Goal: Task Accomplishment & Management: Use online tool/utility

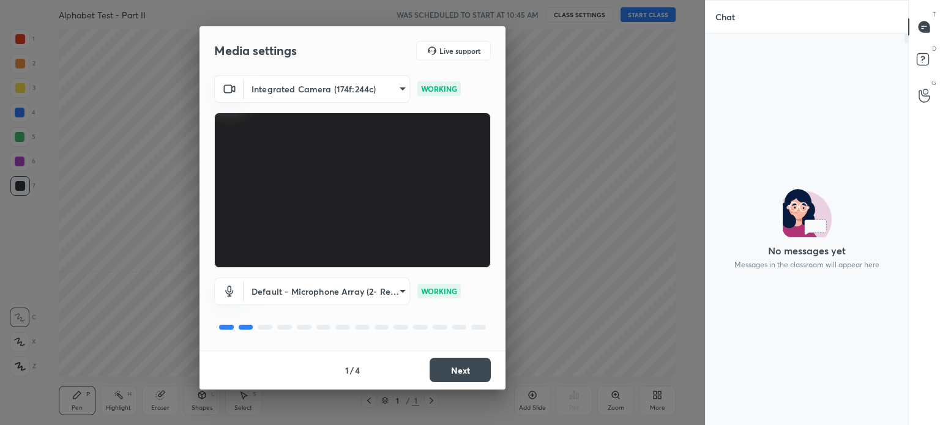
scroll to position [4, 4]
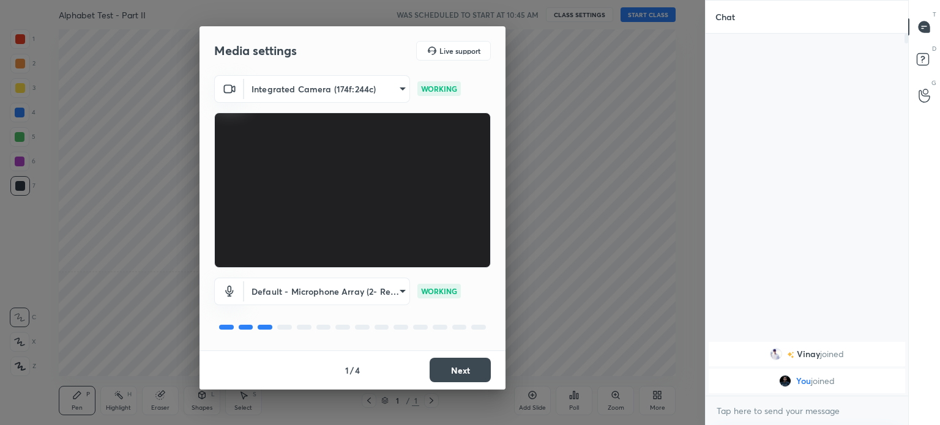
click at [464, 366] on button "Next" at bounding box center [459, 370] width 61 height 24
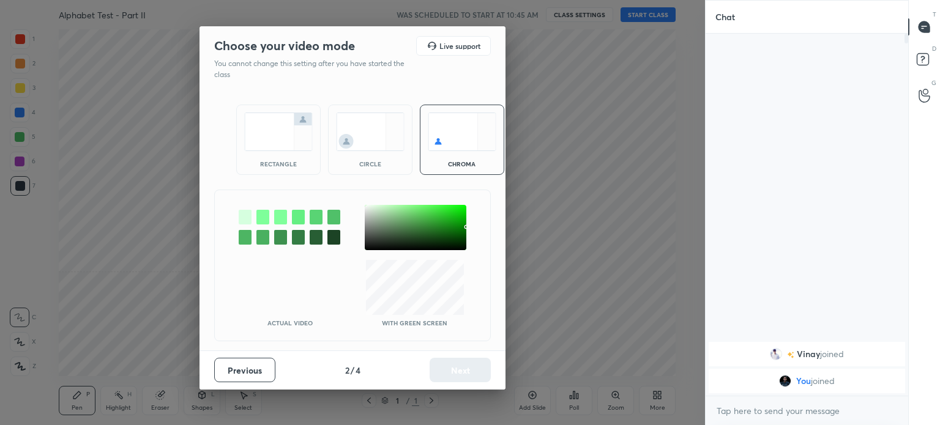
click at [267, 139] on img at bounding box center [278, 132] width 69 height 39
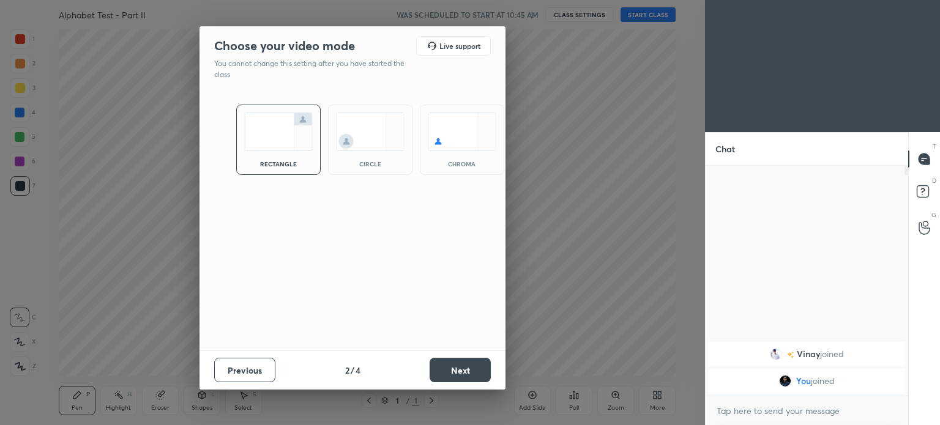
scroll to position [125, 199]
click at [456, 373] on button "Next" at bounding box center [459, 370] width 61 height 24
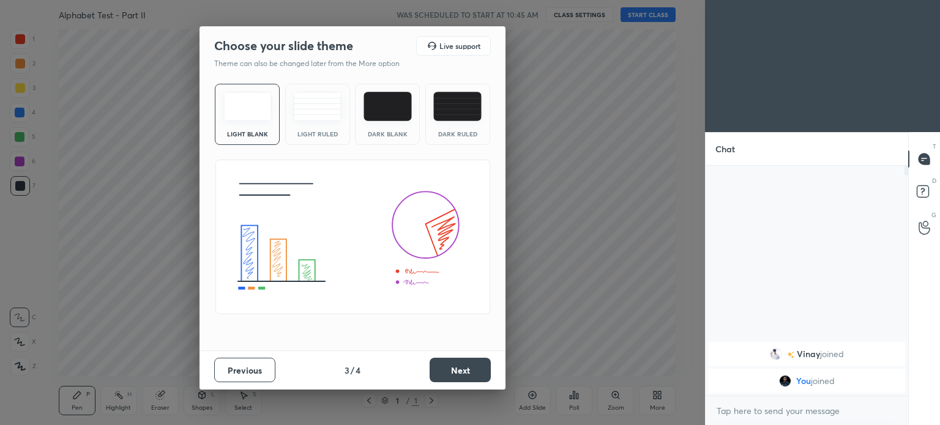
click at [480, 372] on button "Next" at bounding box center [459, 370] width 61 height 24
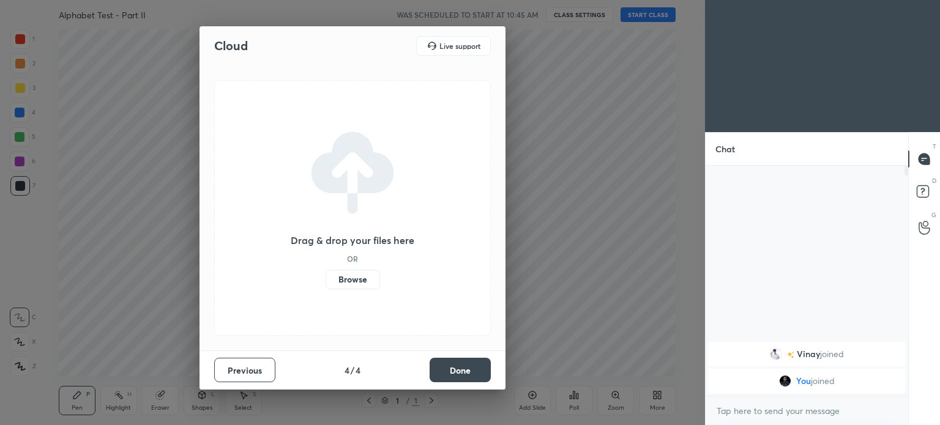
click at [461, 375] on button "Done" at bounding box center [459, 370] width 61 height 24
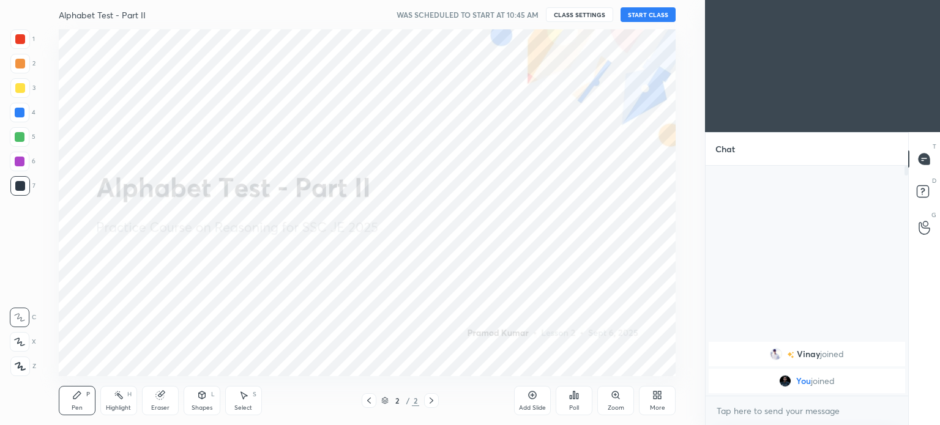
click at [651, 405] on div "More" at bounding box center [657, 408] width 15 height 6
click at [584, 276] on div "Upload File" at bounding box center [587, 272] width 49 height 29
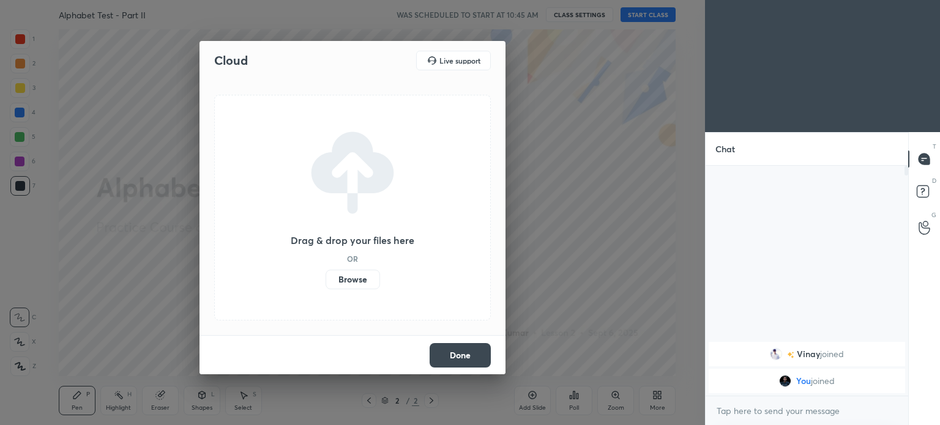
click at [369, 281] on label "Browse" at bounding box center [352, 280] width 54 height 20
click at [325, 281] on input "Browse" at bounding box center [325, 280] width 0 height 20
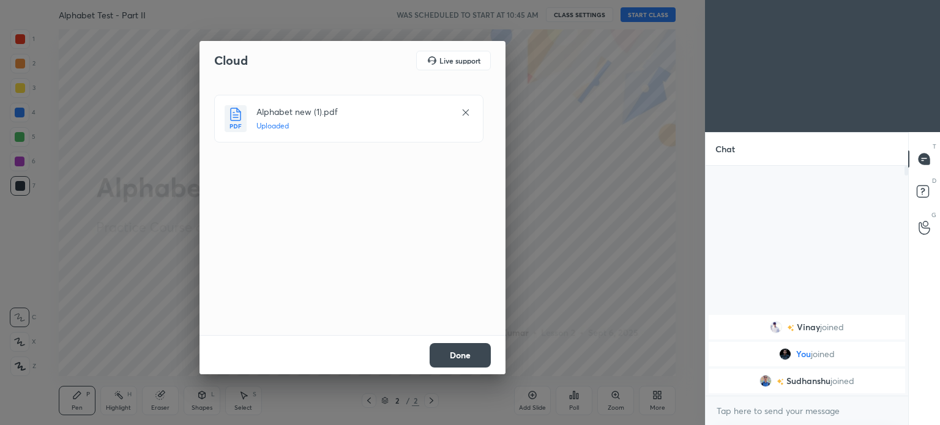
click at [469, 357] on button "Done" at bounding box center [459, 355] width 61 height 24
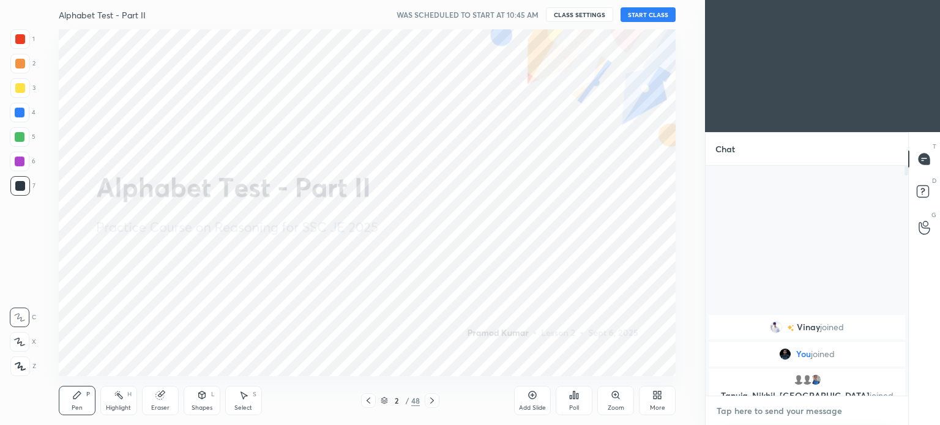
type textarea "x"
click at [801, 413] on textarea at bounding box center [806, 411] width 183 height 20
paste textarea "[URL][DOMAIN_NAME]"
type textarea "[URL][DOMAIN_NAME]"
type textarea "x"
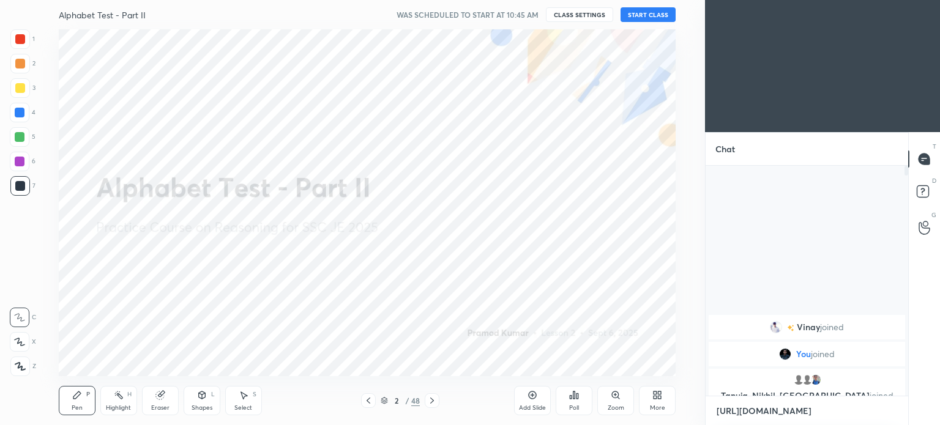
scroll to position [4, 4]
click at [747, 415] on textarea "[URL][DOMAIN_NAME]" at bounding box center [794, 411] width 158 height 20
type textarea "[URL][DOMAIN_NAME]"
type textarea "x"
type textarea "[URL][DOMAIN_NAME]"
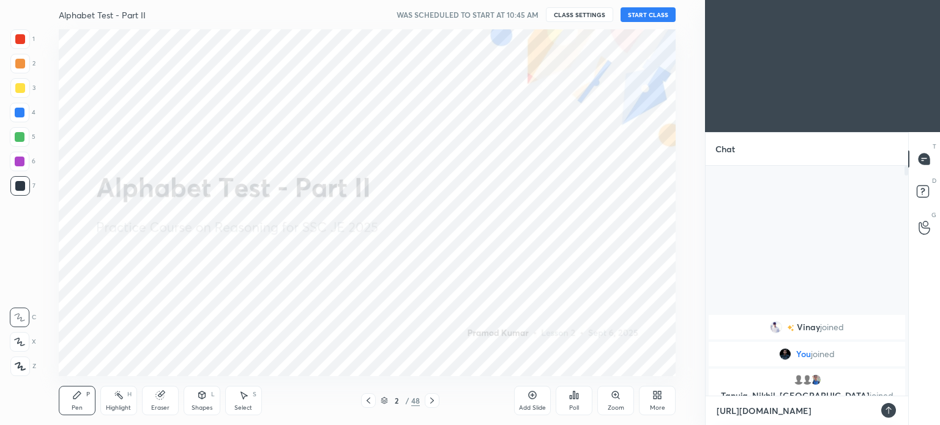
type textarea "x"
type textarea "[URL][DOMAIN_NAME]"
type textarea "x"
type textarea "[URL][DOMAIN_NAME]"
type textarea "x"
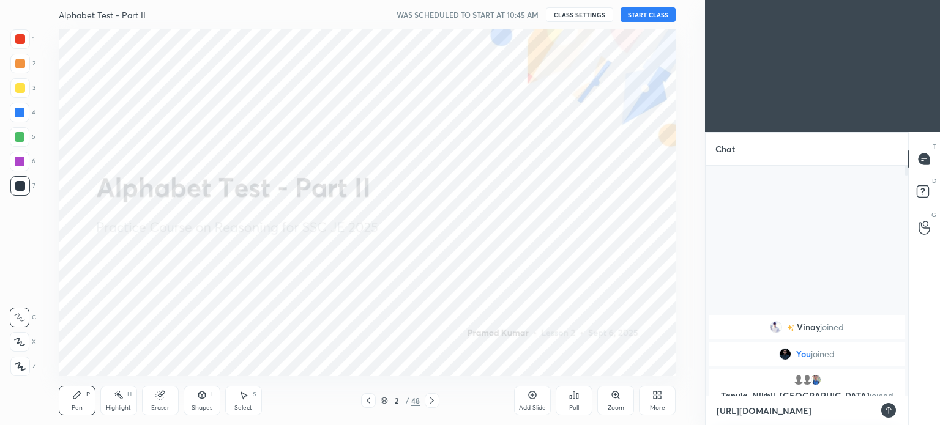
type textarea "[URL][DOMAIN_NAME]"
type textarea "x"
type textarea "[URL][DOMAIN_NAME]"
type textarea "x"
type textarea "[URL][DOMAIN_NAME]"
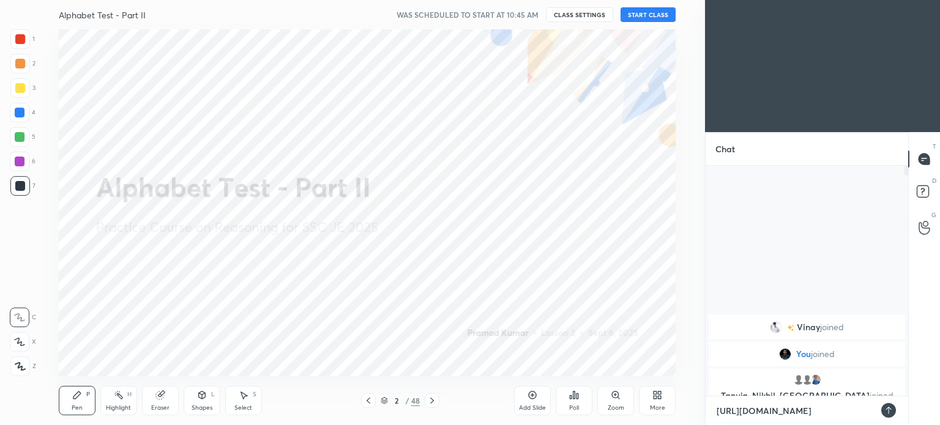
type textarea "x"
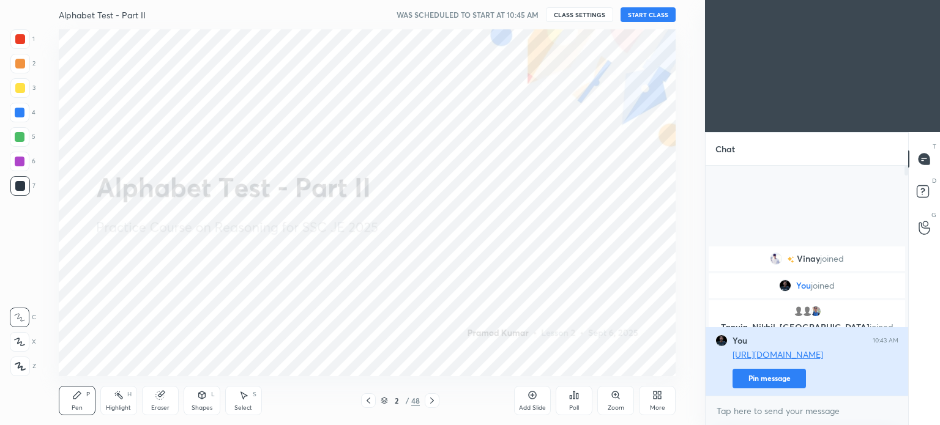
click at [787, 374] on button "Pin message" at bounding box center [768, 379] width 73 height 20
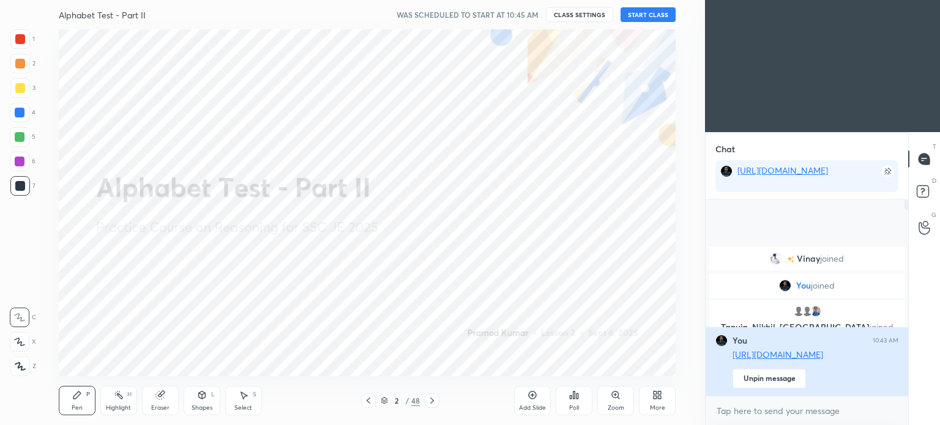
scroll to position [91, 199]
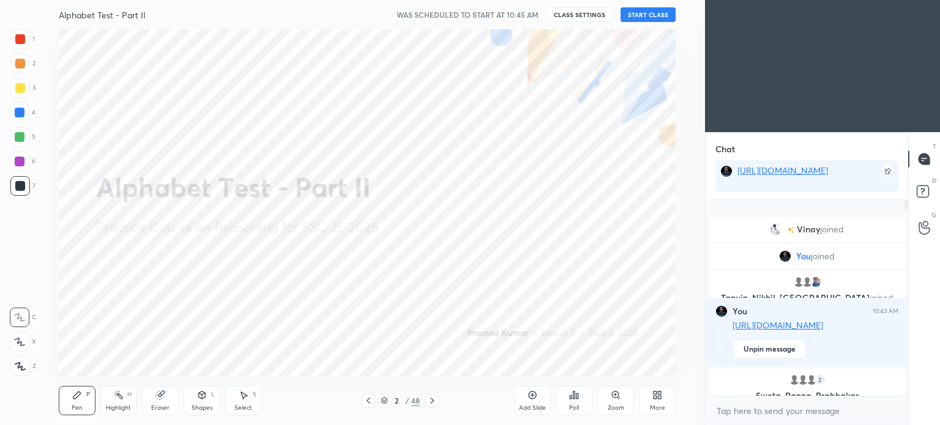
click at [643, 16] on button "START CLASS" at bounding box center [647, 14] width 55 height 15
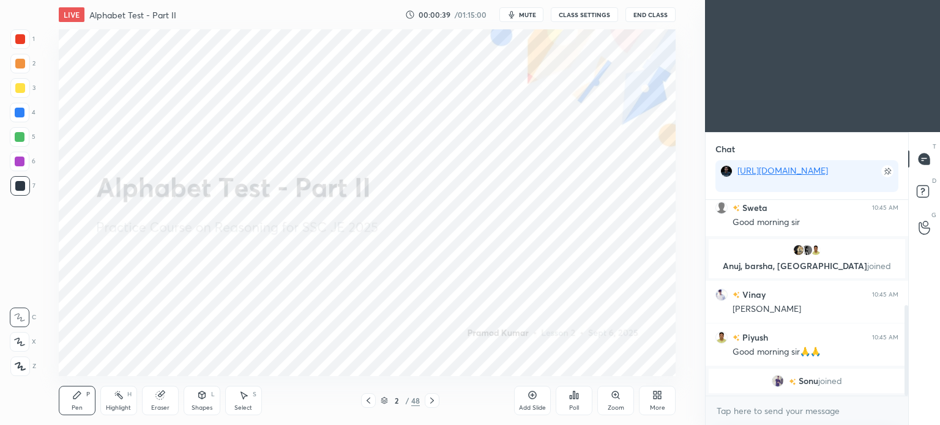
scroll to position [241, 0]
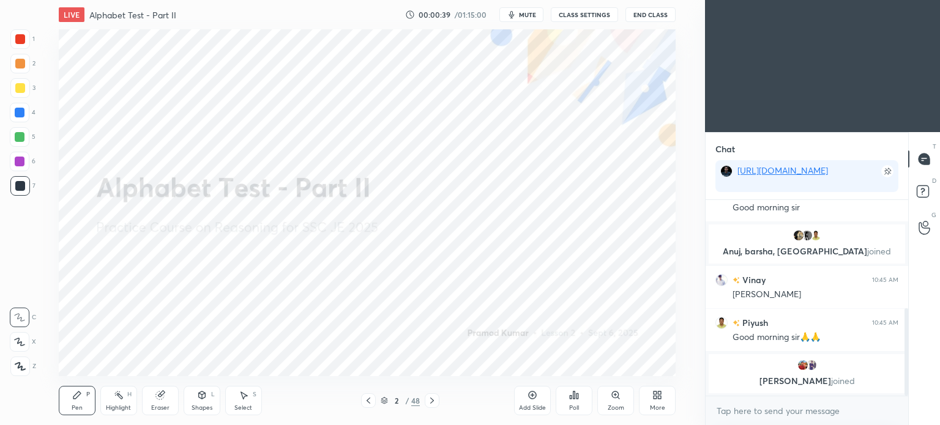
click at [806, 381] on p "Yatharth, Sonu joined" at bounding box center [807, 381] width 182 height 10
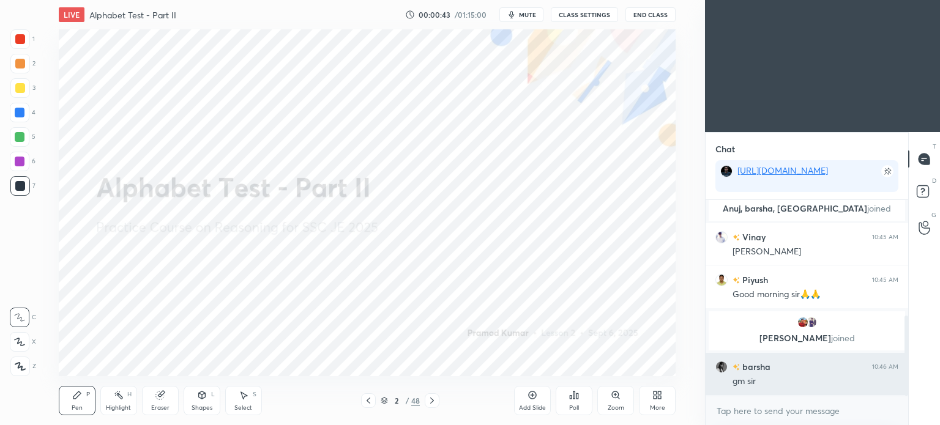
click at [744, 371] on h6 "barsha" at bounding box center [755, 366] width 31 height 13
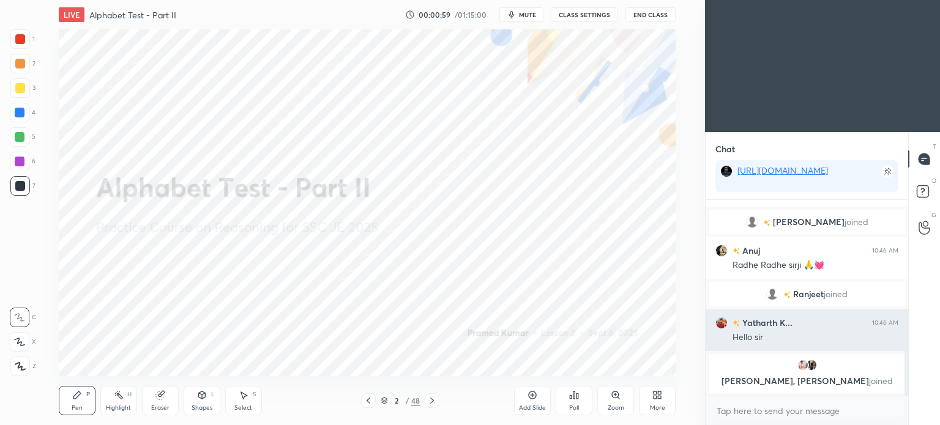
scroll to position [515, 0]
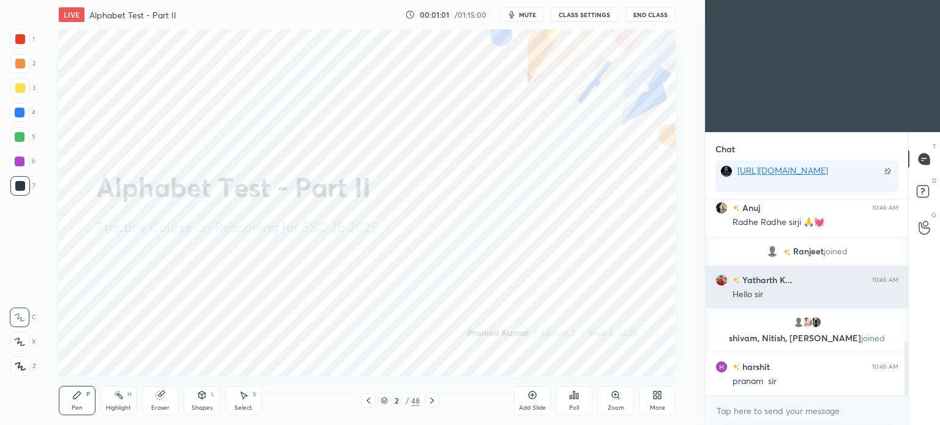
click at [765, 281] on h6 "Yatharth K..." at bounding box center [766, 279] width 53 height 13
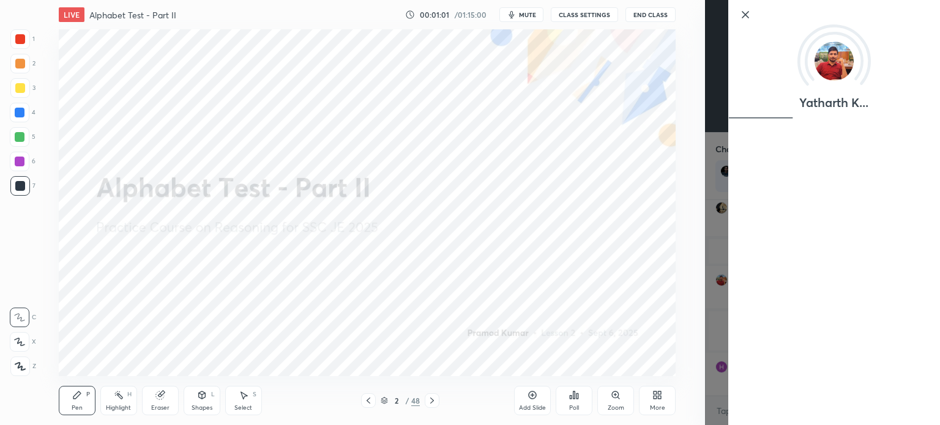
scroll to position [558, 0]
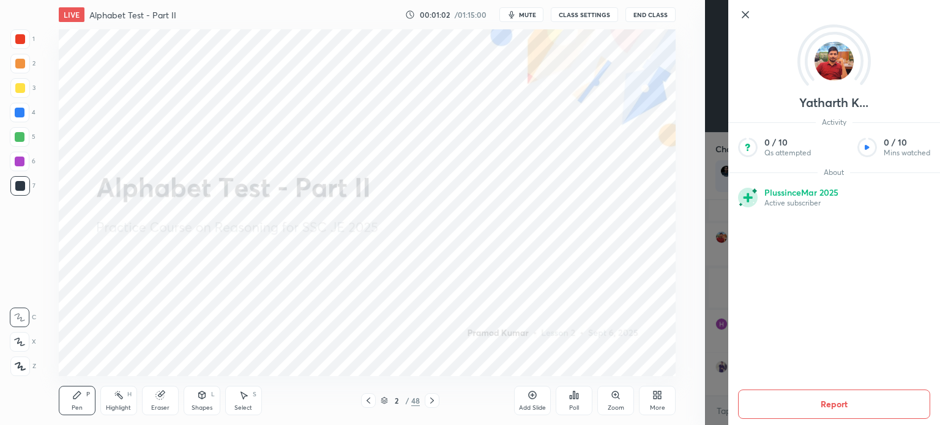
click at [682, 270] on div "Setting up your live class Poll for secs No correct answer Start poll" at bounding box center [367, 202] width 656 height 347
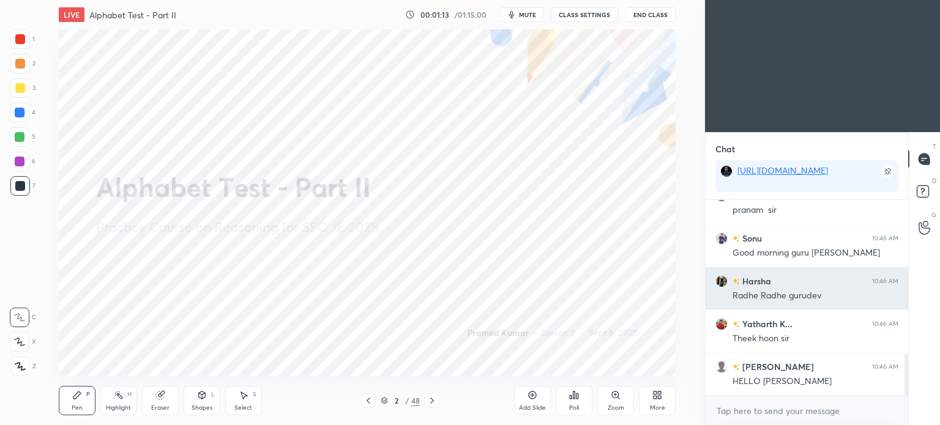
scroll to position [716, 0]
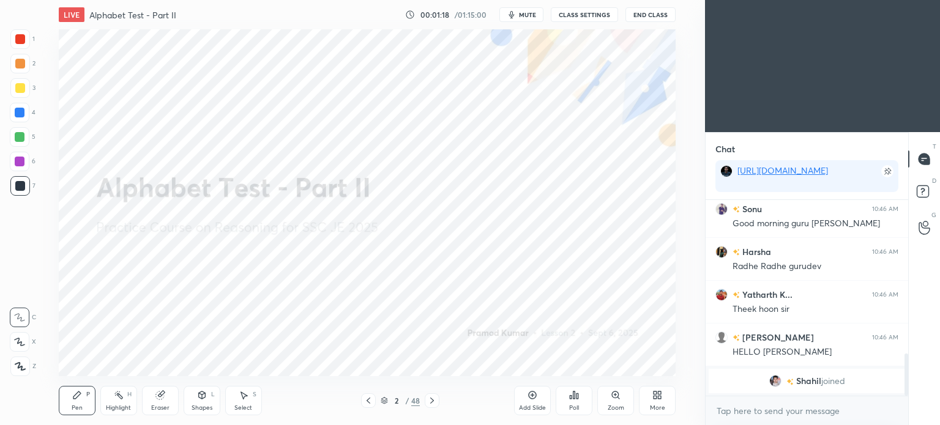
click at [798, 380] on span "Shahil" at bounding box center [808, 381] width 25 height 10
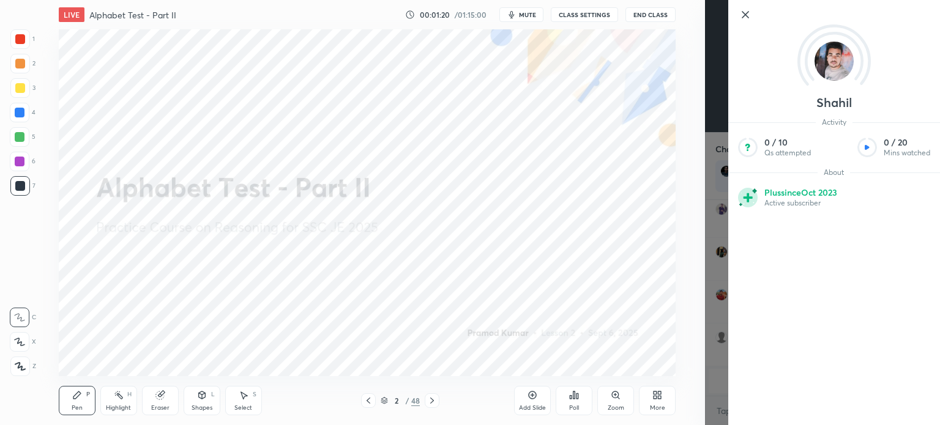
click at [703, 354] on div "1 2 3 4 5 6 7 C X Z C X Z E E Erase all H H LIVE Alphabet Test - Part II 00:01:…" at bounding box center [352, 212] width 705 height 425
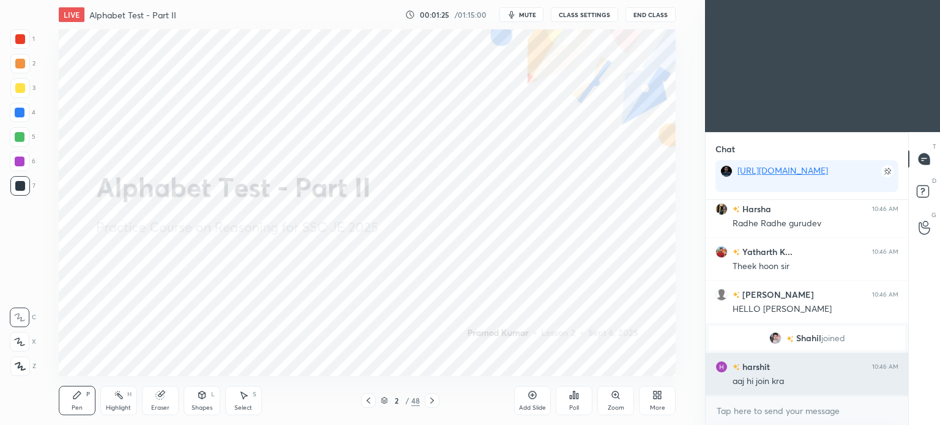
scroll to position [721, 0]
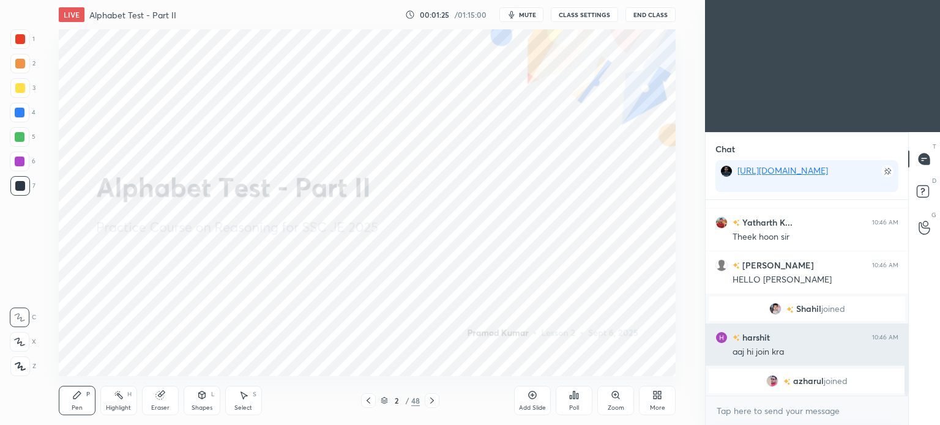
click at [780, 359] on div "Sonu 10:46 AM Good morning guru ji Harsha 10:46 AM Radhe Radhe gurudev Yatharth…" at bounding box center [806, 298] width 202 height 196
click at [757, 342] on h6 "harshit" at bounding box center [755, 337] width 30 height 13
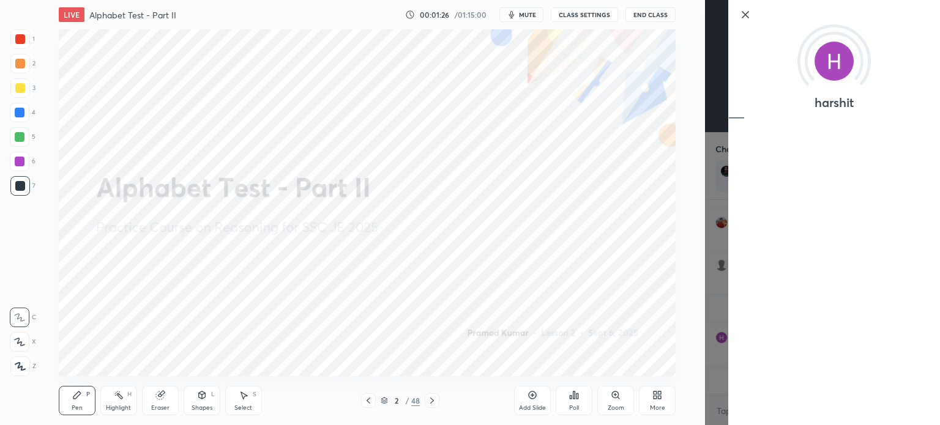
scroll to position [735, 0]
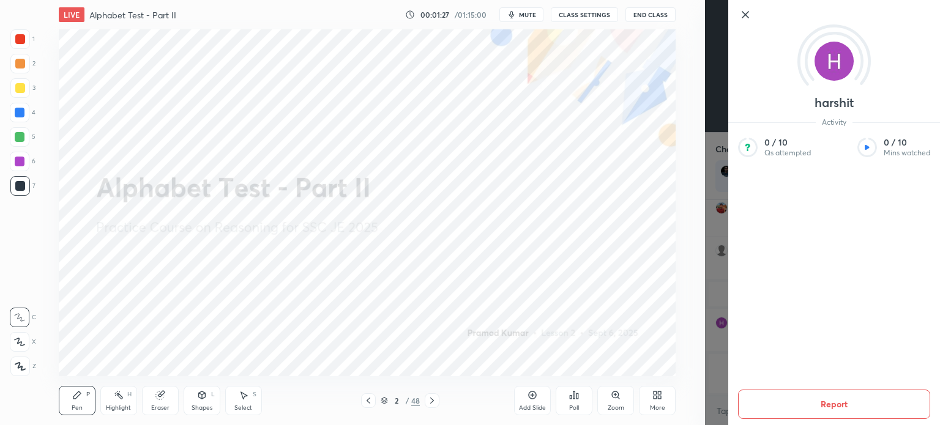
click at [701, 314] on div "1 2 3 4 5 6 7 C X Z C X Z E E Erase all H H LIVE Alphabet Test - Part II 00:01:…" at bounding box center [352, 212] width 705 height 425
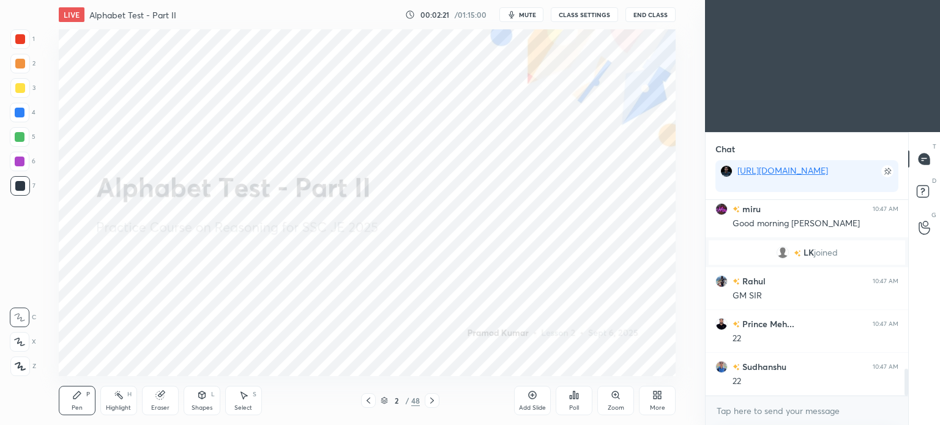
scroll to position [1251, 0]
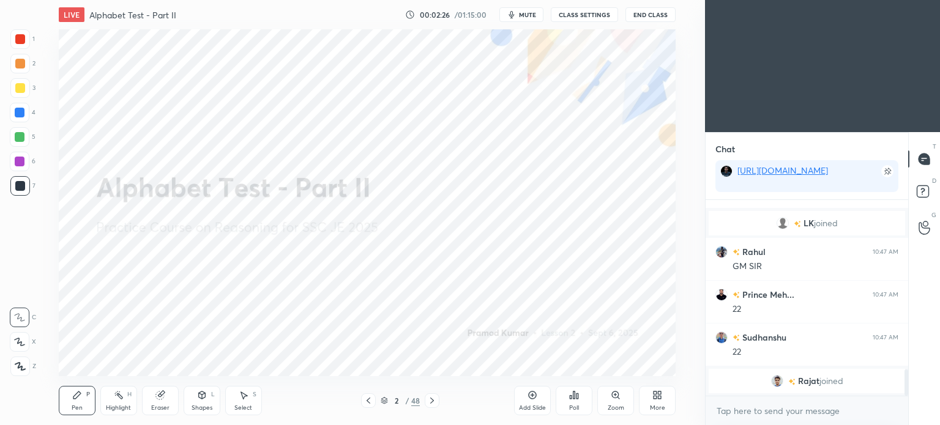
click at [380, 398] on icon at bounding box center [383, 400] width 7 height 7
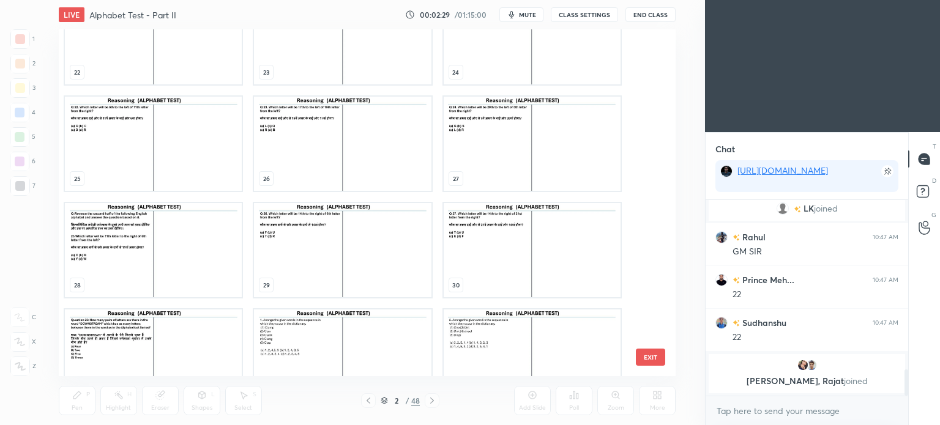
scroll to position [856, 0]
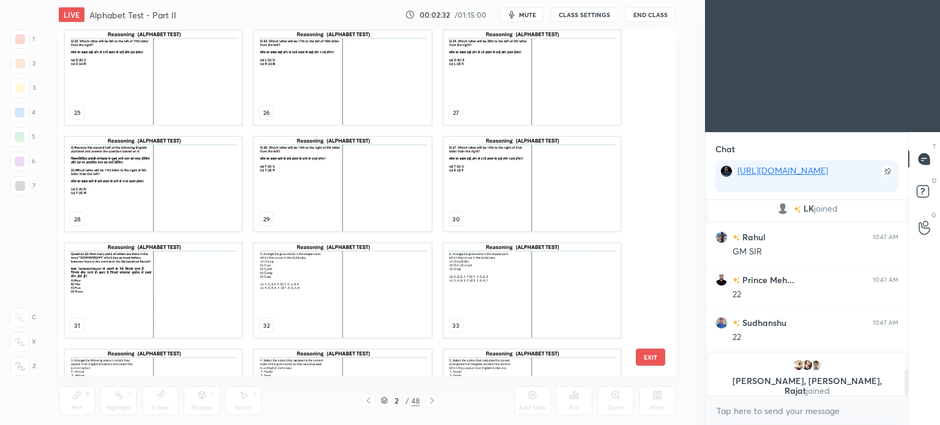
click at [354, 90] on img "grid" at bounding box center [342, 78] width 177 height 94
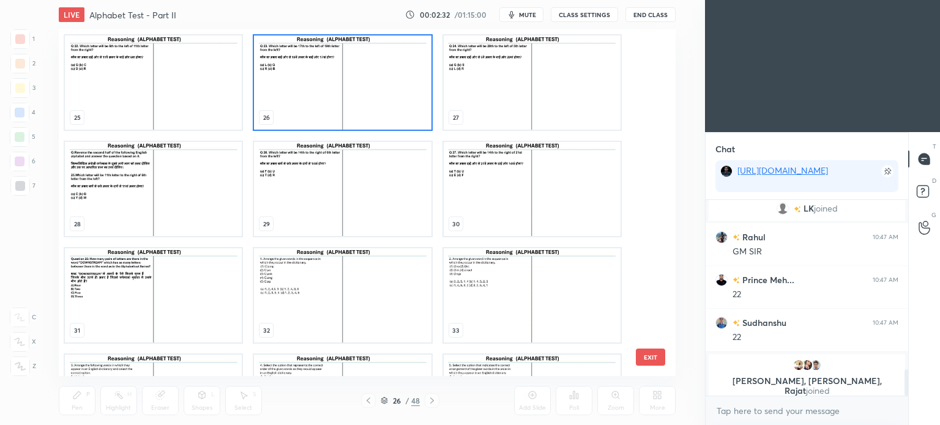
click at [354, 90] on img "grid" at bounding box center [342, 82] width 177 height 94
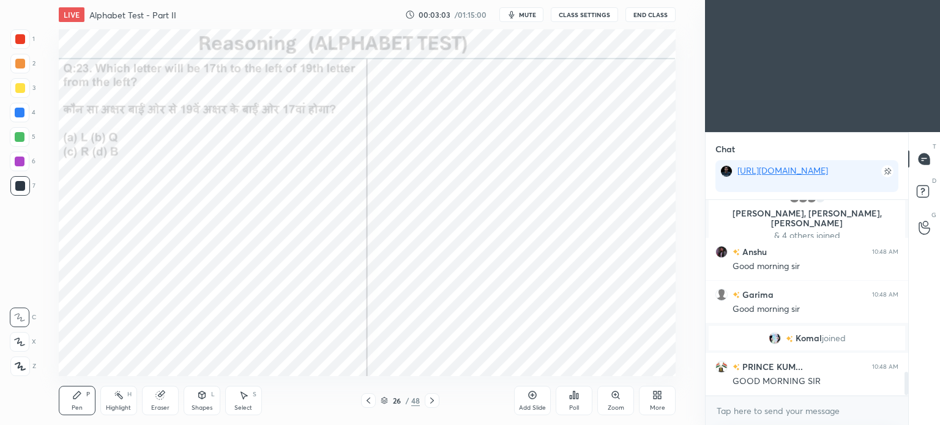
scroll to position [1464, 0]
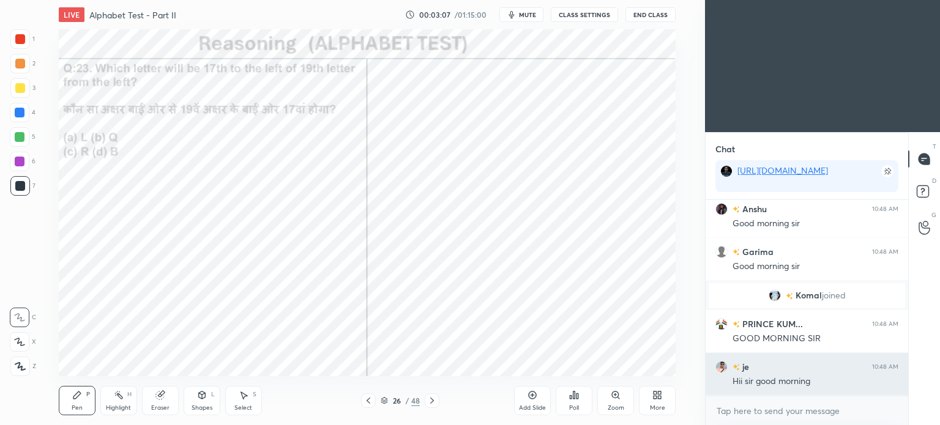
click at [732, 371] on div "grid" at bounding box center [735, 366] width 7 height 13
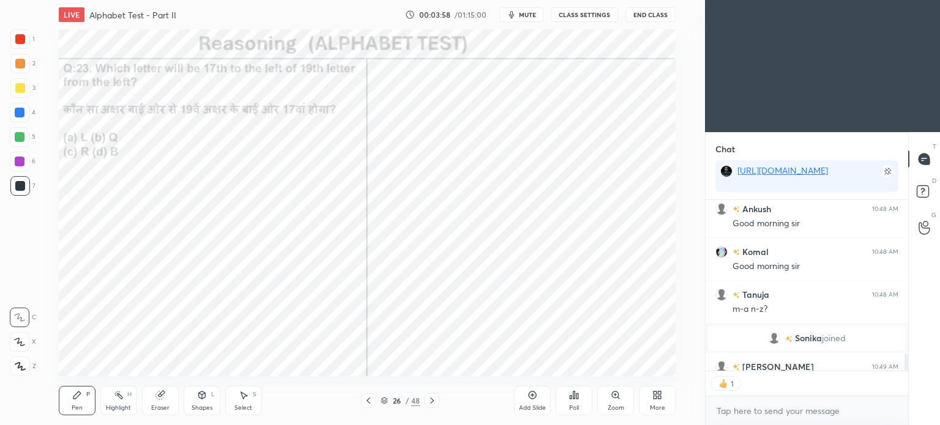
scroll to position [1795, 0]
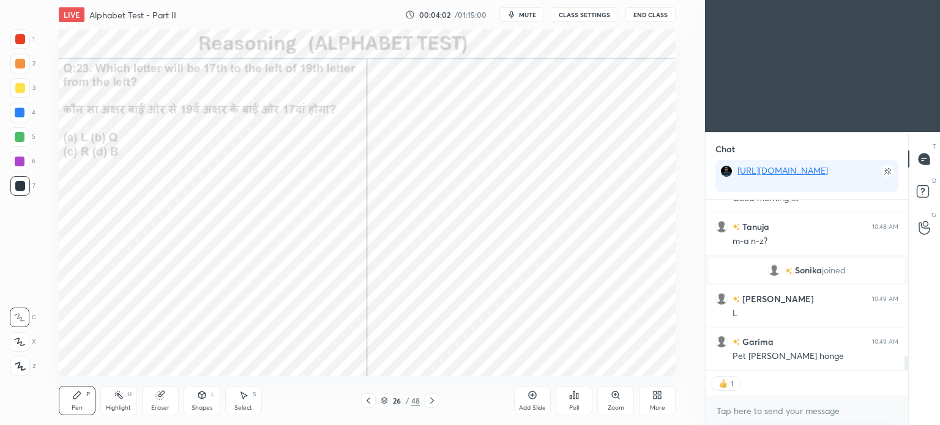
click at [582, 401] on div "Poll" at bounding box center [573, 400] width 37 height 29
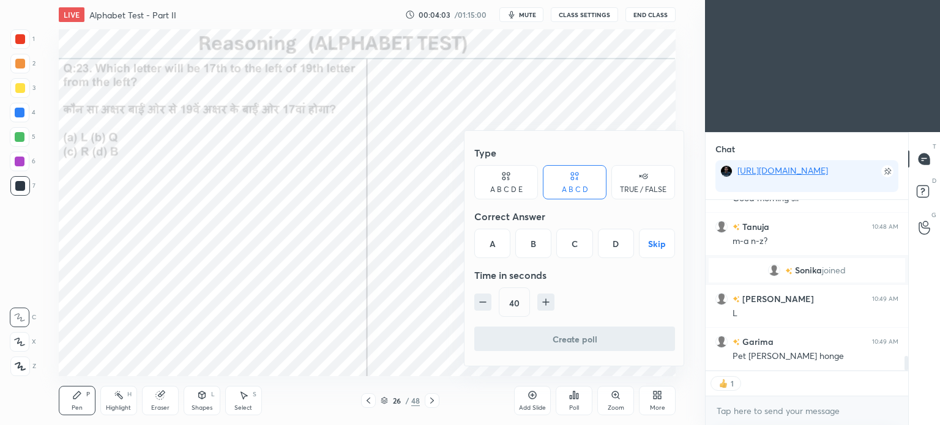
click at [494, 244] on div "A" at bounding box center [492, 243] width 36 height 29
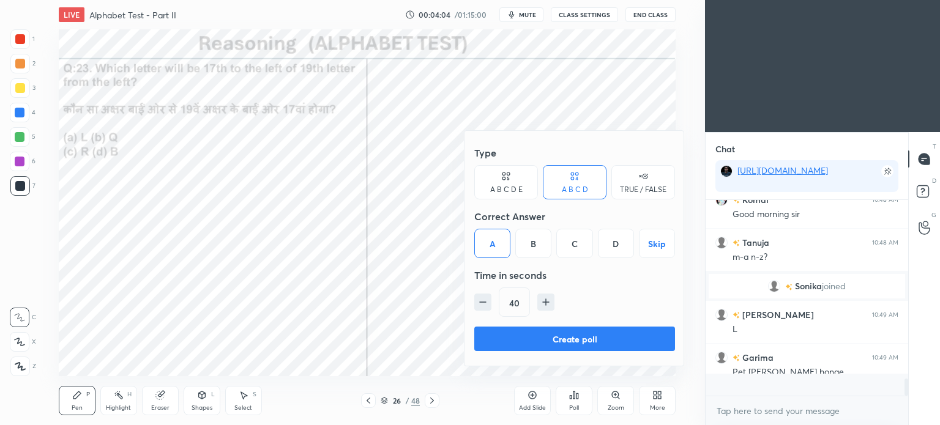
scroll to position [3, 4]
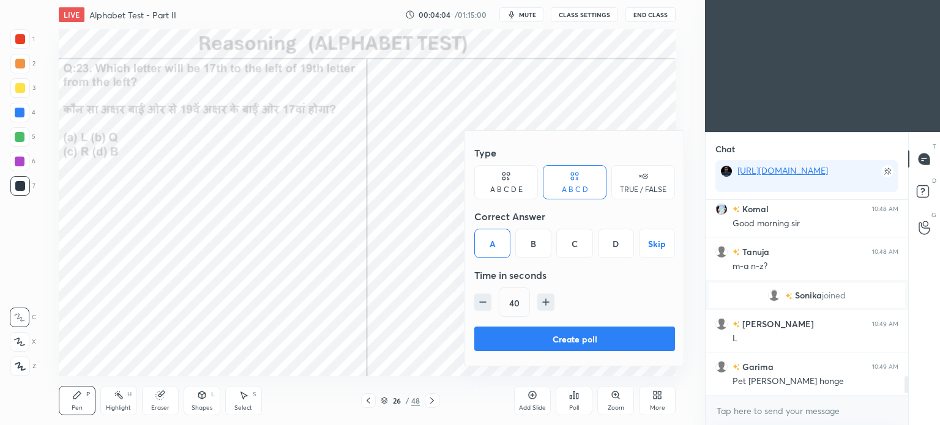
click at [581, 337] on button "Create poll" at bounding box center [574, 339] width 201 height 24
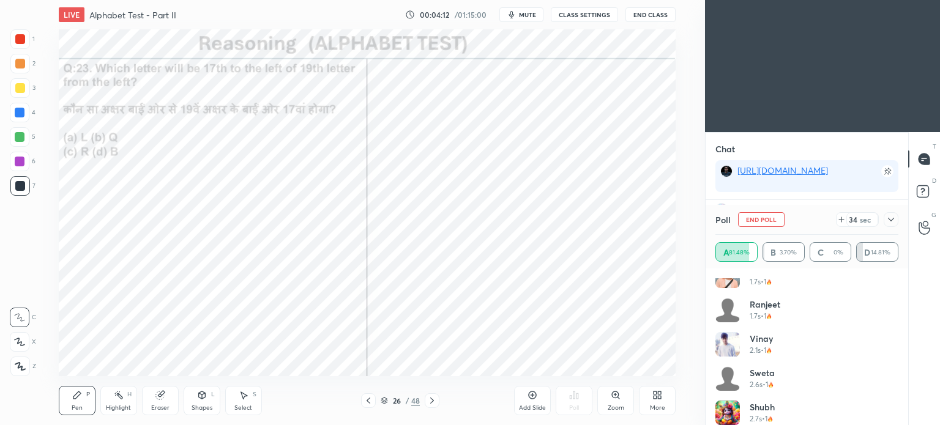
scroll to position [484, 0]
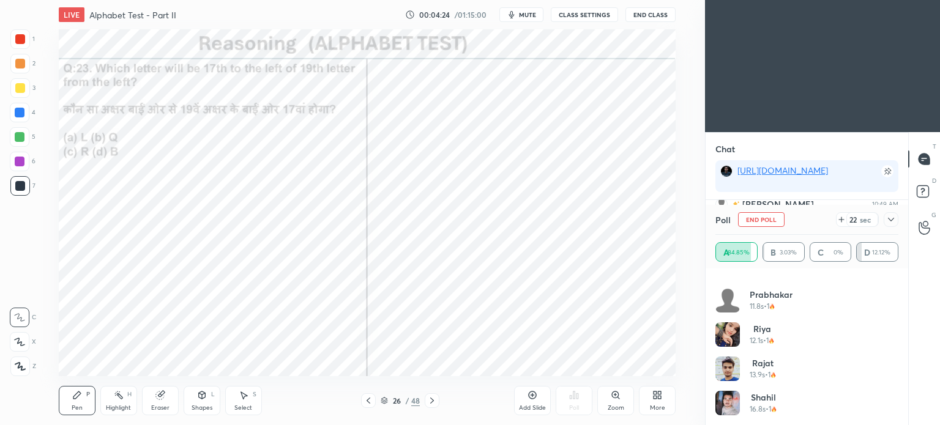
click at [892, 216] on icon at bounding box center [891, 220] width 10 height 10
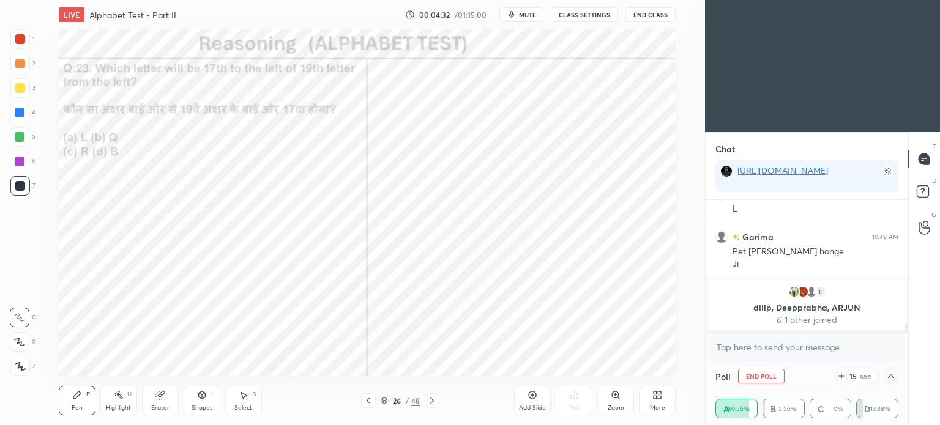
click at [897, 374] on div at bounding box center [890, 376] width 15 height 15
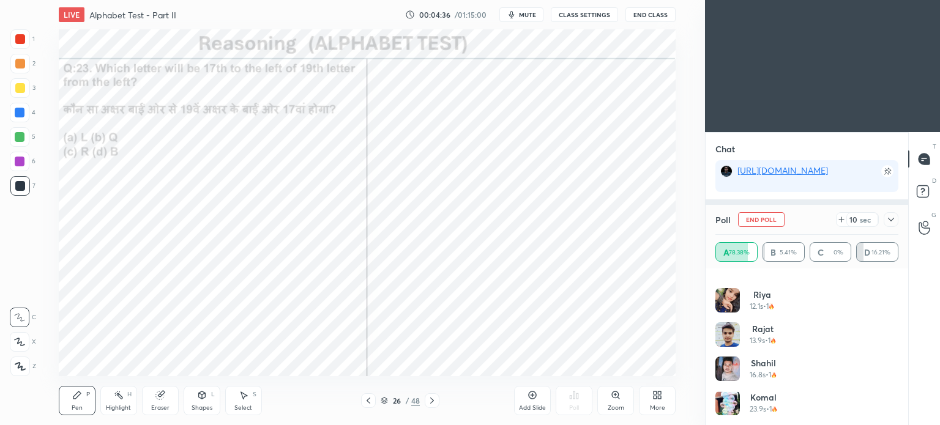
click at [890, 219] on icon at bounding box center [891, 220] width 10 height 10
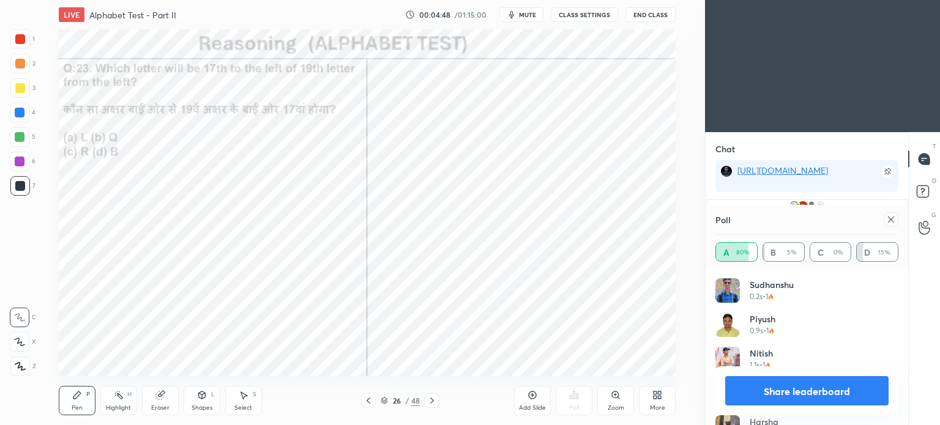
click at [892, 222] on icon at bounding box center [891, 220] width 10 height 10
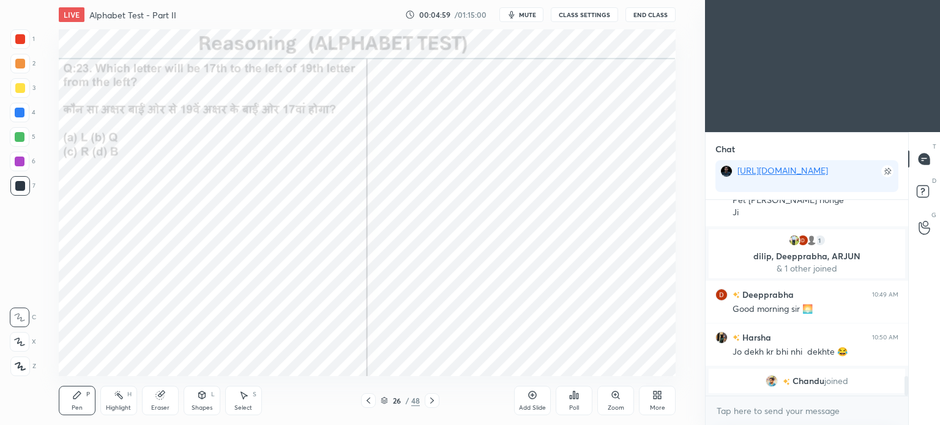
click at [17, 40] on div at bounding box center [20, 39] width 10 height 10
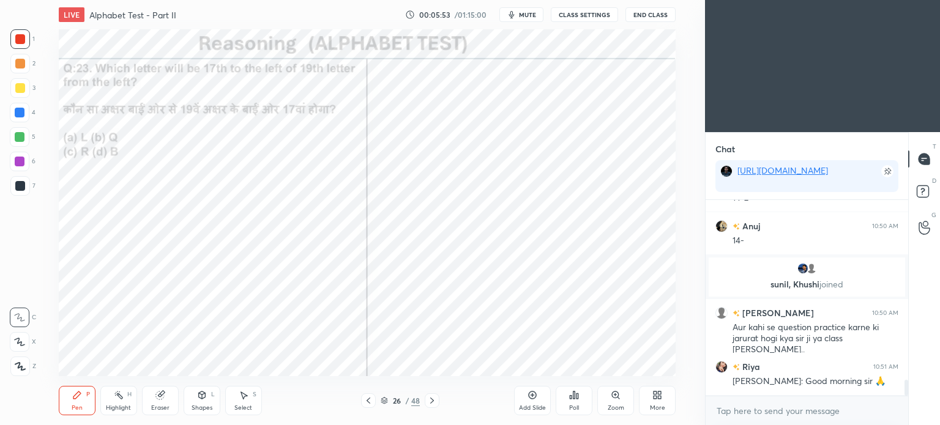
scroll to position [2258, 0]
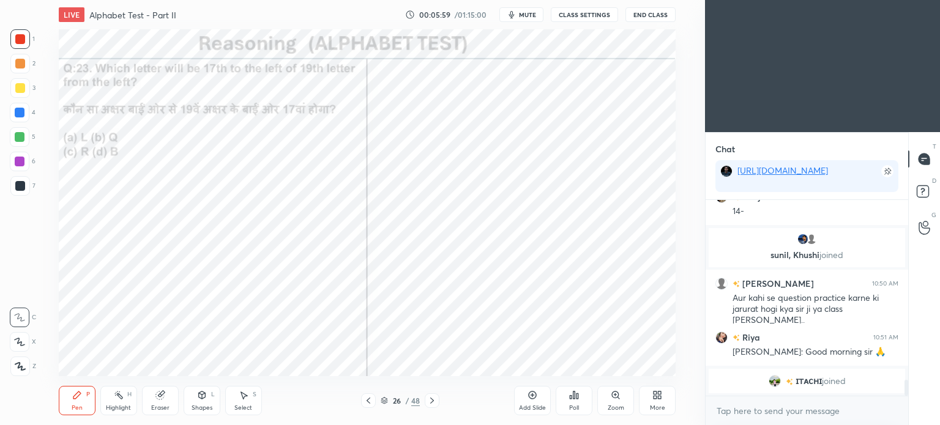
click at [806, 379] on span "ɪᴛᴀᴄʜɪ" at bounding box center [808, 381] width 26 height 10
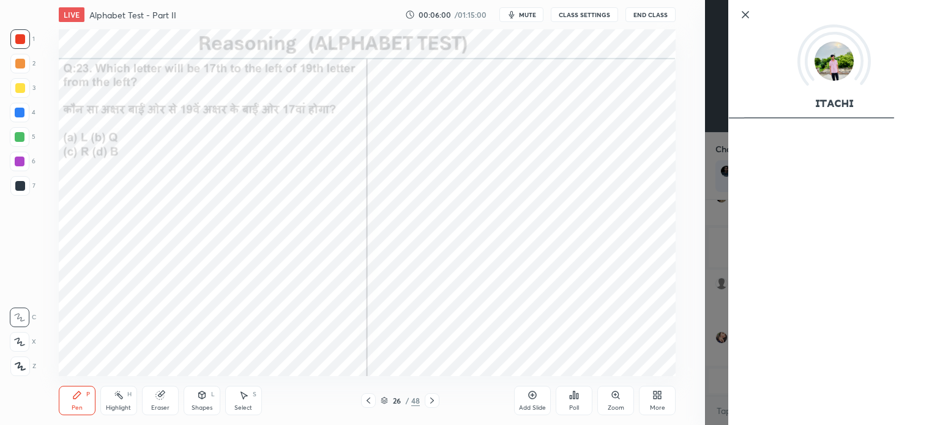
scroll to position [2273, 0]
click at [708, 250] on div "ɪᴛᴀᴄʜɪ" at bounding box center [822, 212] width 235 height 425
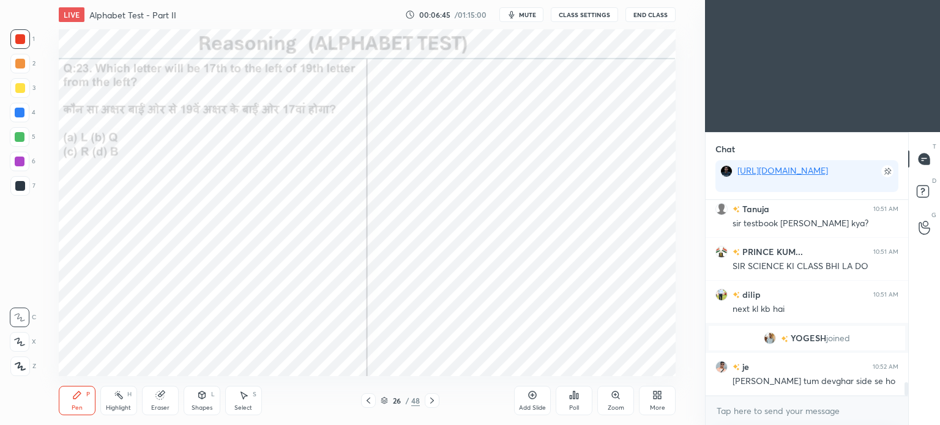
scroll to position [2587, 0]
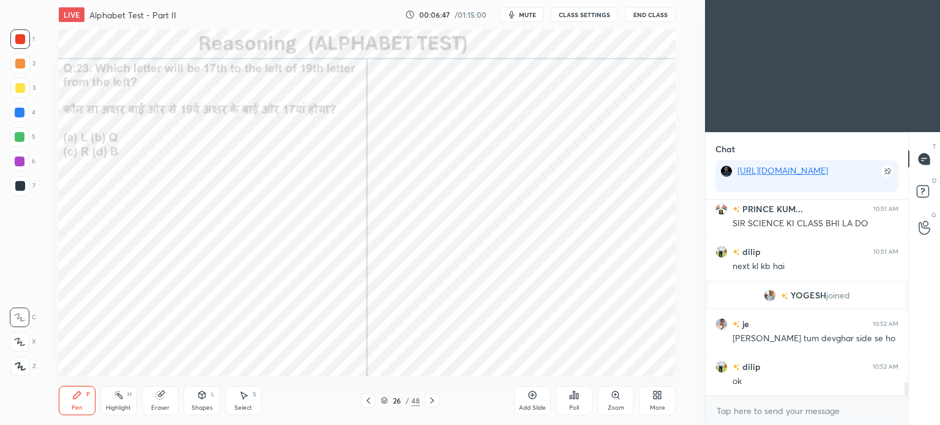
click at [431, 402] on icon at bounding box center [432, 401] width 4 height 6
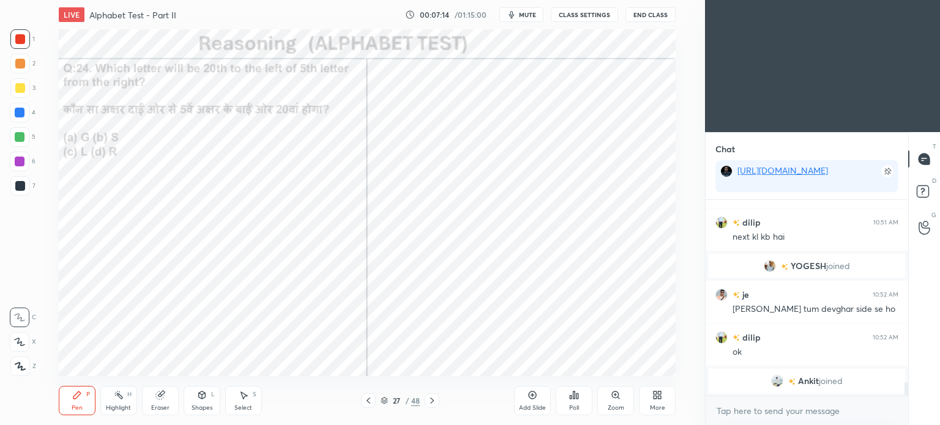
click at [574, 395] on icon at bounding box center [574, 394] width 2 height 7
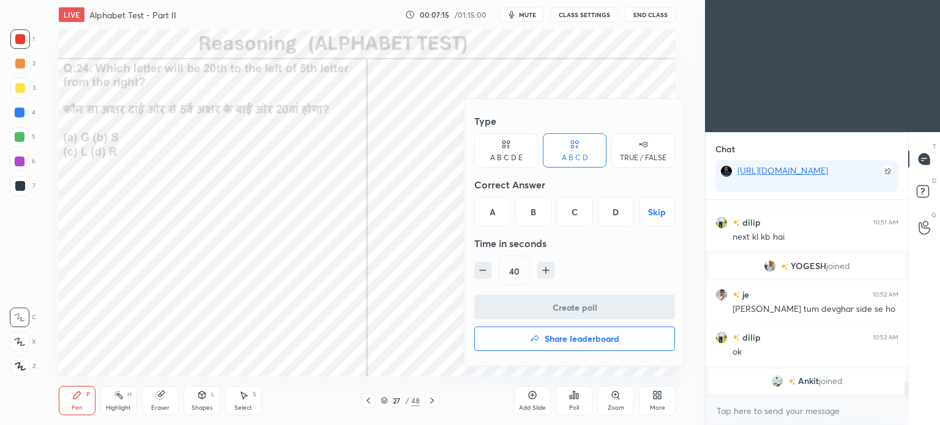
click at [577, 216] on div "C" at bounding box center [574, 211] width 36 height 29
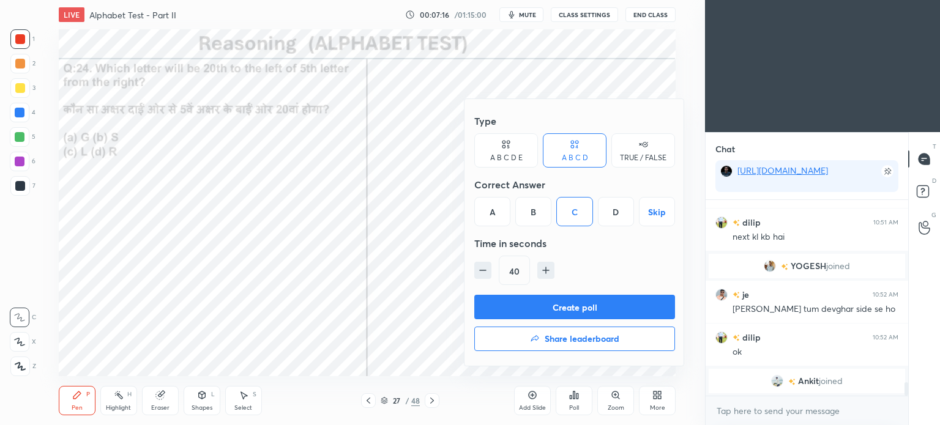
click at [598, 311] on button "Create poll" at bounding box center [574, 307] width 201 height 24
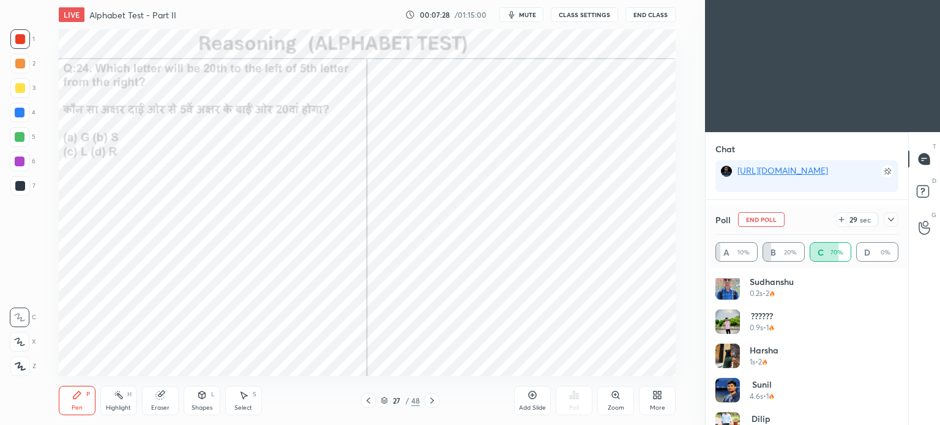
scroll to position [0, 0]
click at [883, 222] on div at bounding box center [890, 219] width 15 height 15
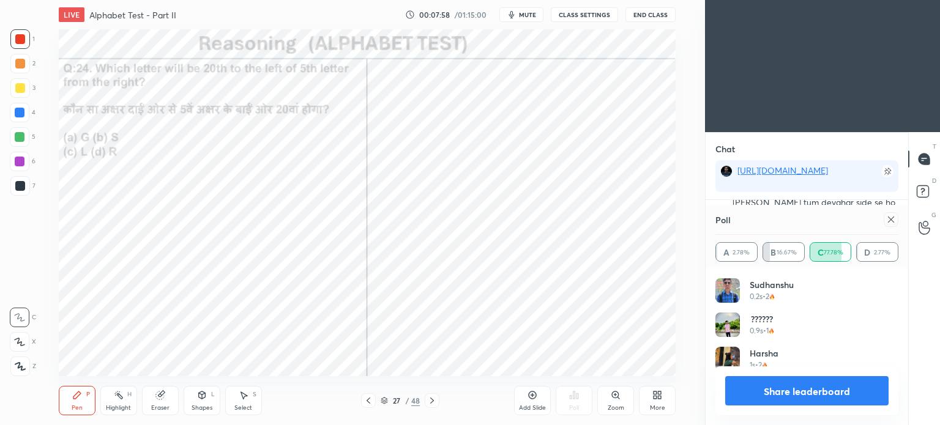
scroll to position [143, 179]
click at [891, 220] on icon at bounding box center [891, 220] width 6 height 6
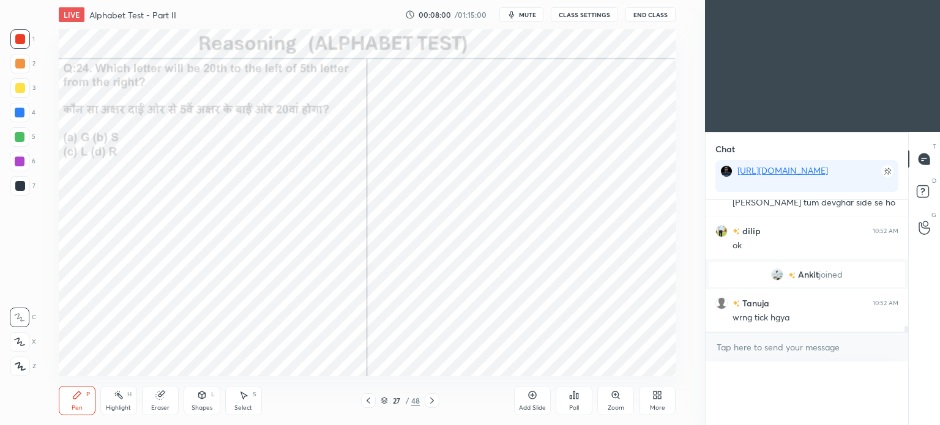
scroll to position [4, 4]
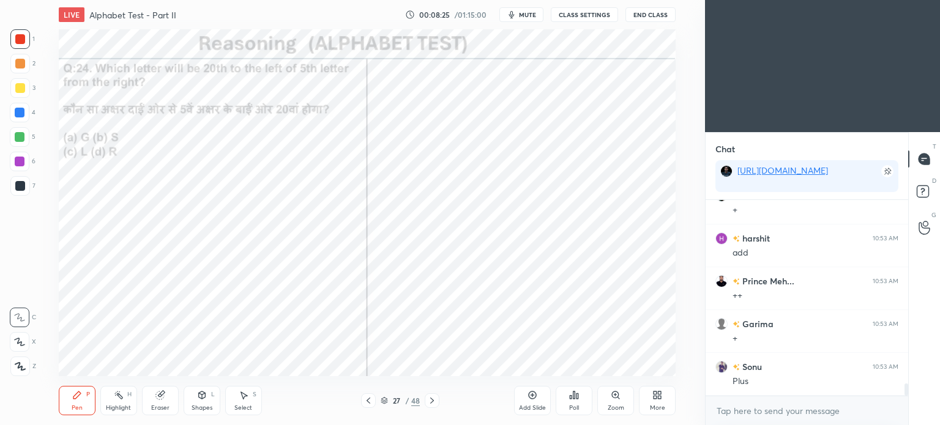
click at [21, 188] on div at bounding box center [20, 186] width 10 height 10
click at [433, 399] on icon at bounding box center [432, 401] width 10 height 10
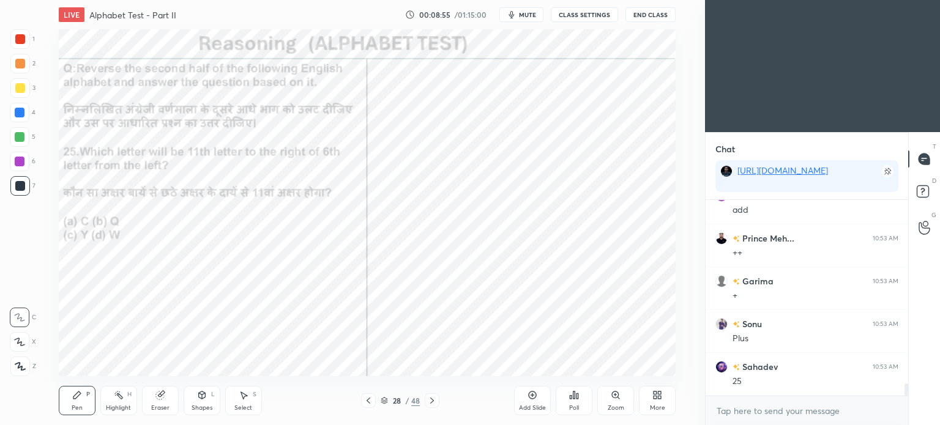
click at [160, 399] on icon at bounding box center [159, 395] width 8 height 8
click at [70, 401] on div "Pen P" at bounding box center [77, 400] width 37 height 29
click at [575, 398] on icon at bounding box center [574, 395] width 10 height 10
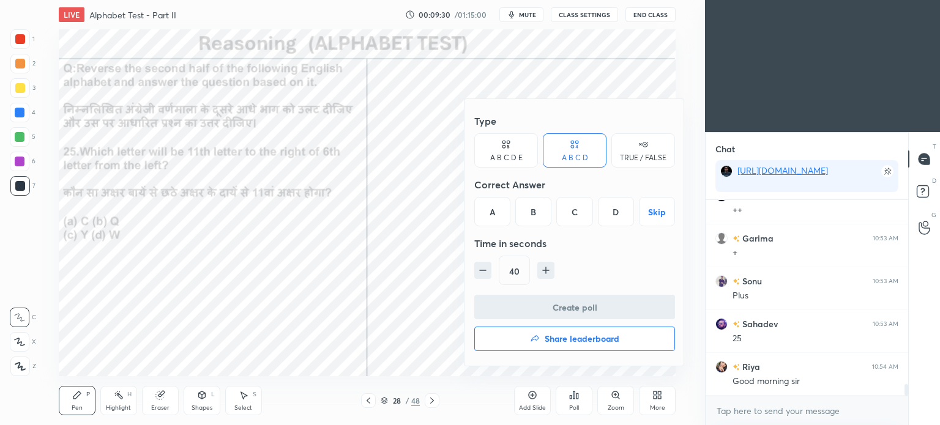
click at [614, 214] on div "D" at bounding box center [616, 211] width 36 height 29
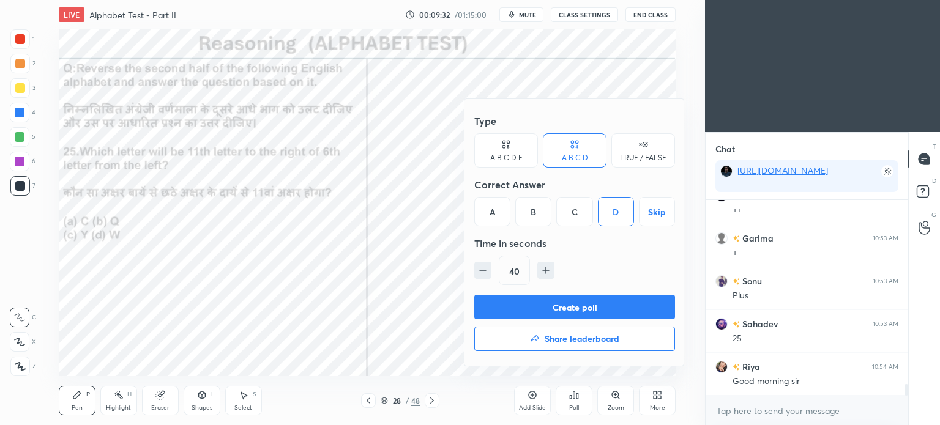
click at [612, 306] on button "Create poll" at bounding box center [574, 307] width 201 height 24
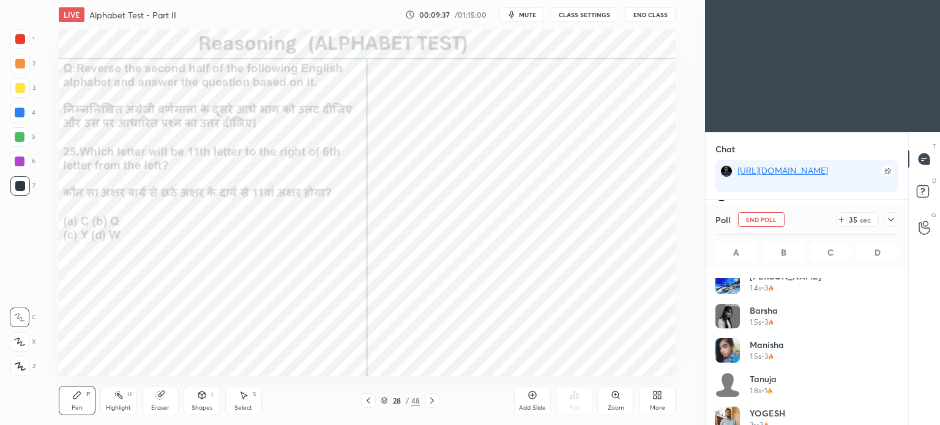
scroll to position [333, 0]
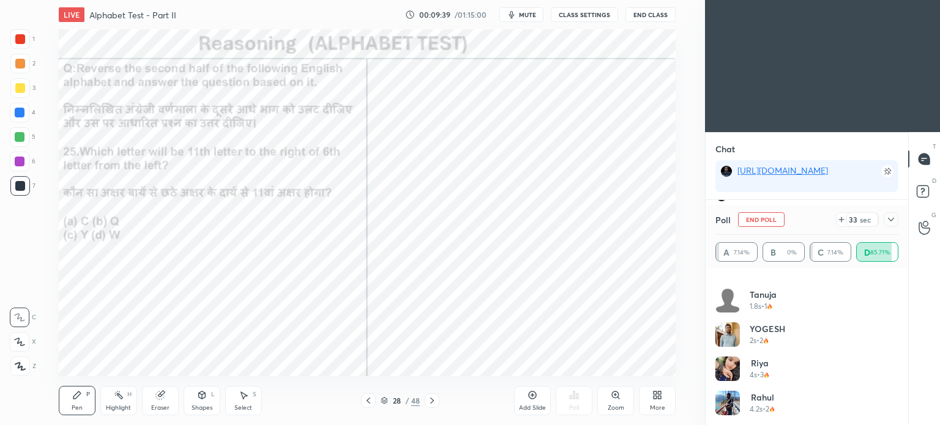
click at [890, 220] on icon at bounding box center [891, 220] width 10 height 10
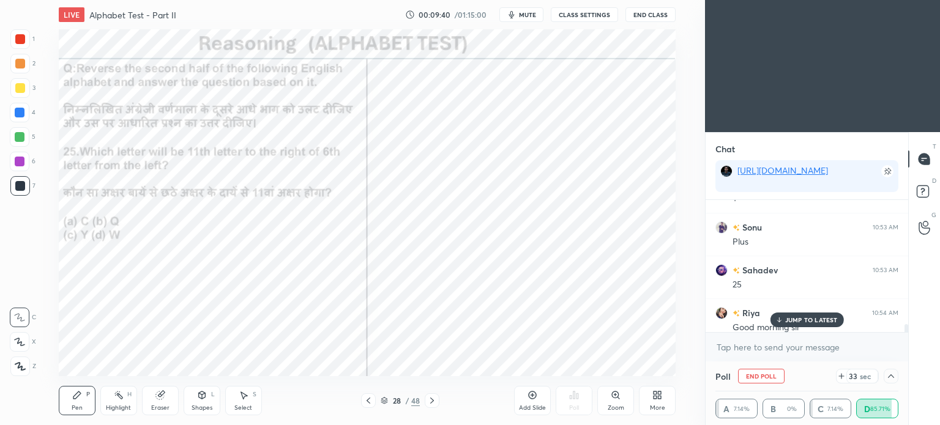
scroll to position [3090, 0]
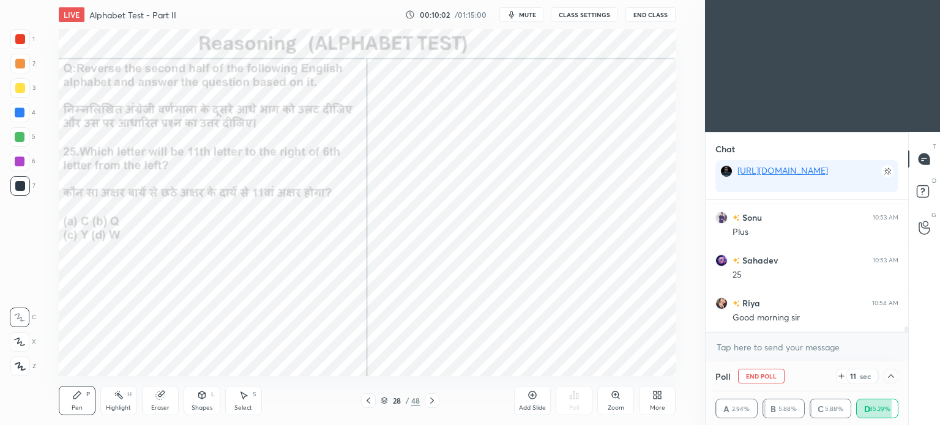
click at [891, 374] on icon at bounding box center [891, 376] width 10 height 10
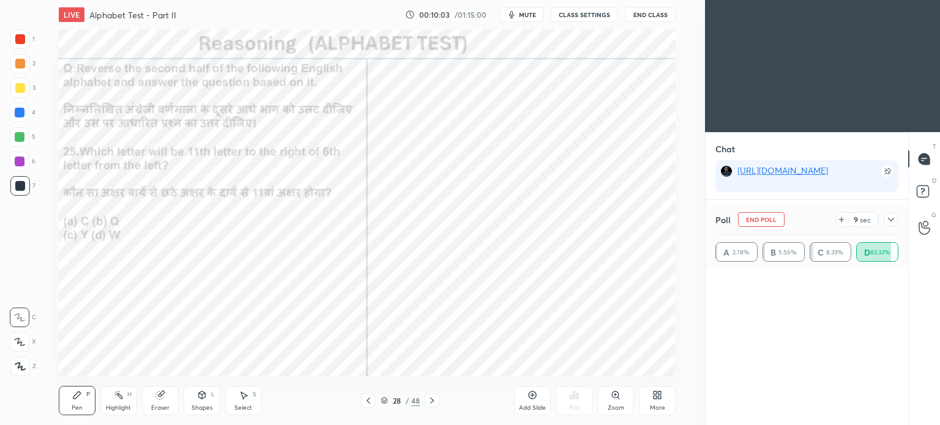
scroll to position [915, 0]
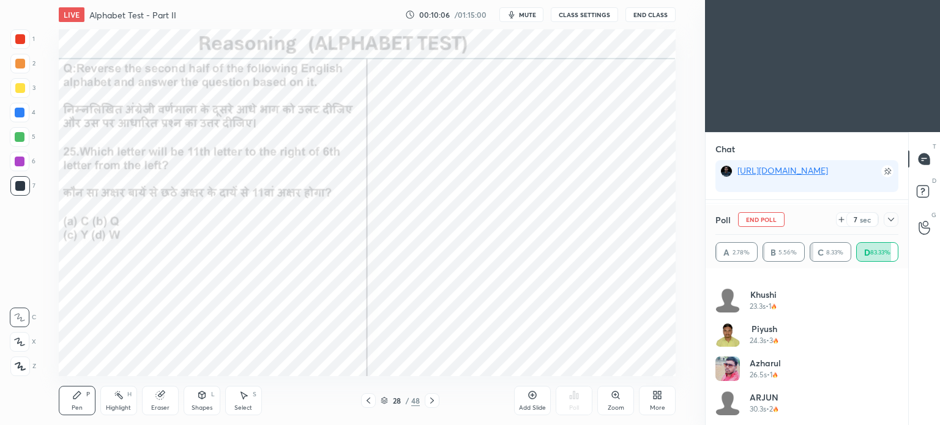
click at [889, 220] on icon at bounding box center [891, 220] width 6 height 4
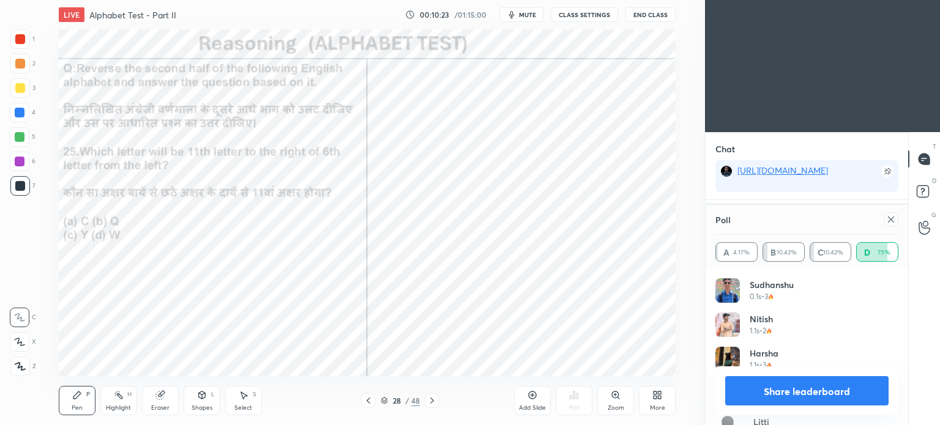
click at [888, 221] on icon at bounding box center [891, 220] width 10 height 10
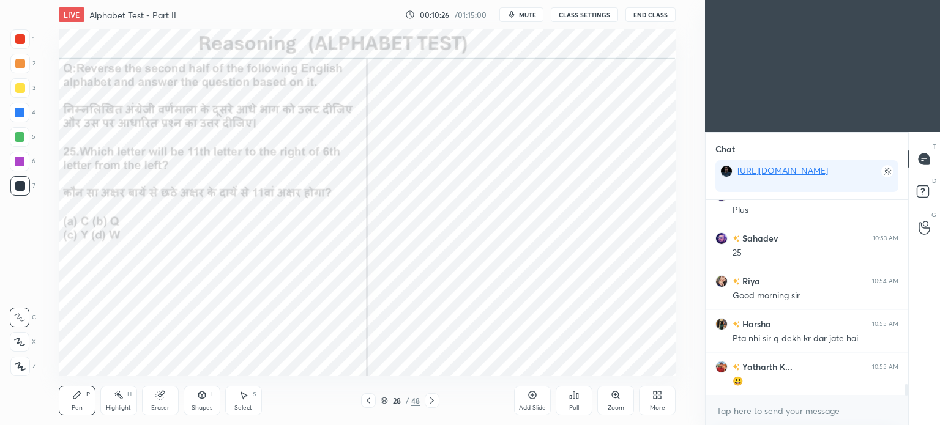
click at [17, 36] on div at bounding box center [20, 39] width 10 height 10
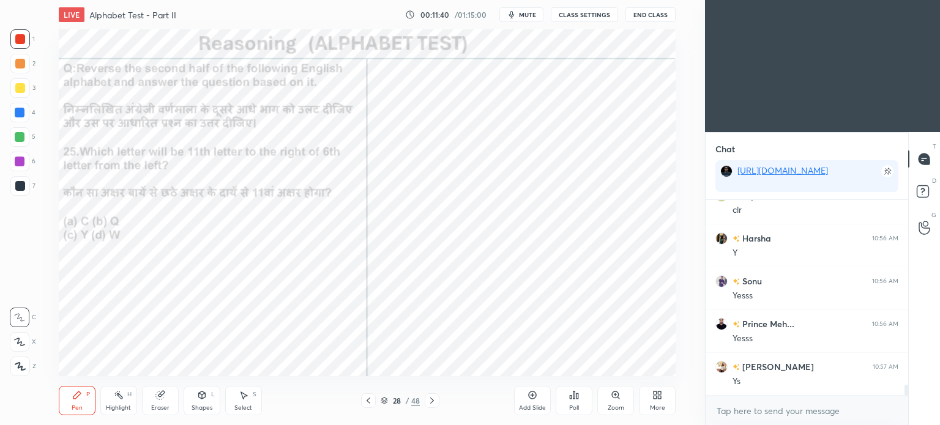
scroll to position [3399, 0]
click at [433, 406] on icon at bounding box center [432, 401] width 10 height 10
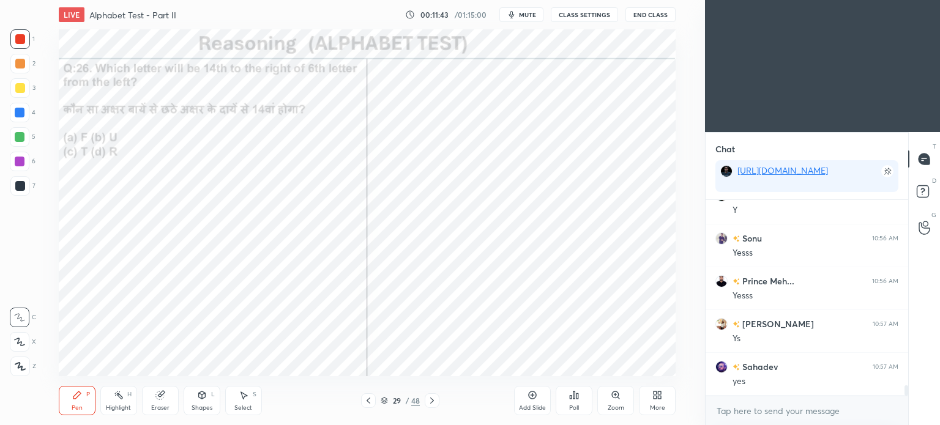
scroll to position [3441, 0]
click at [570, 406] on div "Poll" at bounding box center [574, 408] width 10 height 6
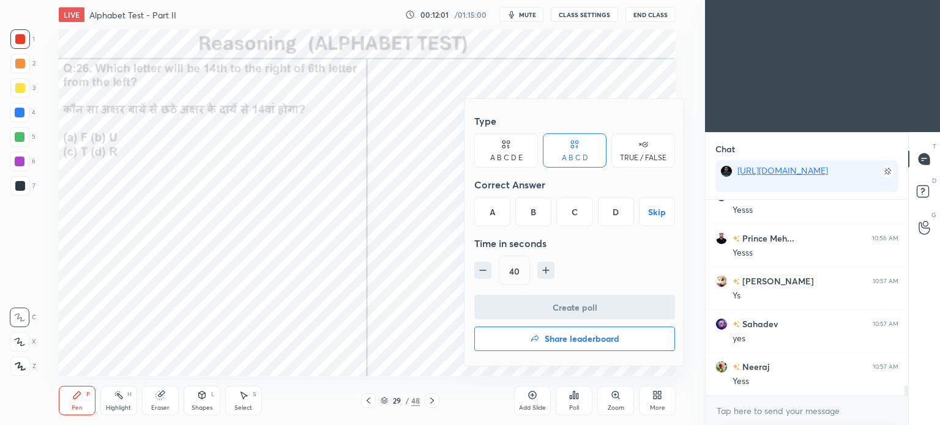
click at [560, 217] on div "C" at bounding box center [574, 211] width 36 height 29
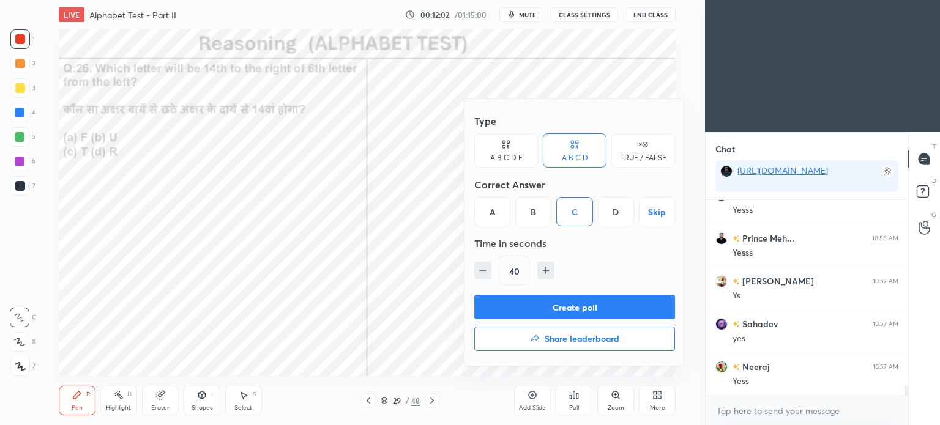
click at [594, 308] on button "Create poll" at bounding box center [574, 307] width 201 height 24
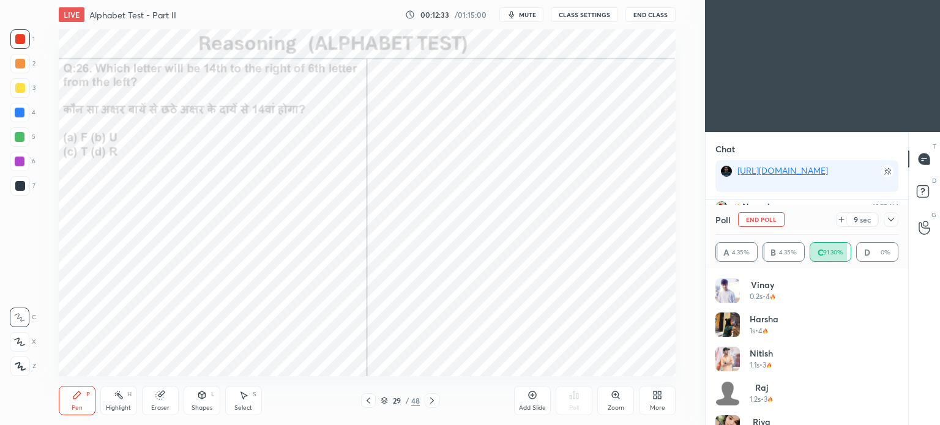
scroll to position [3644, 0]
click at [891, 217] on icon at bounding box center [891, 220] width 10 height 10
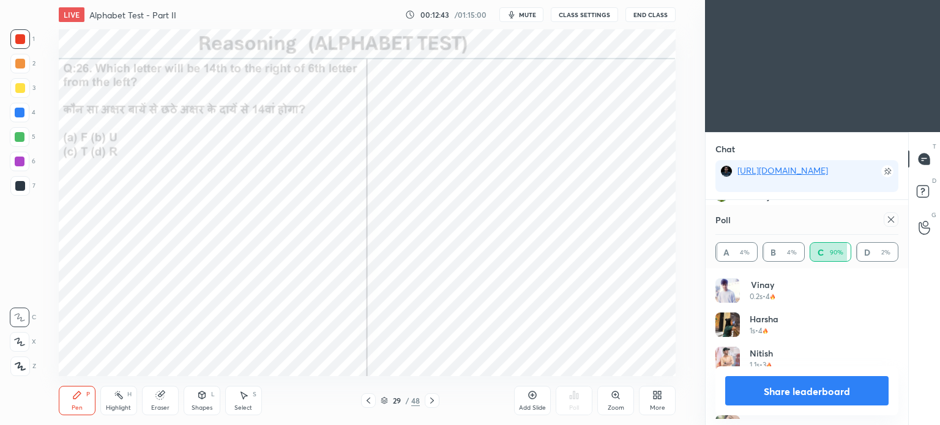
scroll to position [3687, 0]
click at [888, 220] on icon at bounding box center [891, 220] width 10 height 10
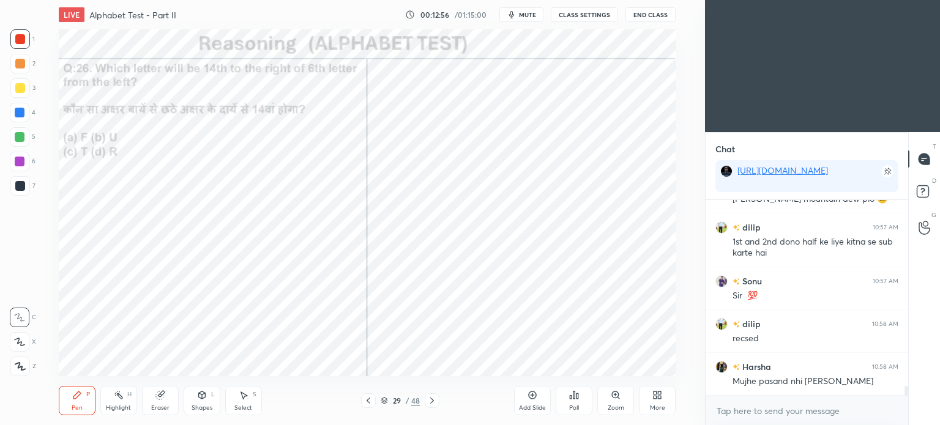
click at [17, 189] on div at bounding box center [20, 186] width 10 height 10
click at [16, 187] on div at bounding box center [20, 186] width 10 height 10
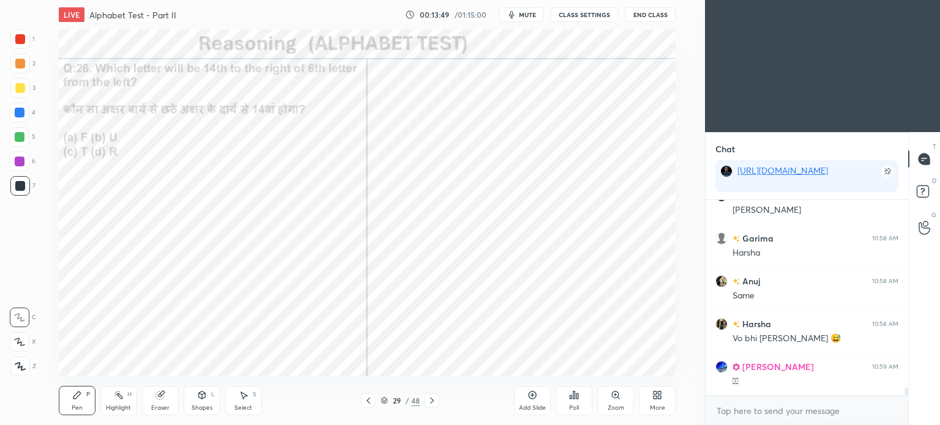
scroll to position [4480, 0]
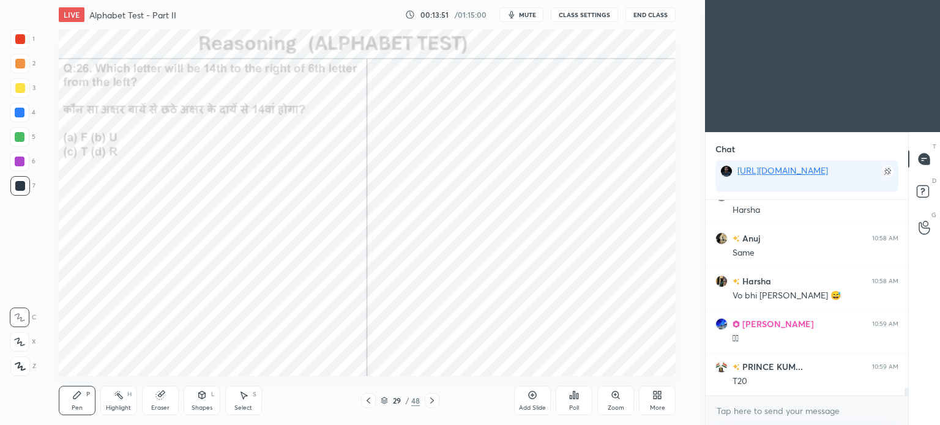
click at [436, 401] on icon at bounding box center [432, 401] width 10 height 10
click at [573, 403] on div "Poll" at bounding box center [573, 400] width 37 height 29
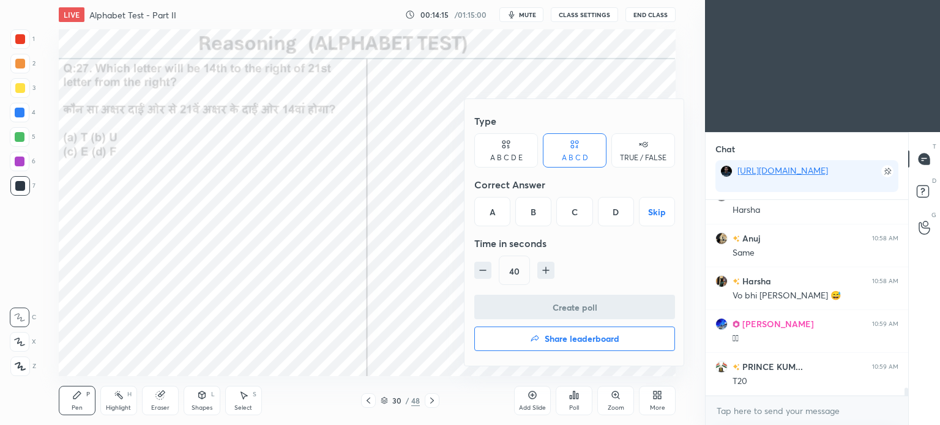
click at [496, 215] on div "A" at bounding box center [492, 211] width 36 height 29
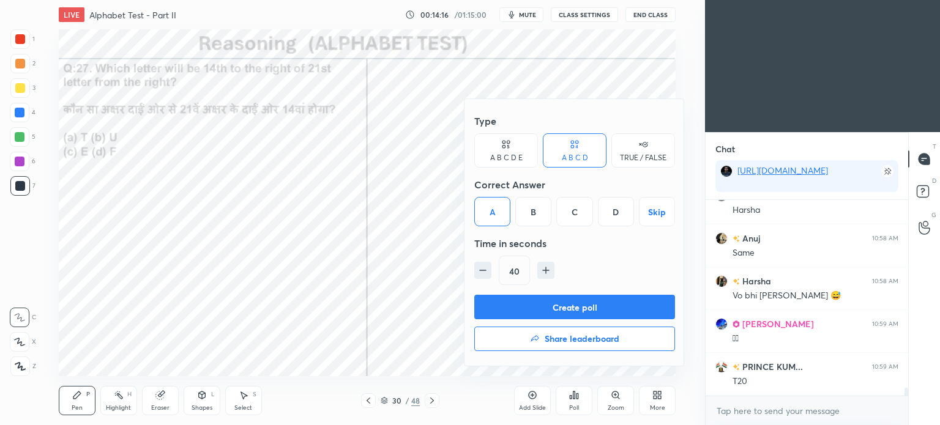
click at [607, 309] on button "Create poll" at bounding box center [574, 307] width 201 height 24
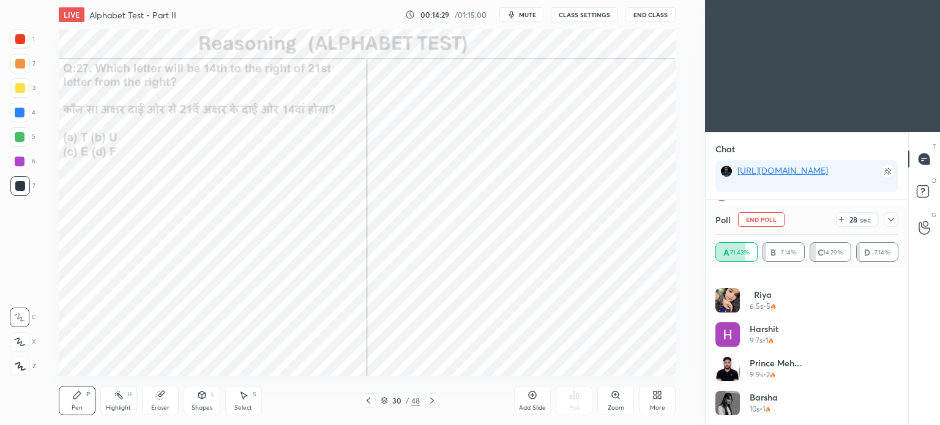
scroll to position [230, 0]
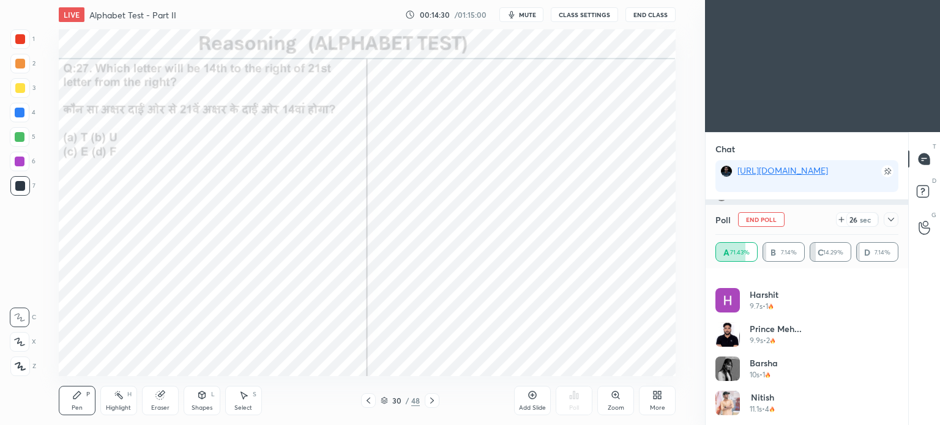
click at [893, 221] on icon at bounding box center [891, 220] width 10 height 10
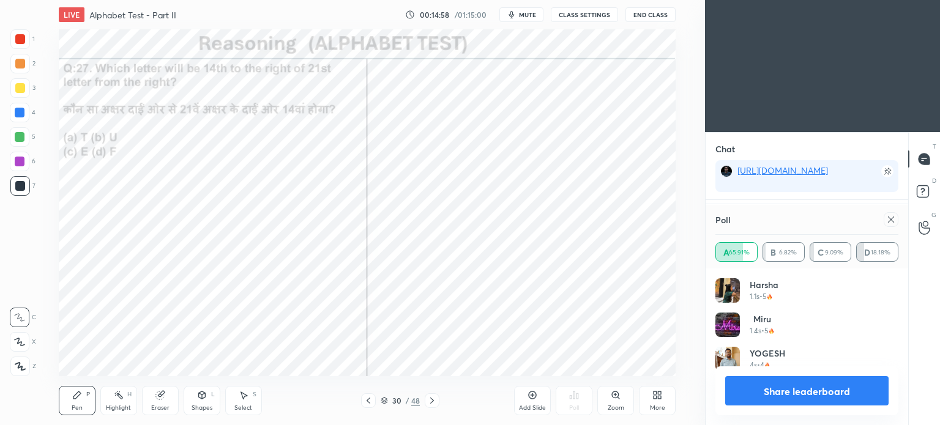
scroll to position [123, 179]
click at [893, 217] on icon at bounding box center [891, 220] width 6 height 6
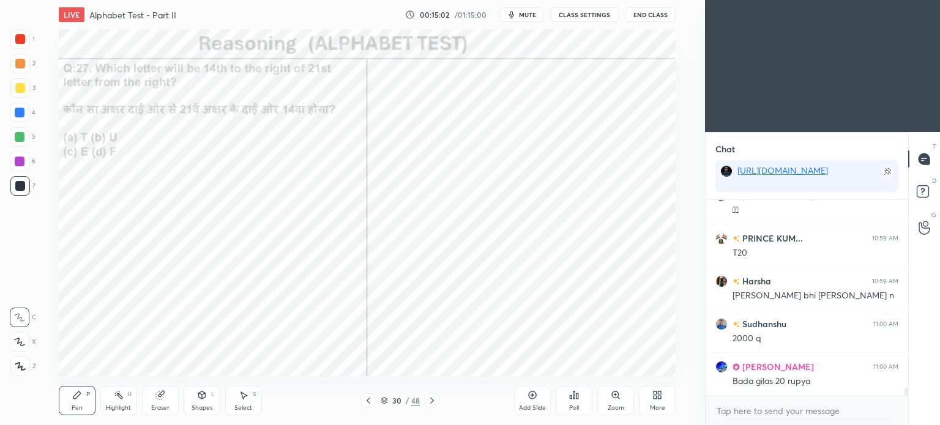
click at [20, 34] on div at bounding box center [20, 39] width 20 height 20
click at [19, 35] on div at bounding box center [20, 39] width 10 height 10
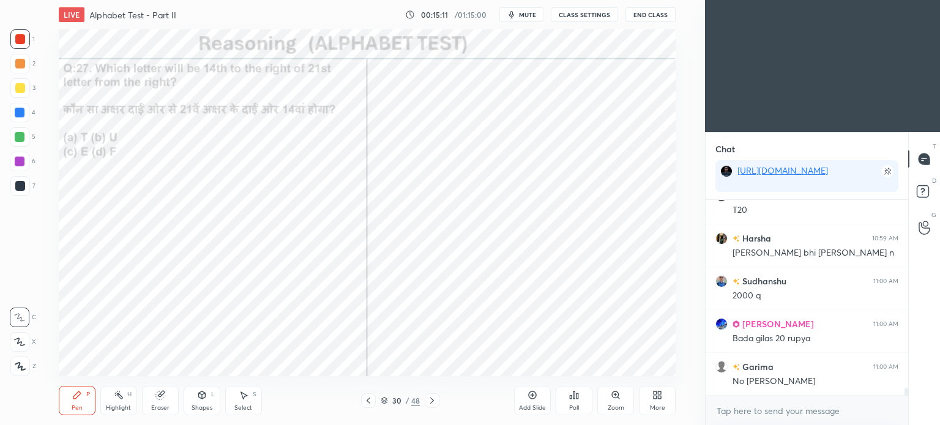
click at [20, 135] on div at bounding box center [20, 137] width 10 height 10
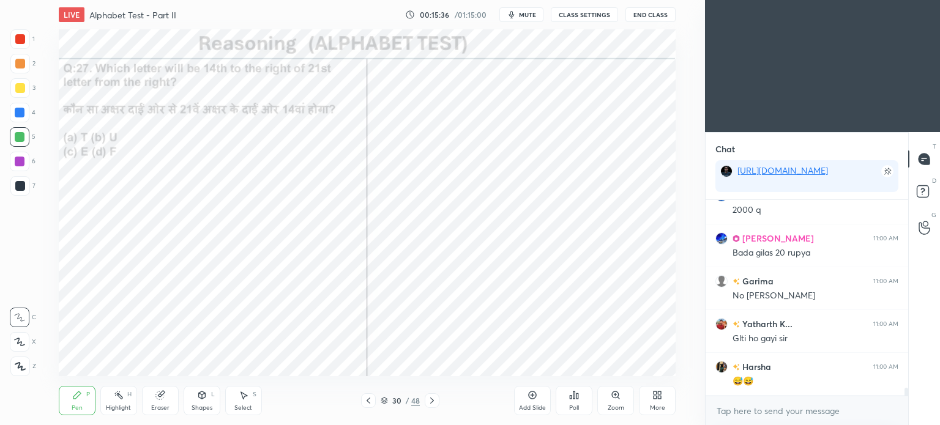
click at [13, 39] on div at bounding box center [20, 39] width 20 height 20
click at [14, 39] on div at bounding box center [20, 39] width 20 height 20
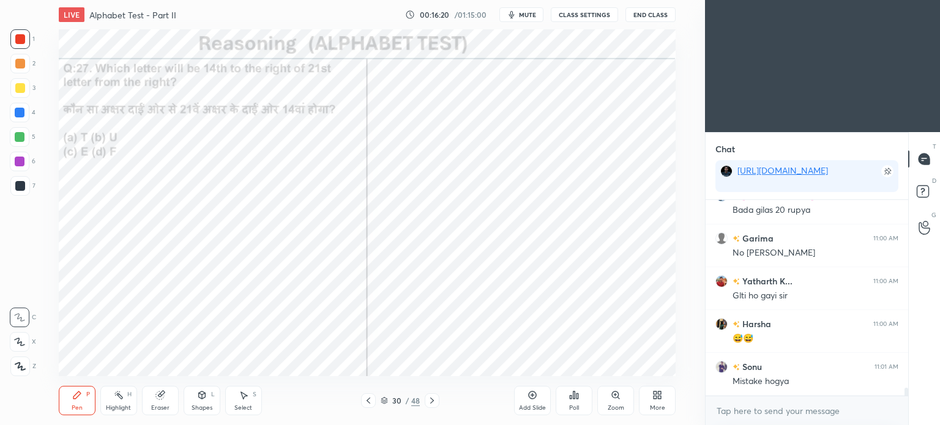
click at [384, 399] on icon at bounding box center [383, 400] width 7 height 7
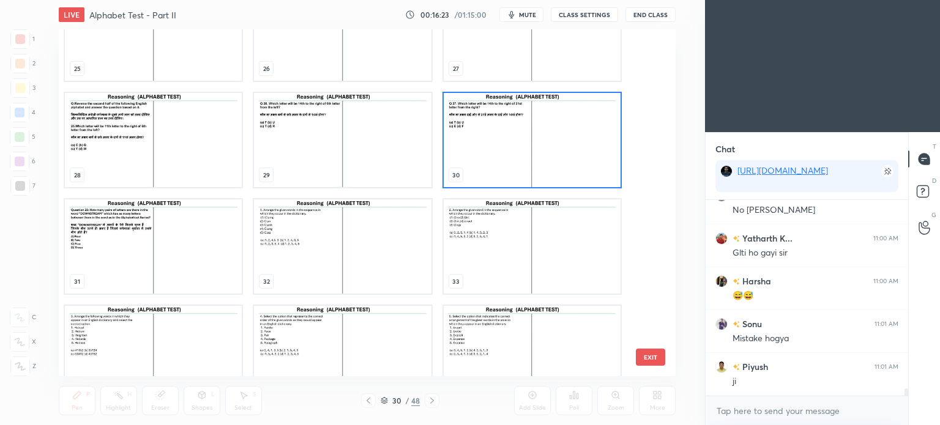
scroll to position [4865, 0]
click at [489, 148] on img "grid" at bounding box center [531, 140] width 177 height 94
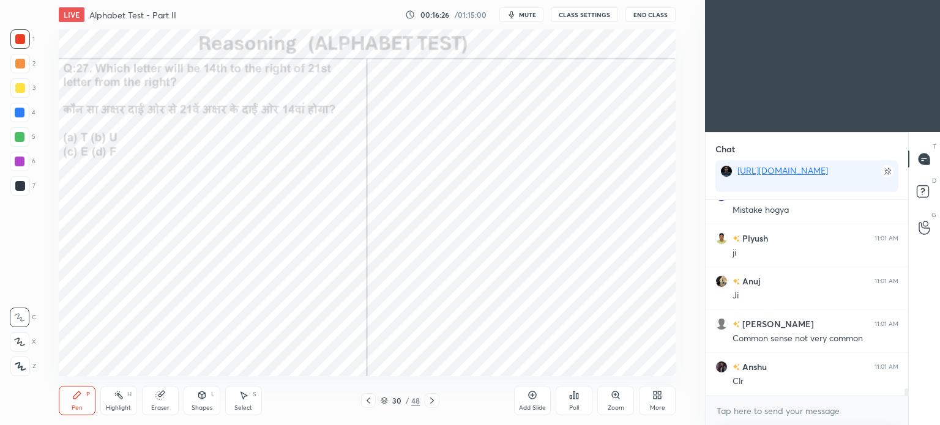
scroll to position [4994, 0]
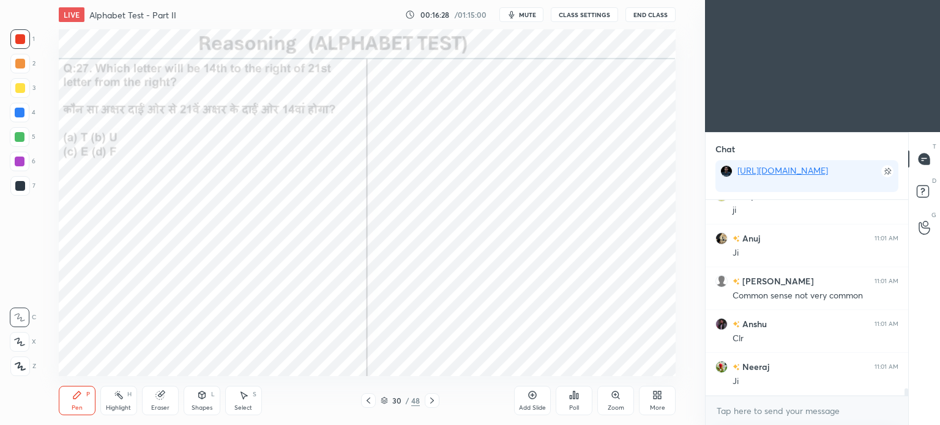
click at [391, 399] on div "30" at bounding box center [396, 400] width 12 height 7
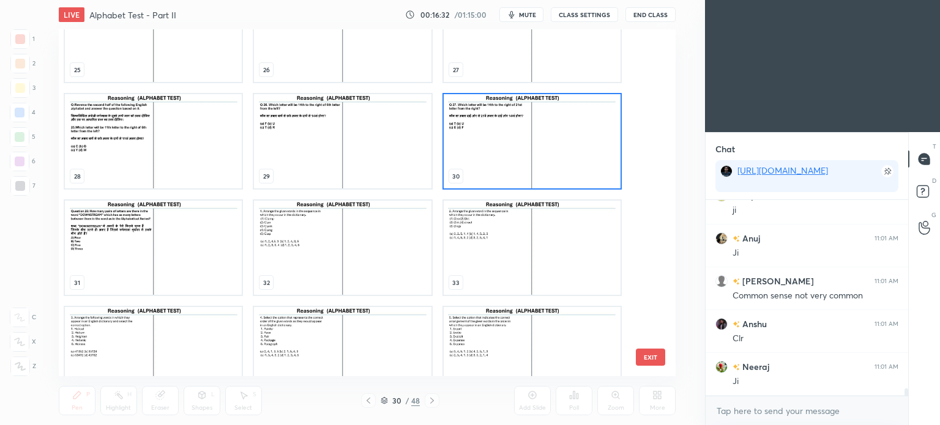
scroll to position [900, 0]
click at [316, 235] on img "grid" at bounding box center [342, 246] width 177 height 94
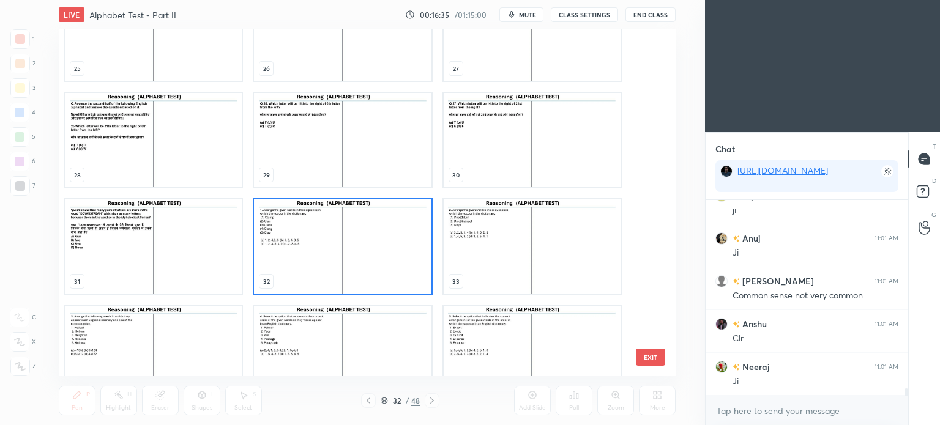
scroll to position [5037, 0]
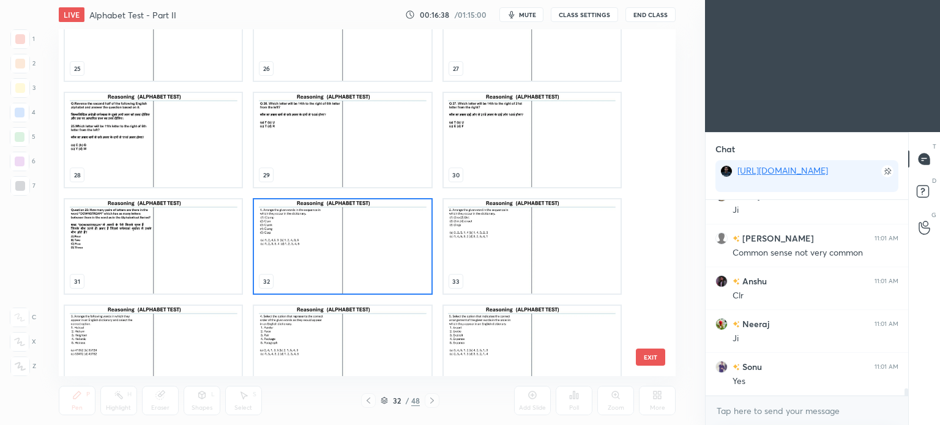
click at [316, 235] on img "grid" at bounding box center [342, 246] width 177 height 94
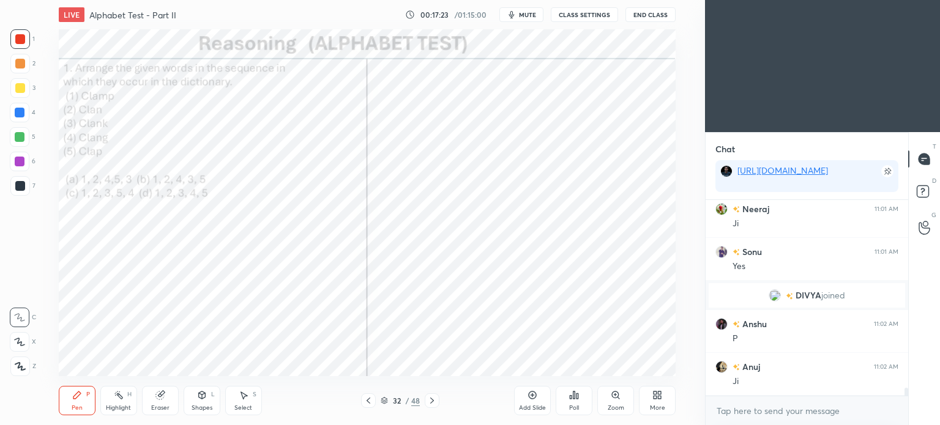
scroll to position [4623, 0]
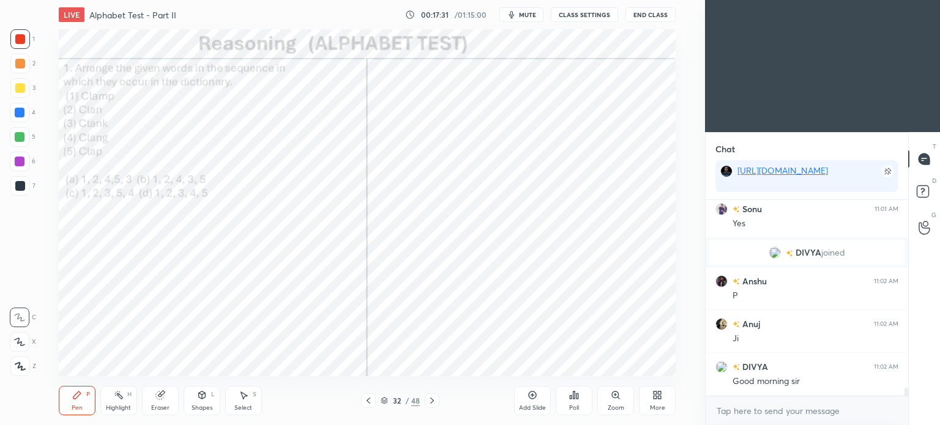
click at [578, 395] on icon at bounding box center [574, 395] width 10 height 10
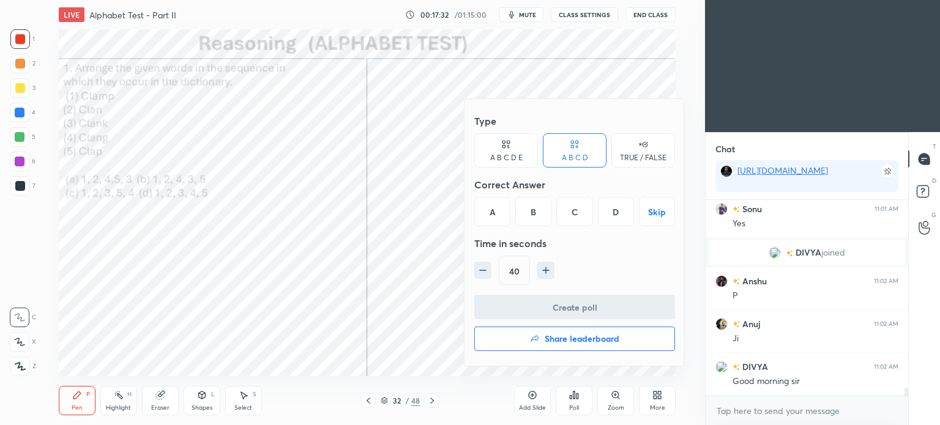
click at [526, 210] on div "B" at bounding box center [533, 211] width 36 height 29
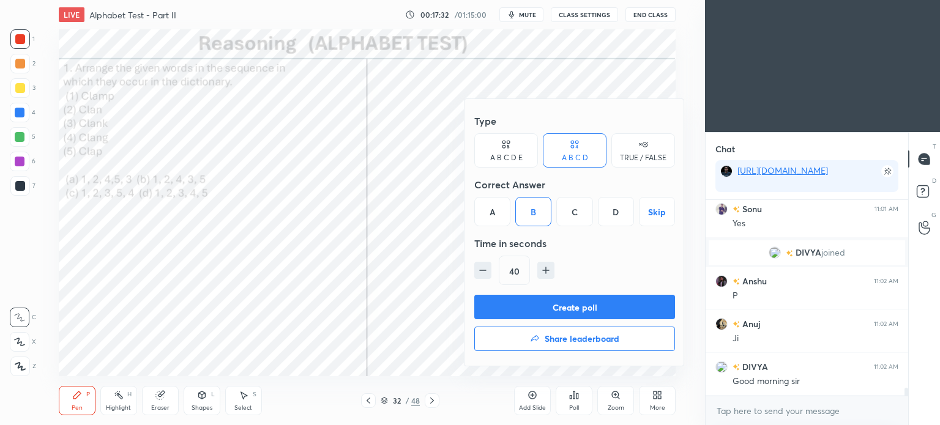
click at [590, 310] on button "Create poll" at bounding box center [574, 307] width 201 height 24
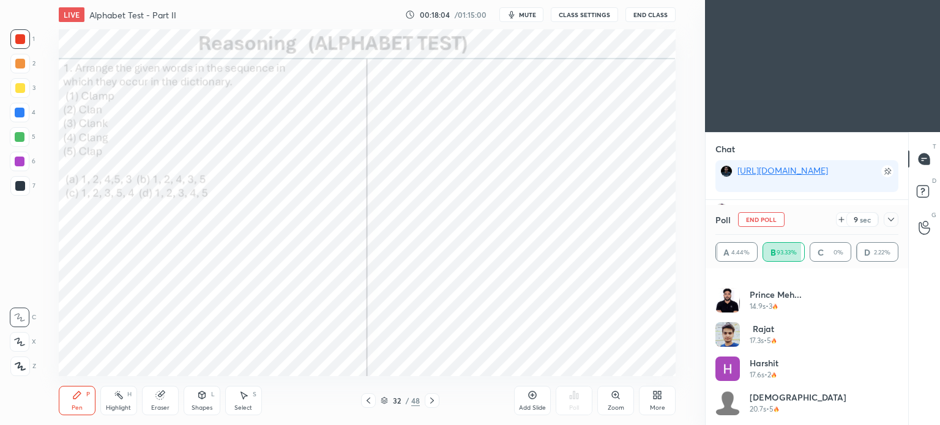
scroll to position [1326, 0]
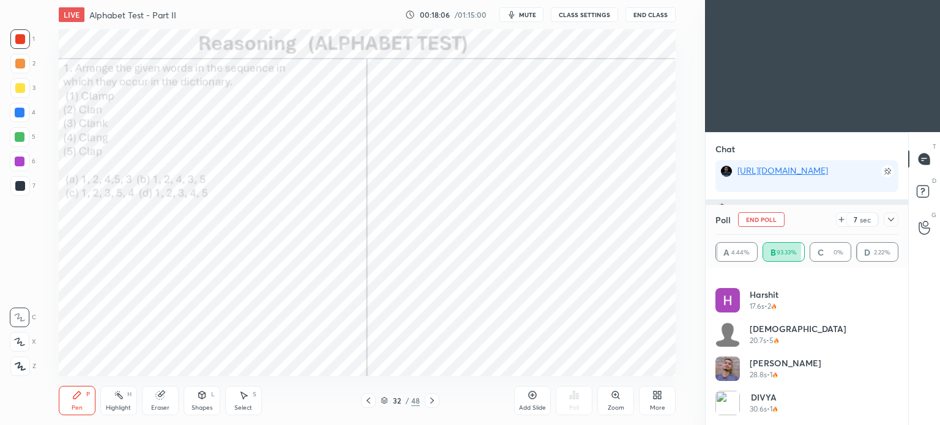
click at [888, 222] on icon at bounding box center [891, 220] width 10 height 10
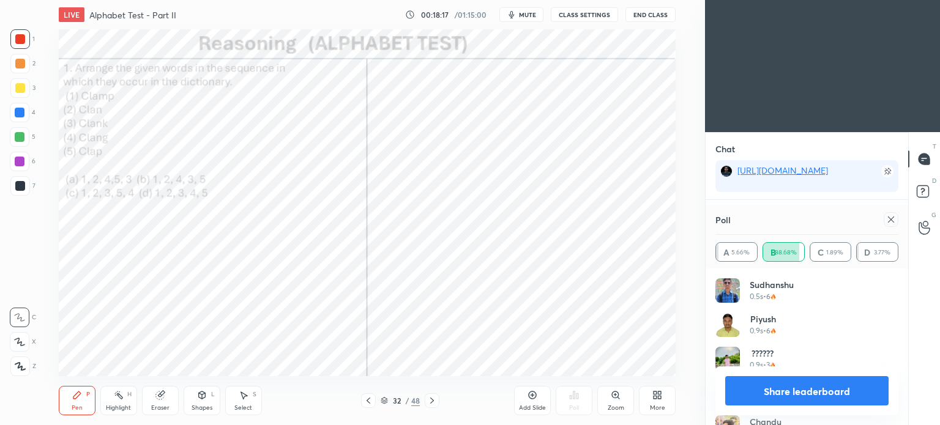
scroll to position [4741, 0]
click at [883, 219] on div at bounding box center [890, 219] width 15 height 15
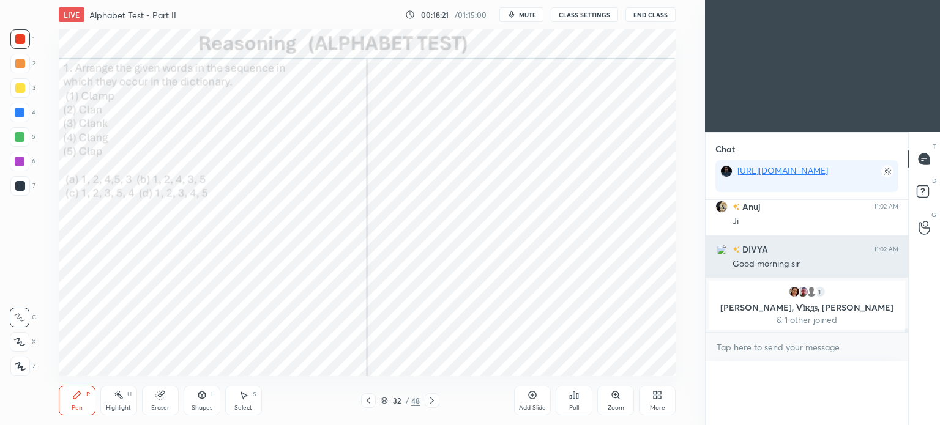
scroll to position [0, 0]
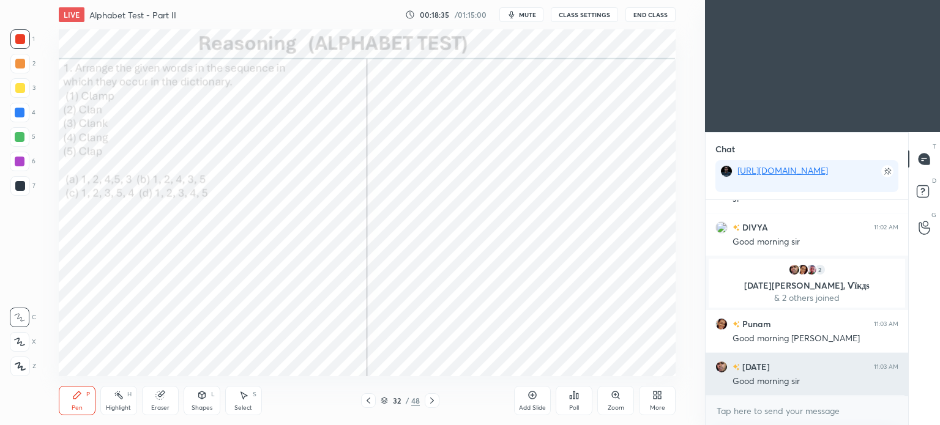
click at [749, 369] on h6 "Raja" at bounding box center [755, 366] width 30 height 13
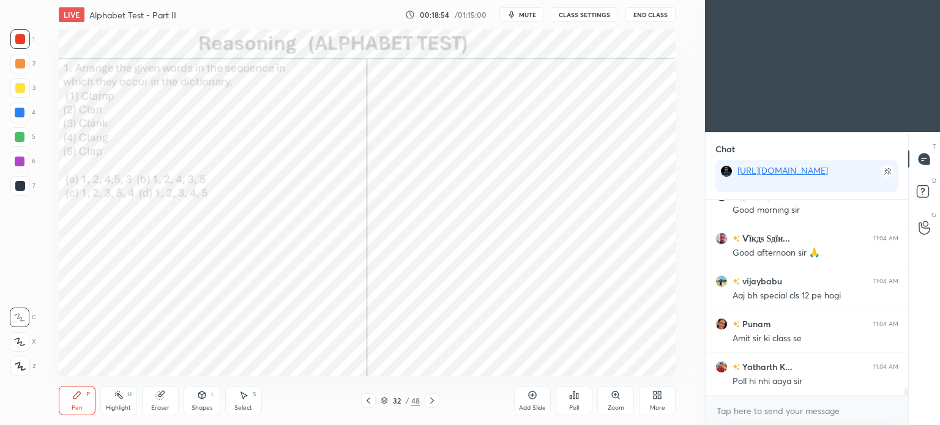
click at [15, 191] on div at bounding box center [20, 186] width 20 height 20
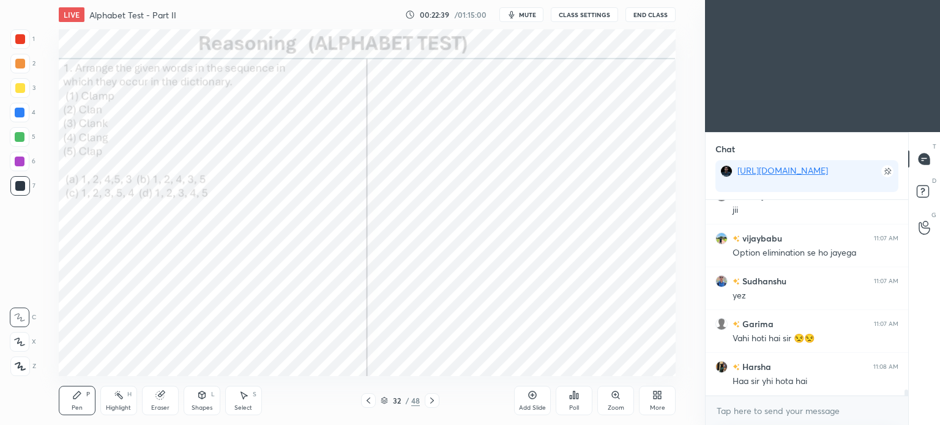
scroll to position [6161, 0]
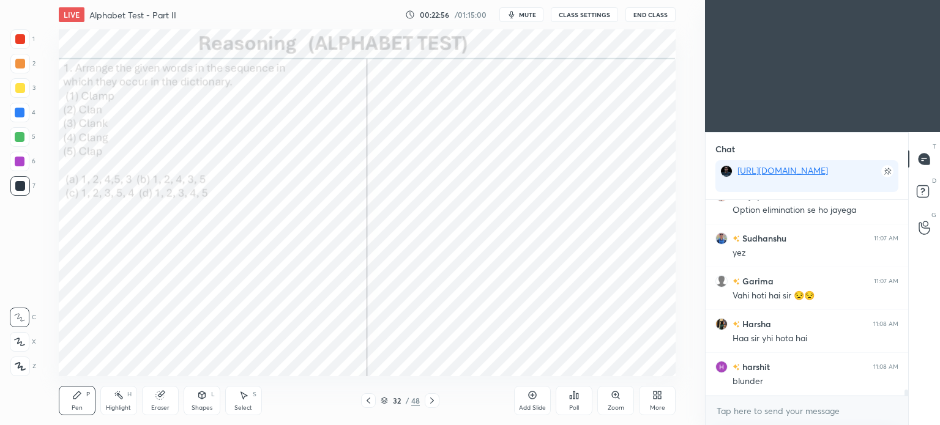
click at [434, 400] on icon at bounding box center [432, 401] width 10 height 10
click at [571, 406] on div "Poll" at bounding box center [574, 408] width 10 height 6
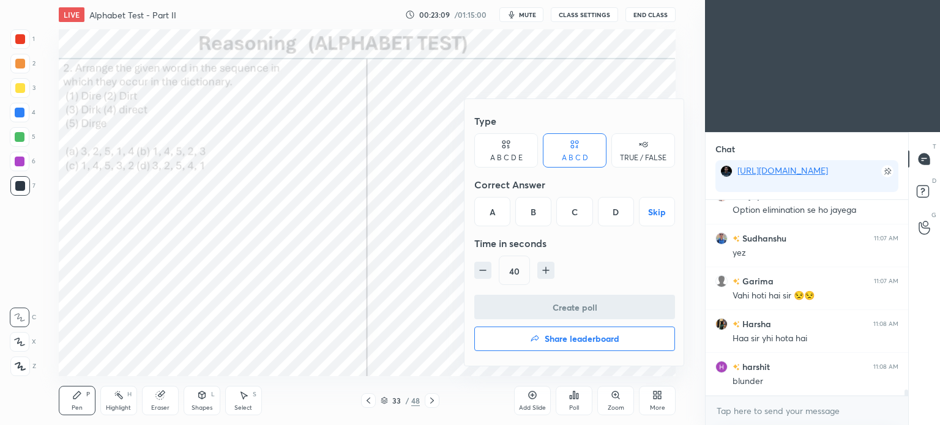
click at [580, 210] on div "C" at bounding box center [574, 211] width 36 height 29
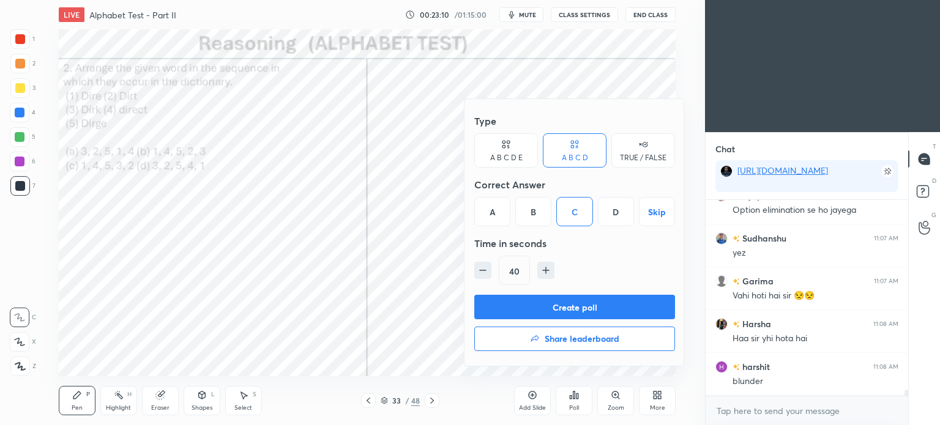
click at [590, 302] on button "Create poll" at bounding box center [574, 307] width 201 height 24
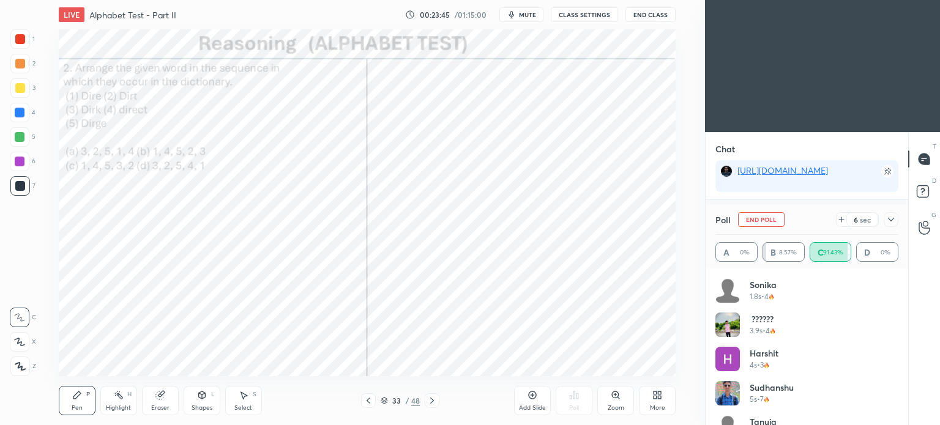
scroll to position [6254, 0]
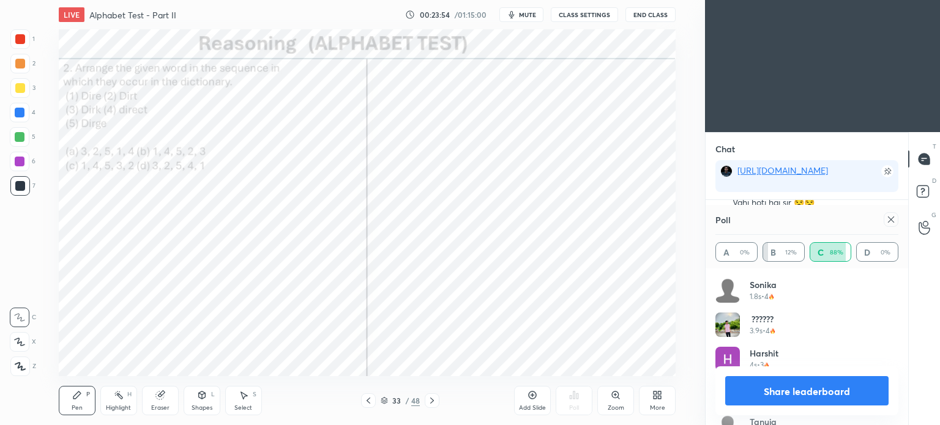
click at [896, 218] on div at bounding box center [890, 219] width 15 height 15
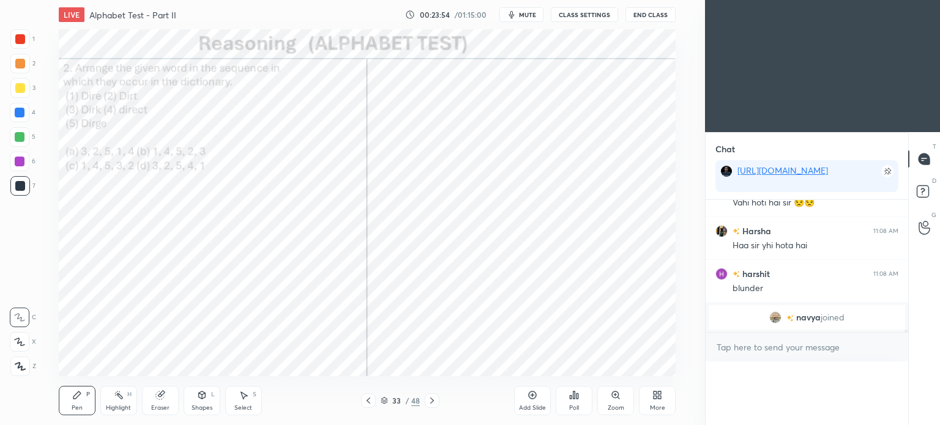
scroll to position [6239, 0]
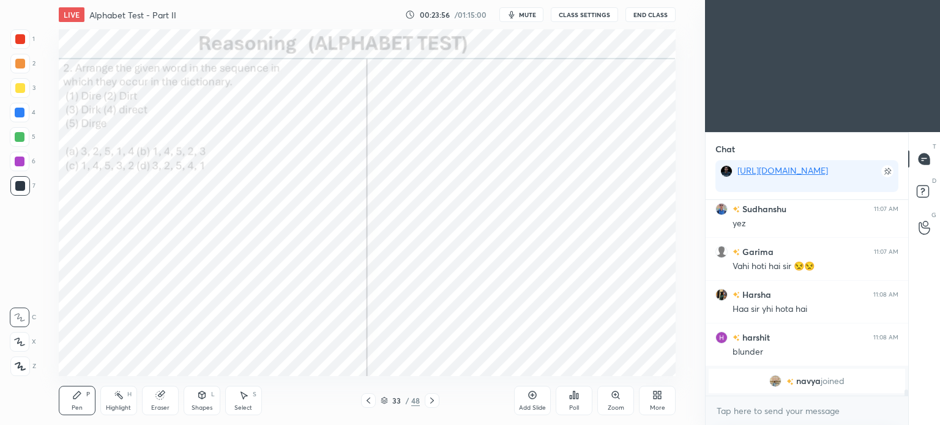
click at [799, 381] on span "navya" at bounding box center [808, 381] width 24 height 10
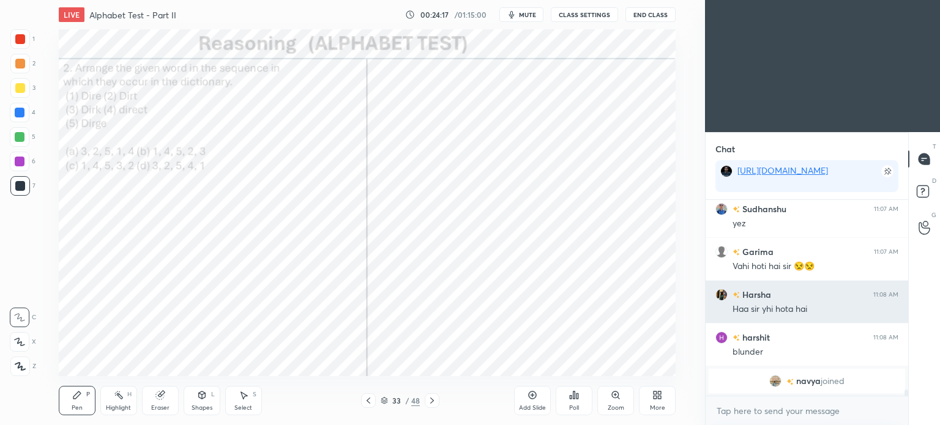
scroll to position [5893, 0]
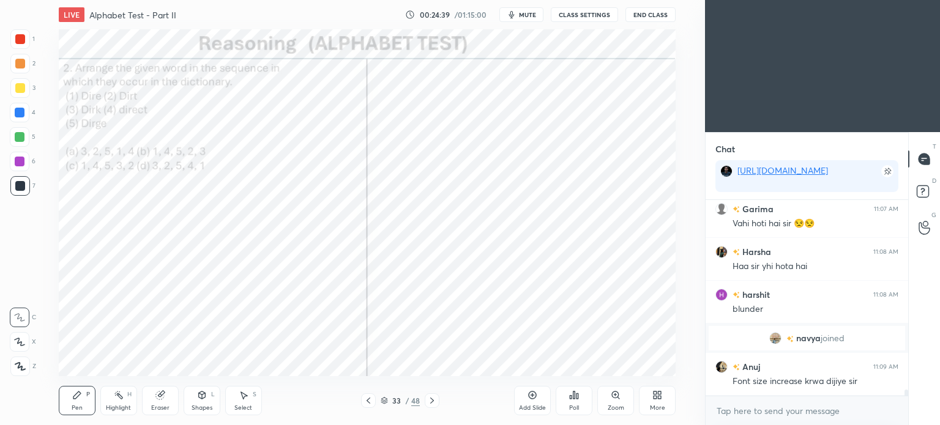
click at [15, 109] on div at bounding box center [20, 113] width 10 height 10
click at [23, 35] on div at bounding box center [20, 39] width 10 height 10
click at [22, 40] on div at bounding box center [20, 39] width 10 height 10
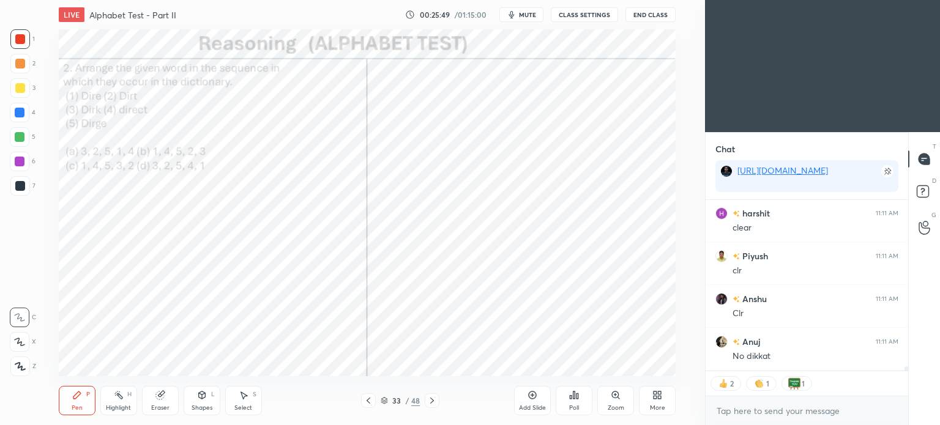
scroll to position [6283, 0]
click at [530, 18] on span "mute" at bounding box center [527, 14] width 17 height 9
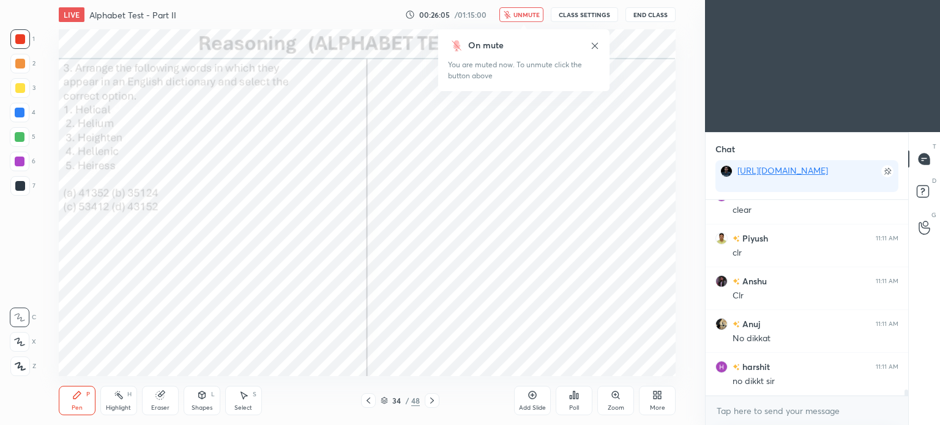
scroll to position [6302, 0]
click at [525, 14] on span "unmute" at bounding box center [526, 14] width 26 height 9
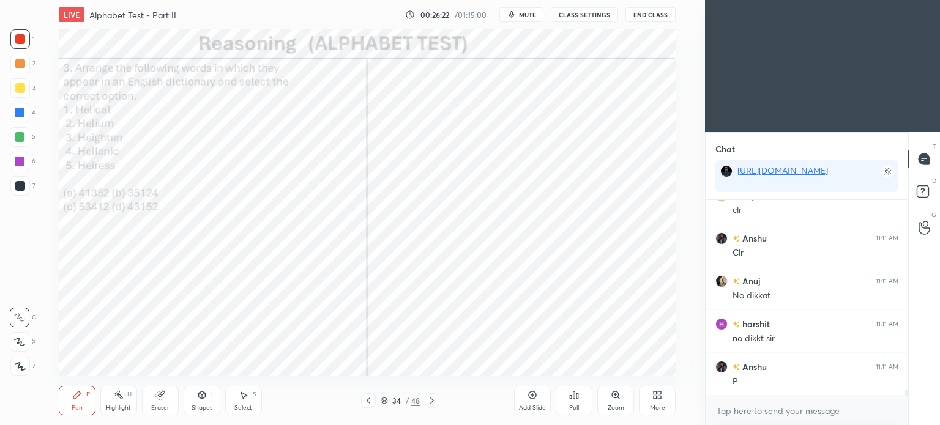
scroll to position [6344, 0]
click at [573, 400] on icon at bounding box center [574, 395] width 10 height 10
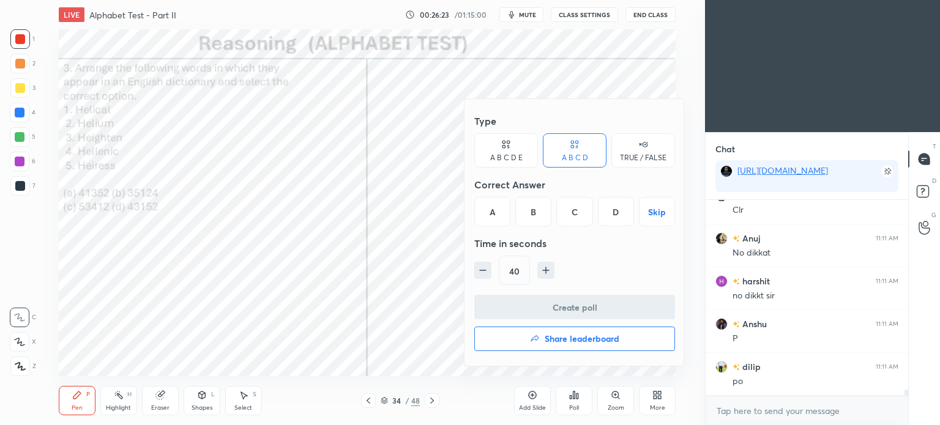
click at [533, 215] on div "B" at bounding box center [533, 211] width 36 height 29
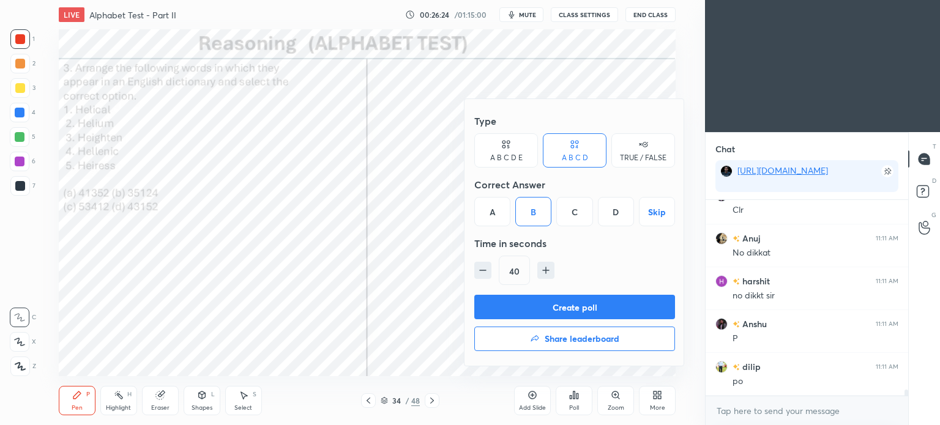
click at [612, 306] on button "Create poll" at bounding box center [574, 307] width 201 height 24
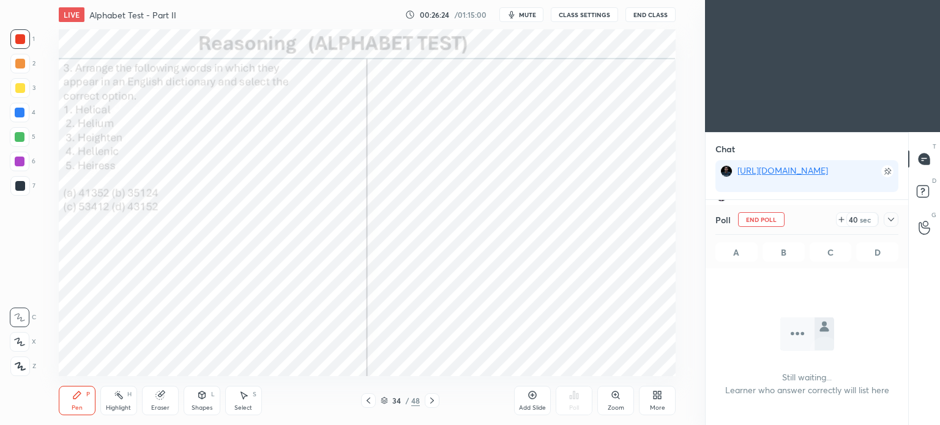
scroll to position [3, 4]
click at [648, 10] on button "End Class" at bounding box center [650, 14] width 50 height 15
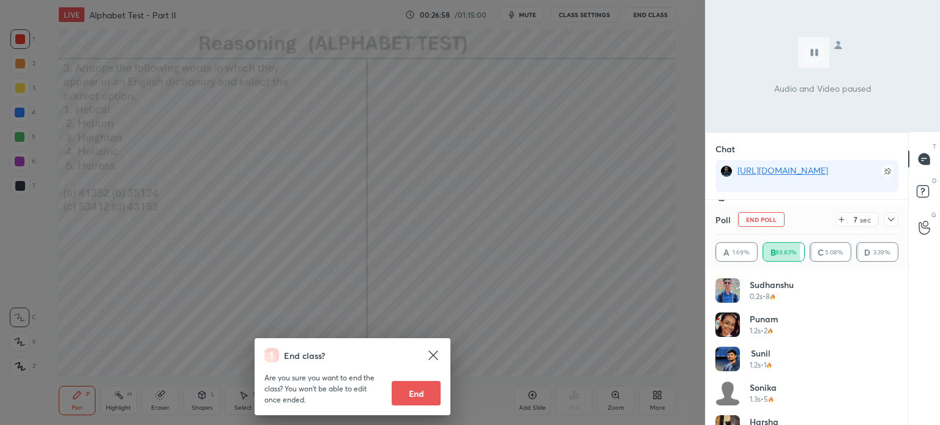
scroll to position [4, 4]
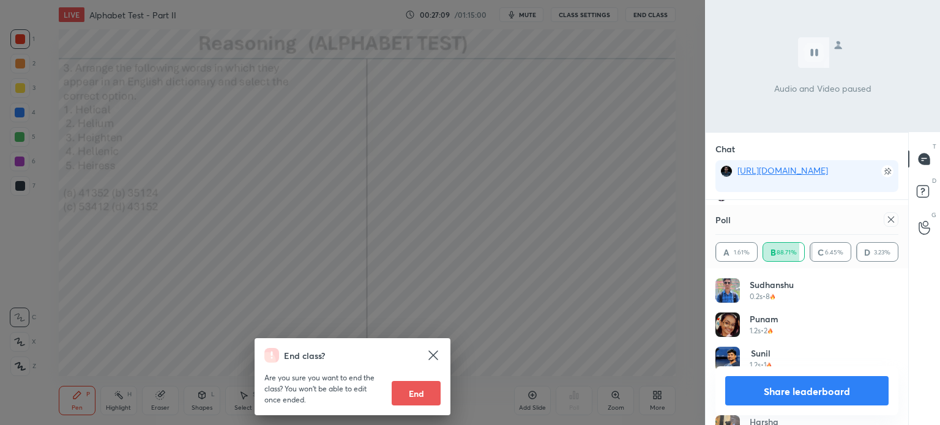
click at [553, 211] on div "End class? Are you sure you want to end the class? You won’t be able to edit on…" at bounding box center [352, 212] width 705 height 425
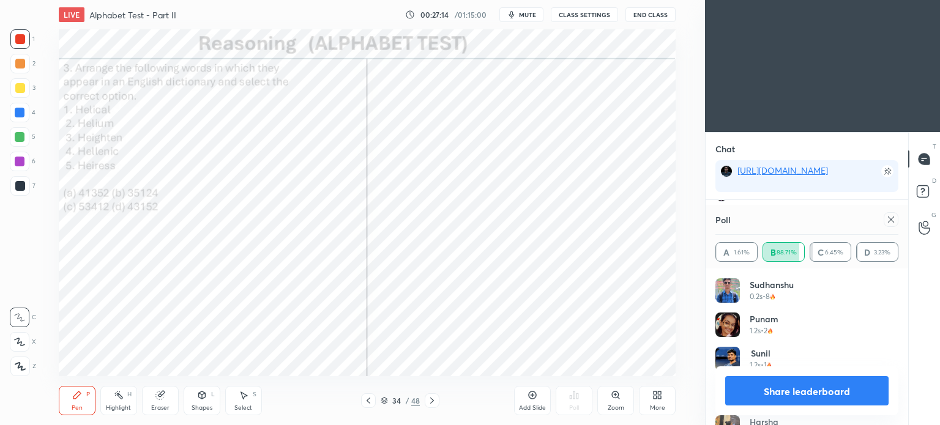
scroll to position [6408, 0]
click at [526, 17] on span "mute" at bounding box center [527, 14] width 17 height 9
click at [654, 12] on button "End Class" at bounding box center [650, 14] width 50 height 15
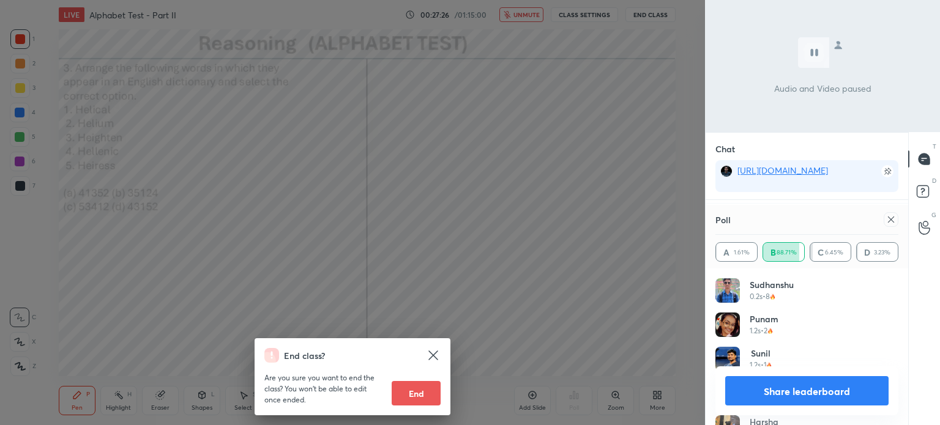
click at [586, 109] on div "End class? Are you sure you want to end the class? You won’t be able to edit on…" at bounding box center [352, 212] width 705 height 425
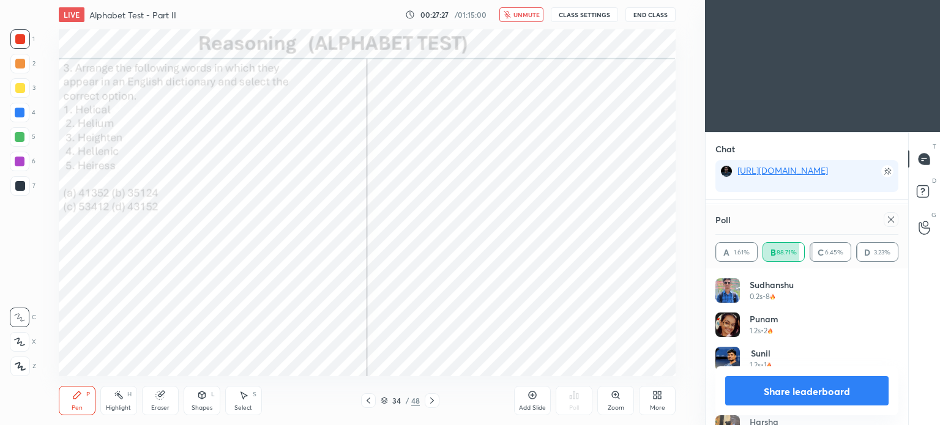
click at [516, 15] on span "unmute" at bounding box center [526, 14] width 26 height 9
click at [885, 217] on div at bounding box center [890, 219] width 15 height 15
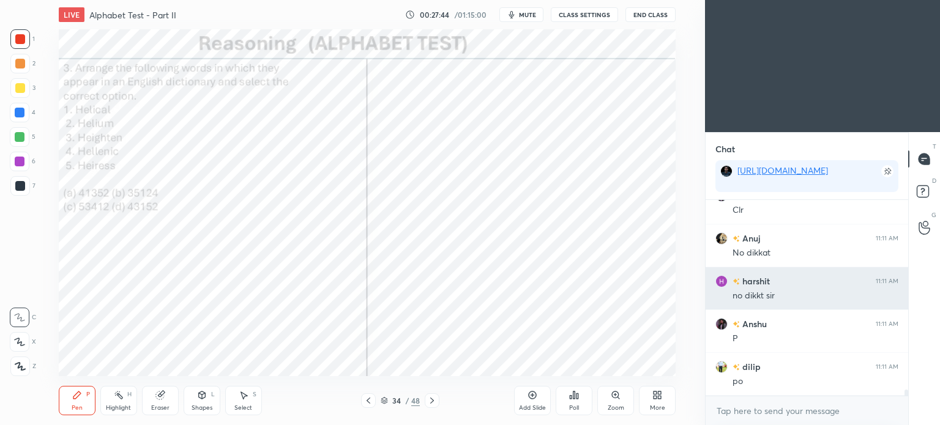
scroll to position [6374, 0]
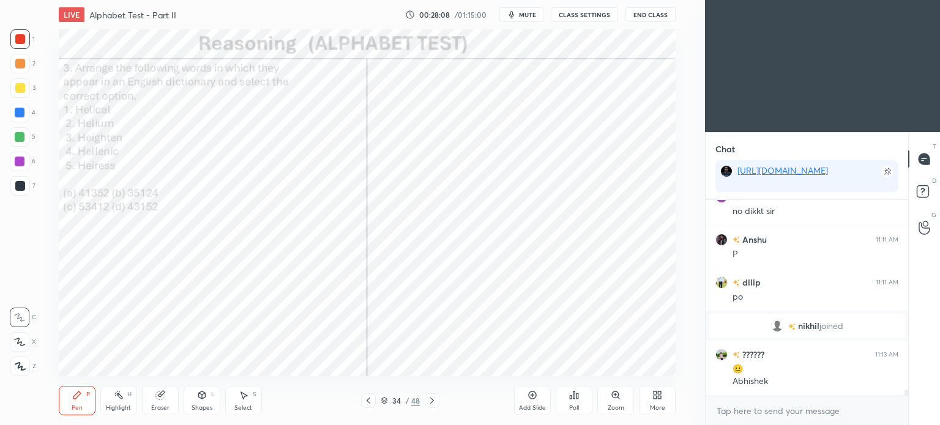
click at [17, 185] on div at bounding box center [20, 186] width 10 height 10
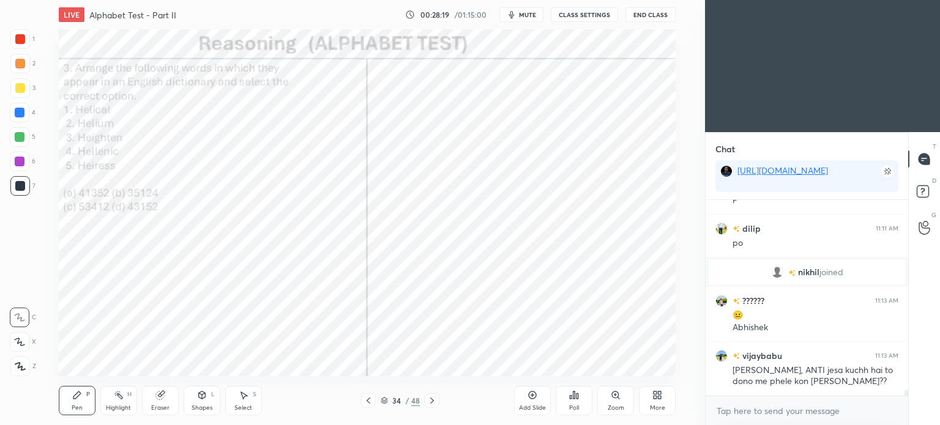
scroll to position [6332, 0]
click at [373, 397] on div at bounding box center [368, 400] width 15 height 15
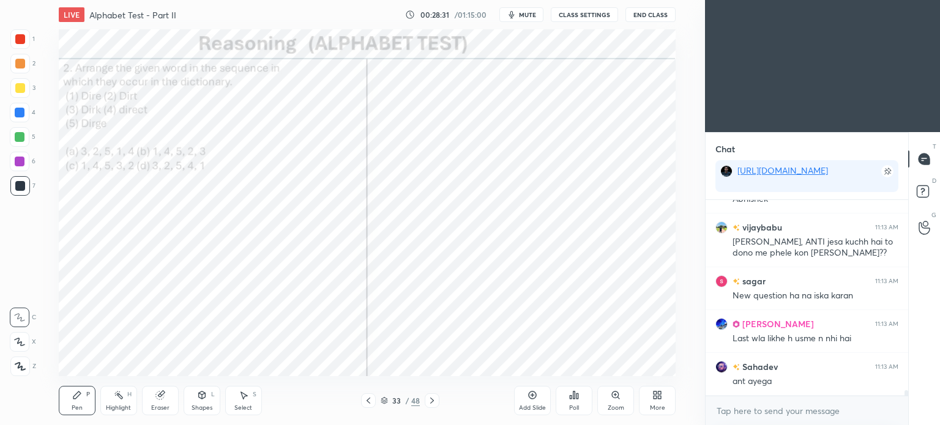
scroll to position [6461, 0]
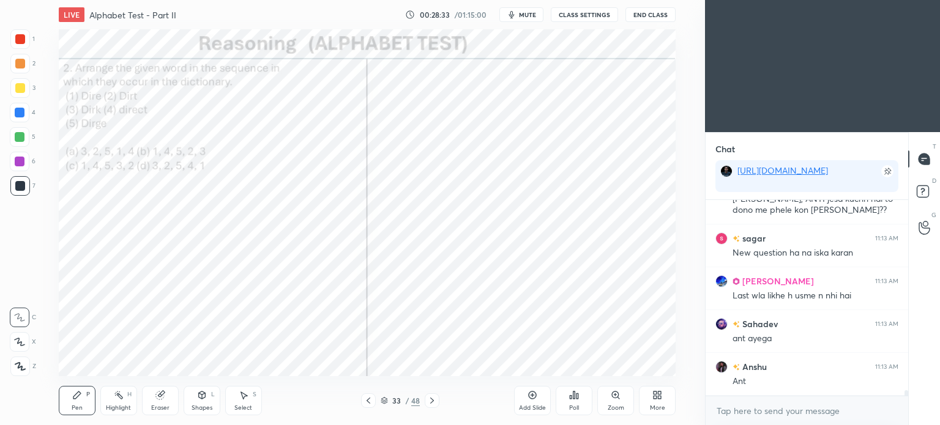
click at [371, 401] on icon at bounding box center [368, 401] width 10 height 10
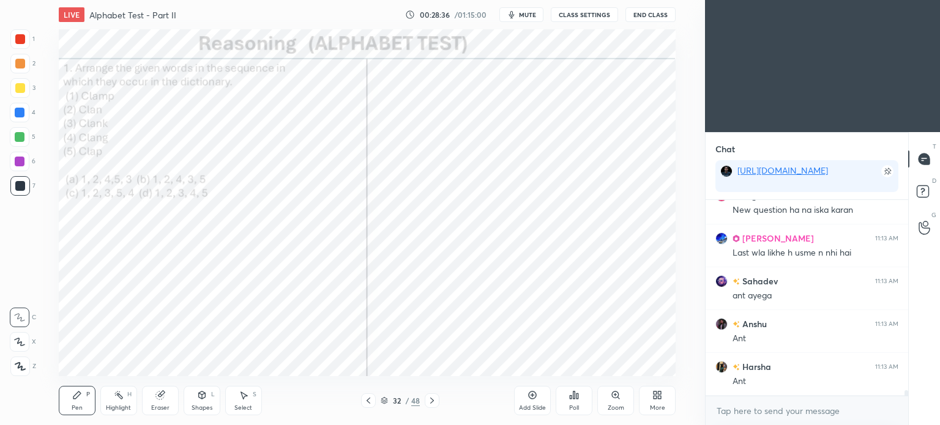
click at [436, 396] on icon at bounding box center [432, 401] width 10 height 10
click at [372, 399] on icon at bounding box center [368, 401] width 10 height 10
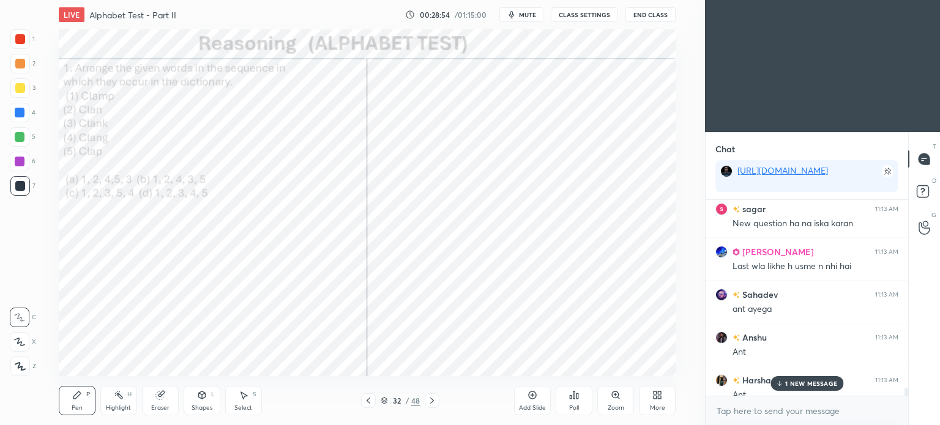
scroll to position [6589, 0]
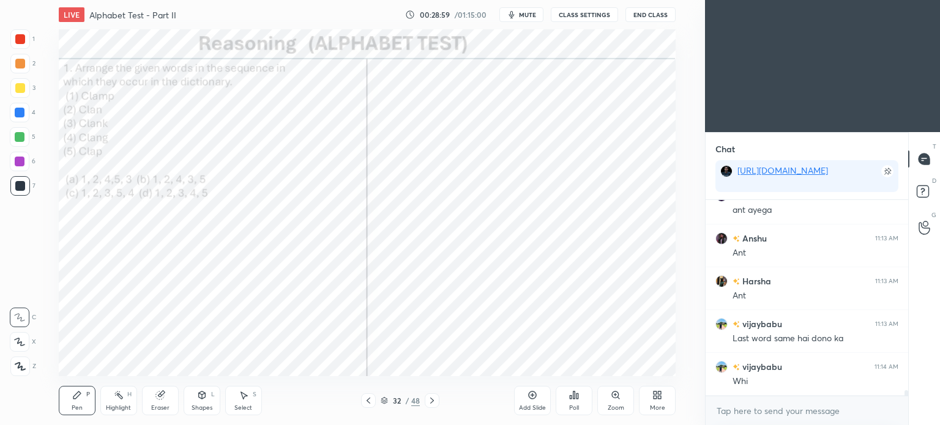
click at [429, 406] on div at bounding box center [432, 400] width 15 height 15
click at [436, 402] on icon at bounding box center [432, 401] width 10 height 10
click at [18, 132] on div at bounding box center [20, 137] width 20 height 20
click at [21, 133] on div at bounding box center [20, 137] width 10 height 10
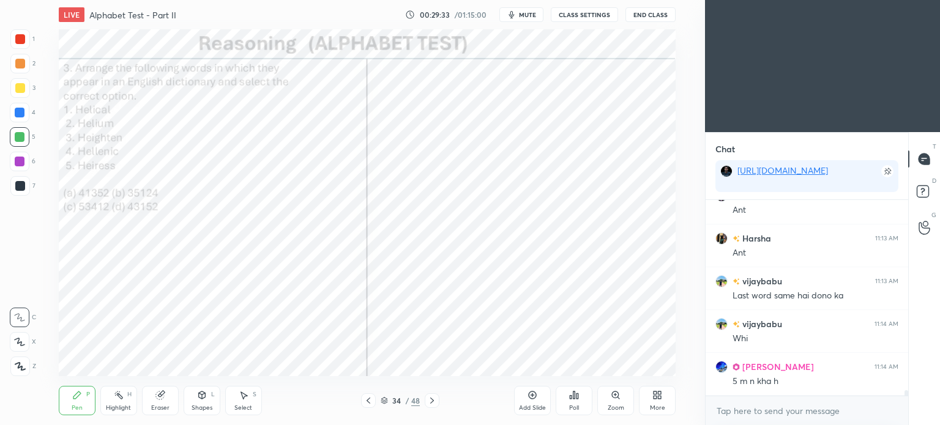
click at [163, 403] on div "Eraser" at bounding box center [160, 400] width 37 height 29
click at [89, 406] on div "Pen P" at bounding box center [77, 400] width 37 height 29
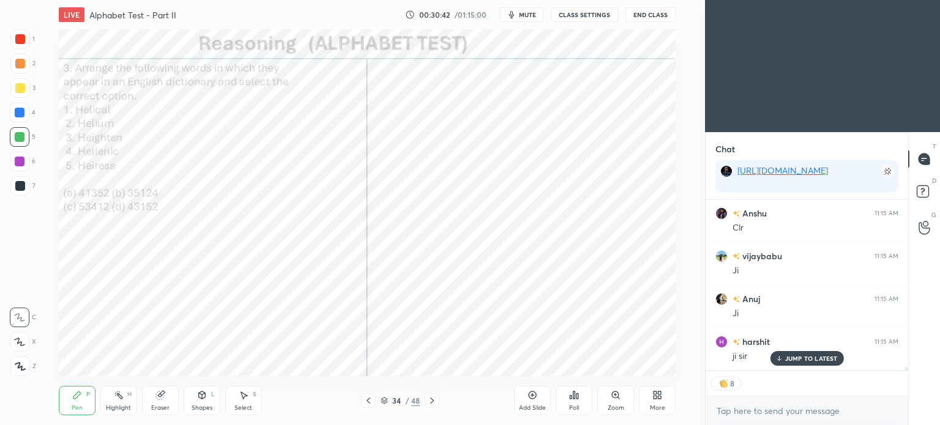
scroll to position [7299, 0]
click at [431, 403] on icon at bounding box center [432, 401] width 10 height 10
click at [532, 16] on span "mute" at bounding box center [527, 14] width 17 height 9
click at [645, 15] on button "End Class" at bounding box center [650, 14] width 50 height 15
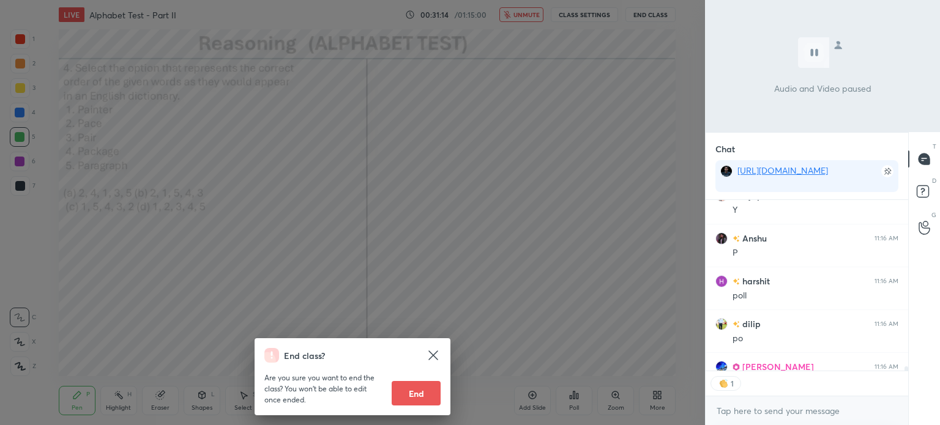
scroll to position [168, 199]
click at [532, 255] on div "End class? Are you sure you want to end the class? You won’t be able to edit on…" at bounding box center [352, 212] width 705 height 425
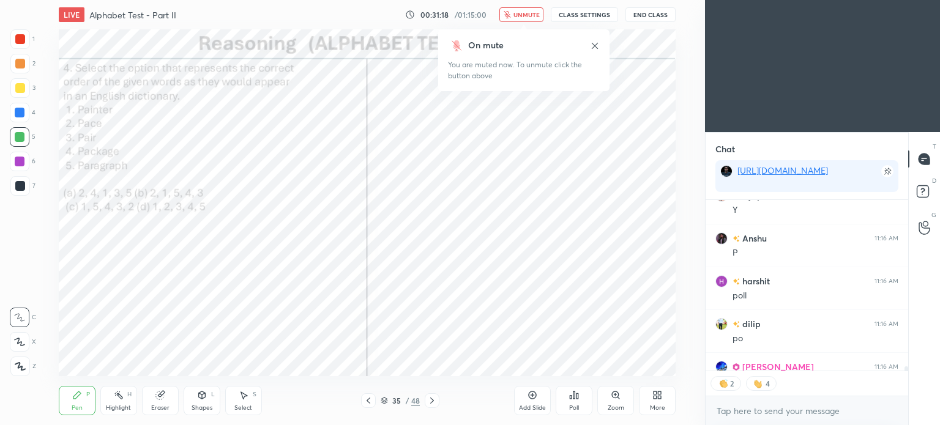
click at [527, 15] on span "unmute" at bounding box center [526, 14] width 26 height 9
click at [577, 401] on div "Poll" at bounding box center [573, 400] width 37 height 29
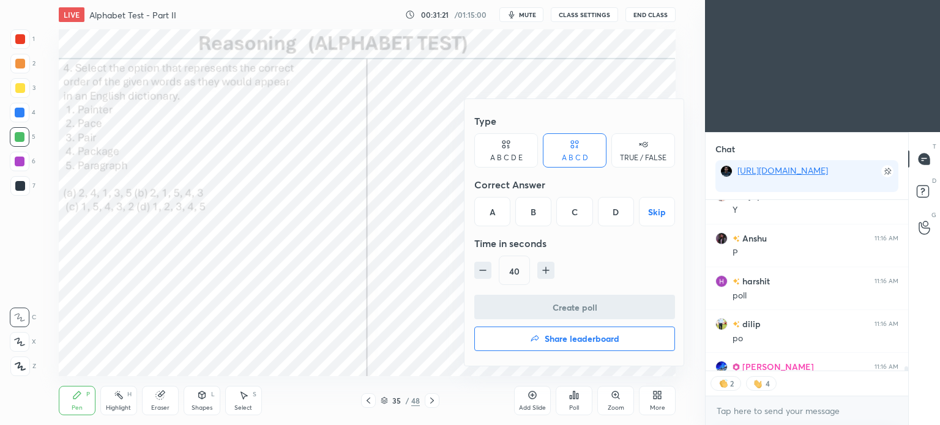
click at [492, 217] on div "A" at bounding box center [492, 211] width 36 height 29
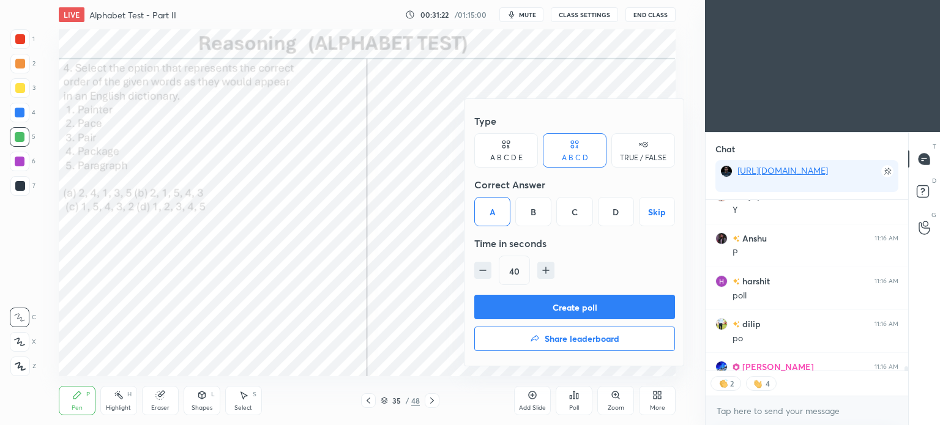
click at [565, 306] on button "Create poll" at bounding box center [574, 307] width 201 height 24
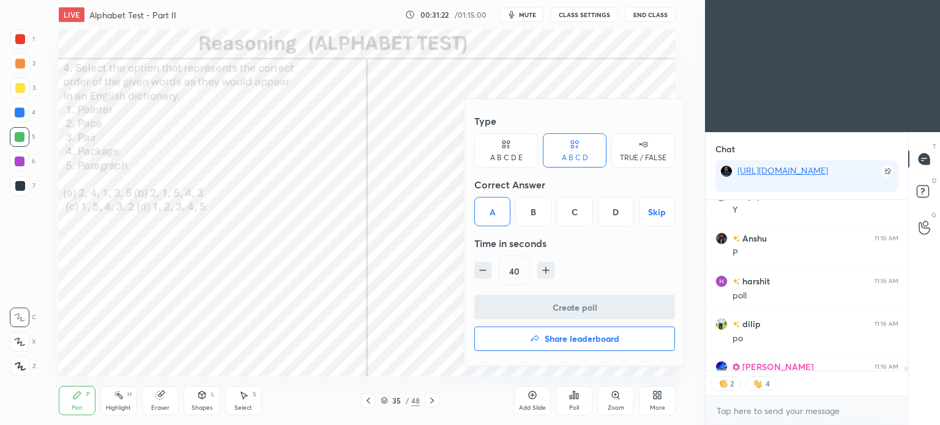
scroll to position [4, 4]
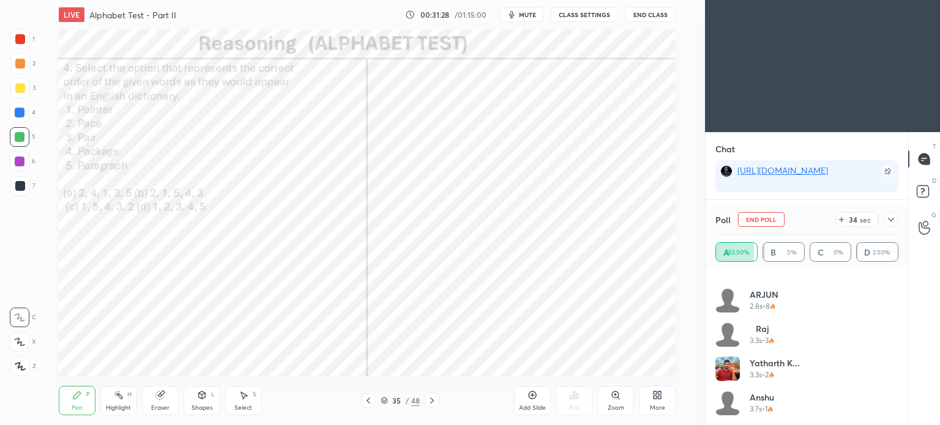
click at [889, 219] on icon at bounding box center [891, 220] width 10 height 10
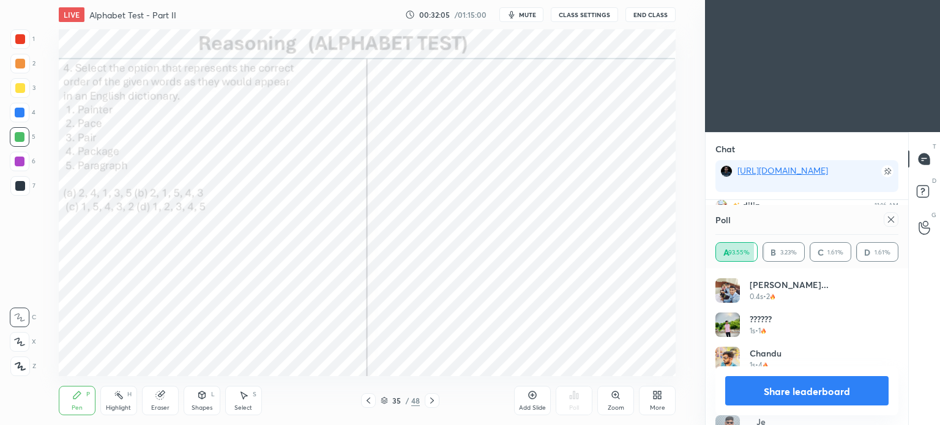
click at [891, 222] on icon at bounding box center [891, 220] width 10 height 10
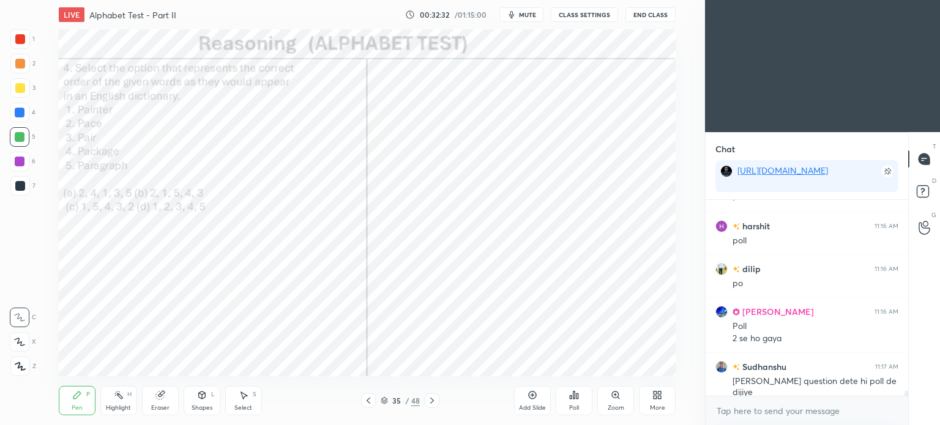
click at [14, 40] on div at bounding box center [20, 39] width 20 height 20
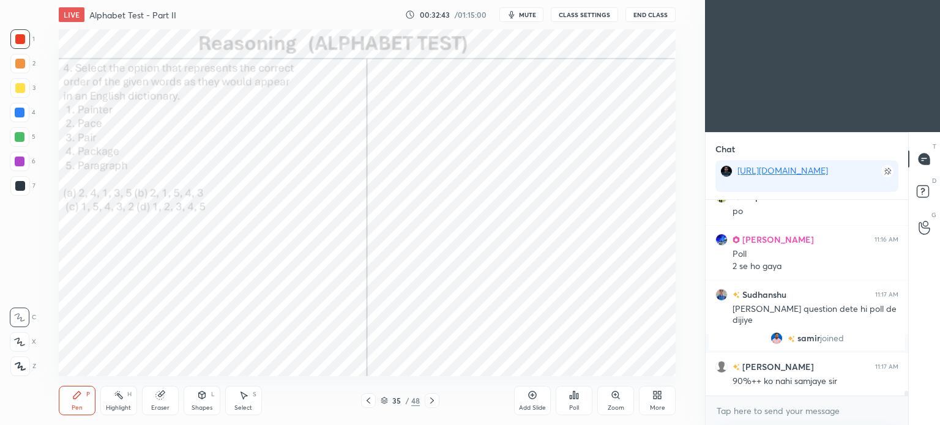
scroll to position [7252, 0]
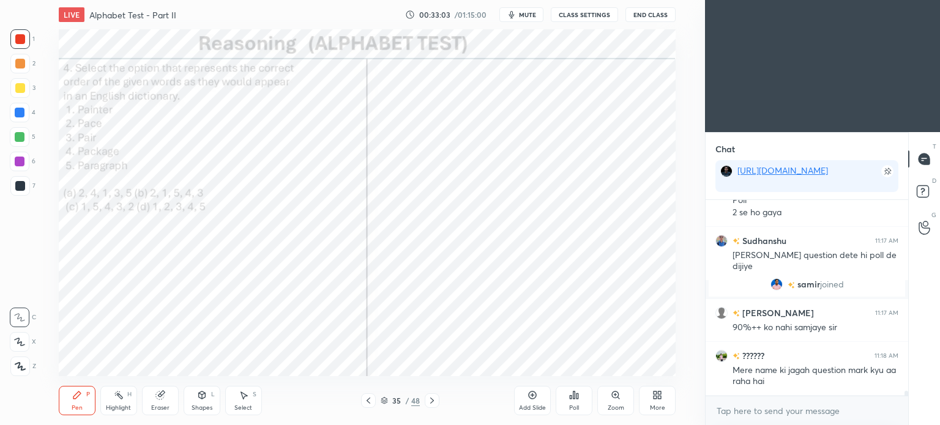
click at [20, 187] on div at bounding box center [20, 186] width 10 height 10
click at [18, 189] on div at bounding box center [20, 186] width 10 height 10
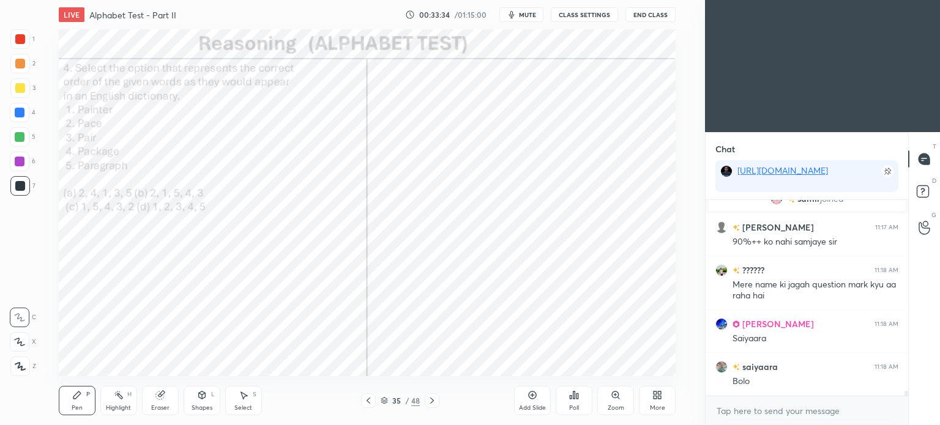
scroll to position [7381, 0]
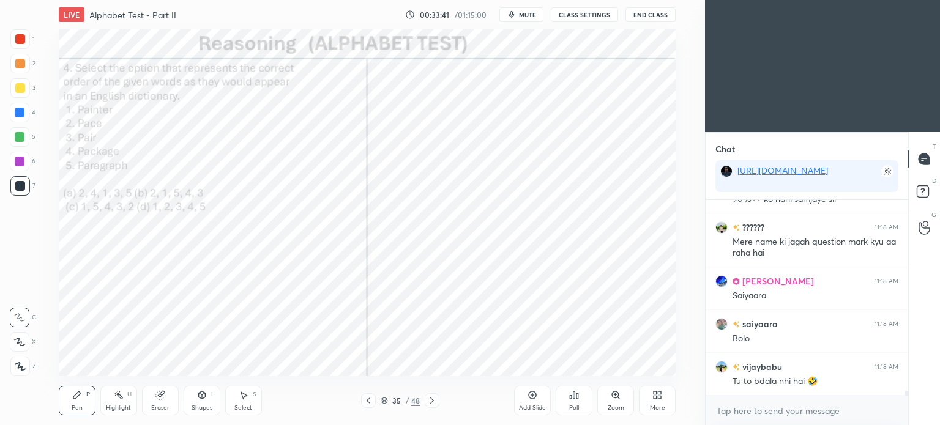
click at [160, 405] on div "Eraser" at bounding box center [160, 408] width 18 height 6
click at [76, 400] on icon at bounding box center [77, 395] width 10 height 10
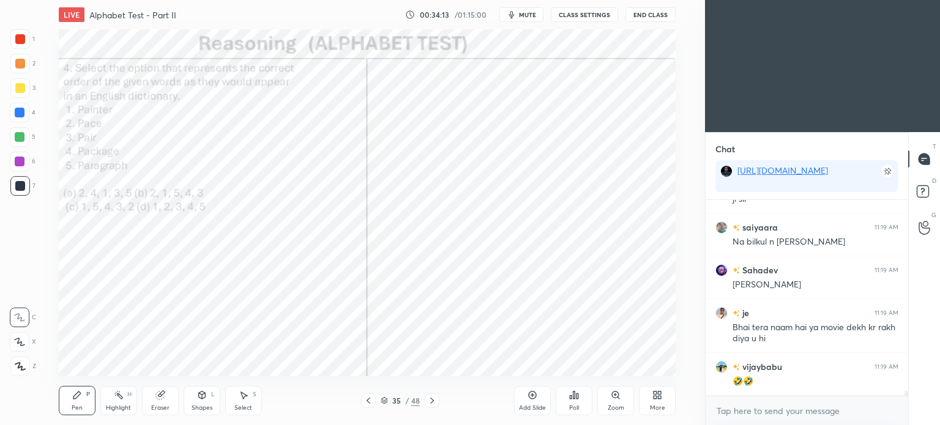
scroll to position [7777, 0]
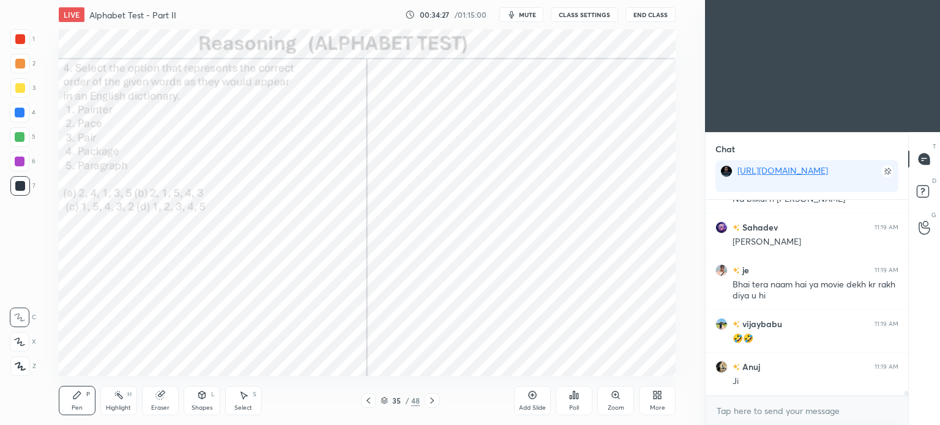
click at [433, 396] on icon at bounding box center [432, 401] width 10 height 10
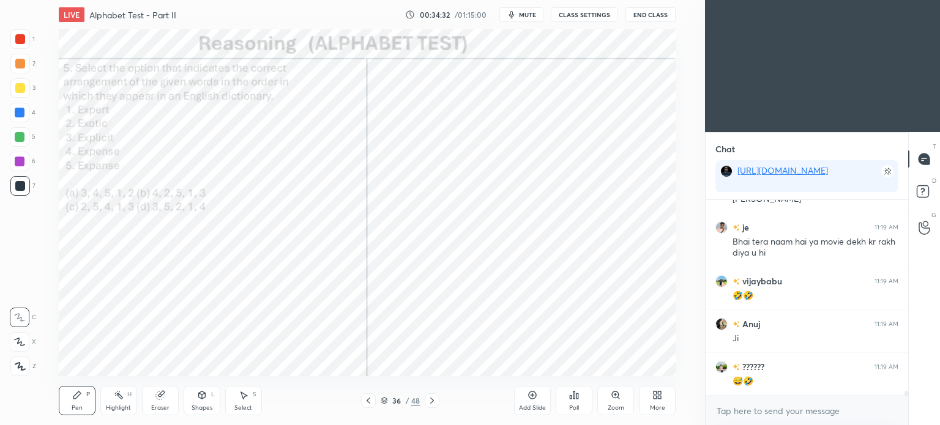
click at [571, 406] on div "Poll" at bounding box center [574, 408] width 10 height 6
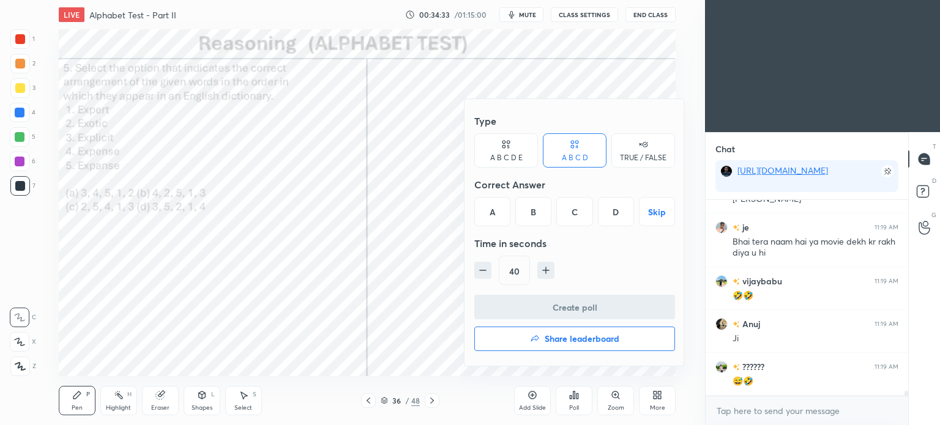
click at [577, 214] on div "C" at bounding box center [574, 211] width 36 height 29
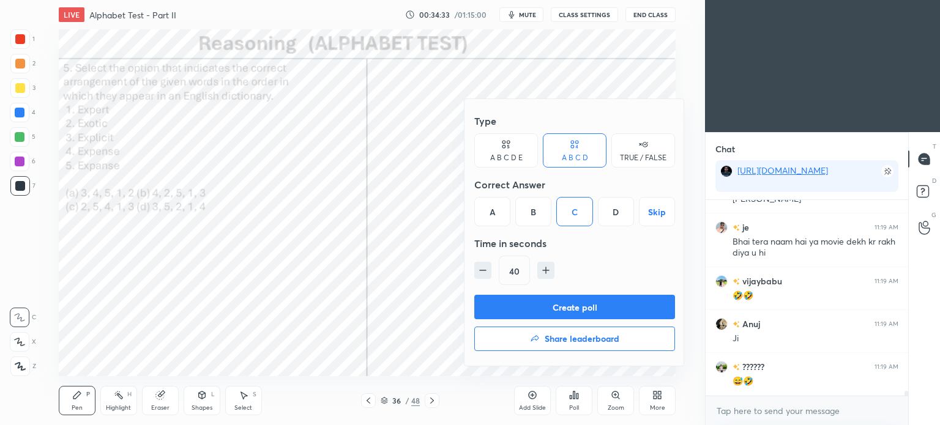
click at [590, 308] on button "Create poll" at bounding box center [574, 307] width 201 height 24
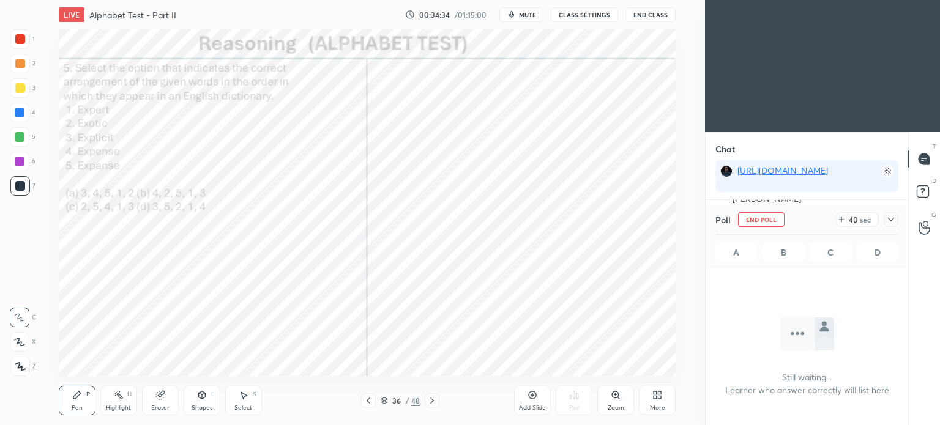
scroll to position [128, 199]
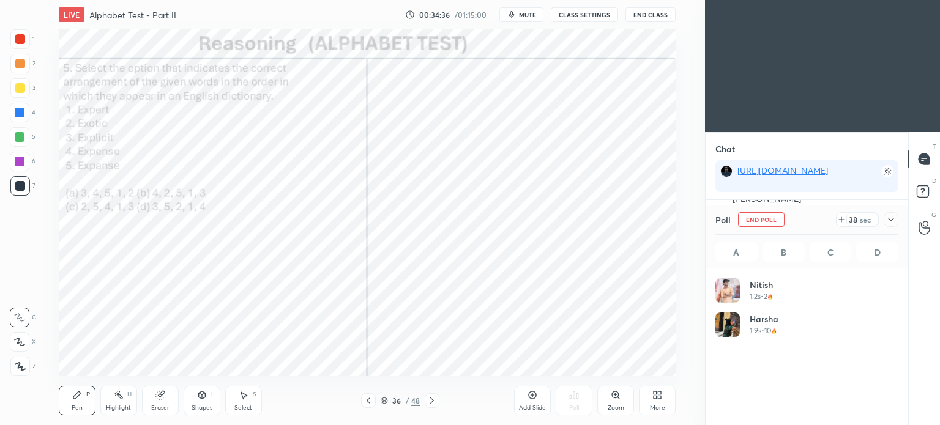
click at [889, 220] on icon at bounding box center [891, 220] width 6 height 4
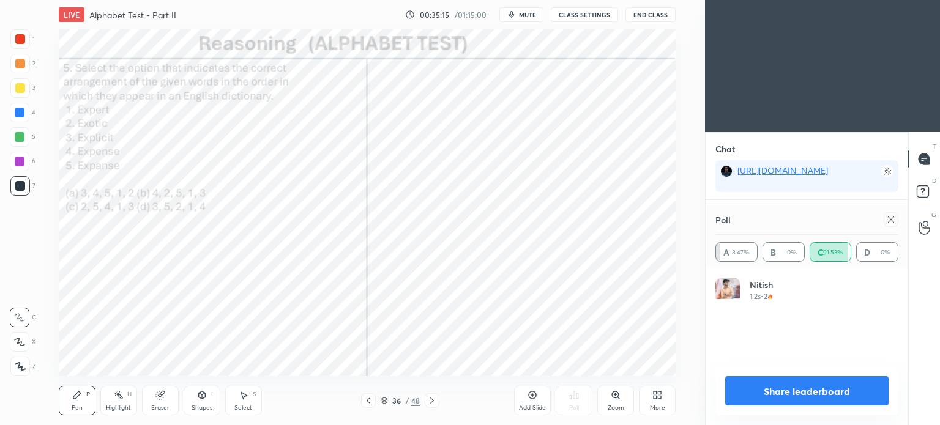
scroll to position [143, 179]
click at [889, 219] on icon at bounding box center [891, 220] width 6 height 6
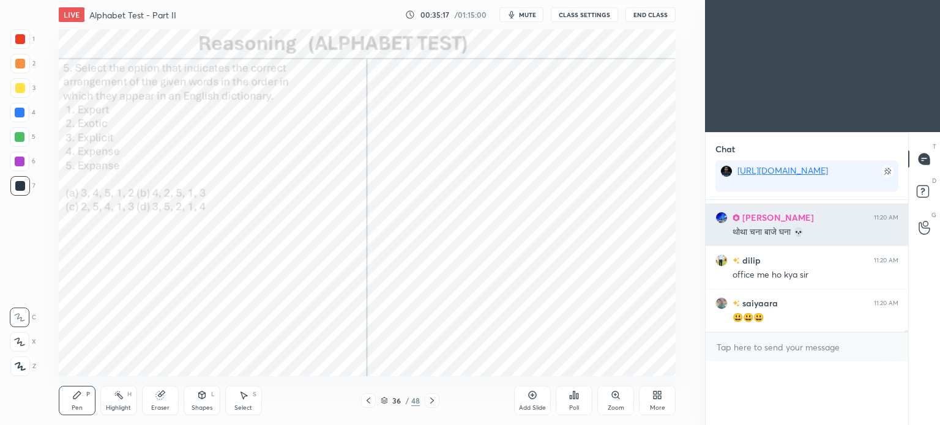
scroll to position [92, 179]
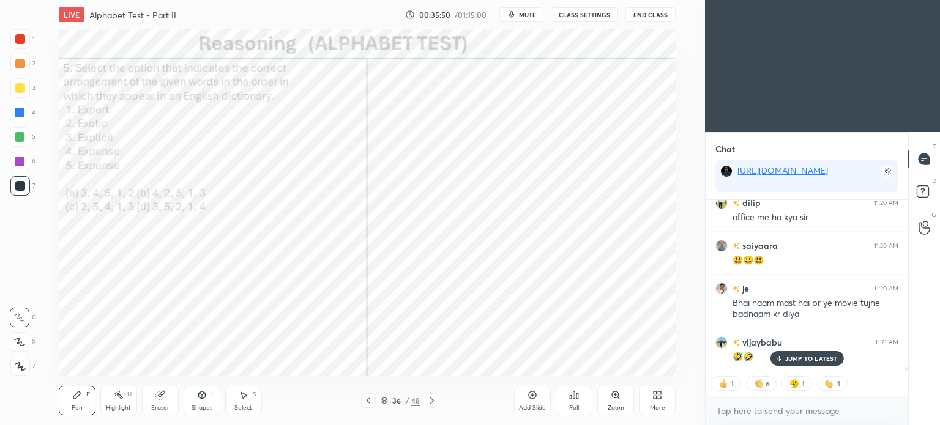
click at [790, 360] on p "JUMP TO LATEST" at bounding box center [811, 358] width 53 height 7
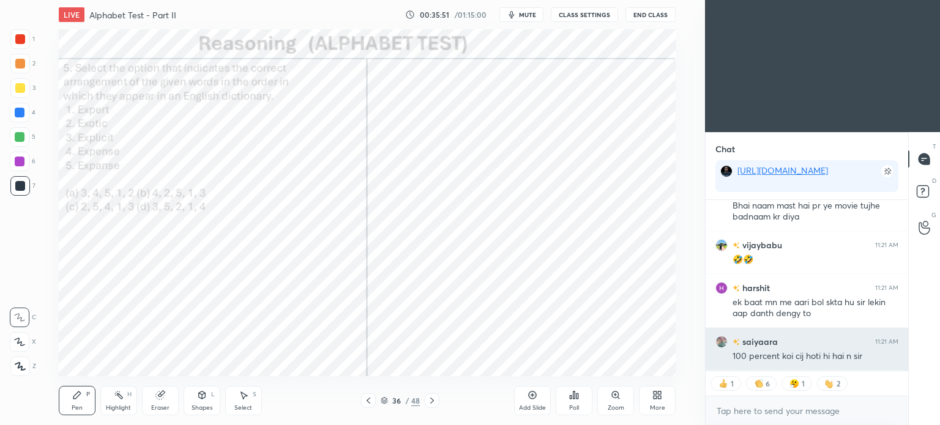
click at [803, 357] on div "100 percent koi cij hoti hi hai n sir" at bounding box center [815, 356] width 166 height 12
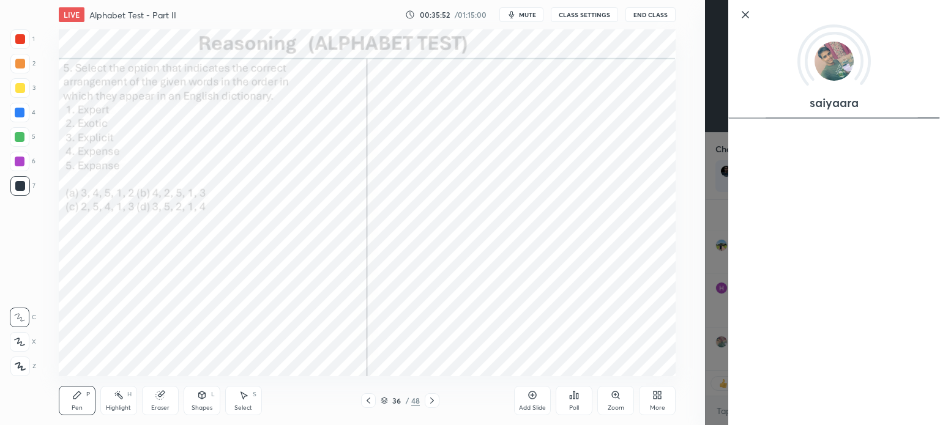
click at [700, 299] on div "1 2 3 4 5 6 7 C X Z C X Z E E Erase all H H LIVE Alphabet Test - Part II 00:35:…" at bounding box center [352, 212] width 705 height 425
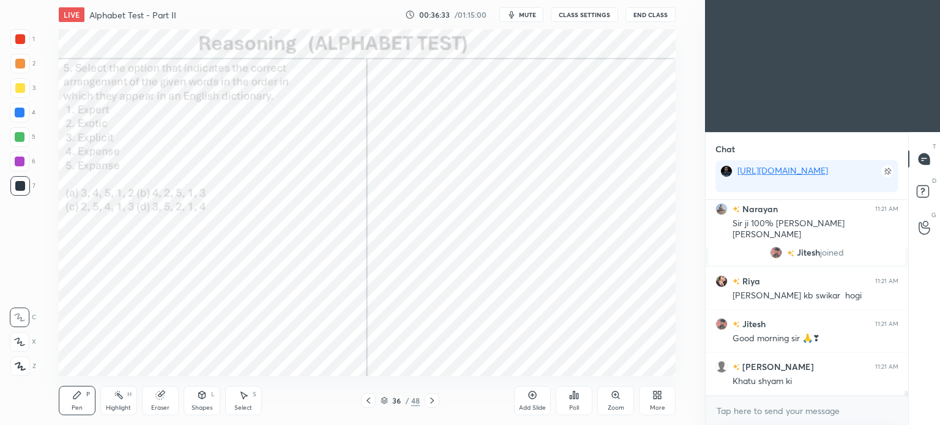
scroll to position [8186, 0]
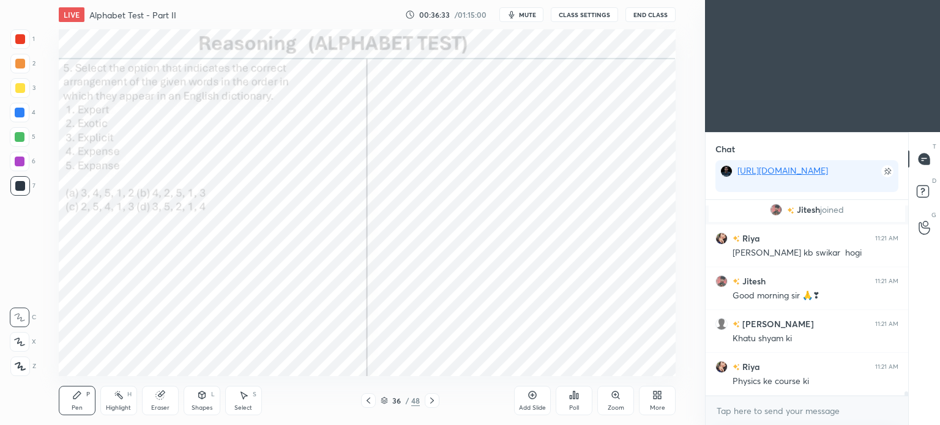
click at [17, 37] on div at bounding box center [20, 39] width 10 height 10
click at [15, 38] on div at bounding box center [20, 39] width 10 height 10
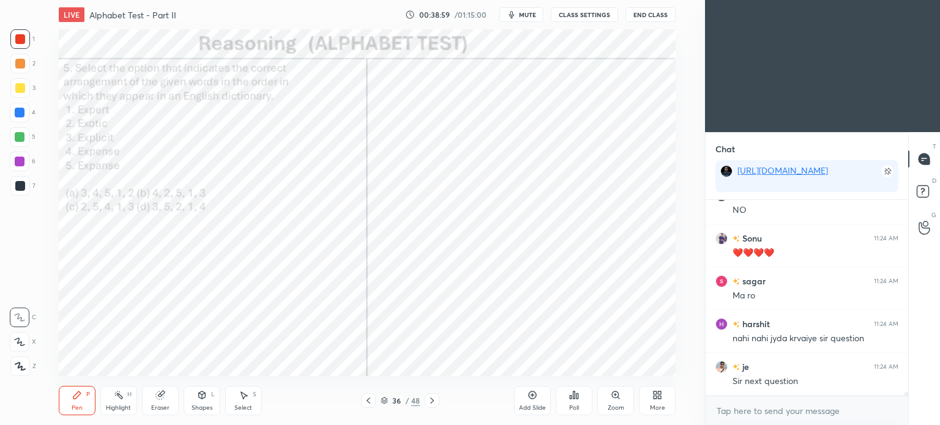
scroll to position [9805, 0]
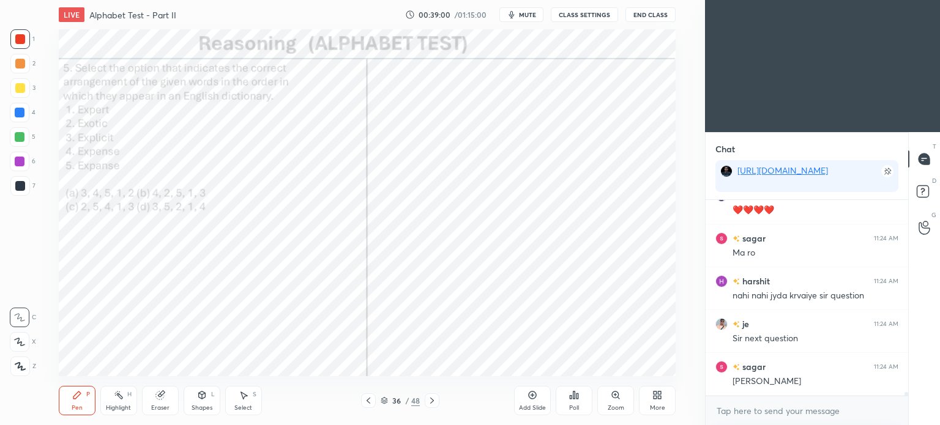
click at [17, 117] on div at bounding box center [20, 113] width 10 height 10
click at [18, 114] on div at bounding box center [20, 113] width 10 height 10
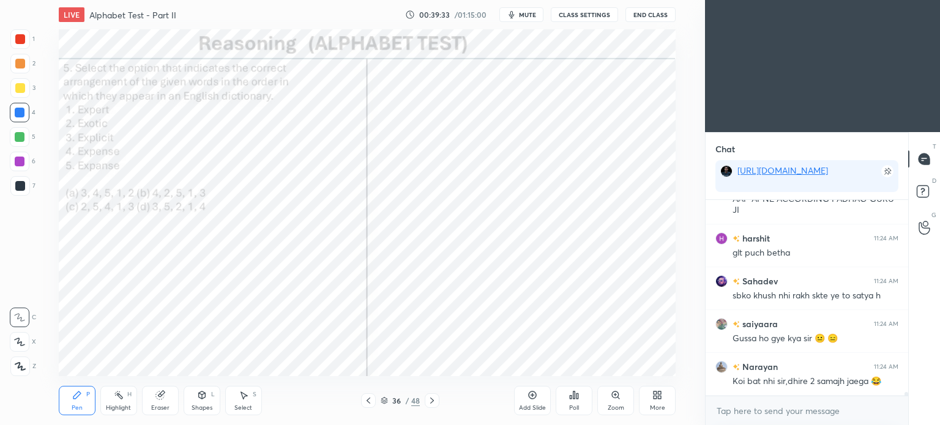
scroll to position [10073, 0]
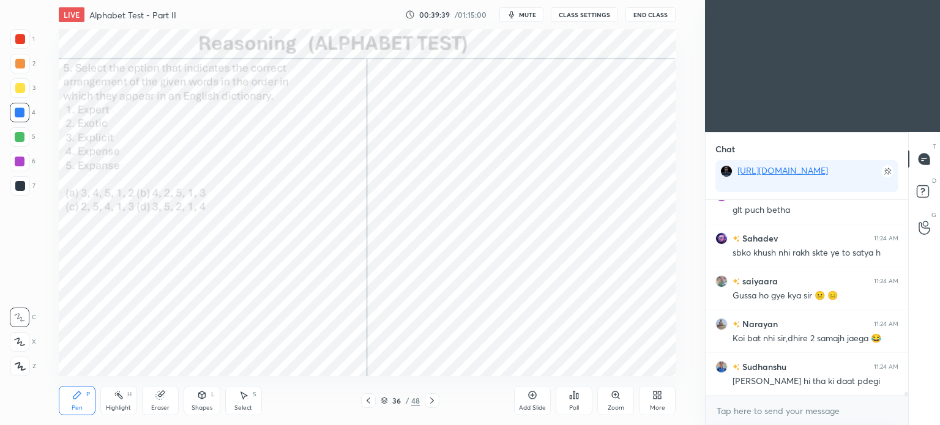
click at [436, 401] on icon at bounding box center [432, 401] width 10 height 10
click at [574, 403] on div "Poll" at bounding box center [573, 400] width 37 height 29
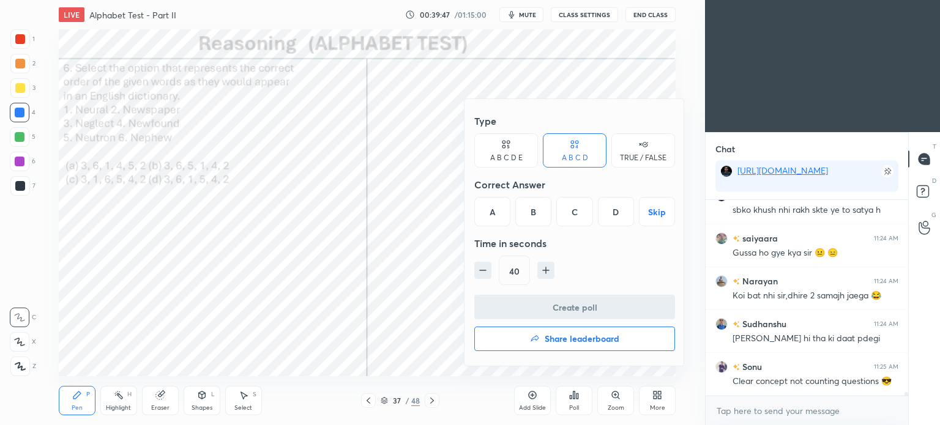
click at [613, 212] on div "D" at bounding box center [616, 211] width 36 height 29
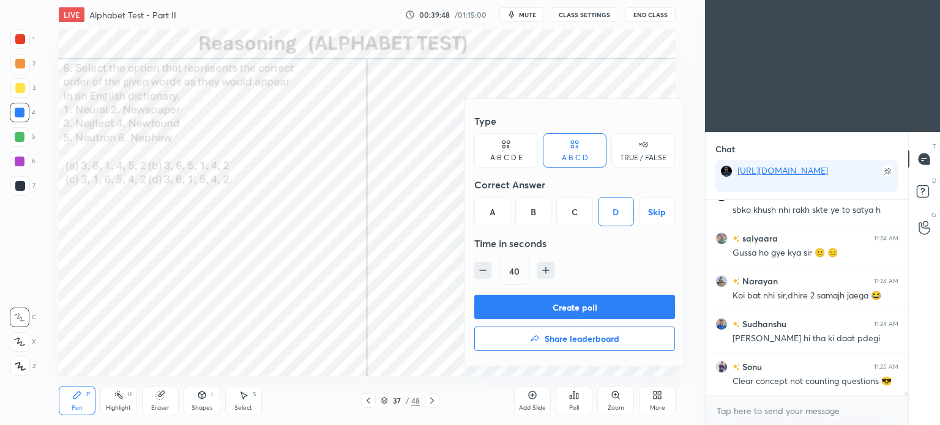
click at [605, 304] on button "Create poll" at bounding box center [574, 307] width 201 height 24
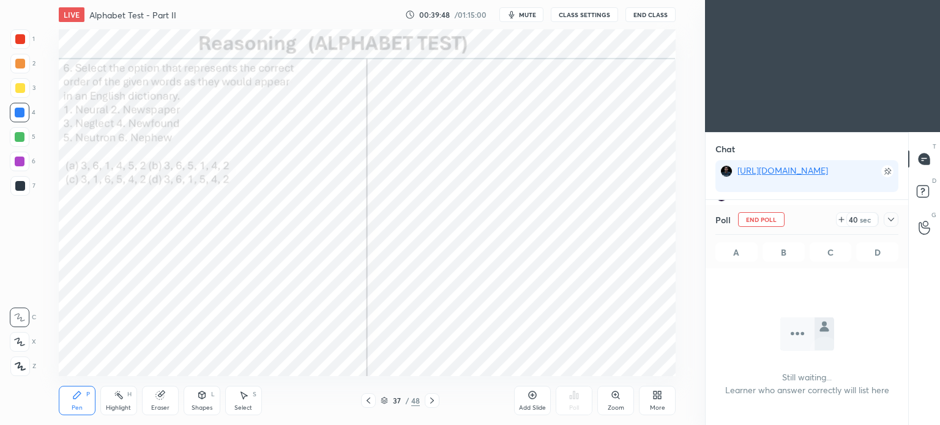
scroll to position [27, 199]
click at [892, 221] on icon at bounding box center [891, 220] width 10 height 10
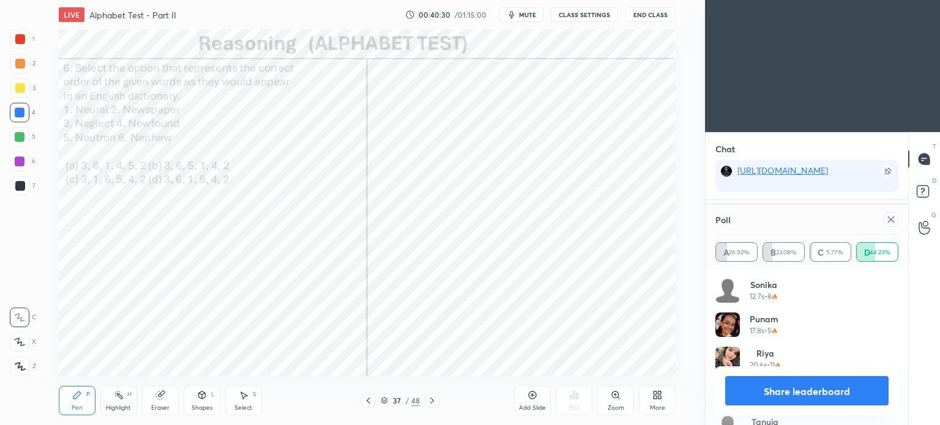
scroll to position [10222, 0]
click at [893, 219] on icon at bounding box center [891, 220] width 10 height 10
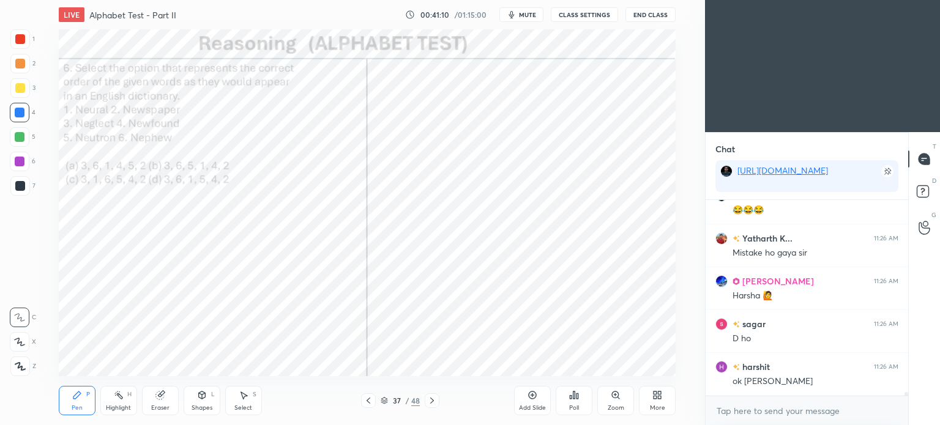
scroll to position [10373, 0]
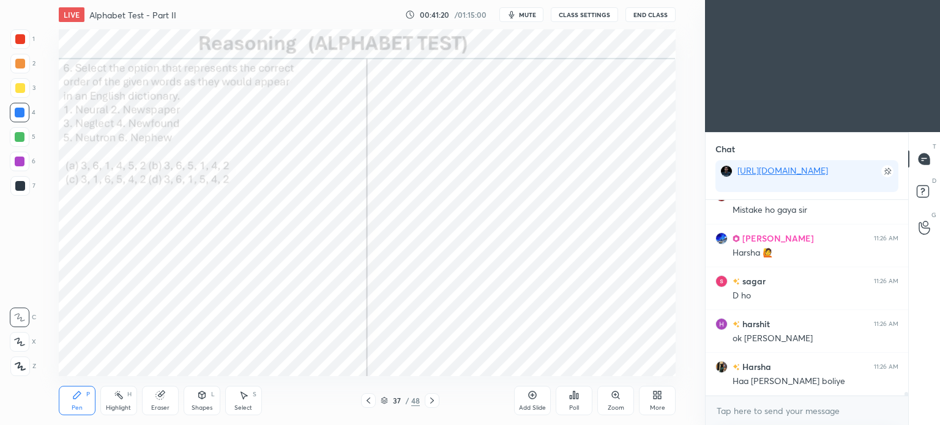
click at [16, 183] on div at bounding box center [20, 186] width 10 height 10
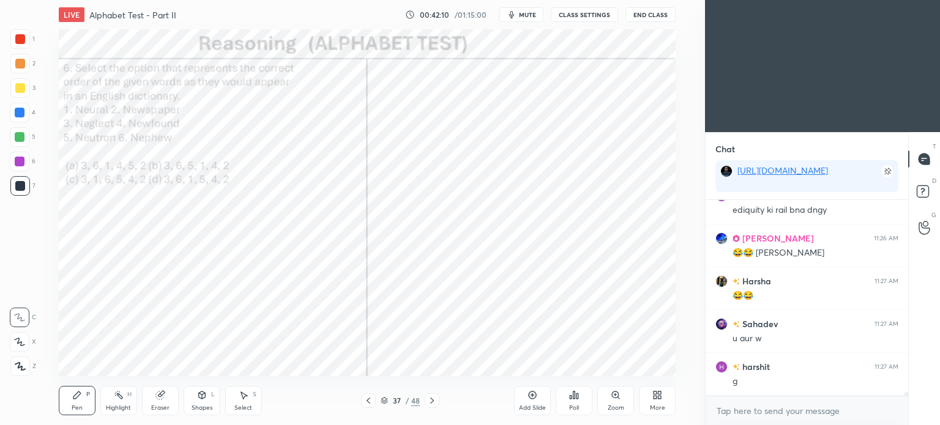
scroll to position [10801, 0]
click at [432, 402] on icon at bounding box center [432, 401] width 4 height 6
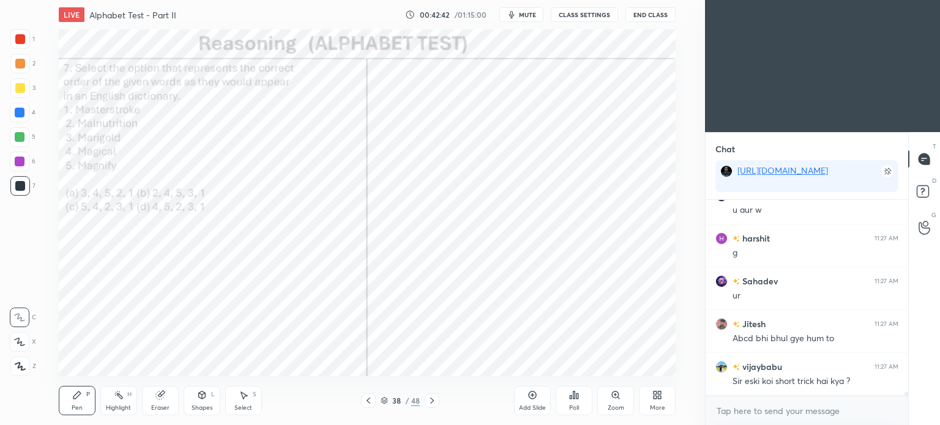
scroll to position [10930, 0]
click at [576, 405] on div "Poll" at bounding box center [574, 408] width 10 height 6
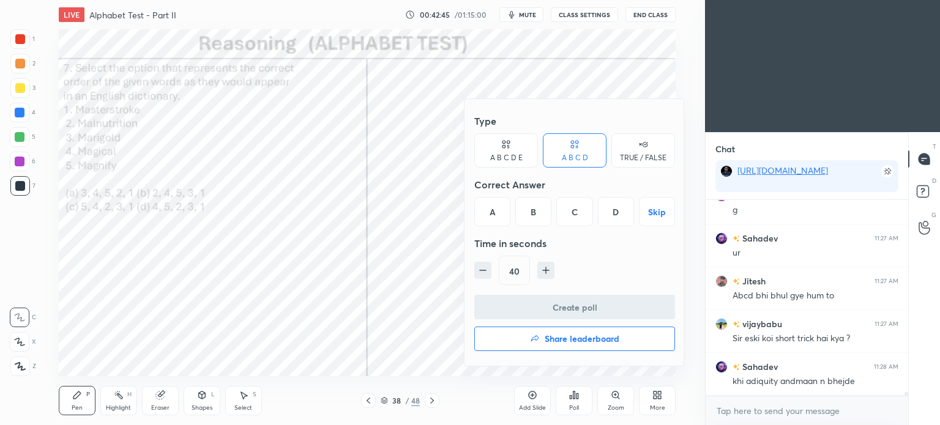
click at [612, 206] on div "D" at bounding box center [616, 211] width 36 height 29
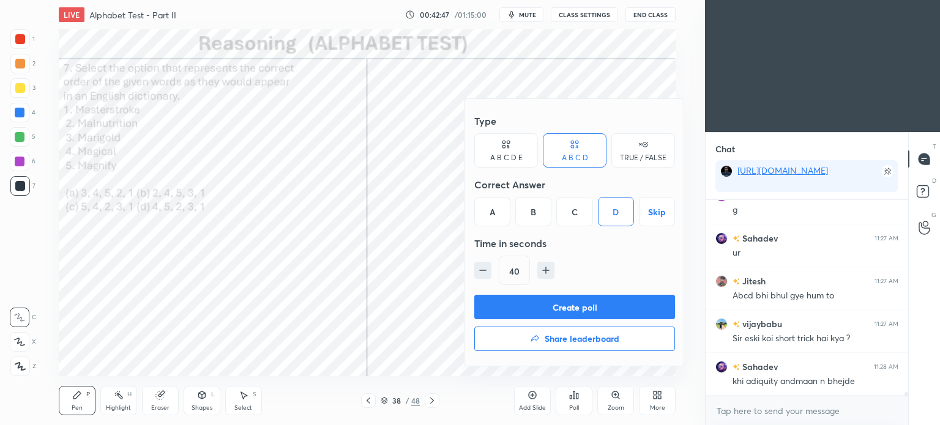
click at [624, 305] on button "Create poll" at bounding box center [574, 307] width 201 height 24
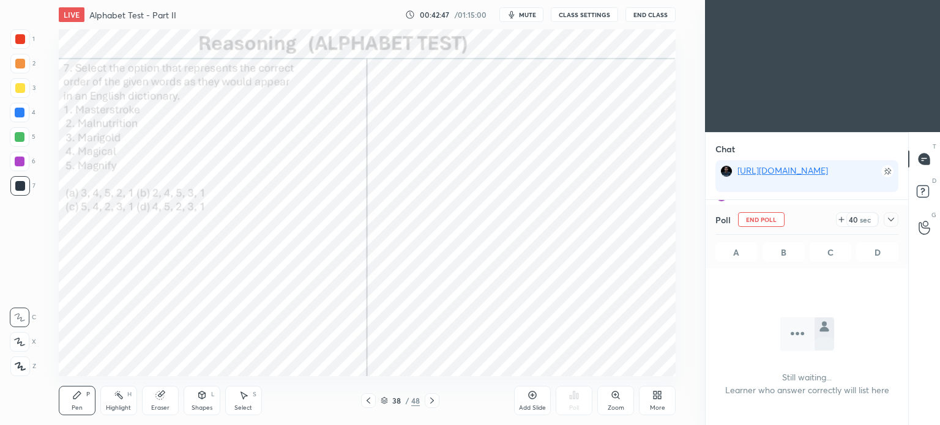
scroll to position [29, 199]
click at [892, 217] on icon at bounding box center [891, 220] width 10 height 10
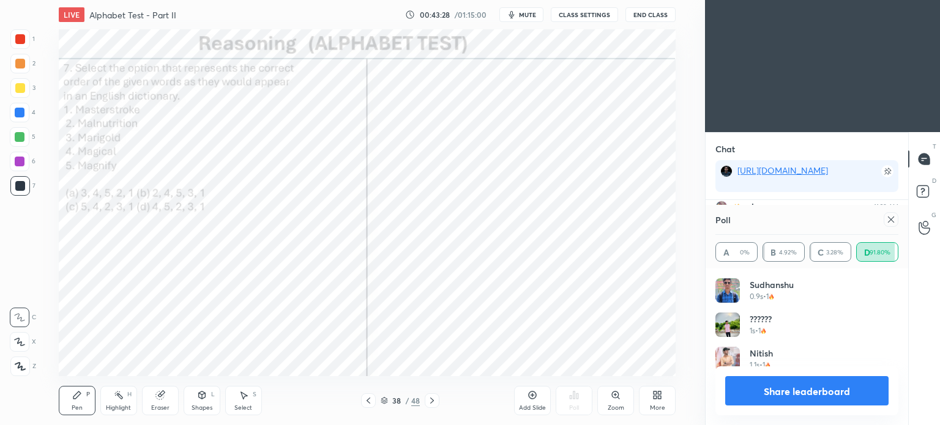
scroll to position [143, 179]
click at [888, 220] on icon at bounding box center [891, 220] width 10 height 10
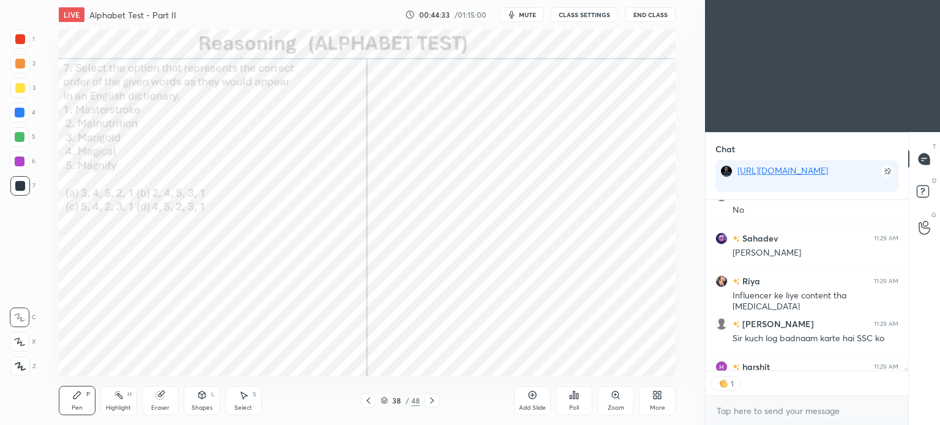
scroll to position [11832, 0]
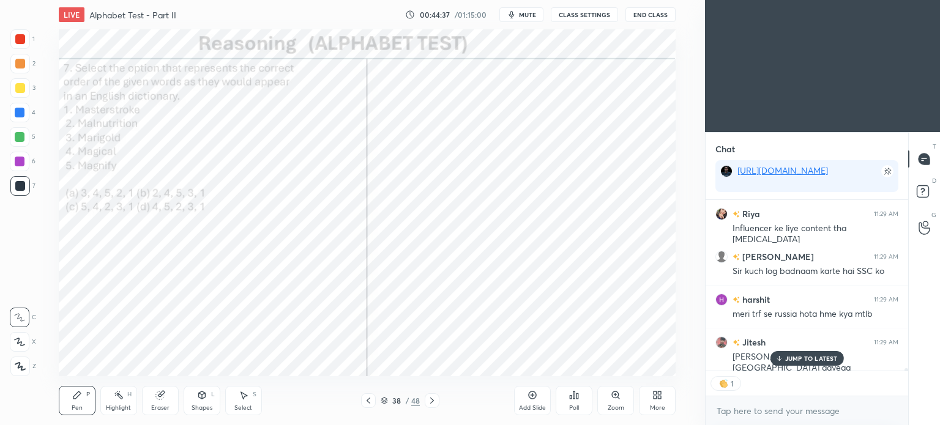
click at [17, 44] on div at bounding box center [20, 39] width 20 height 20
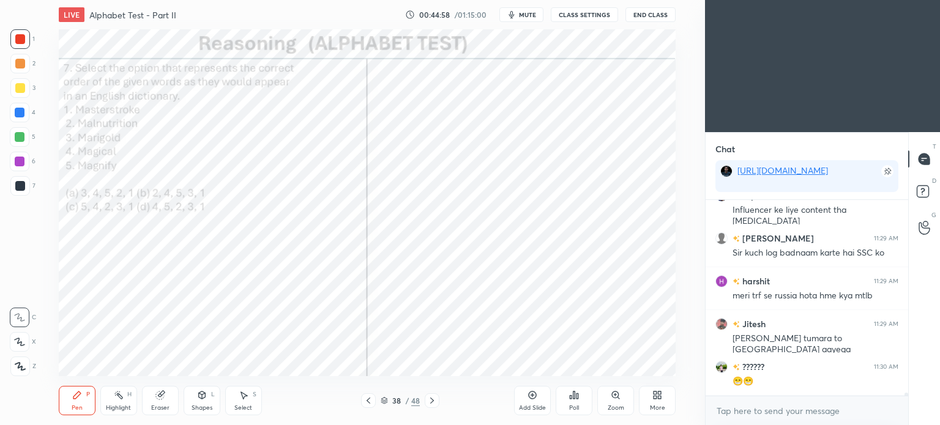
scroll to position [11894, 0]
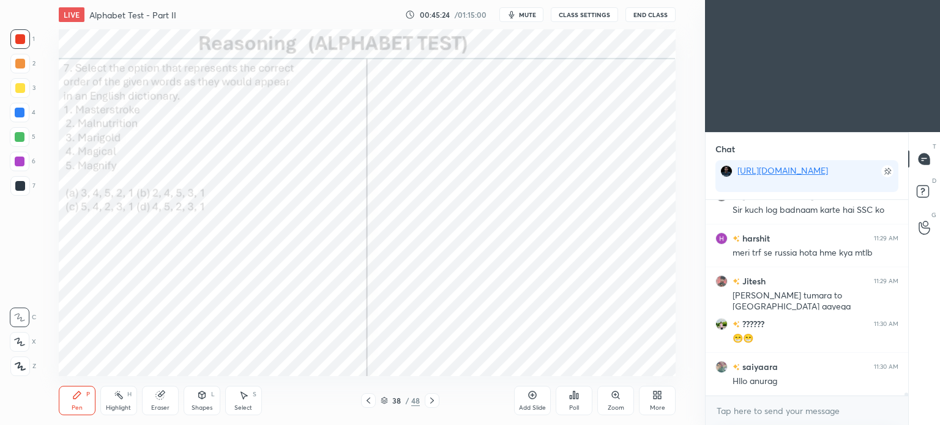
click at [437, 400] on div at bounding box center [432, 400] width 15 height 15
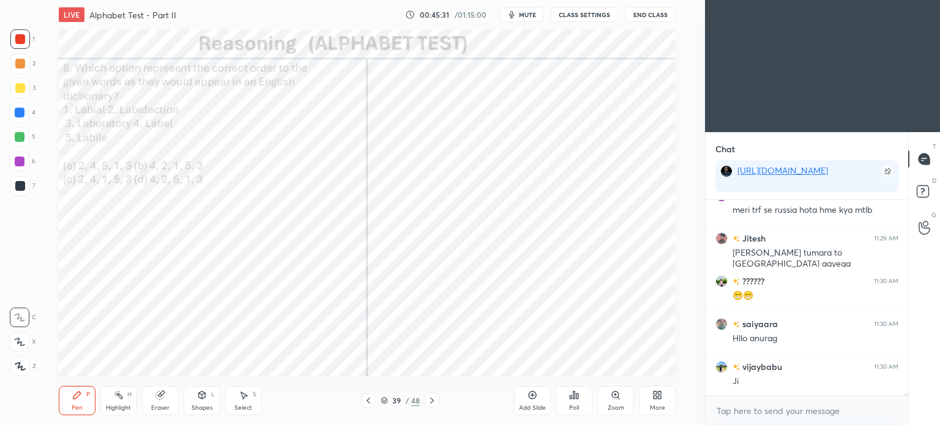
click at [582, 402] on div "Poll" at bounding box center [573, 400] width 37 height 29
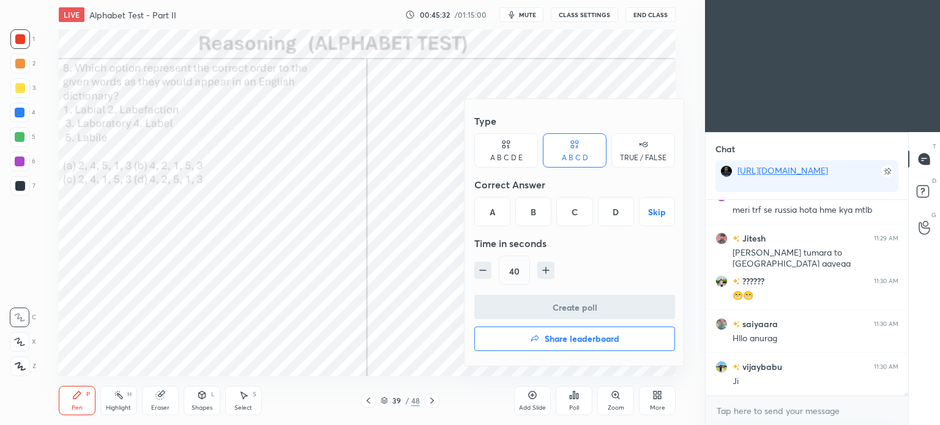
click at [573, 212] on div "C" at bounding box center [574, 211] width 36 height 29
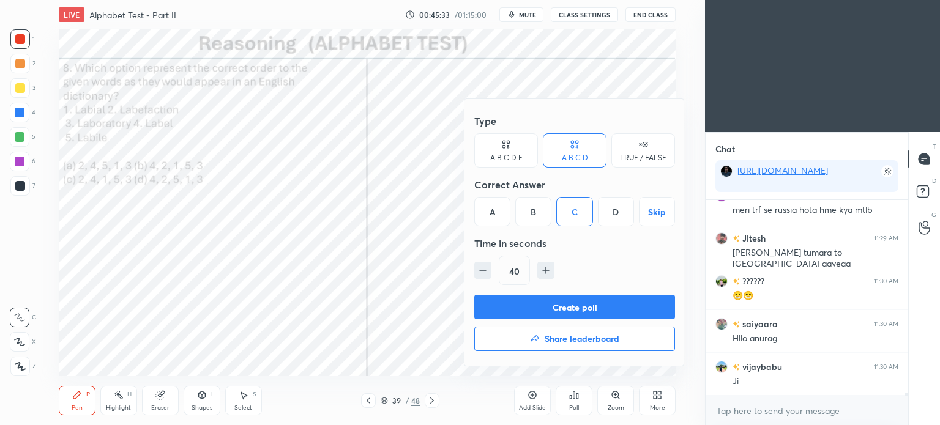
click at [599, 305] on button "Create poll" at bounding box center [574, 307] width 201 height 24
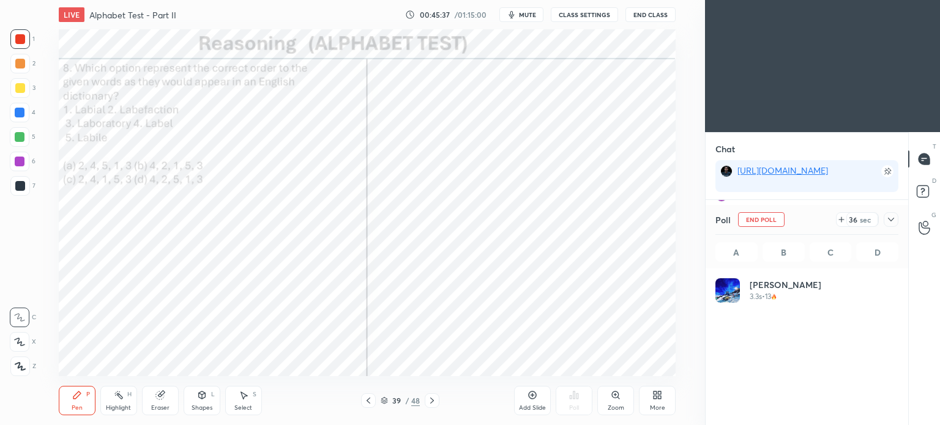
scroll to position [143, 179]
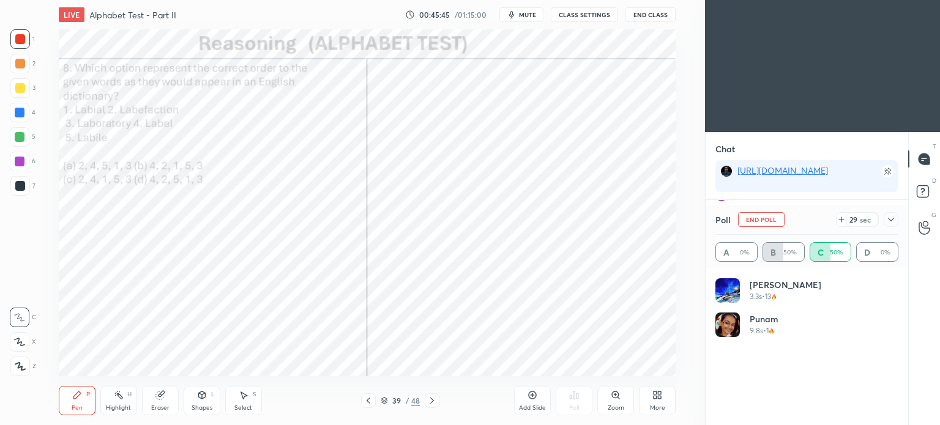
click at [893, 216] on icon at bounding box center [891, 220] width 10 height 10
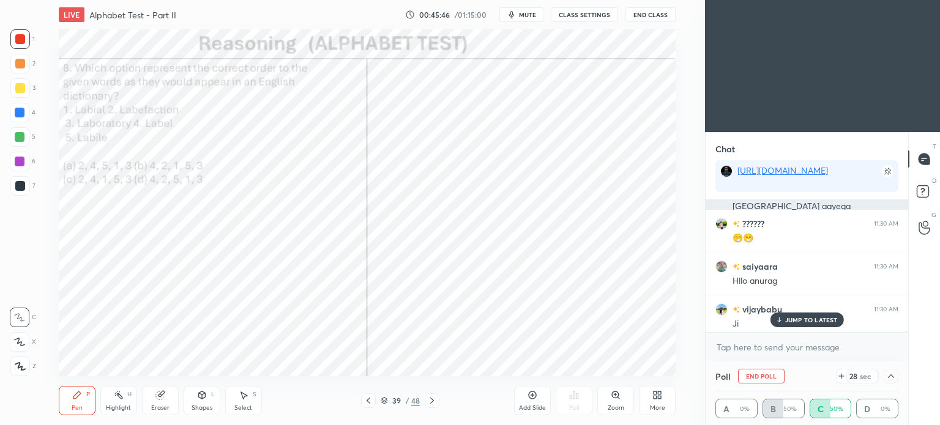
scroll to position [12000, 0]
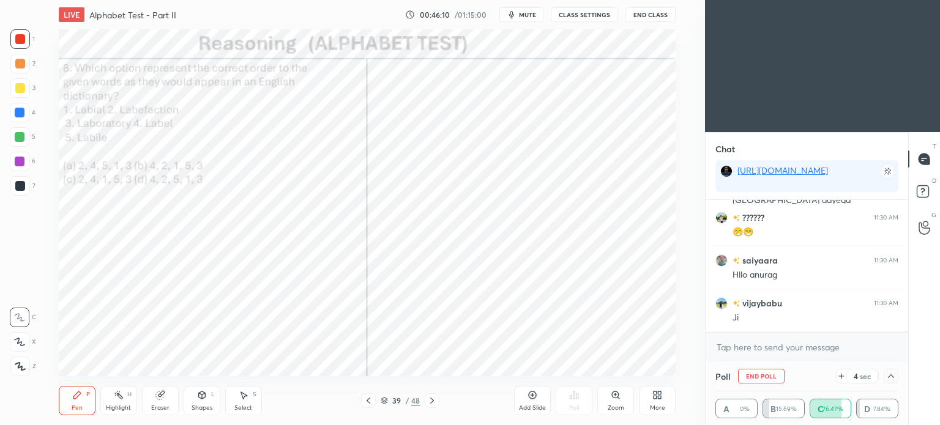
click at [888, 374] on icon at bounding box center [891, 376] width 10 height 10
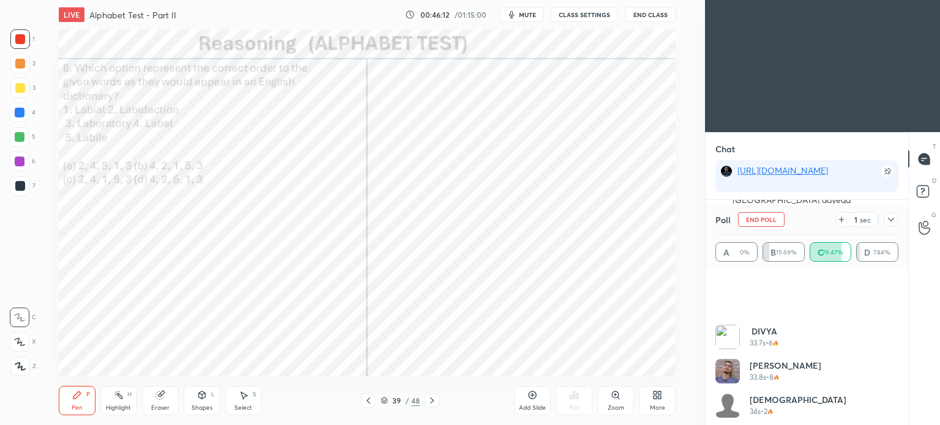
scroll to position [1326, 0]
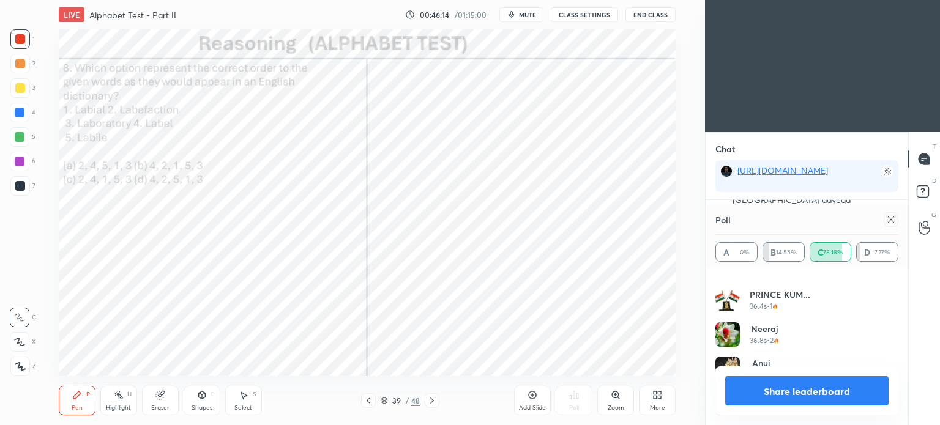
click at [891, 221] on icon at bounding box center [891, 220] width 10 height 10
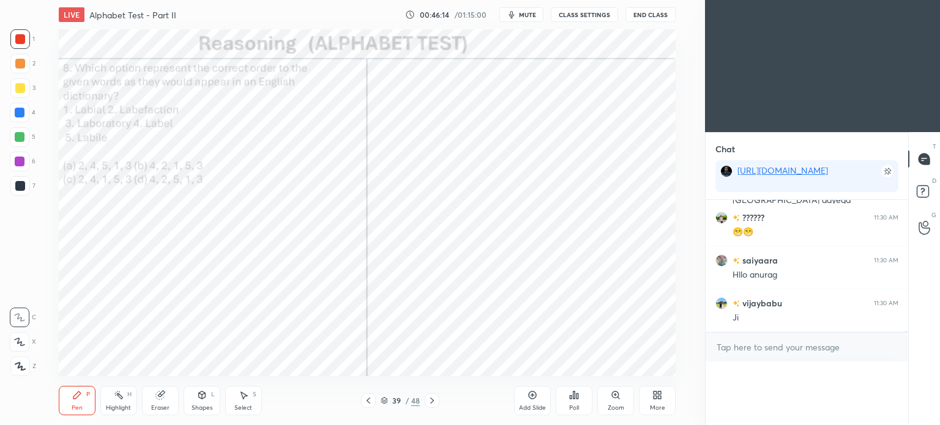
scroll to position [0, 0]
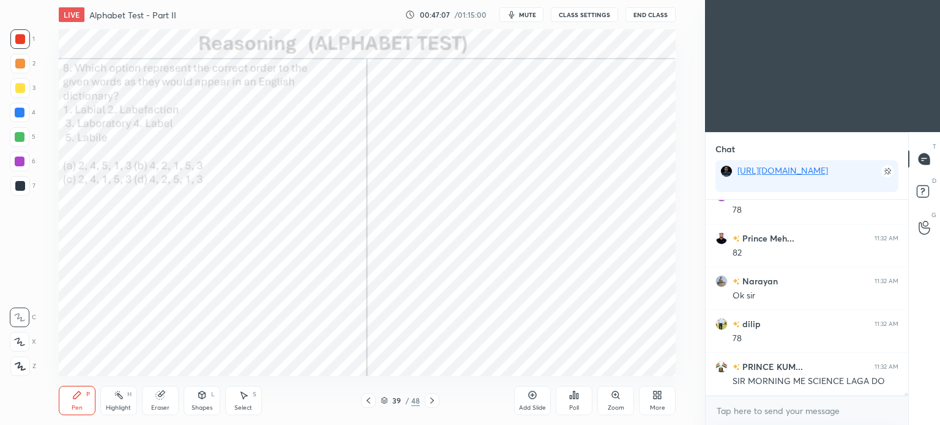
click at [19, 114] on div at bounding box center [20, 113] width 10 height 10
click at [15, 116] on div at bounding box center [20, 113] width 10 height 10
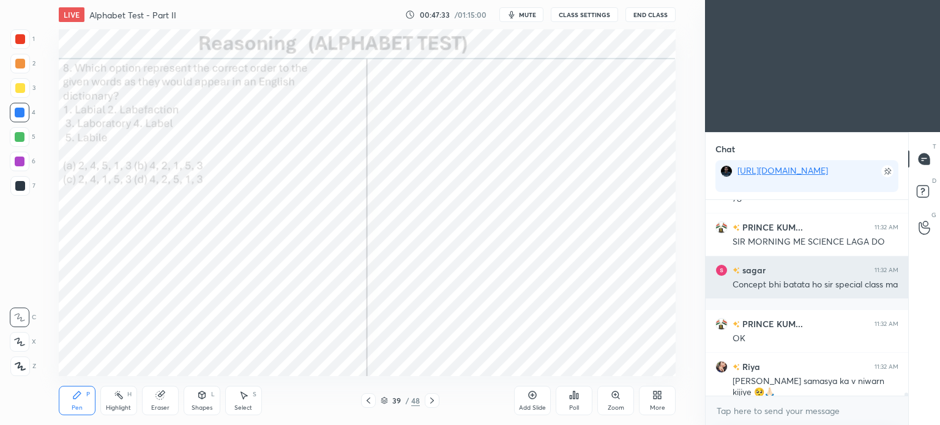
scroll to position [12601, 0]
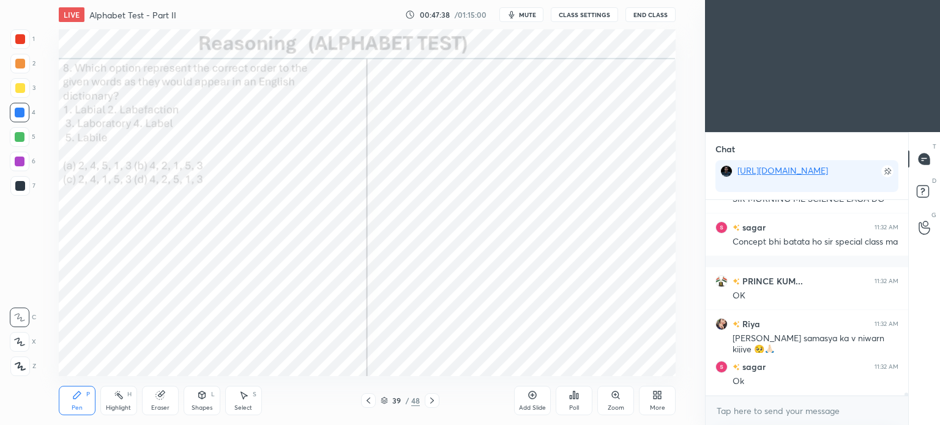
click at [22, 183] on div at bounding box center [20, 186] width 10 height 10
click at [24, 187] on div at bounding box center [20, 186] width 10 height 10
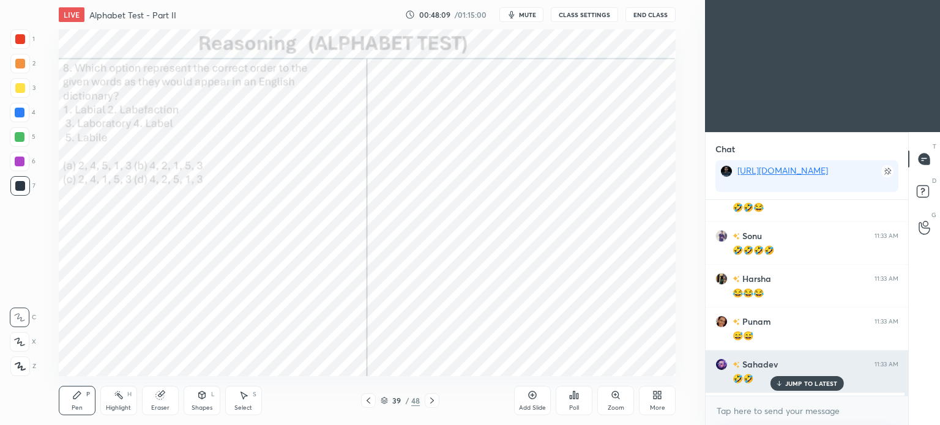
scroll to position [12954, 0]
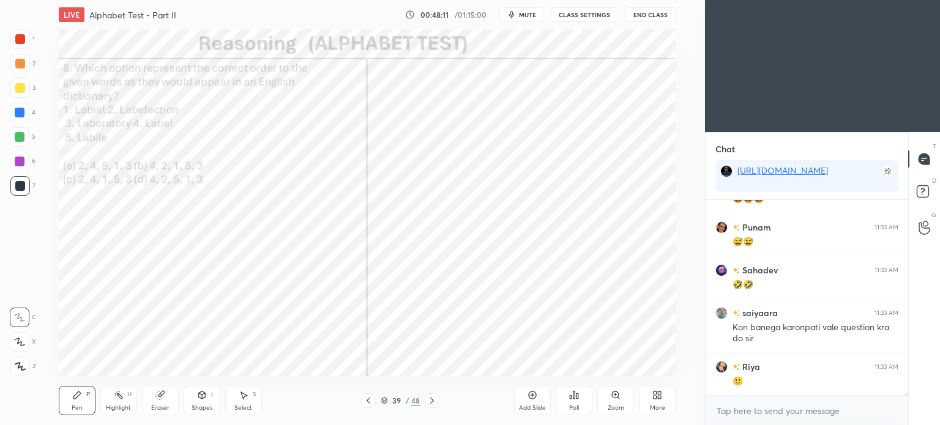
click at [433, 402] on icon at bounding box center [432, 401] width 10 height 10
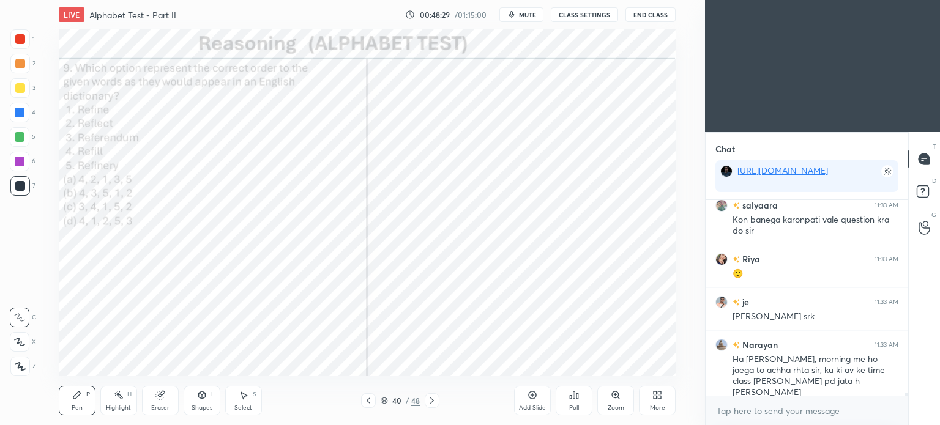
scroll to position [13105, 0]
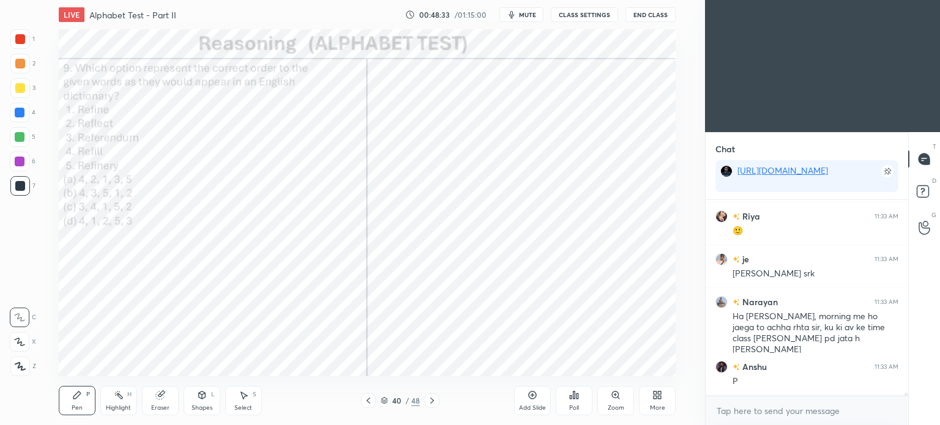
click at [577, 402] on div "Poll" at bounding box center [573, 400] width 37 height 29
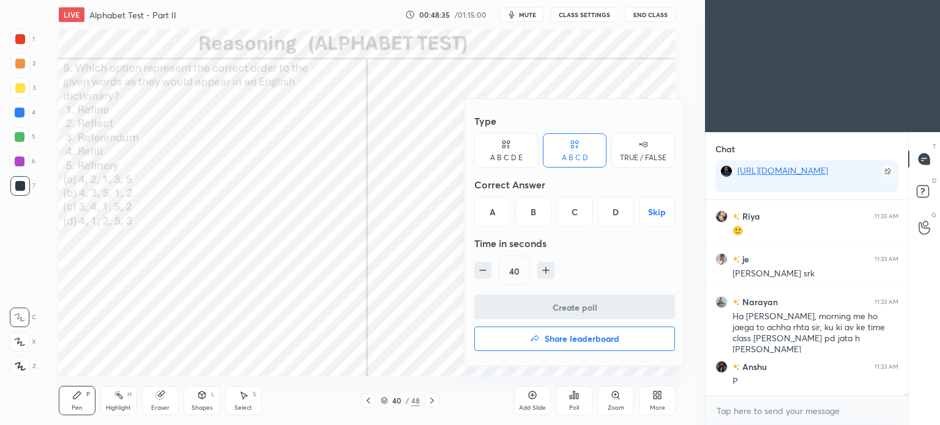
click at [574, 215] on div "C" at bounding box center [574, 211] width 36 height 29
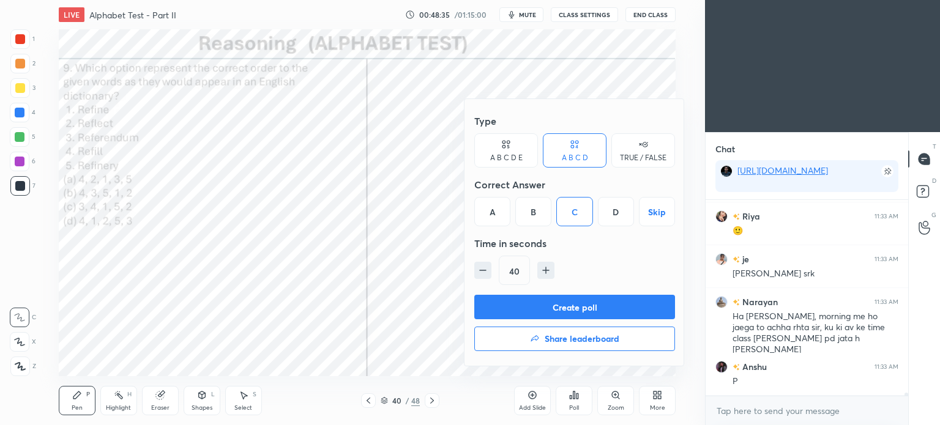
click at [653, 310] on button "Create poll" at bounding box center [574, 307] width 201 height 24
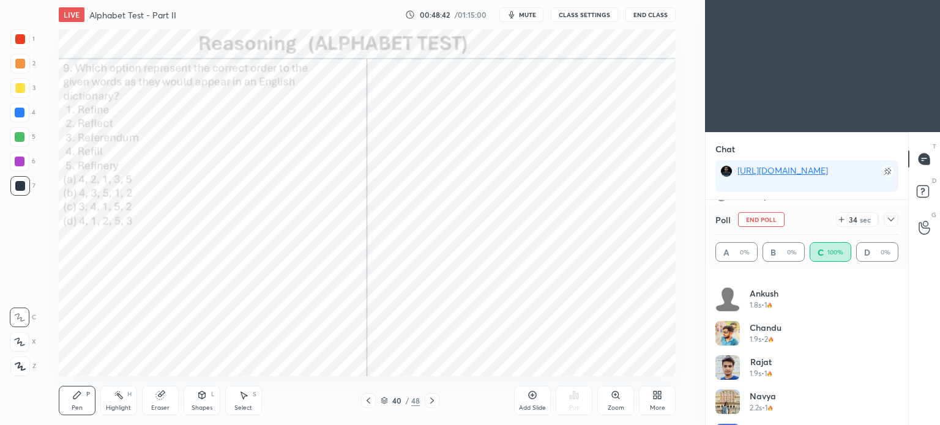
scroll to position [915, 0]
click at [890, 223] on icon at bounding box center [891, 220] width 10 height 10
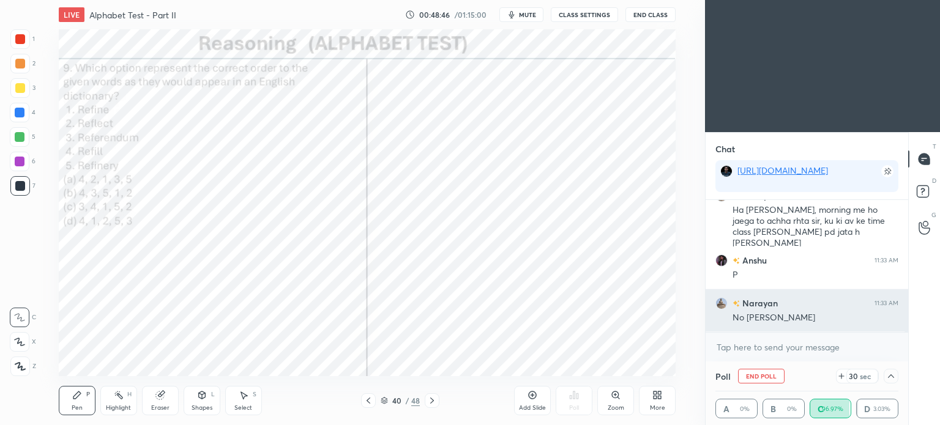
scroll to position [13254, 0]
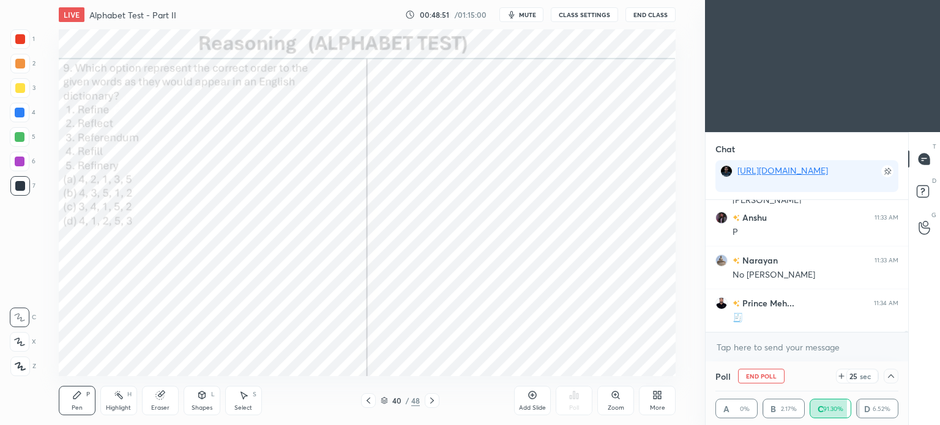
click at [889, 380] on icon at bounding box center [891, 376] width 10 height 10
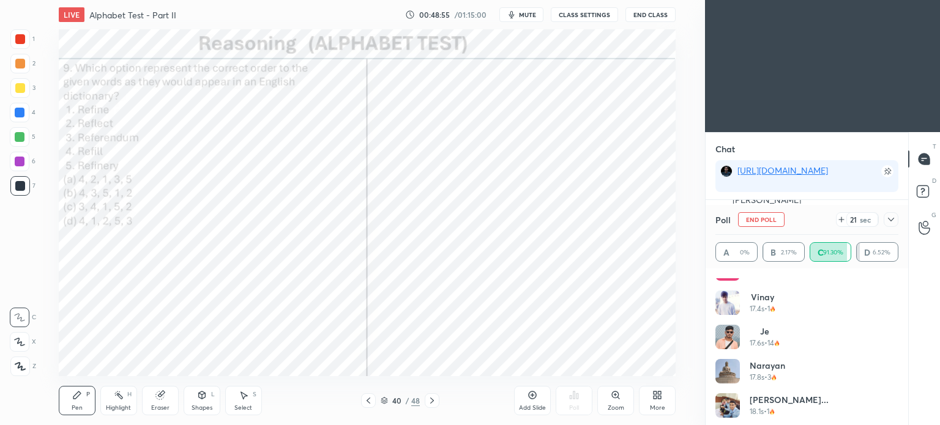
scroll to position [1429, 0]
click at [889, 220] on icon at bounding box center [891, 220] width 6 height 4
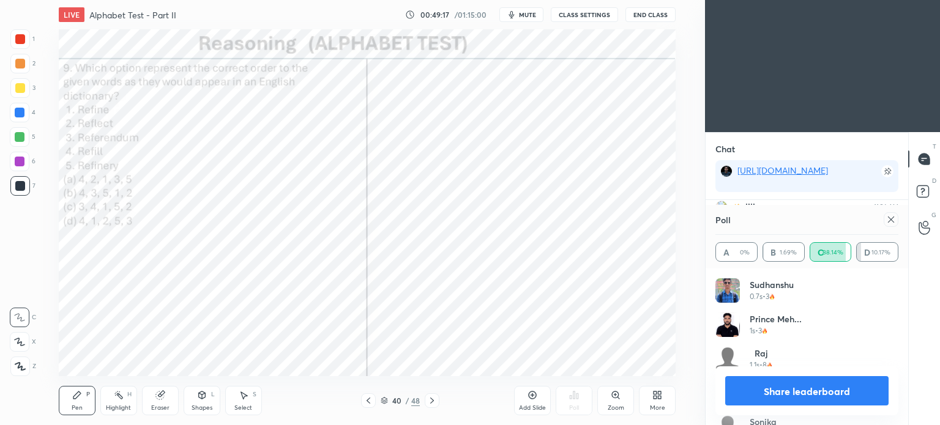
click at [891, 224] on icon at bounding box center [891, 220] width 10 height 10
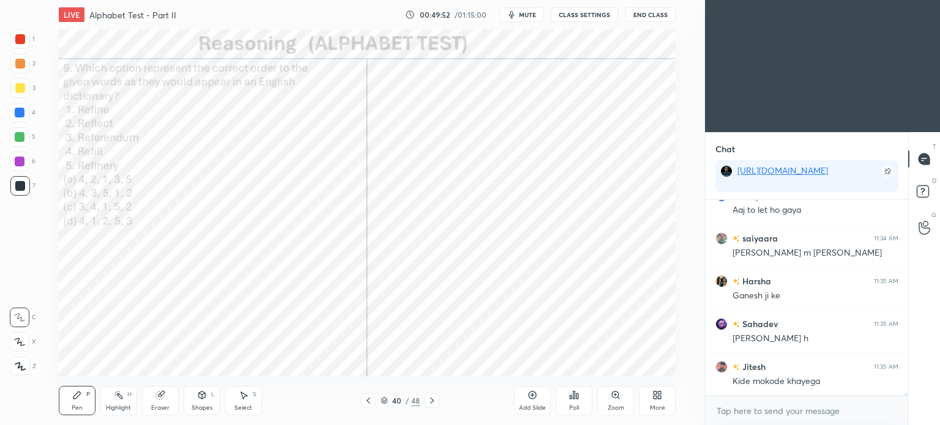
click at [22, 46] on div at bounding box center [20, 39] width 20 height 20
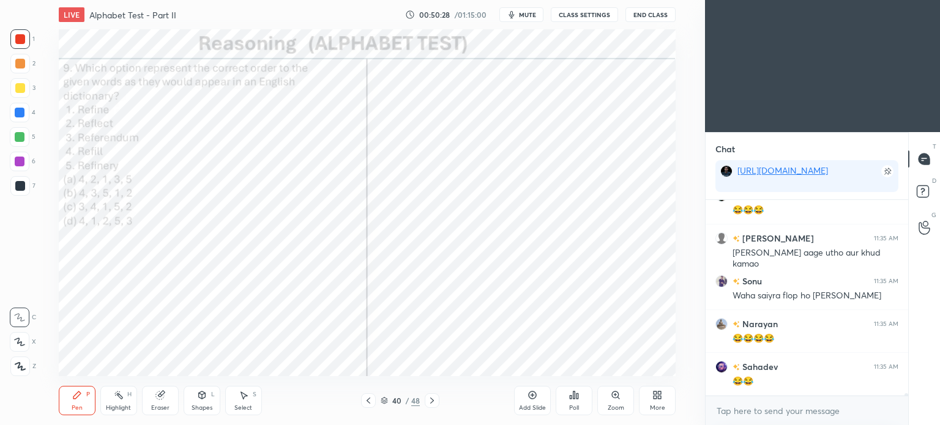
click at [431, 403] on icon at bounding box center [432, 401] width 10 height 10
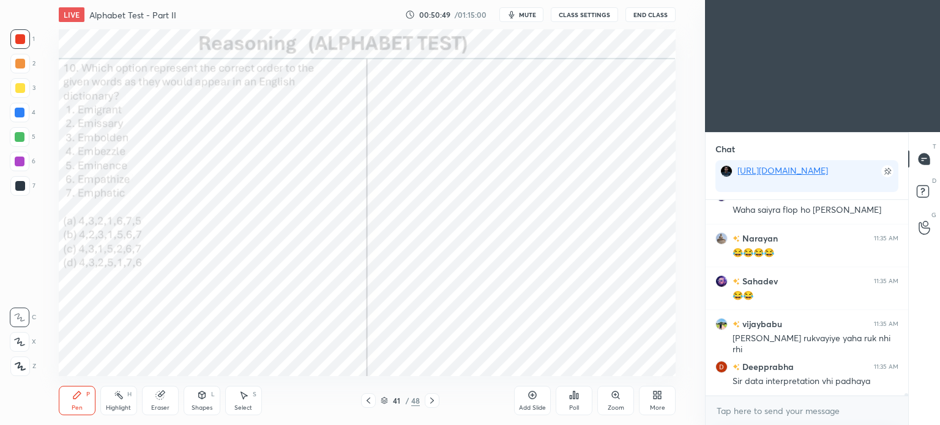
scroll to position [14186, 0]
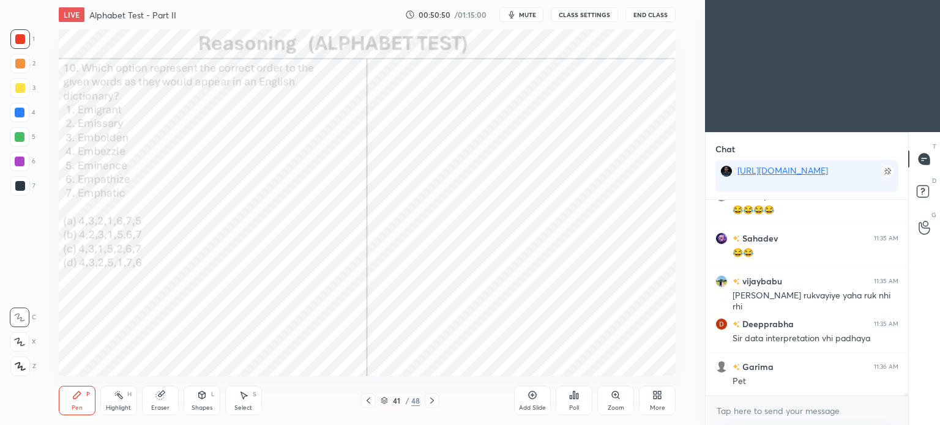
click at [573, 407] on div "Poll" at bounding box center [574, 408] width 10 height 6
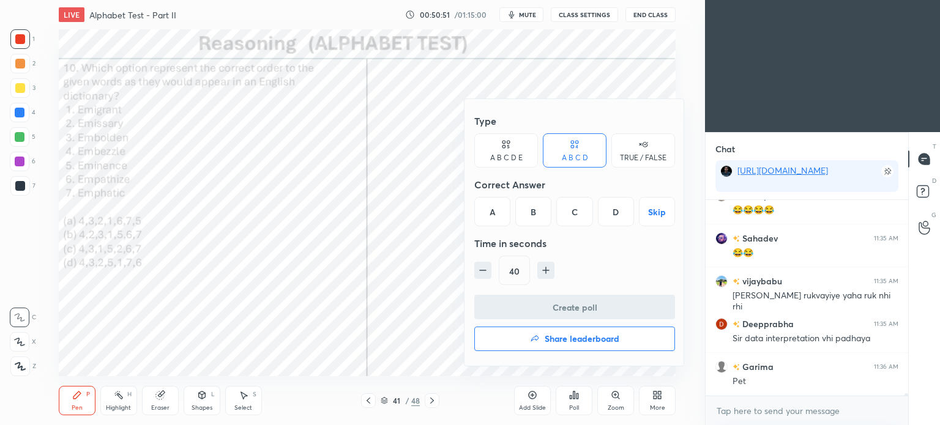
click at [569, 212] on div "C" at bounding box center [574, 211] width 36 height 29
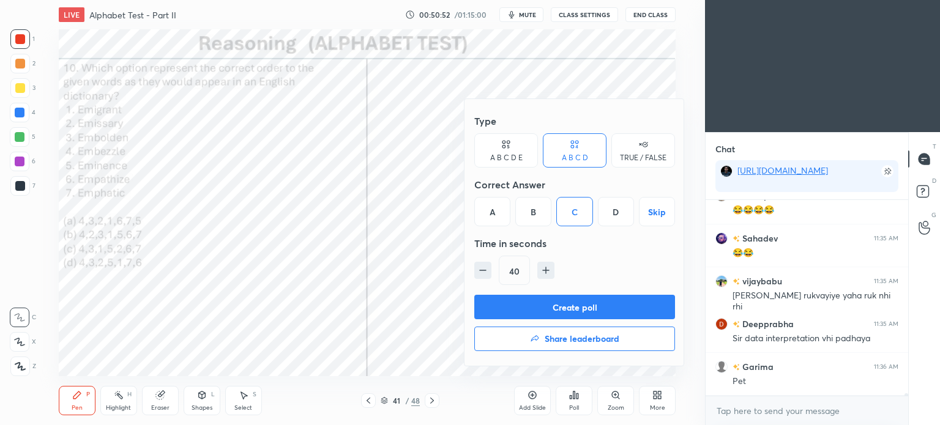
click at [607, 305] on button "Create poll" at bounding box center [574, 307] width 201 height 24
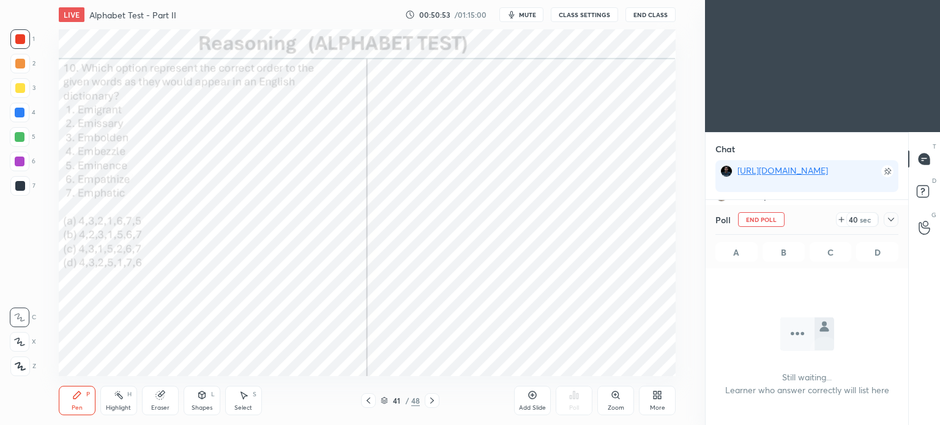
scroll to position [27, 199]
click at [893, 216] on icon at bounding box center [891, 220] width 10 height 10
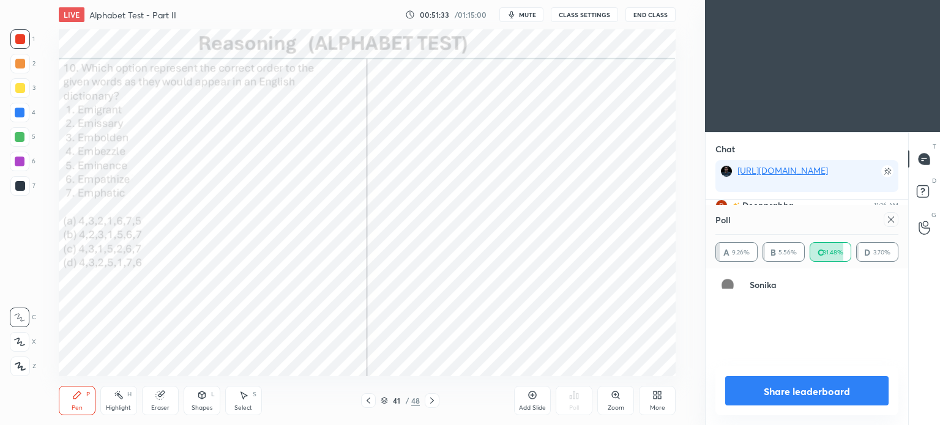
scroll to position [143, 179]
click at [896, 222] on div at bounding box center [890, 219] width 15 height 15
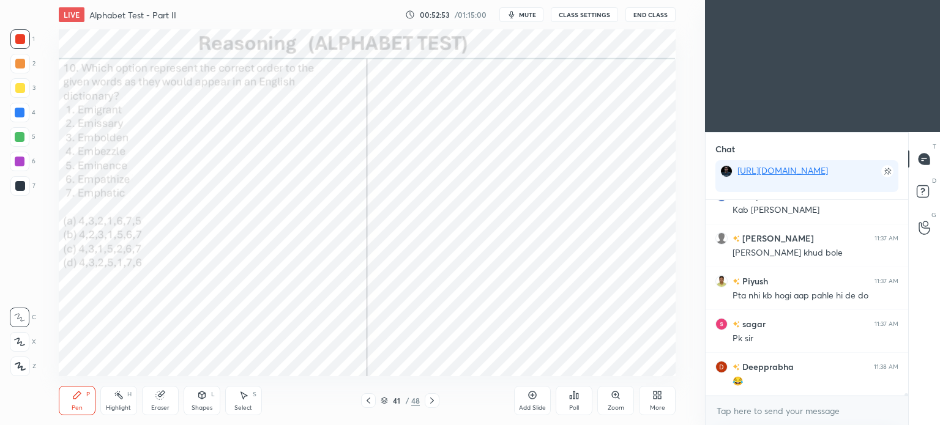
scroll to position [14863, 0]
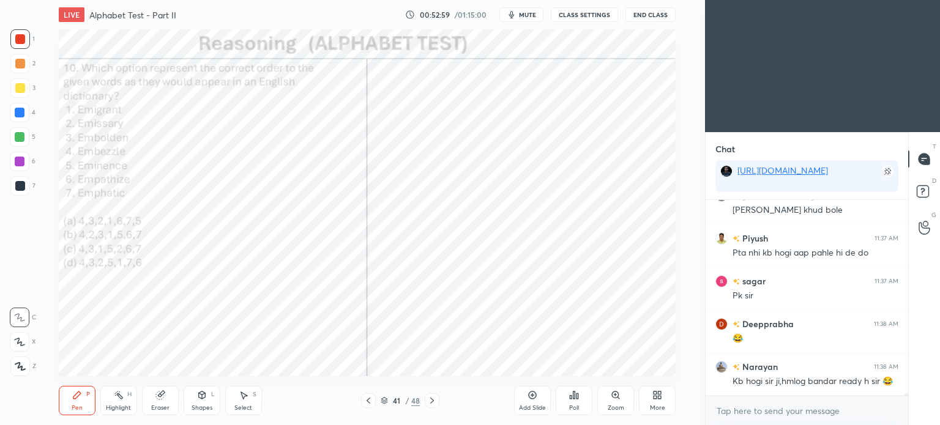
click at [15, 112] on div at bounding box center [20, 113] width 10 height 10
click at [18, 114] on div at bounding box center [20, 113] width 10 height 10
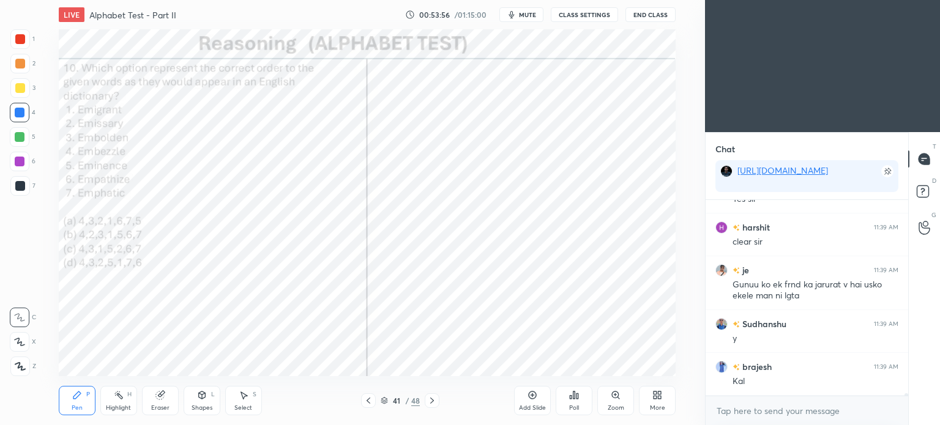
scroll to position [15773, 0]
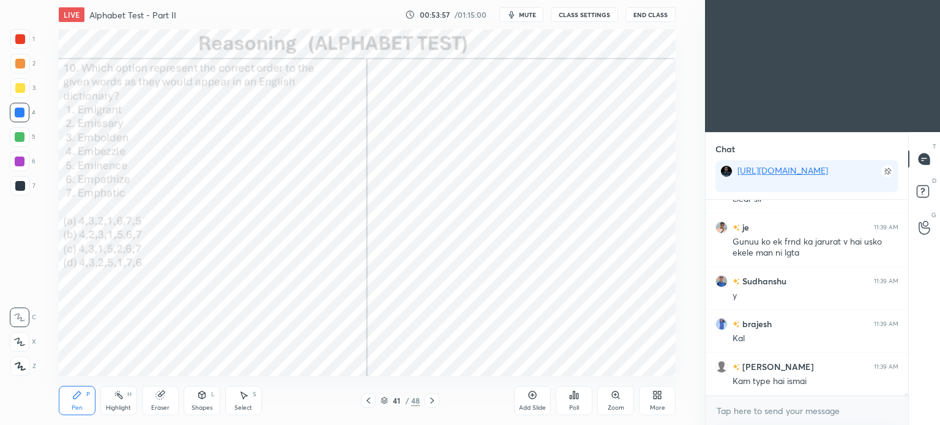
click at [431, 403] on icon at bounding box center [432, 401] width 4 height 6
click at [157, 408] on div "Eraser" at bounding box center [160, 408] width 18 height 6
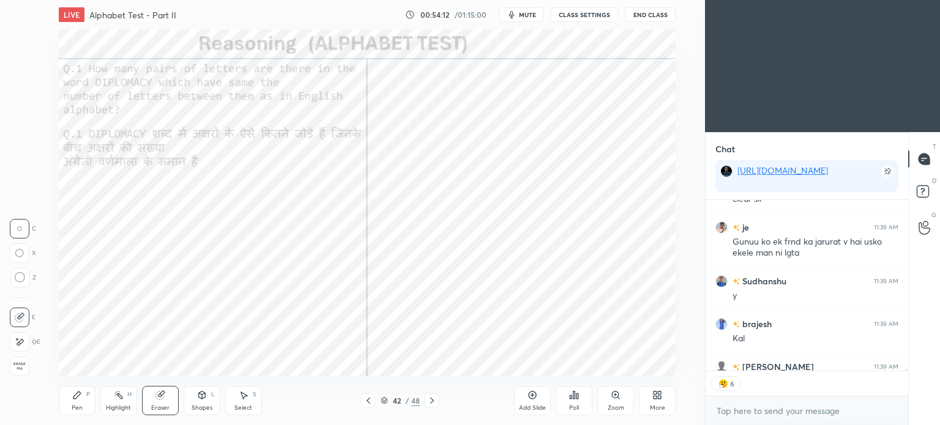
click at [76, 415] on div "Pen P" at bounding box center [77, 400] width 37 height 29
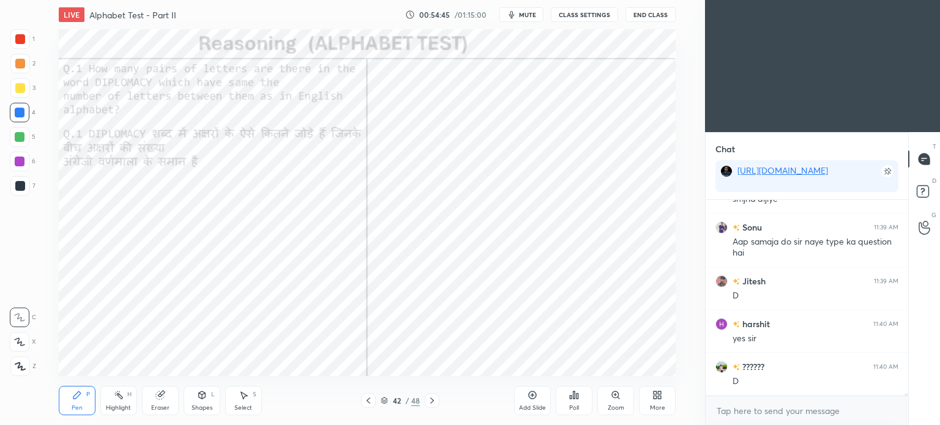
scroll to position [16041, 0]
click at [18, 35] on div at bounding box center [20, 39] width 10 height 10
click at [23, 40] on div at bounding box center [20, 39] width 10 height 10
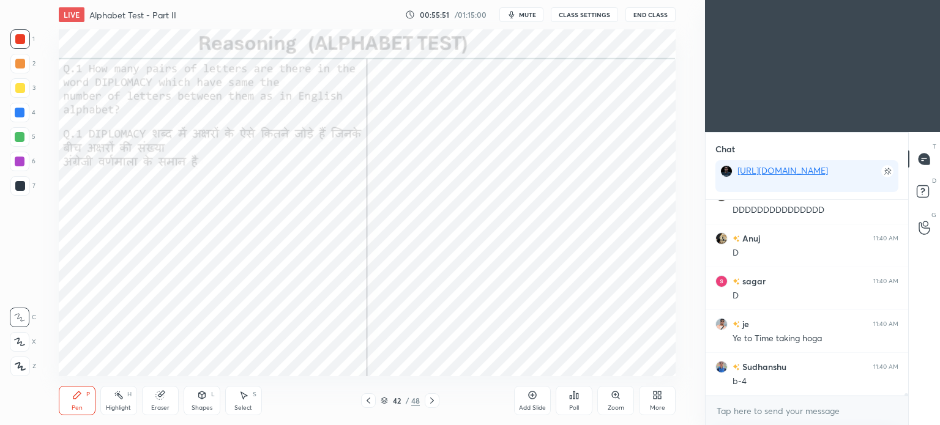
scroll to position [16310, 0]
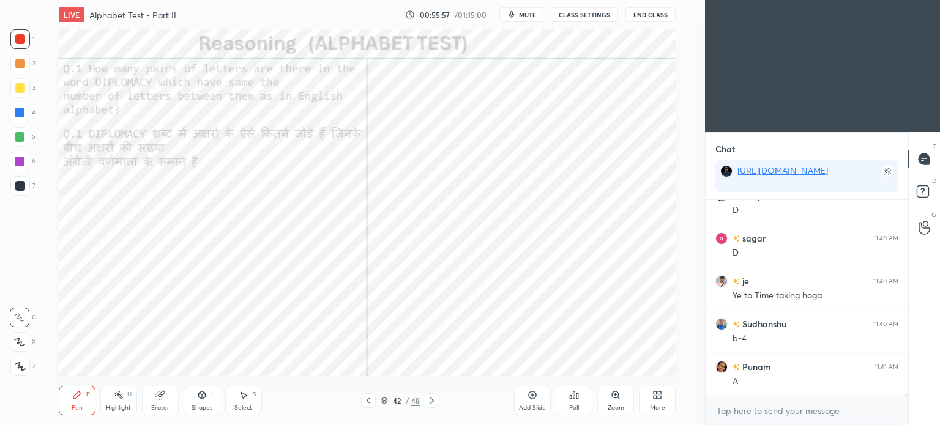
click at [102, 403] on div "Highlight H" at bounding box center [118, 400] width 37 height 29
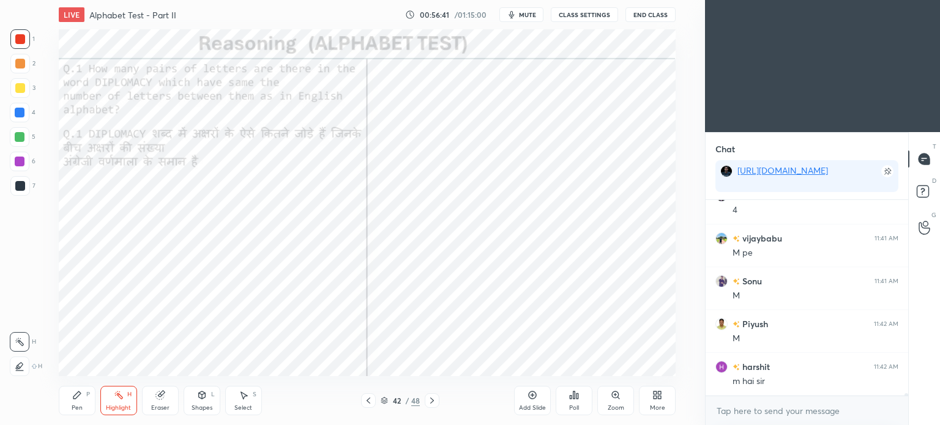
scroll to position [16652, 0]
click at [83, 409] on div "Pen P" at bounding box center [77, 400] width 37 height 29
click at [127, 404] on div "Highlight H" at bounding box center [118, 400] width 37 height 29
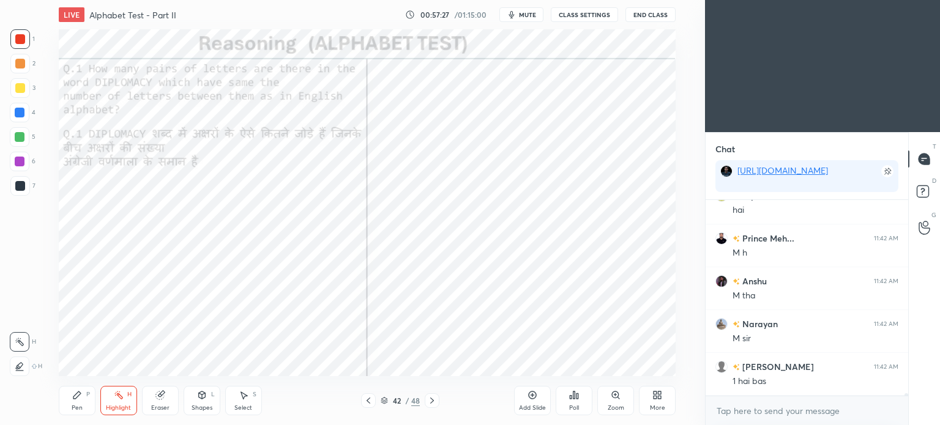
click at [70, 398] on div "Pen P" at bounding box center [77, 400] width 37 height 29
click at [122, 401] on div "Highlight H" at bounding box center [118, 400] width 37 height 29
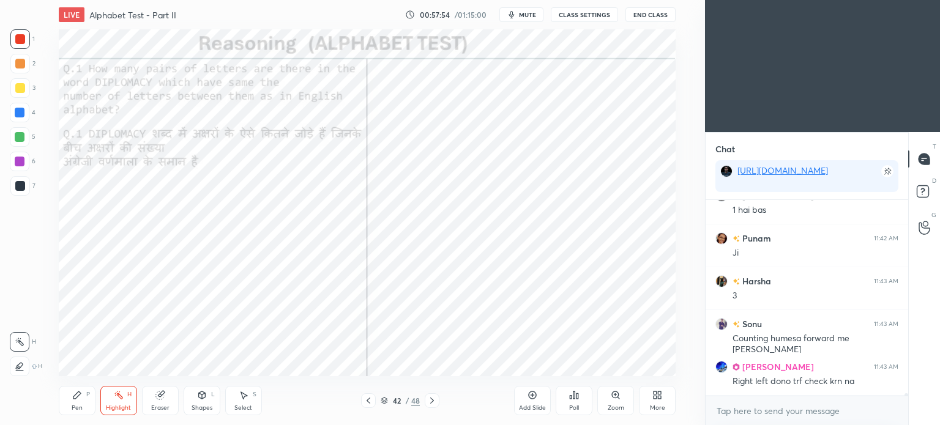
click at [76, 398] on icon at bounding box center [76, 394] width 7 height 7
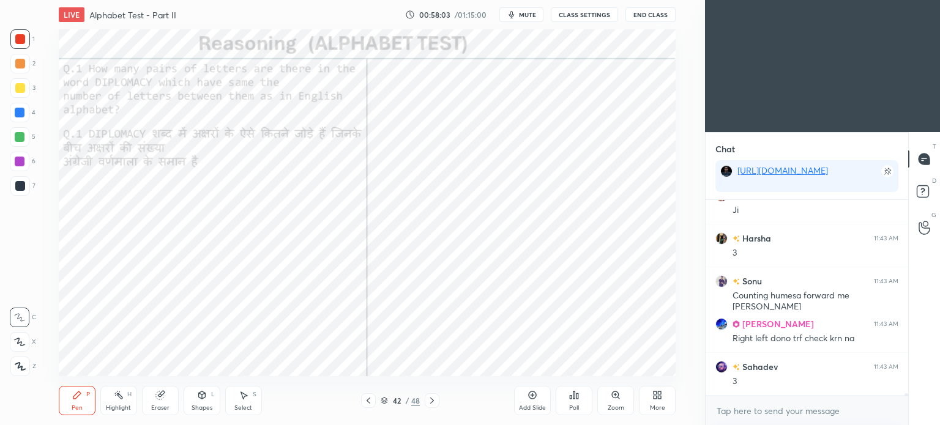
click at [117, 405] on div "Highlight" at bounding box center [118, 408] width 25 height 6
click at [78, 406] on div "Pen" at bounding box center [77, 408] width 11 height 6
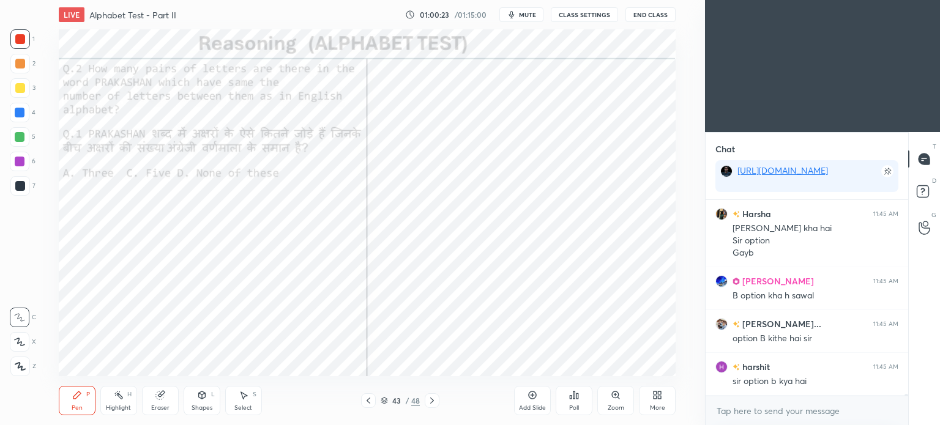
scroll to position [18358, 0]
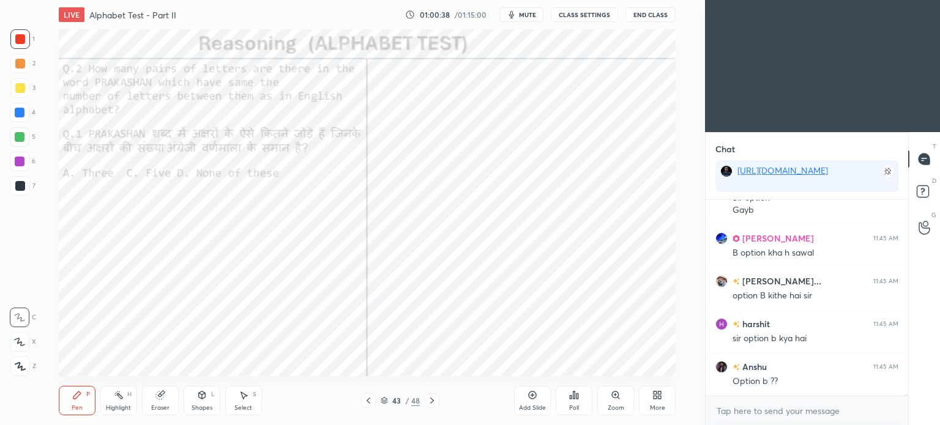
click at [528, 12] on span "mute" at bounding box center [527, 14] width 17 height 9
click at [638, 15] on button "End Class" at bounding box center [650, 14] width 50 height 15
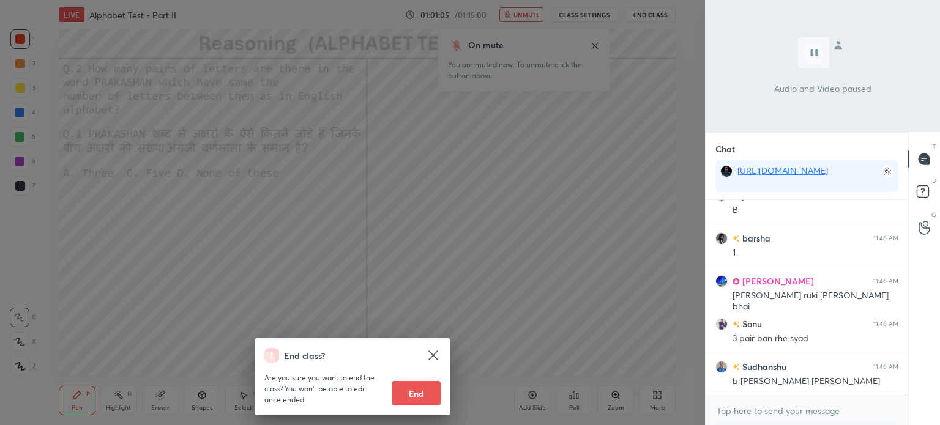
scroll to position [18713, 0]
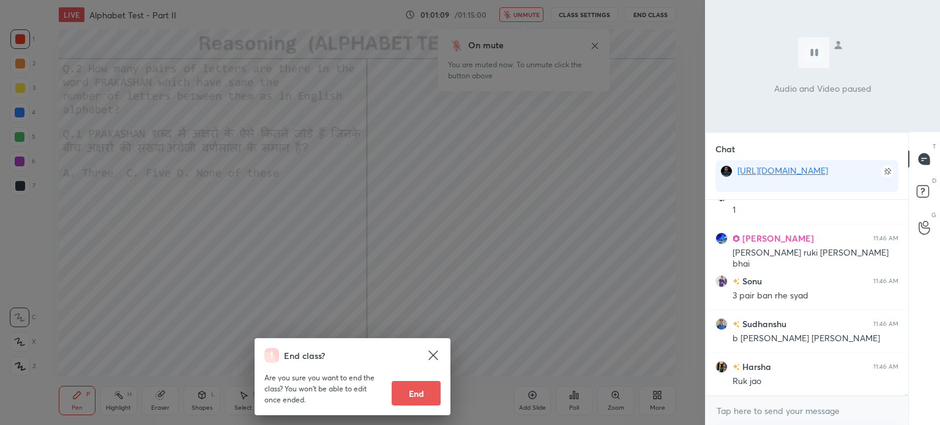
click at [502, 244] on div "End class? Are you sure you want to end the class? You won’t be able to edit on…" at bounding box center [352, 212] width 705 height 425
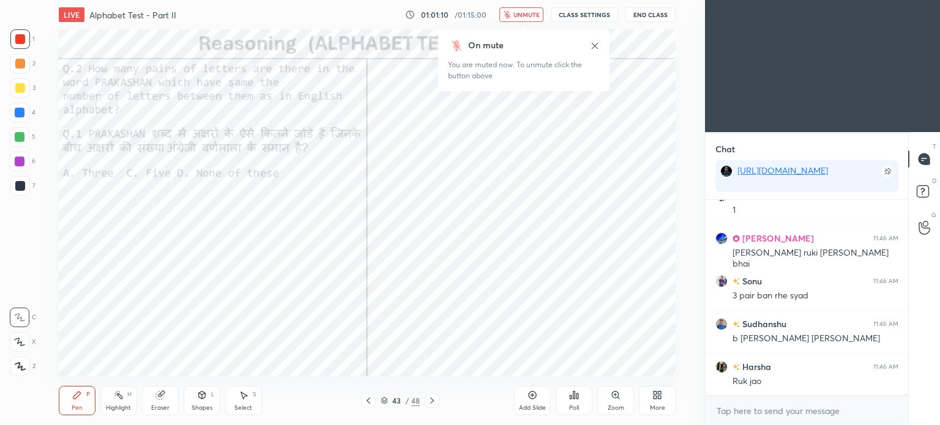
click at [528, 14] on span "unmute" at bounding box center [526, 14] width 26 height 9
click at [579, 398] on div "Poll" at bounding box center [573, 400] width 37 height 29
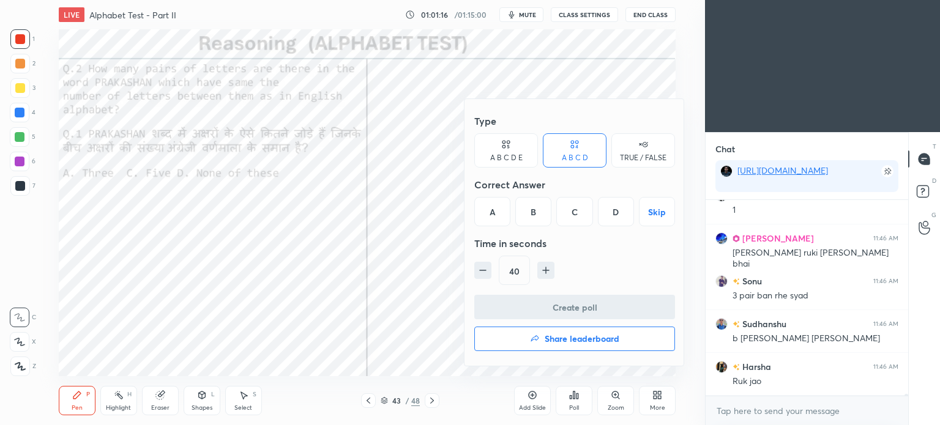
scroll to position [18755, 0]
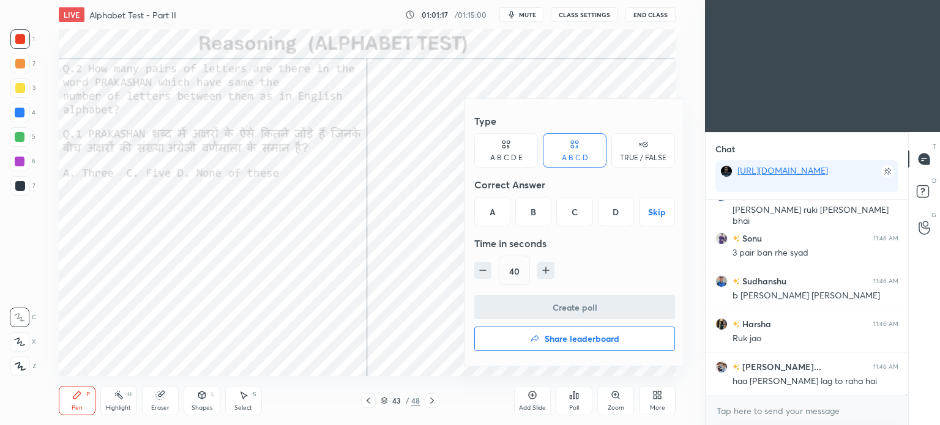
click at [531, 209] on div "B" at bounding box center [533, 211] width 36 height 29
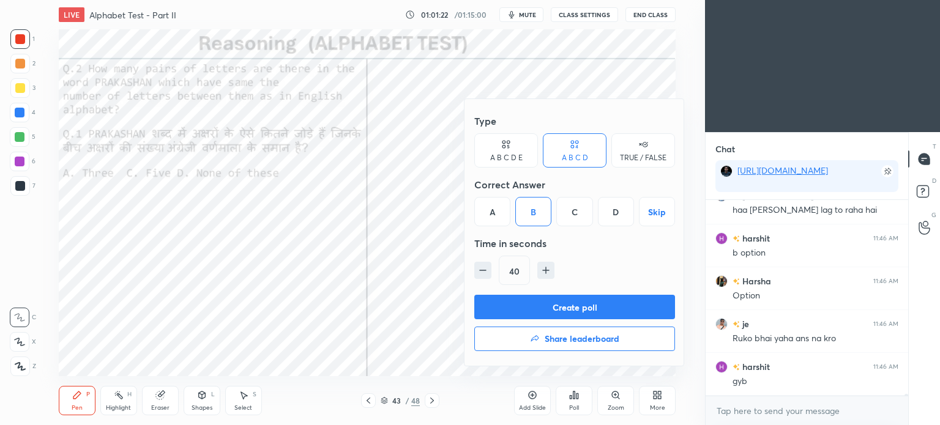
scroll to position [19012, 0]
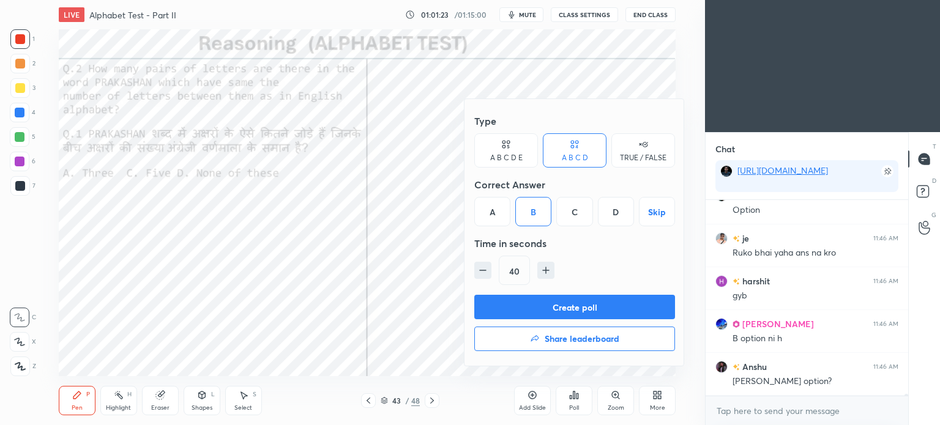
click at [589, 78] on div at bounding box center [470, 212] width 940 height 425
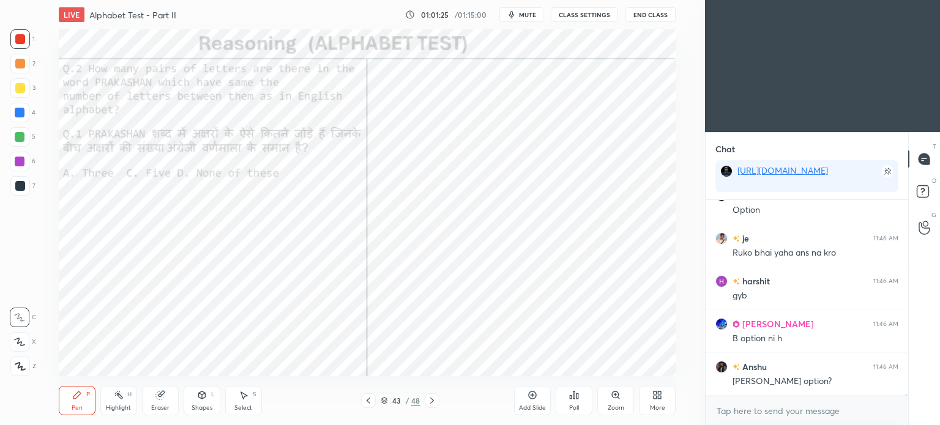
scroll to position [19055, 0]
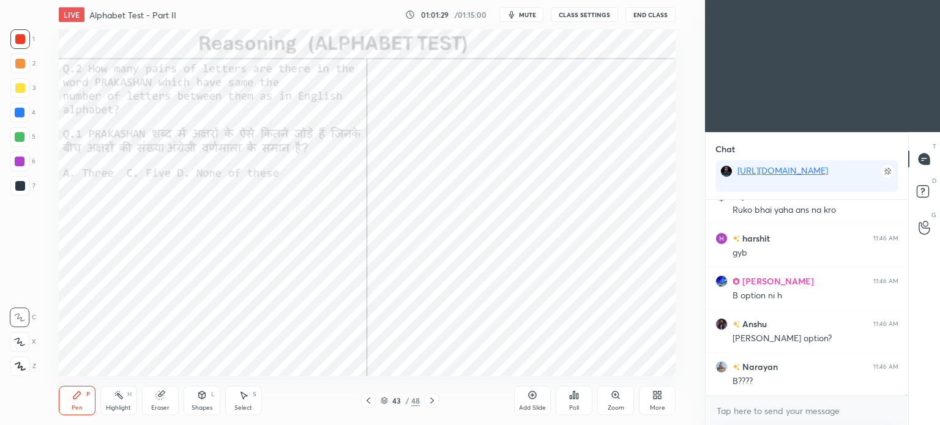
click at [581, 410] on div "Poll" at bounding box center [573, 400] width 37 height 29
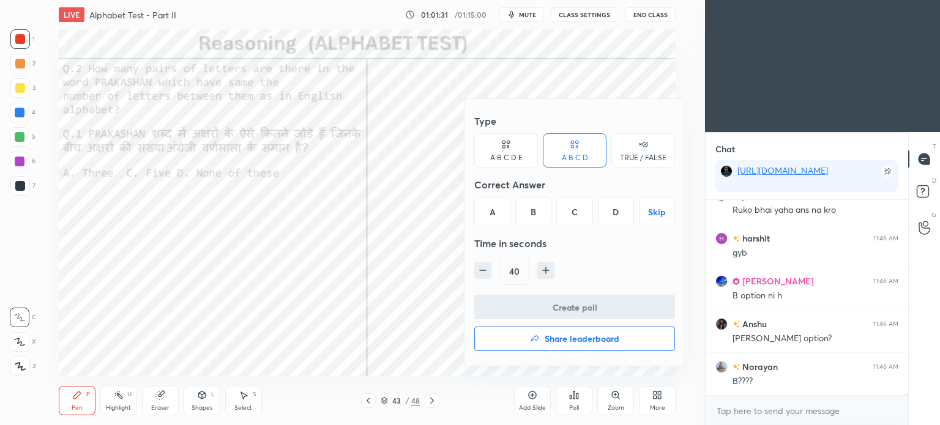
click at [532, 216] on div "B" at bounding box center [533, 211] width 36 height 29
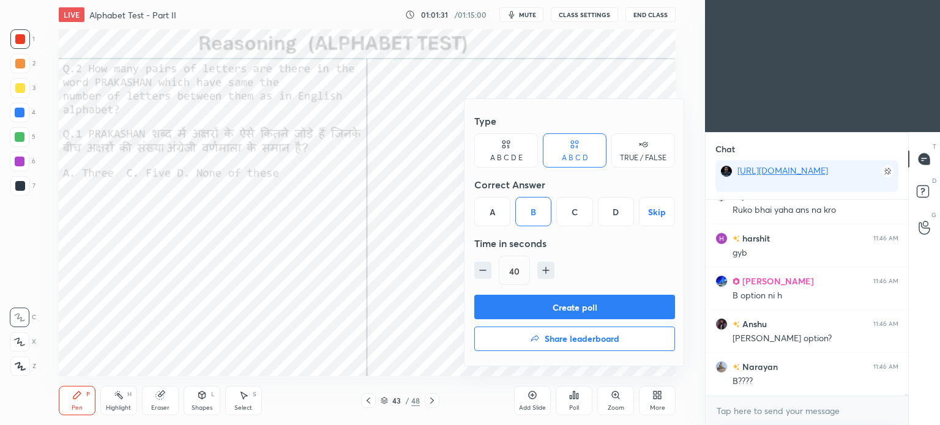
click at [617, 314] on button "Create poll" at bounding box center [574, 307] width 201 height 24
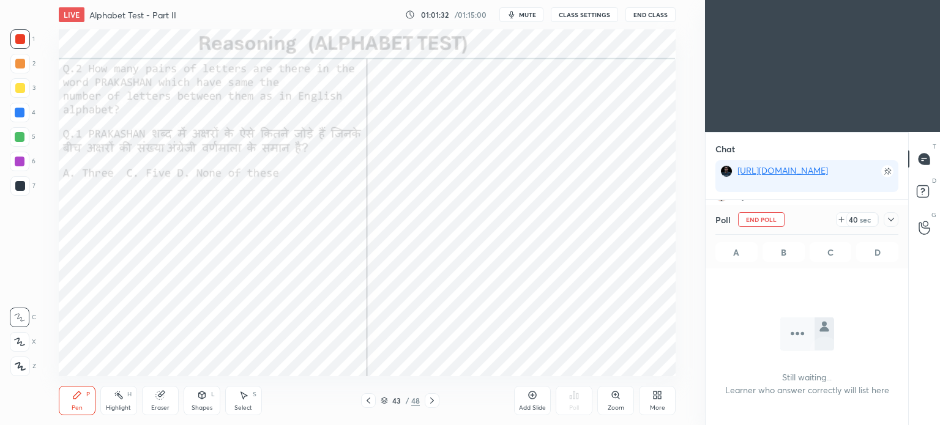
scroll to position [29, 199]
click at [888, 220] on icon at bounding box center [891, 220] width 10 height 10
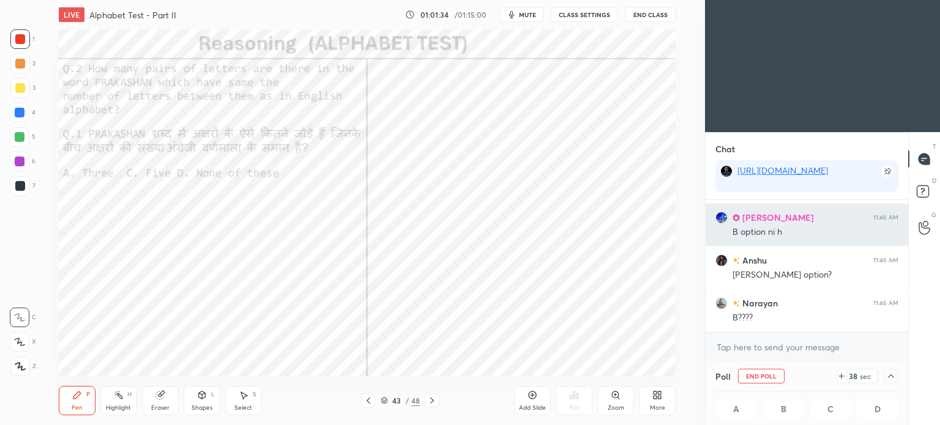
scroll to position [0, 4]
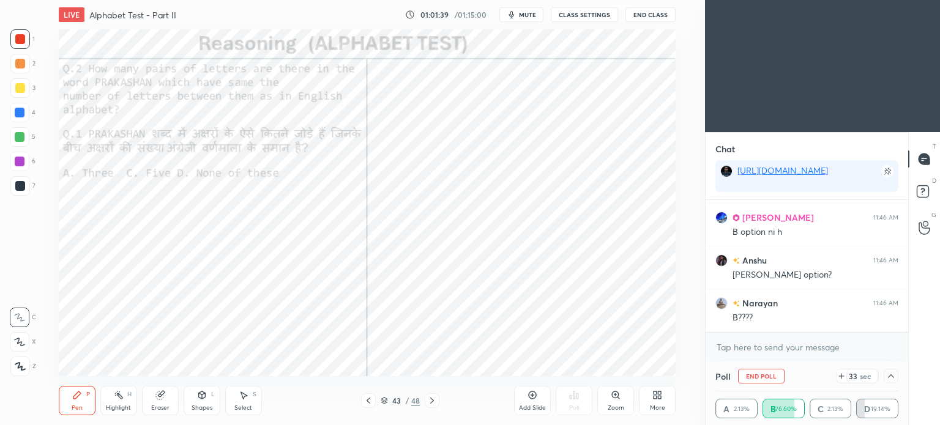
click at [892, 377] on icon at bounding box center [891, 376] width 6 height 4
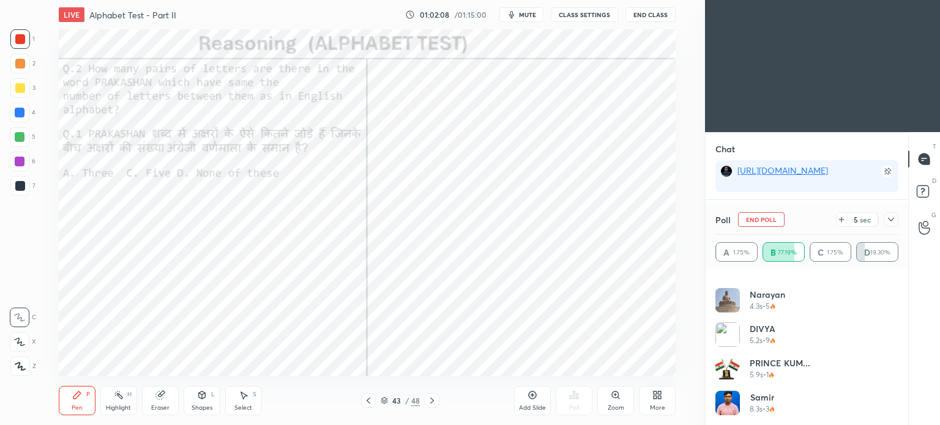
scroll to position [19204, 0]
click at [894, 217] on icon at bounding box center [891, 220] width 10 height 10
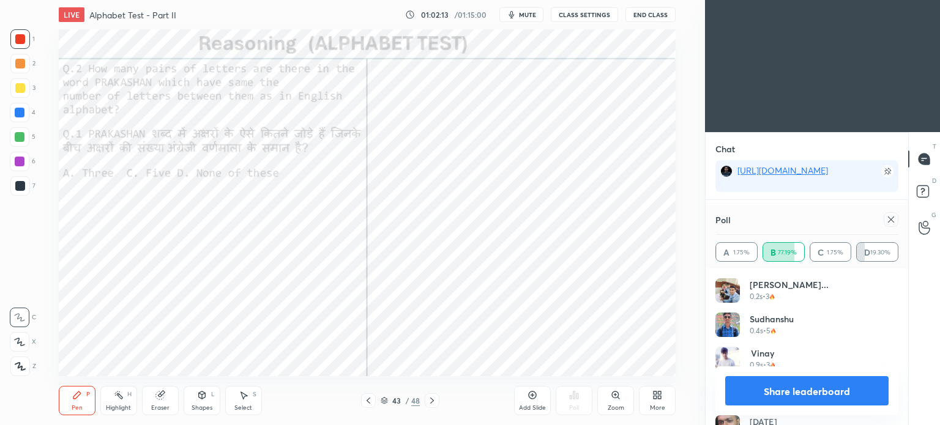
click at [890, 220] on icon at bounding box center [891, 220] width 10 height 10
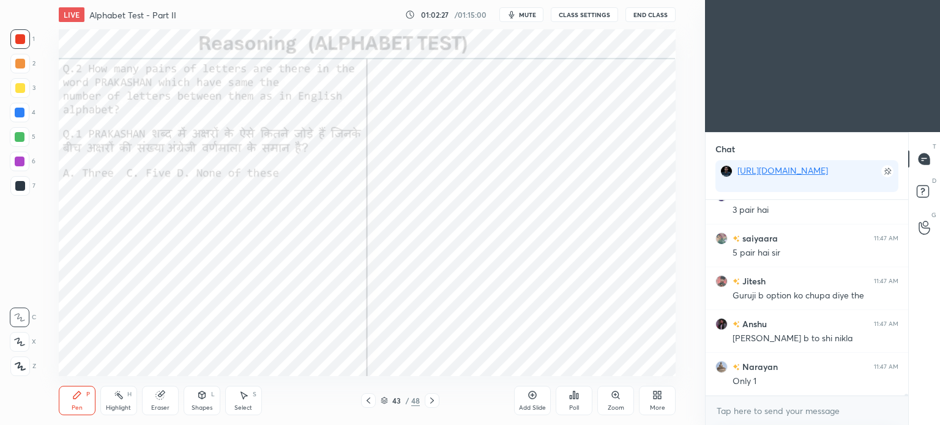
click at [117, 402] on div "Highlight H" at bounding box center [118, 400] width 37 height 29
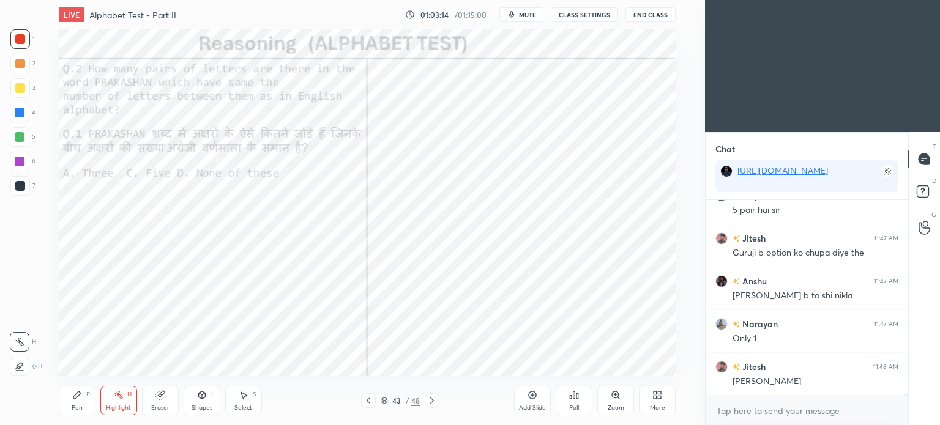
scroll to position [19355, 0]
click at [78, 405] on div "Pen" at bounding box center [77, 408] width 11 height 6
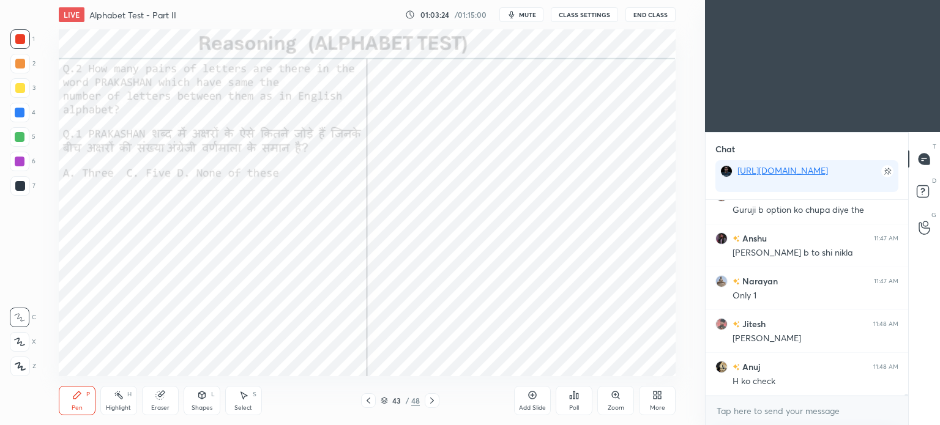
click at [112, 403] on div "Highlight H" at bounding box center [118, 400] width 37 height 29
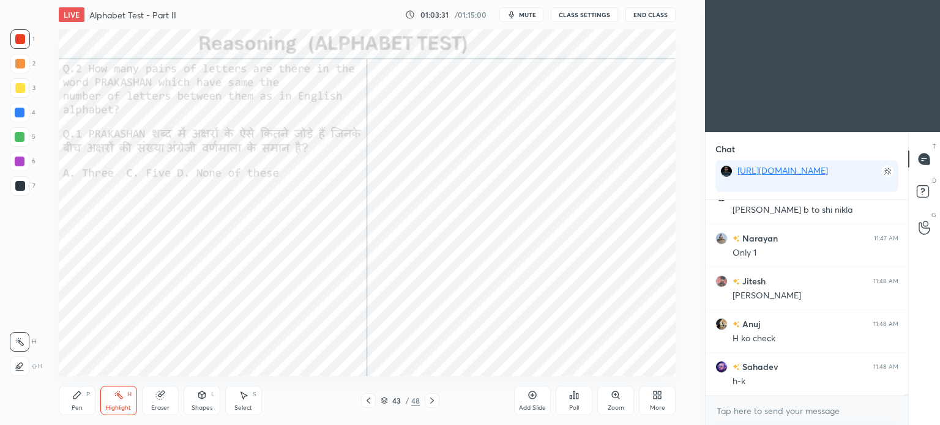
click at [70, 413] on div "Pen P" at bounding box center [77, 400] width 37 height 29
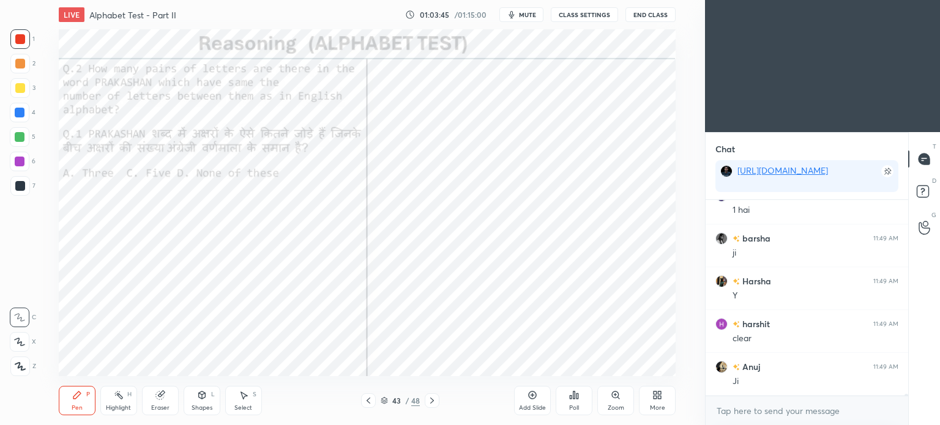
scroll to position [19655, 0]
click at [431, 399] on icon at bounding box center [432, 401] width 4 height 6
click at [531, 14] on span "mute" at bounding box center [527, 14] width 17 height 9
click at [651, 16] on button "End Class" at bounding box center [650, 14] width 50 height 15
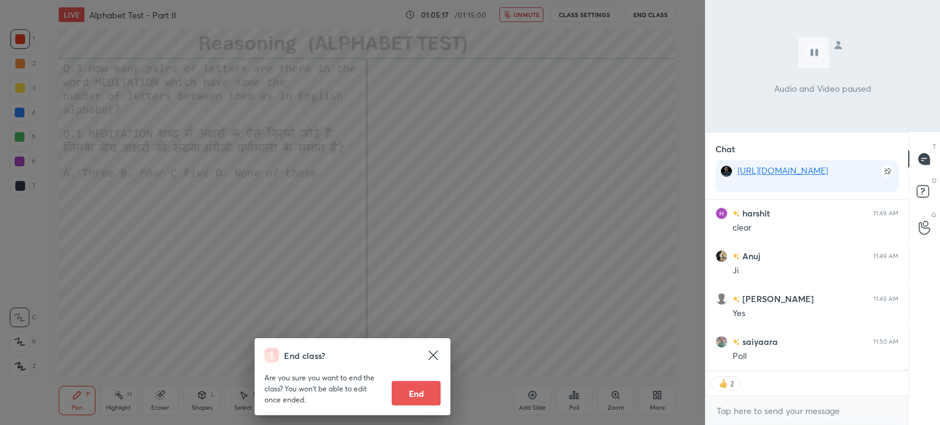
scroll to position [19765, 0]
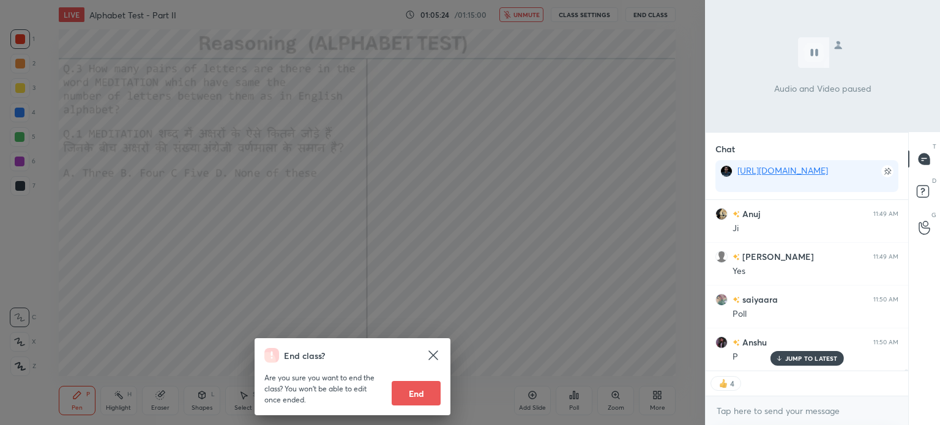
click at [509, 242] on div "End class? Are you sure you want to end the class? You won’t be able to edit on…" at bounding box center [352, 212] width 705 height 425
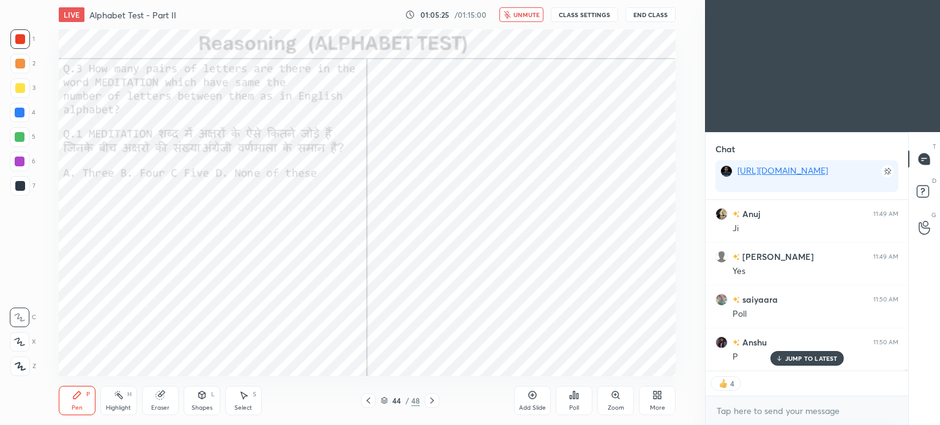
click at [519, 11] on span "unmute" at bounding box center [526, 14] width 26 height 9
click at [577, 400] on icon at bounding box center [574, 395] width 10 height 10
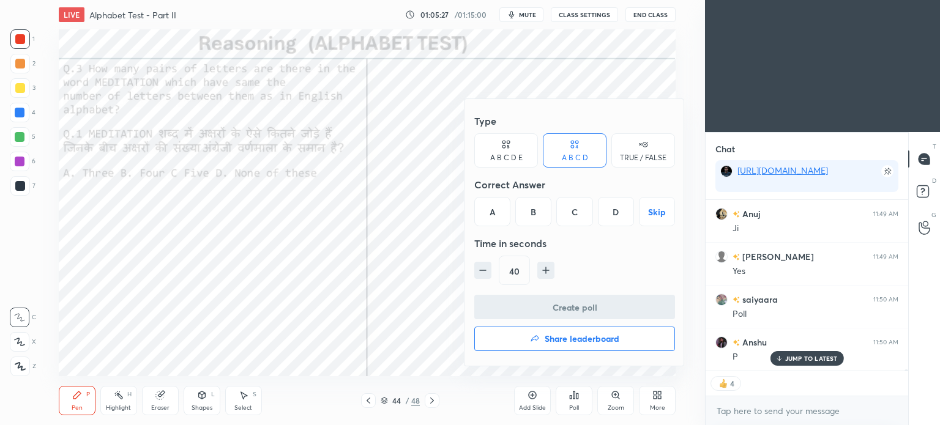
click at [568, 209] on div "C" at bounding box center [574, 211] width 36 height 29
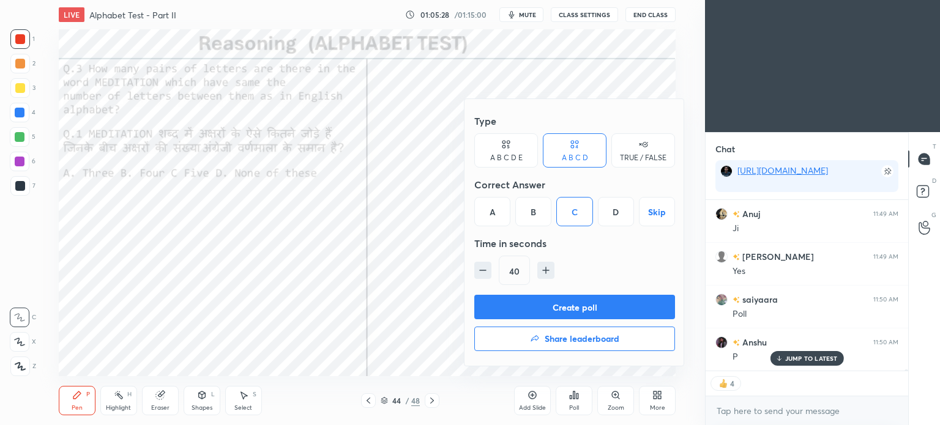
click at [592, 302] on button "Create poll" at bounding box center [574, 307] width 201 height 24
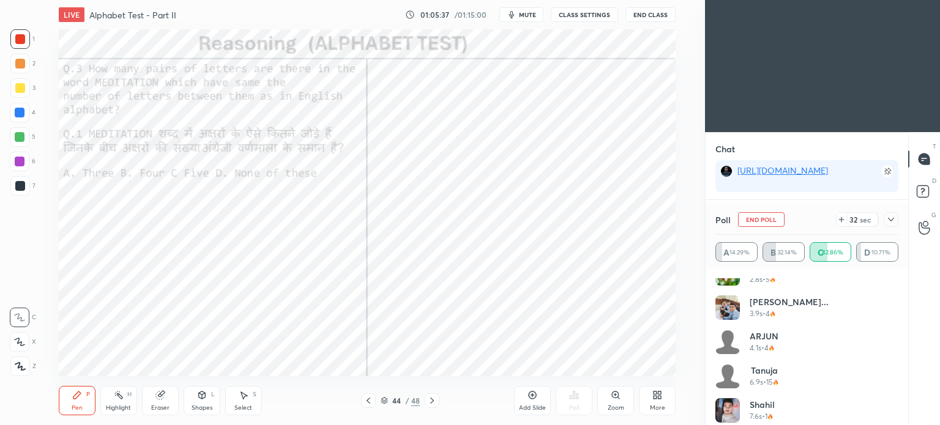
scroll to position [333, 0]
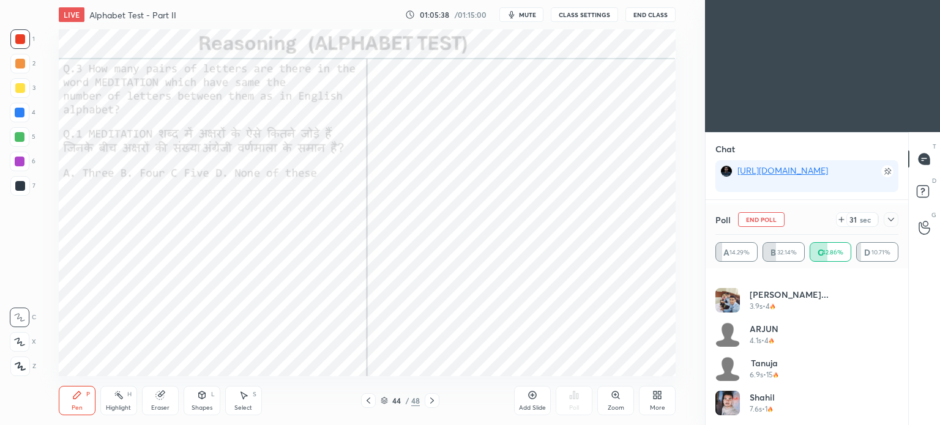
click at [891, 224] on icon at bounding box center [891, 220] width 10 height 10
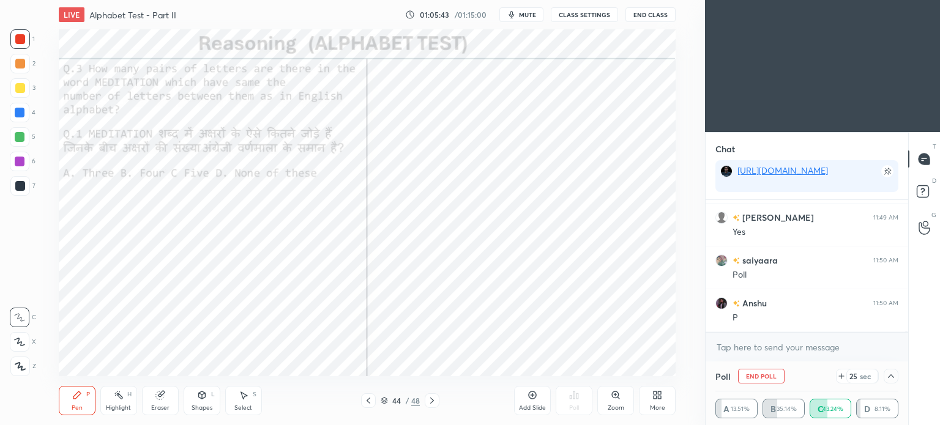
scroll to position [19847, 0]
click at [892, 379] on icon at bounding box center [891, 376] width 10 height 10
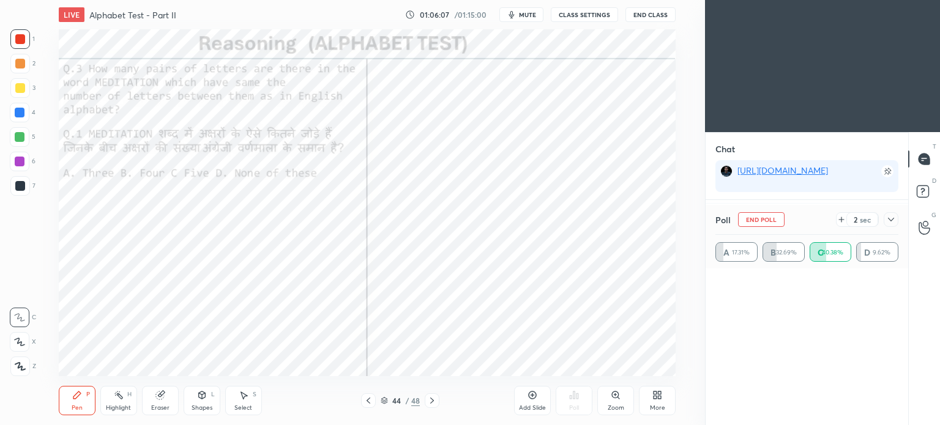
scroll to position [57, 179]
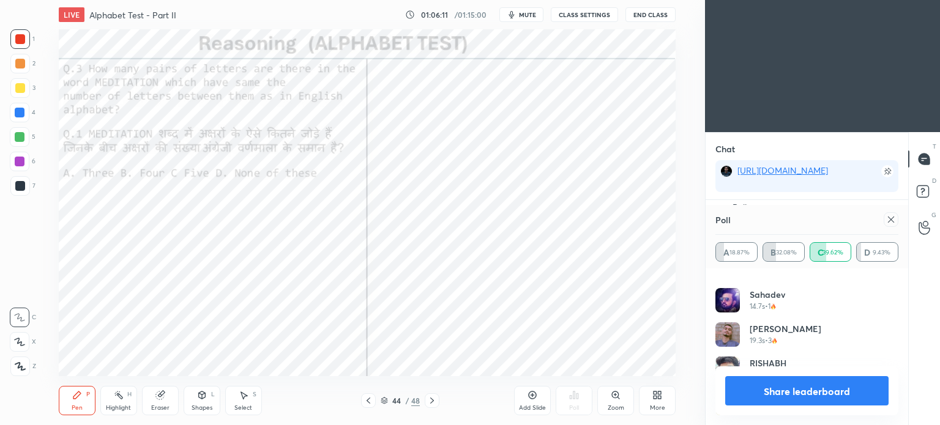
click at [884, 217] on div at bounding box center [890, 219] width 15 height 15
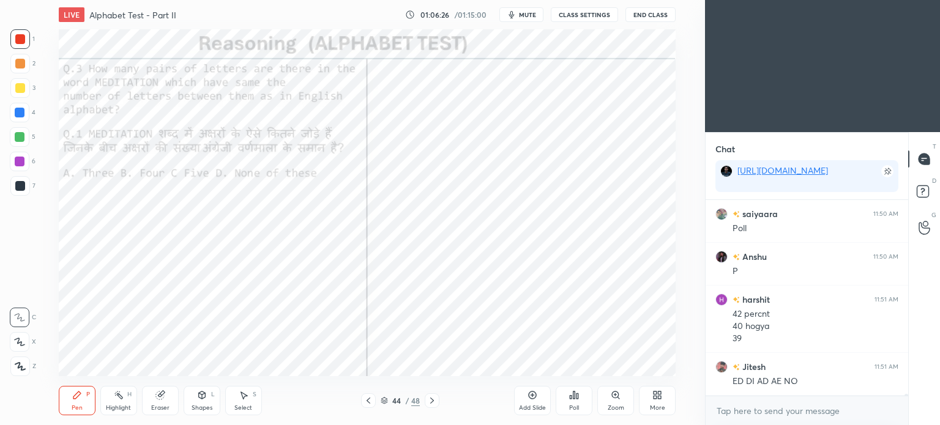
click at [122, 401] on div "Highlight H" at bounding box center [118, 400] width 37 height 29
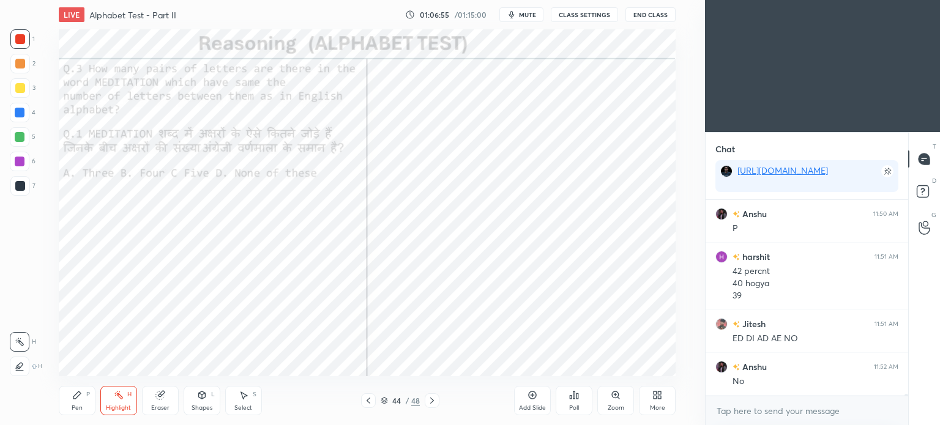
scroll to position [19936, 0]
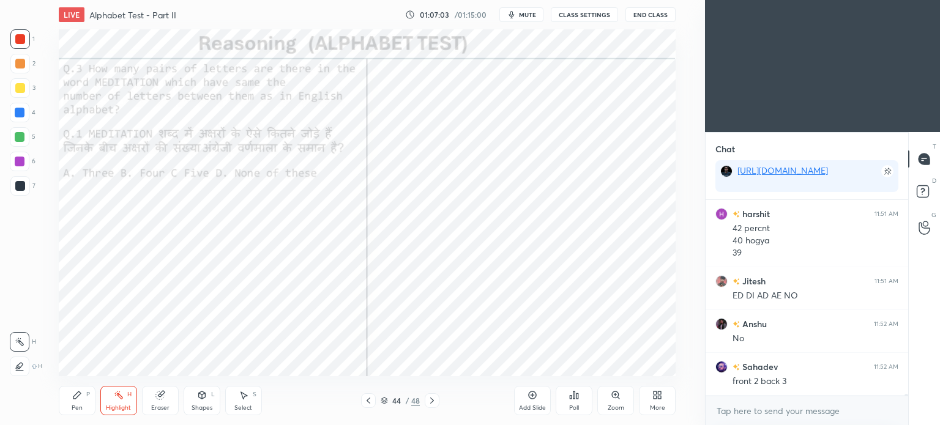
click at [86, 404] on div "Pen P" at bounding box center [77, 400] width 37 height 29
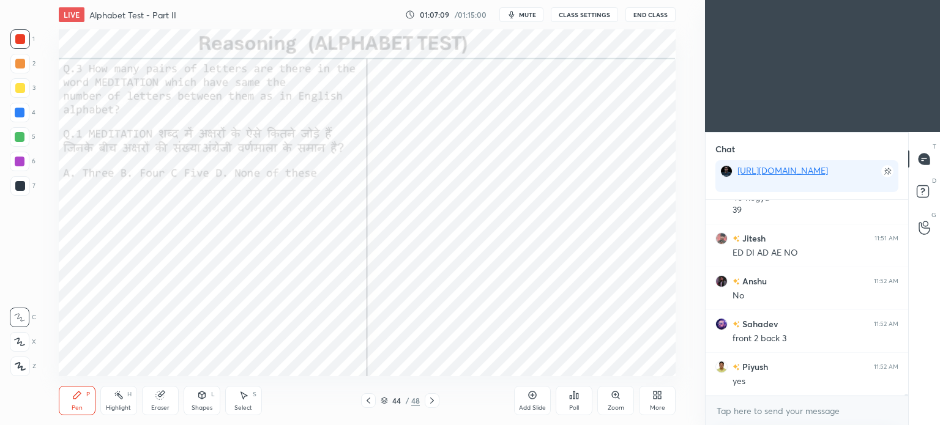
scroll to position [20022, 0]
click at [117, 406] on div "Highlight" at bounding box center [118, 408] width 25 height 6
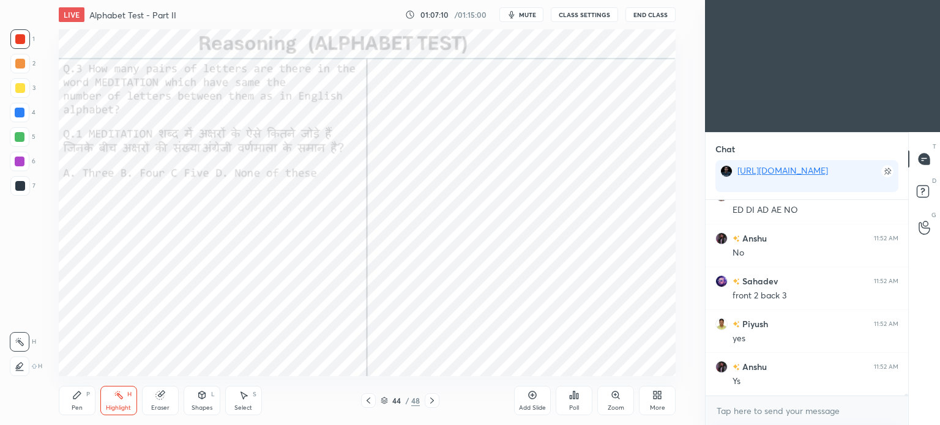
scroll to position [20075, 0]
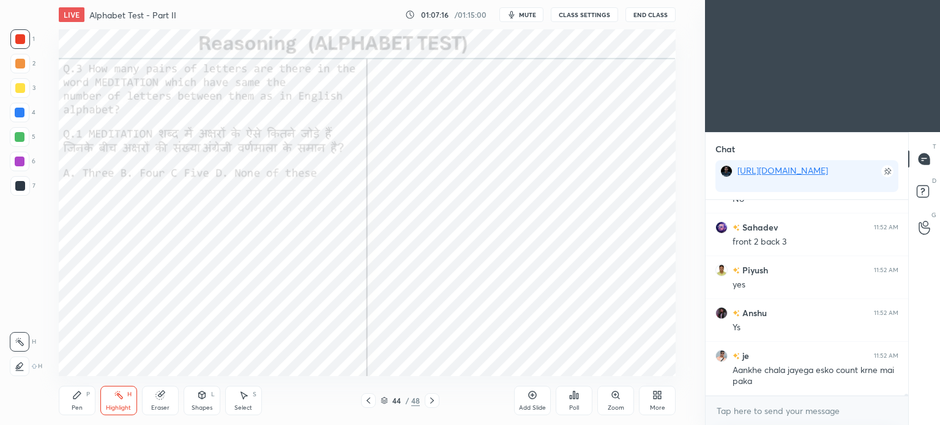
click at [69, 412] on div "Pen P" at bounding box center [77, 400] width 37 height 29
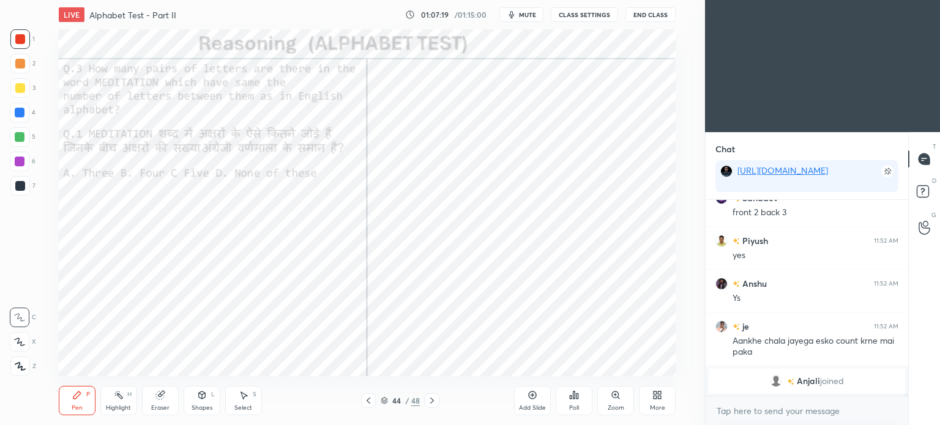
click at [121, 403] on div "Highlight H" at bounding box center [118, 400] width 37 height 29
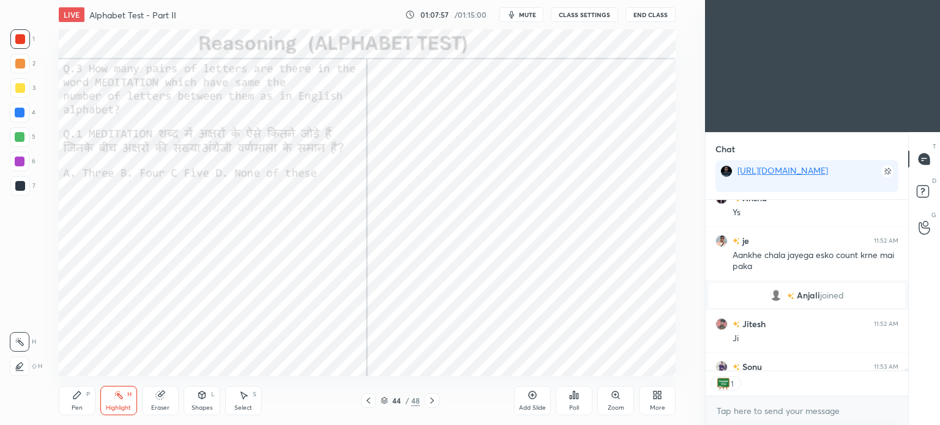
scroll to position [168, 199]
click at [75, 402] on div "Pen P" at bounding box center [77, 400] width 37 height 29
click at [117, 408] on div "Highlight" at bounding box center [118, 408] width 25 height 6
click at [79, 403] on div "Pen P" at bounding box center [77, 400] width 37 height 29
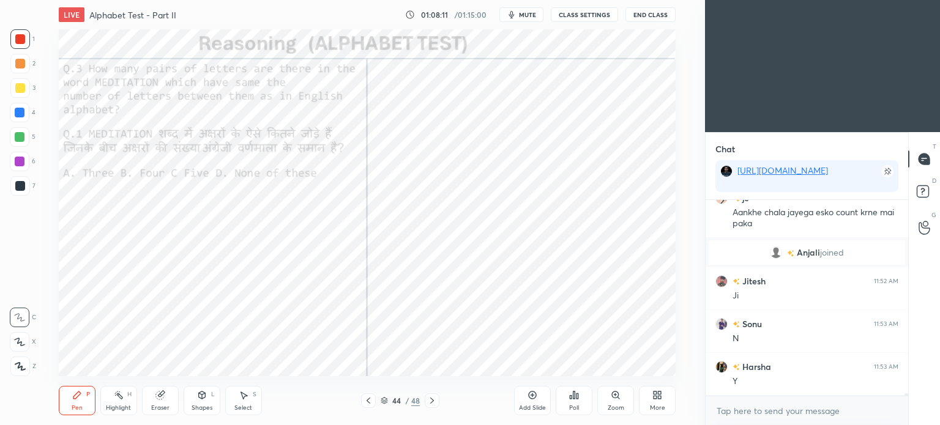
click at [116, 398] on icon at bounding box center [119, 395] width 10 height 10
click at [72, 406] on div "Pen" at bounding box center [77, 408] width 11 height 6
click at [113, 406] on div "Highlight" at bounding box center [118, 408] width 25 height 6
click at [76, 396] on icon at bounding box center [76, 394] width 7 height 7
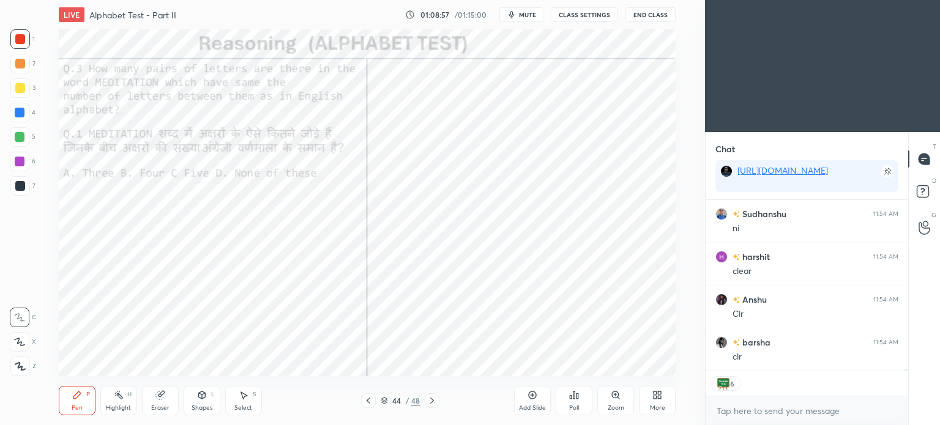
scroll to position [17290, 0]
click at [431, 404] on icon at bounding box center [432, 401] width 10 height 10
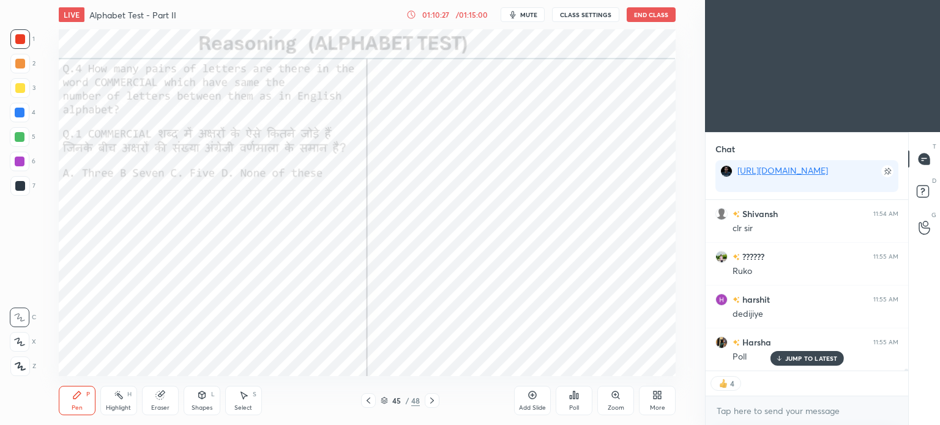
scroll to position [17462, 0]
click at [580, 404] on div "Poll" at bounding box center [573, 400] width 37 height 29
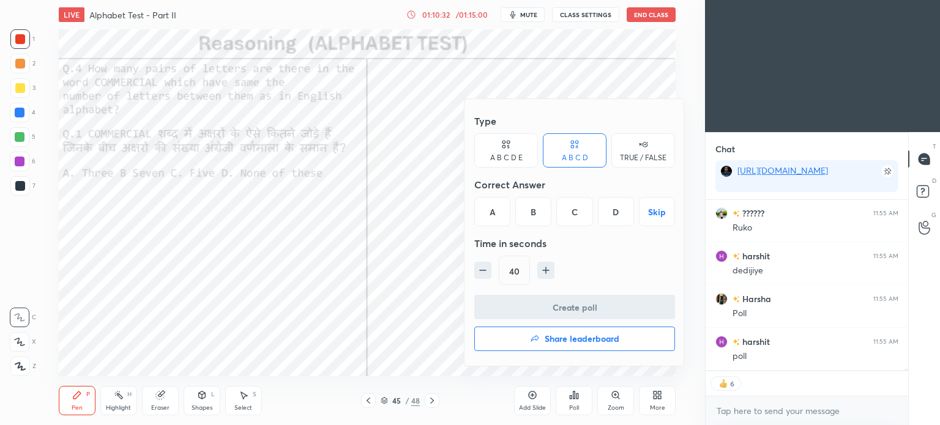
click at [536, 213] on div "B" at bounding box center [533, 211] width 36 height 29
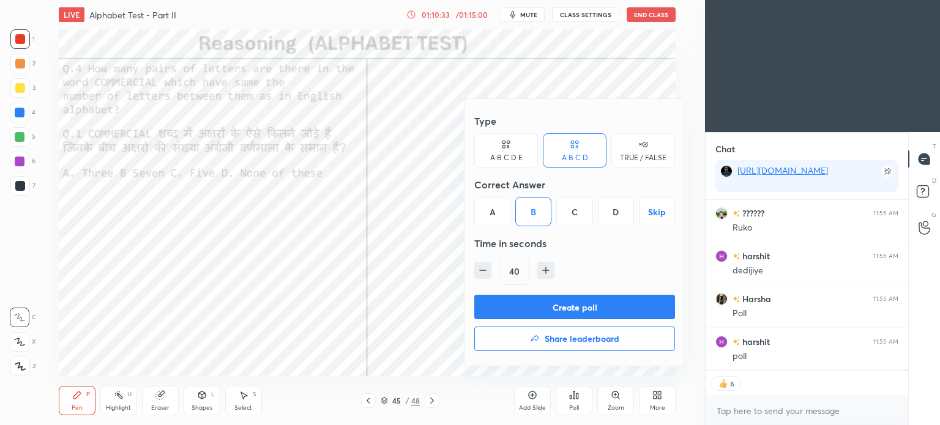
click at [587, 313] on button "Create poll" at bounding box center [574, 307] width 201 height 24
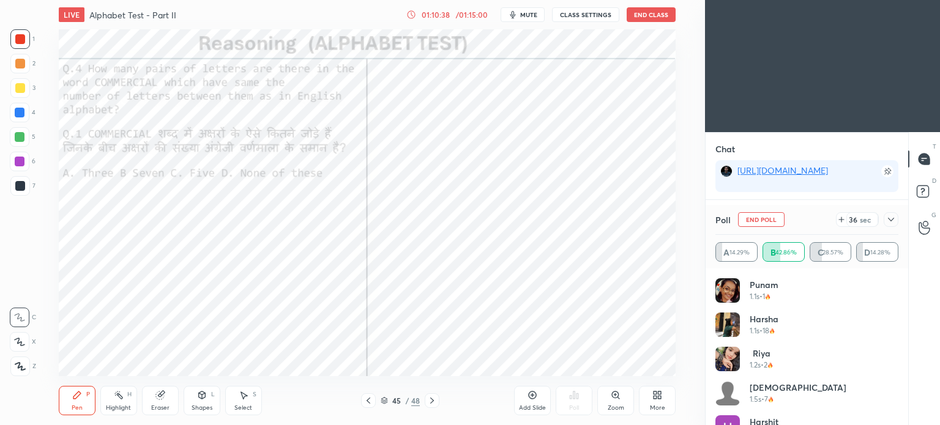
scroll to position [17500, 0]
click at [892, 220] on icon at bounding box center [891, 220] width 10 height 10
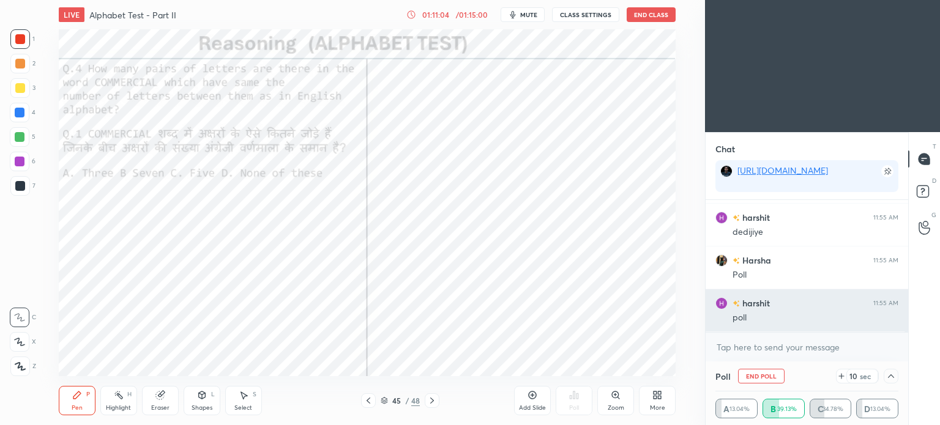
scroll to position [17543, 0]
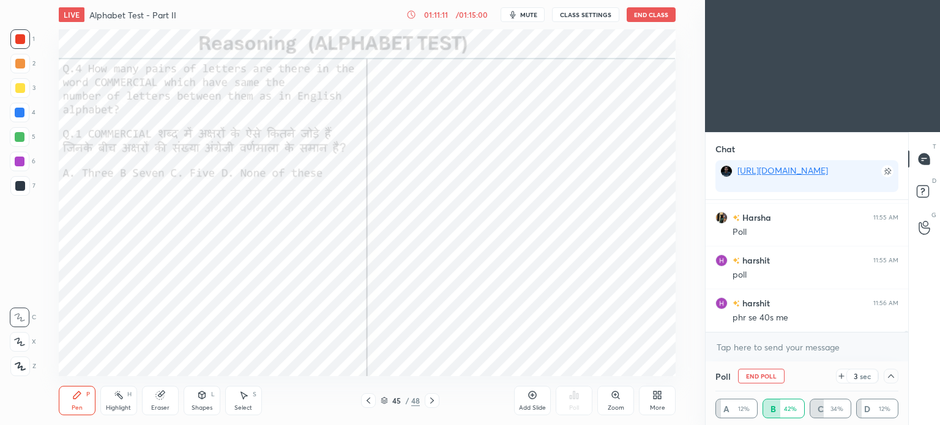
click at [890, 376] on icon at bounding box center [891, 376] width 10 height 10
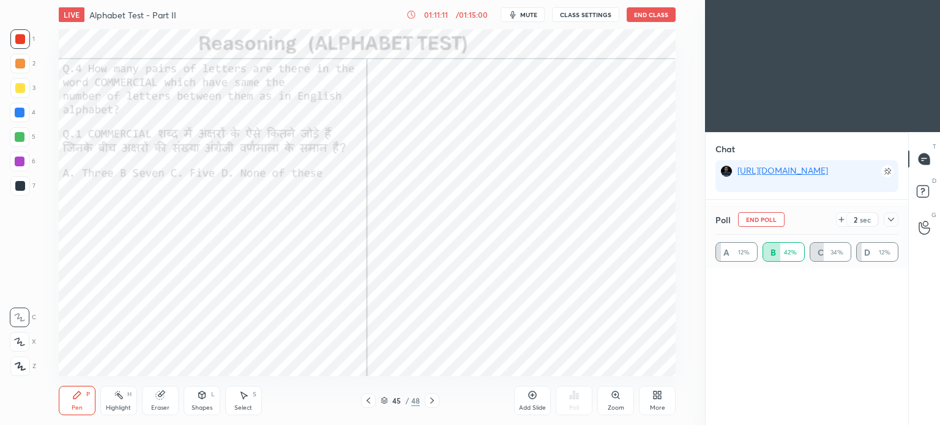
scroll to position [57, 179]
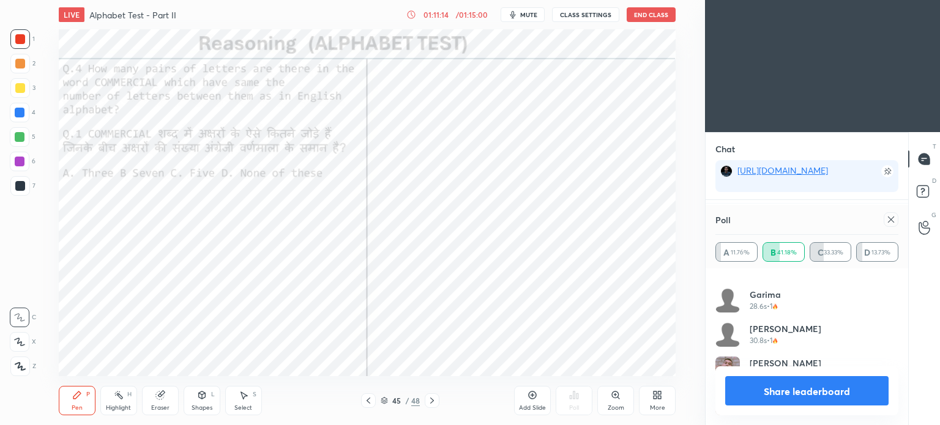
click at [887, 221] on icon at bounding box center [891, 220] width 10 height 10
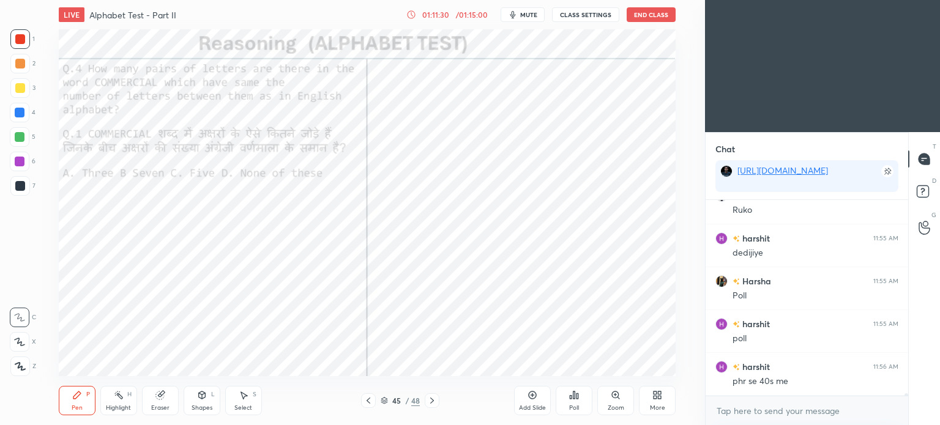
click at [72, 405] on div "Pen" at bounding box center [77, 408] width 11 height 6
click at [114, 399] on icon at bounding box center [119, 395] width 10 height 10
click at [83, 401] on div "Pen P" at bounding box center [77, 400] width 37 height 29
click at [20, 182] on div at bounding box center [20, 186] width 10 height 10
click at [113, 401] on div "Highlight H" at bounding box center [118, 400] width 37 height 29
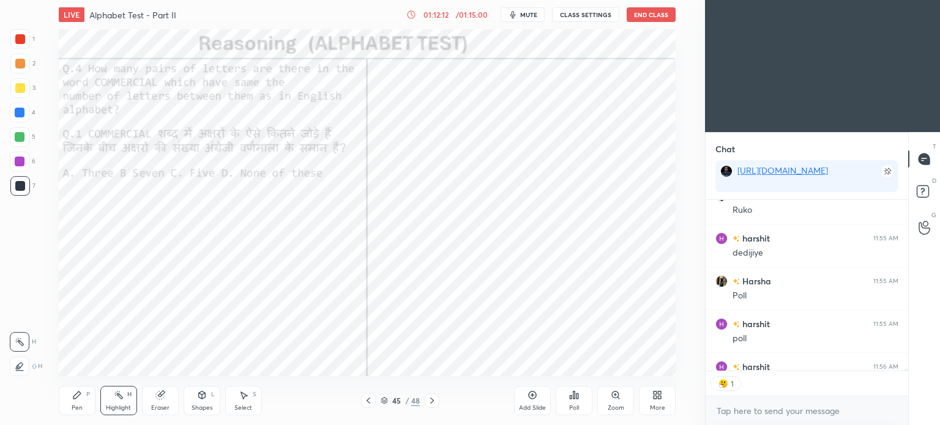
scroll to position [192, 199]
click at [86, 392] on div "P" at bounding box center [88, 394] width 4 height 6
click at [116, 401] on div "Highlight H" at bounding box center [118, 400] width 37 height 29
click at [67, 400] on div "Pen P" at bounding box center [77, 400] width 37 height 29
click at [119, 405] on div "Highlight" at bounding box center [118, 408] width 25 height 6
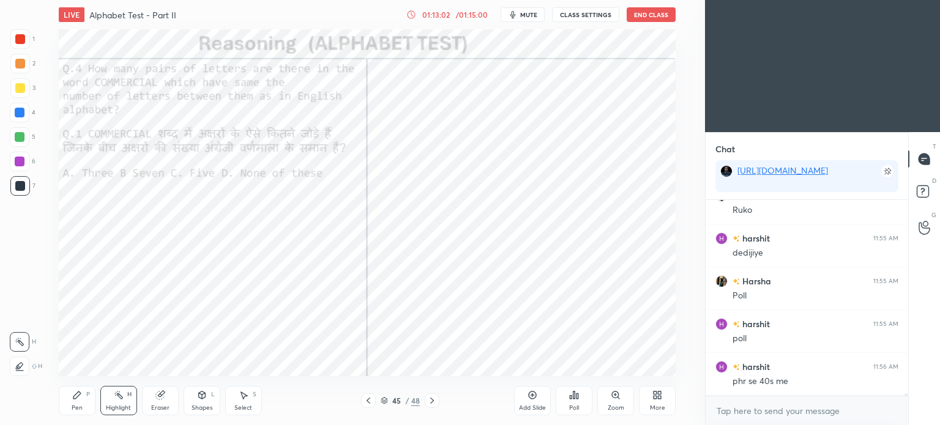
click at [75, 402] on div "Pen P" at bounding box center [77, 400] width 37 height 29
click at [125, 397] on div "Highlight H" at bounding box center [118, 400] width 37 height 29
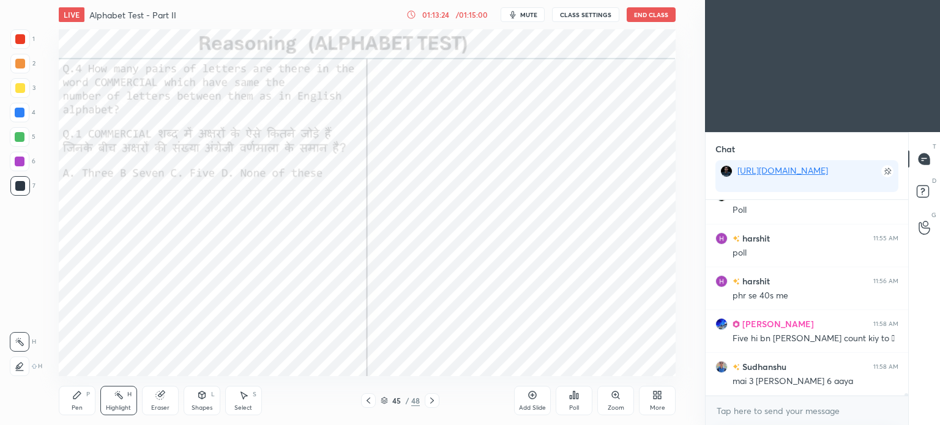
click at [76, 402] on div "Pen P" at bounding box center [77, 400] width 37 height 29
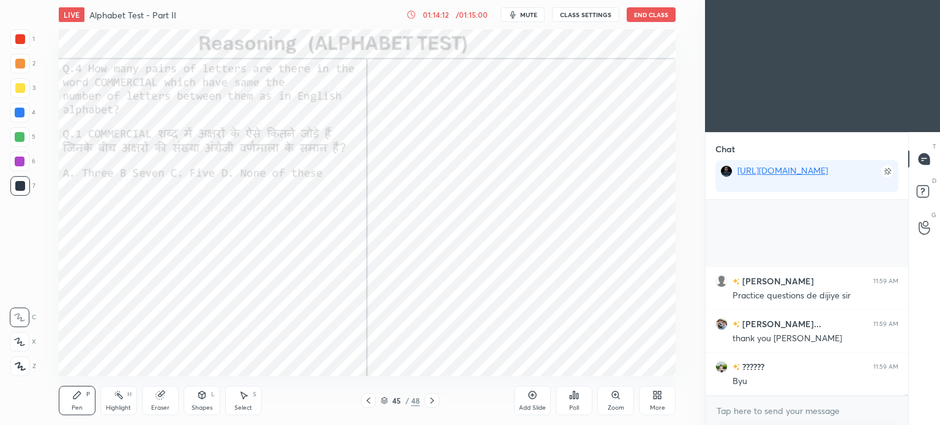
scroll to position [18293, 0]
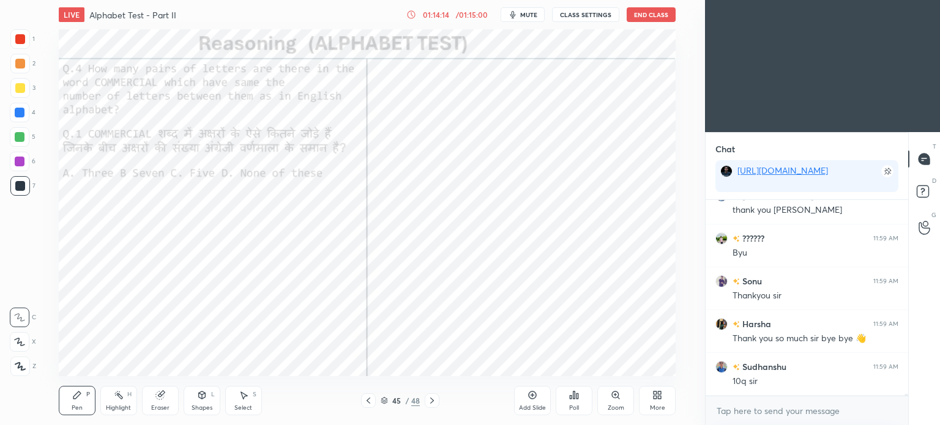
click at [577, 398] on icon at bounding box center [577, 396] width 2 height 6
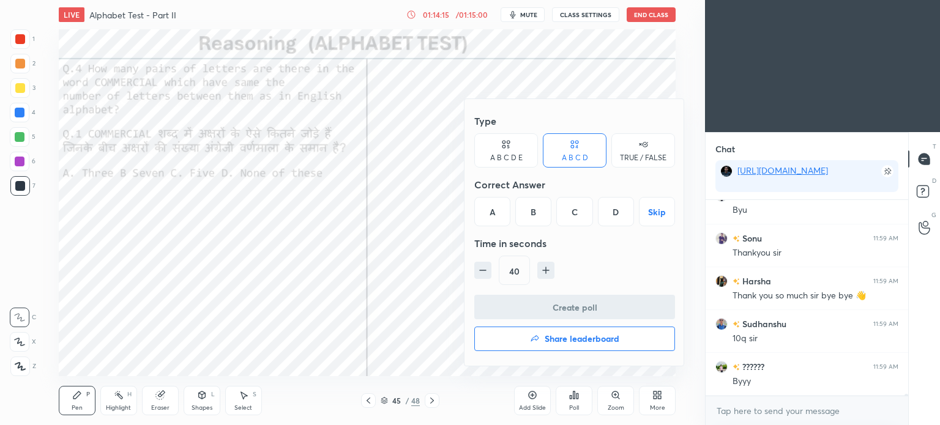
click at [560, 337] on h4 "Share leaderboard" at bounding box center [581, 339] width 75 height 9
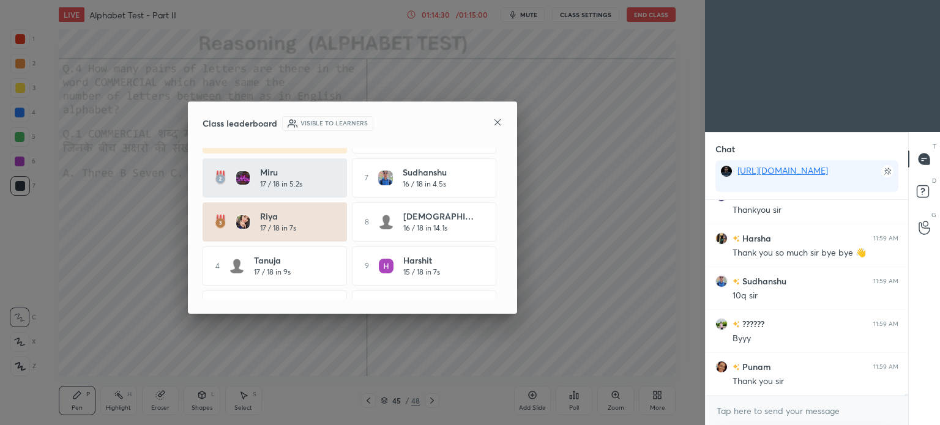
scroll to position [67, 0]
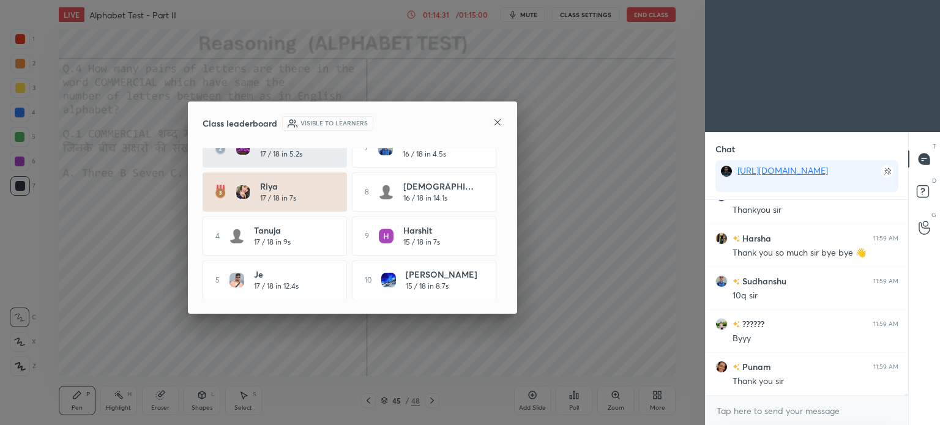
click at [499, 121] on icon at bounding box center [497, 122] width 10 height 10
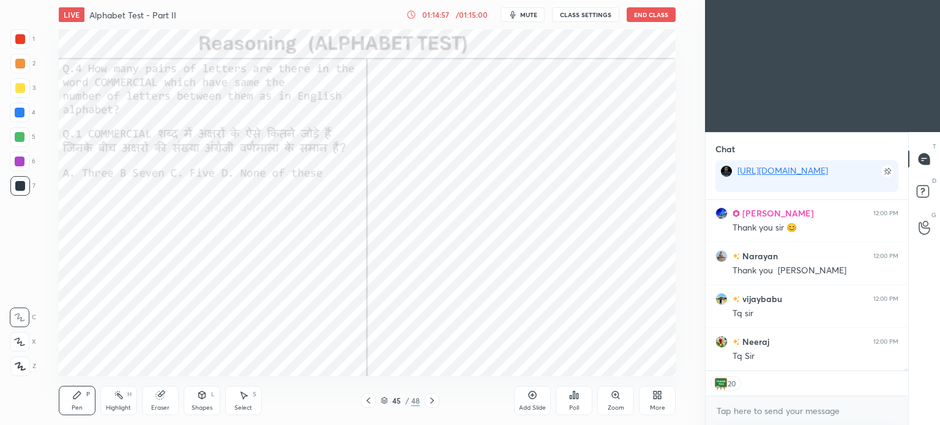
scroll to position [18703, 0]
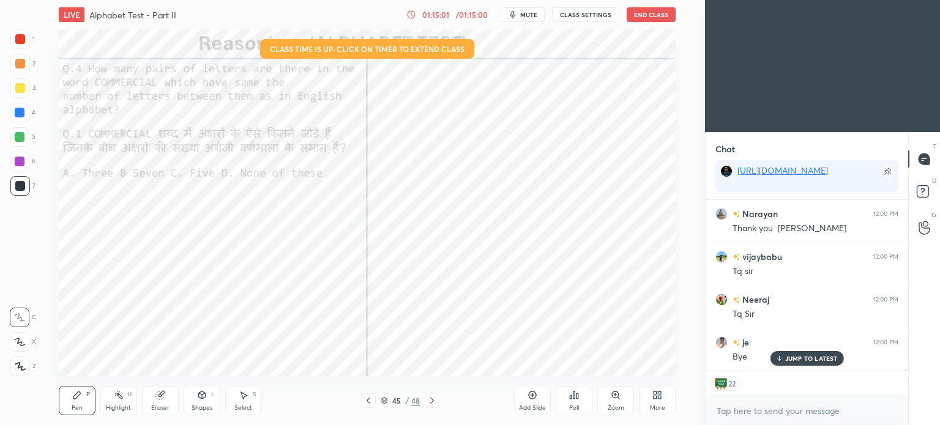
click at [643, 12] on button "End Class" at bounding box center [650, 14] width 49 height 15
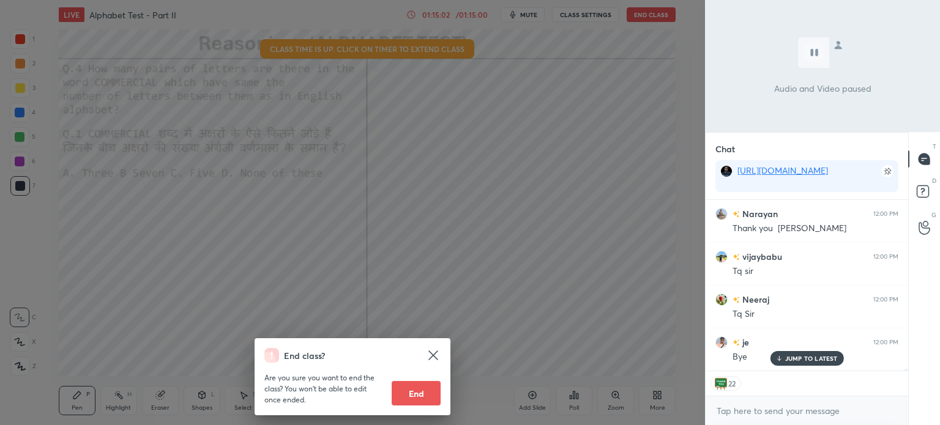
drag, startPoint x: 426, startPoint y: 391, endPoint x: 428, endPoint y: 371, distance: 19.7
click at [427, 388] on button "End" at bounding box center [415, 393] width 49 height 24
type textarea "x"
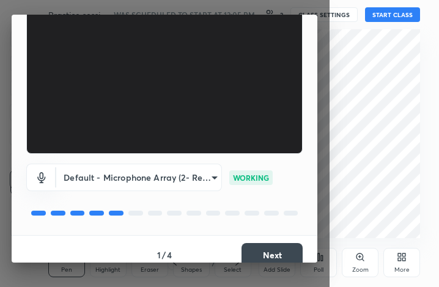
scroll to position [113, 0]
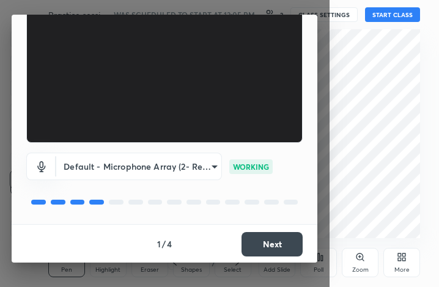
click at [264, 248] on button "Next" at bounding box center [272, 244] width 61 height 24
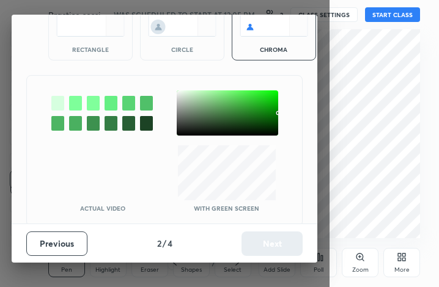
scroll to position [66, 0]
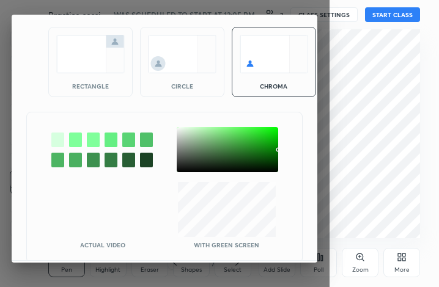
click at [74, 73] on div "rectangle" at bounding box center [90, 62] width 84 height 70
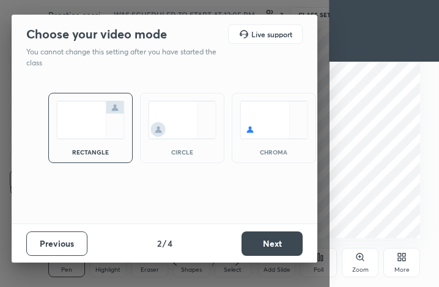
click at [269, 247] on button "Next" at bounding box center [272, 244] width 61 height 24
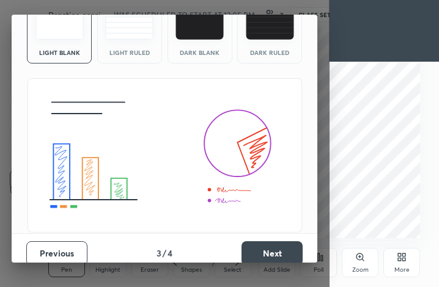
scroll to position [79, 0]
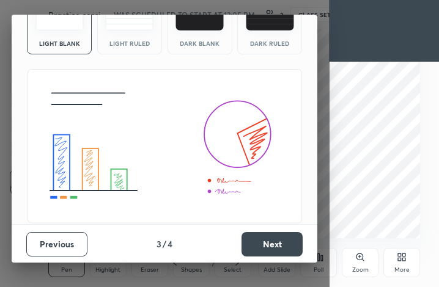
click at [274, 245] on button "Next" at bounding box center [272, 244] width 61 height 24
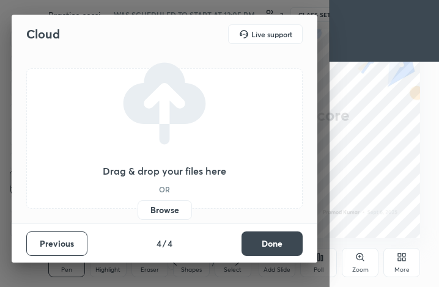
click at [168, 209] on label "Browse" at bounding box center [165, 211] width 54 height 20
click at [138, 209] on input "Browse" at bounding box center [138, 211] width 0 height 20
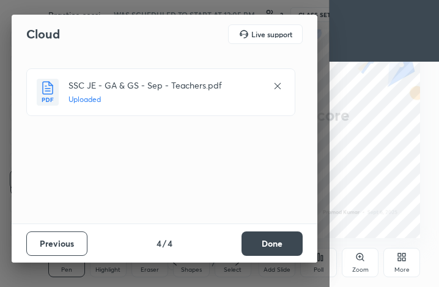
click at [267, 243] on button "Done" at bounding box center [272, 244] width 61 height 24
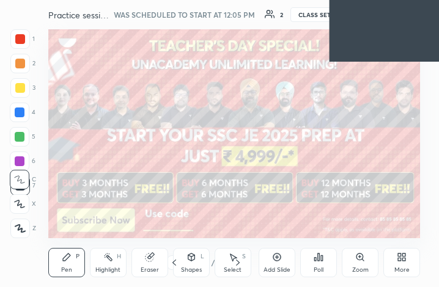
click at [211, 261] on div "/" at bounding box center [213, 262] width 4 height 7
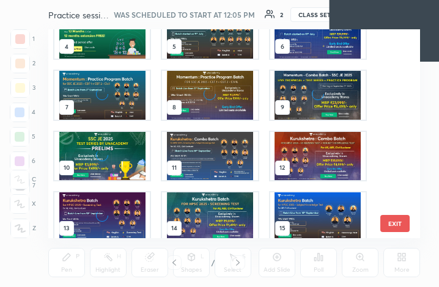
scroll to position [215, 0]
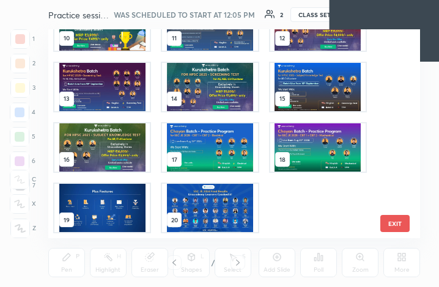
click at [210, 189] on img "grid" at bounding box center [209, 208] width 95 height 48
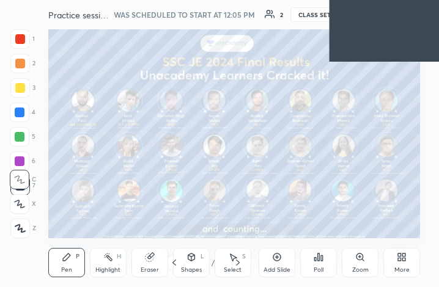
click at [211, 188] on img "grid" at bounding box center [209, 208] width 95 height 48
click at [400, 258] on icon at bounding box center [399, 259] width 3 height 3
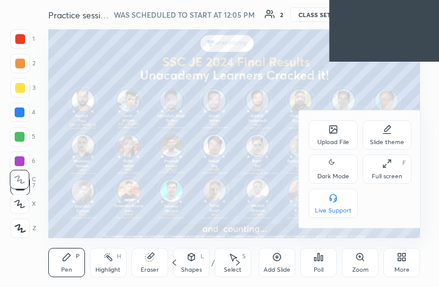
click at [330, 136] on div "Upload File" at bounding box center [333, 135] width 49 height 29
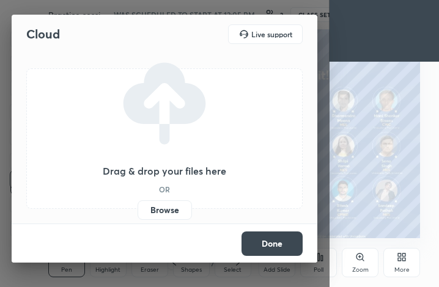
click at [157, 212] on label "Browse" at bounding box center [165, 211] width 54 height 20
click at [138, 212] on input "Browse" at bounding box center [138, 211] width 0 height 20
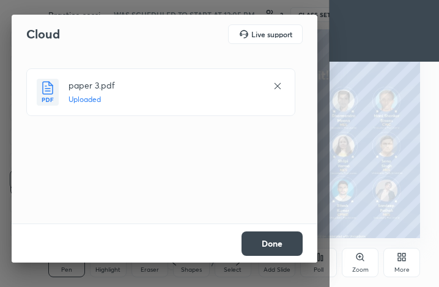
click at [264, 244] on button "Done" at bounding box center [272, 244] width 61 height 24
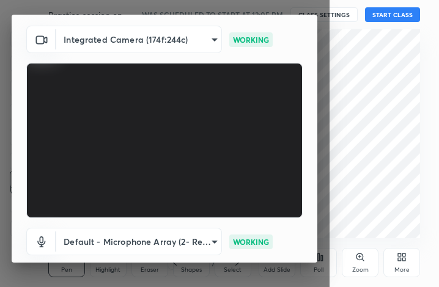
scroll to position [113, 0]
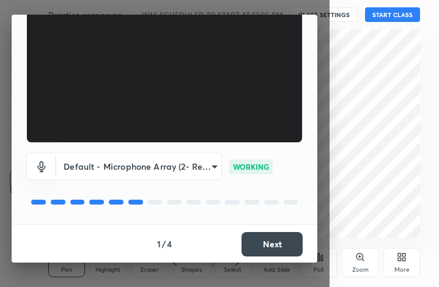
click at [265, 250] on button "Next" at bounding box center [272, 244] width 61 height 24
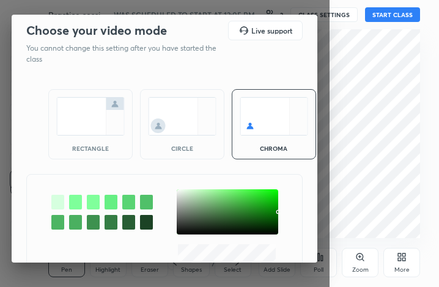
scroll to position [0, 0]
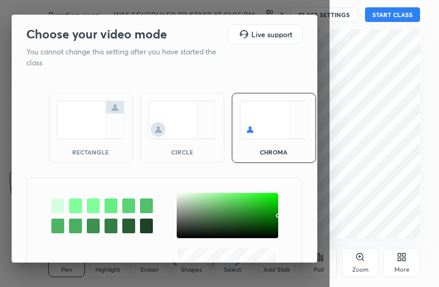
click at [79, 96] on div "rectangle" at bounding box center [90, 128] width 84 height 70
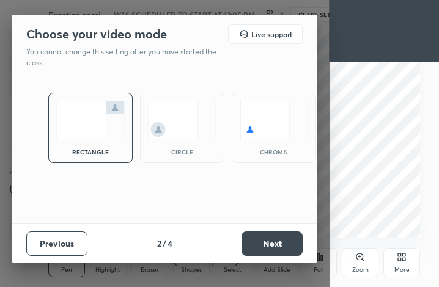
click at [259, 239] on button "Next" at bounding box center [272, 244] width 61 height 24
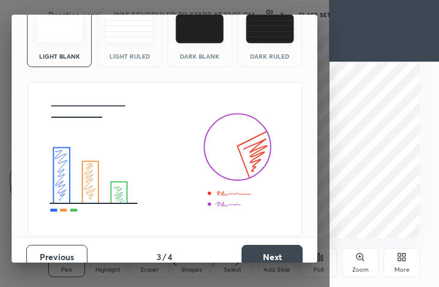
scroll to position [79, 0]
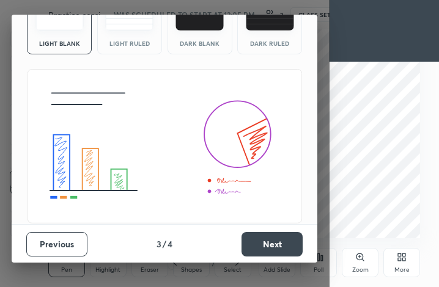
click at [273, 247] on button "Next" at bounding box center [272, 244] width 61 height 24
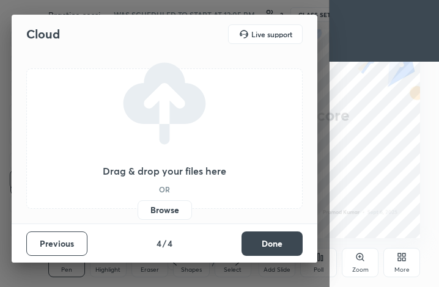
click at [157, 207] on label "Browse" at bounding box center [165, 211] width 54 height 20
click at [138, 207] on input "Browse" at bounding box center [138, 211] width 0 height 20
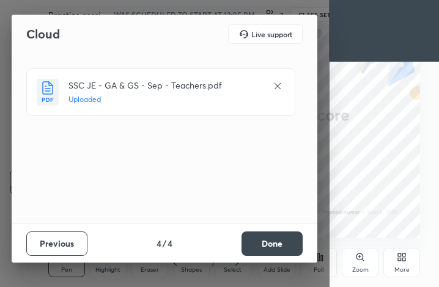
click at [256, 237] on button "Done" at bounding box center [272, 244] width 61 height 24
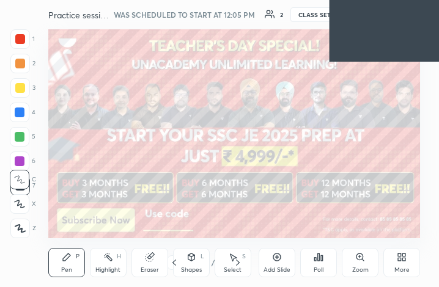
click at [213, 261] on div "/" at bounding box center [213, 262] width 4 height 7
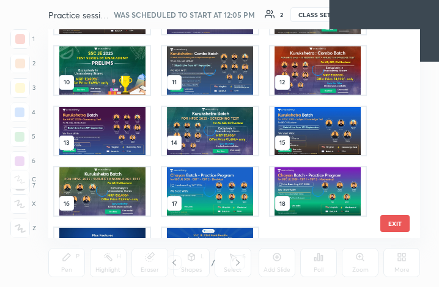
scroll to position [215, 0]
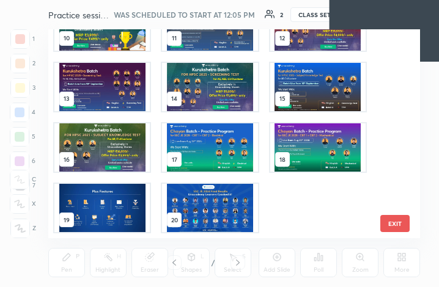
click at [198, 202] on img "grid" at bounding box center [209, 208] width 95 height 48
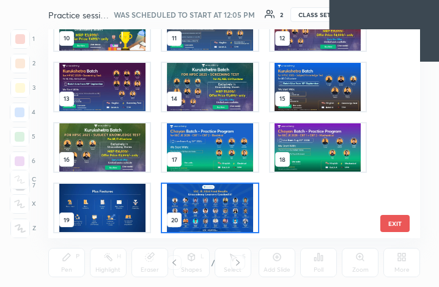
click at [199, 201] on img "grid" at bounding box center [209, 208] width 95 height 48
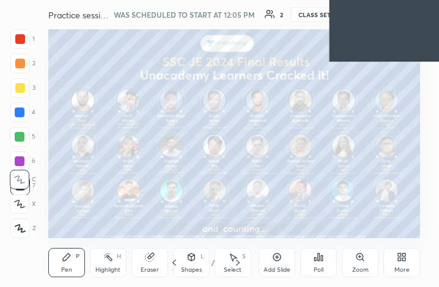
click at [199, 201] on img "grid" at bounding box center [209, 208] width 95 height 48
click at [401, 267] on div "More" at bounding box center [402, 270] width 15 height 6
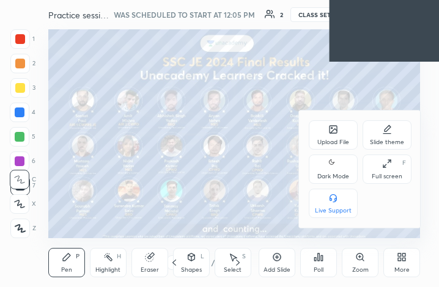
click at [335, 143] on div "Upload File" at bounding box center [333, 142] width 32 height 6
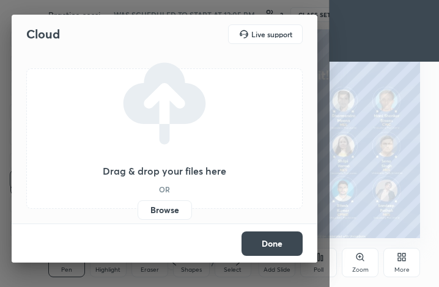
click at [149, 212] on label "Browse" at bounding box center [165, 211] width 54 height 20
click at [138, 212] on input "Browse" at bounding box center [138, 211] width 0 height 20
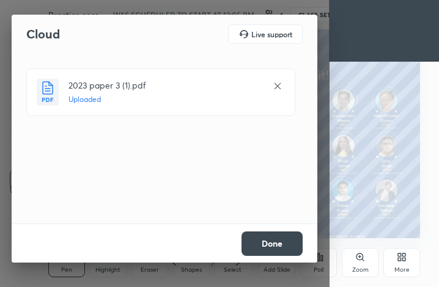
click at [289, 240] on button "Done" at bounding box center [272, 244] width 61 height 24
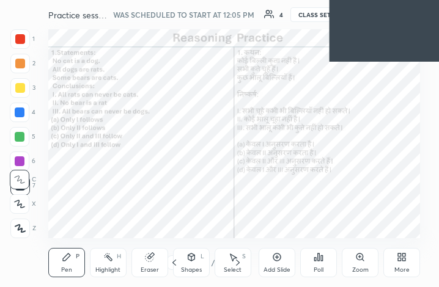
click at [212, 259] on div "/" at bounding box center [213, 262] width 4 height 7
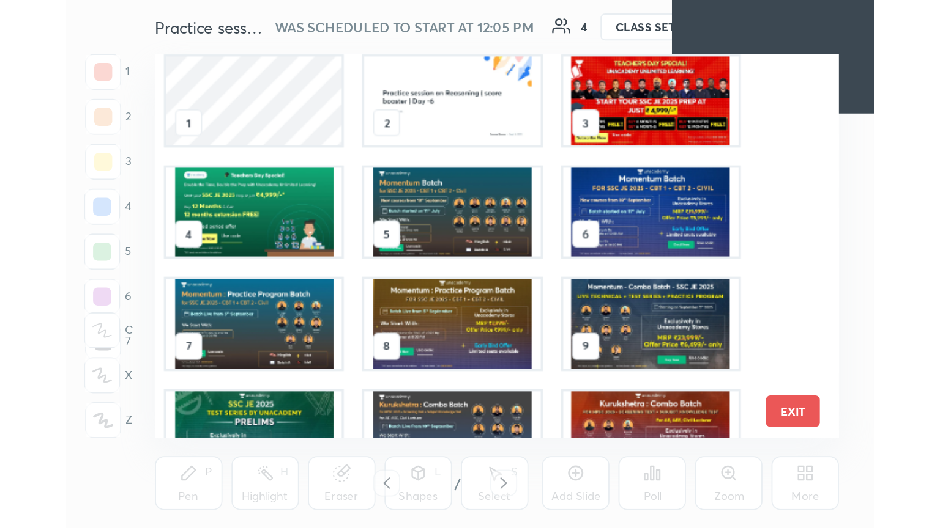
scroll to position [0, 0]
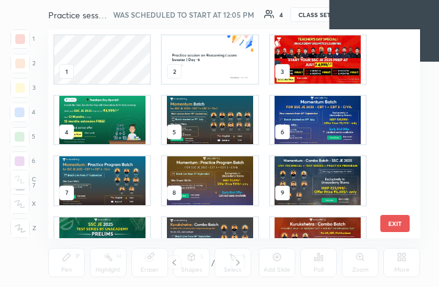
click at [188, 53] on img "grid" at bounding box center [209, 59] width 95 height 48
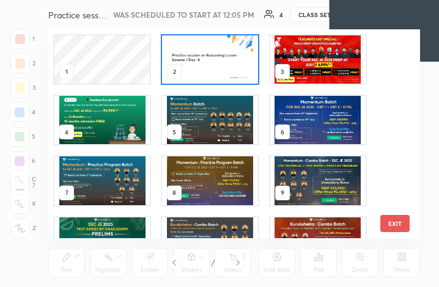
click at [188, 53] on img "grid" at bounding box center [209, 59] width 95 height 48
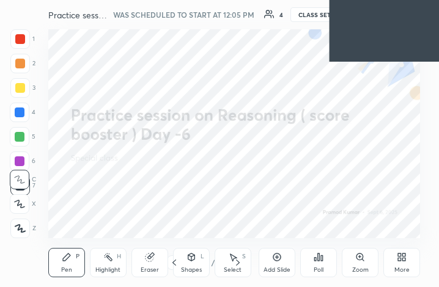
click at [188, 53] on img "grid" at bounding box center [209, 59] width 95 height 48
click at [397, 261] on icon at bounding box center [402, 258] width 10 height 10
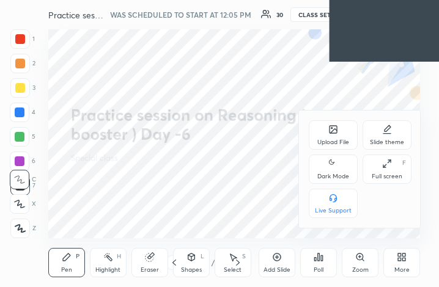
click at [390, 168] on icon at bounding box center [387, 164] width 10 height 10
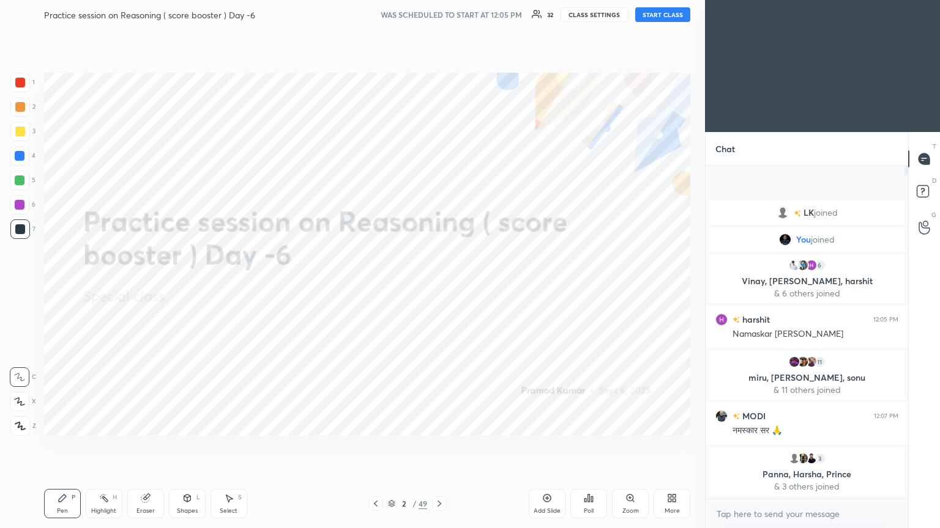
click at [439, 15] on button "START CLASS" at bounding box center [662, 14] width 55 height 15
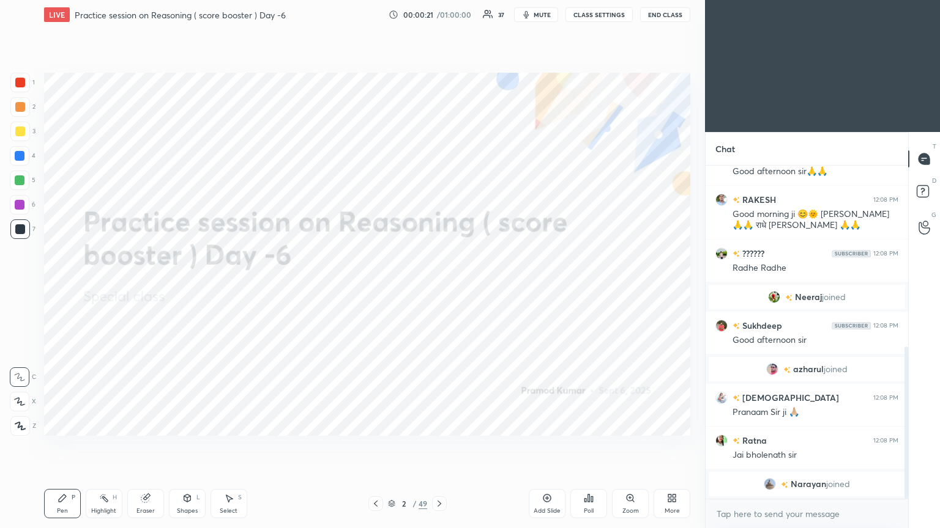
scroll to position [410, 0]
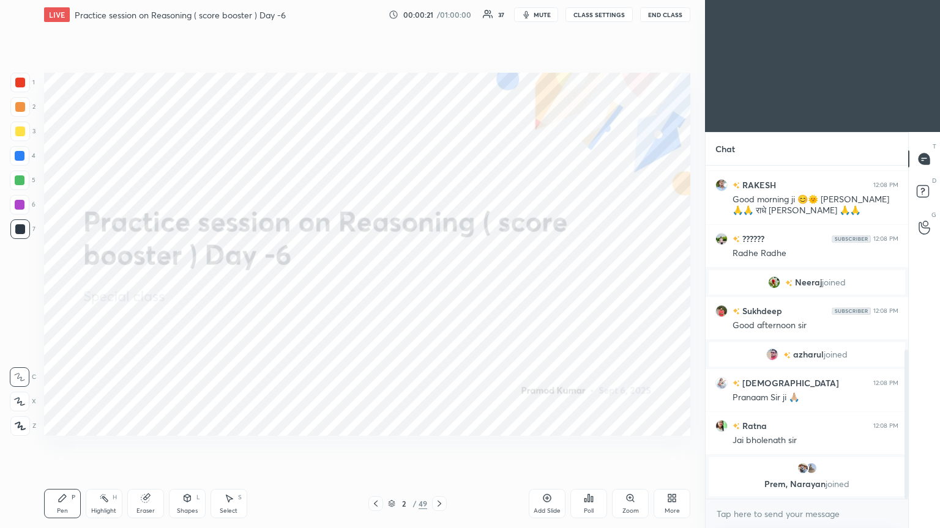
click at [439, 287] on body "1 2 3 4 5 6 7 C X Z C X Z E E Erase all H H LIVE Practice session on Reasoning …" at bounding box center [470, 264] width 940 height 528
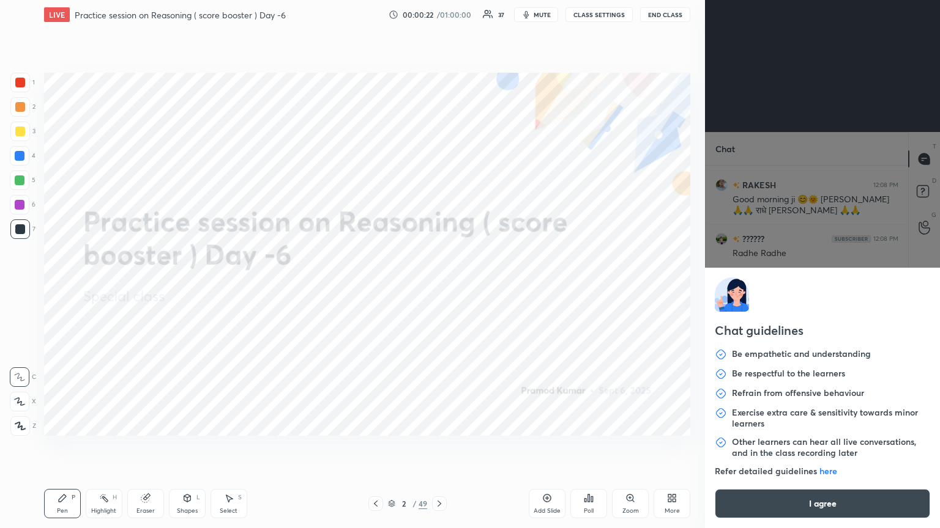
scroll to position [453, 0]
click at [439, 287] on button "I agree" at bounding box center [821, 503] width 215 height 29
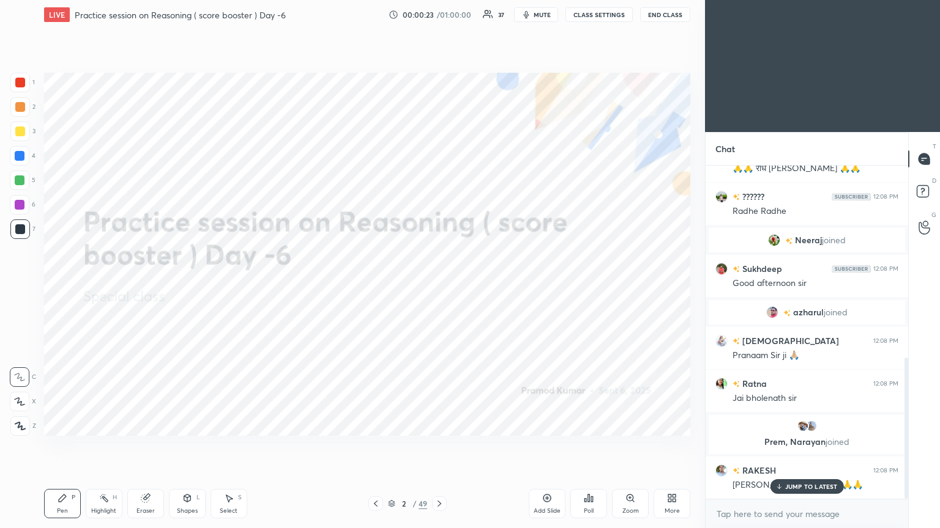
scroll to position [496, 0]
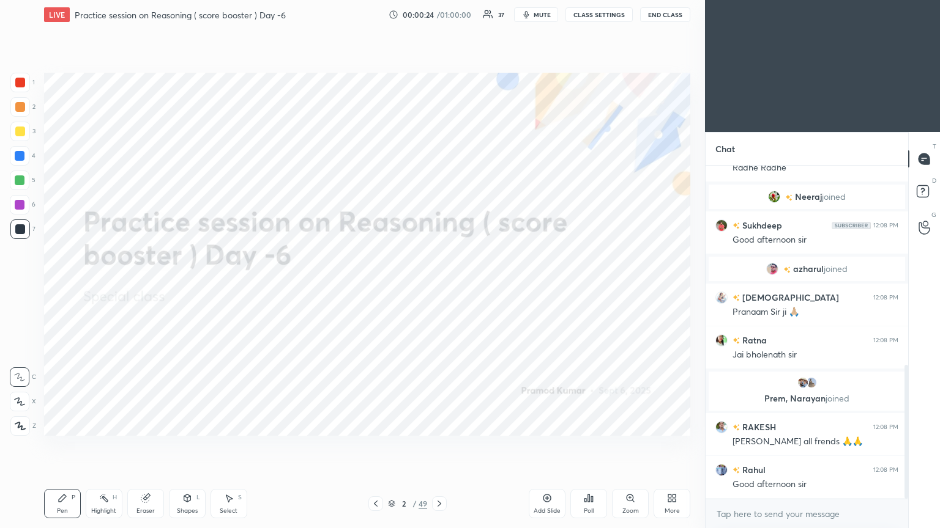
click at [439, 287] on div "You joined 6 [PERSON_NAME], [PERSON_NAME], harshit & 6 others joined harshit 12…" at bounding box center [806, 332] width 202 height 333
type textarea "x"
click at [439, 287] on textarea at bounding box center [806, 515] width 183 height 20
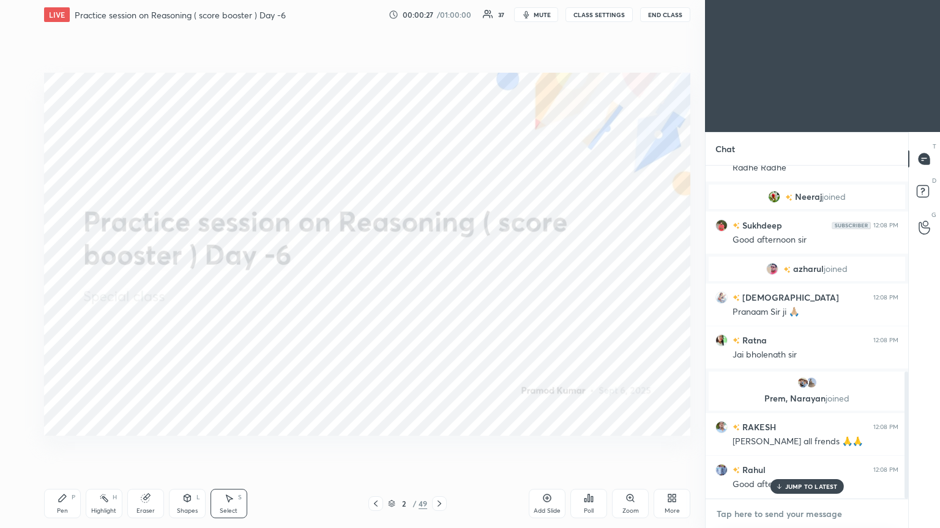
scroll to position [538, 0]
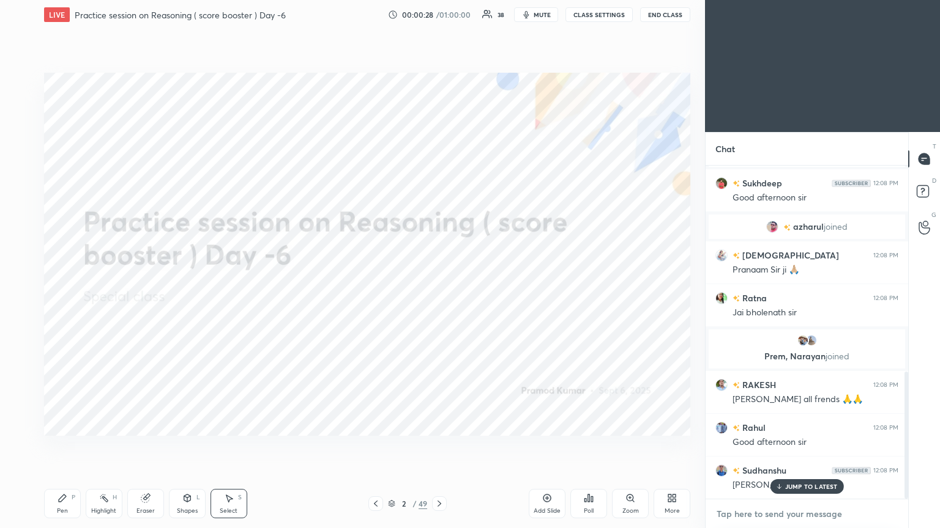
paste textarea "[URL][DOMAIN_NAME]"
type textarea "[URL][DOMAIN_NAME]"
type textarea "x"
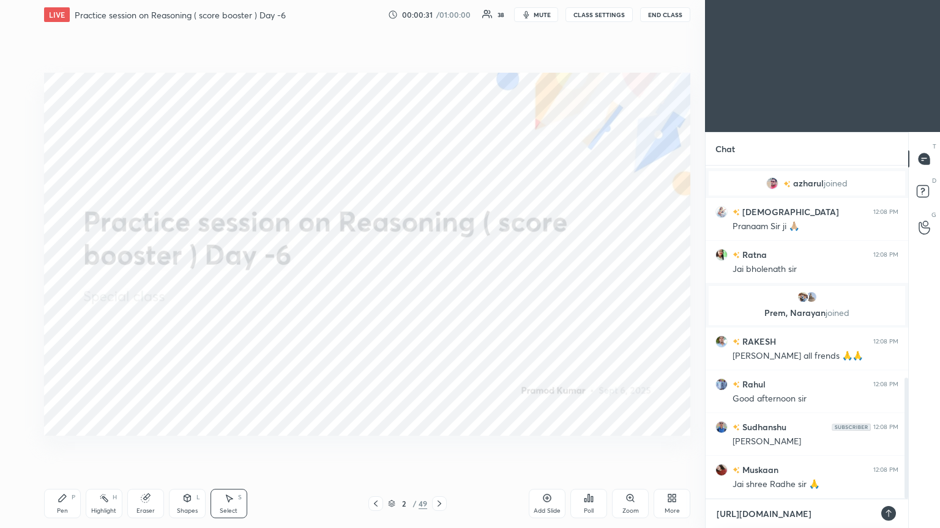
click at [439, 287] on textarea "[URL][DOMAIN_NAME]" at bounding box center [794, 515] width 158 height 20
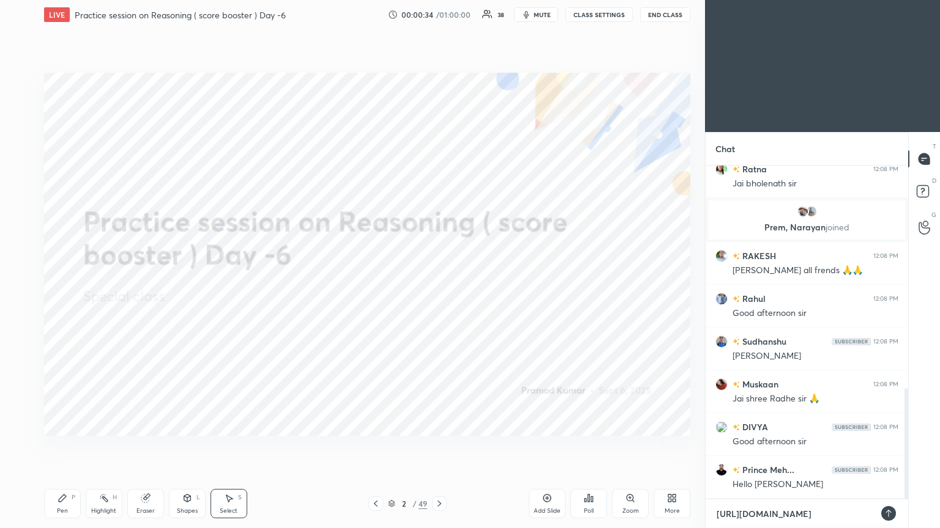
type textarea "[URL][DOMAIN_NAME]"
type textarea "x"
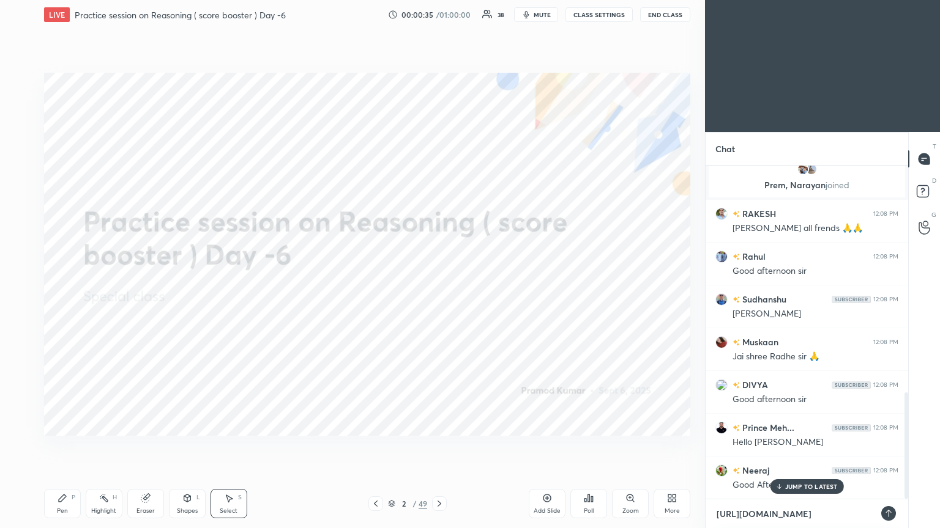
type textarea "[URL][DOMAIN_NAME]"
type textarea "x"
type textarea "[URL][DOMAIN_NAME]"
type textarea "x"
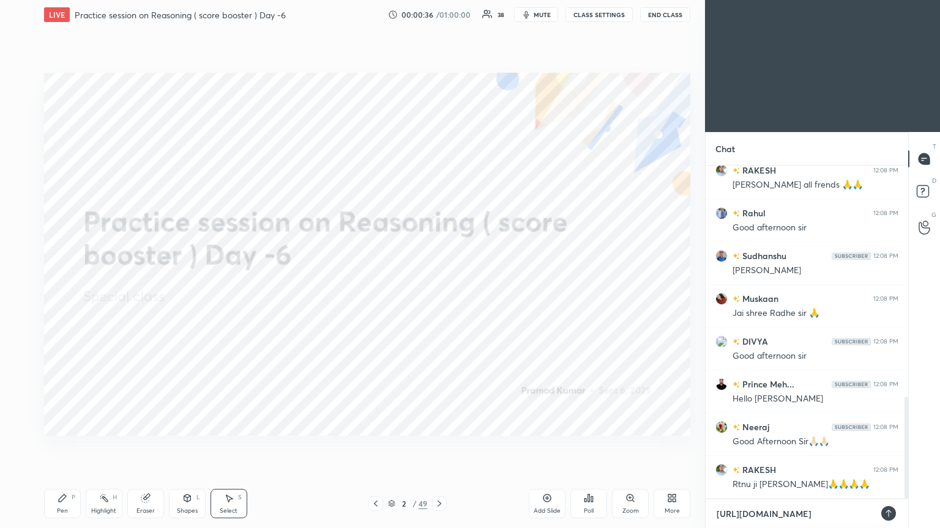
type textarea "[URL][DOMAIN_NAME]"
type textarea "x"
type textarea "[URL][DOMAIN_NAME]"
type textarea "x"
type textarea "[URL][DOMAIN_NAME]"
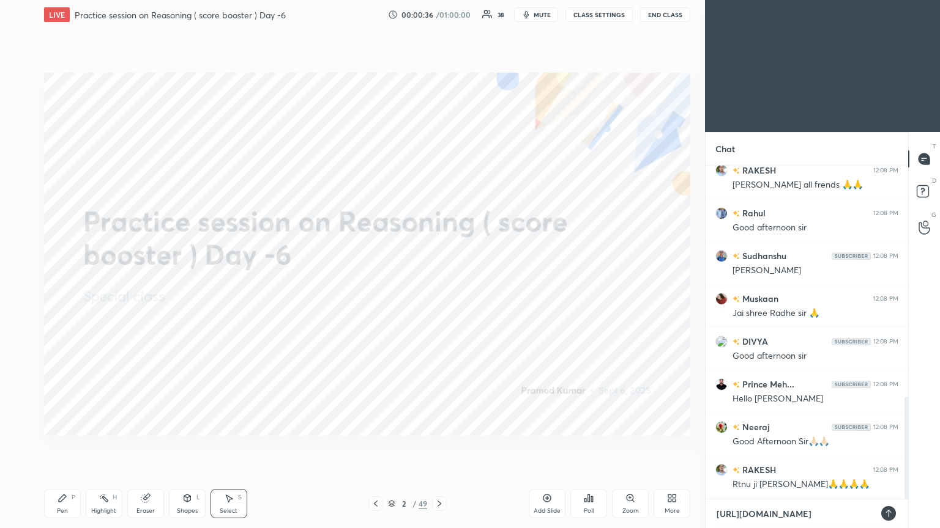
type textarea "x"
type textarea "[URL][DOMAIN_NAME]"
type textarea "x"
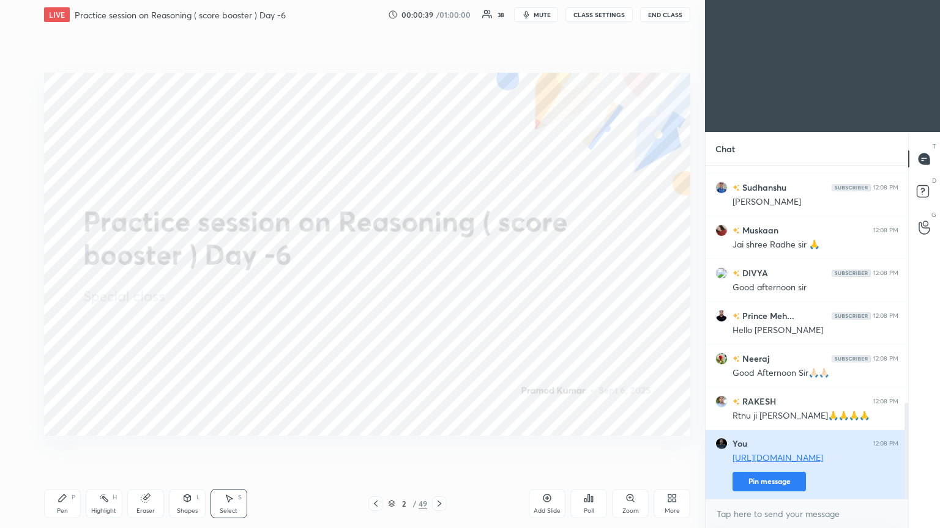
click at [439, 287] on div "RAKESH 12:08 PM [PERSON_NAME] all frends 🙏🙏 Rahul 12:08 PM Good afternoon [PERS…" at bounding box center [806, 332] width 202 height 333
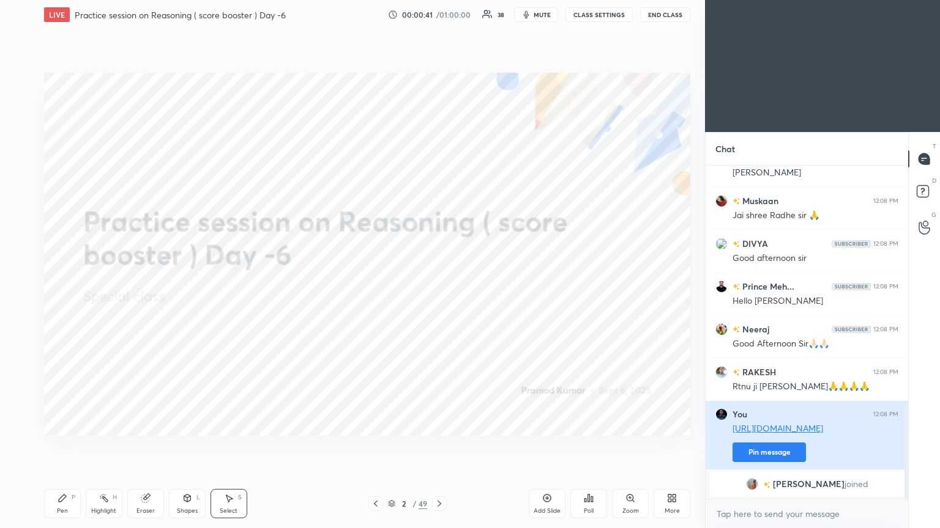
click at [439, 287] on button "Pin message" at bounding box center [768, 453] width 73 height 20
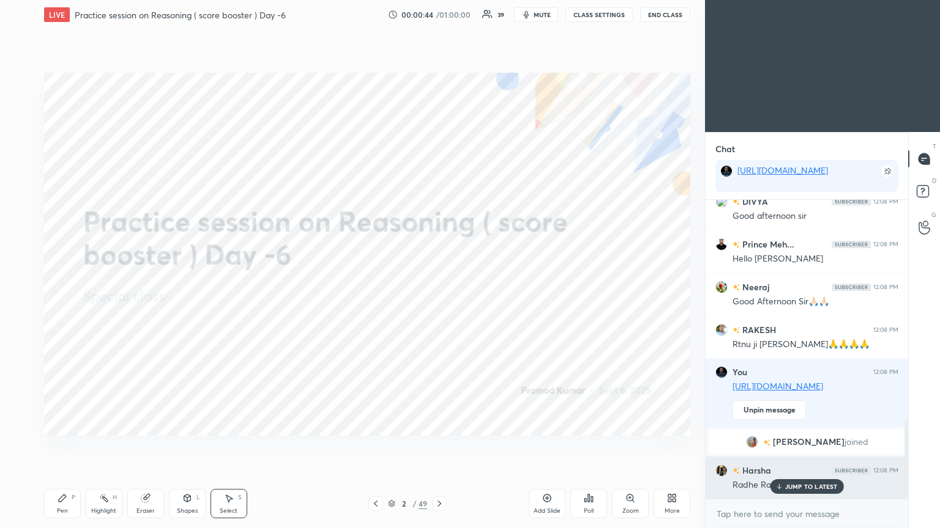
click at [439, 287] on p "JUMP TO LATEST" at bounding box center [811, 486] width 53 height 7
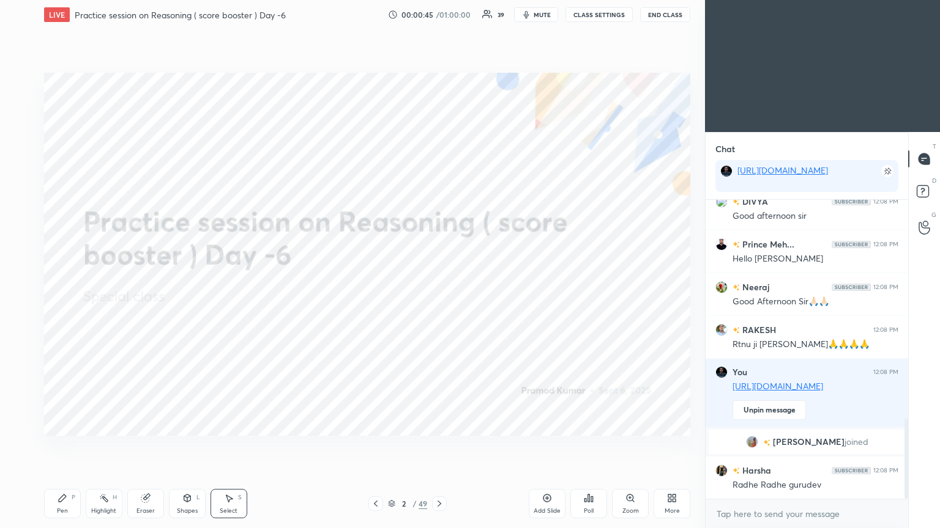
click at [439, 287] on icon at bounding box center [439, 504] width 10 height 10
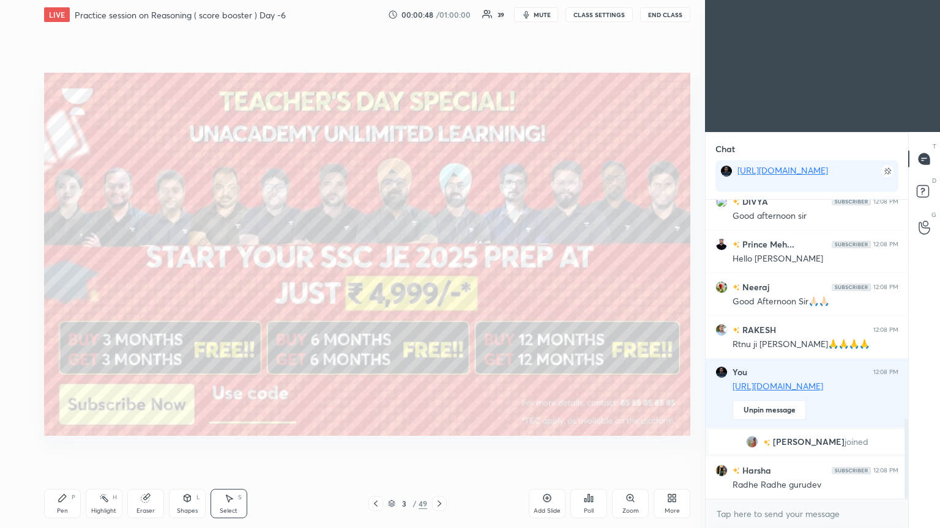
click at [64, 287] on icon at bounding box center [62, 499] width 10 height 10
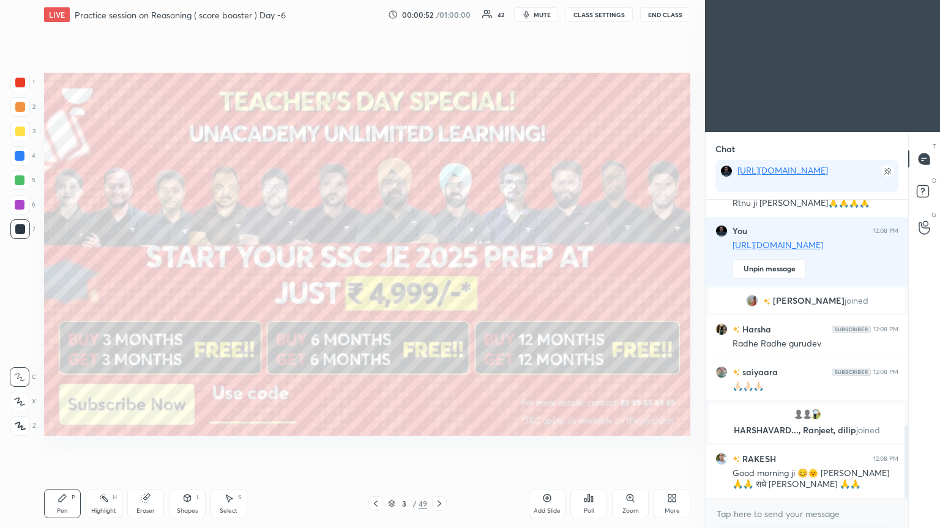
click at [20, 287] on icon at bounding box center [20, 426] width 11 height 9
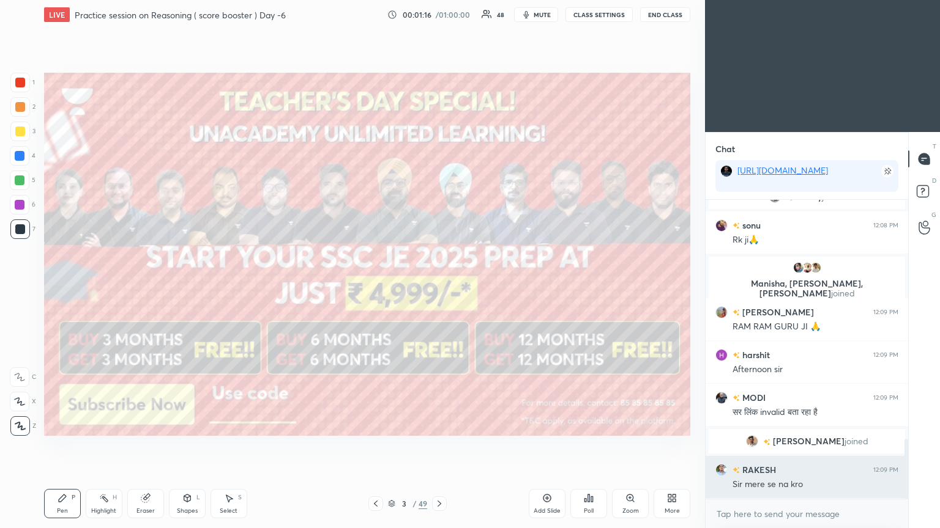
click at [439, 287] on div "Sir mere se na kro" at bounding box center [815, 485] width 166 height 12
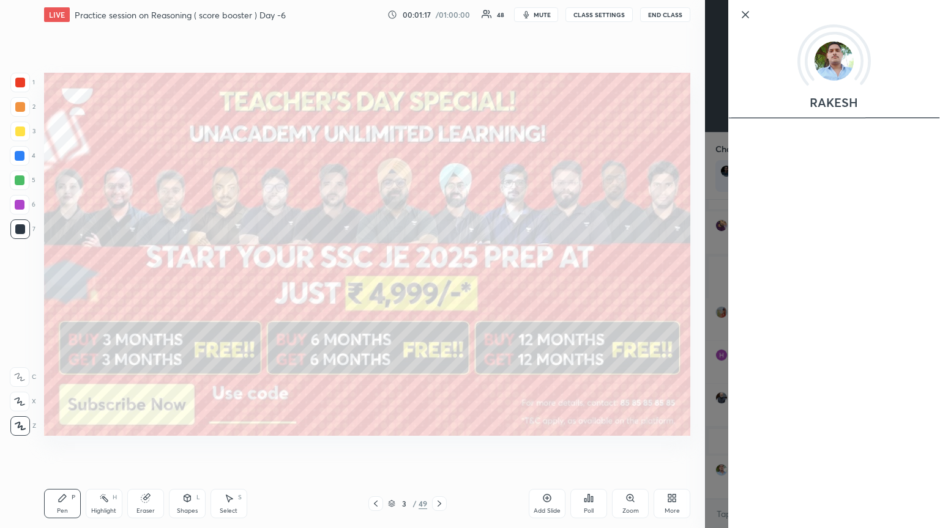
click at [439, 287] on div "1 2 3 4 5 6 7 C X Z C X Z E E Erase all H H LIVE Practice session on Reasoning …" at bounding box center [352, 264] width 705 height 528
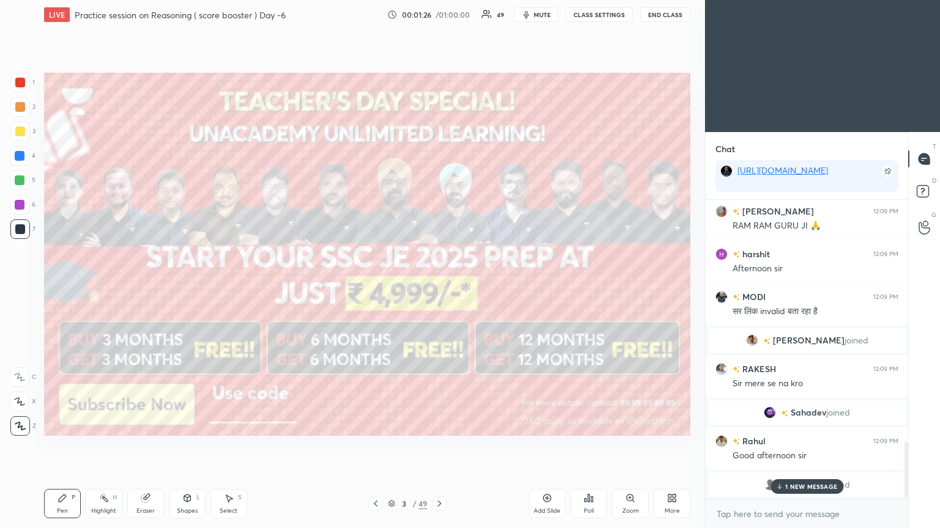
click at [439, 287] on p "1 NEW MESSAGE" at bounding box center [811, 486] width 52 height 7
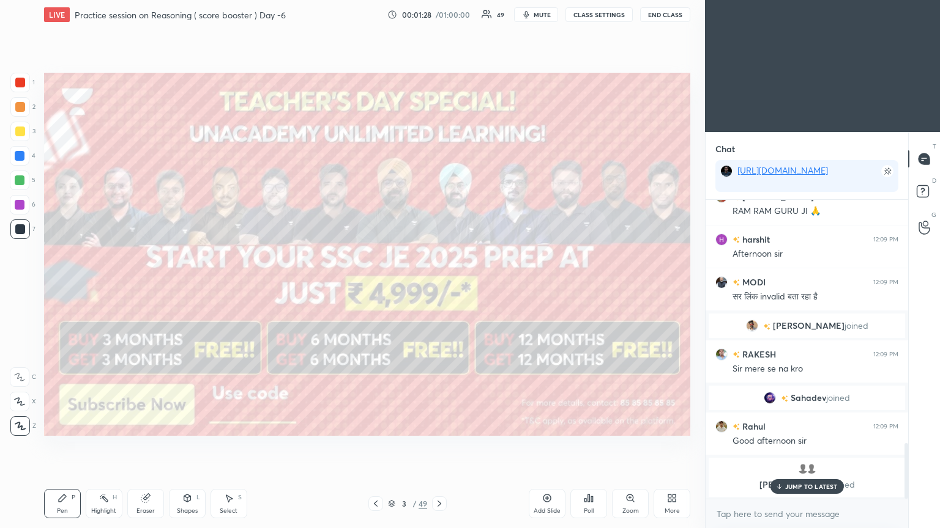
click at [439, 287] on icon at bounding box center [439, 504] width 10 height 10
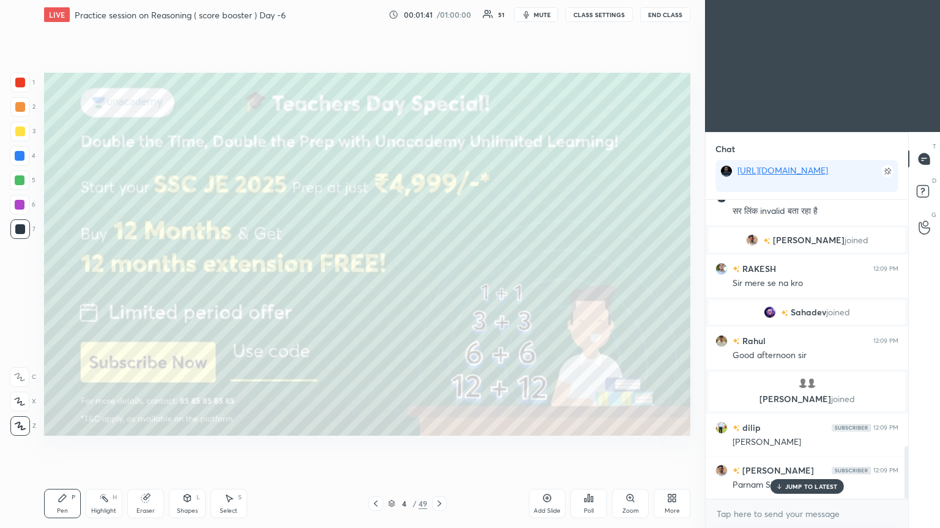
scroll to position [1392, 0]
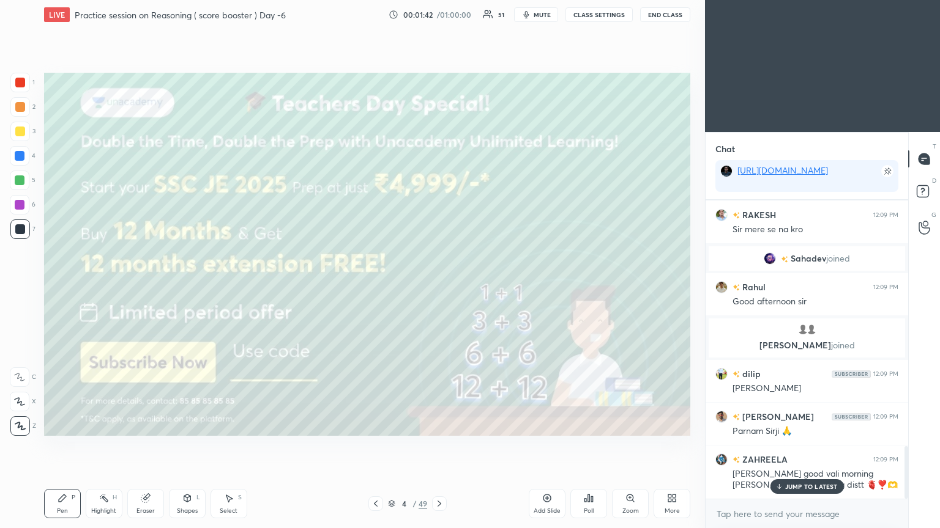
click at [439, 287] on div "JUMP TO LATEST" at bounding box center [805, 487] width 73 height 15
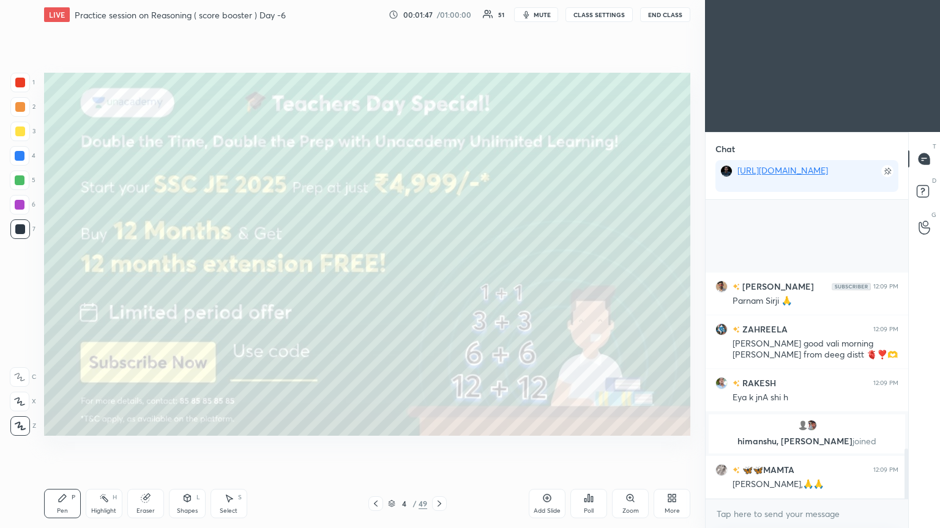
scroll to position [1461, 0]
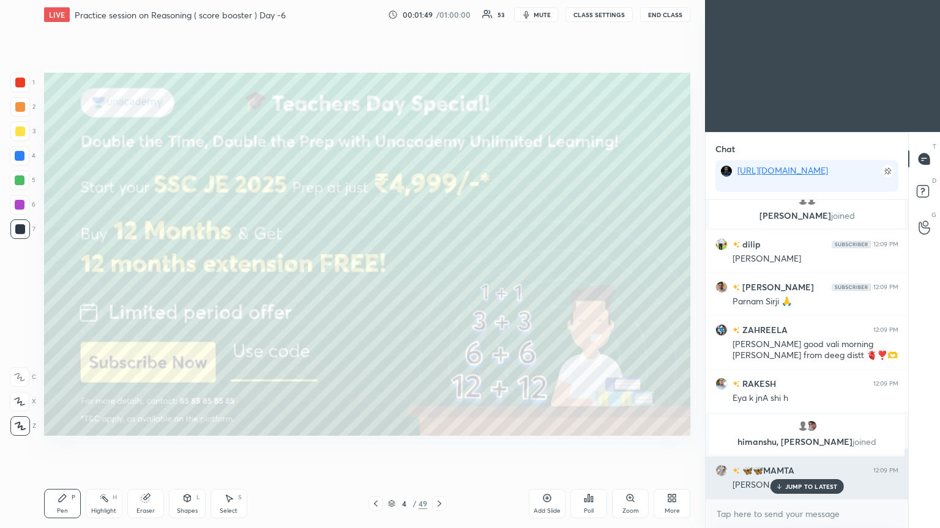
click at [439, 287] on div "JUMP TO LATEST" at bounding box center [805, 487] width 73 height 15
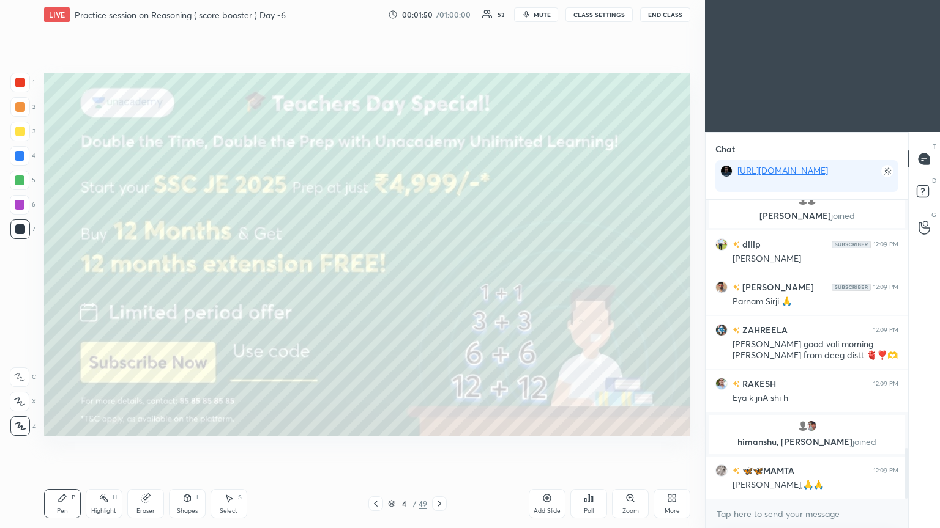
click at [439, 287] on icon at bounding box center [439, 504] width 10 height 10
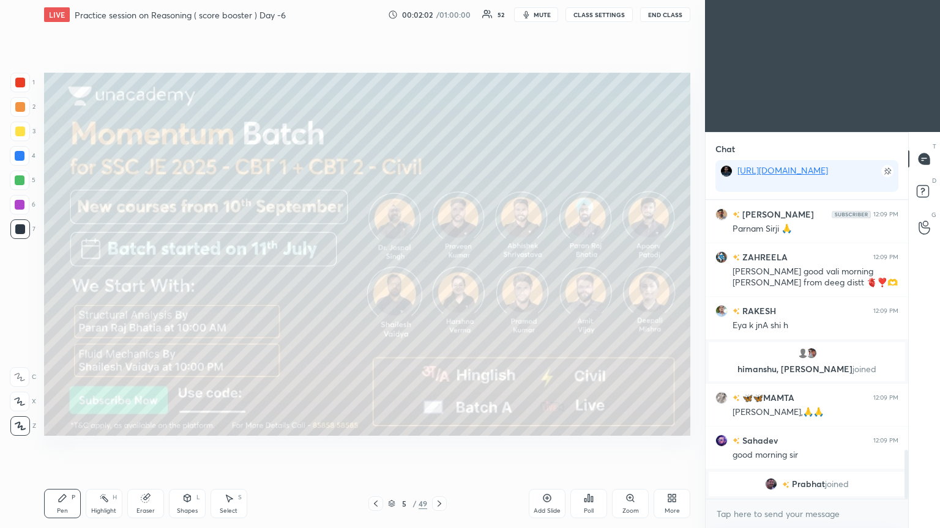
scroll to position [1548, 0]
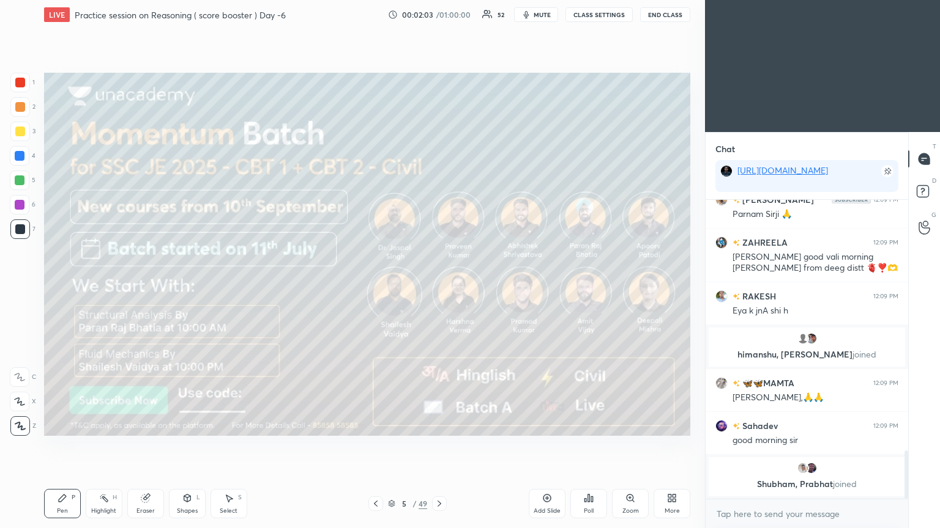
click at [439, 287] on div "5 / 49" at bounding box center [407, 504] width 242 height 15
click at [439, 287] on icon at bounding box center [439, 504] width 10 height 10
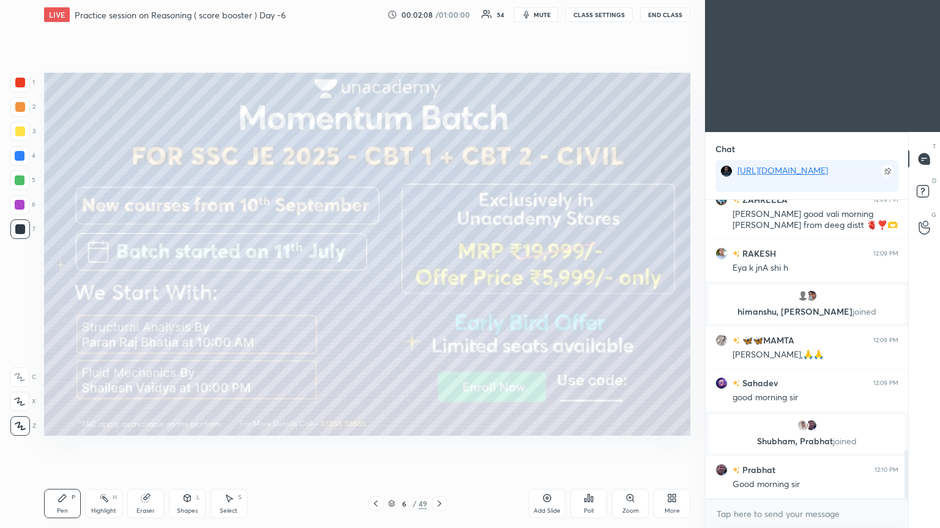
scroll to position [1573, 0]
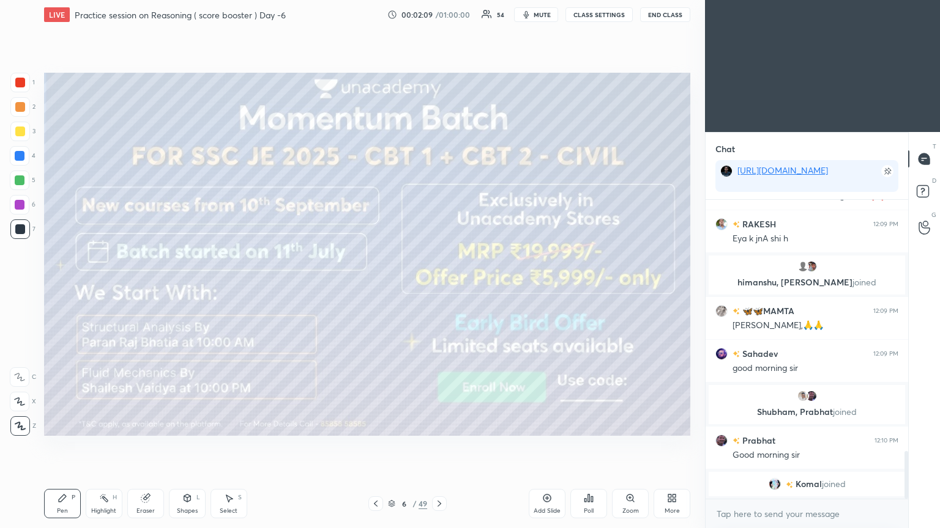
click at [20, 135] on div at bounding box center [20, 132] width 10 height 10
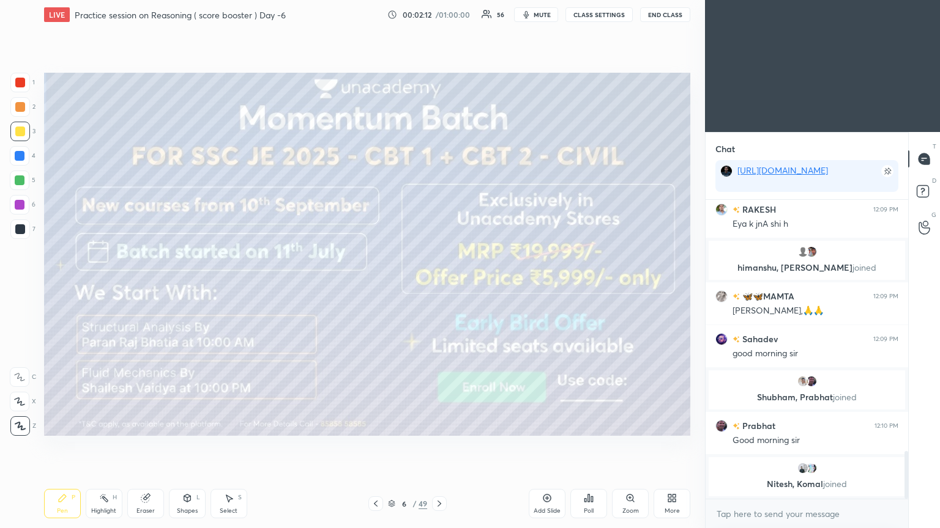
scroll to position [1592, 0]
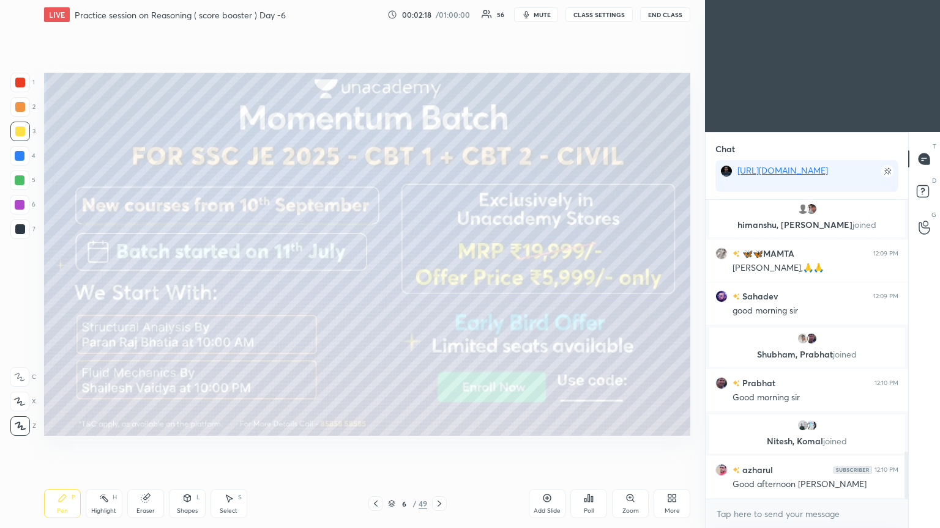
click at [439, 287] on icon at bounding box center [439, 504] width 10 height 10
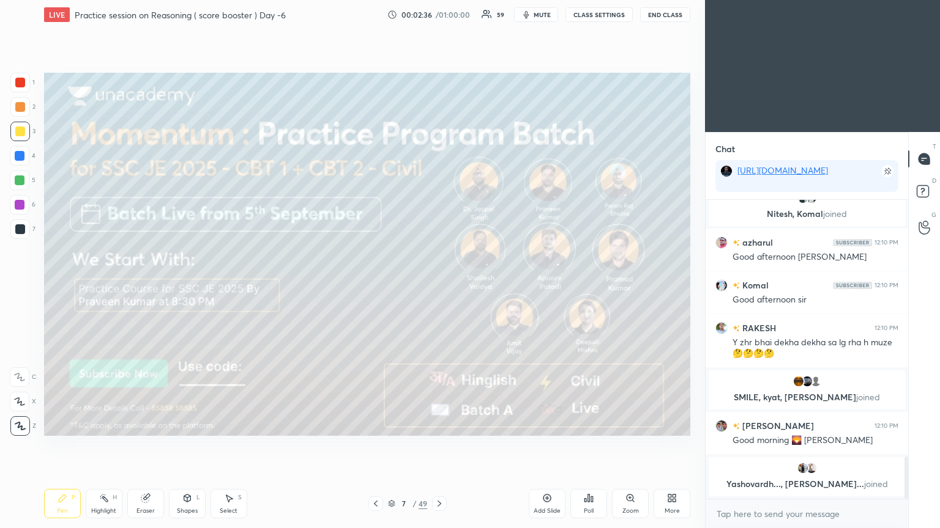
scroll to position [1837, 0]
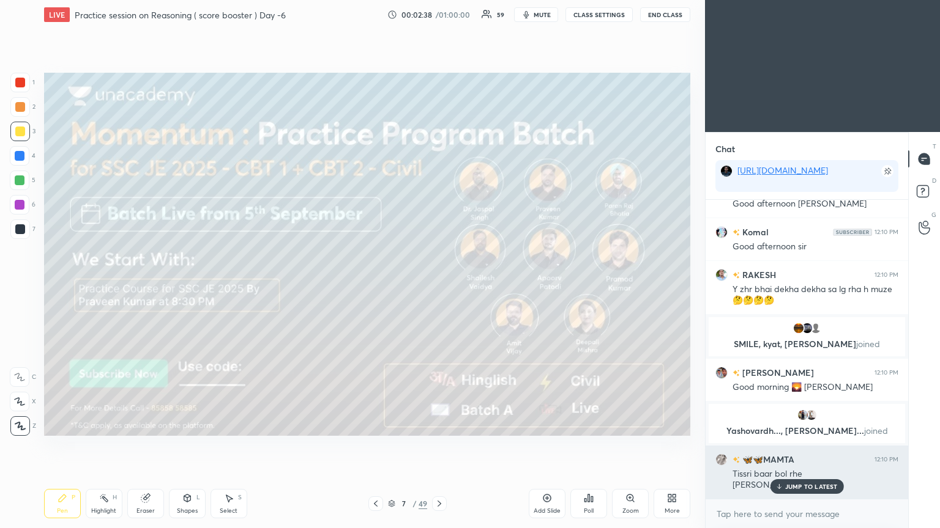
click at [439, 287] on div "JUMP TO LATEST" at bounding box center [805, 487] width 73 height 15
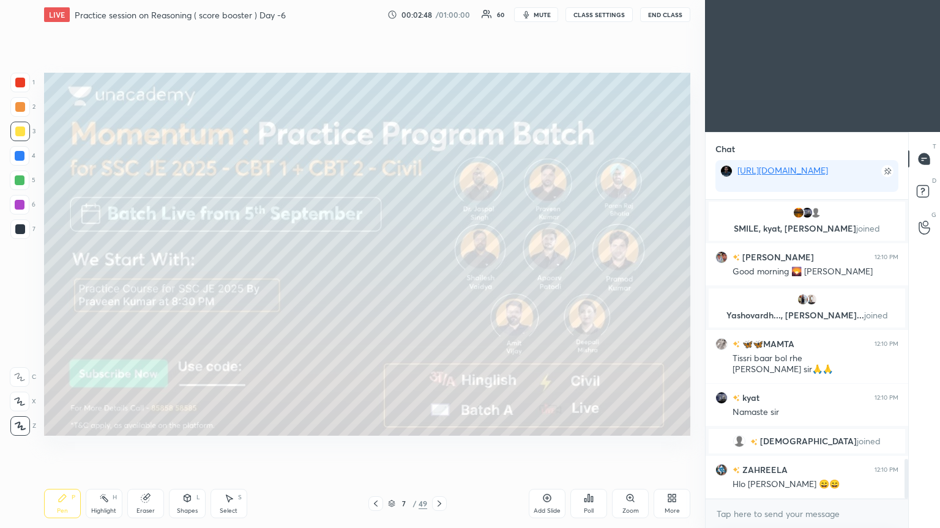
scroll to position [1984, 0]
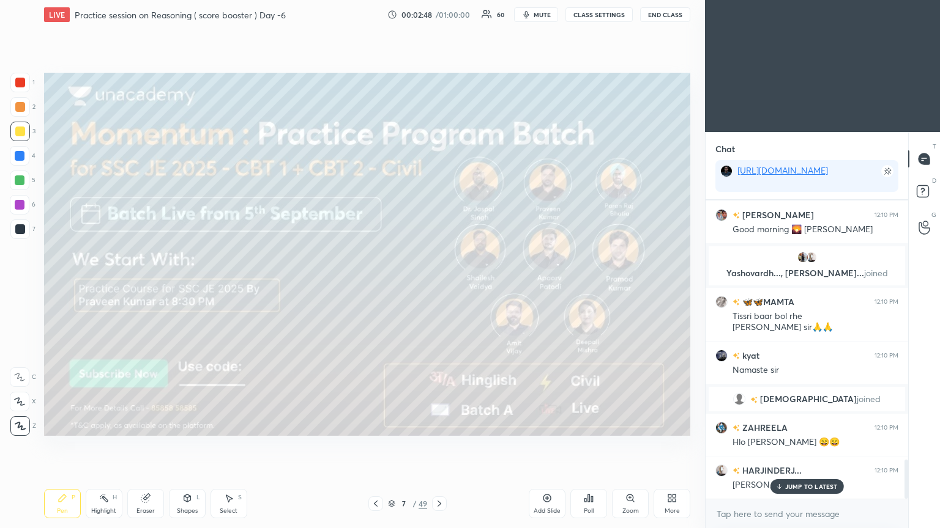
click at [439, 287] on icon at bounding box center [439, 504] width 4 height 6
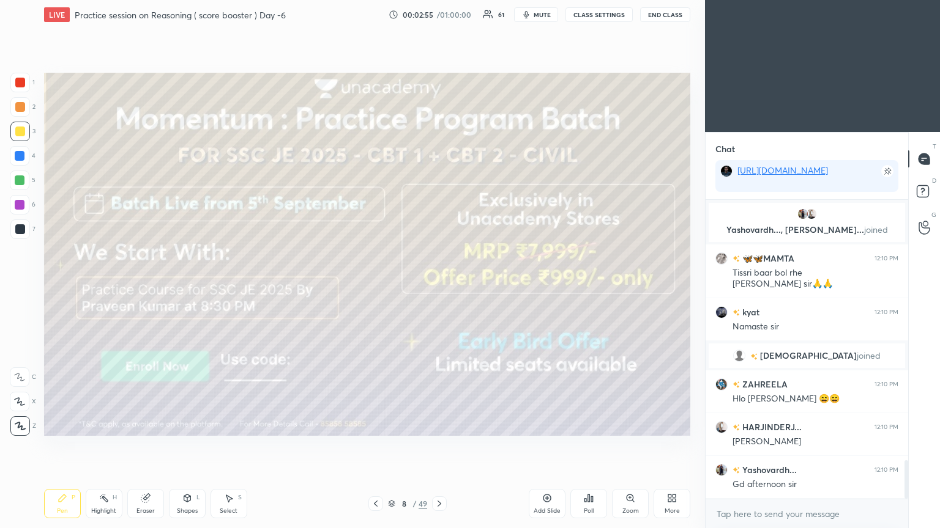
scroll to position [2070, 0]
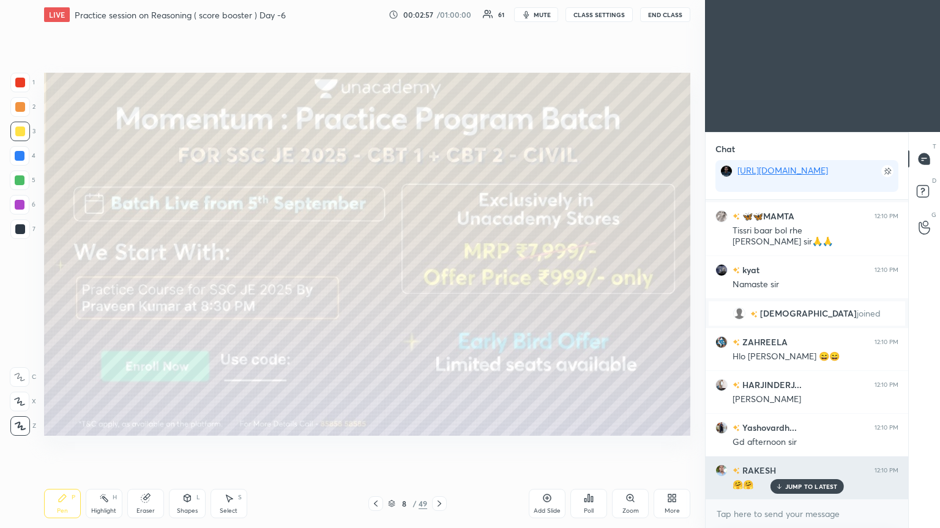
click at [439, 287] on div "JUMP TO LATEST" at bounding box center [805, 487] width 73 height 15
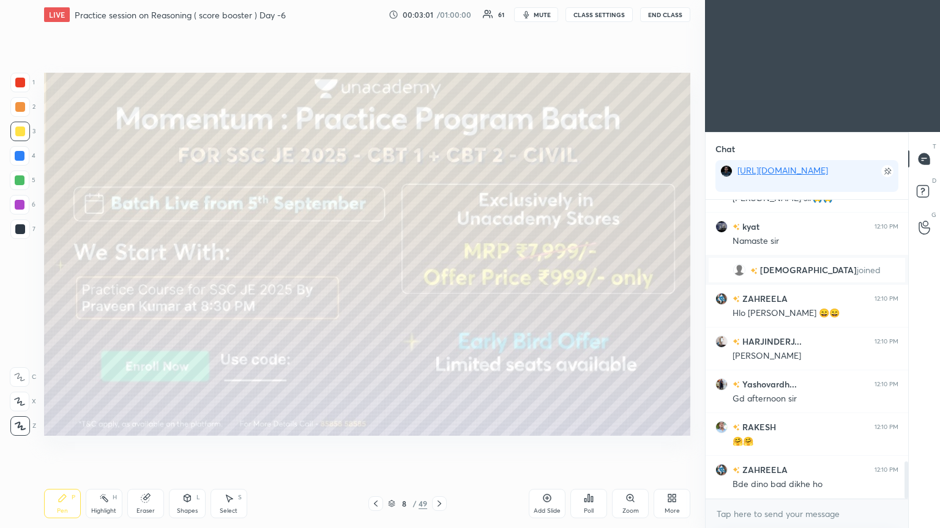
scroll to position [2143, 0]
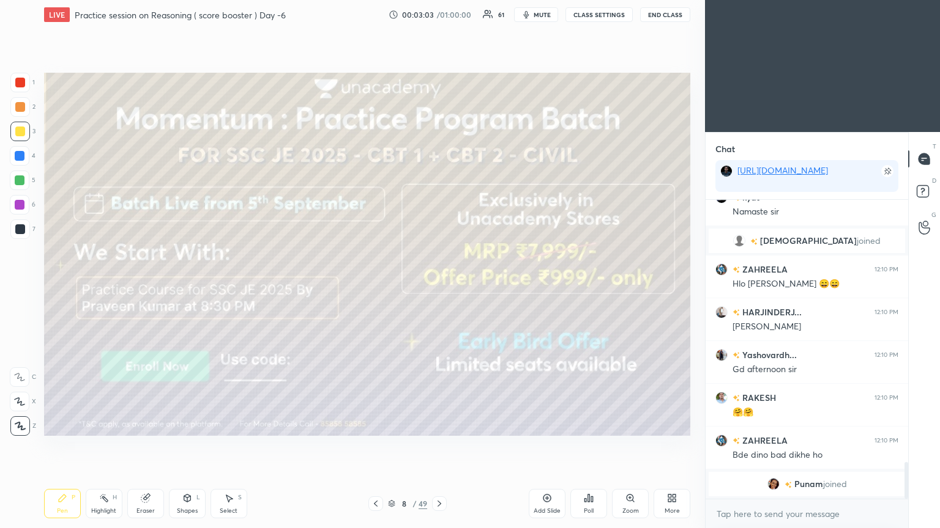
click at [439, 287] on icon at bounding box center [439, 504] width 10 height 10
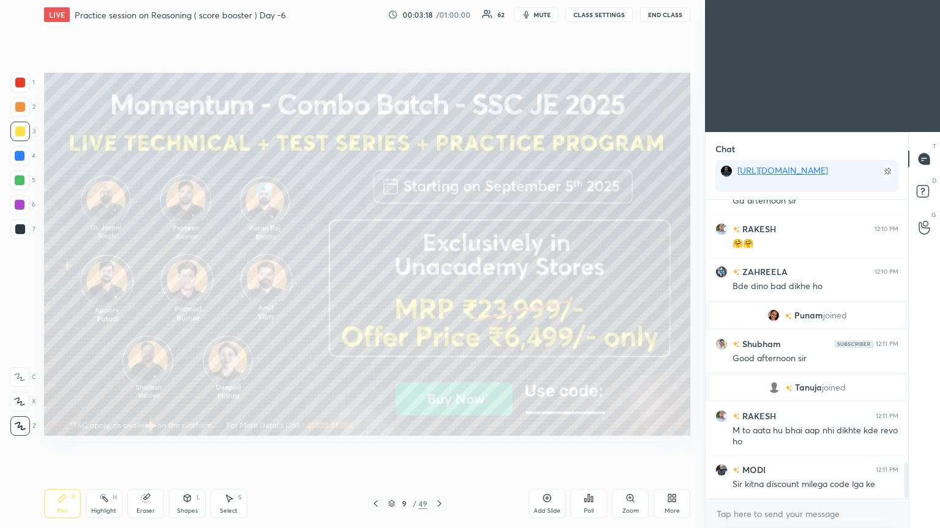
scroll to position [2229, 0]
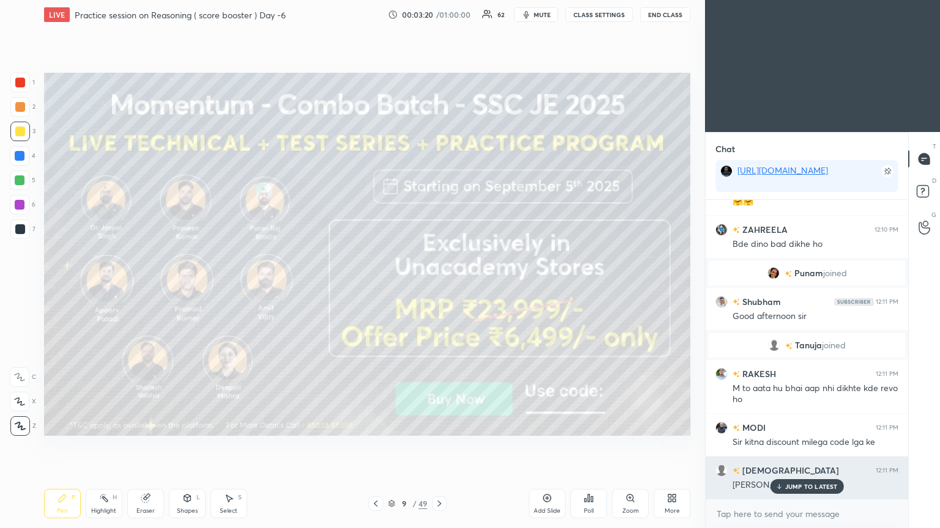
click at [439, 287] on p "JUMP TO LATEST" at bounding box center [811, 486] width 53 height 7
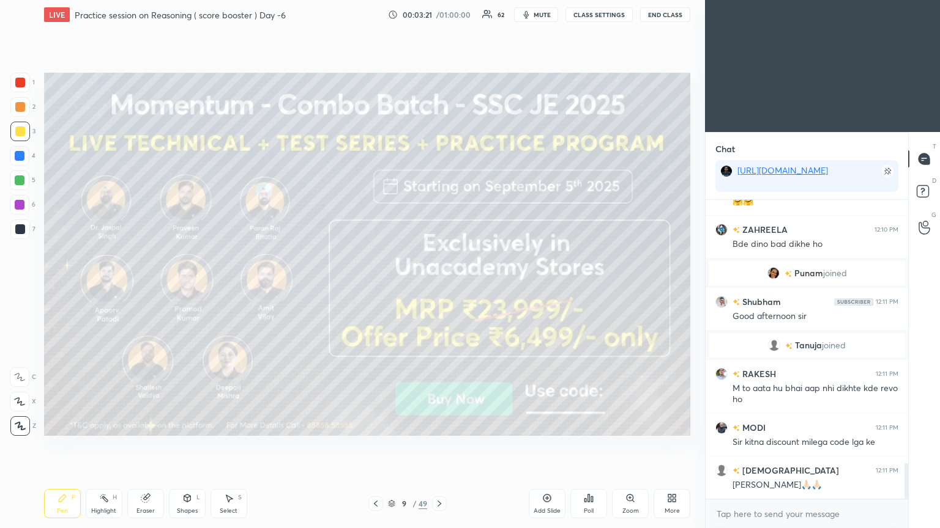
click at [439, 287] on icon at bounding box center [439, 504] width 4 height 6
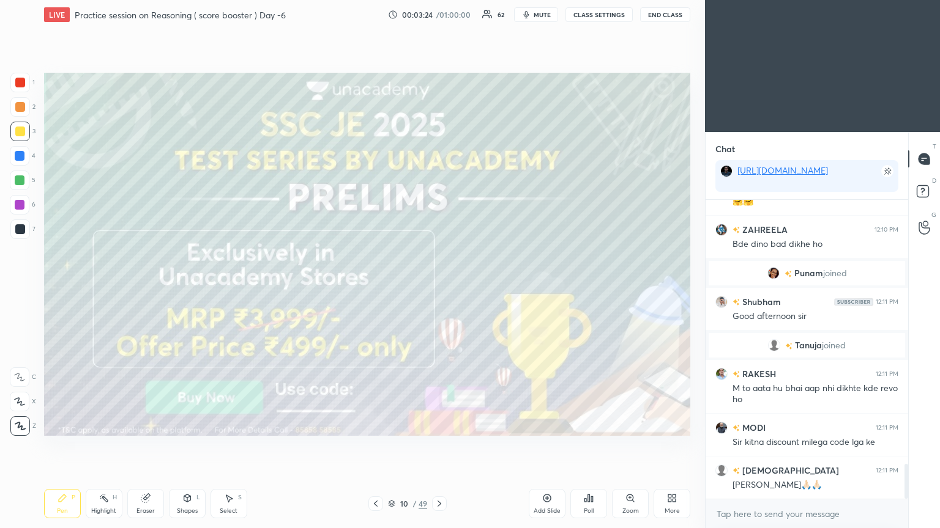
scroll to position [2272, 0]
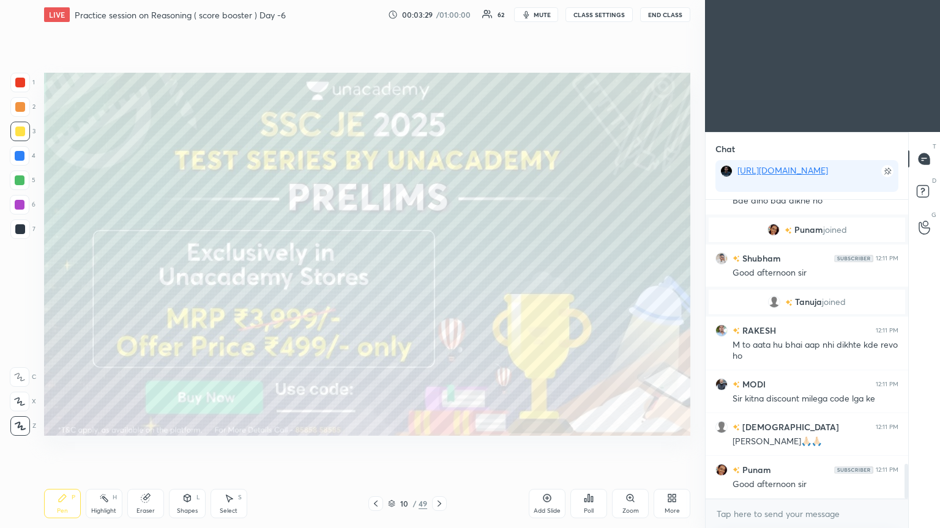
click at [439, 287] on div at bounding box center [439, 504] width 15 height 15
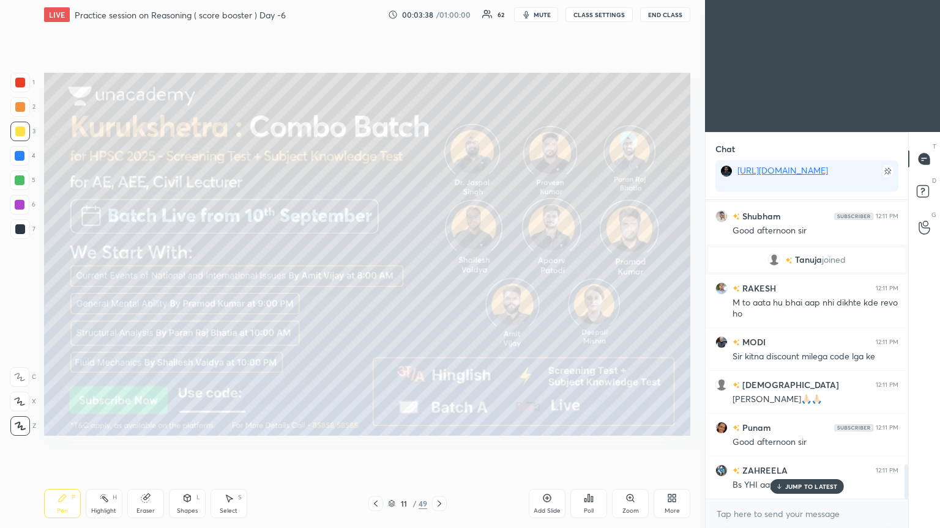
scroll to position [2358, 0]
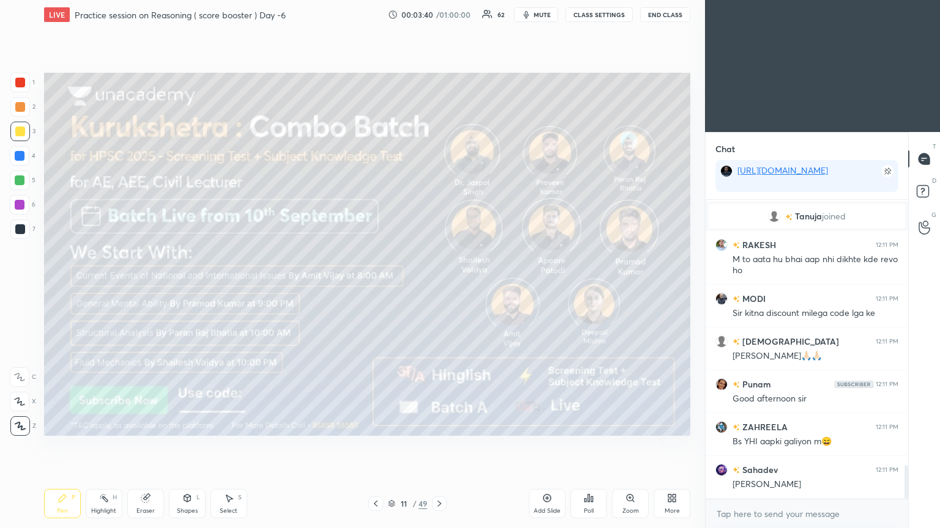
click at [439, 287] on icon at bounding box center [439, 504] width 10 height 10
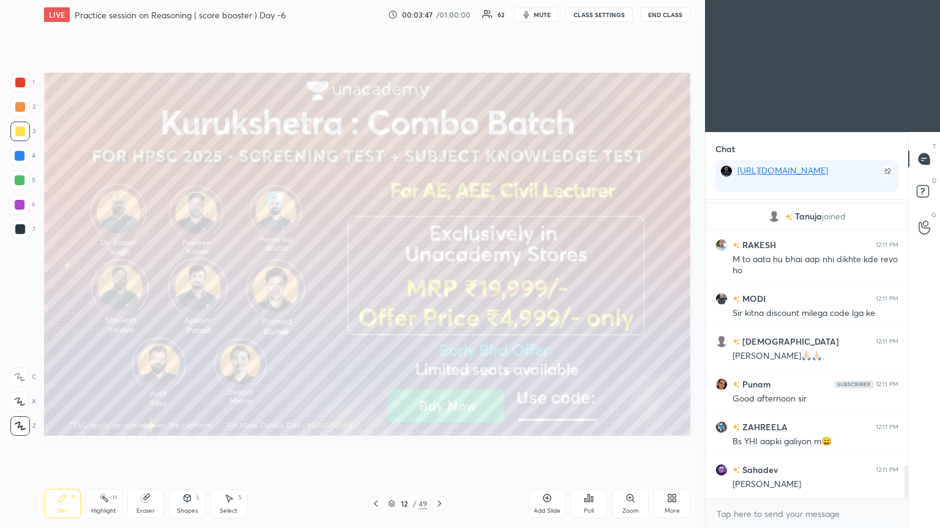
click at [436, 287] on icon at bounding box center [439, 504] width 10 height 10
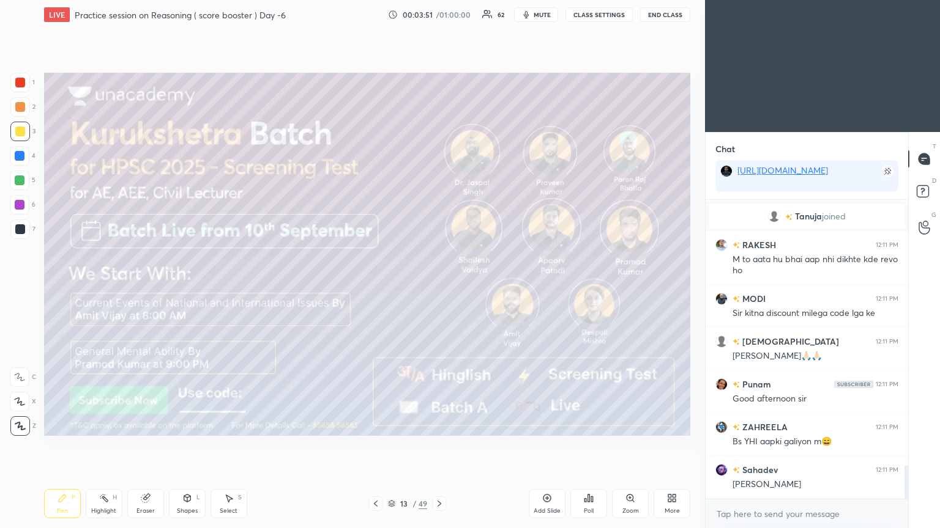
click at [439, 287] on icon at bounding box center [439, 504] width 10 height 10
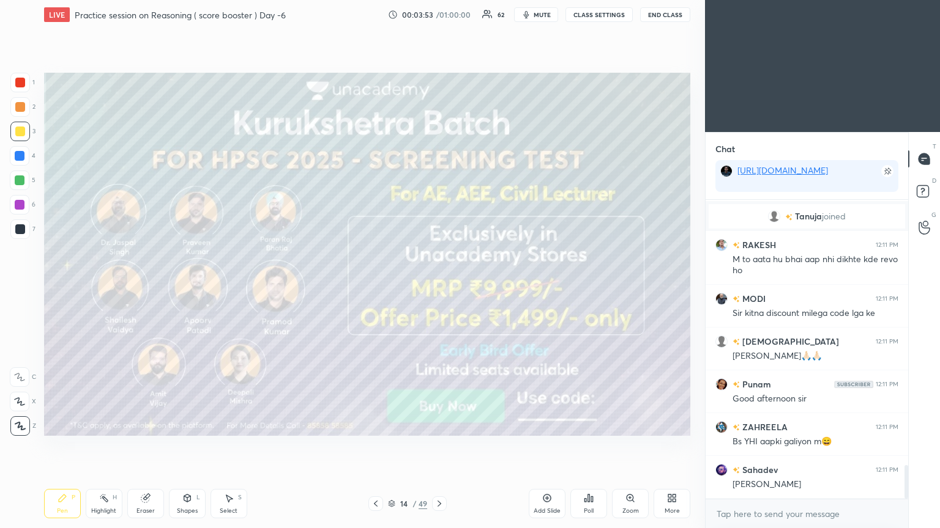
click at [439, 287] on icon at bounding box center [439, 504] width 10 height 10
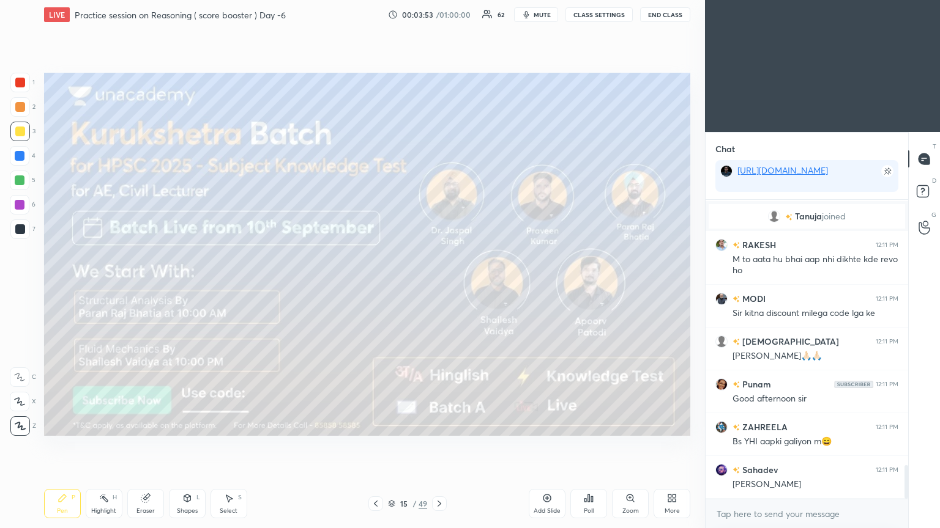
scroll to position [2400, 0]
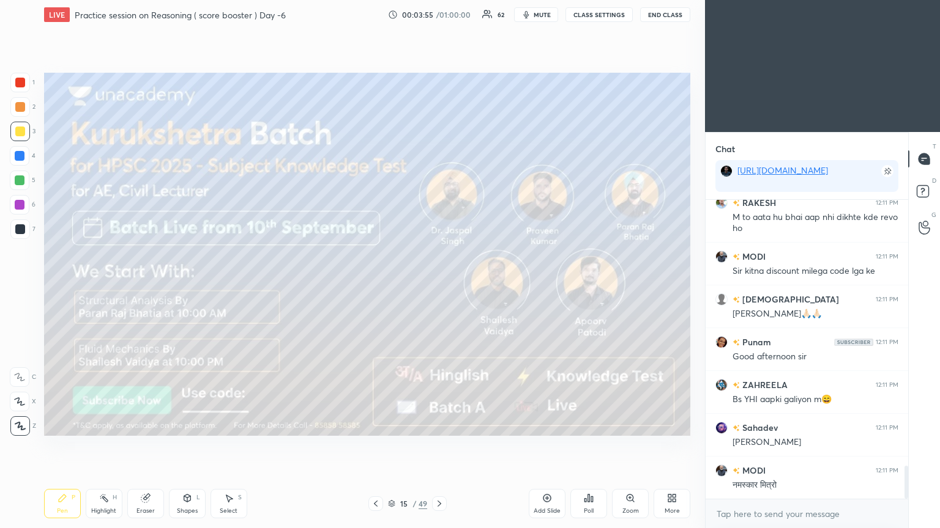
click at [439, 287] on icon at bounding box center [439, 504] width 10 height 10
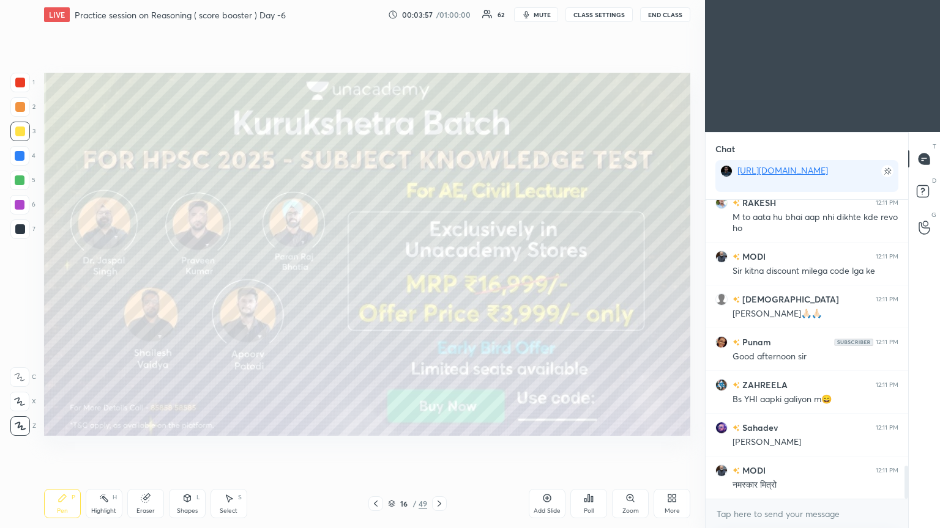
click at [437, 287] on icon at bounding box center [439, 504] width 10 height 10
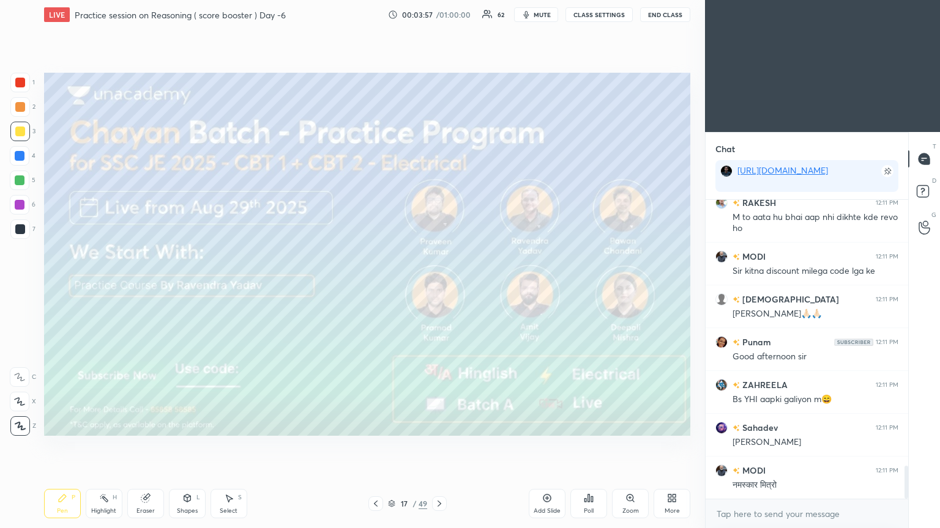
scroll to position [2454, 0]
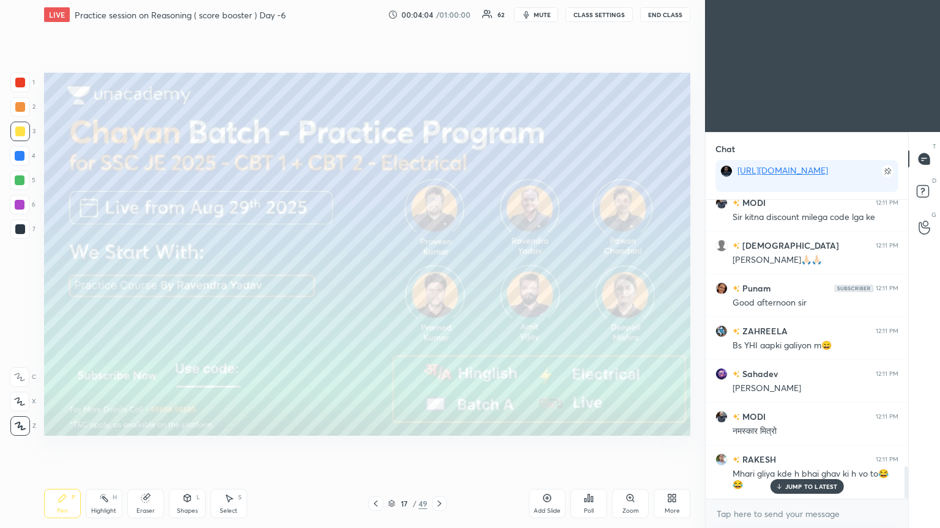
click at [439, 287] on icon at bounding box center [439, 504] width 4 height 6
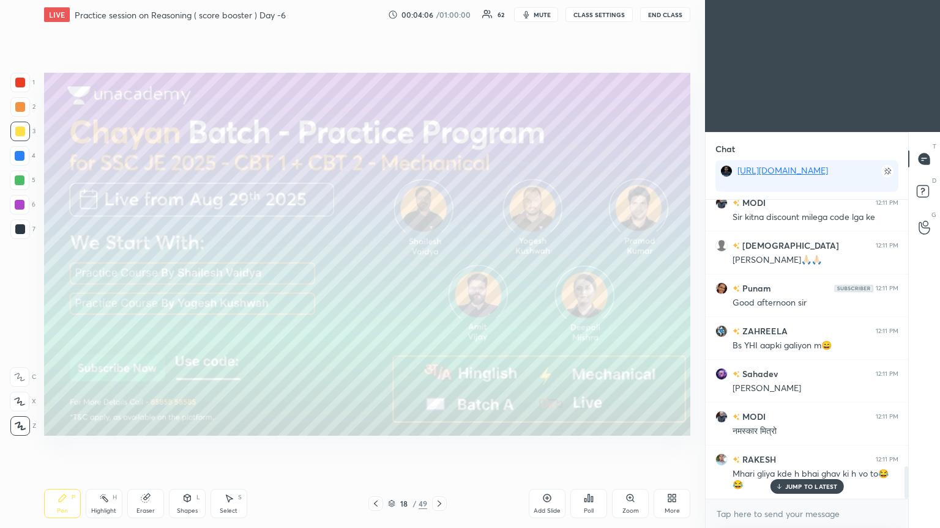
scroll to position [2497, 0]
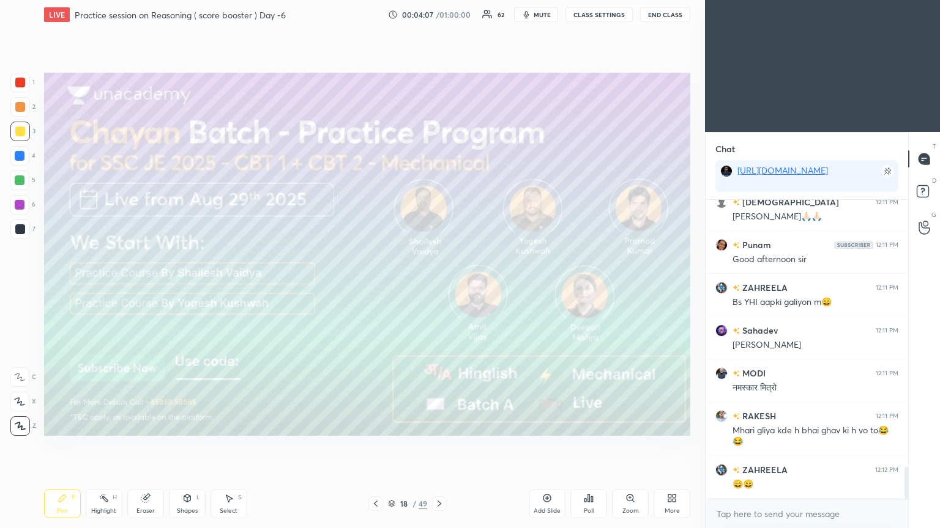
click at [439, 287] on icon at bounding box center [439, 504] width 10 height 10
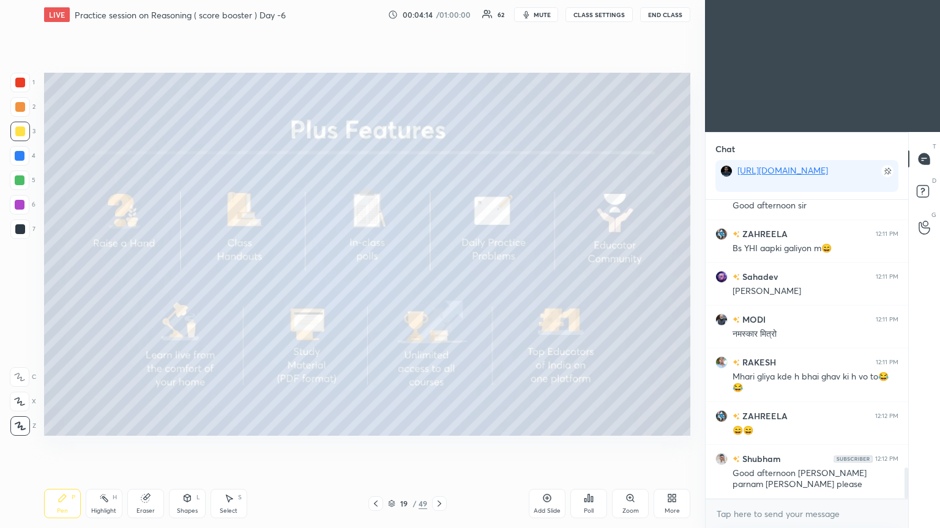
scroll to position [2594, 0]
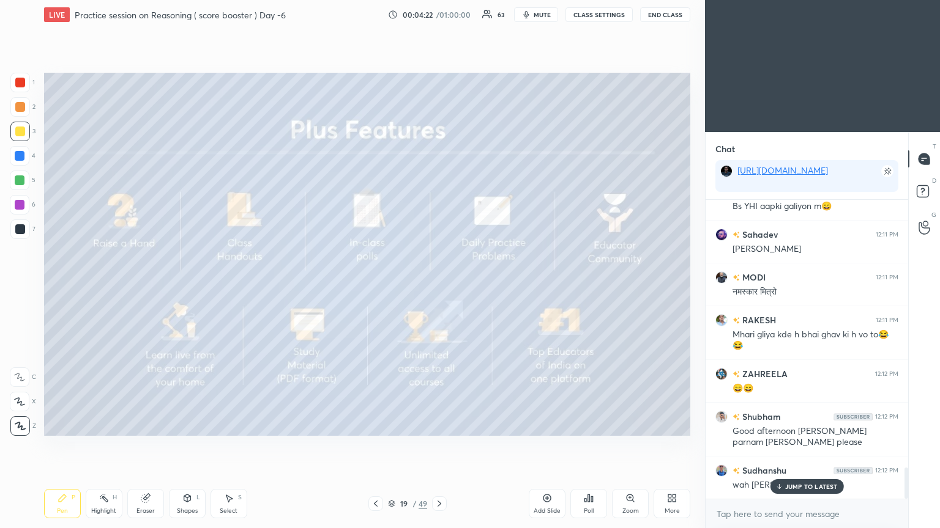
click at [439, 287] on icon at bounding box center [439, 504] width 10 height 10
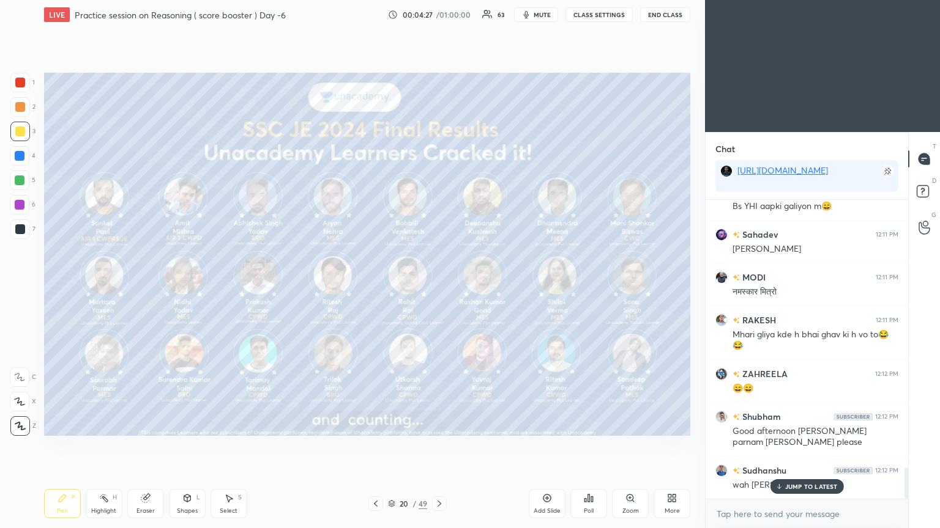
click at [439, 287] on p "JUMP TO LATEST" at bounding box center [811, 486] width 53 height 7
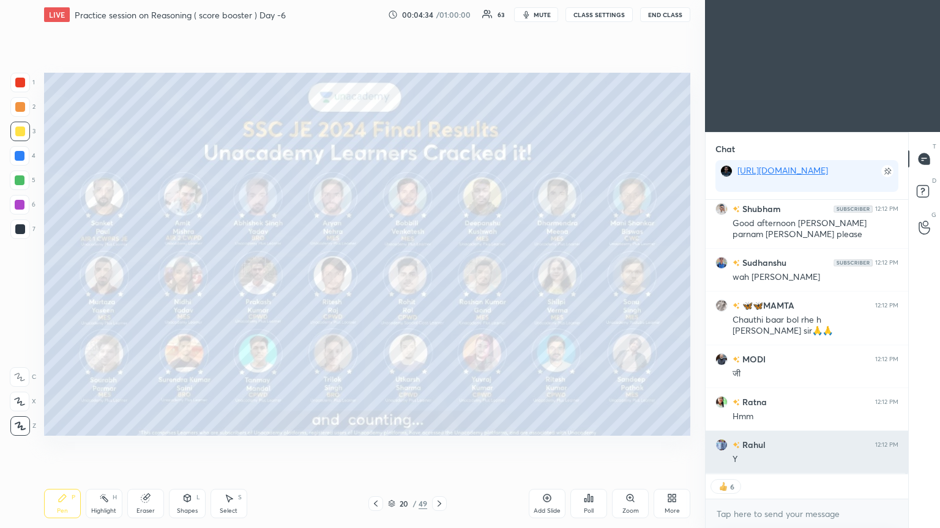
scroll to position [2887, 0]
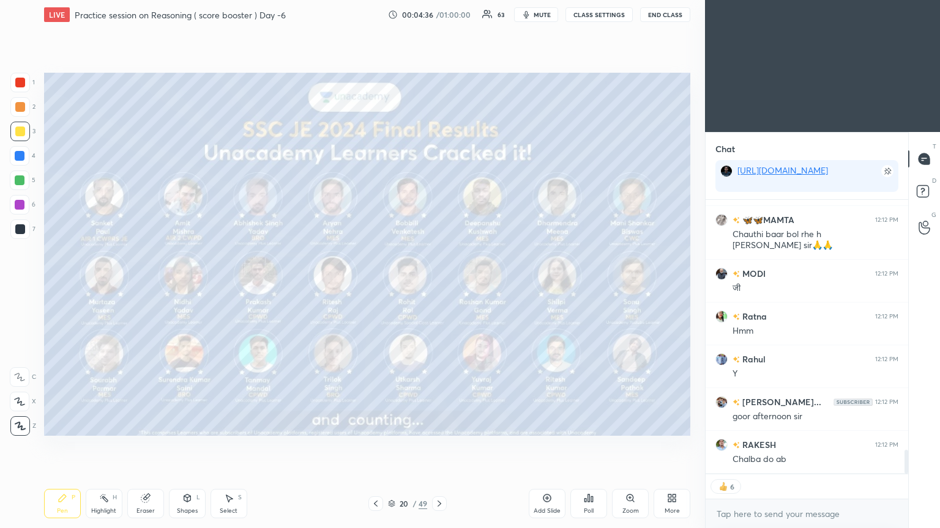
click at [438, 287] on div at bounding box center [439, 504] width 15 height 15
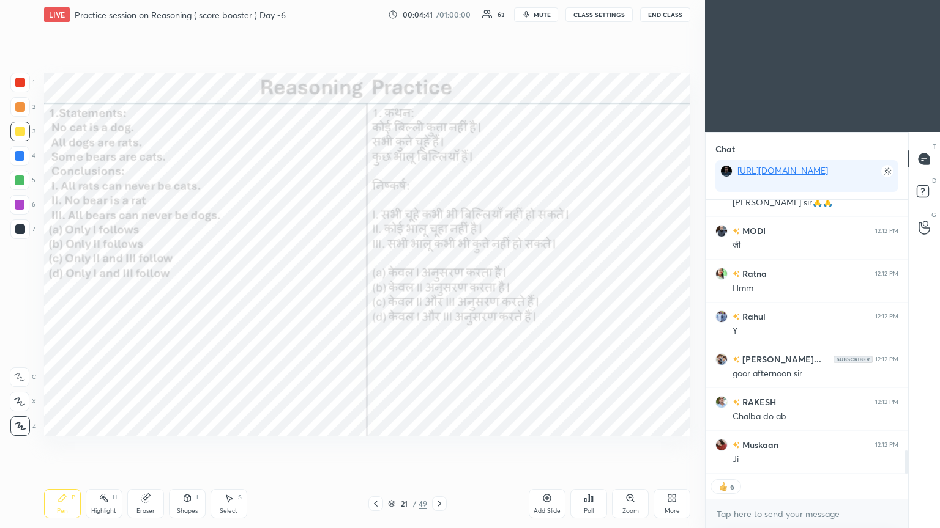
click at [439, 287] on icon at bounding box center [592, 500] width 2 height 6
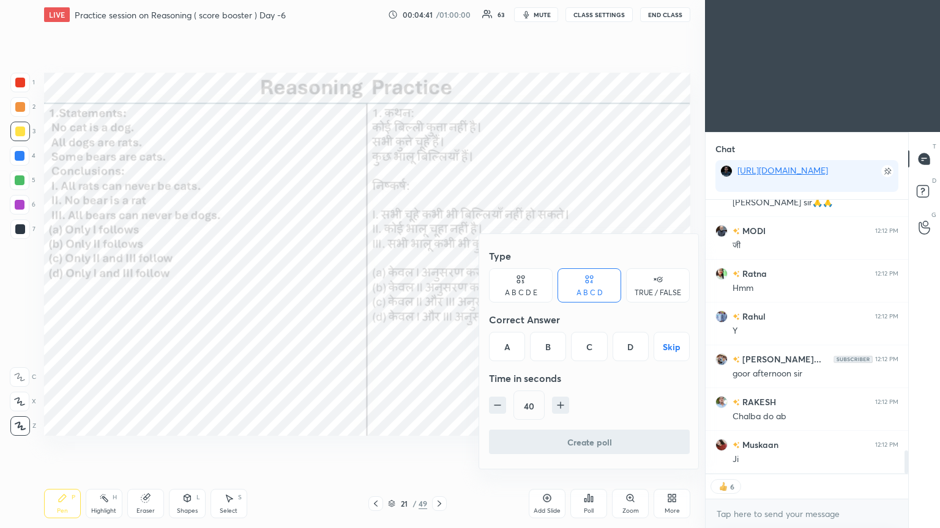
scroll to position [2973, 0]
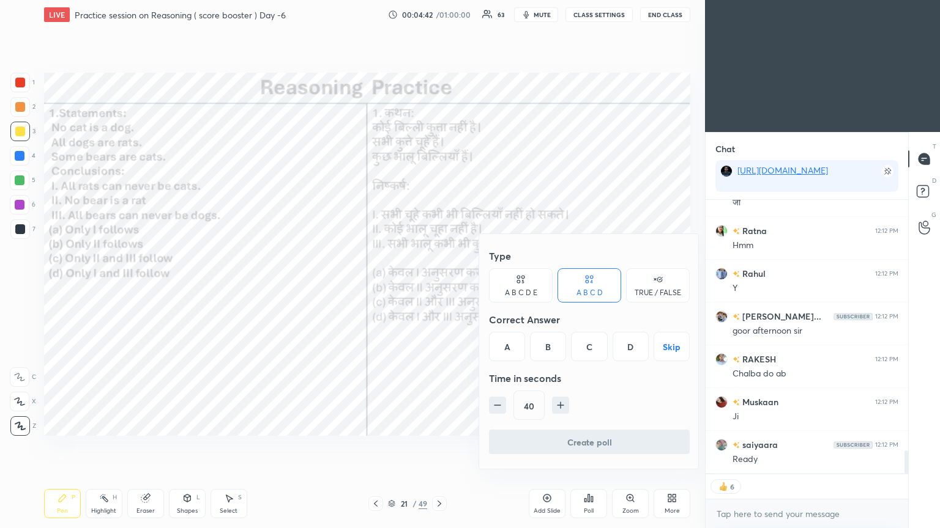
click at [439, 287] on div "D" at bounding box center [630, 346] width 36 height 29
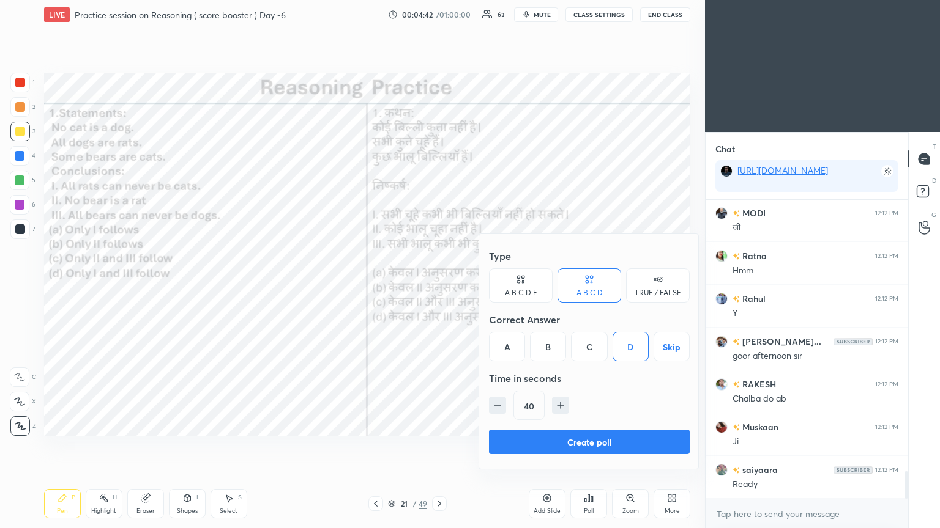
scroll to position [2948, 0]
click at [439, 287] on button "Create poll" at bounding box center [589, 442] width 201 height 24
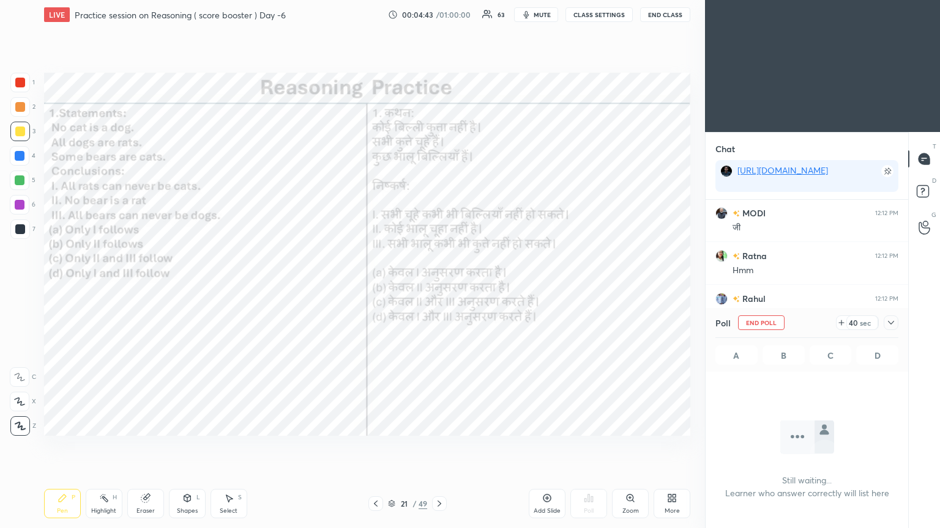
scroll to position [130, 199]
click at [439, 287] on icon at bounding box center [891, 323] width 6 height 4
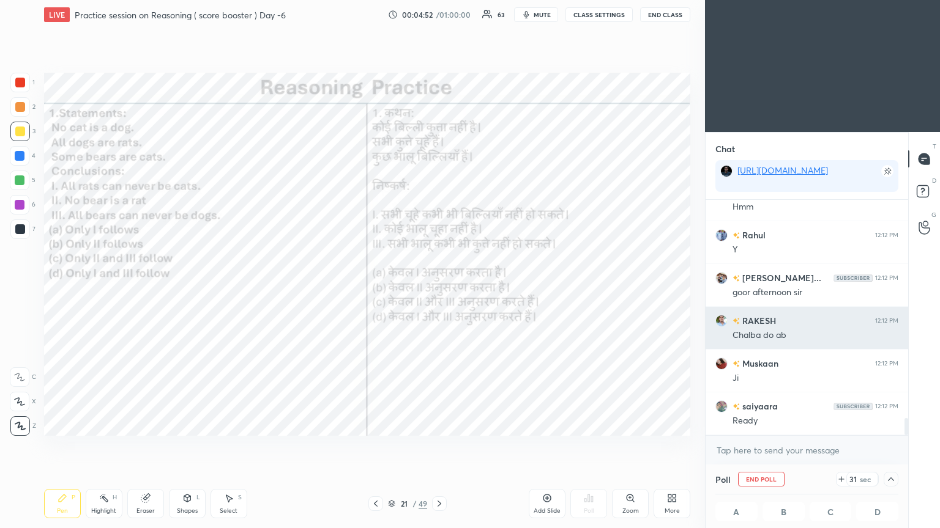
scroll to position [3054, 0]
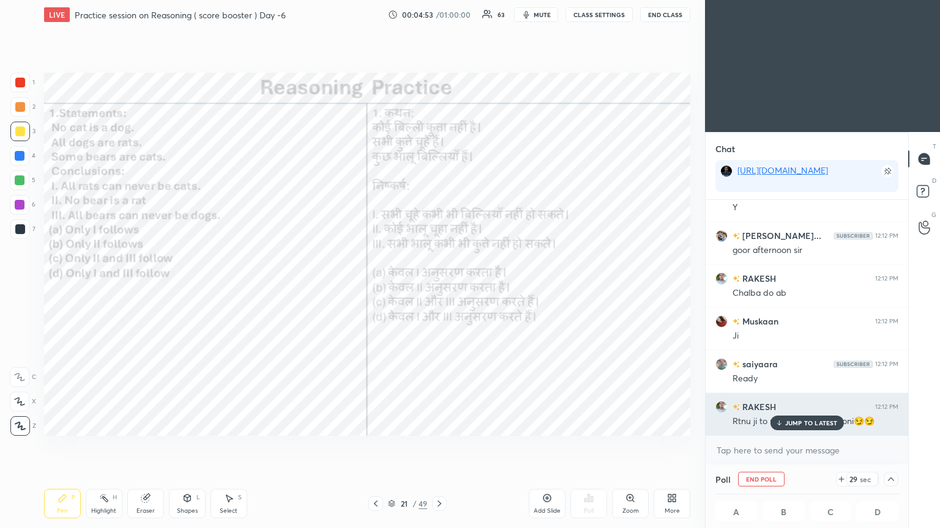
click at [439, 287] on div "JUMP TO LATEST" at bounding box center [805, 423] width 73 height 15
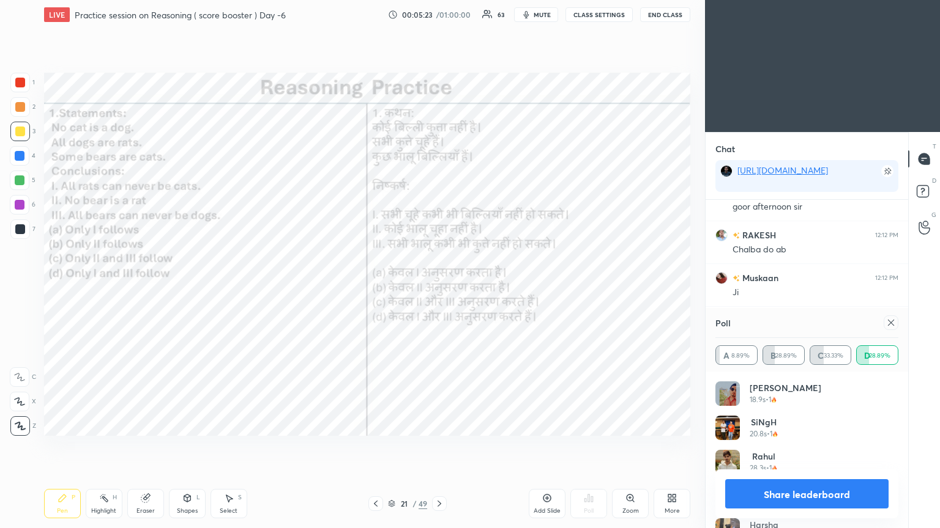
scroll to position [3139, 0]
click at [439, 287] on icon at bounding box center [891, 323] width 10 height 10
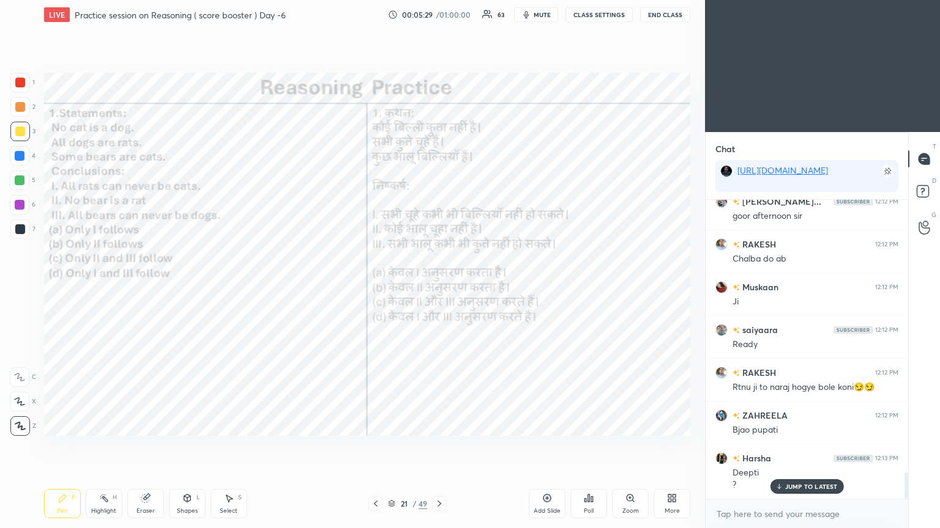
click at [17, 233] on div at bounding box center [20, 229] width 10 height 10
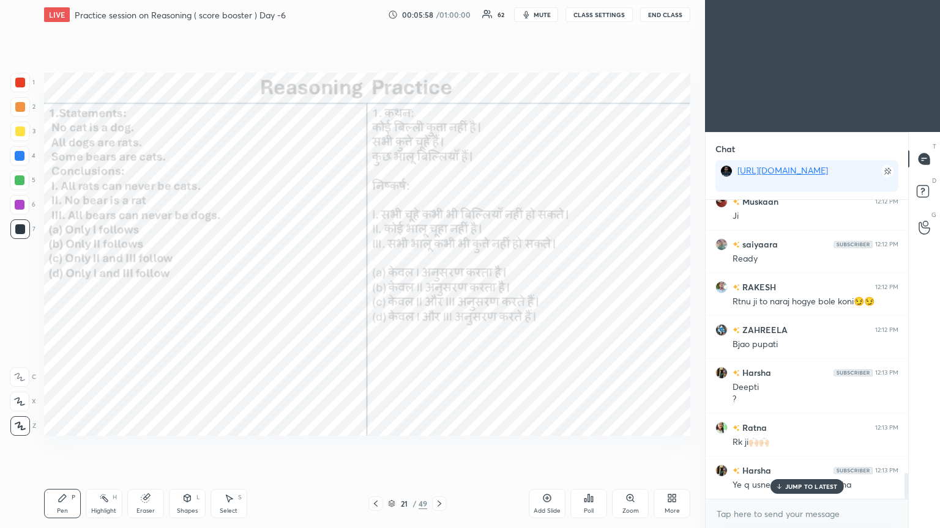
scroll to position [3217, 0]
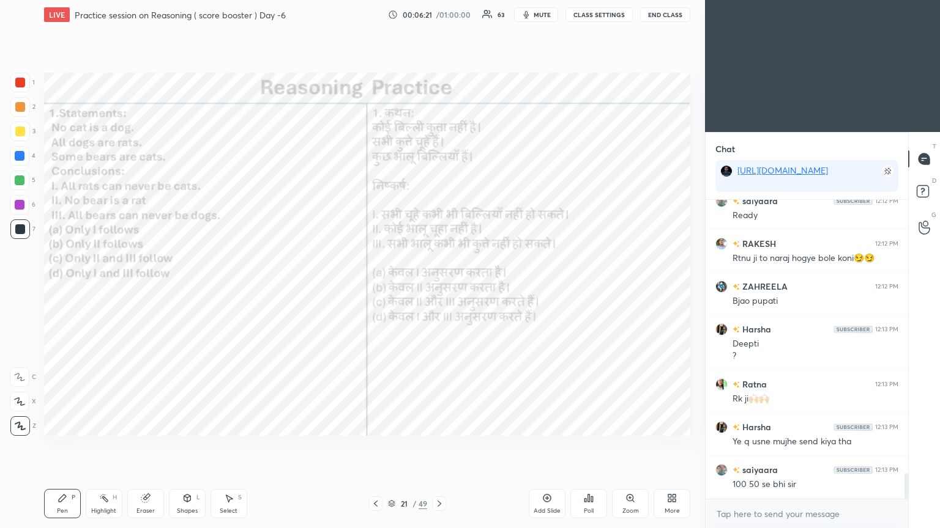
click at [439, 287] on icon at bounding box center [439, 504] width 10 height 10
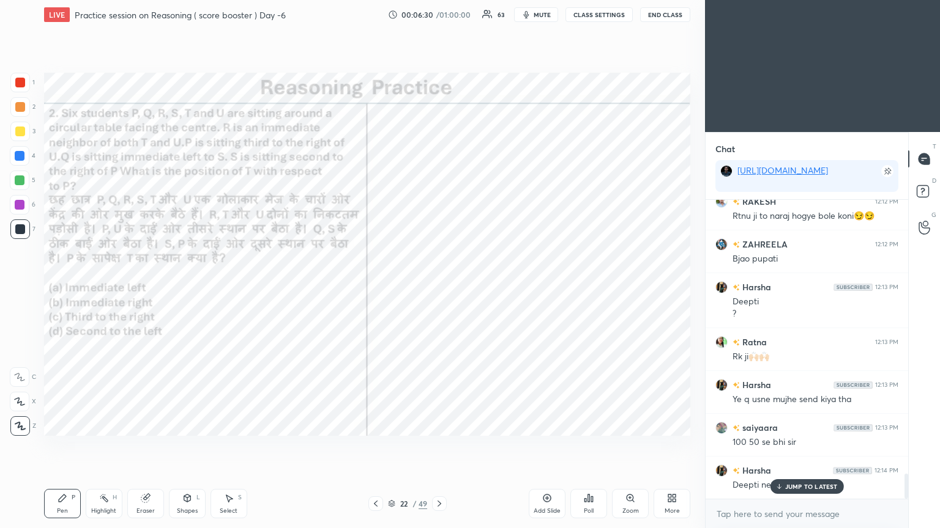
scroll to position [3313, 0]
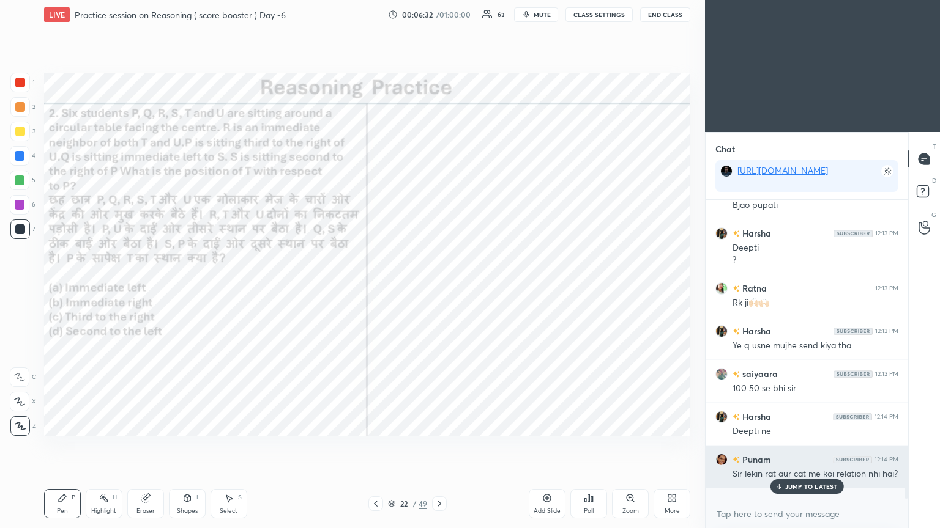
click at [439, 287] on p "JUMP TO LATEST" at bounding box center [811, 486] width 53 height 7
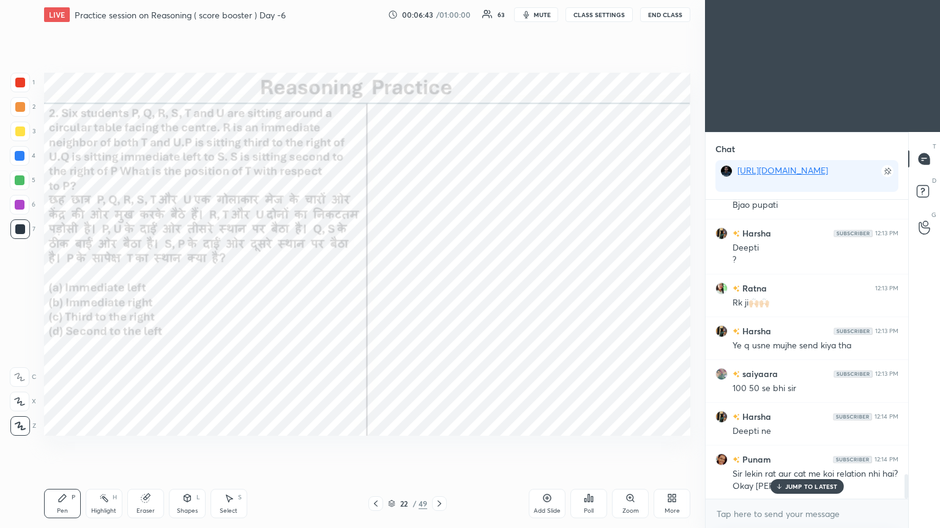
scroll to position [3325, 0]
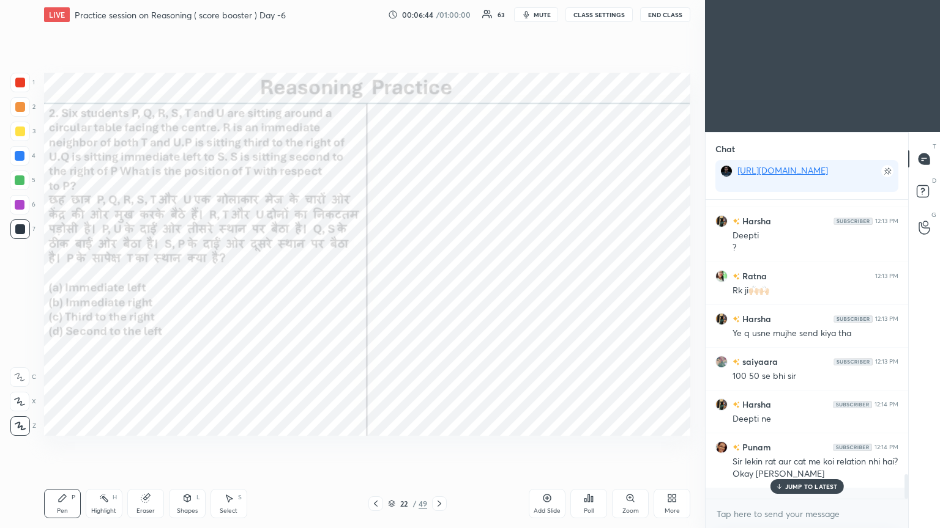
click at [439, 287] on div "Poll" at bounding box center [588, 503] width 37 height 29
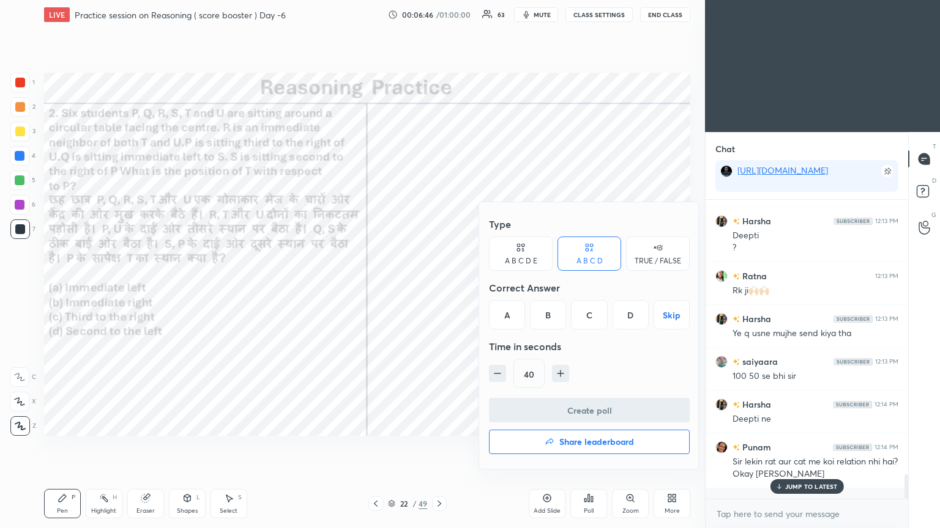
click at [439, 287] on div "A" at bounding box center [507, 314] width 36 height 29
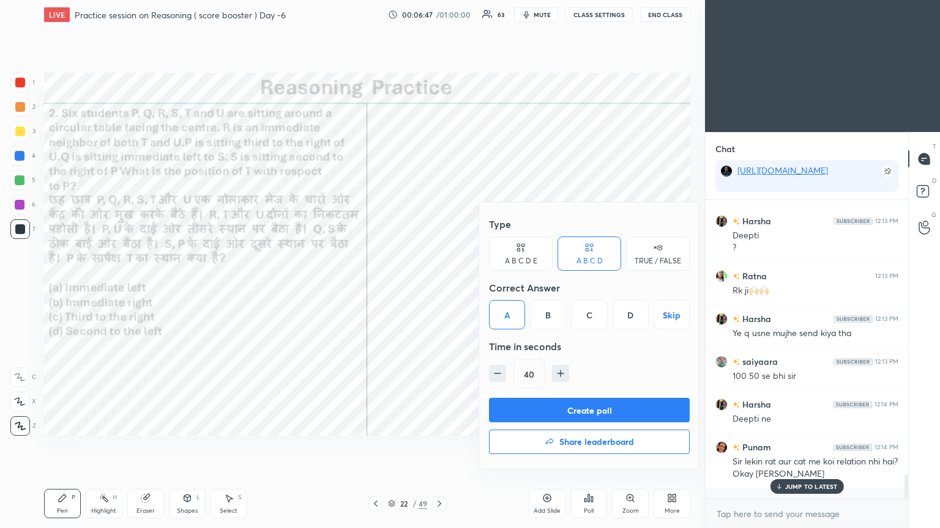
click at [439, 287] on button "Create poll" at bounding box center [589, 410] width 201 height 24
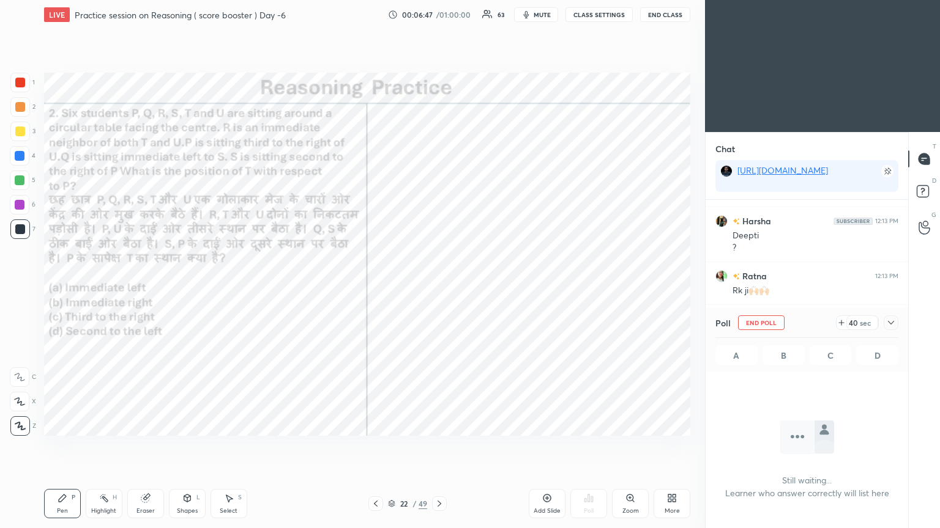
scroll to position [133, 199]
click at [439, 287] on icon at bounding box center [891, 323] width 10 height 10
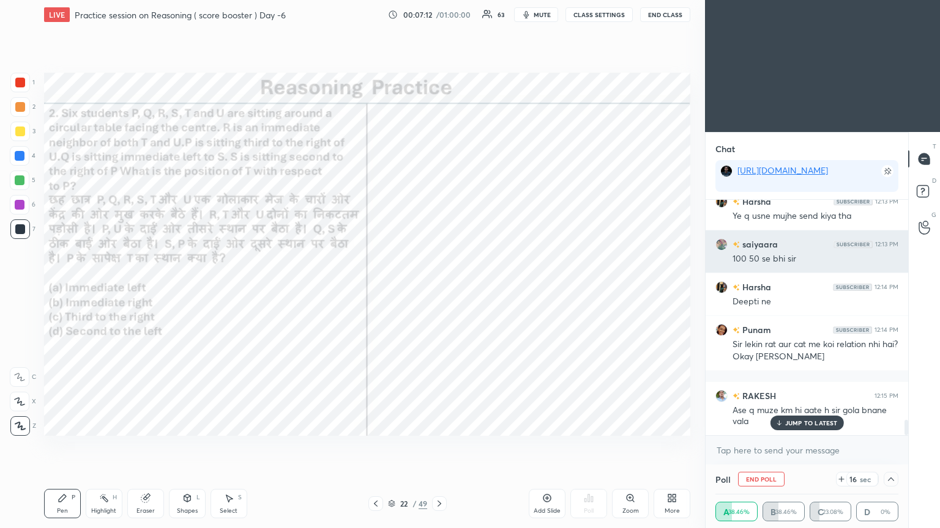
scroll to position [3472, 0]
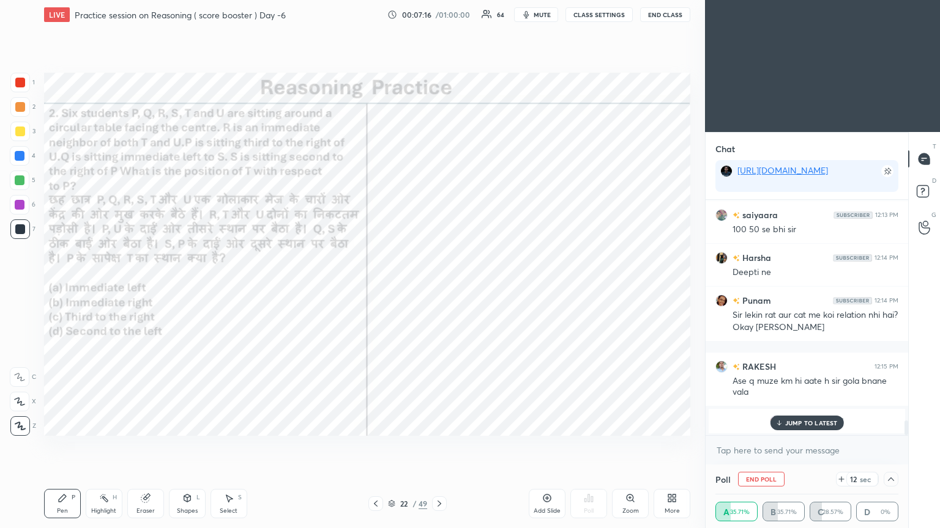
click at [439, 287] on p "JUMP TO LATEST" at bounding box center [811, 423] width 53 height 7
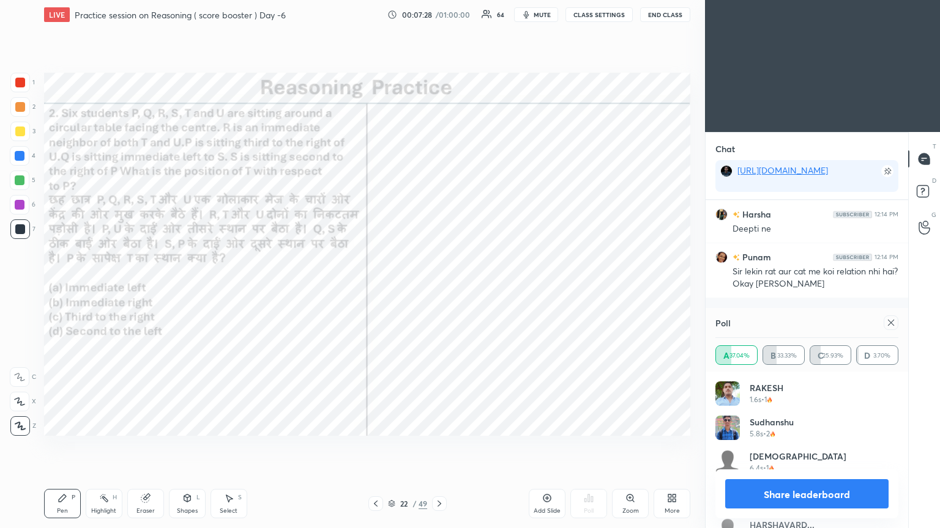
scroll to position [3558, 0]
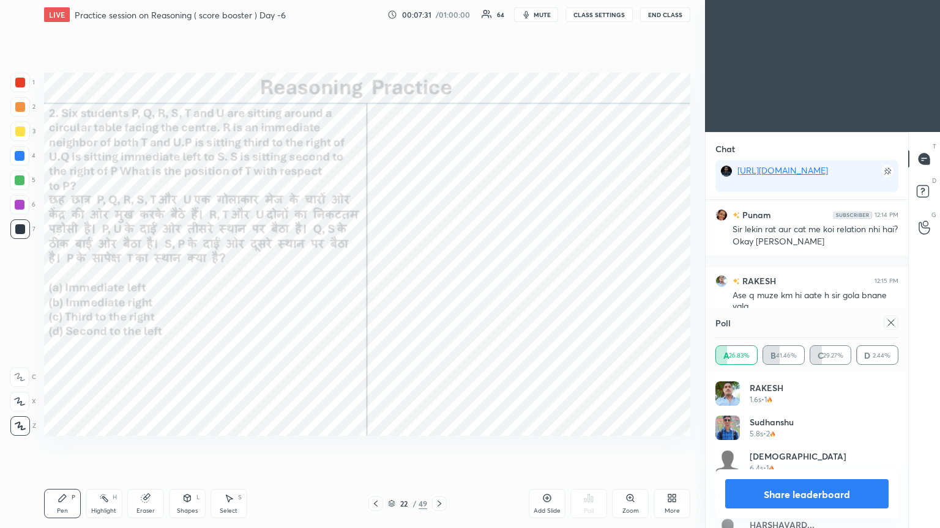
click at [439, 287] on icon at bounding box center [891, 323] width 6 height 6
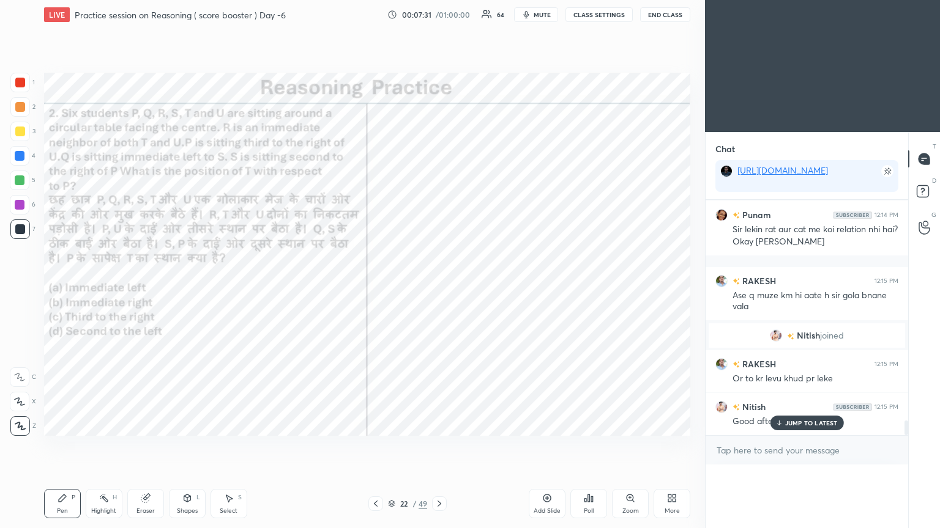
scroll to position [0, 4]
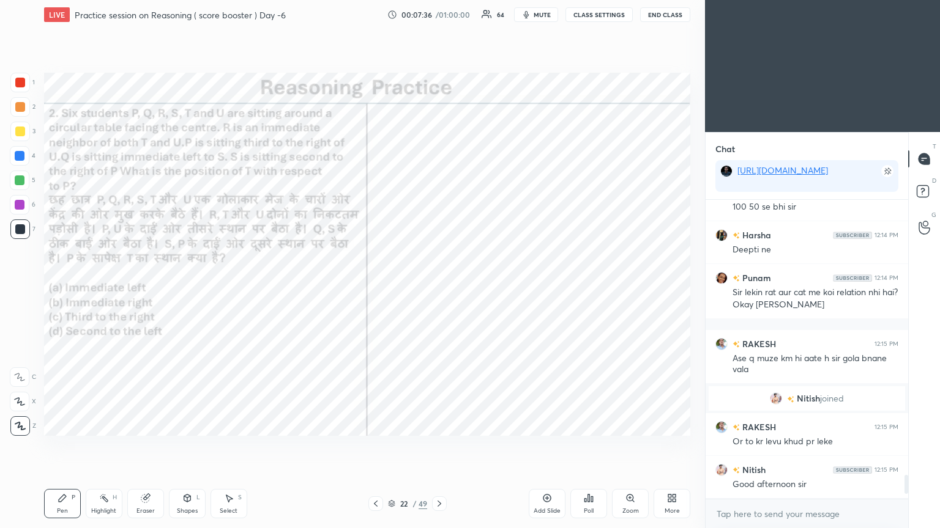
click at [193, 287] on div "Shapes L" at bounding box center [187, 503] width 37 height 29
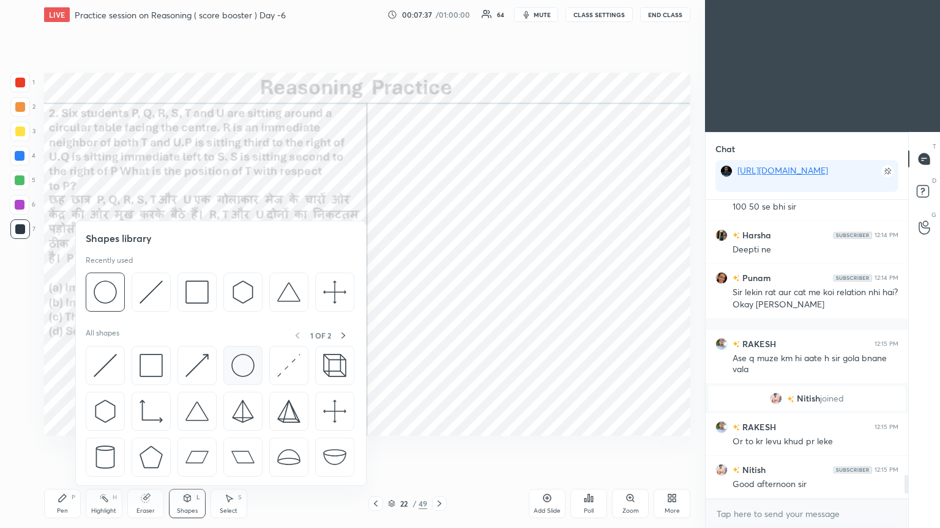
click at [243, 287] on img at bounding box center [242, 365] width 23 height 23
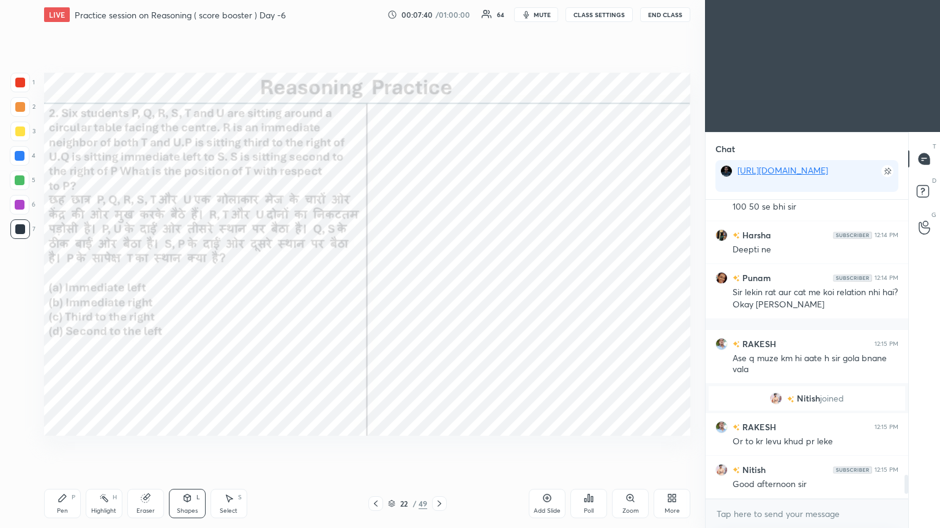
click at [179, 287] on div "Shapes" at bounding box center [187, 511] width 21 height 6
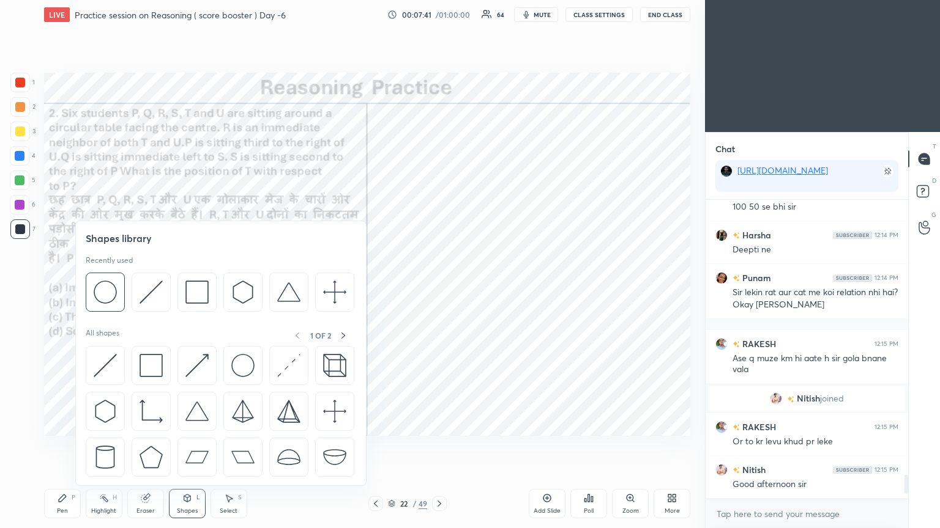
click at [61, 287] on icon at bounding box center [62, 498] width 7 height 7
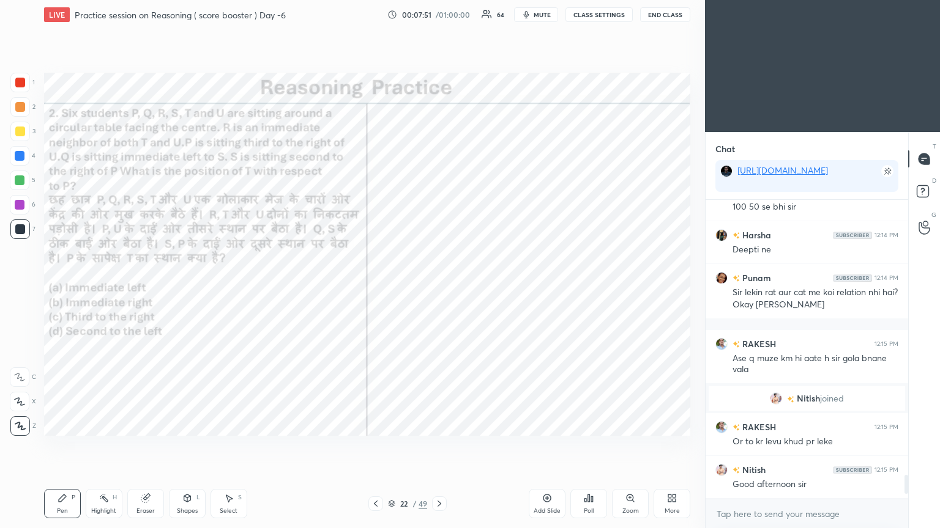
click at [20, 84] on div at bounding box center [20, 83] width 10 height 10
click at [17, 87] on div at bounding box center [20, 83] width 20 height 20
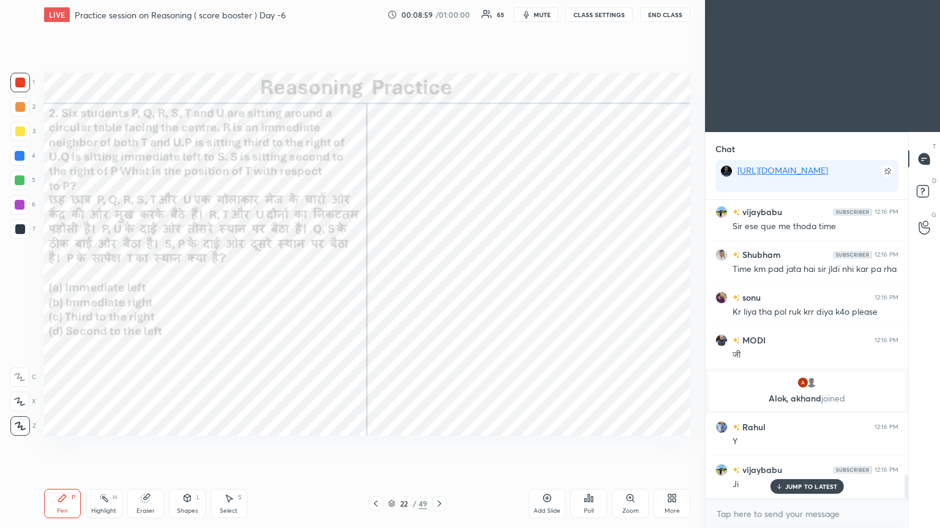
scroll to position [3452, 0]
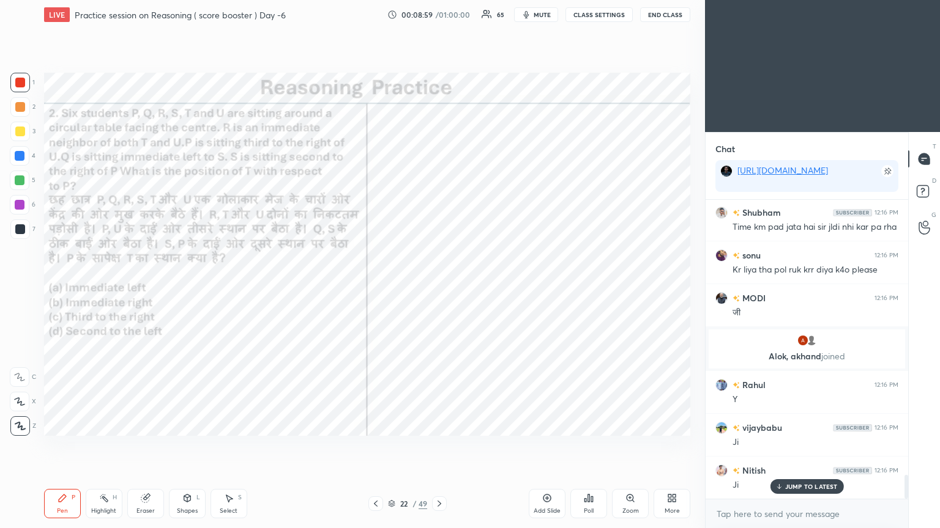
click at [20, 235] on div at bounding box center [20, 230] width 20 height 20
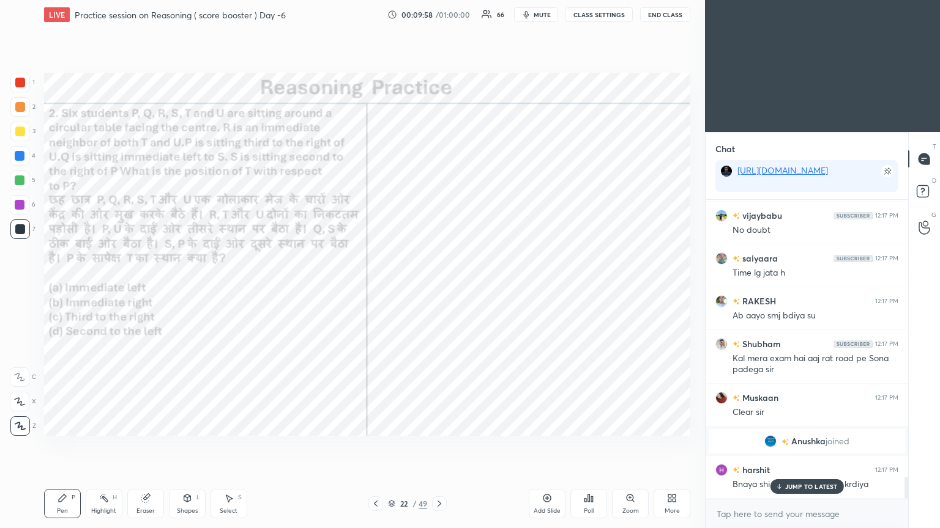
scroll to position [3729, 0]
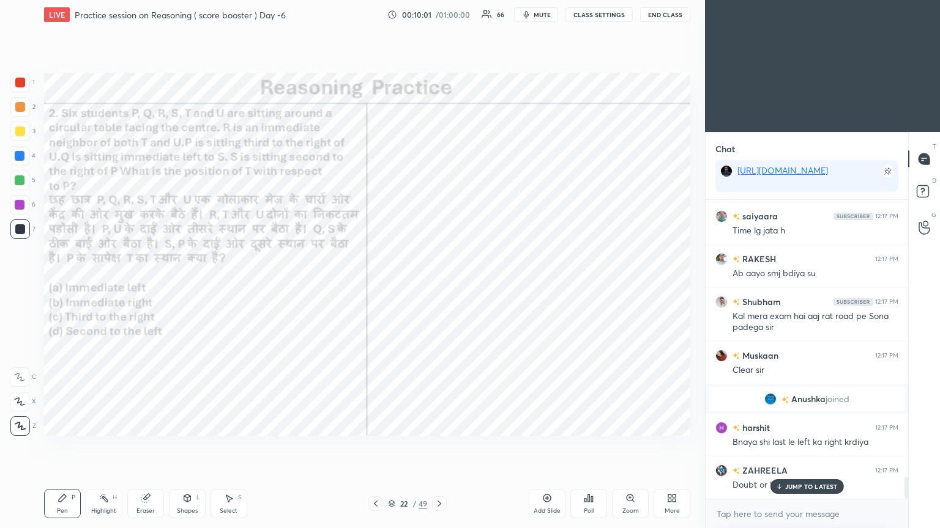
click at [439, 287] on icon at bounding box center [439, 504] width 4 height 6
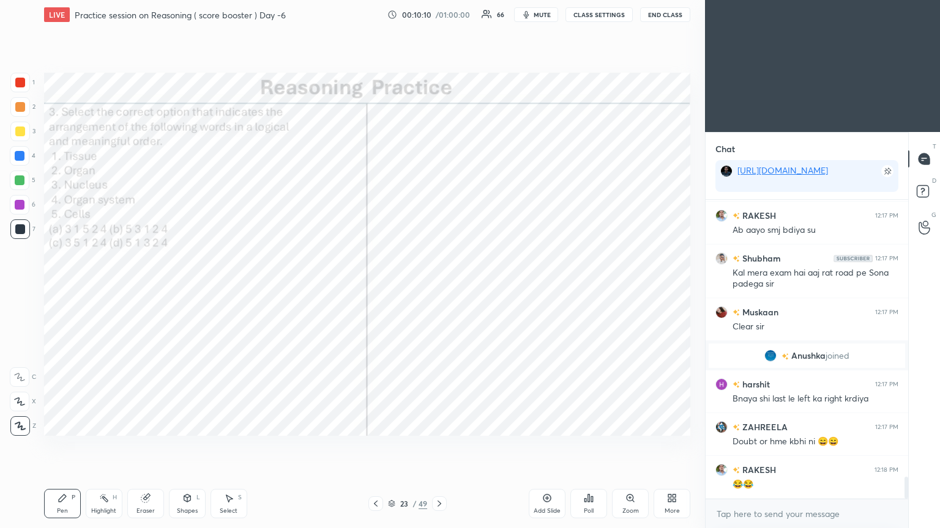
scroll to position [3814, 0]
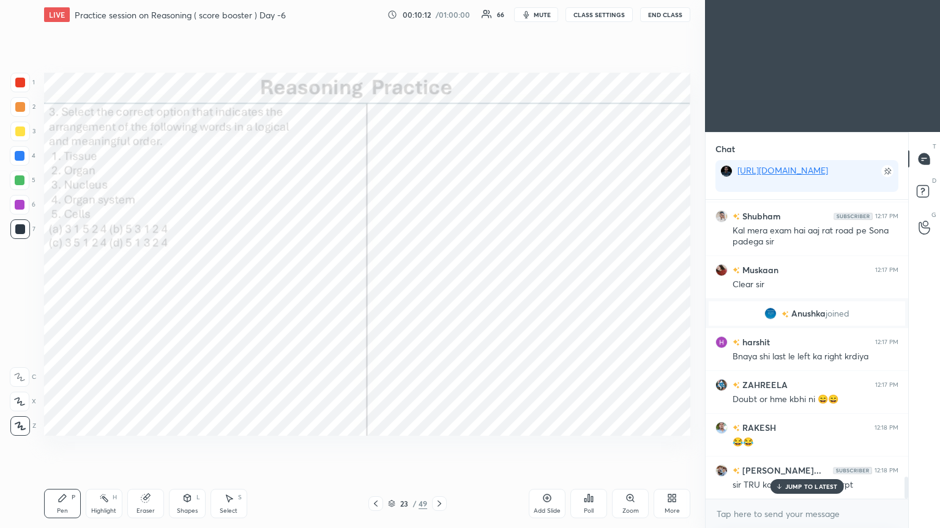
click at [439, 287] on icon at bounding box center [589, 498] width 2 height 7
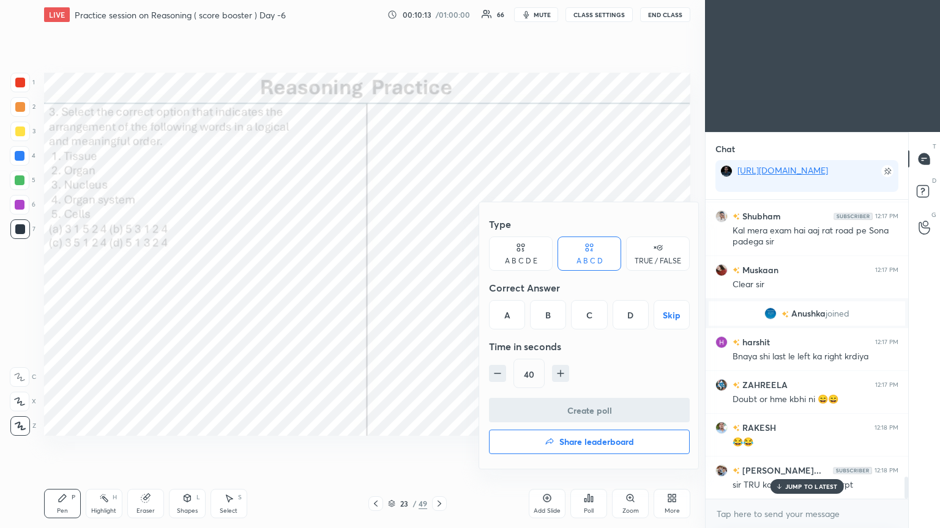
click at [439, 287] on div "C" at bounding box center [589, 314] width 36 height 29
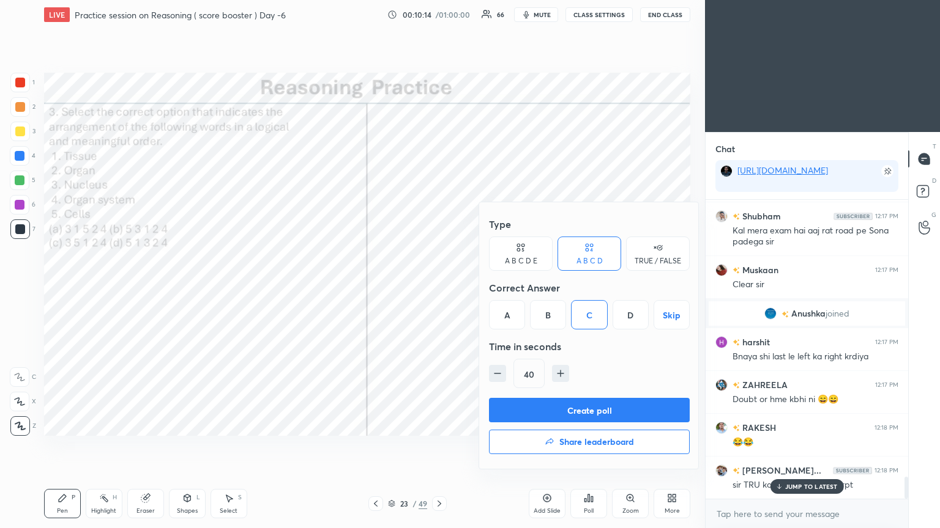
click at [439, 287] on button "Create poll" at bounding box center [589, 410] width 201 height 24
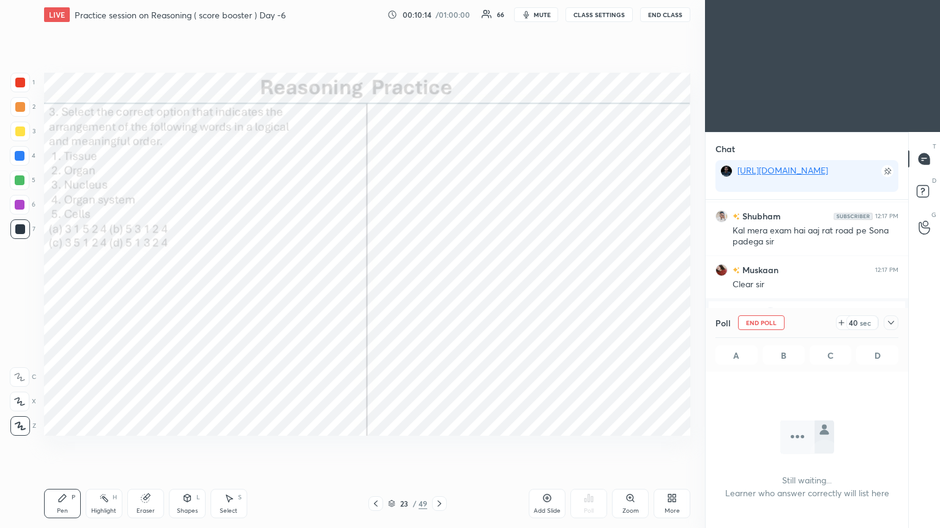
scroll to position [4, 4]
click at [439, 287] on icon at bounding box center [891, 323] width 10 height 10
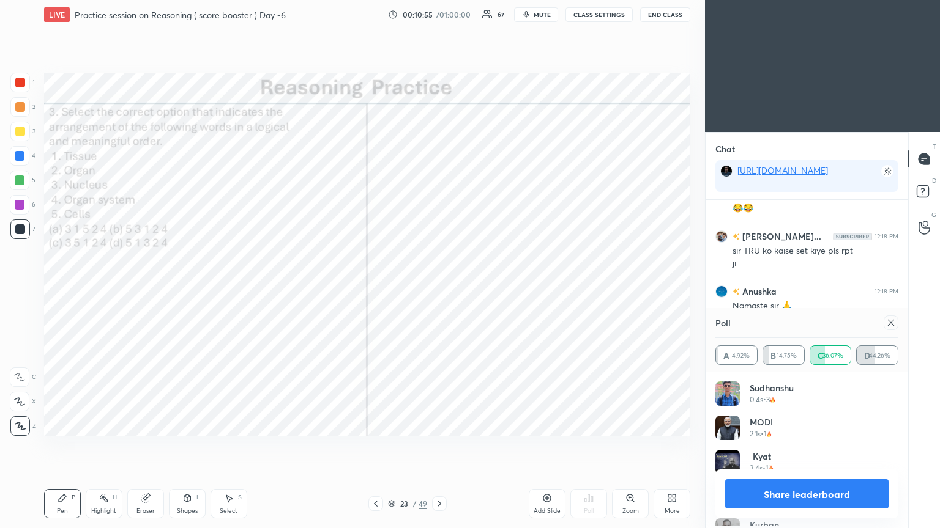
scroll to position [3981, 0]
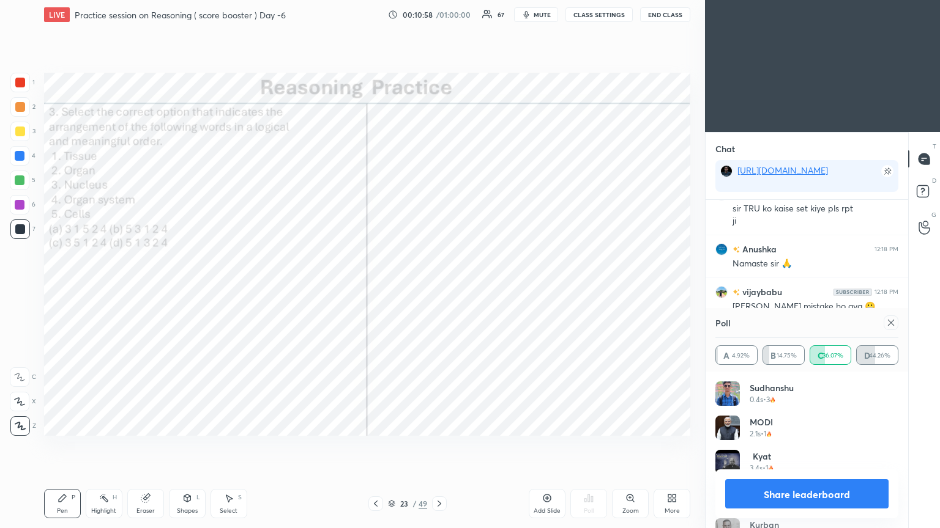
click at [439, 287] on div at bounding box center [890, 323] width 15 height 15
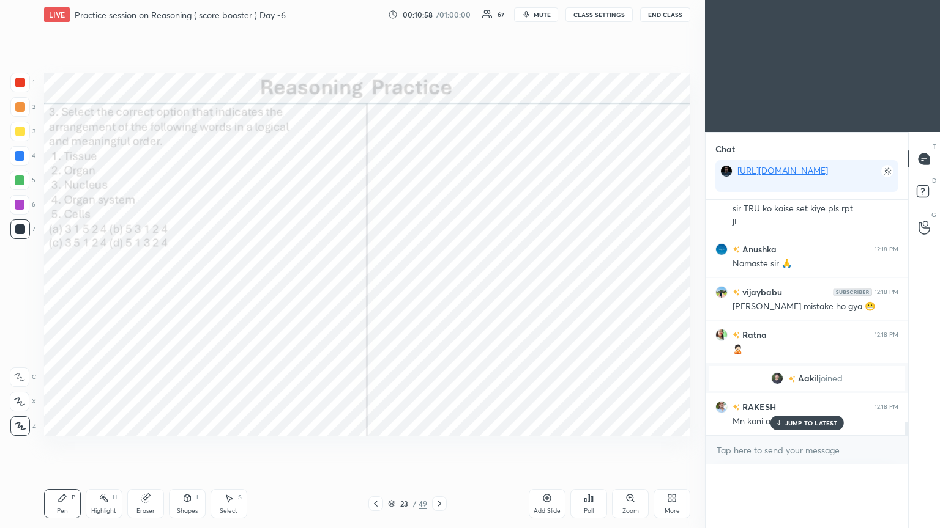
scroll to position [174, 199]
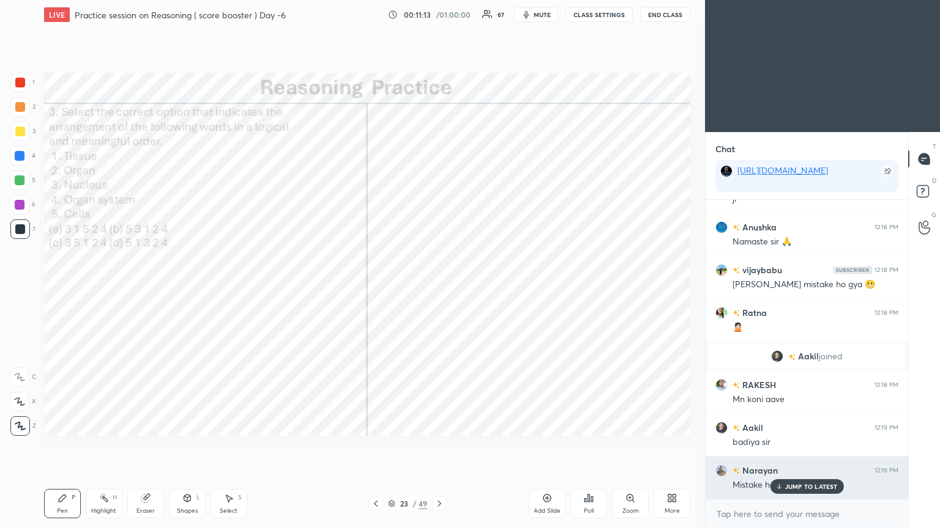
click at [439, 287] on p "JUMP TO LATEST" at bounding box center [811, 486] width 53 height 7
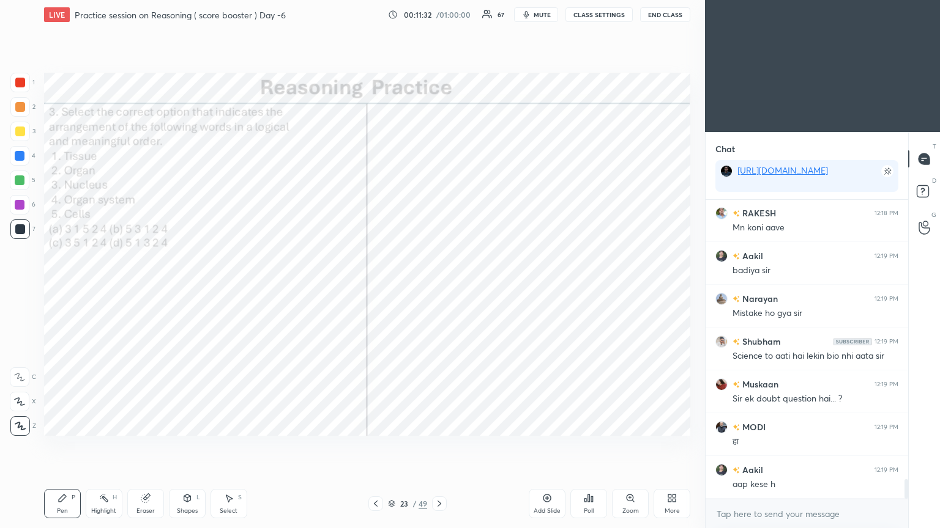
scroll to position [4218, 0]
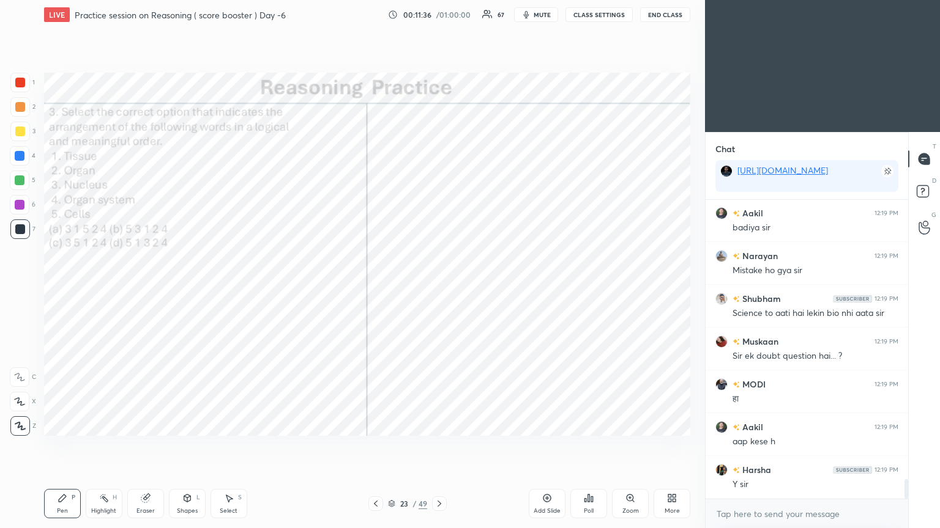
click at [438, 287] on icon at bounding box center [439, 504] width 10 height 10
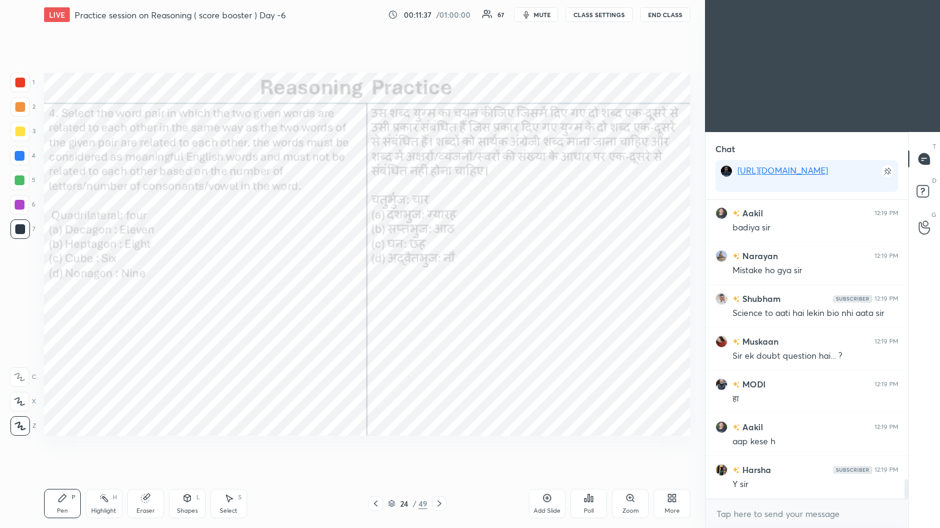
scroll to position [4247, 0]
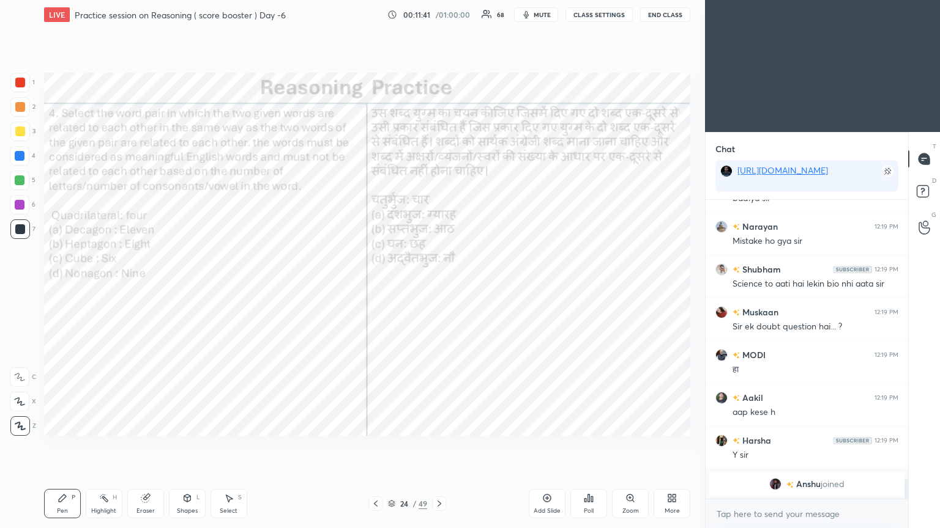
click at [439, 287] on div "Poll" at bounding box center [588, 503] width 37 height 29
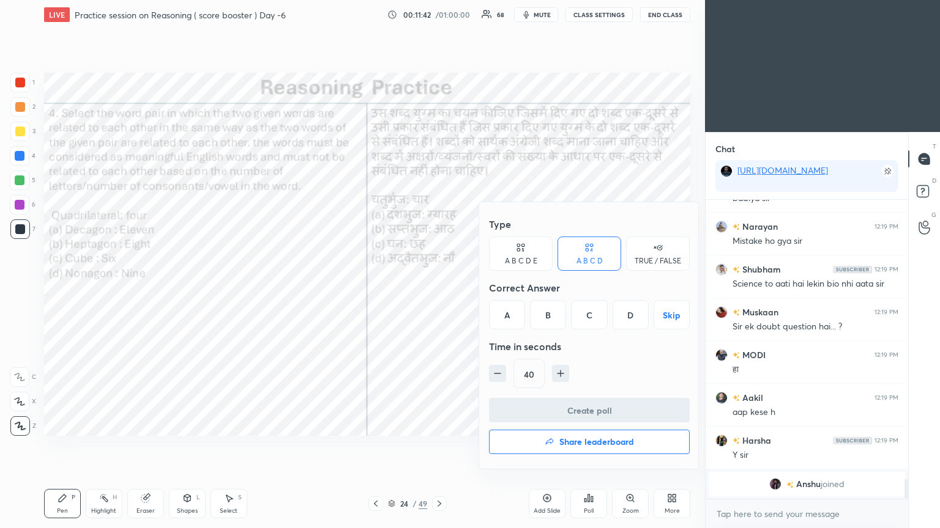
click at [439, 287] on div "D" at bounding box center [630, 314] width 36 height 29
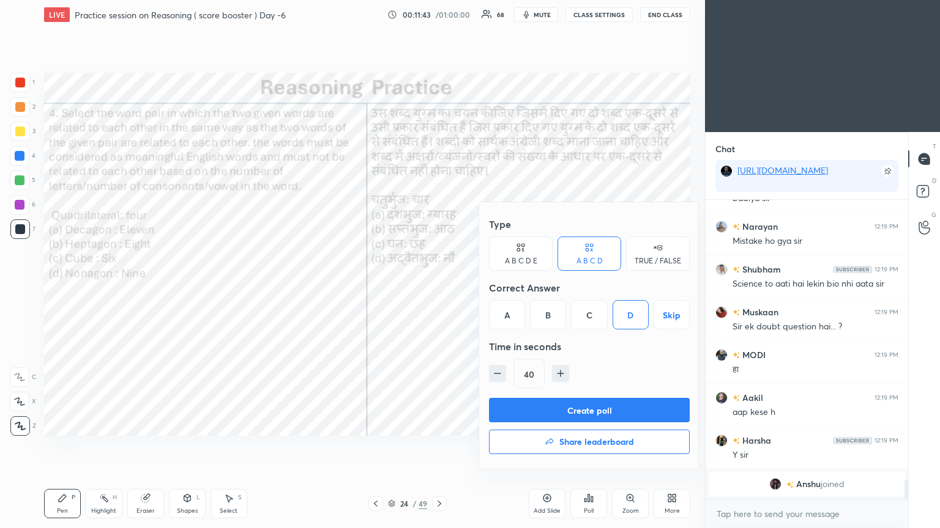
click at [439, 287] on button "Create poll" at bounding box center [589, 410] width 201 height 24
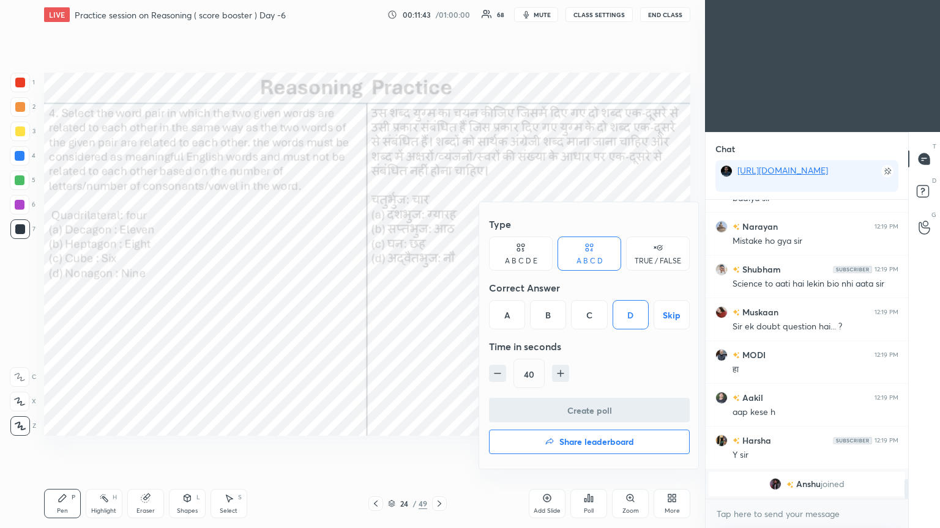
scroll to position [4, 4]
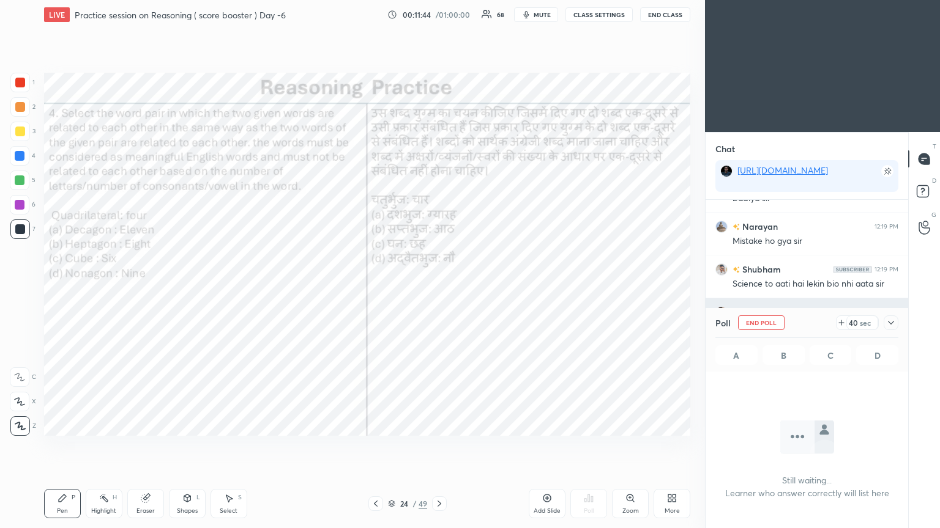
click at [439, 287] on icon at bounding box center [891, 323] width 10 height 10
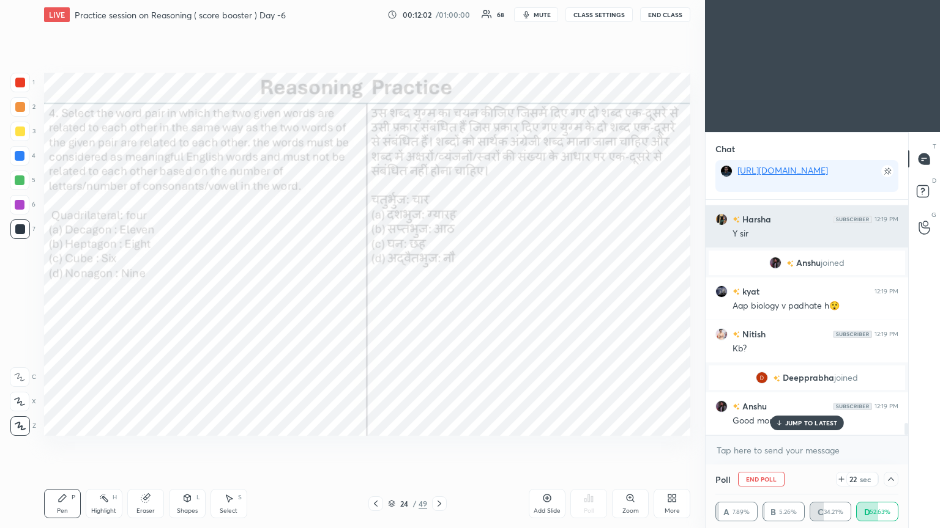
scroll to position [4377, 0]
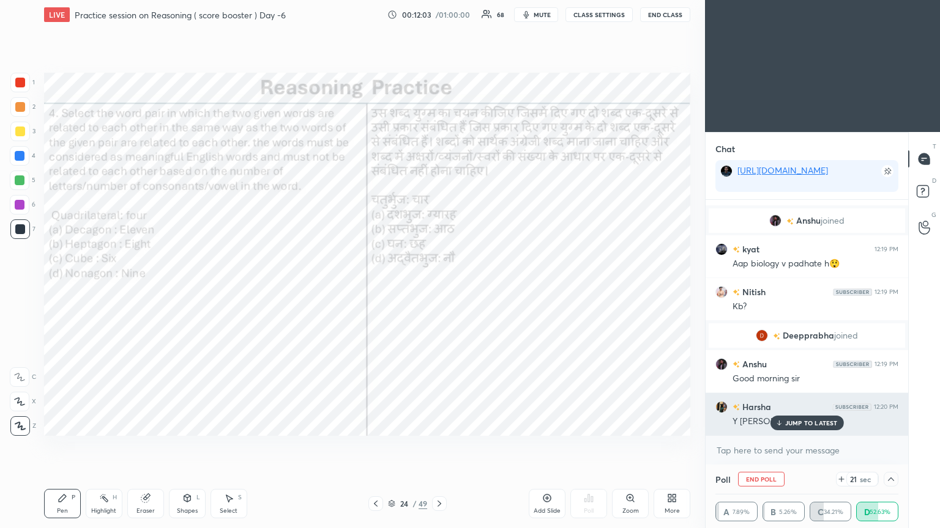
click at [439, 287] on icon at bounding box center [778, 423] width 8 height 7
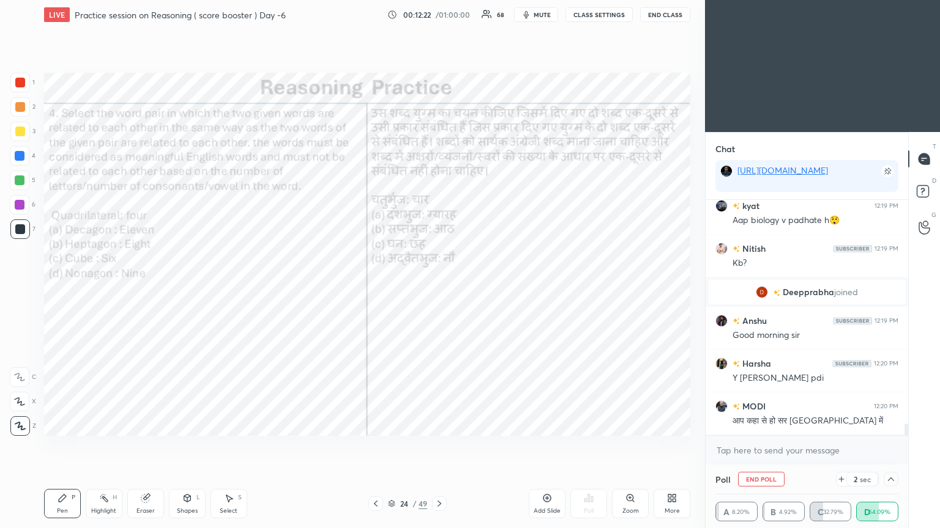
scroll to position [4463, 0]
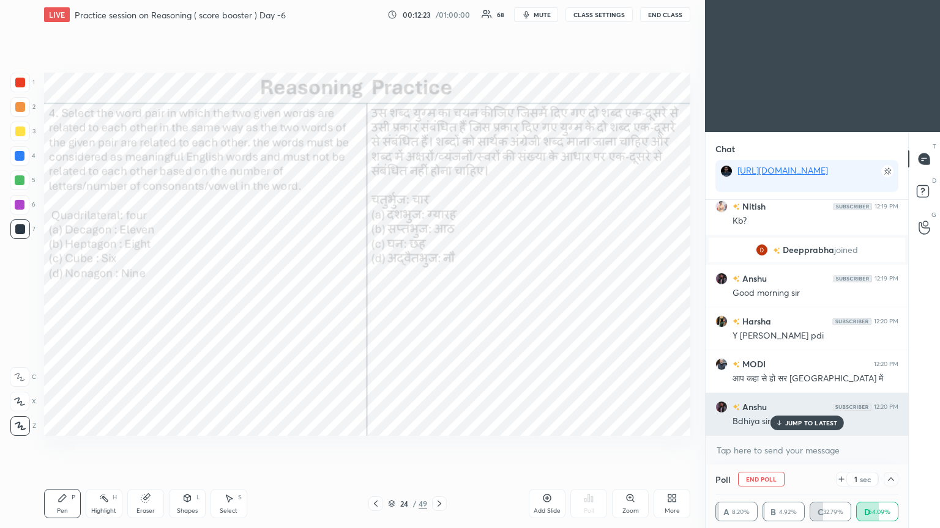
click at [439, 287] on p "JUMP TO LATEST" at bounding box center [811, 423] width 53 height 7
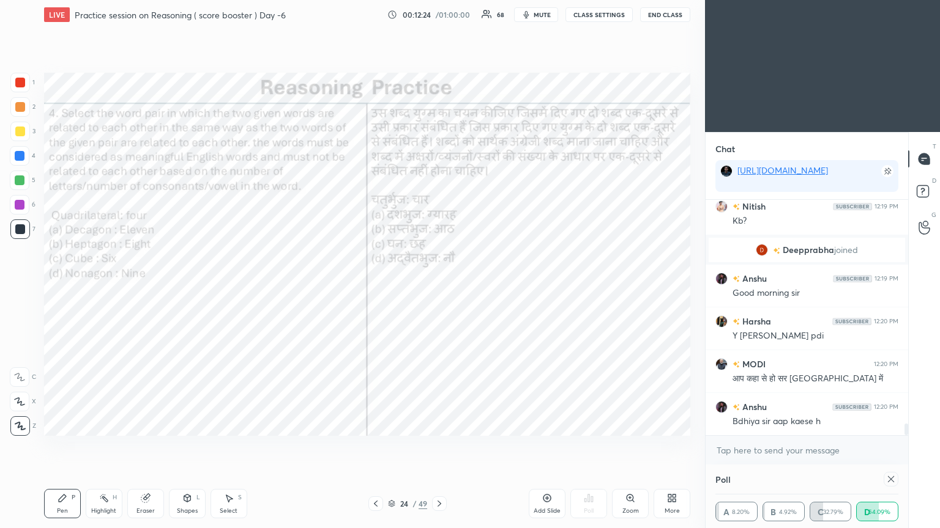
scroll to position [57, 179]
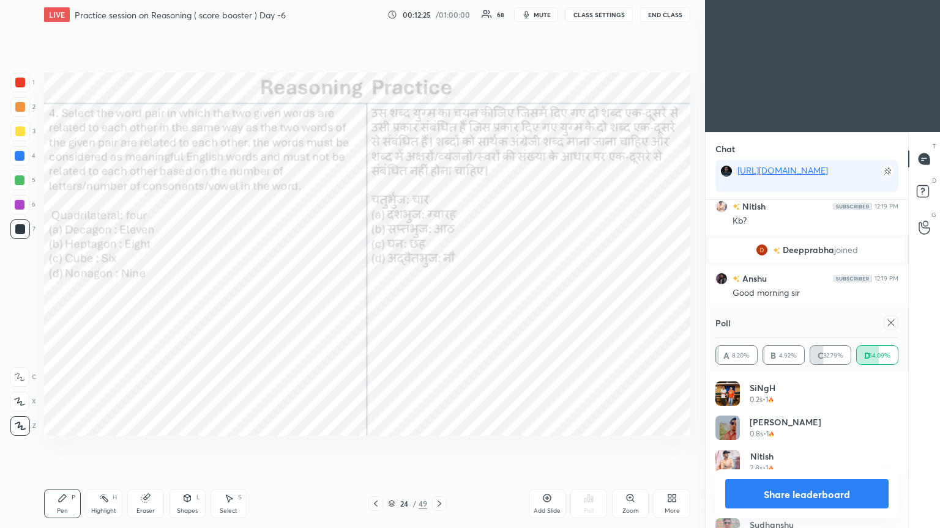
click at [439, 287] on icon at bounding box center [891, 323] width 6 height 6
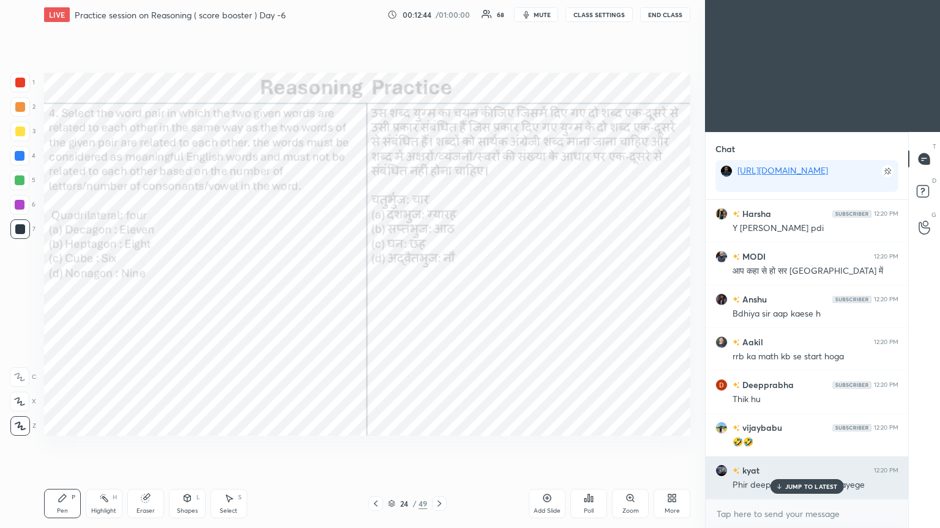
click at [439, 287] on p "JUMP TO LATEST" at bounding box center [811, 486] width 53 height 7
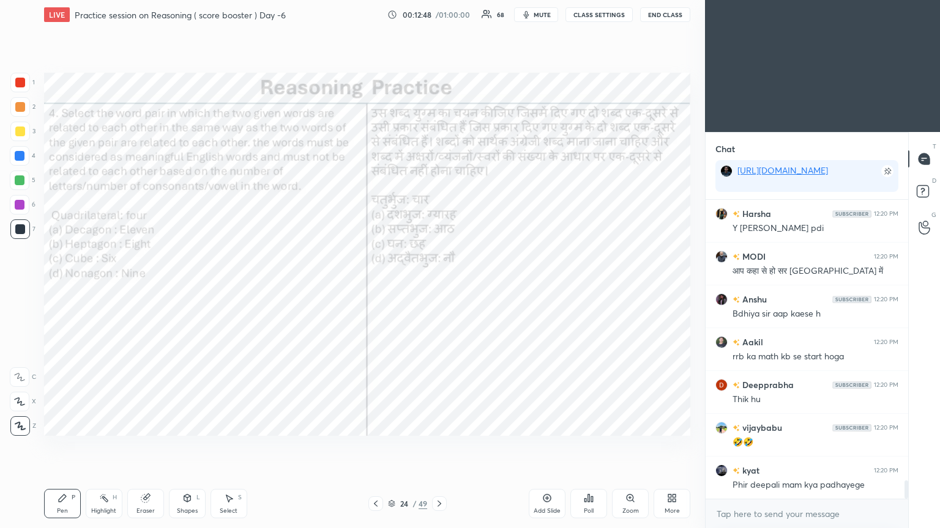
click at [437, 287] on icon at bounding box center [439, 504] width 10 height 10
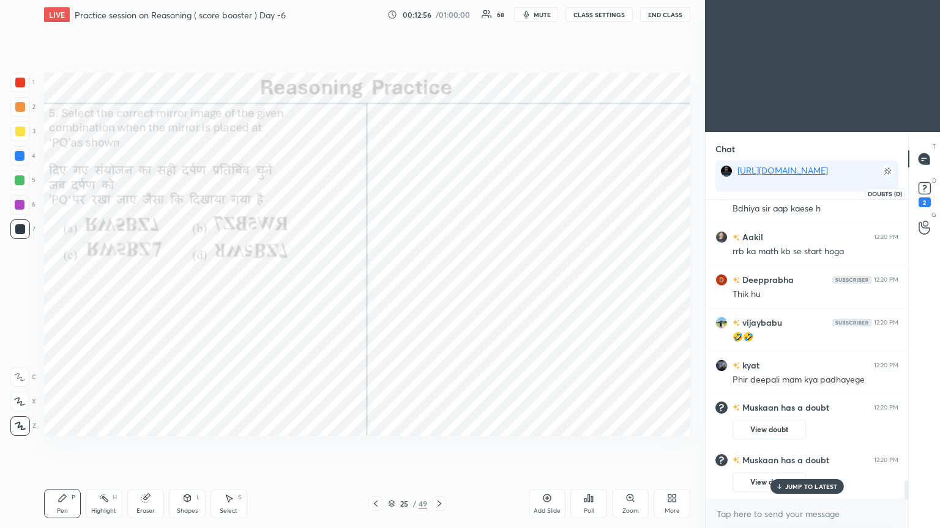
click at [439, 193] on icon at bounding box center [924, 188] width 18 height 18
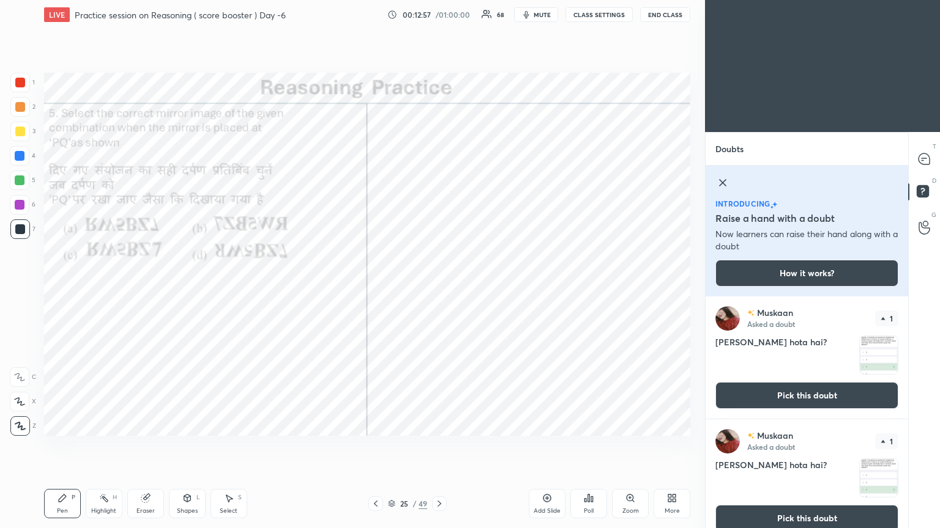
click at [439, 287] on button "Pick this doubt" at bounding box center [806, 395] width 183 height 27
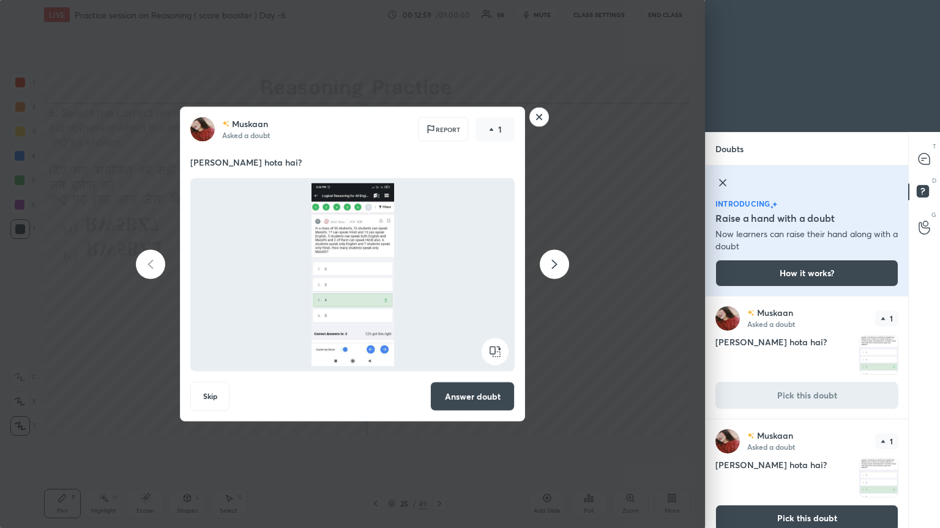
click at [439, 129] on div at bounding box center [539, 119] width 20 height 22
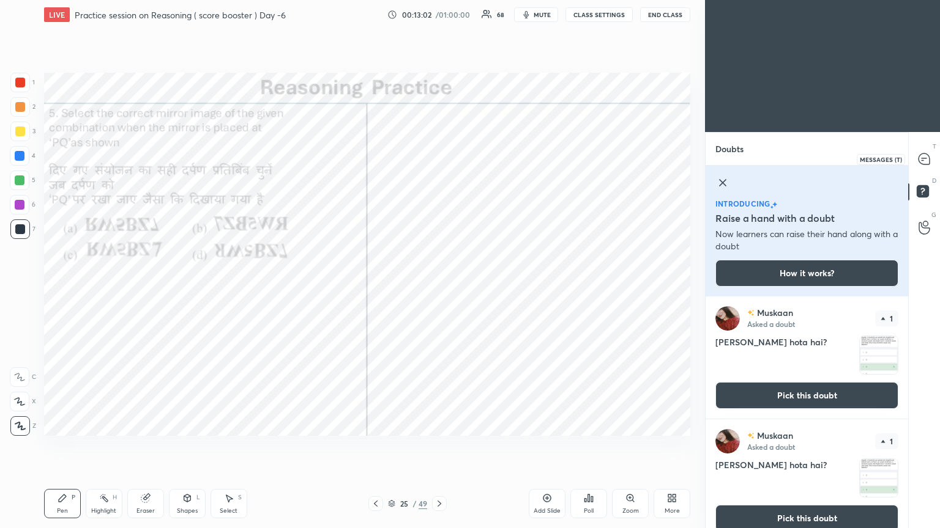
click at [439, 160] on icon at bounding box center [923, 159] width 11 height 11
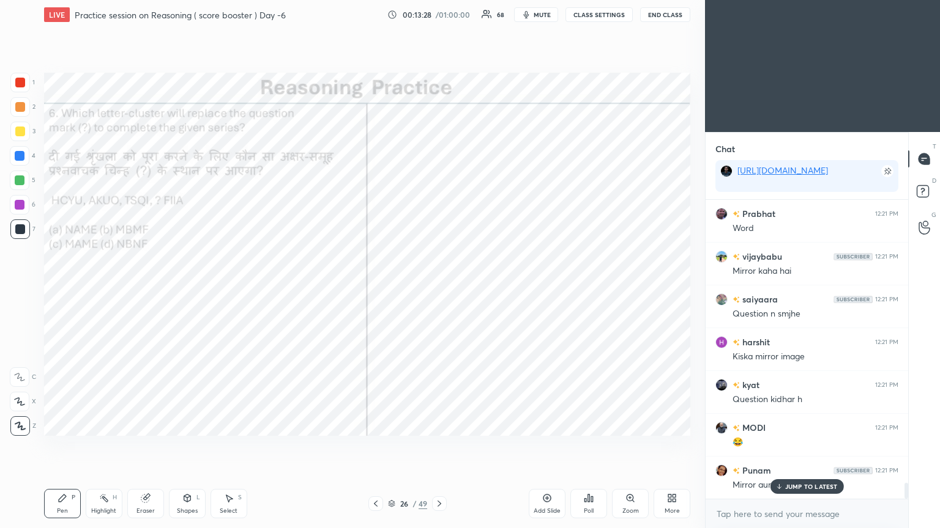
scroll to position [5319, 0]
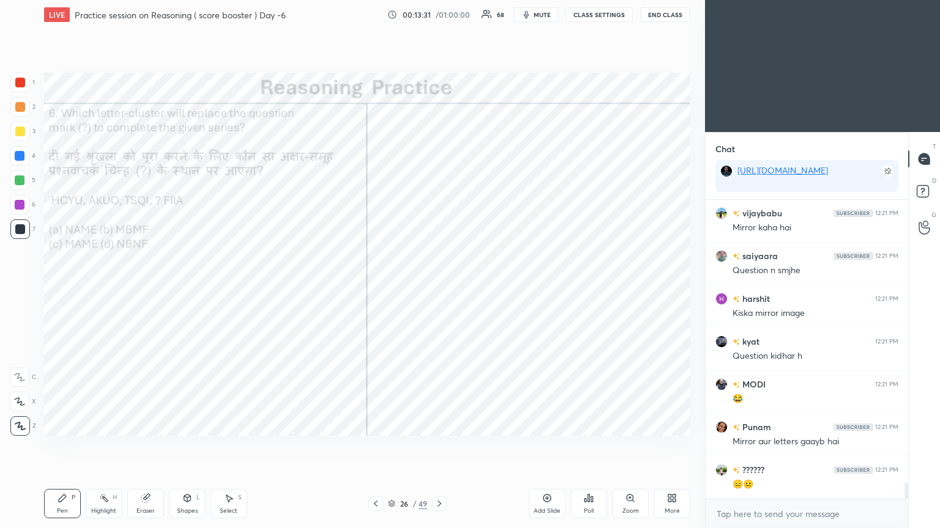
click at [439, 287] on div "Poll" at bounding box center [588, 503] width 37 height 29
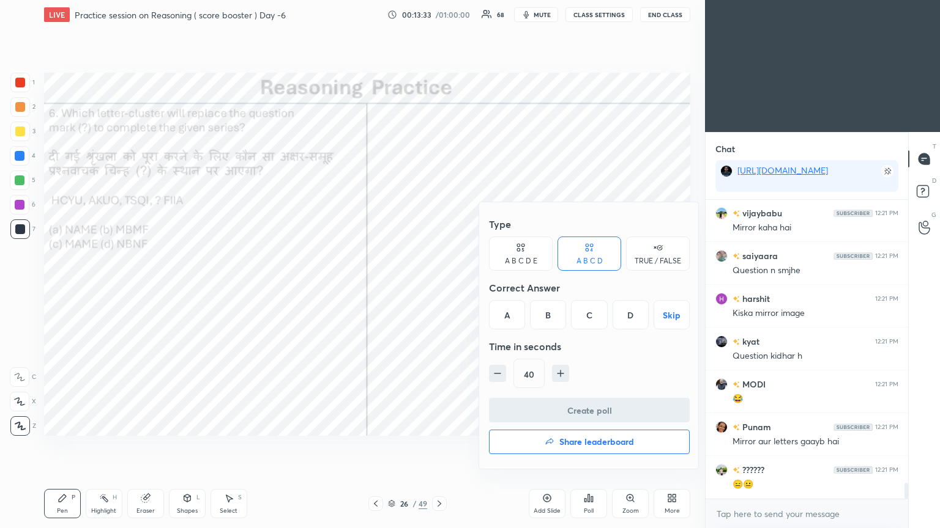
click at [439, 287] on div "C" at bounding box center [589, 314] width 36 height 29
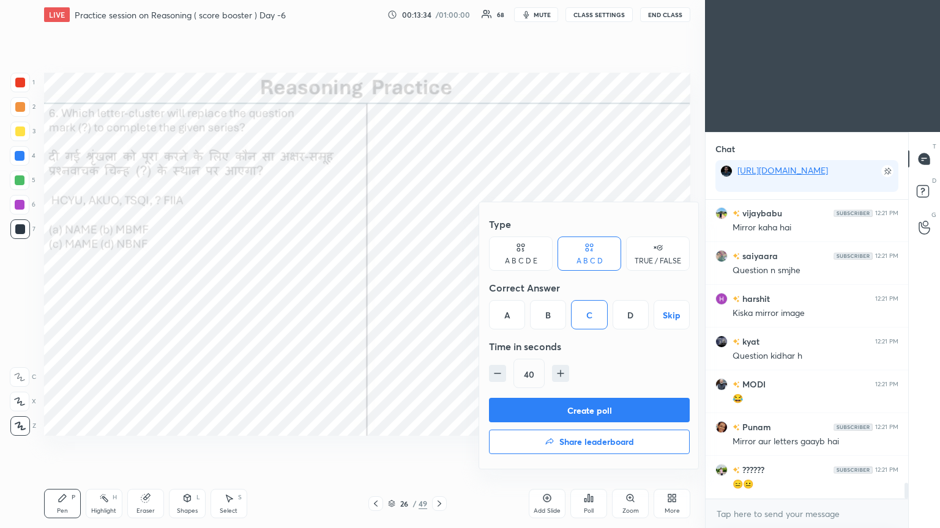
scroll to position [5361, 0]
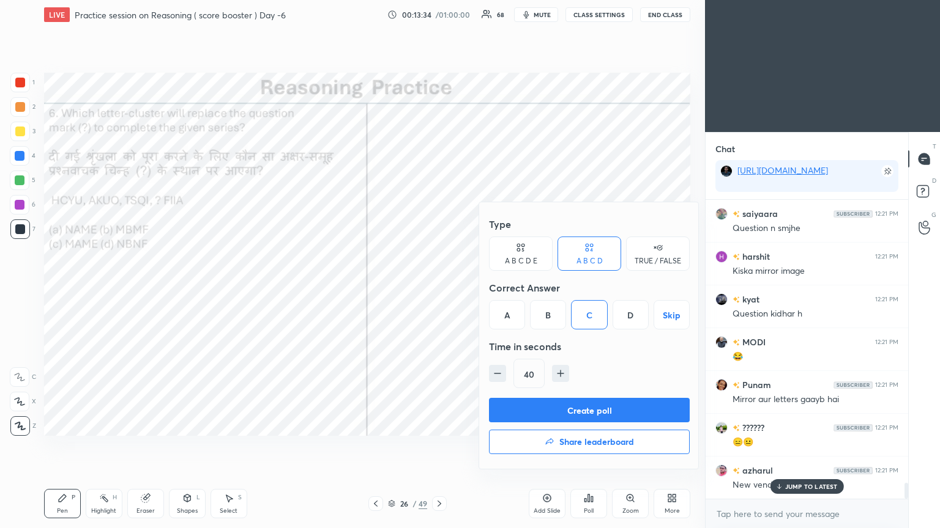
click at [439, 287] on button "Create poll" at bounding box center [589, 410] width 201 height 24
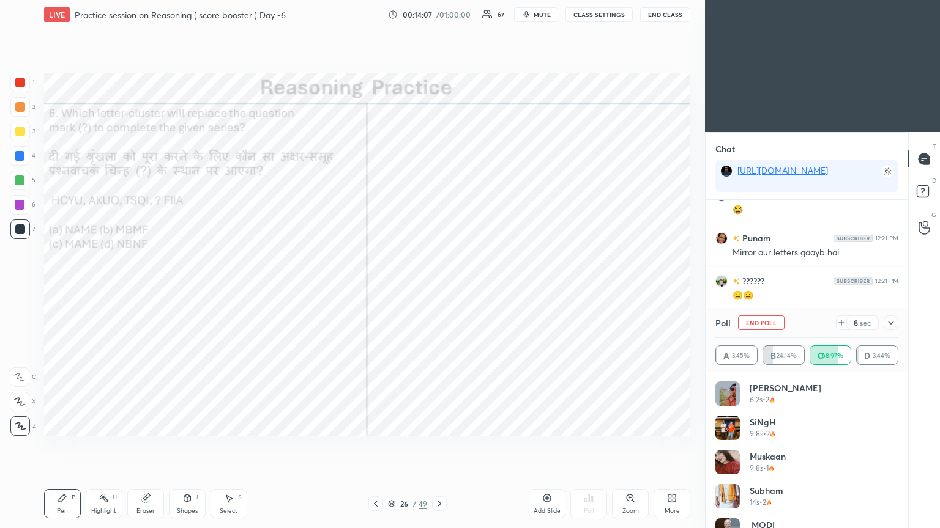
scroll to position [5551, 0]
click at [439, 287] on div at bounding box center [890, 323] width 15 height 15
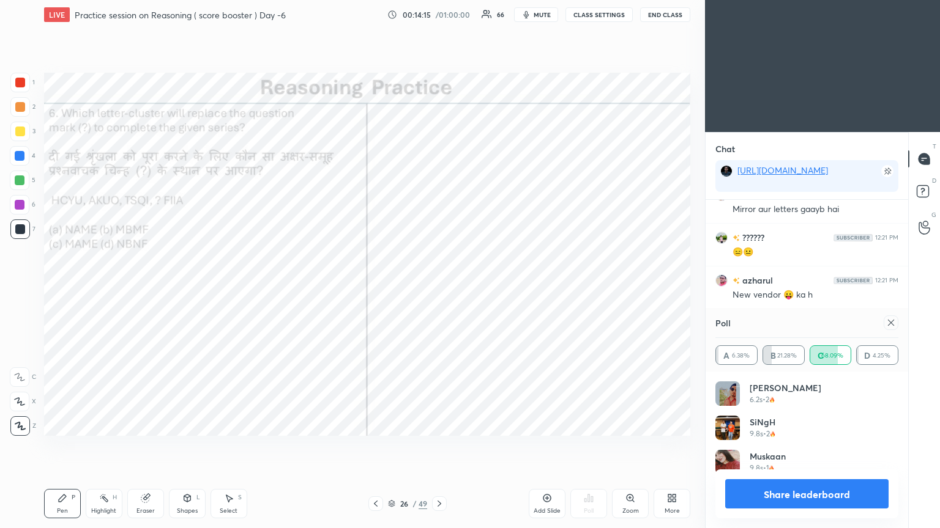
scroll to position [4, 4]
click at [439, 287] on icon at bounding box center [891, 323] width 10 height 10
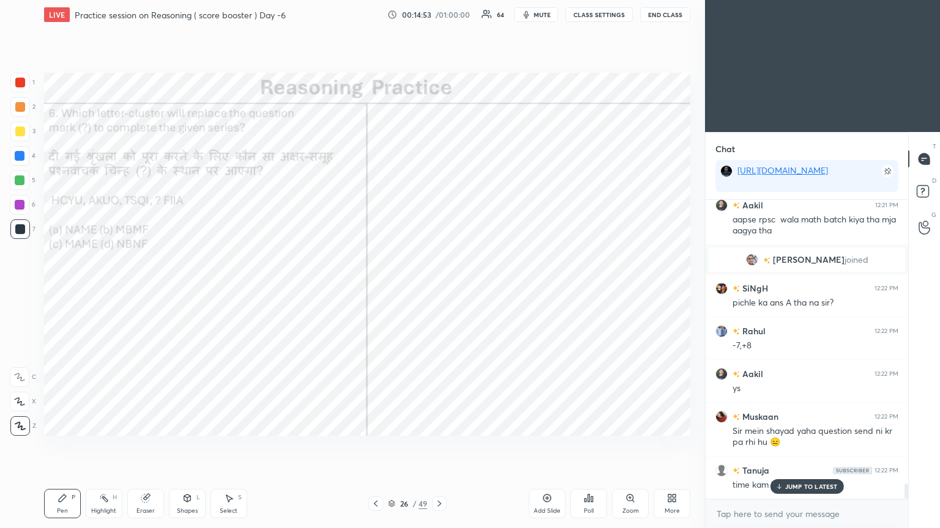
click at [439, 287] on p "JUMP TO LATEST" at bounding box center [811, 486] width 53 height 7
click at [439, 287] on icon at bounding box center [439, 504] width 10 height 10
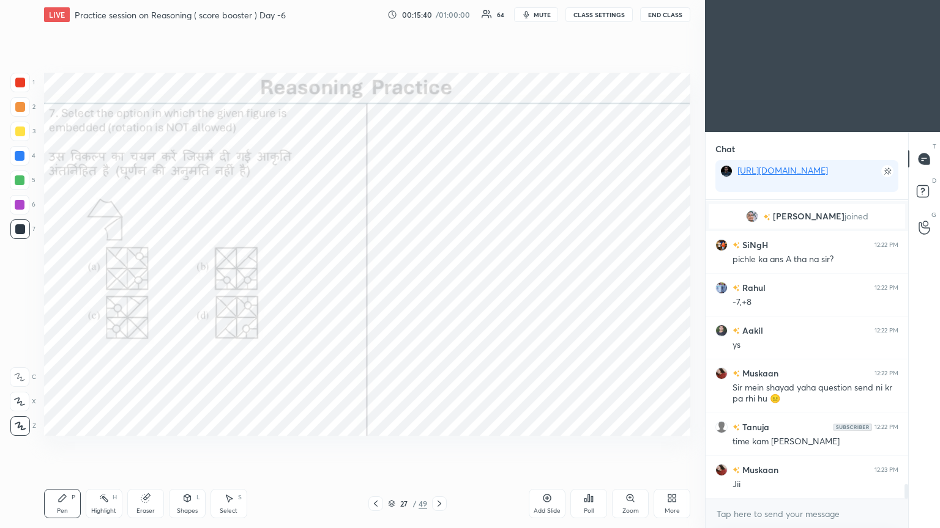
click at [439, 287] on div "Poll" at bounding box center [588, 503] width 37 height 29
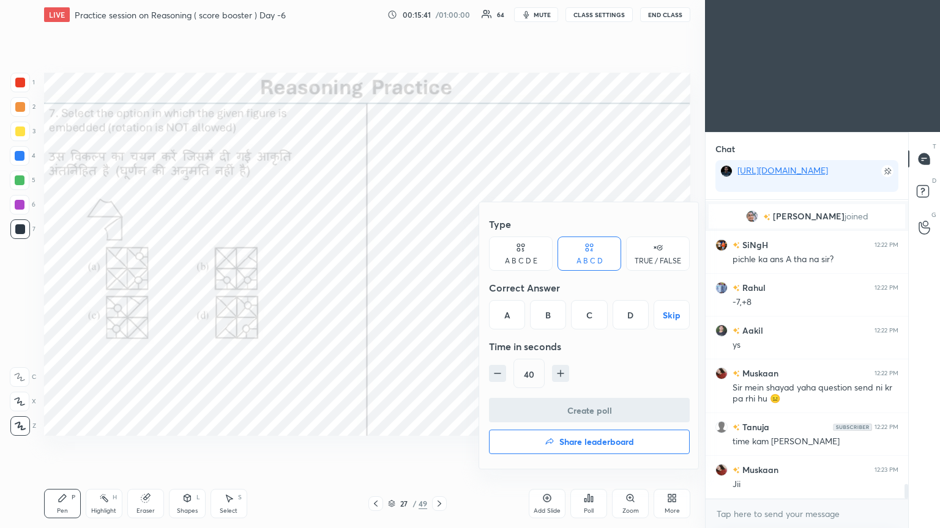
click at [439, 287] on div "D" at bounding box center [630, 314] width 36 height 29
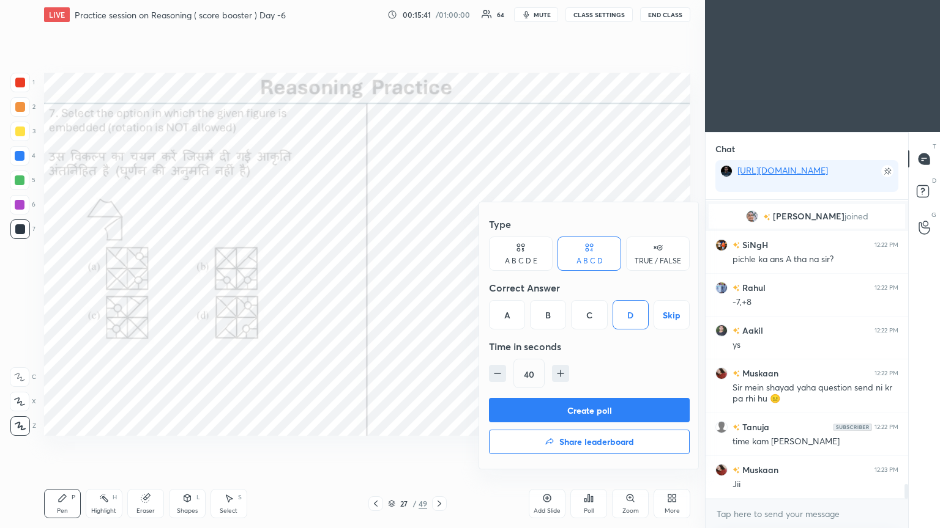
click at [439, 287] on button "Create poll" at bounding box center [589, 410] width 201 height 24
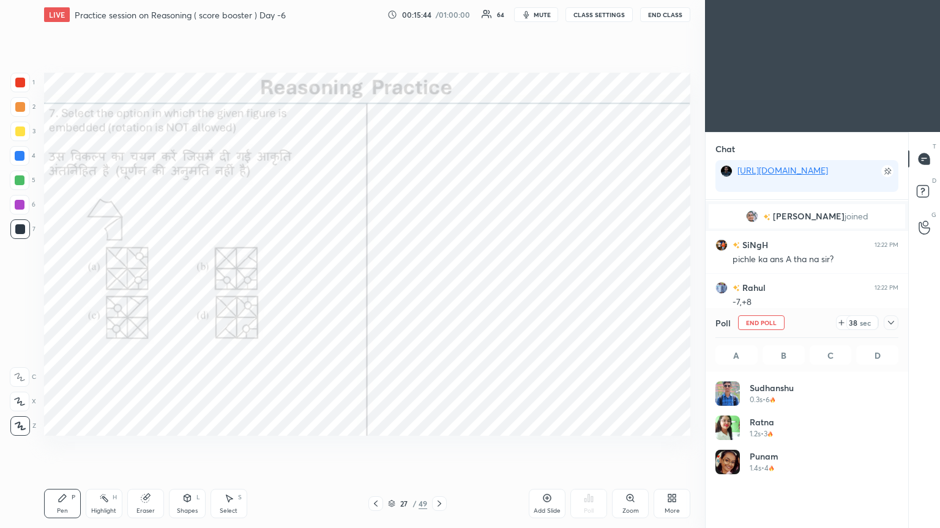
scroll to position [4, 4]
click at [439, 287] on div "16 sec" at bounding box center [867, 323] width 62 height 15
click at [439, 287] on icon at bounding box center [891, 323] width 10 height 10
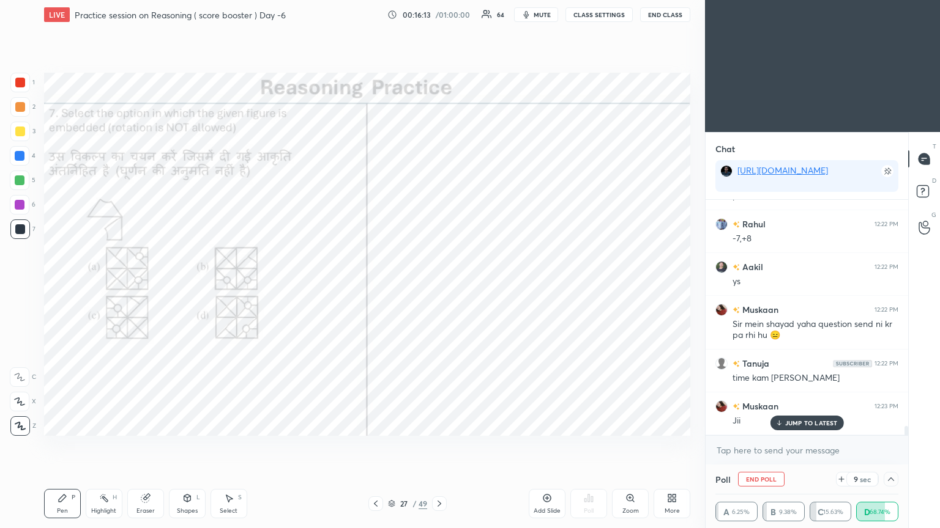
scroll to position [5840, 0]
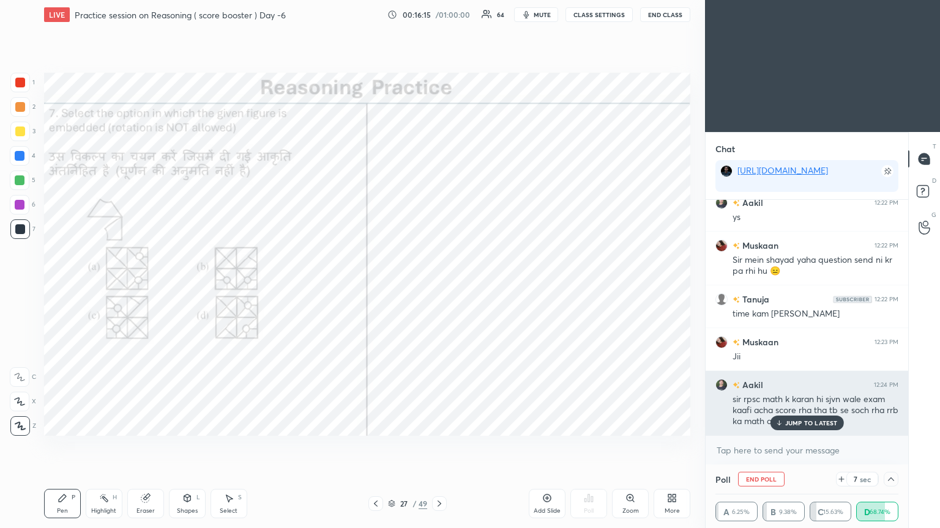
click at [439, 287] on p "JUMP TO LATEST" at bounding box center [811, 423] width 53 height 7
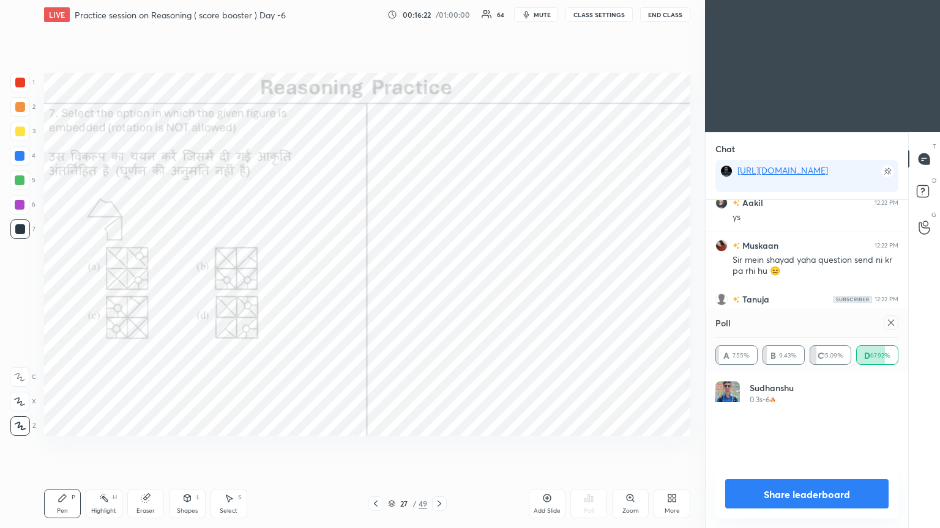
scroll to position [4, 4]
click at [439, 287] on icon at bounding box center [891, 323] width 10 height 10
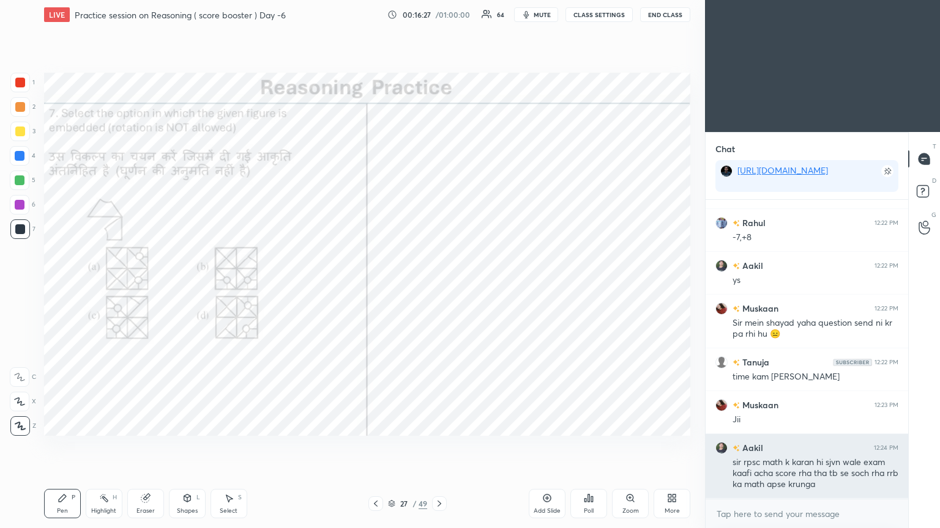
click at [439, 287] on h6 "Aakil" at bounding box center [751, 448] width 23 height 13
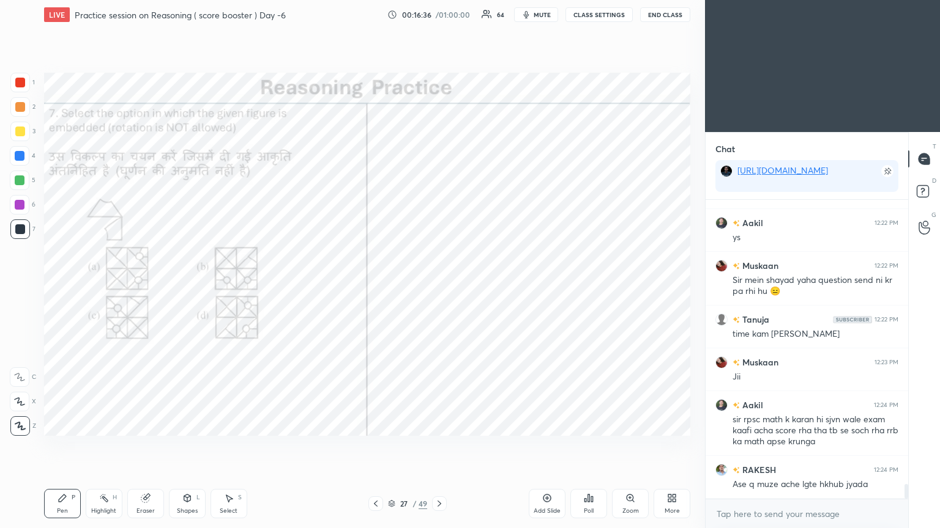
click at [439, 287] on icon at bounding box center [439, 504] width 4 height 6
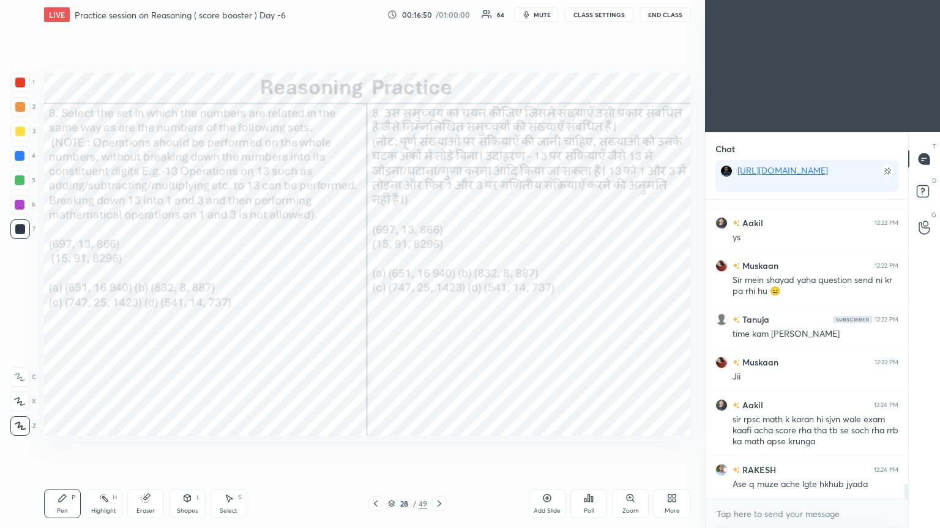
click at [439, 287] on icon at bounding box center [592, 500] width 2 height 6
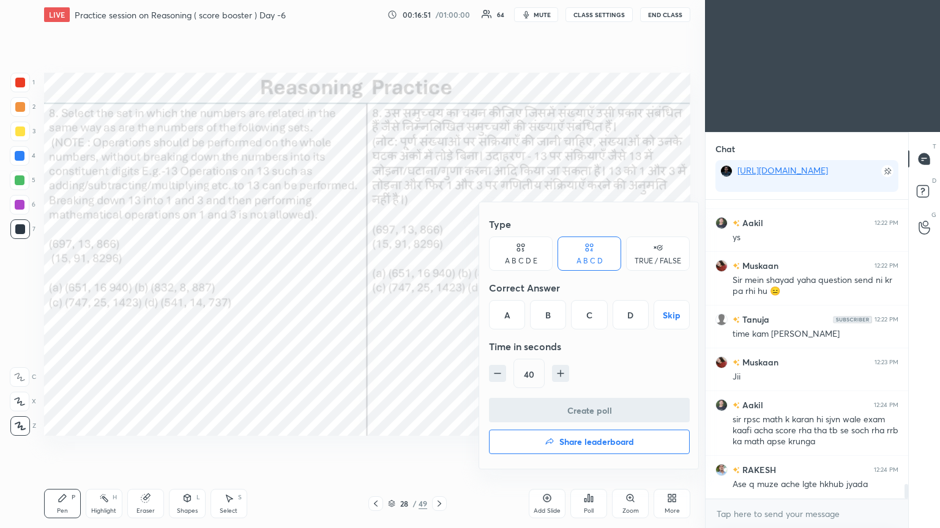
click at [439, 287] on div "D" at bounding box center [630, 314] width 36 height 29
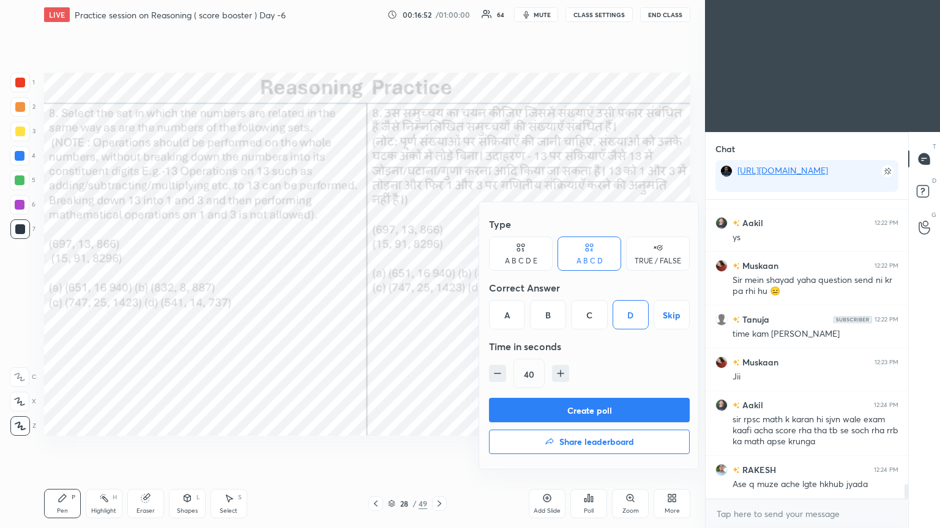
click at [439, 287] on button "Create poll" at bounding box center [589, 410] width 201 height 24
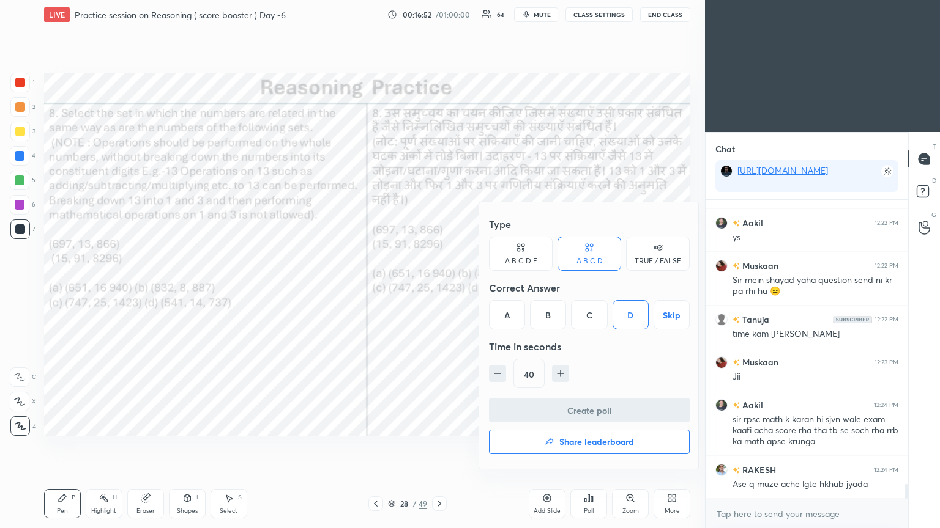
scroll to position [181, 199]
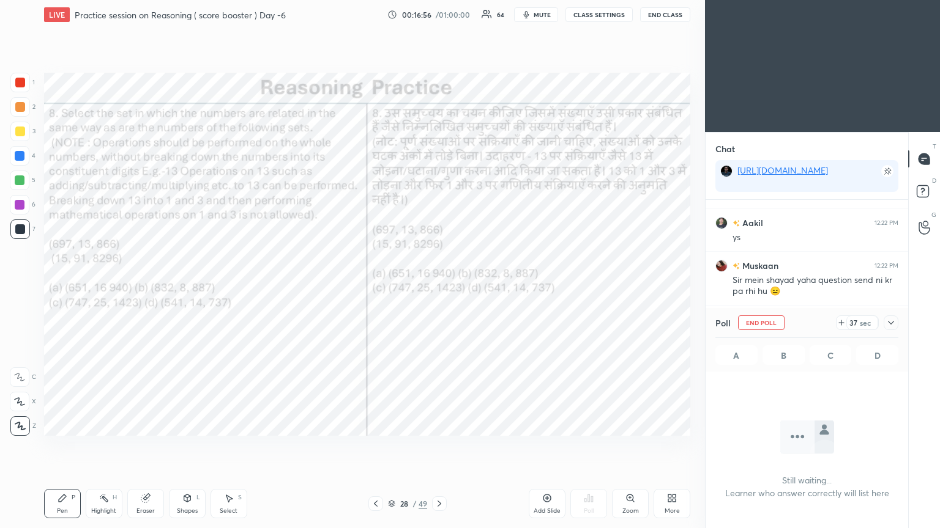
click at [439, 13] on span "mute" at bounding box center [541, 14] width 17 height 9
click at [439, 12] on button "End Class" at bounding box center [665, 14] width 50 height 15
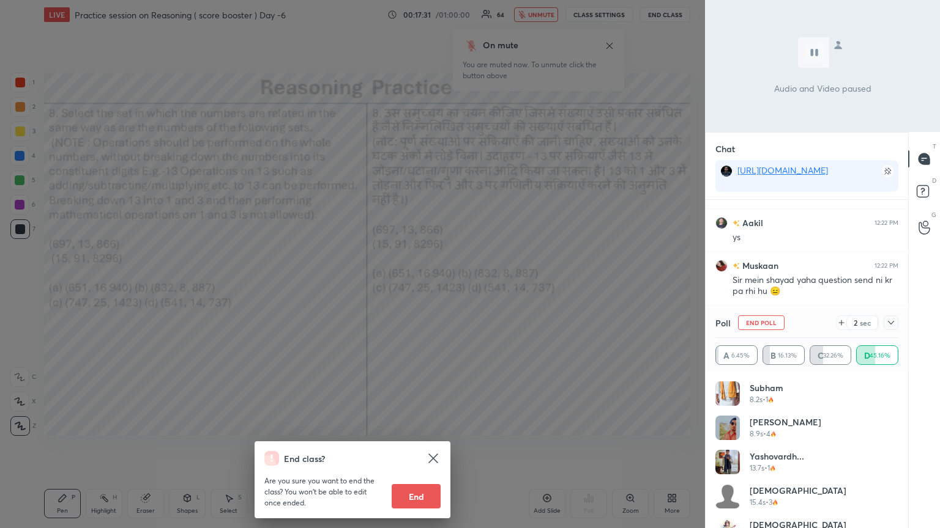
click at [439, 287] on div "End class? Are you sure you want to end the class? You won’t be able to edit on…" at bounding box center [352, 264] width 705 height 528
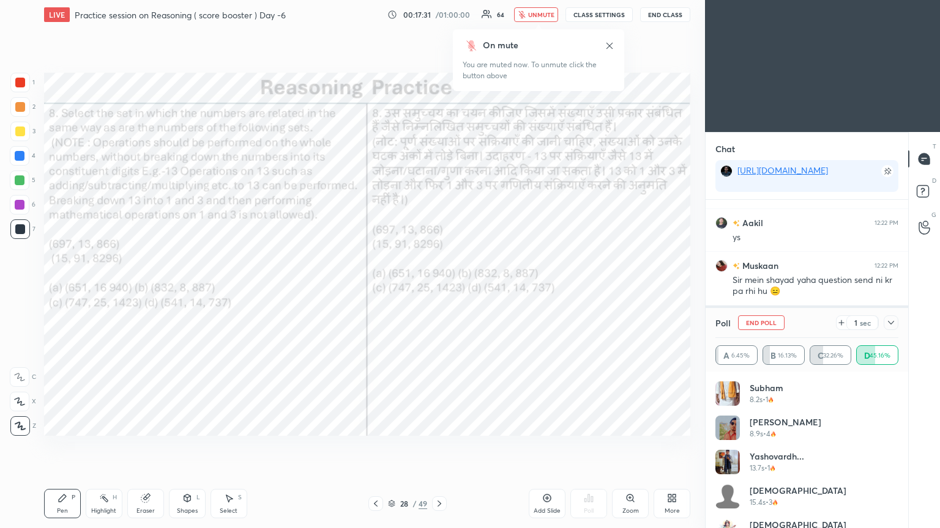
click at [439, 287] on icon at bounding box center [891, 323] width 10 height 10
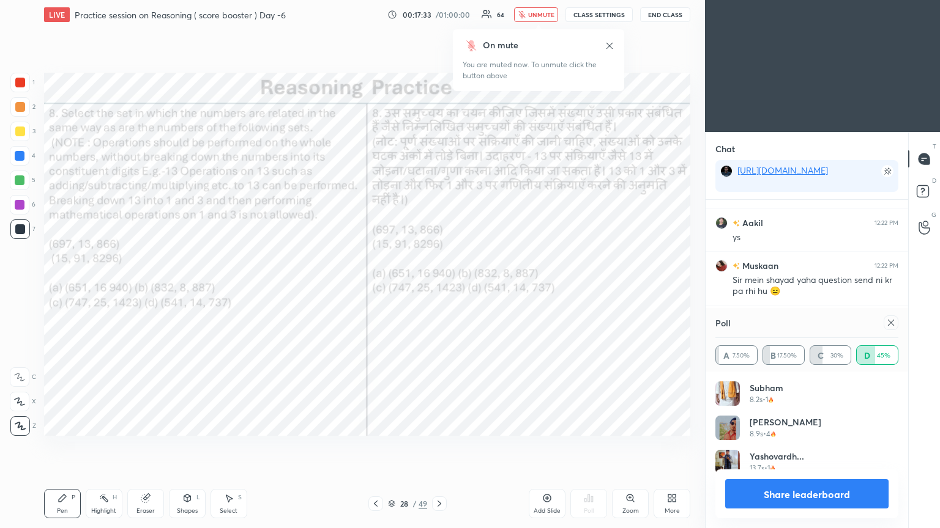
scroll to position [143, 179]
click at [439, 287] on icon at bounding box center [891, 323] width 10 height 10
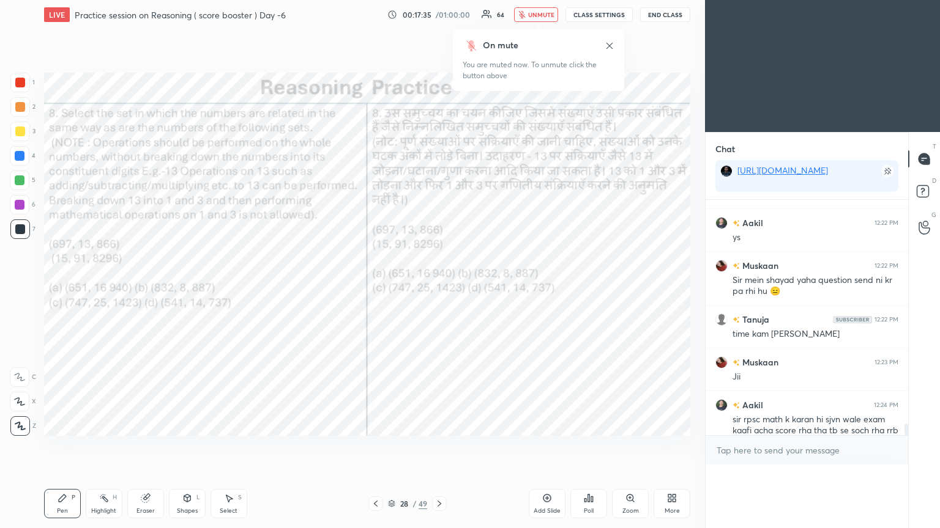
scroll to position [247, 199]
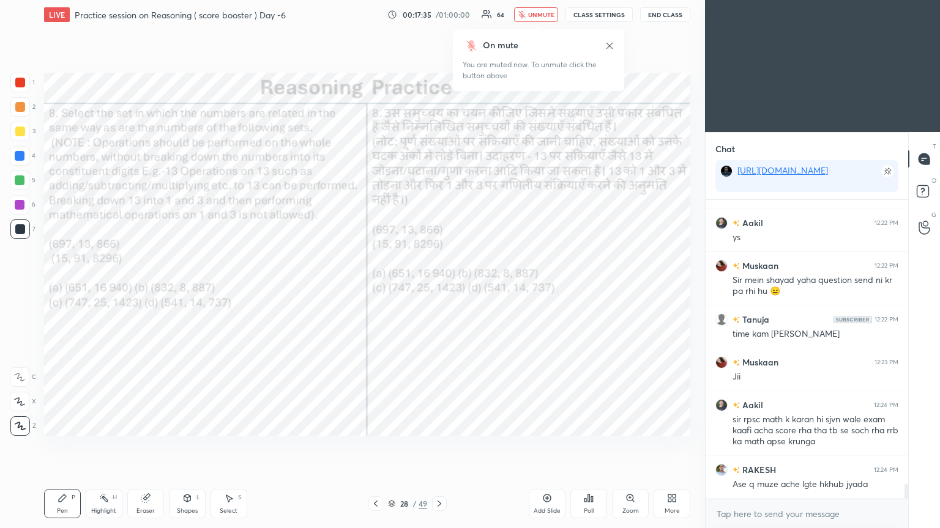
click at [439, 12] on span "unmute" at bounding box center [541, 14] width 26 height 9
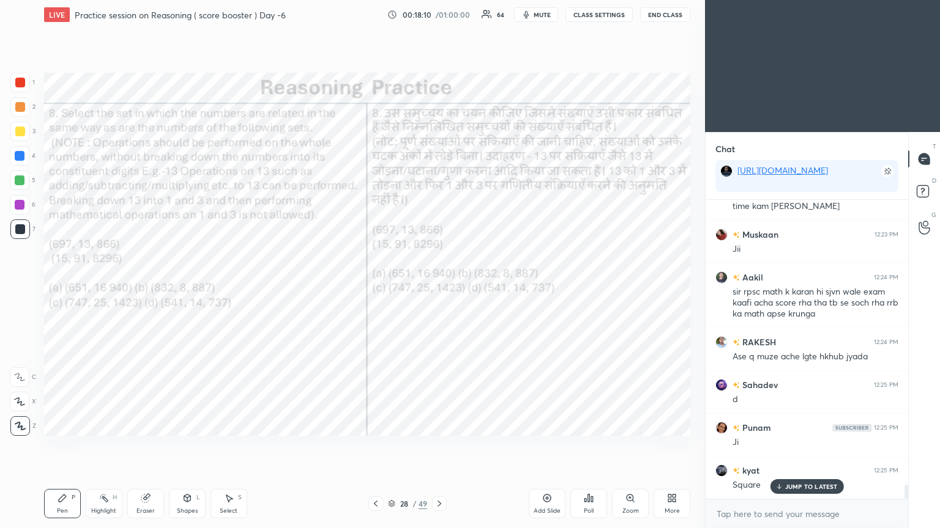
click at [438, 287] on icon at bounding box center [439, 504] width 10 height 10
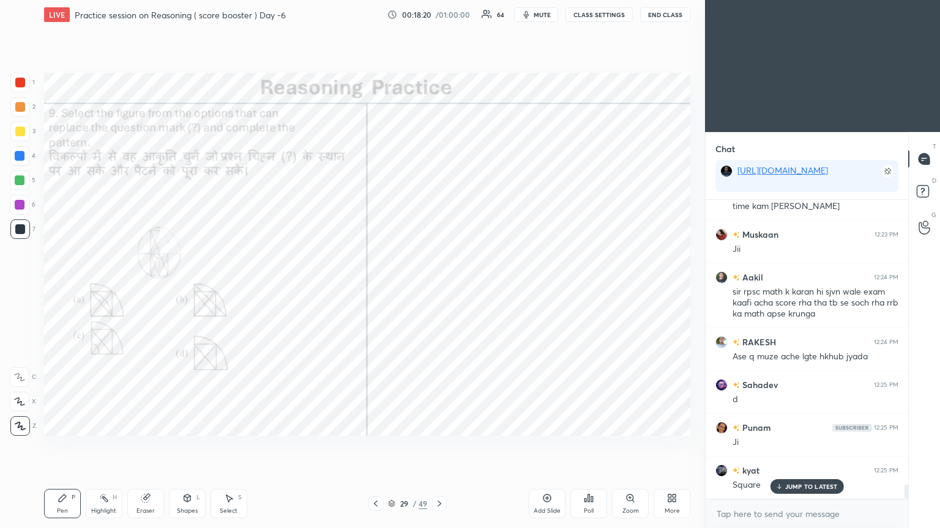
click at [439, 287] on div "Poll" at bounding box center [588, 503] width 37 height 29
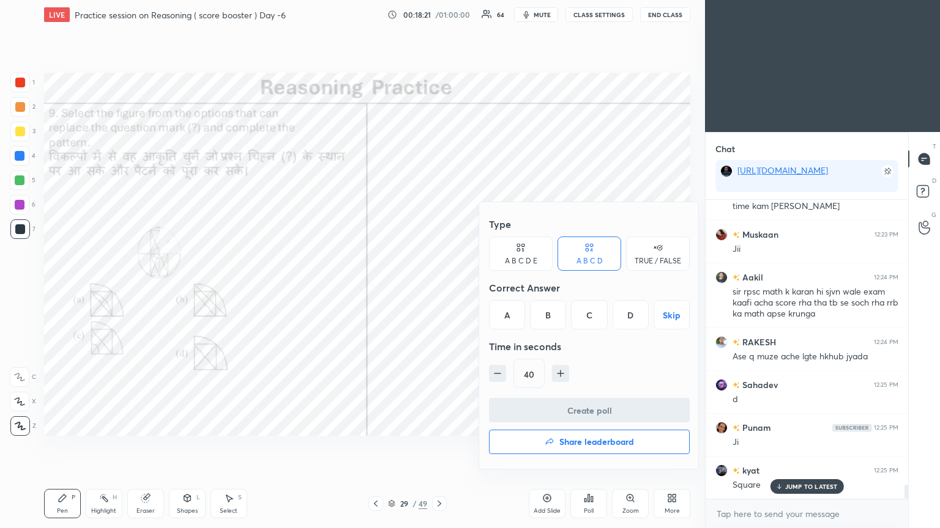
click at [439, 287] on div "C" at bounding box center [589, 314] width 36 height 29
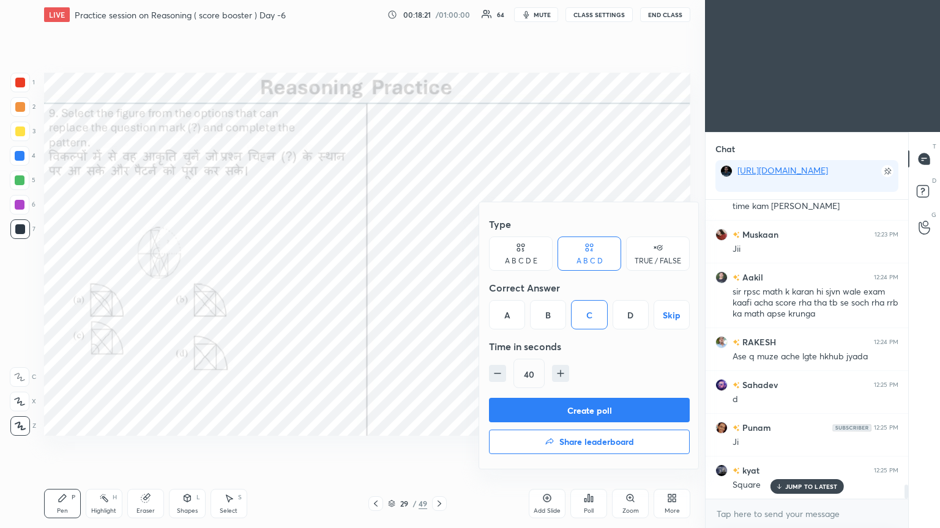
click at [439, 287] on button "Create poll" at bounding box center [589, 410] width 201 height 24
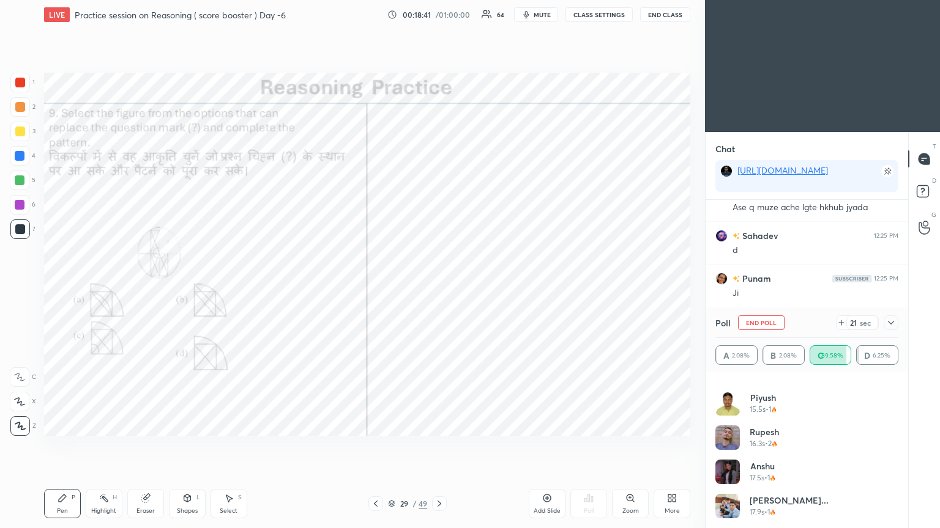
scroll to position [6141, 0]
click at [439, 287] on icon at bounding box center [891, 323] width 10 height 10
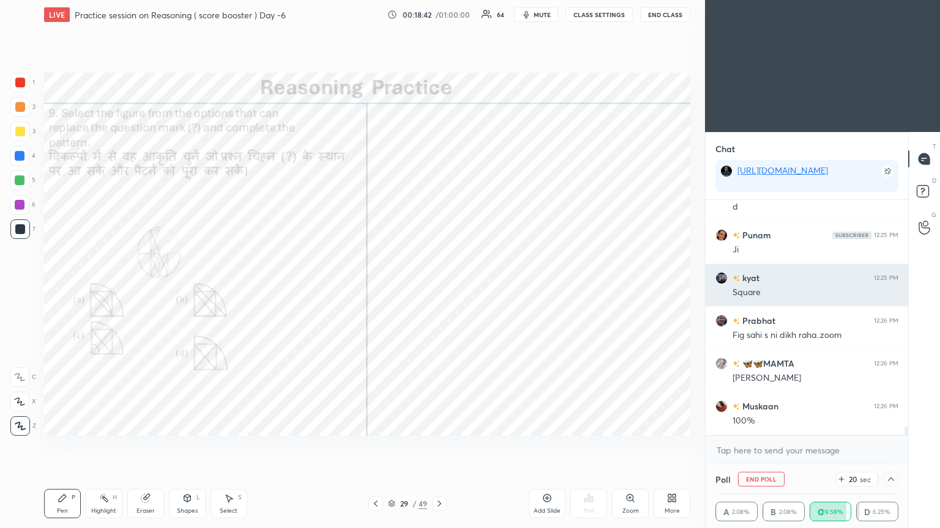
scroll to position [0, 0]
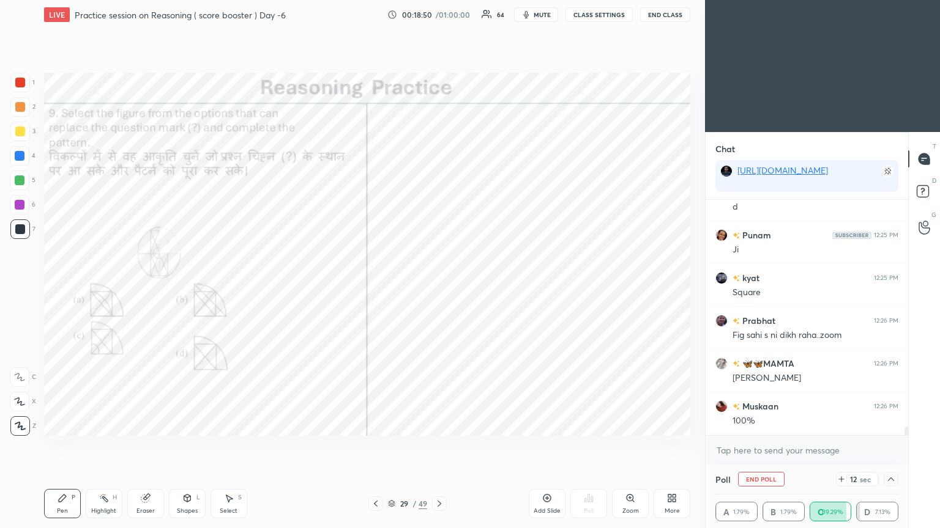
click at [439, 287] on icon at bounding box center [630, 499] width 10 height 10
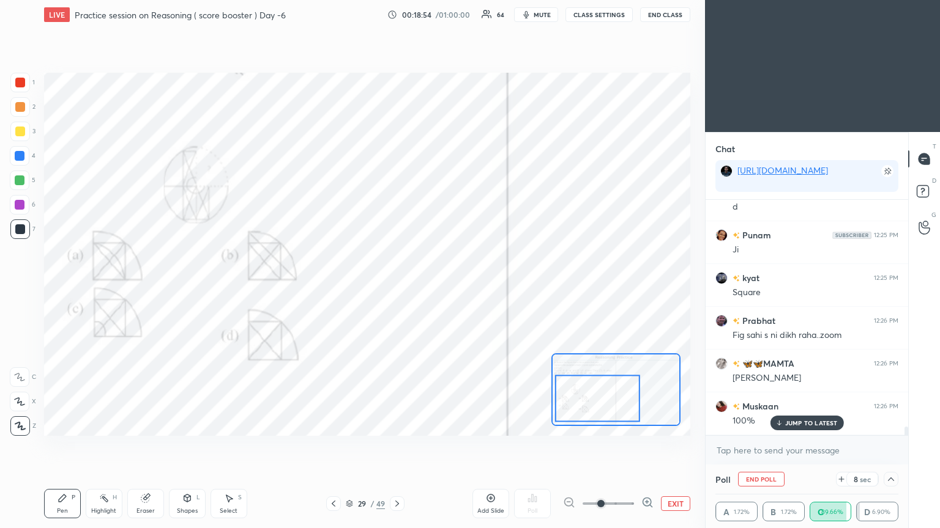
scroll to position [6183, 0]
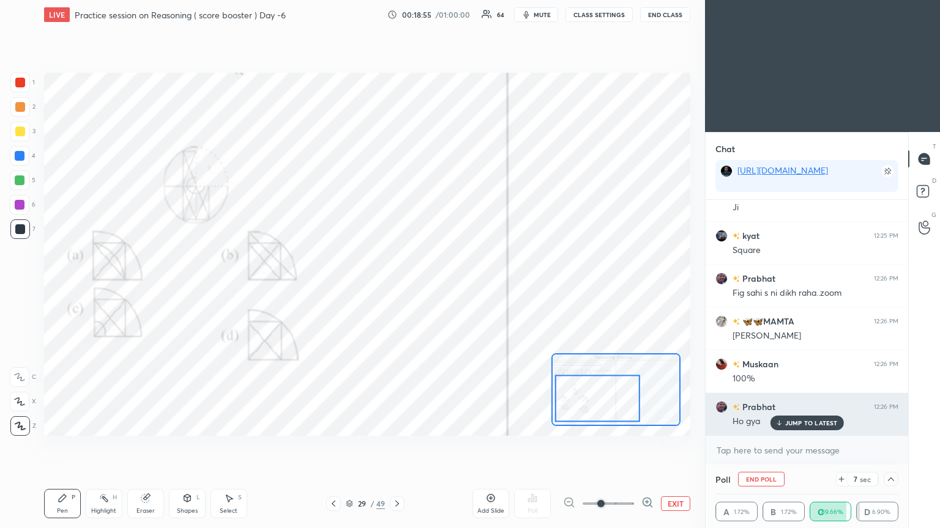
click at [439, 287] on icon at bounding box center [779, 425] width 4 height 2
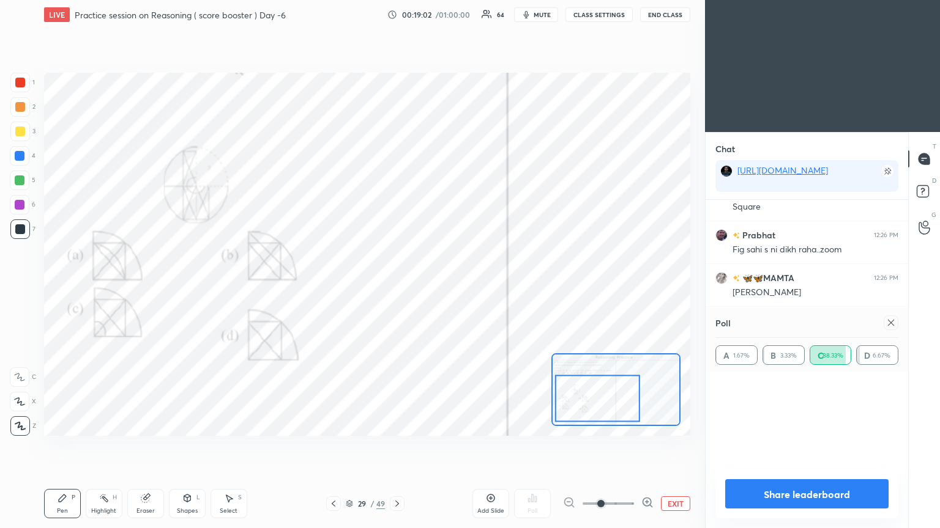
scroll to position [57, 179]
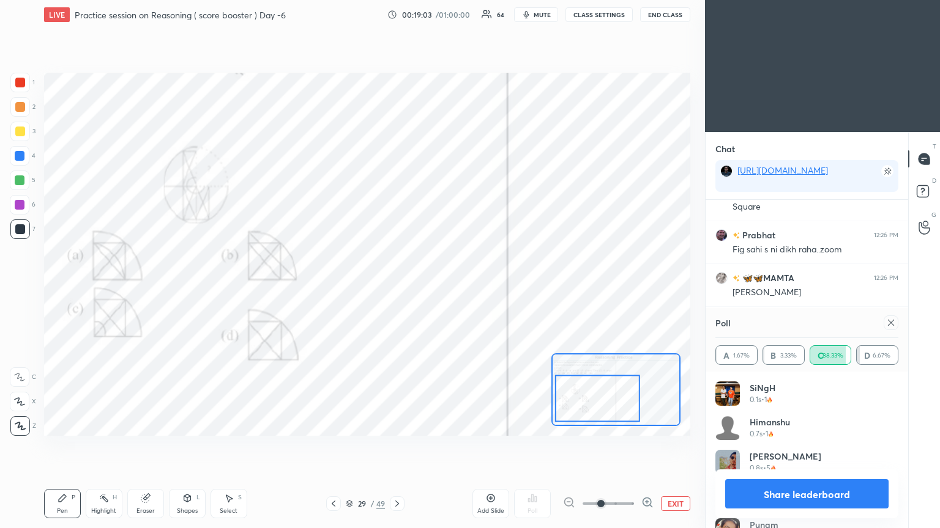
click at [439, 287] on icon at bounding box center [891, 323] width 10 height 10
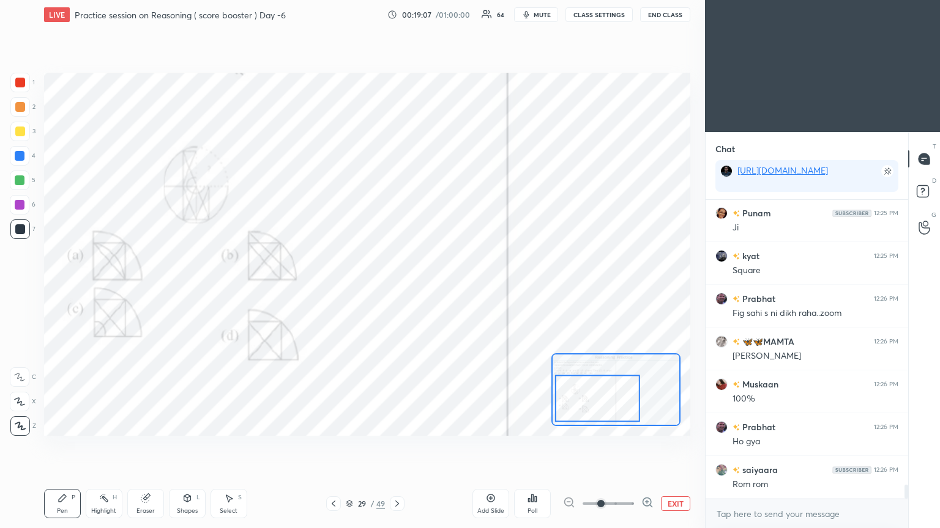
click at [439, 287] on button "EXIT" at bounding box center [675, 504] width 29 height 15
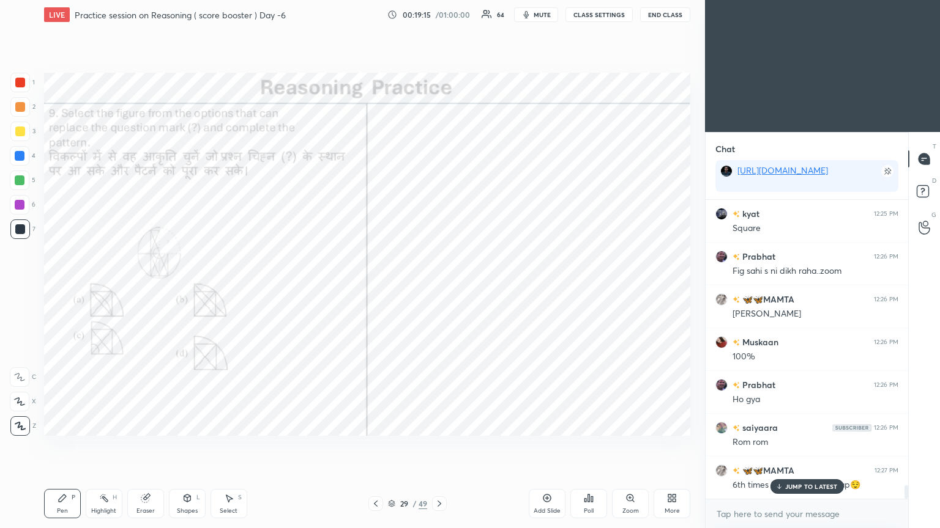
click at [439, 287] on div "JUMP TO LATEST" at bounding box center [805, 487] width 73 height 15
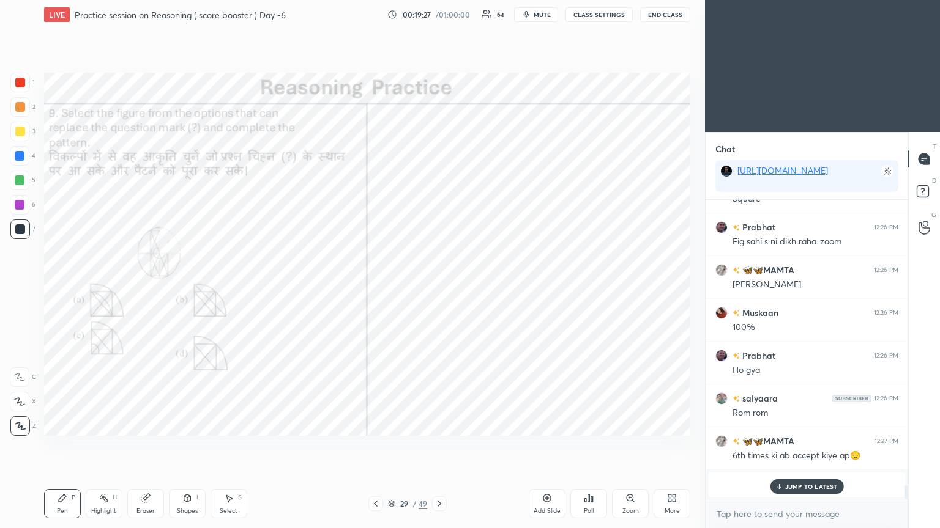
click at [439, 287] on span "Nitish" at bounding box center [807, 485] width 23 height 10
click at [439, 287] on p "JUMP TO LATEST" at bounding box center [811, 486] width 53 height 7
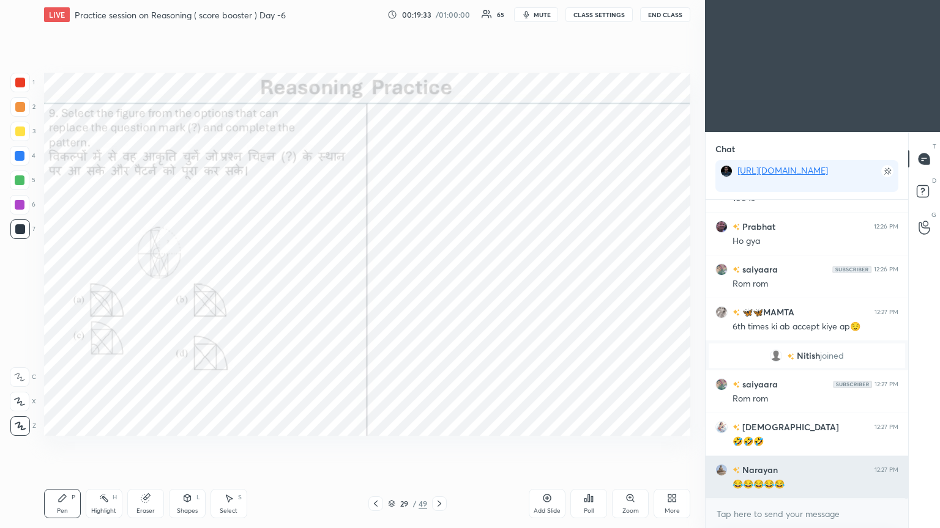
click at [439, 287] on div "😂😂😂😂😂" at bounding box center [815, 485] width 166 height 12
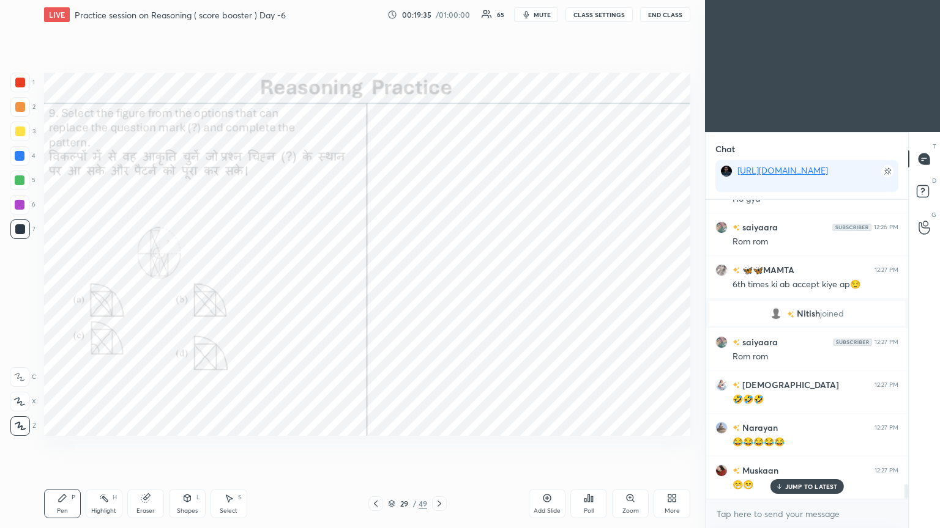
click at [439, 287] on div "Setting up your live class Poll for secs No correct answer Start poll" at bounding box center [367, 254] width 656 height 450
click at [439, 287] on icon at bounding box center [439, 504] width 10 height 10
click at [439, 287] on icon at bounding box center [630, 499] width 10 height 10
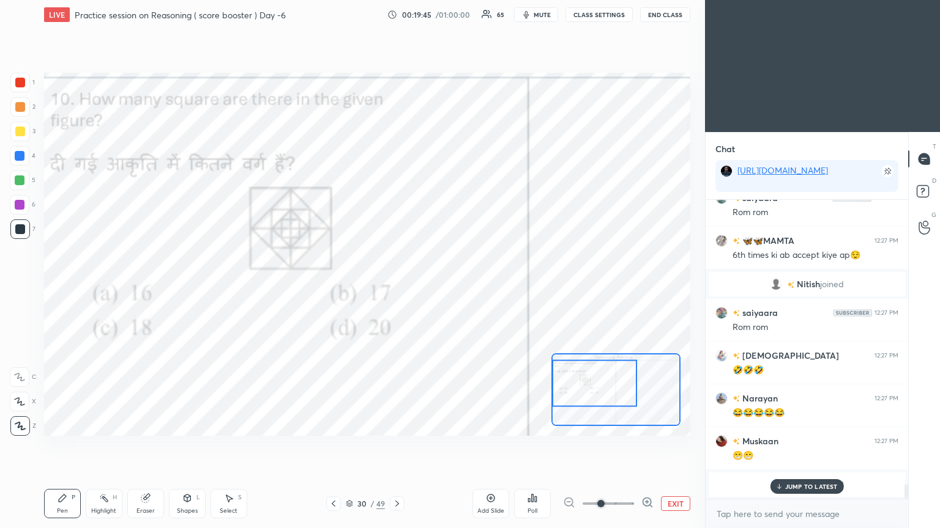
click at [439, 287] on p "JUMP TO LATEST" at bounding box center [811, 486] width 53 height 7
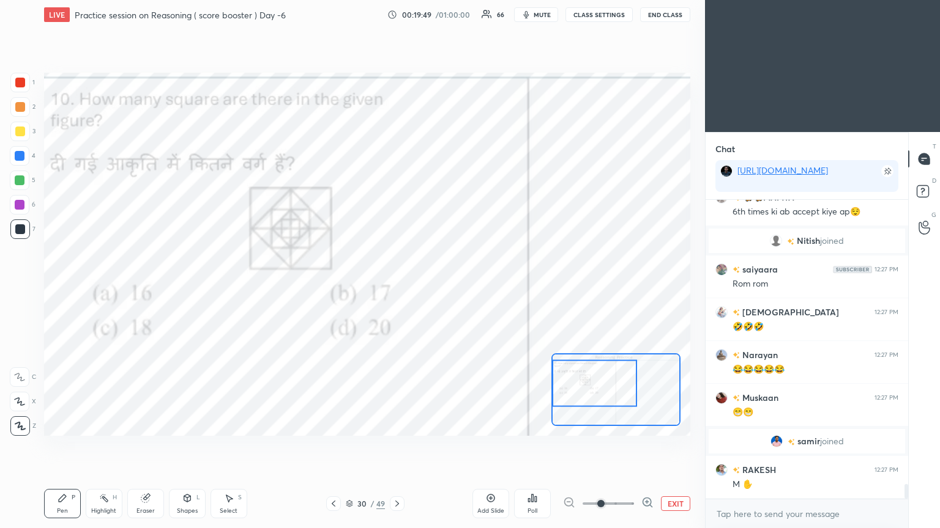
click at [439, 287] on div "Add Slide" at bounding box center [490, 503] width 37 height 29
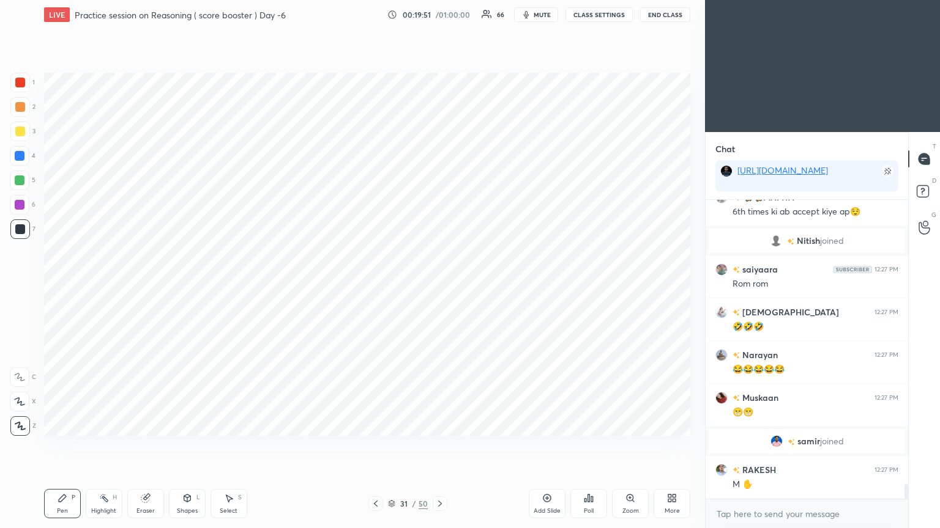
click at [375, 287] on icon at bounding box center [376, 504] width 10 height 10
click at [439, 287] on icon at bounding box center [630, 499] width 10 height 10
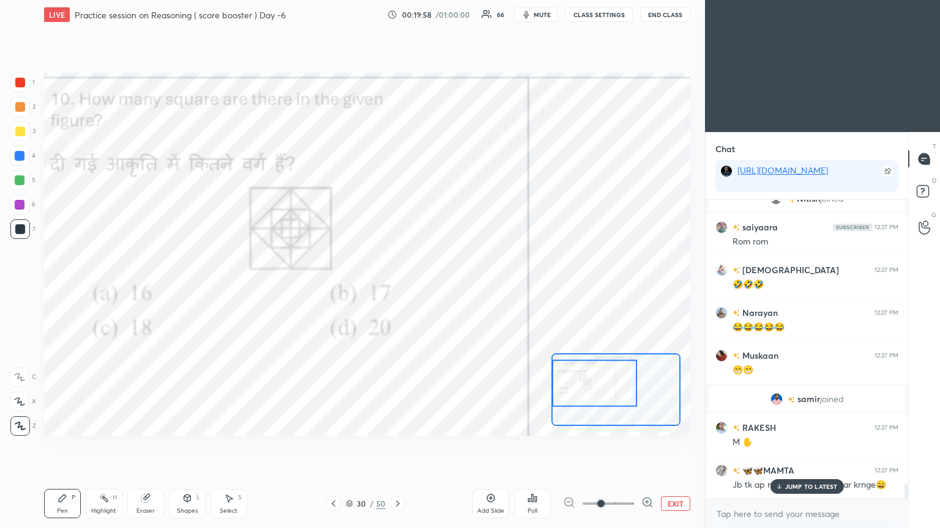
click at [439, 287] on icon at bounding box center [532, 499] width 10 height 10
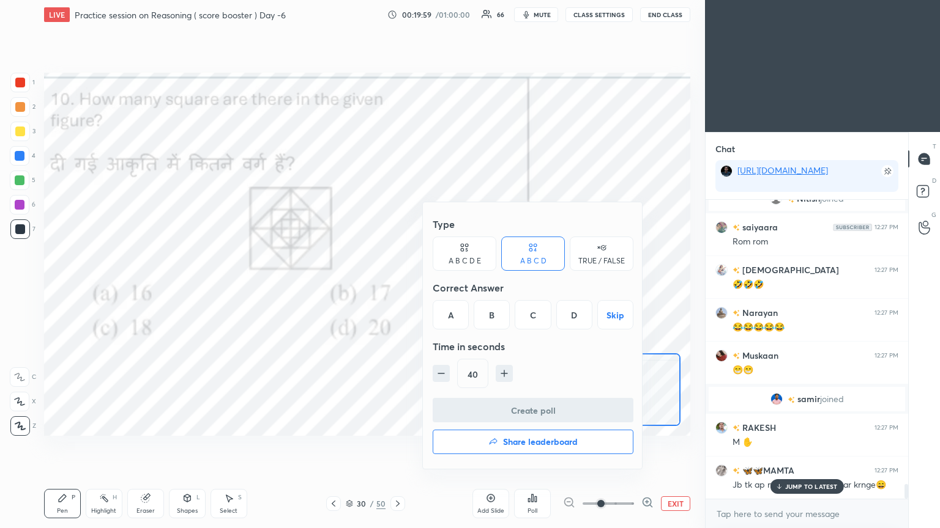
click at [439, 287] on div "B" at bounding box center [491, 314] width 36 height 29
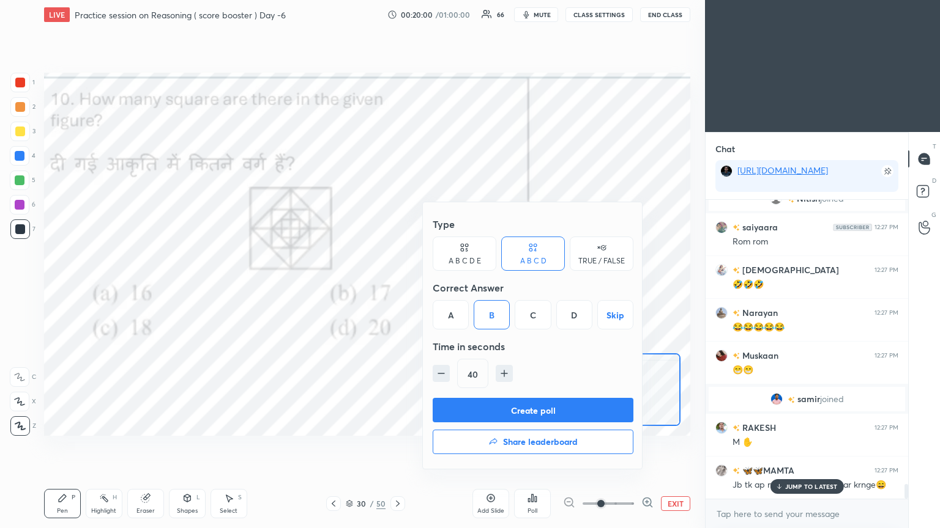
click at [439, 287] on button "Create poll" at bounding box center [532, 410] width 201 height 24
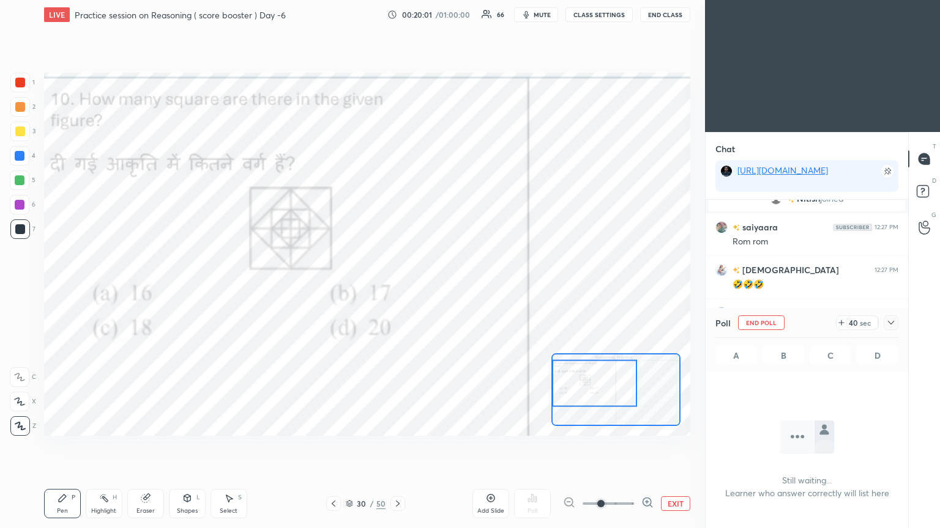
click at [439, 287] on icon at bounding box center [891, 323] width 10 height 10
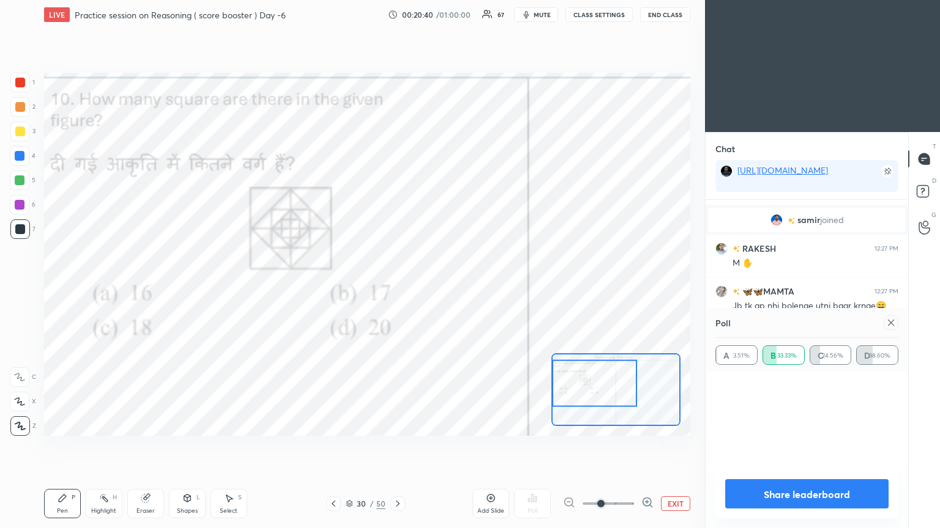
scroll to position [143, 179]
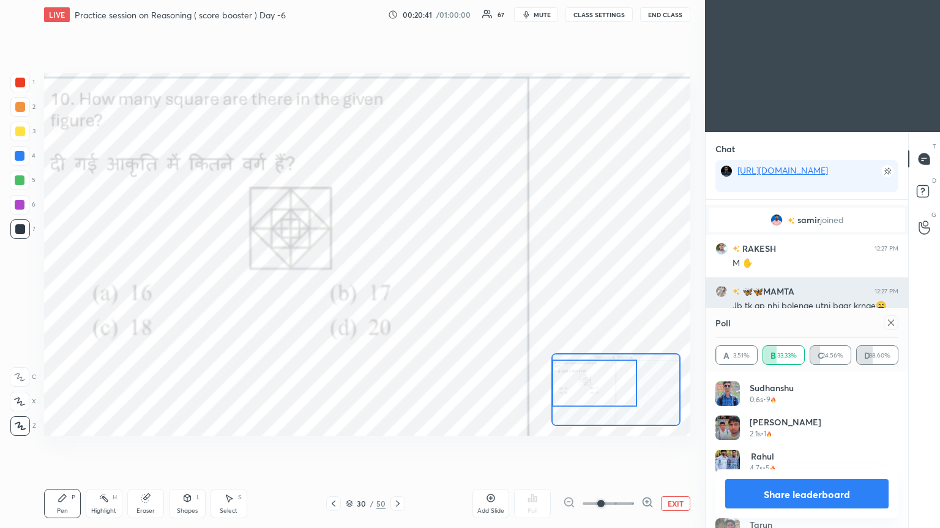
click at [439, 287] on icon at bounding box center [891, 323] width 10 height 10
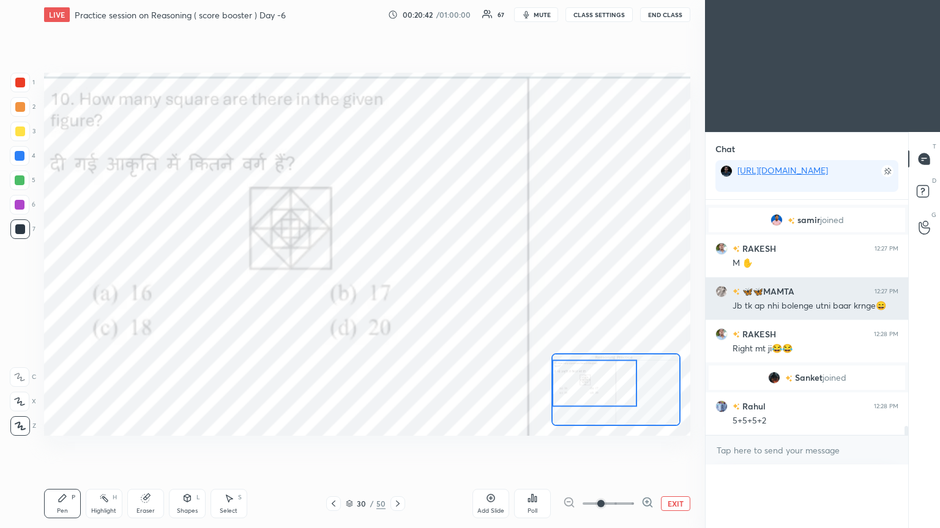
scroll to position [0, 0]
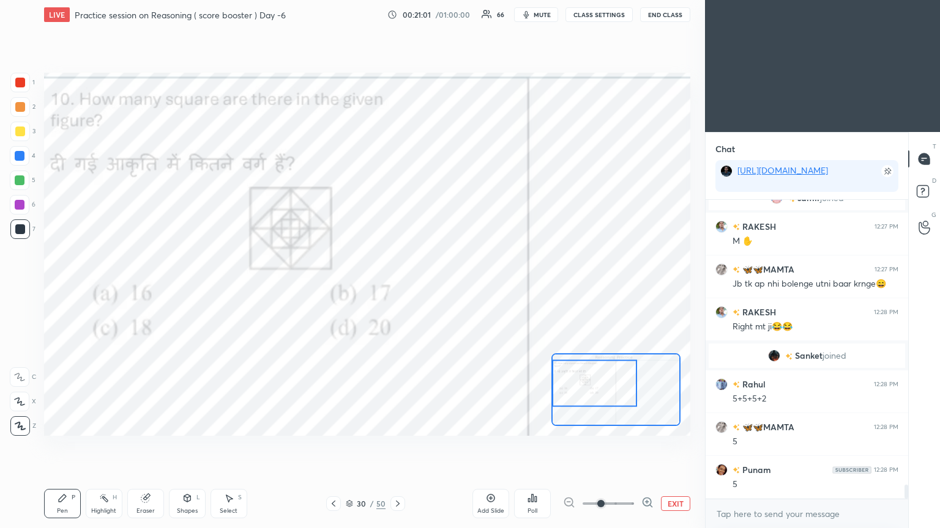
click at [146, 287] on icon at bounding box center [145, 499] width 8 height 8
click at [63, 287] on div "Pen P" at bounding box center [62, 503] width 37 height 29
click at [404, 287] on div at bounding box center [397, 504] width 15 height 15
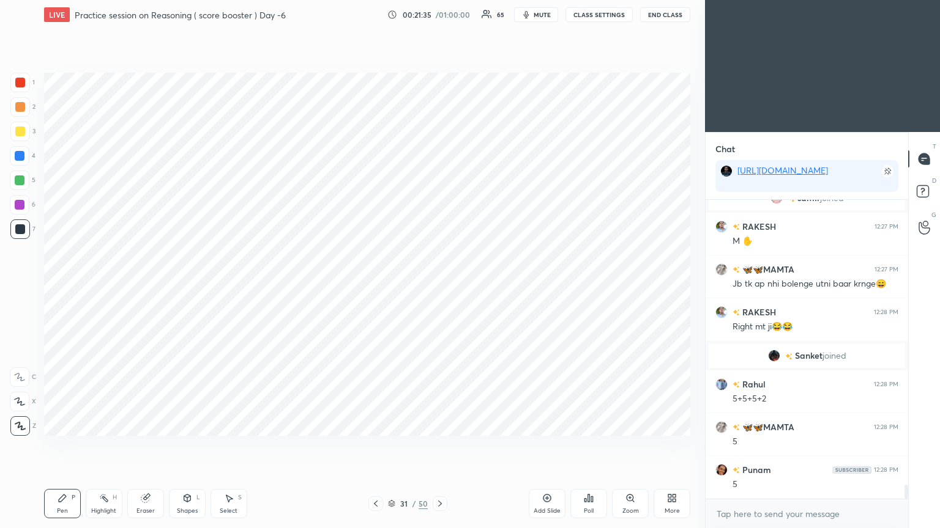
click at [439, 287] on icon at bounding box center [440, 504] width 10 height 10
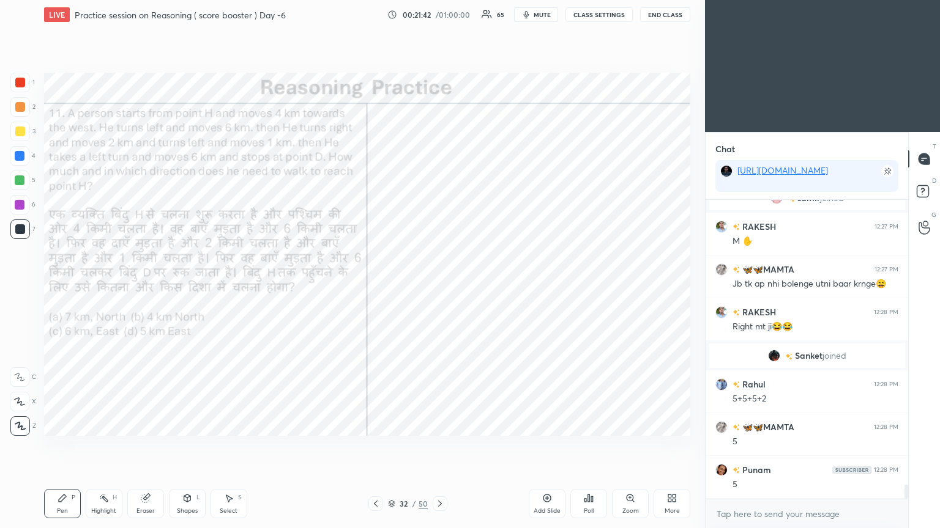
click at [439, 287] on div "Poll" at bounding box center [588, 503] width 37 height 29
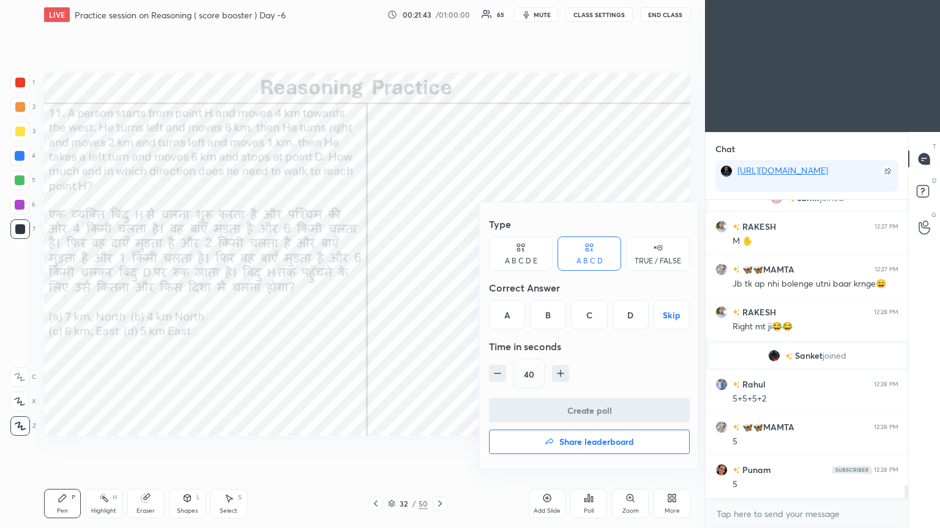
click at [439, 287] on div "A" at bounding box center [507, 314] width 36 height 29
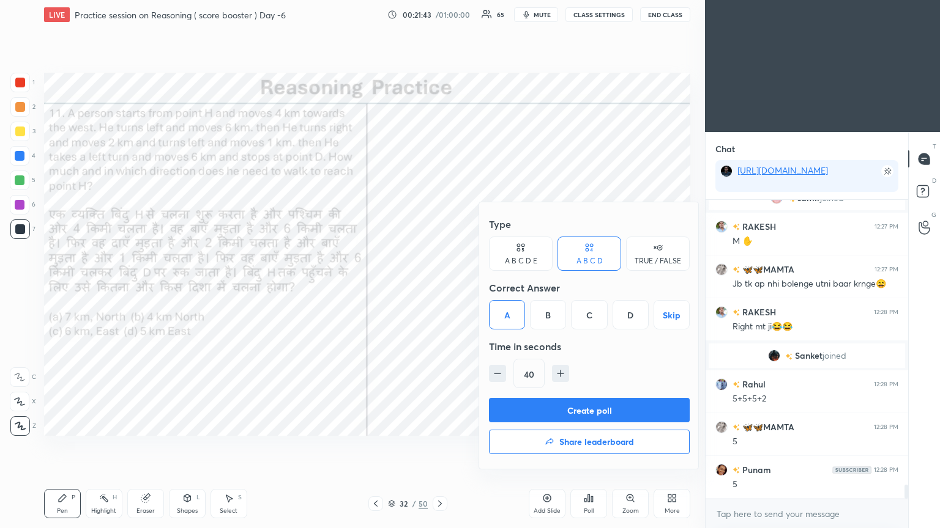
click at [439, 287] on button "Create poll" at bounding box center [589, 410] width 201 height 24
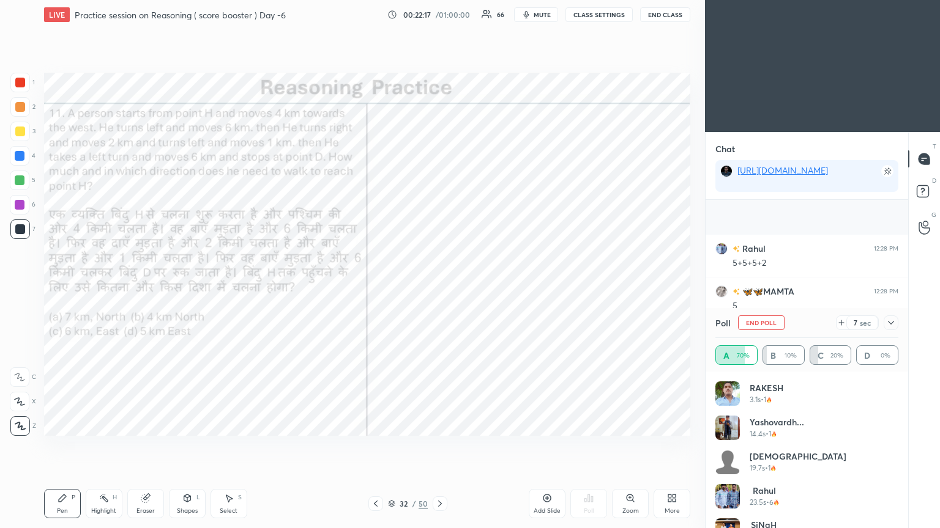
scroll to position [6016, 0]
click at [439, 287] on icon at bounding box center [891, 323] width 10 height 10
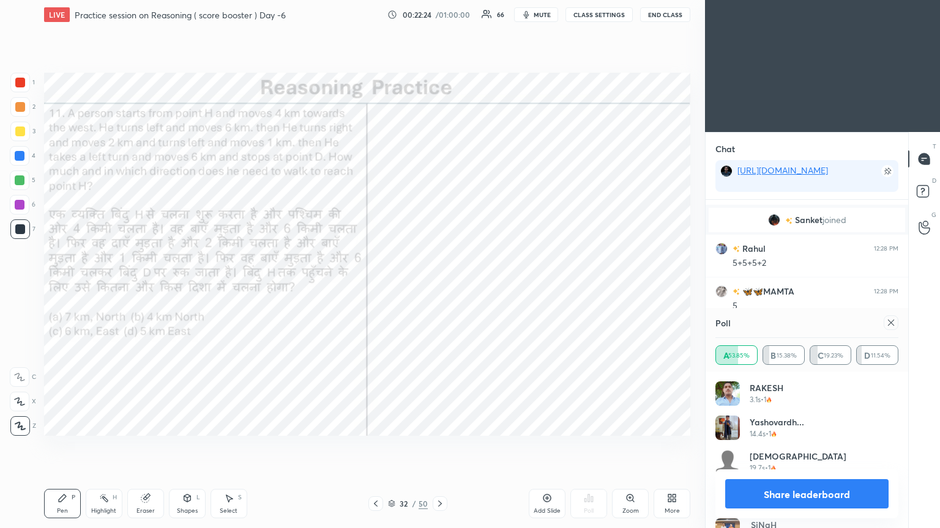
scroll to position [143, 179]
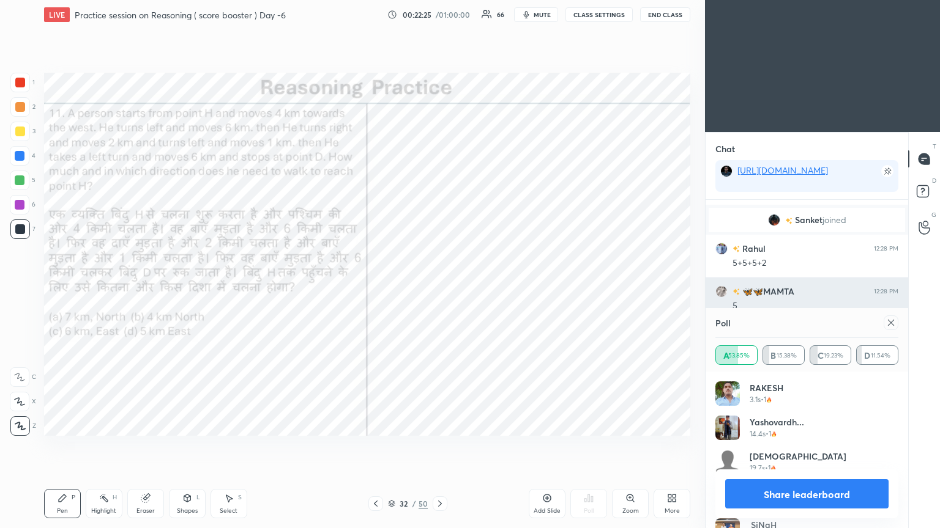
click at [439, 287] on icon at bounding box center [891, 323] width 10 height 10
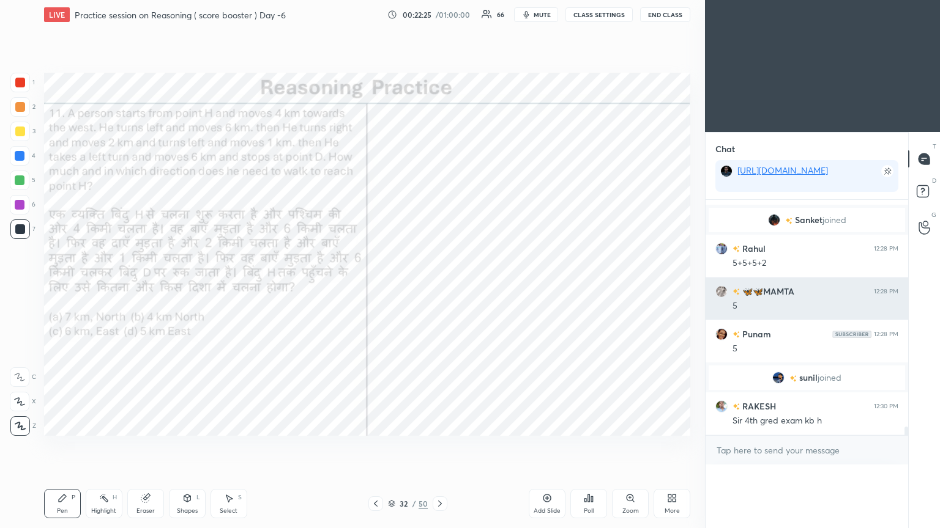
scroll to position [0, 4]
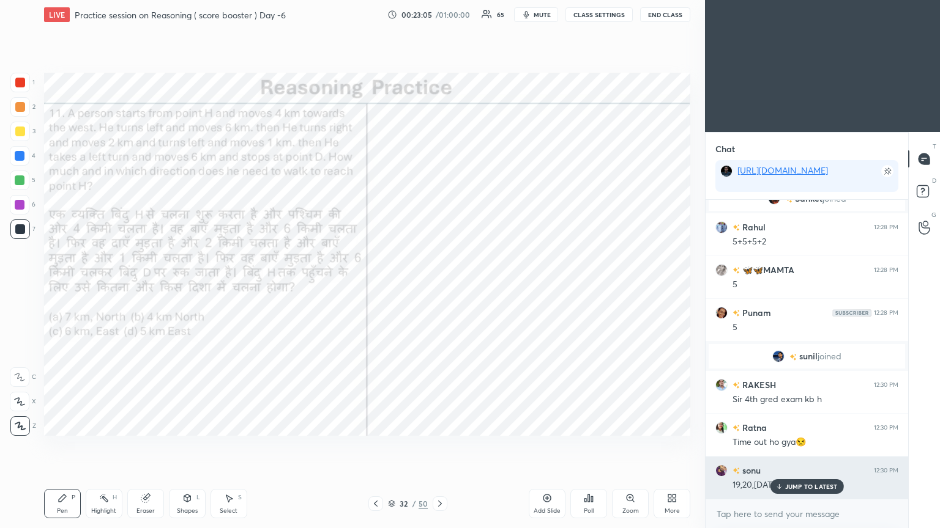
click at [439, 287] on p "JUMP TO LATEST" at bounding box center [811, 486] width 53 height 7
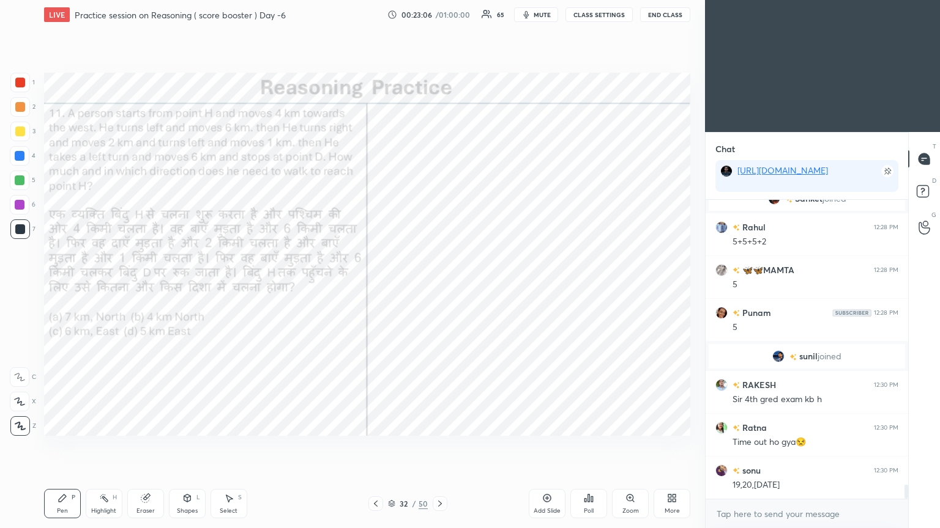
click at [18, 161] on div at bounding box center [20, 156] width 20 height 20
click at [15, 166] on div "4" at bounding box center [23, 158] width 26 height 24
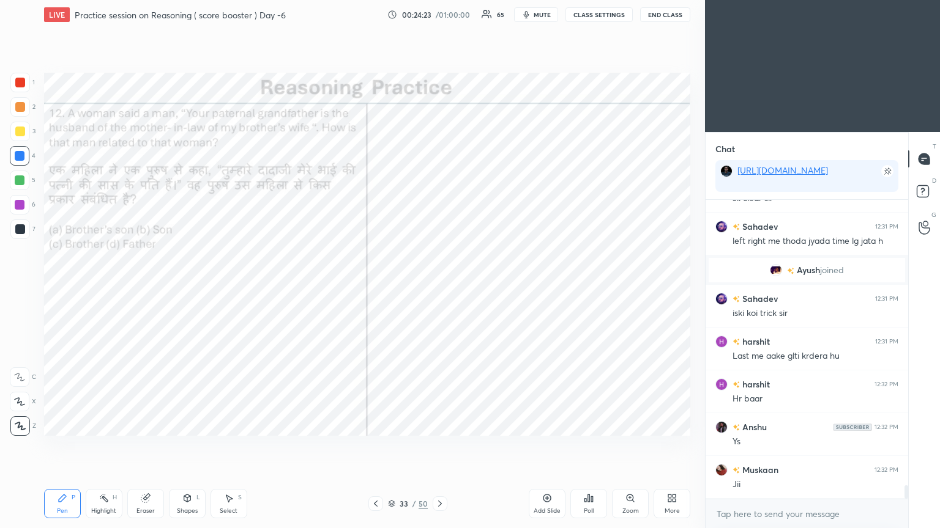
scroll to position [6467, 0]
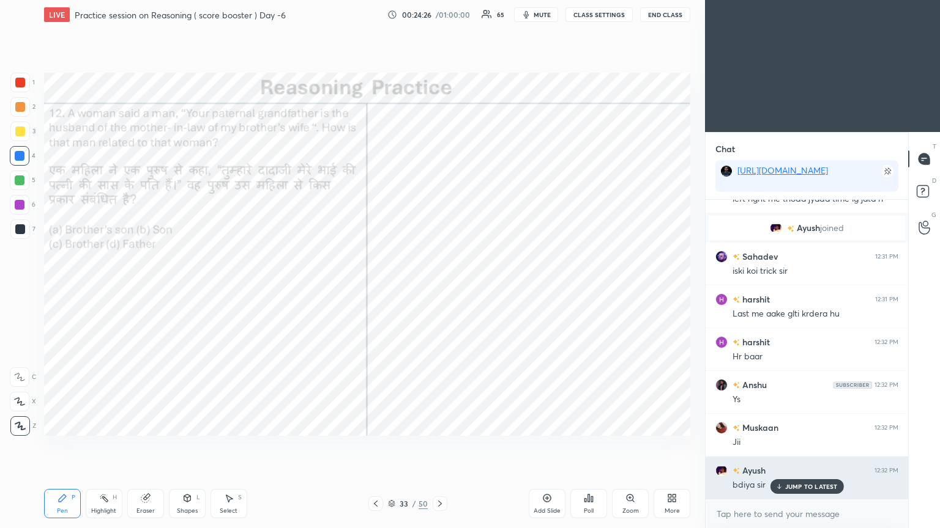
click at [439, 287] on h6 "Ayush" at bounding box center [753, 470] width 26 height 13
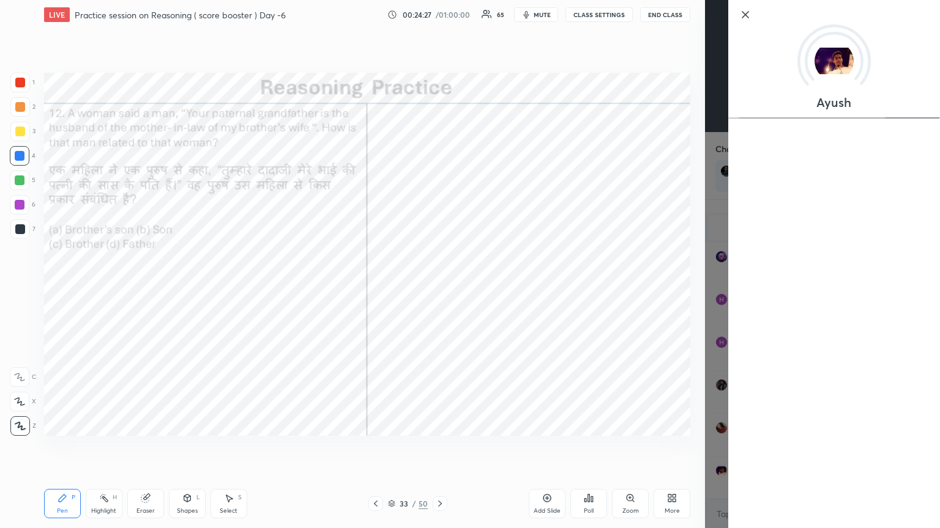
scroll to position [6521, 0]
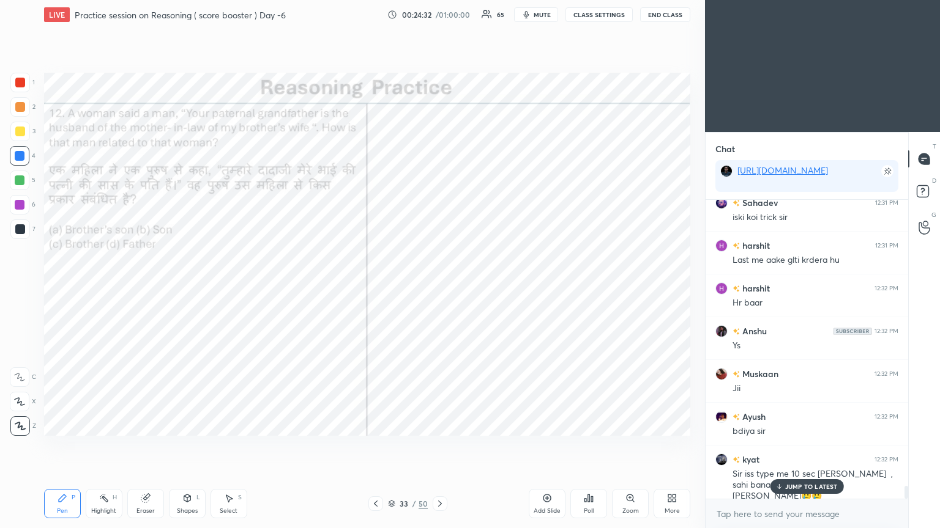
click at [439, 287] on div "Poll" at bounding box center [588, 503] width 37 height 29
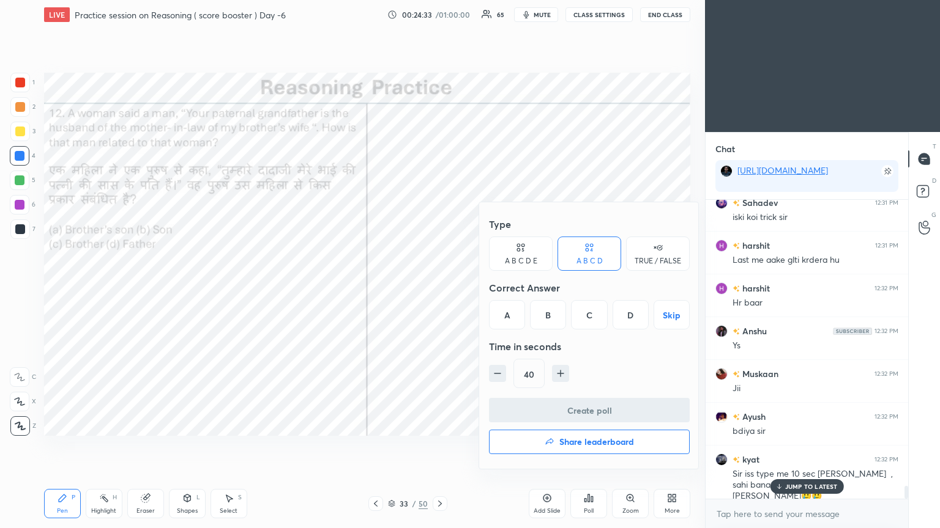
click at [439, 287] on div "A" at bounding box center [507, 314] width 36 height 29
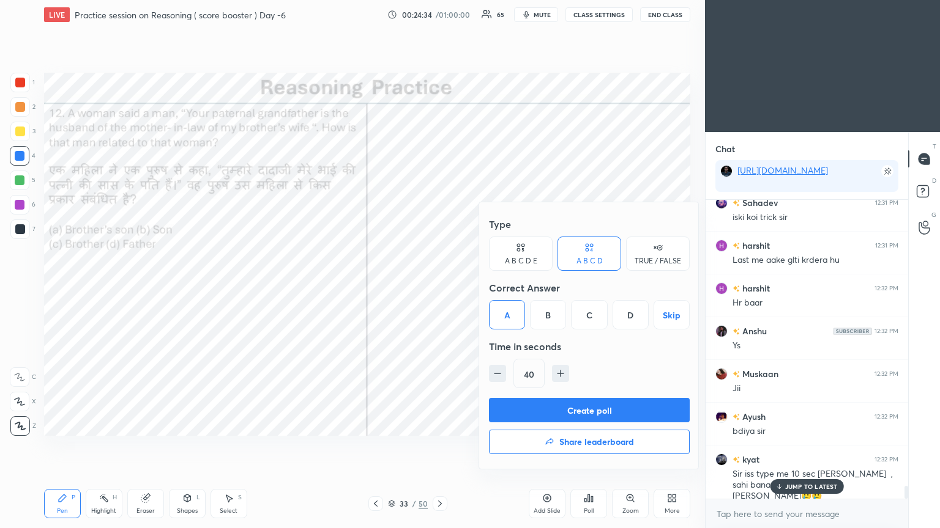
click at [439, 287] on button "Create poll" at bounding box center [589, 410] width 201 height 24
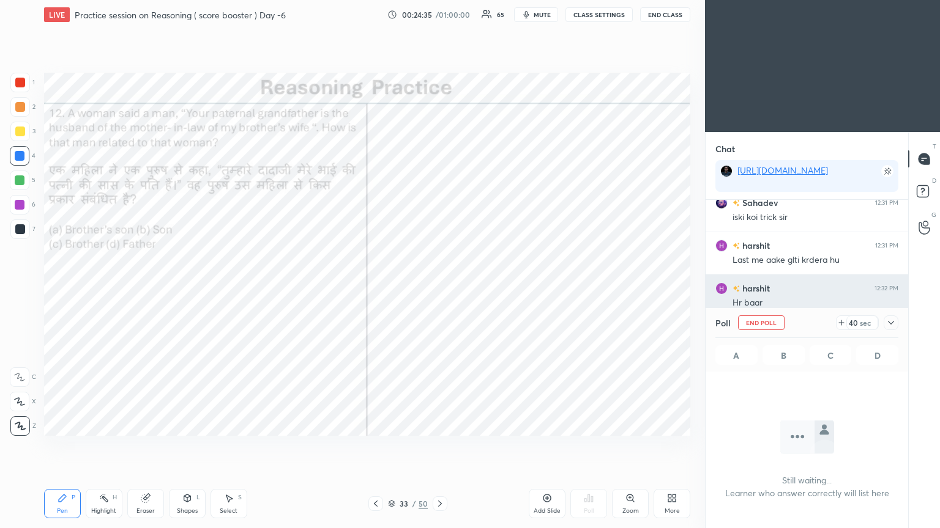
scroll to position [4, 4]
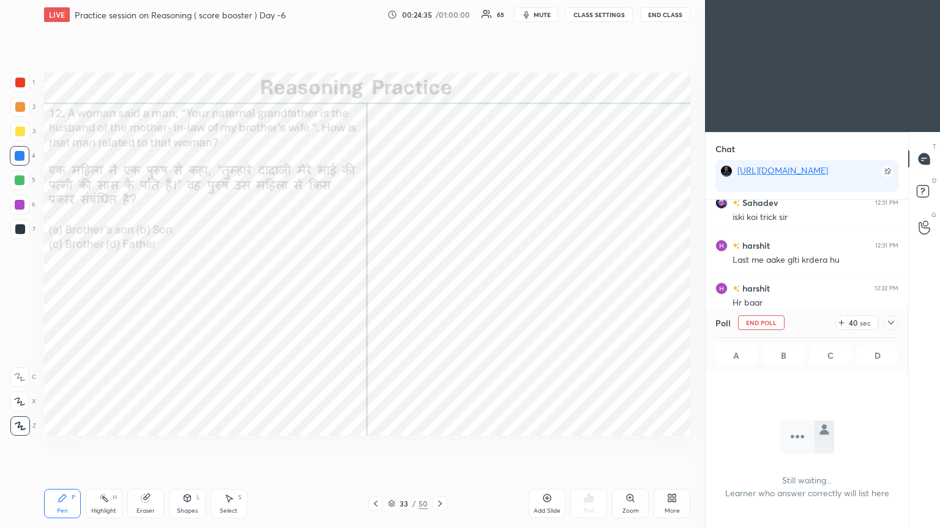
click at [439, 287] on div at bounding box center [890, 323] width 15 height 15
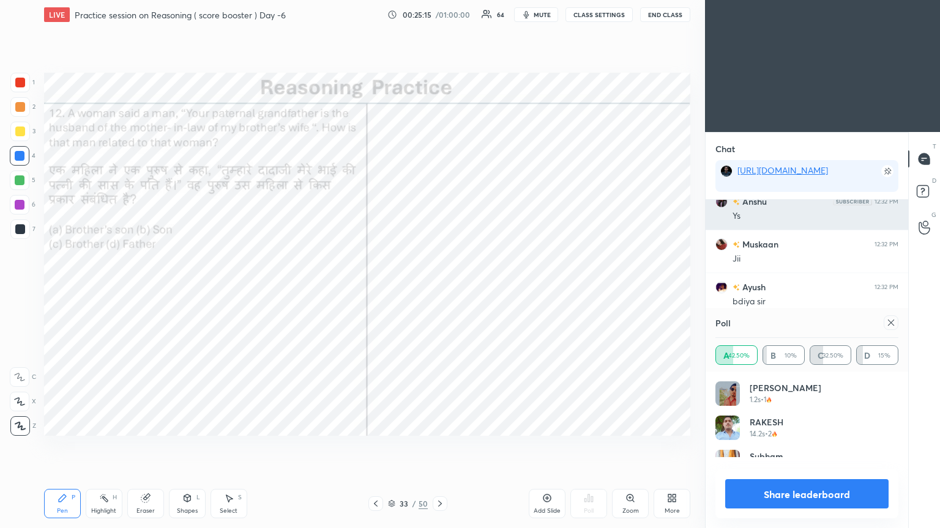
scroll to position [143, 179]
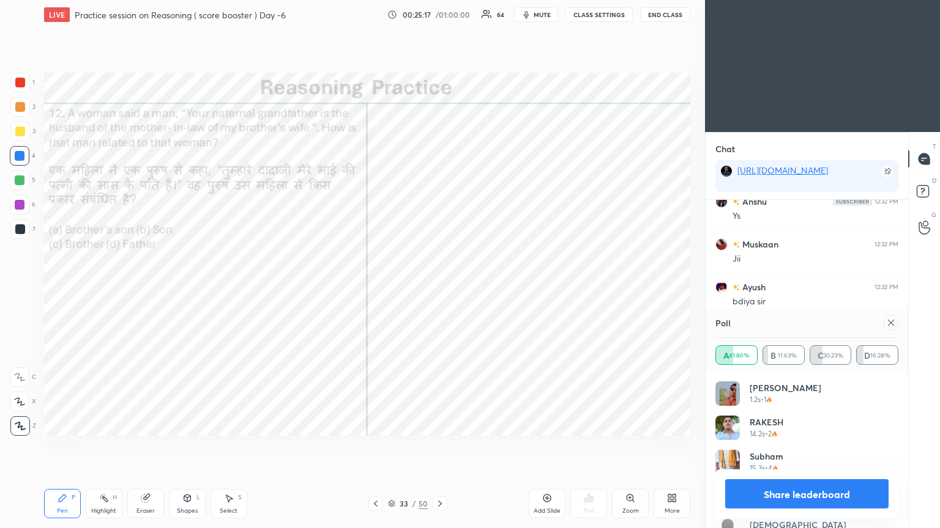
click at [439, 287] on icon at bounding box center [891, 323] width 10 height 10
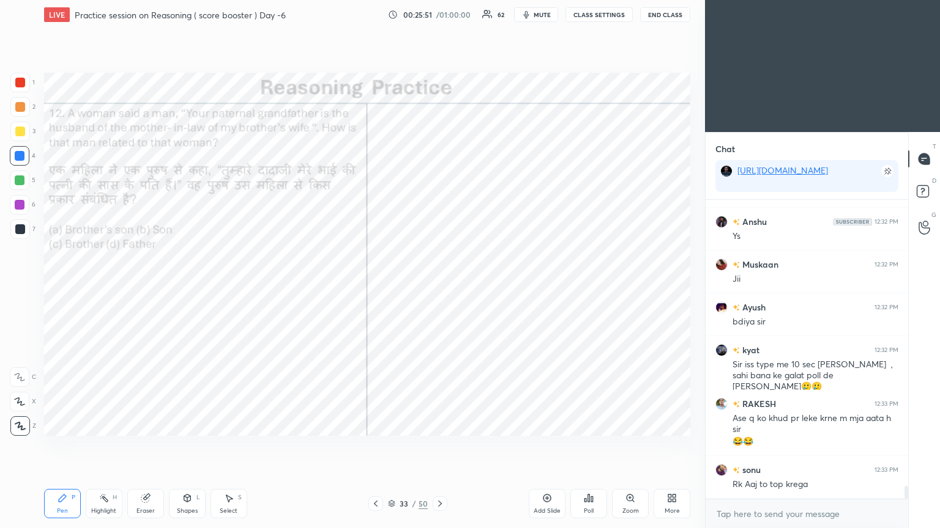
scroll to position [6672, 0]
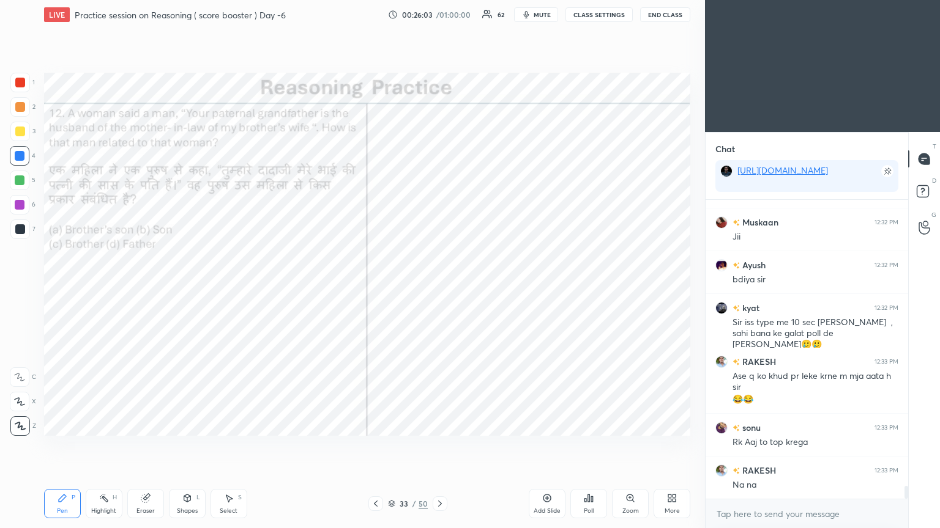
click at [20, 85] on div at bounding box center [20, 83] width 10 height 10
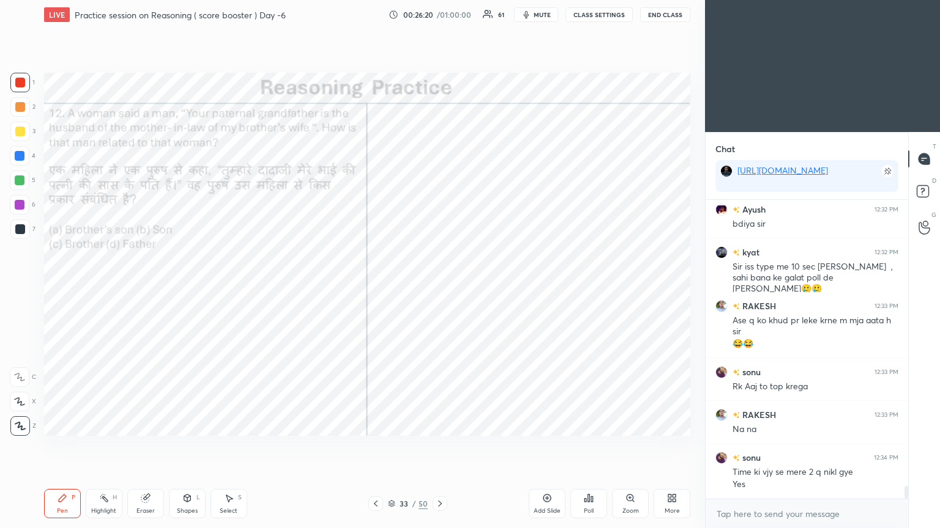
scroll to position [6770, 0]
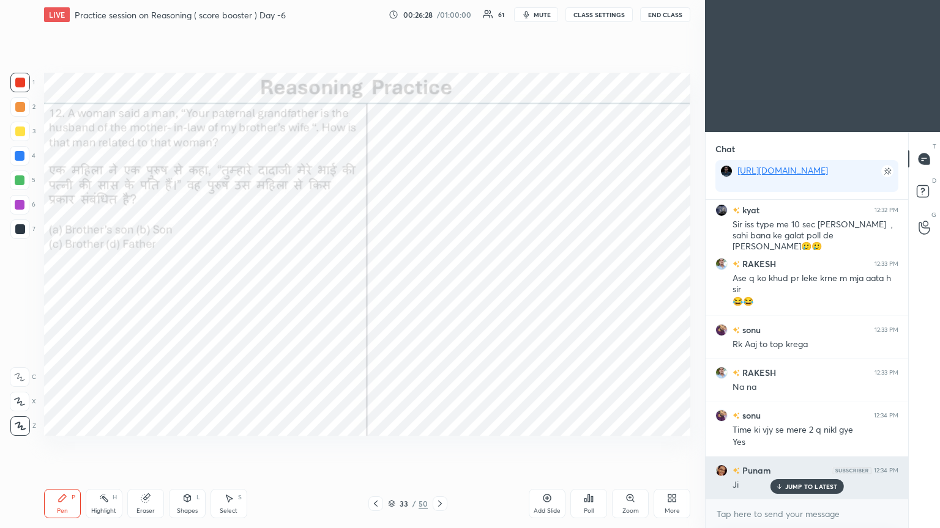
click at [439, 287] on div "JUMP TO LATEST" at bounding box center [805, 487] width 73 height 15
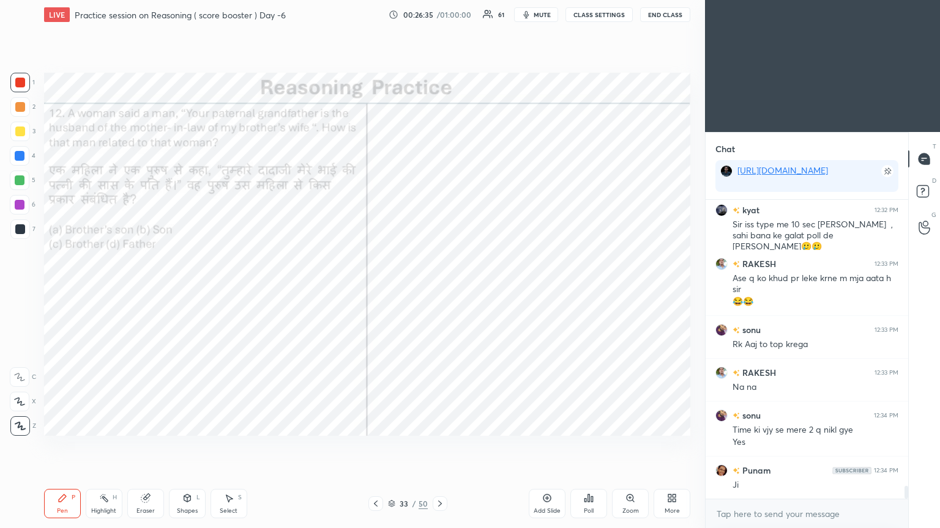
click at [439, 287] on icon at bounding box center [440, 504] width 10 height 10
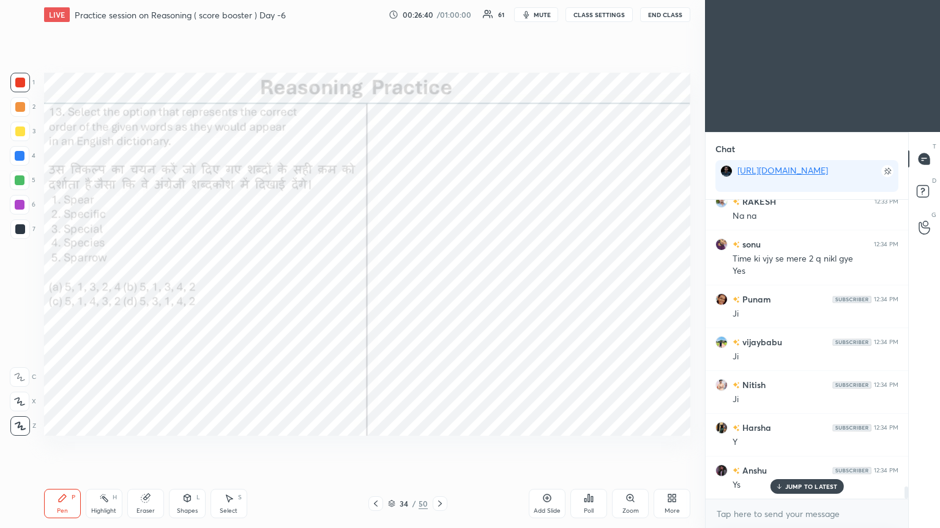
scroll to position [6985, 0]
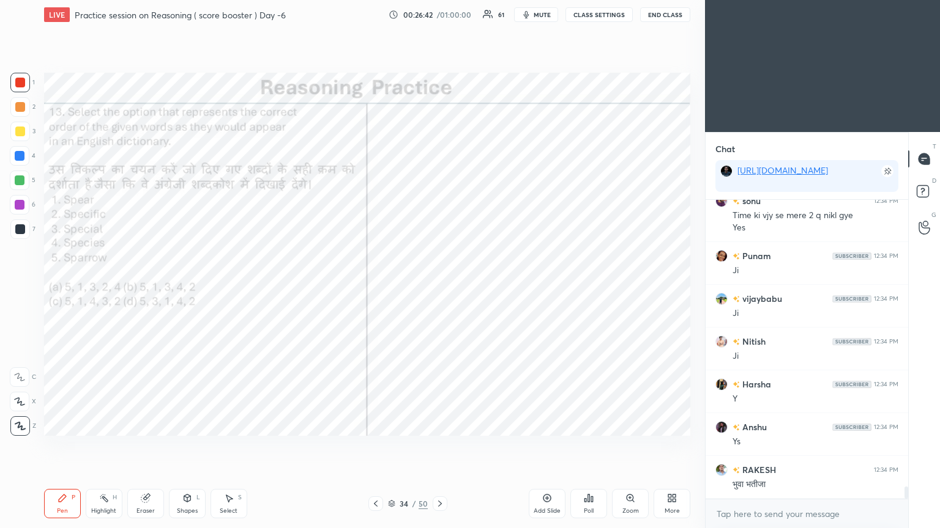
click at [439, 287] on div "Poll" at bounding box center [588, 503] width 37 height 29
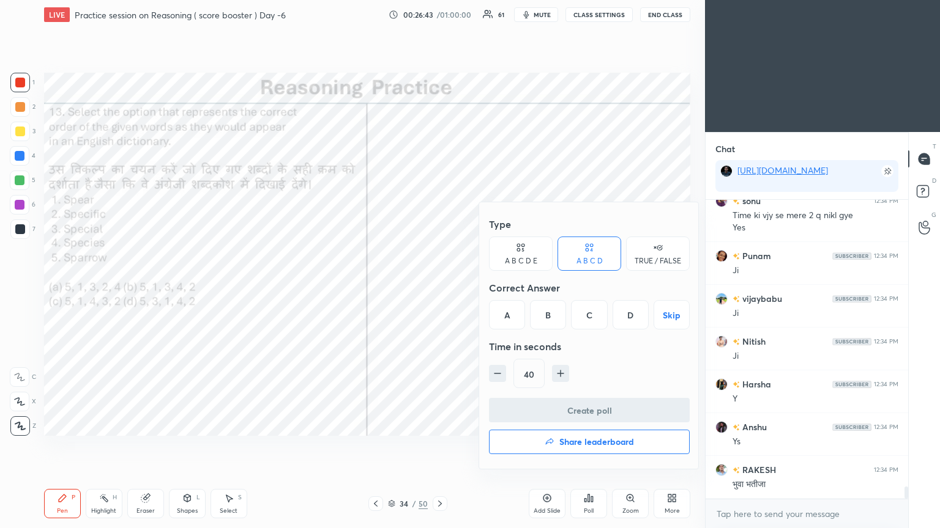
click at [439, 287] on div "B" at bounding box center [548, 314] width 36 height 29
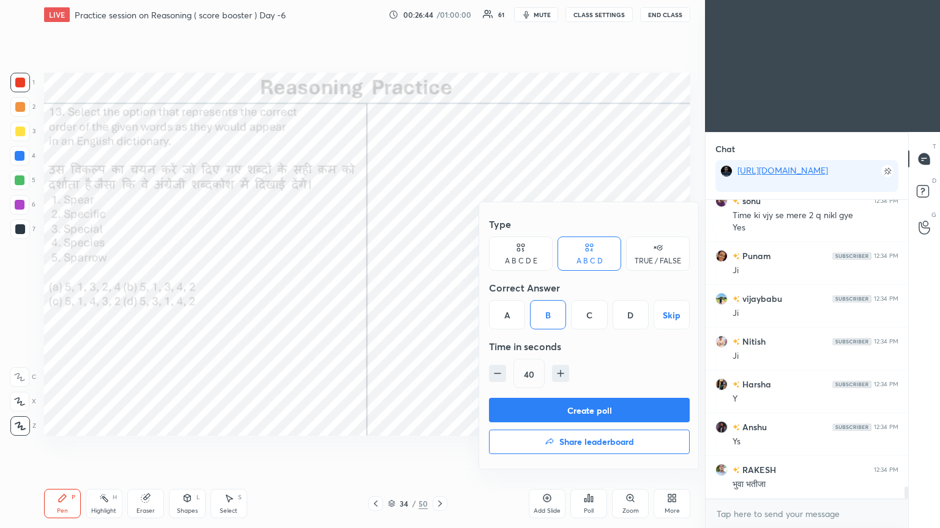
click at [439, 287] on button "Create poll" at bounding box center [589, 410] width 201 height 24
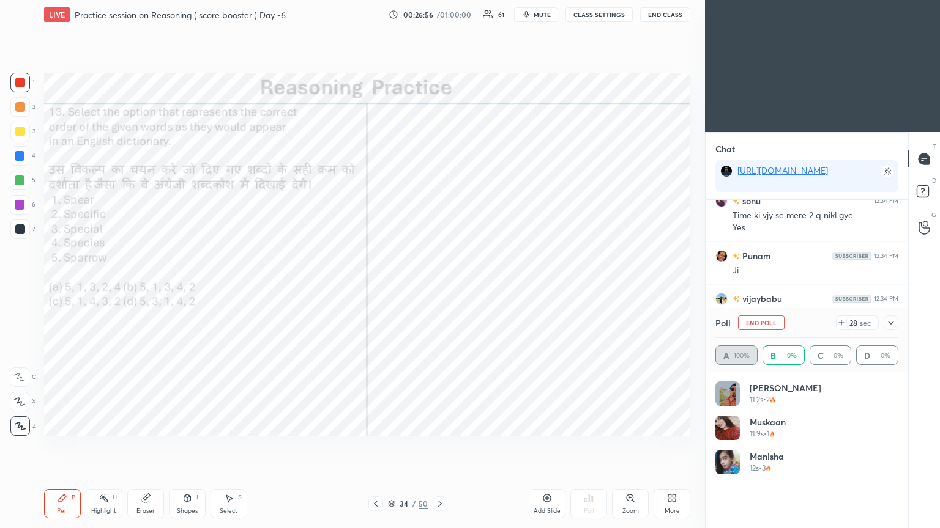
scroll to position [143, 179]
click at [439, 287] on icon at bounding box center [891, 323] width 10 height 10
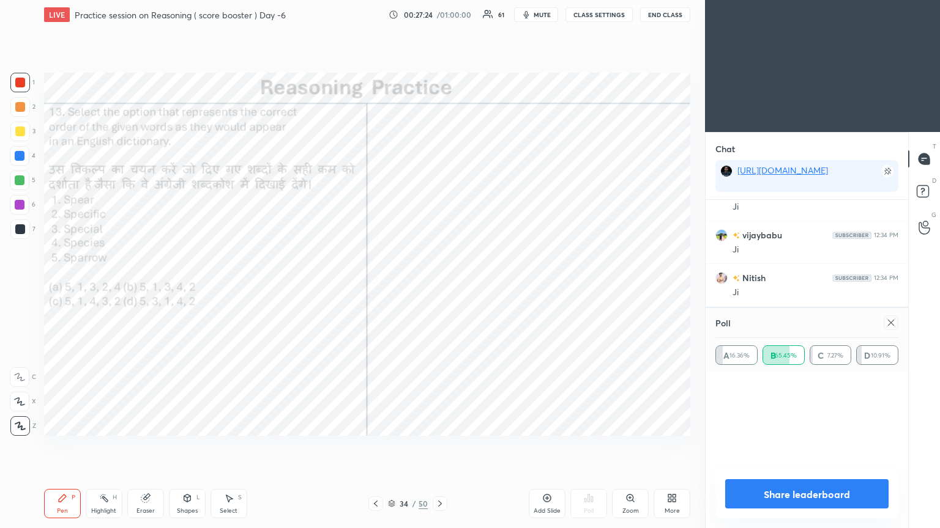
scroll to position [57, 179]
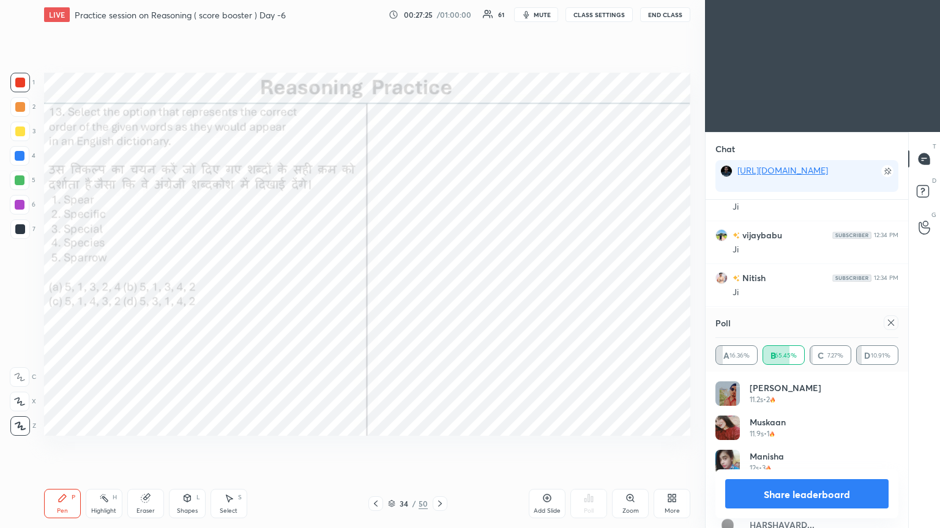
click at [439, 287] on icon at bounding box center [891, 323] width 10 height 10
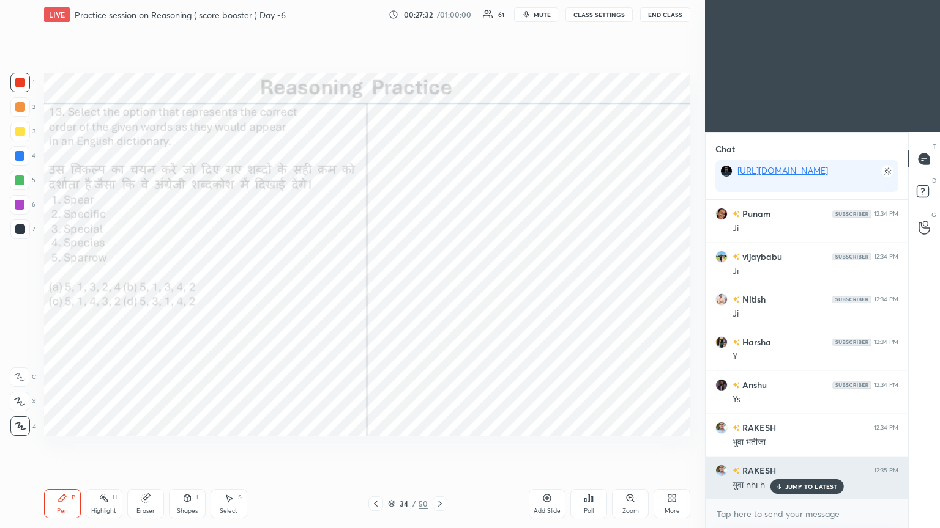
click at [439, 287] on div "JUMP TO LATEST" at bounding box center [805, 487] width 73 height 15
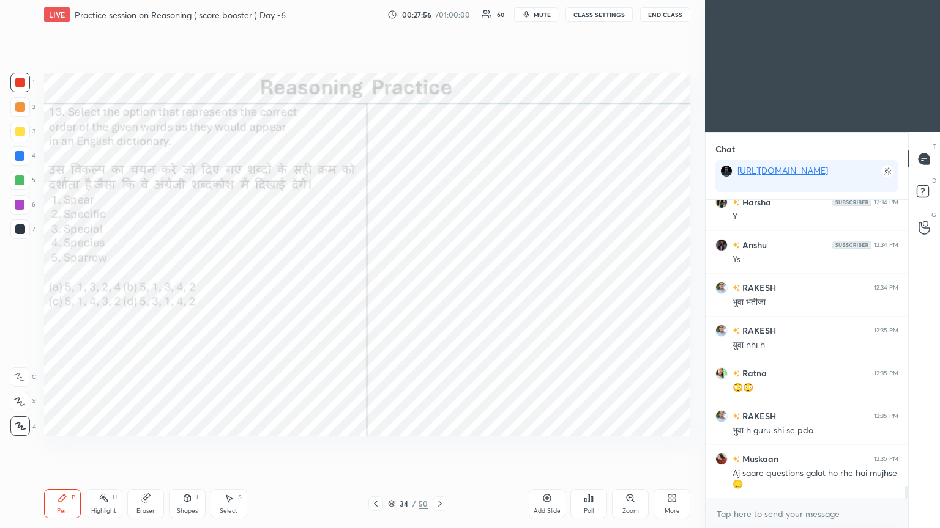
click at [436, 287] on icon at bounding box center [440, 504] width 10 height 10
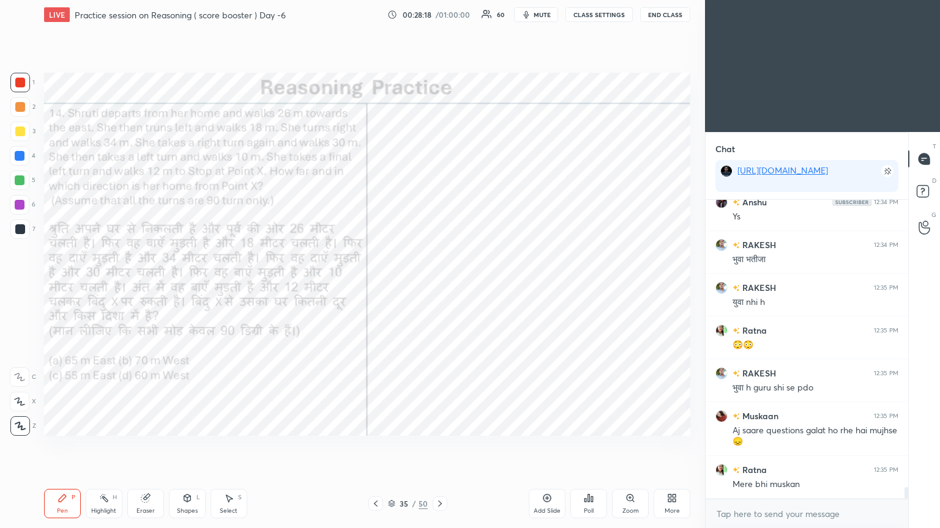
click at [439, 287] on icon at bounding box center [589, 499] width 10 height 10
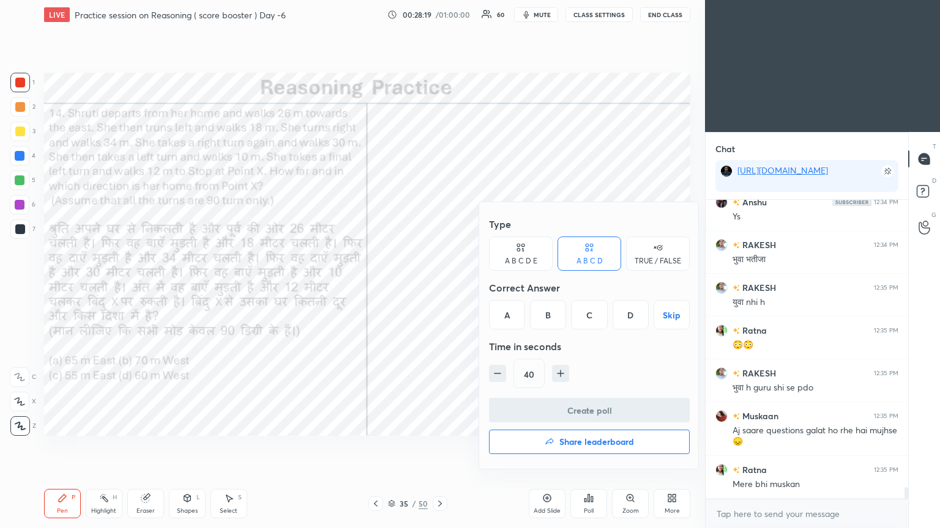
click at [439, 287] on div "B" at bounding box center [548, 314] width 36 height 29
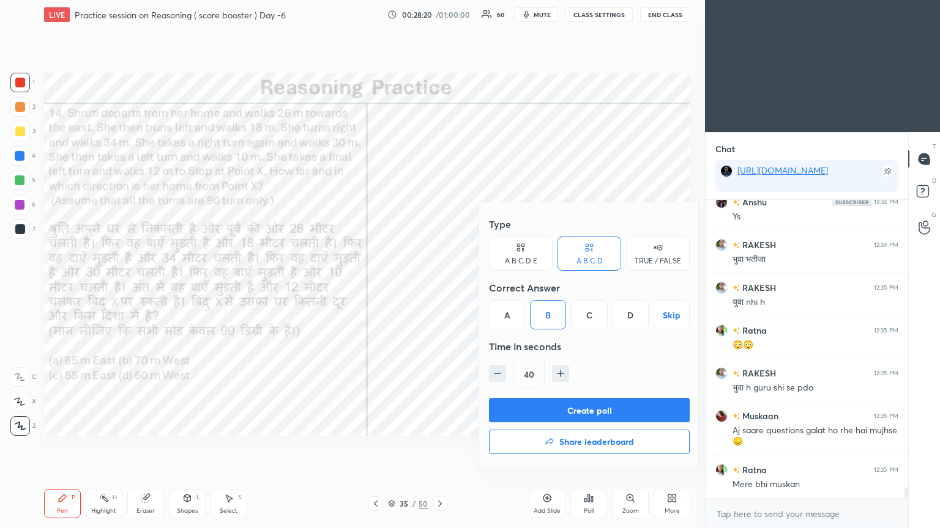
click at [439, 287] on button "Create poll" at bounding box center [589, 410] width 201 height 24
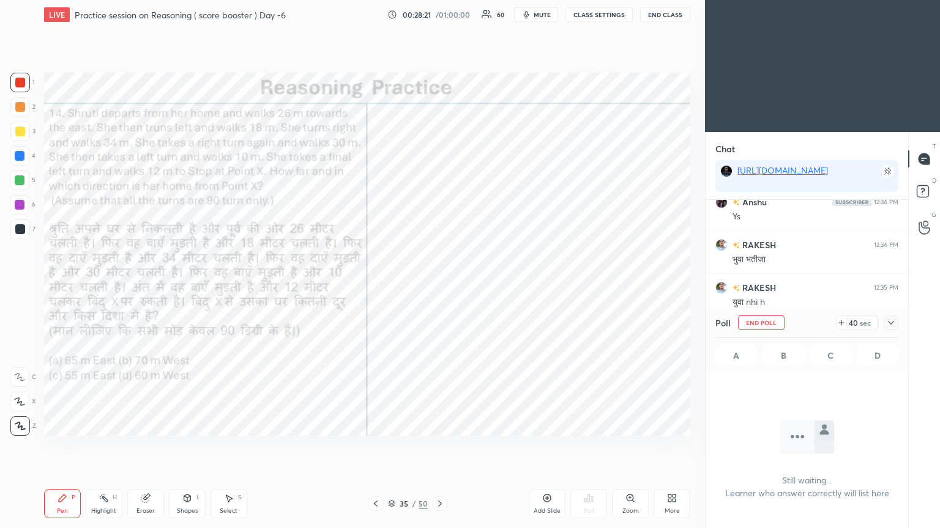
click at [439, 287] on icon at bounding box center [891, 323] width 10 height 10
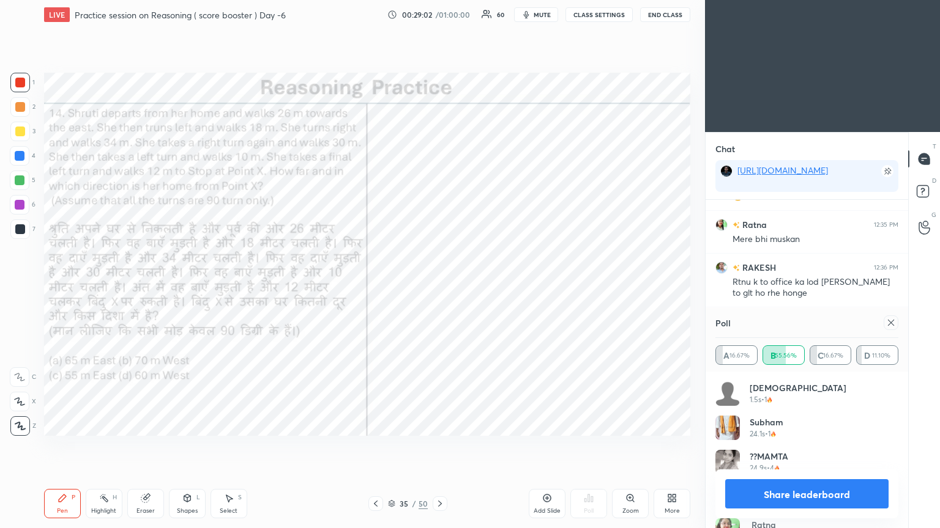
scroll to position [7499, 0]
click at [439, 287] on icon at bounding box center [891, 323] width 10 height 10
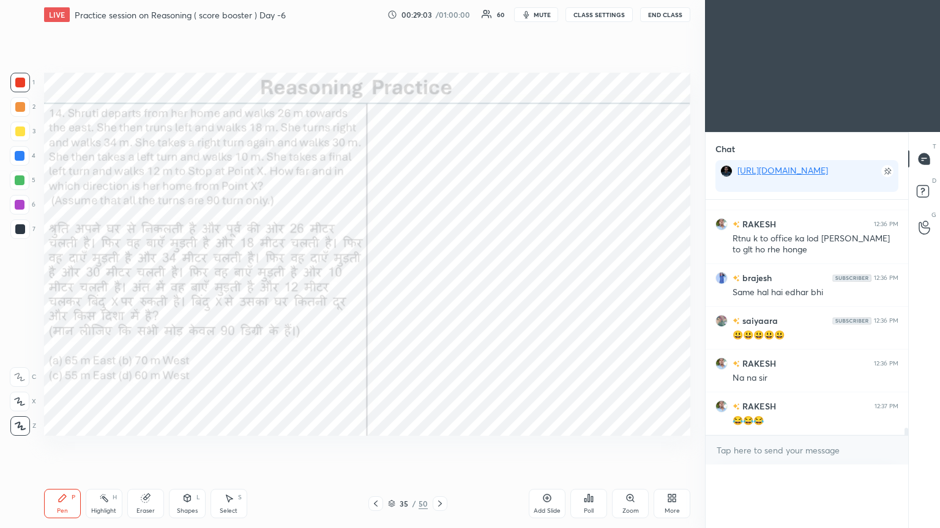
scroll to position [4, 4]
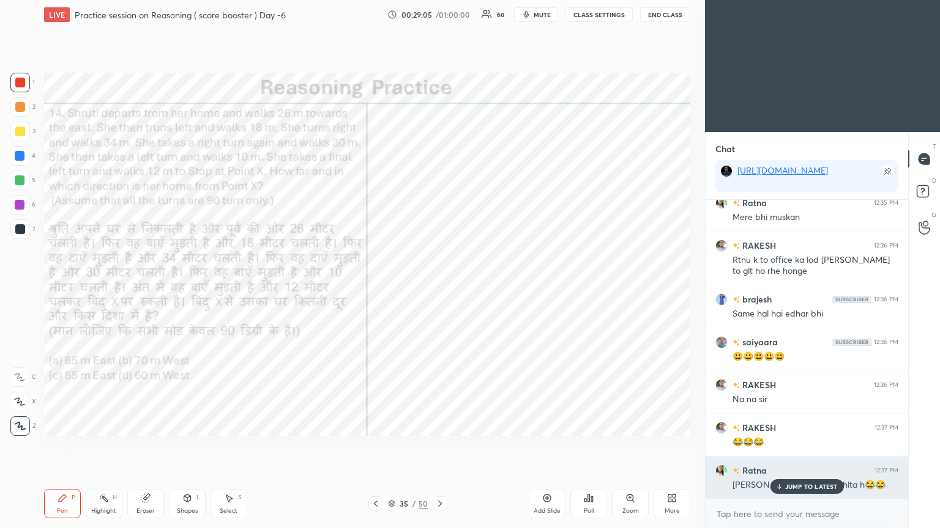
click at [439, 287] on p "JUMP TO LATEST" at bounding box center [811, 486] width 53 height 7
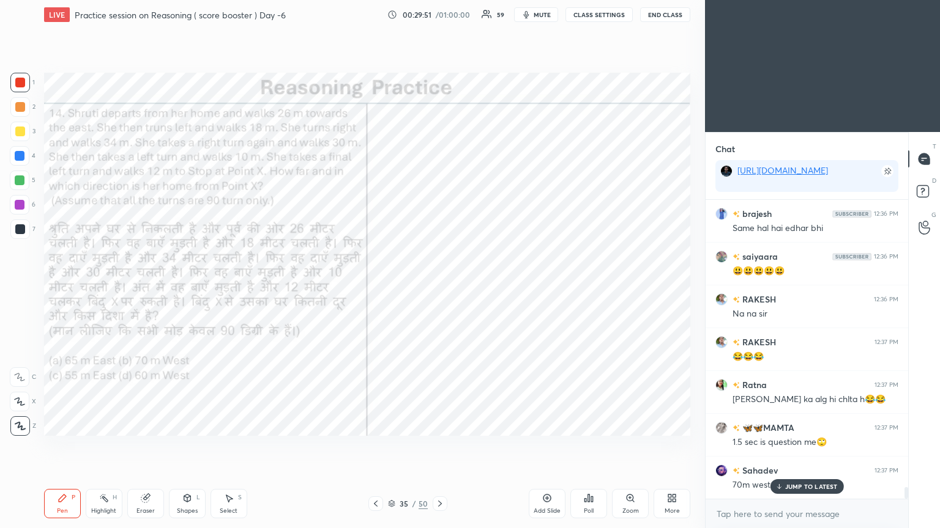
click at [439, 287] on p "JUMP TO LATEST" at bounding box center [811, 486] width 53 height 7
click at [23, 234] on div at bounding box center [20, 229] width 10 height 10
click at [24, 234] on div at bounding box center [20, 230] width 20 height 20
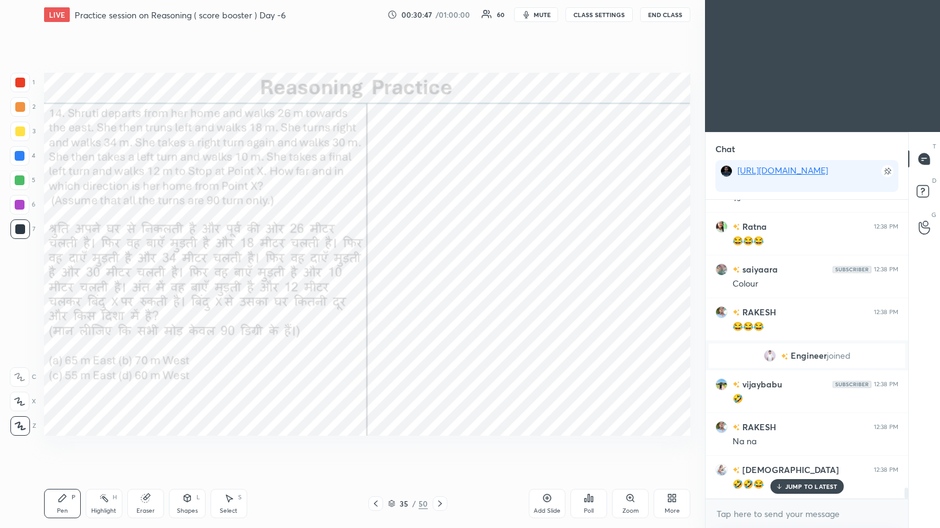
scroll to position [8042, 0]
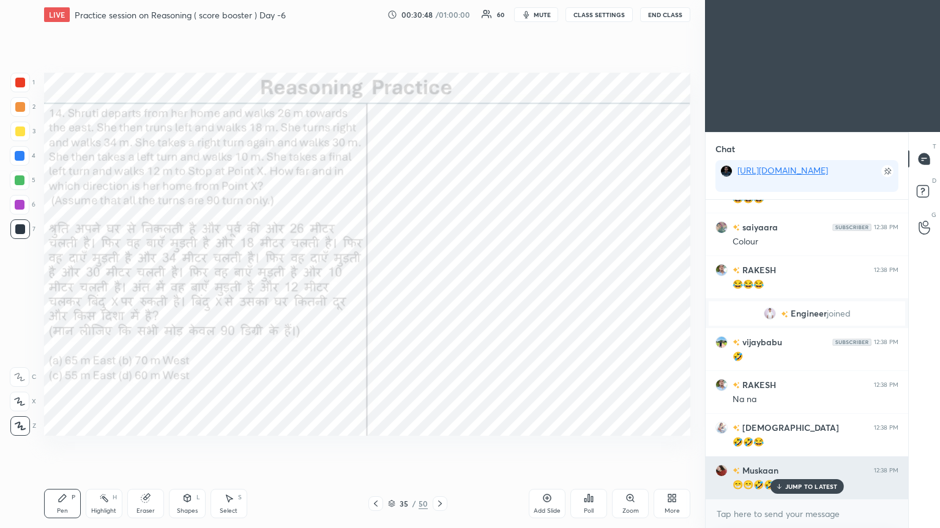
click at [439, 287] on p "JUMP TO LATEST" at bounding box center [811, 486] width 53 height 7
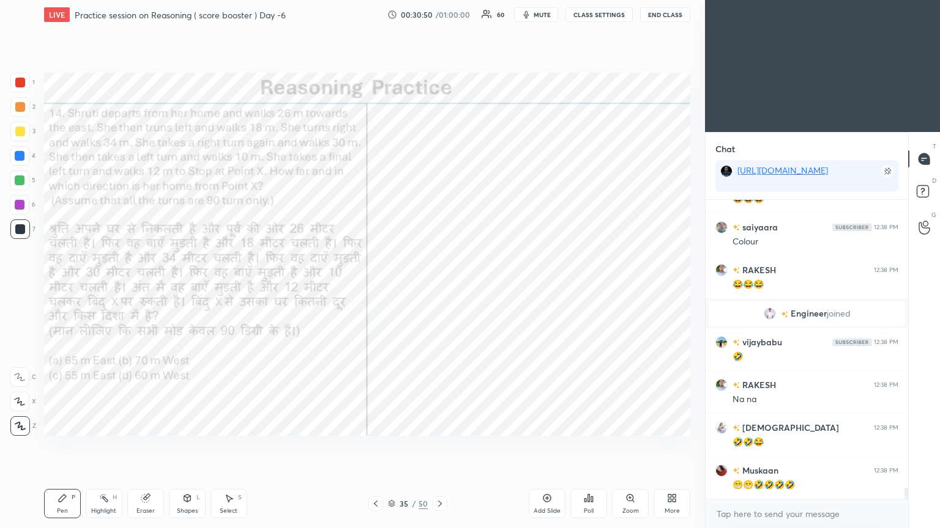
click at [439, 287] on icon at bounding box center [440, 504] width 10 height 10
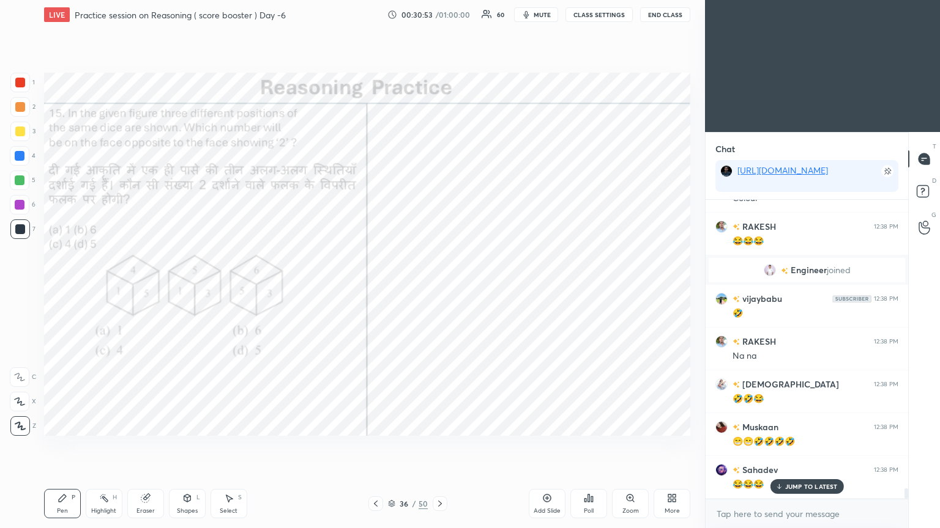
scroll to position [8128, 0]
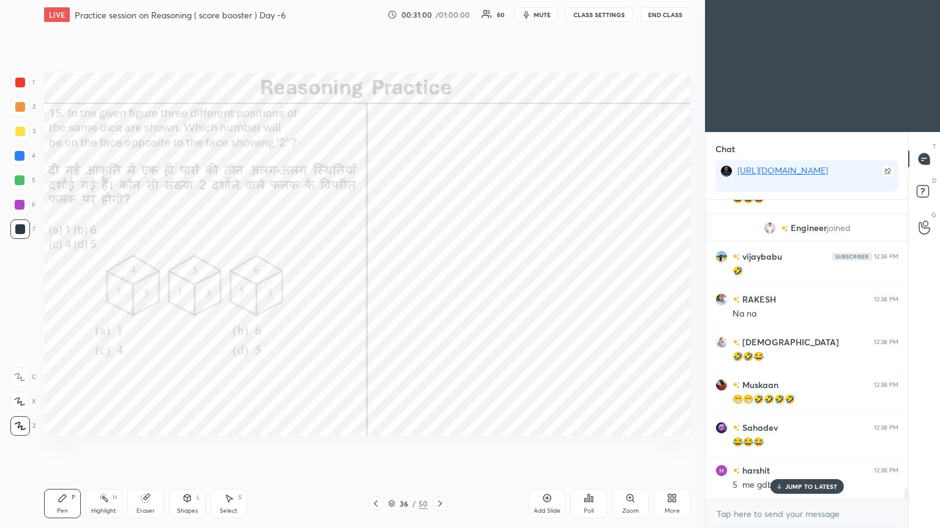
click at [439, 287] on div "Poll" at bounding box center [588, 503] width 37 height 29
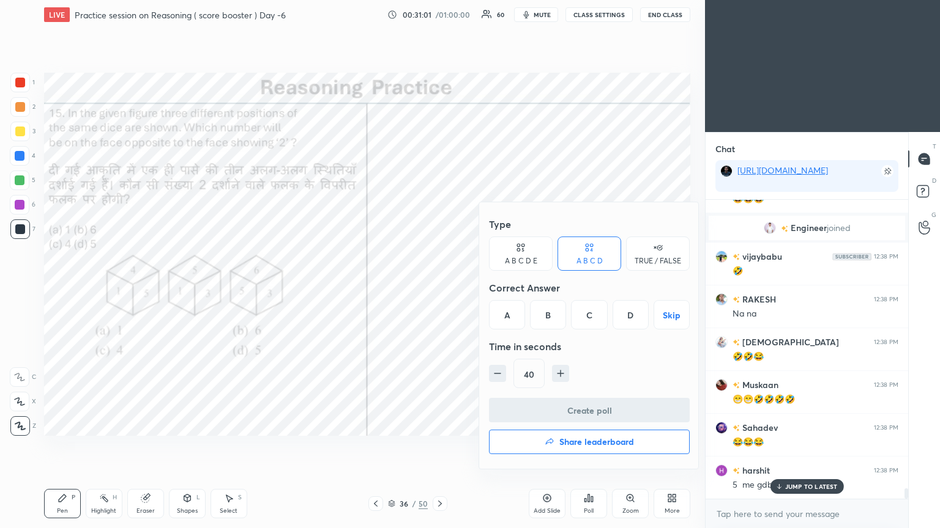
click at [439, 287] on div "D" at bounding box center [630, 314] width 36 height 29
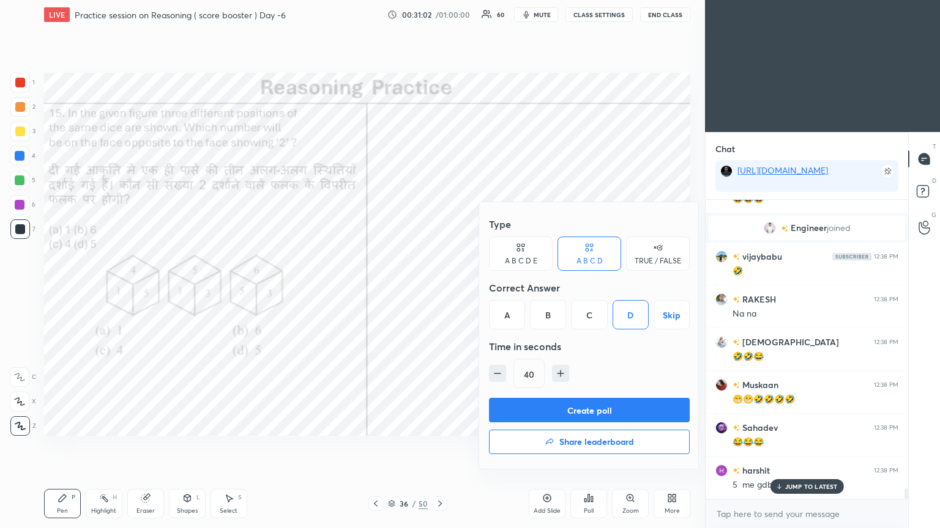
click at [439, 287] on button "Create poll" at bounding box center [589, 410] width 201 height 24
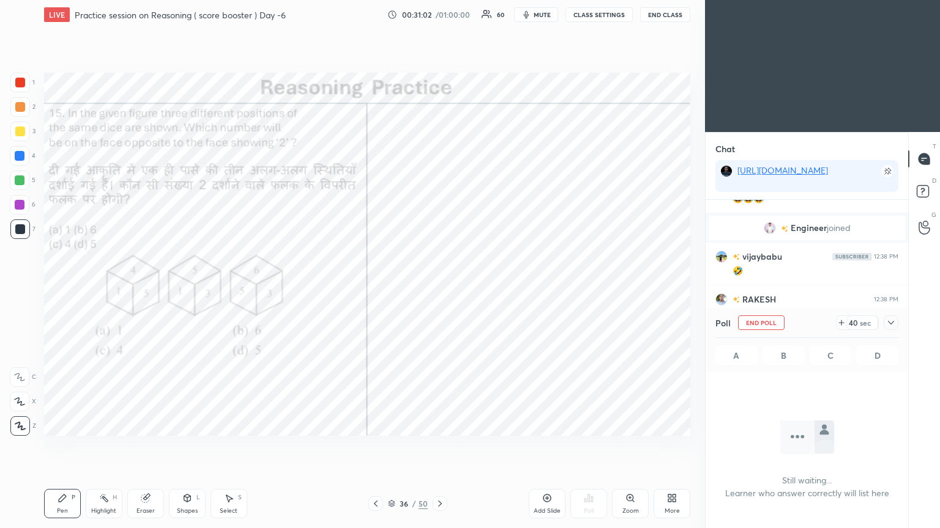
scroll to position [130, 199]
click at [439, 287] on icon at bounding box center [891, 323] width 10 height 10
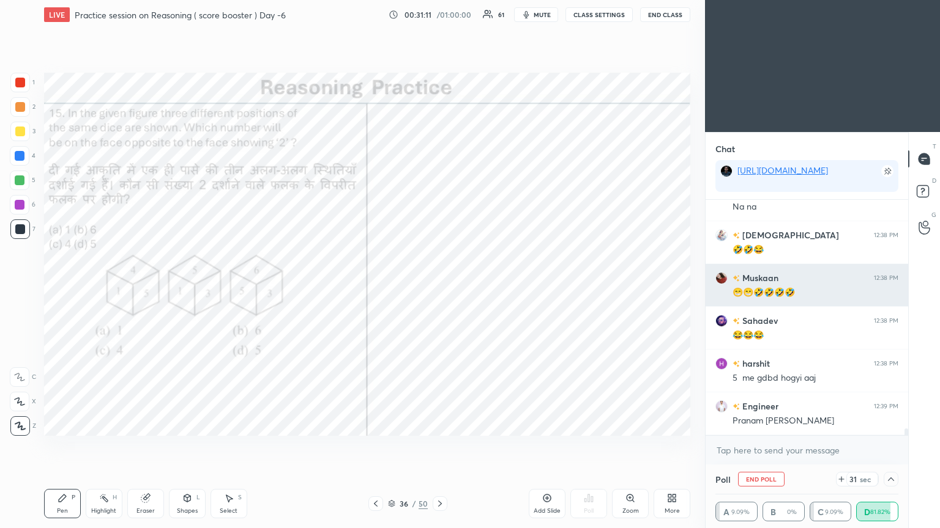
scroll to position [8277, 0]
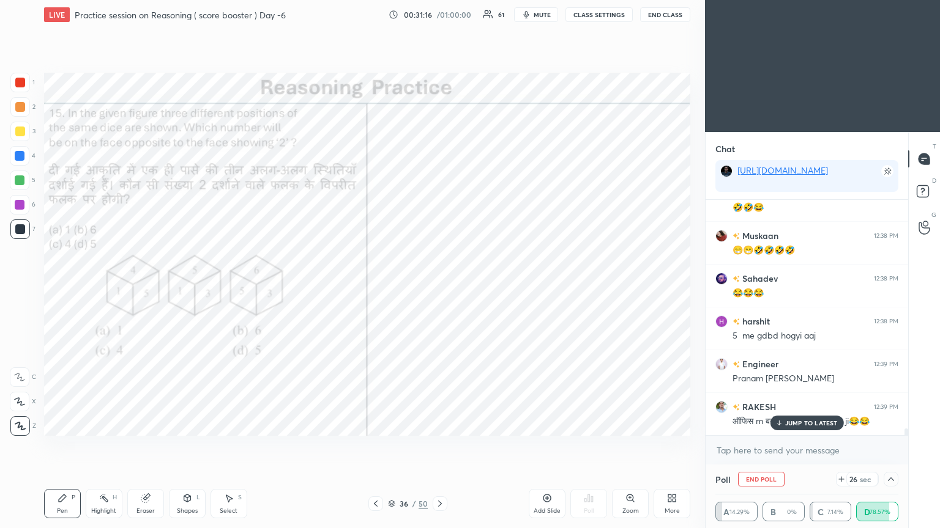
click at [439, 287] on div "JUMP TO LATEST" at bounding box center [805, 423] width 73 height 15
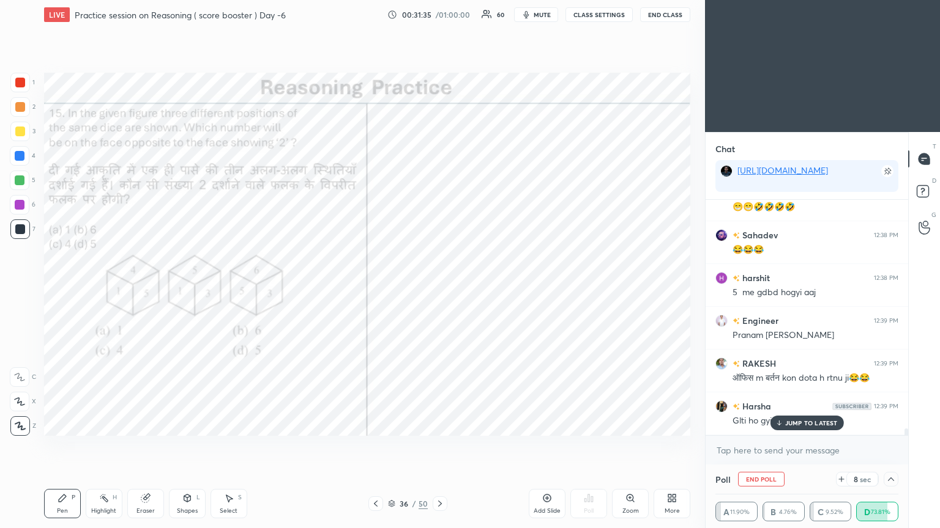
scroll to position [8363, 0]
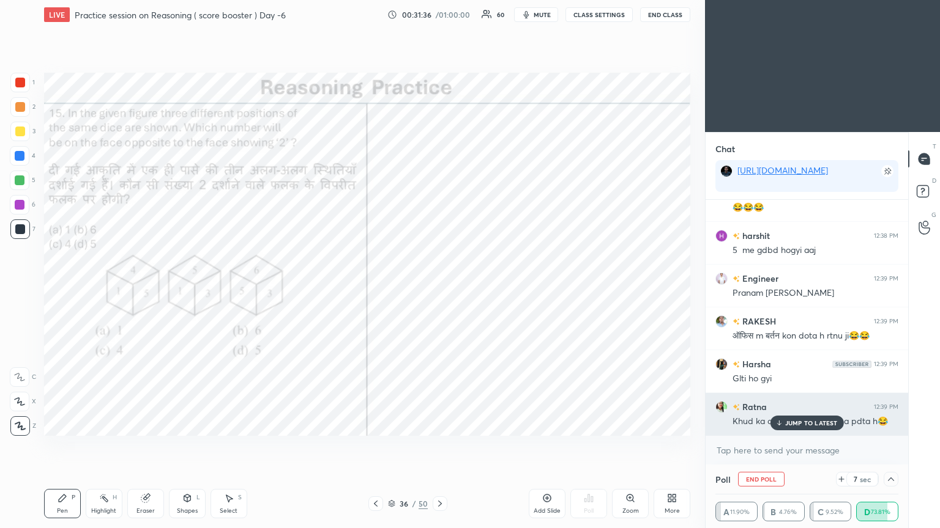
click at [439, 287] on p "JUMP TO LATEST" at bounding box center [811, 423] width 53 height 7
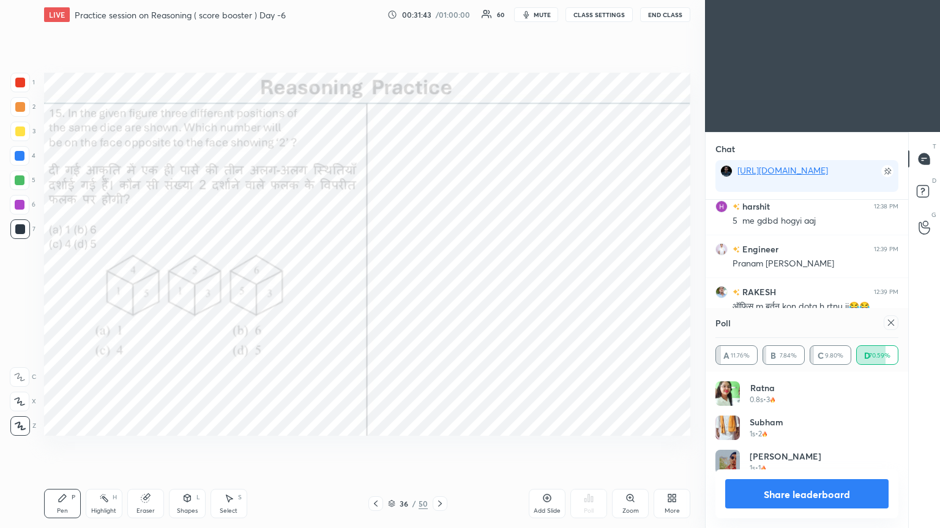
scroll to position [4, 4]
click at [439, 287] on icon at bounding box center [891, 323] width 10 height 10
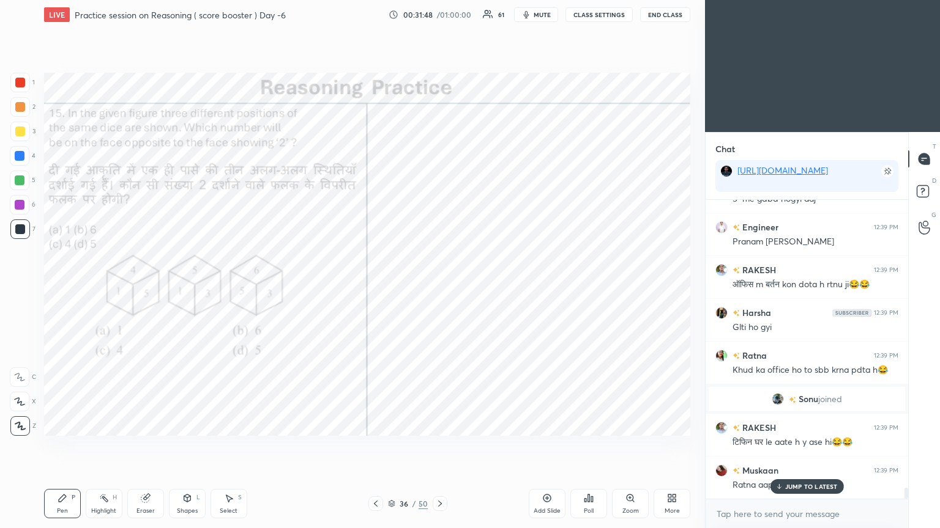
click at [439, 287] on p "JUMP TO LATEST" at bounding box center [811, 486] width 53 height 7
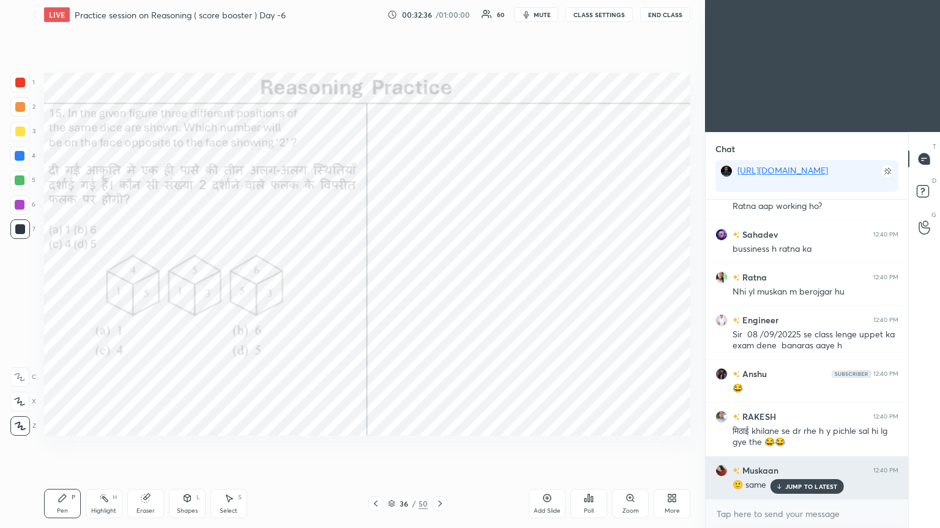
click at [439, 287] on div "JUMP TO LATEST" at bounding box center [805, 487] width 73 height 15
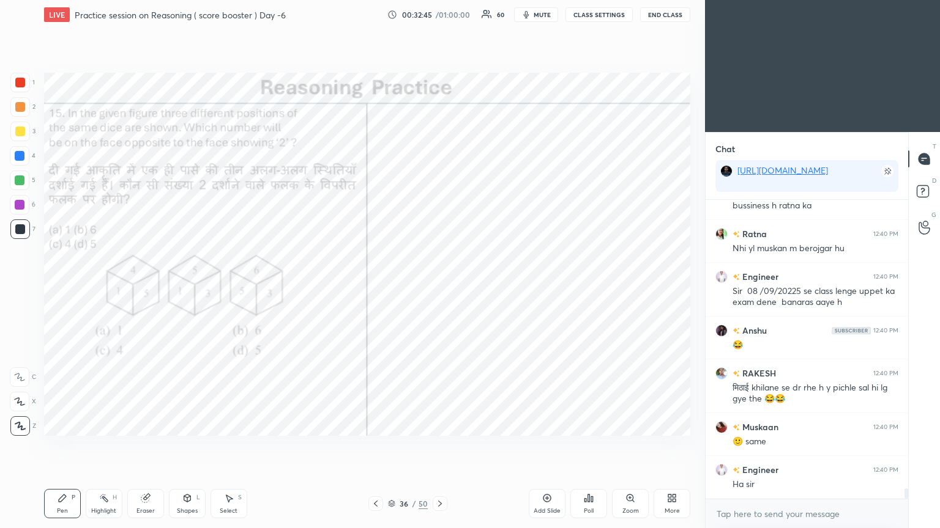
click at [439, 287] on icon at bounding box center [440, 504] width 10 height 10
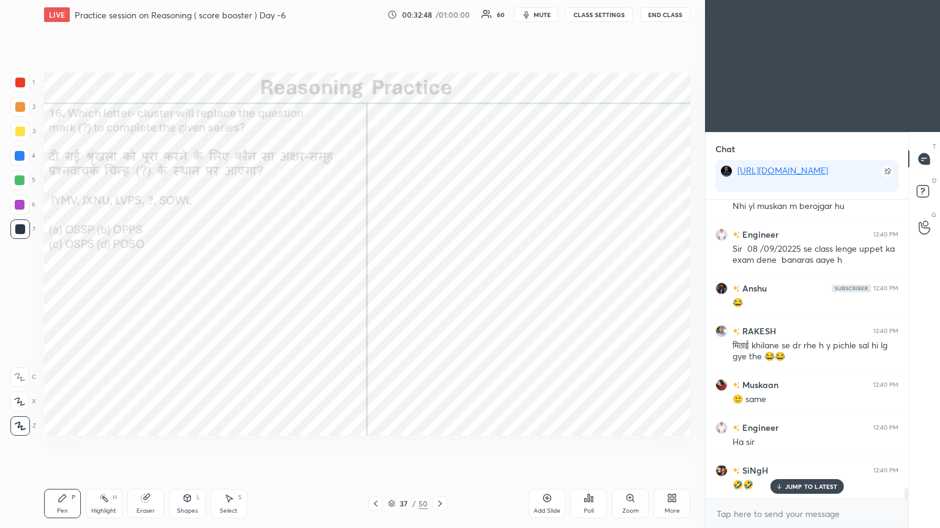
scroll to position [8208, 0]
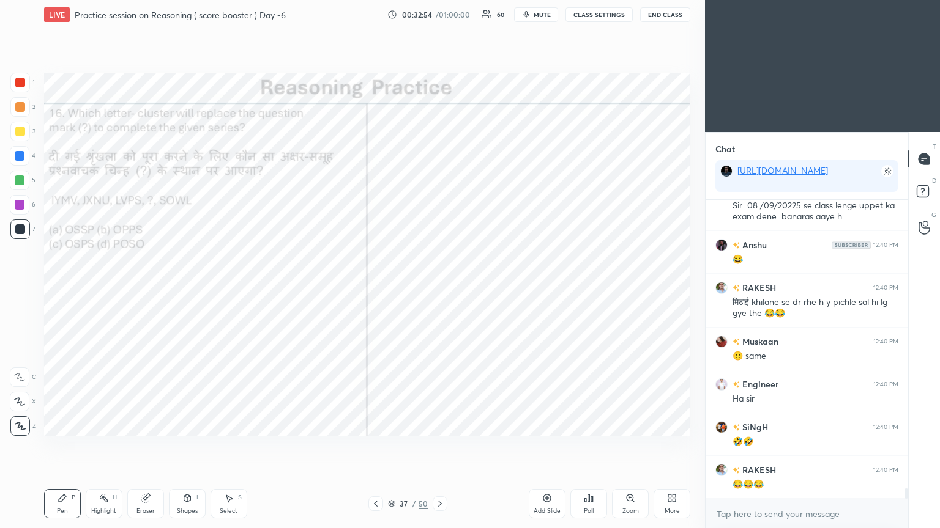
click at [439, 287] on icon at bounding box center [592, 500] width 2 height 6
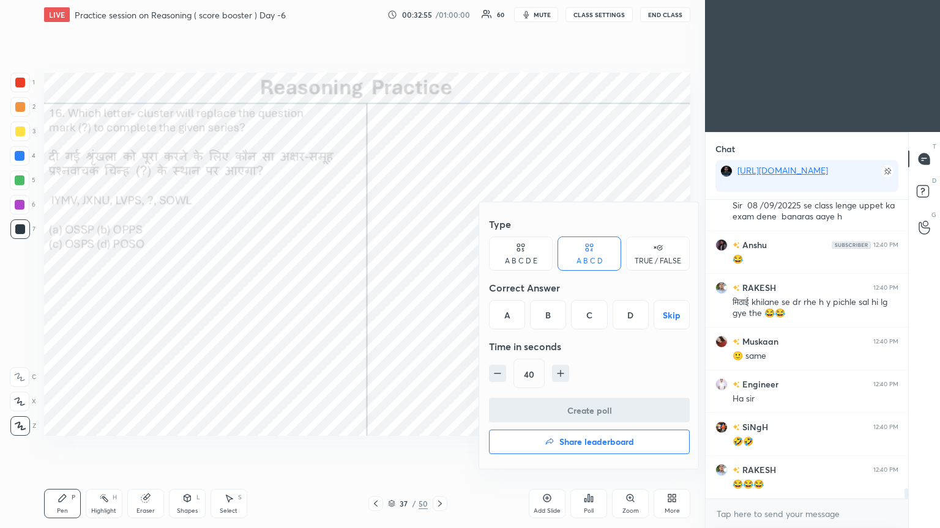
click at [439, 287] on div "A" at bounding box center [507, 314] width 36 height 29
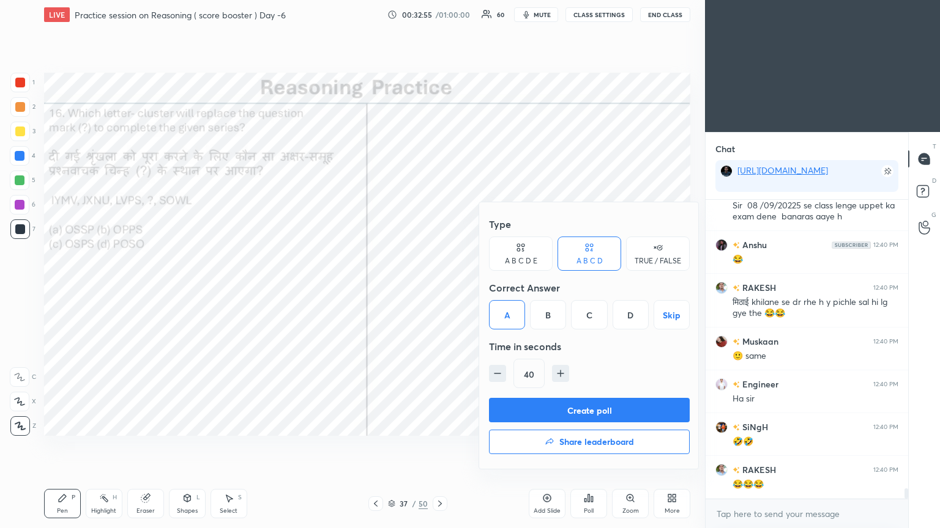
click at [439, 287] on button "Create poll" at bounding box center [589, 410] width 201 height 24
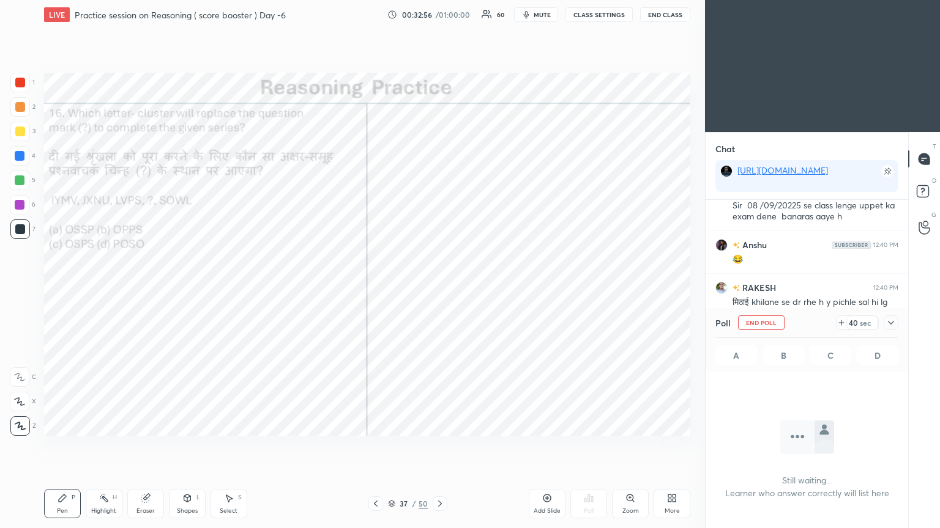
scroll to position [130, 199]
click at [439, 287] on div "Poll End Poll 40 sec A B C D" at bounding box center [806, 340] width 202 height 64
click at [439, 287] on icon at bounding box center [891, 323] width 6 height 4
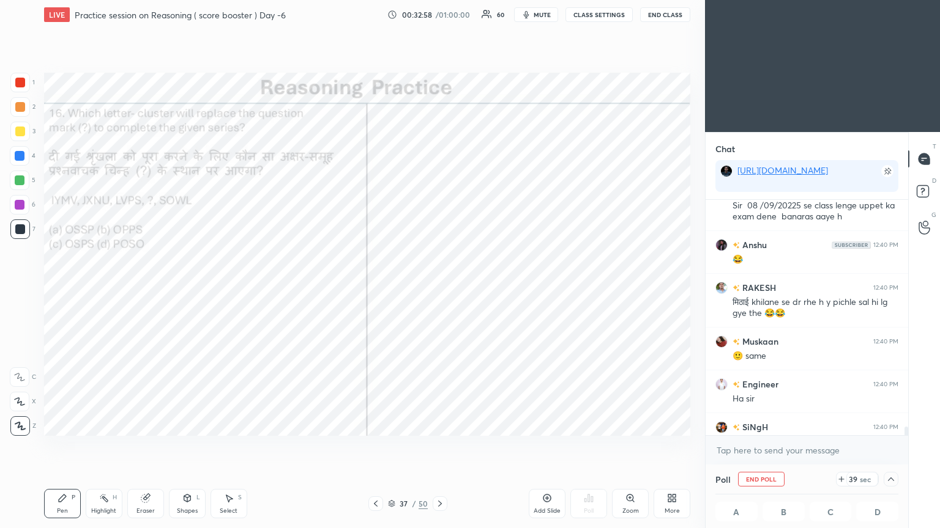
scroll to position [8314, 0]
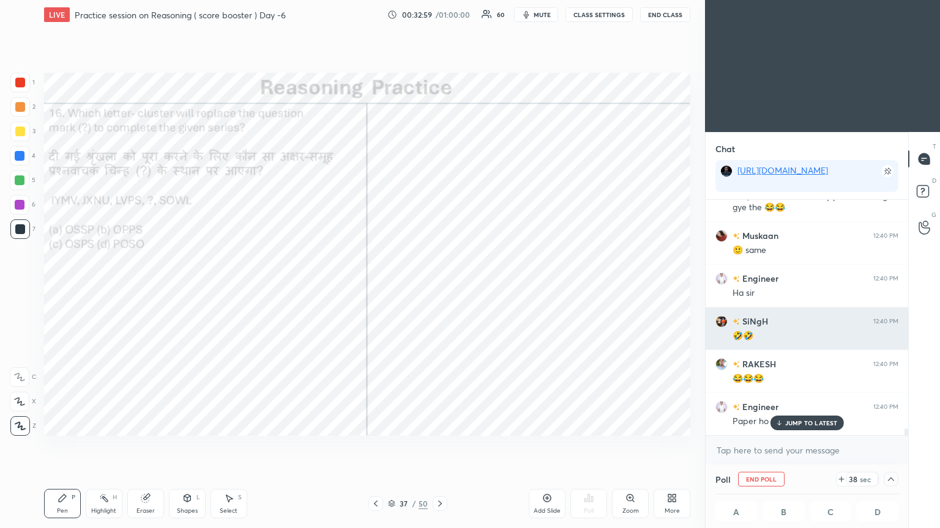
click at [439, 287] on h6 "SiNgH" at bounding box center [754, 321] width 28 height 13
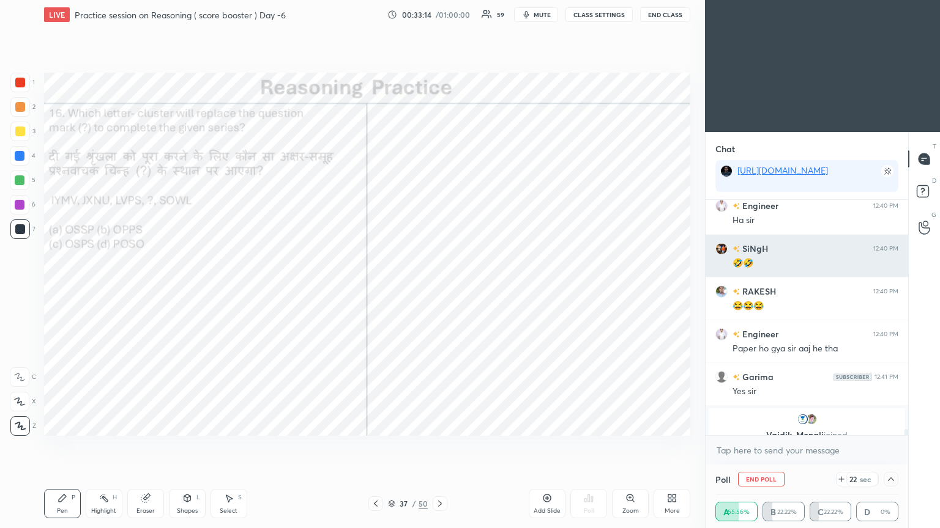
scroll to position [8401, 0]
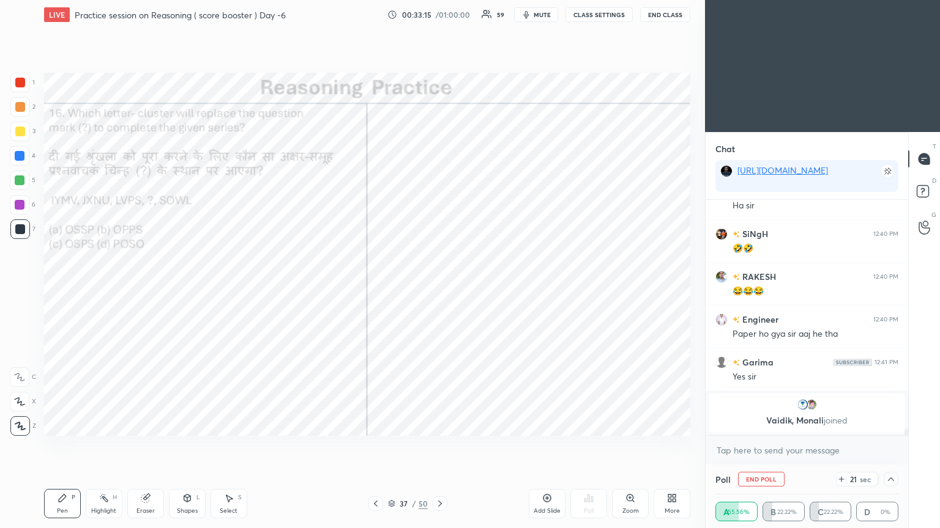
click at [439, 287] on p "Vaidik, [PERSON_NAME] joined" at bounding box center [807, 421] width 182 height 10
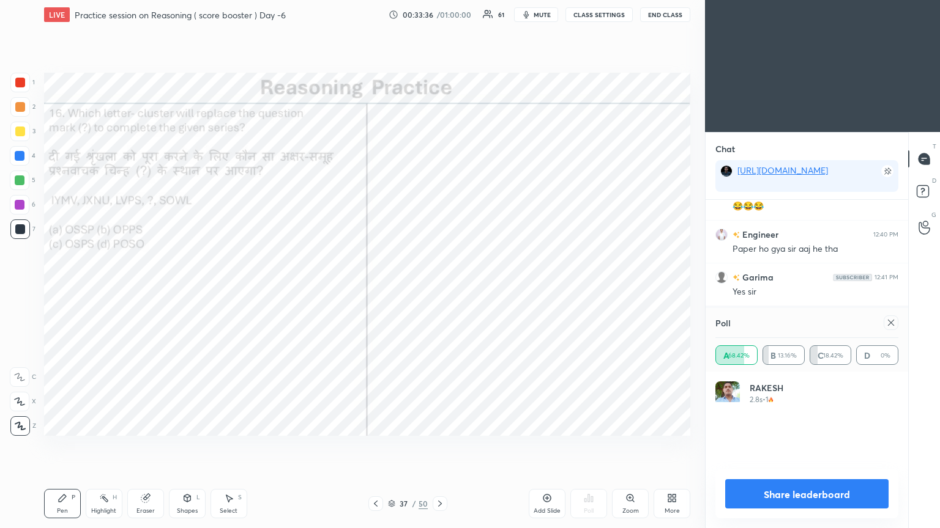
scroll to position [57, 179]
drag, startPoint x: 798, startPoint y: 425, endPoint x: 939, endPoint y: 386, distance: 146.6
click at [439, 287] on div "Chat [URL][DOMAIN_NAME] RAKESH 12:39 PM टिफिन घर le aate h y ase hi😂😂 Muskaan 1…" at bounding box center [806, 330] width 203 height 396
click at [439, 287] on icon at bounding box center [891, 323] width 10 height 10
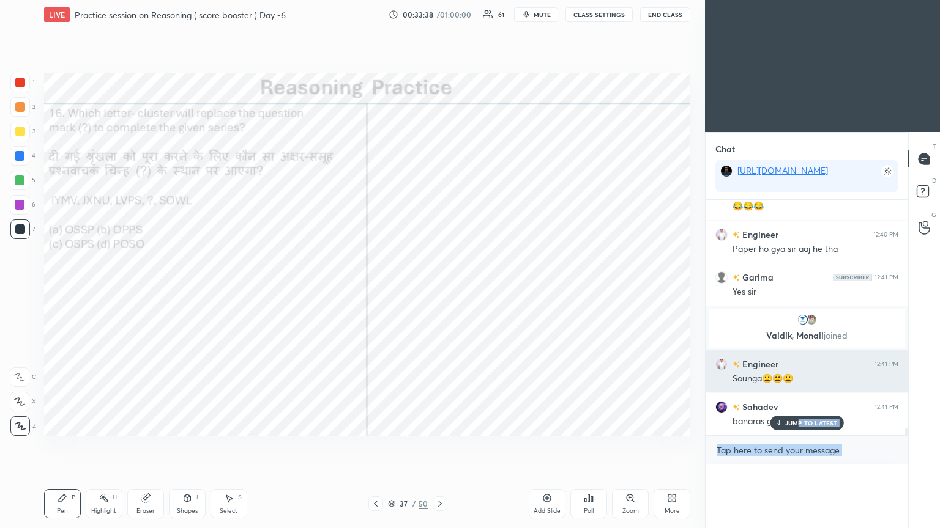
scroll to position [0, 4]
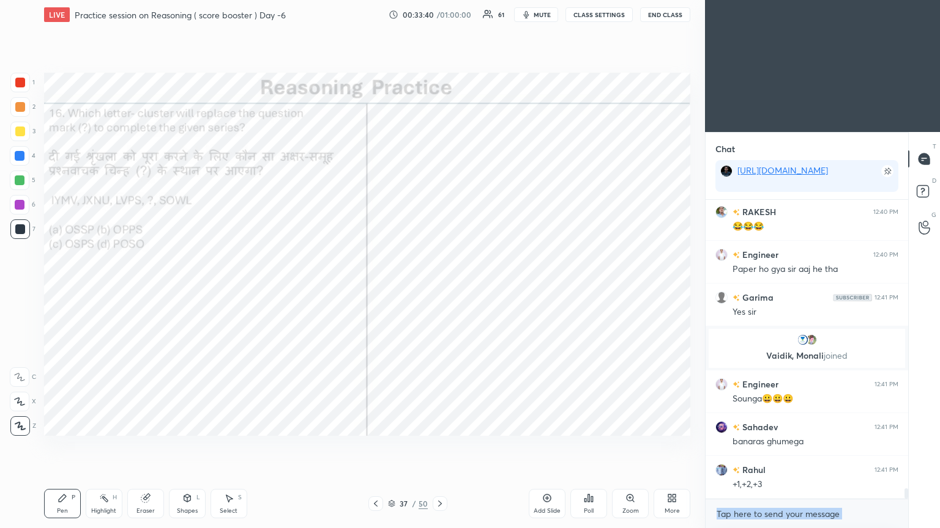
click at [439, 287] on textarea at bounding box center [806, 515] width 183 height 20
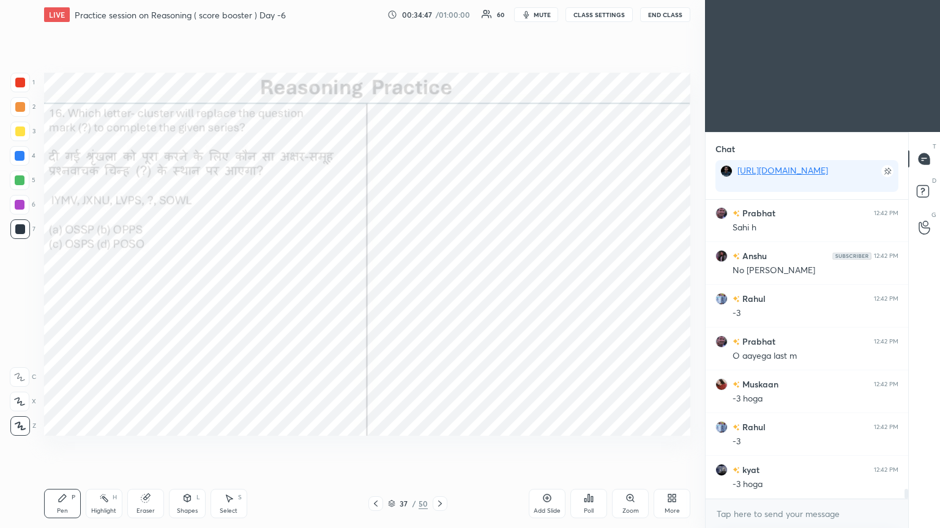
scroll to position [8835, 0]
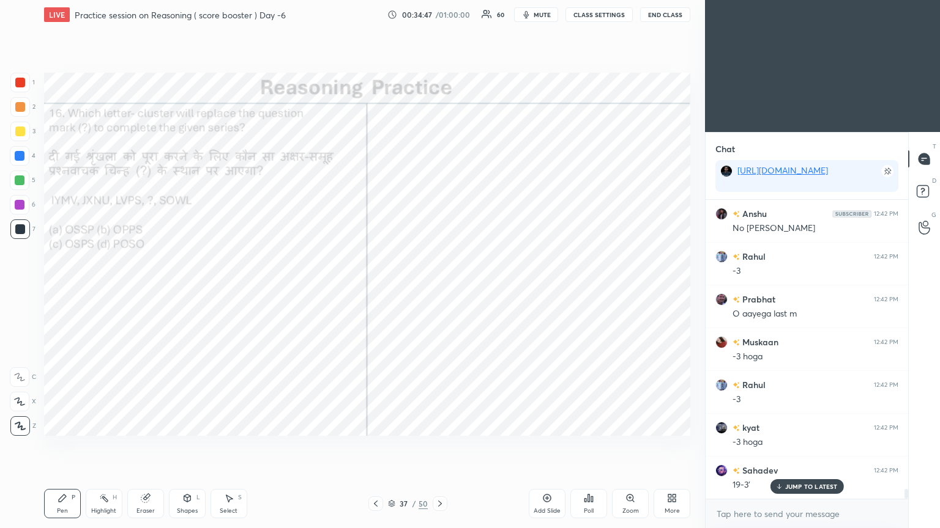
click at [146, 287] on icon at bounding box center [145, 499] width 8 height 8
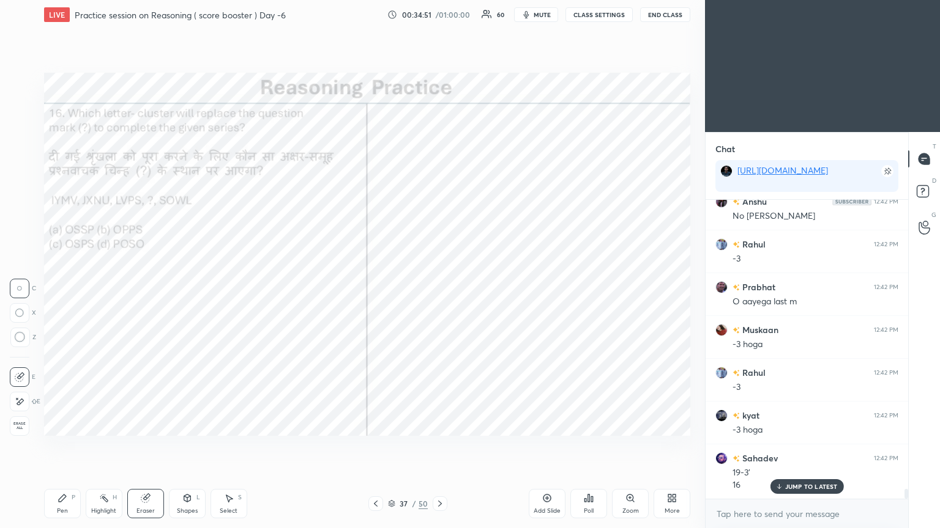
click at [61, 287] on icon at bounding box center [62, 498] width 7 height 7
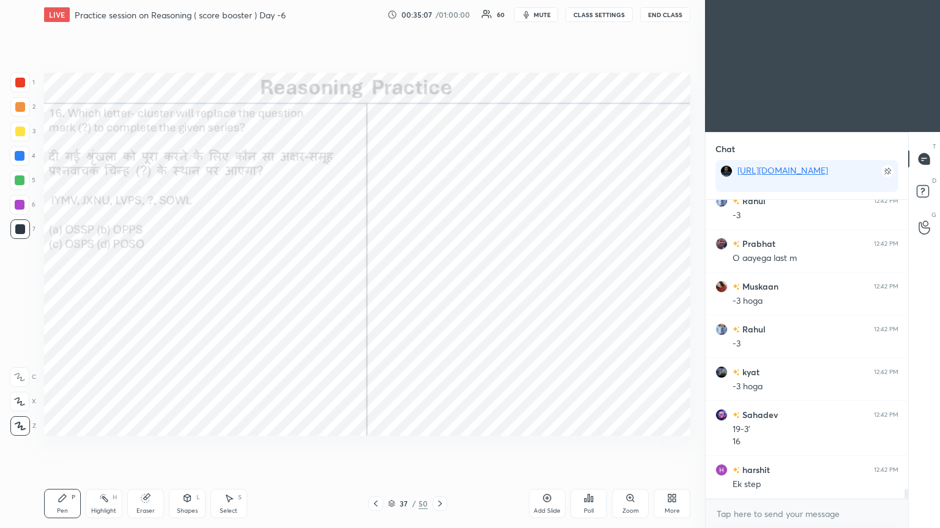
click at [437, 287] on icon at bounding box center [440, 504] width 10 height 10
click at [439, 287] on div "Poll" at bounding box center [588, 503] width 37 height 29
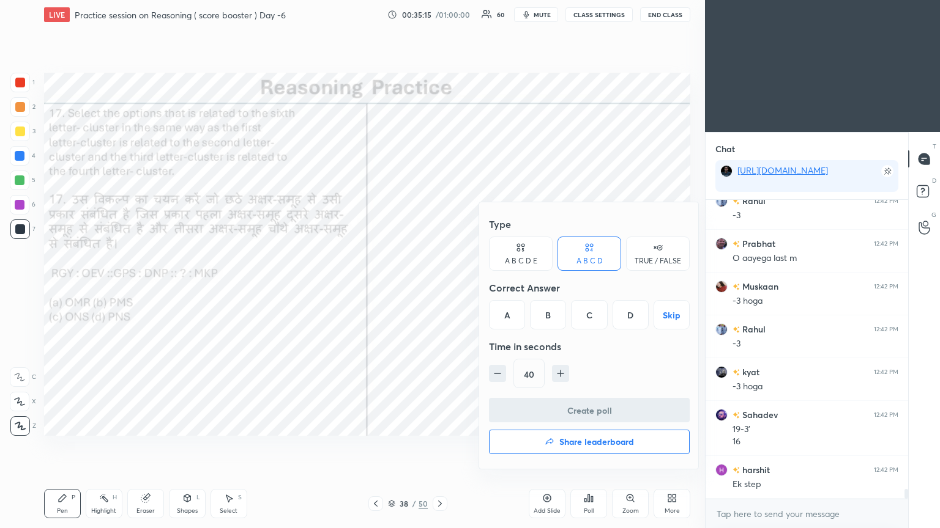
click at [439, 287] on div "B" at bounding box center [548, 314] width 36 height 29
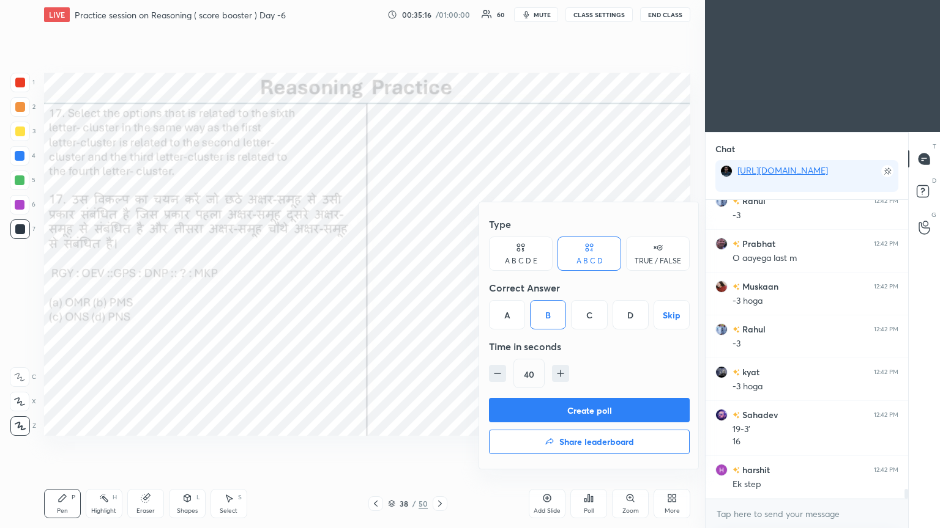
click at [439, 287] on button "Create poll" at bounding box center [589, 410] width 201 height 24
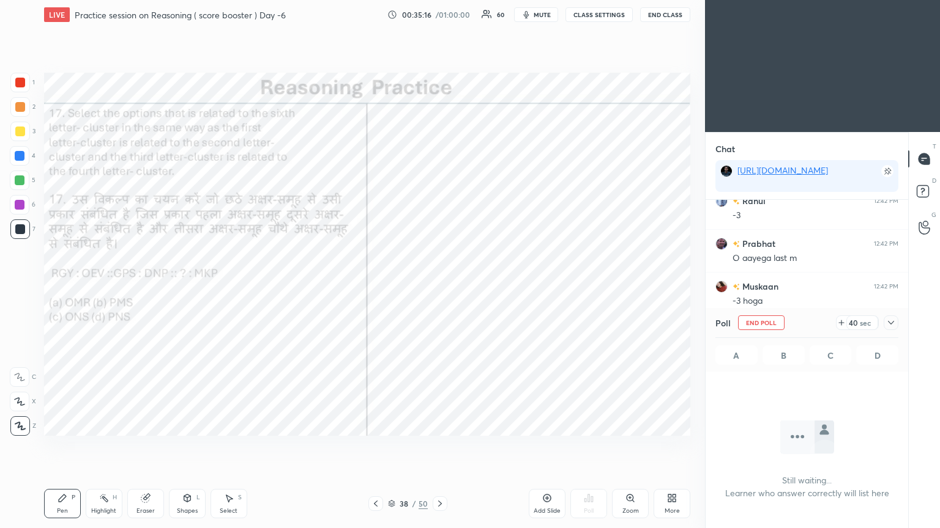
scroll to position [130, 199]
click at [439, 287] on icon at bounding box center [891, 323] width 10 height 10
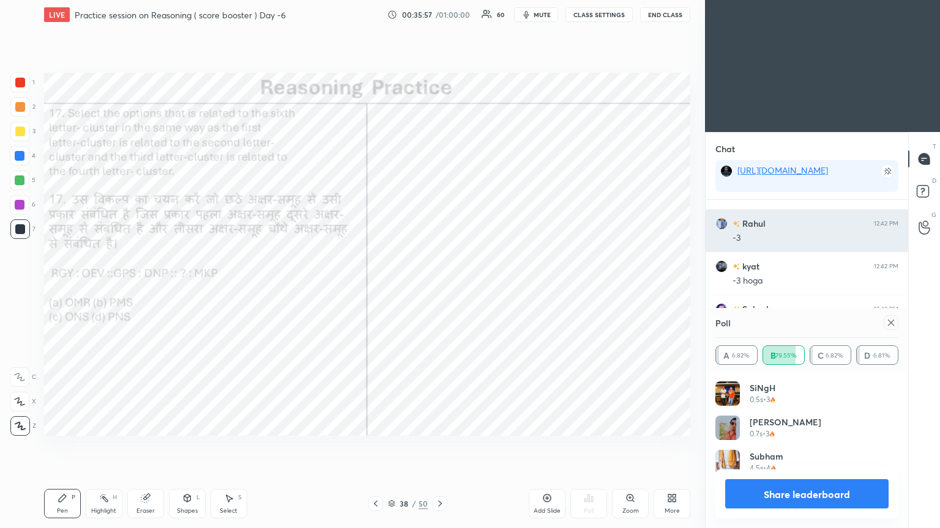
scroll to position [143, 179]
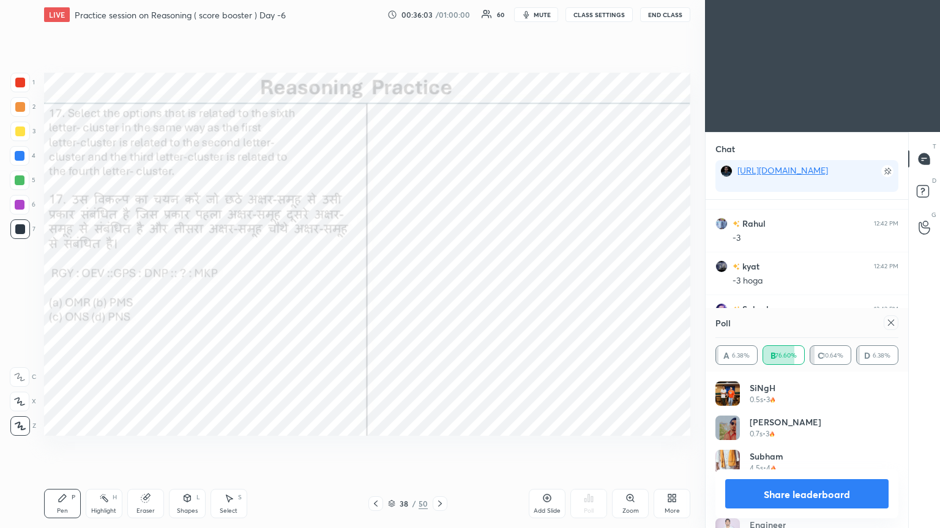
click at [439, 287] on icon at bounding box center [891, 323] width 6 height 6
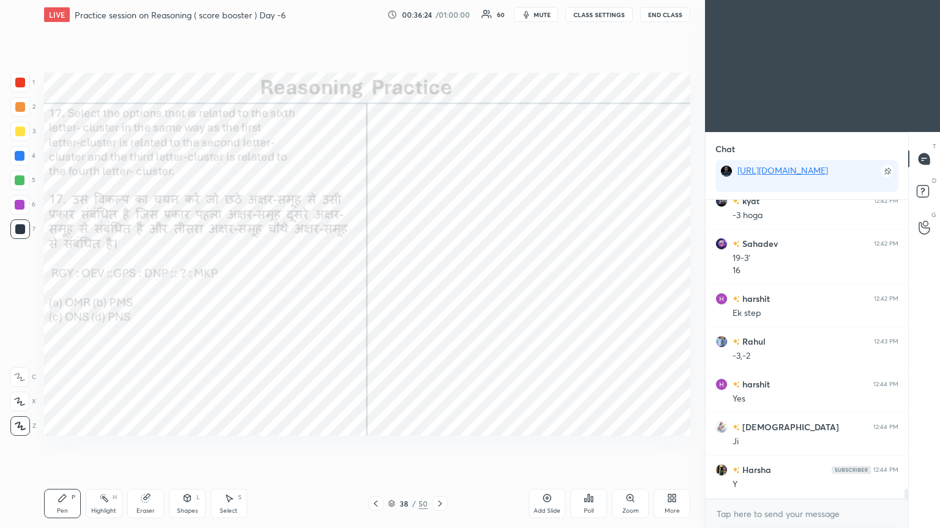
scroll to position [9104, 0]
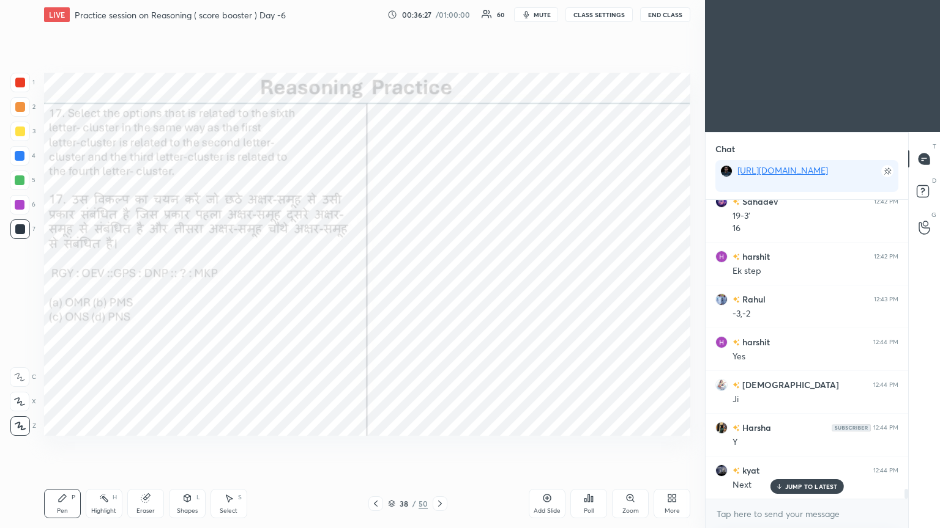
click at [439, 287] on icon at bounding box center [440, 504] width 10 height 10
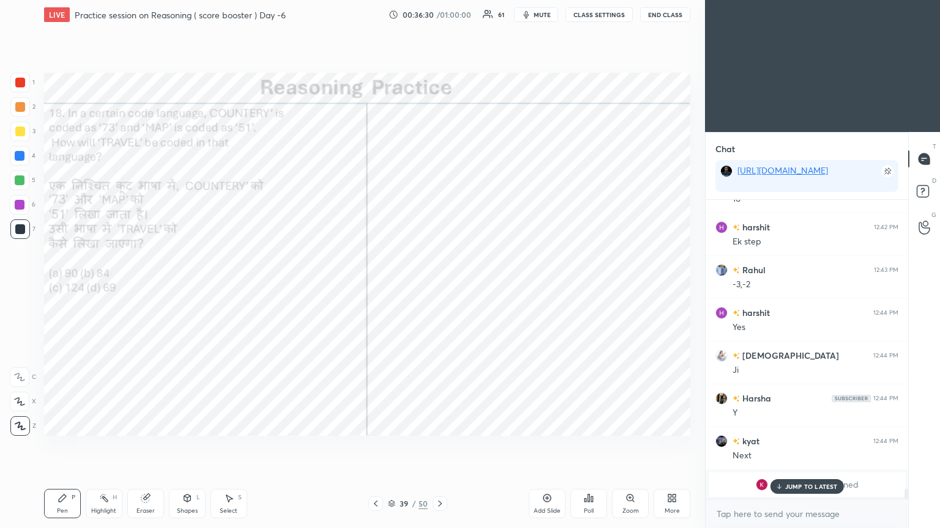
click at [439, 287] on div "JUMP TO LATEST" at bounding box center [805, 487] width 73 height 15
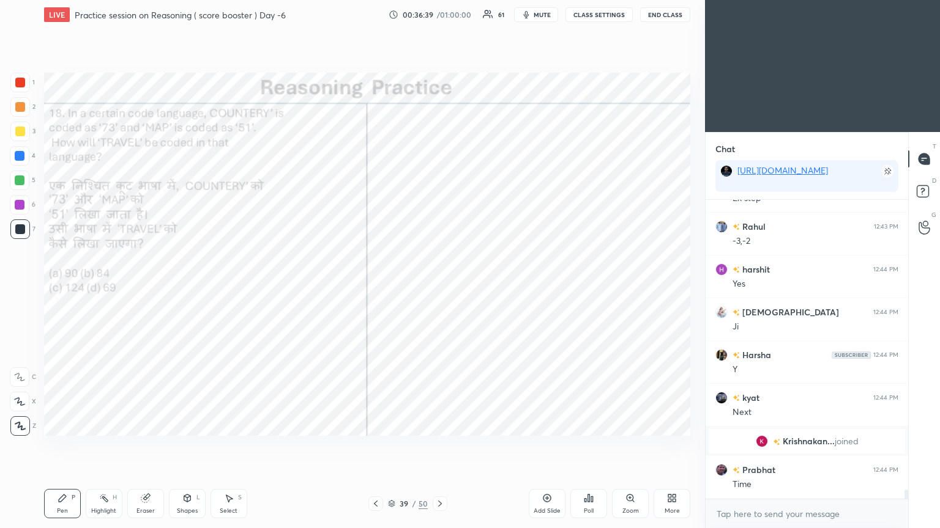
scroll to position [9219, 0]
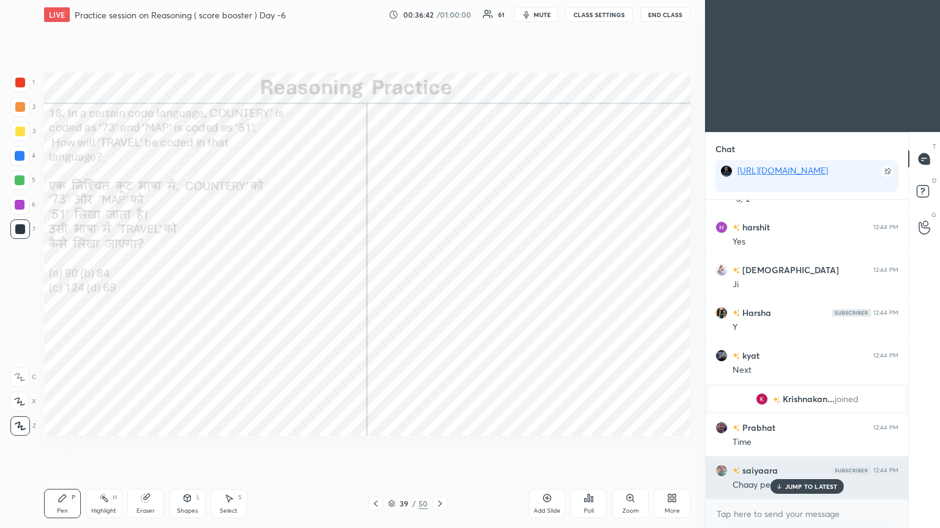
click at [439, 287] on div "JUMP TO LATEST" at bounding box center [805, 487] width 73 height 15
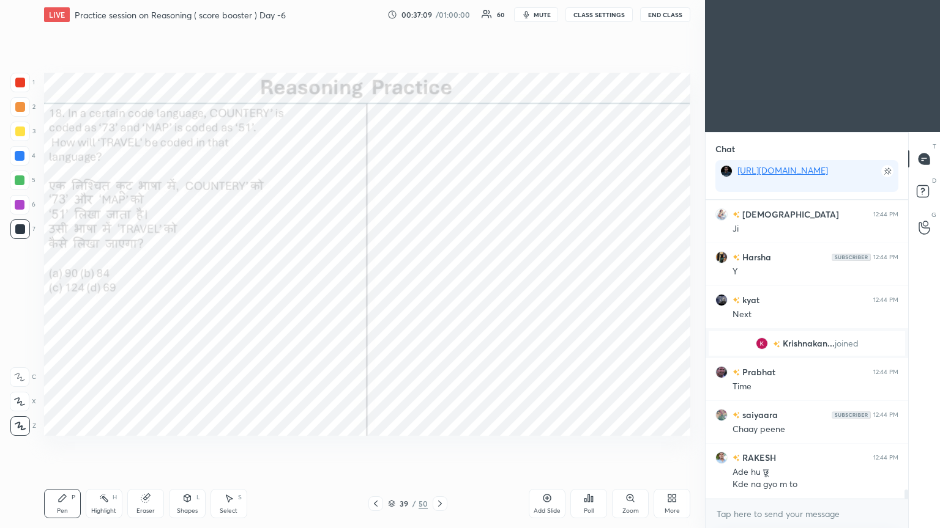
scroll to position [9317, 0]
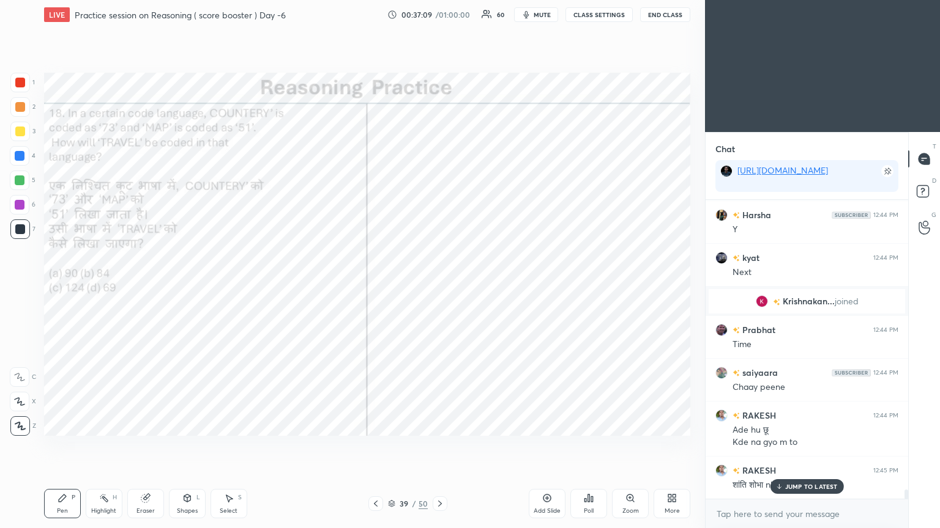
click at [439, 287] on icon at bounding box center [585, 500] width 2 height 3
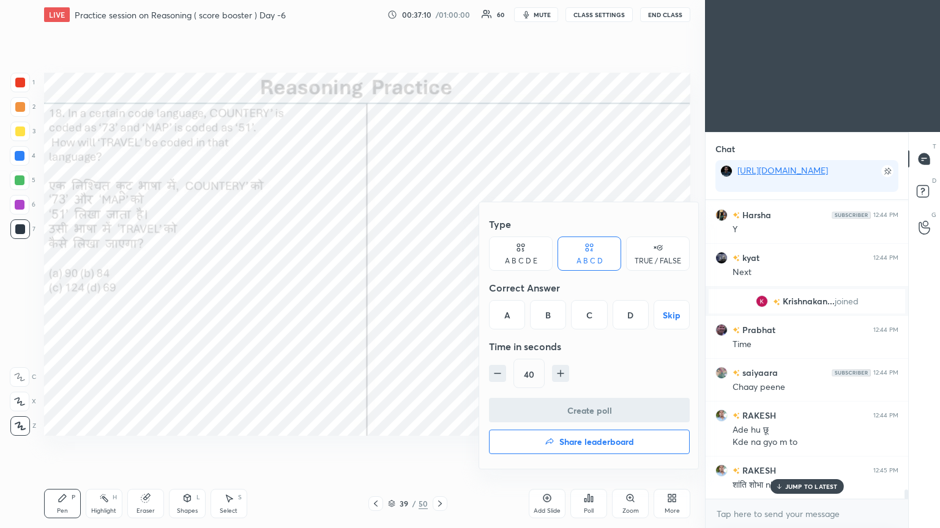
click at [439, 287] on div "B" at bounding box center [548, 314] width 36 height 29
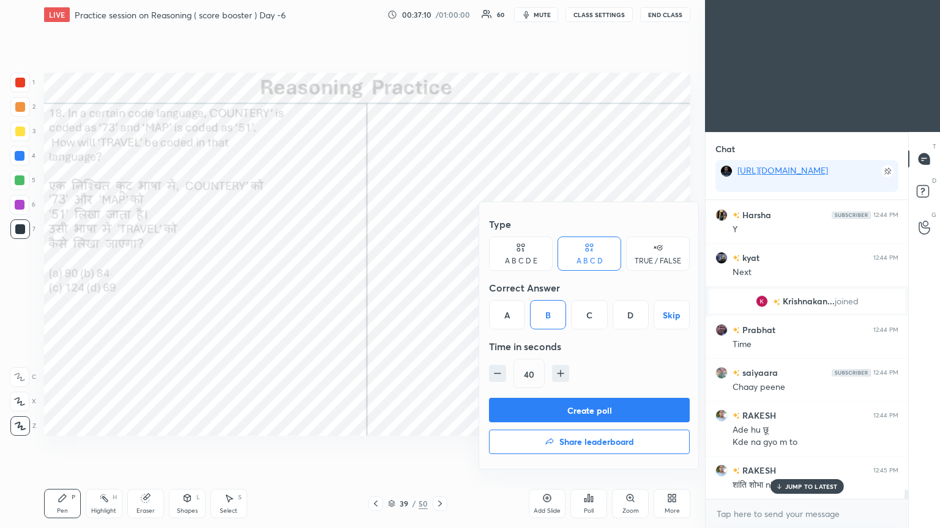
click at [439, 287] on button "Create poll" at bounding box center [589, 410] width 201 height 24
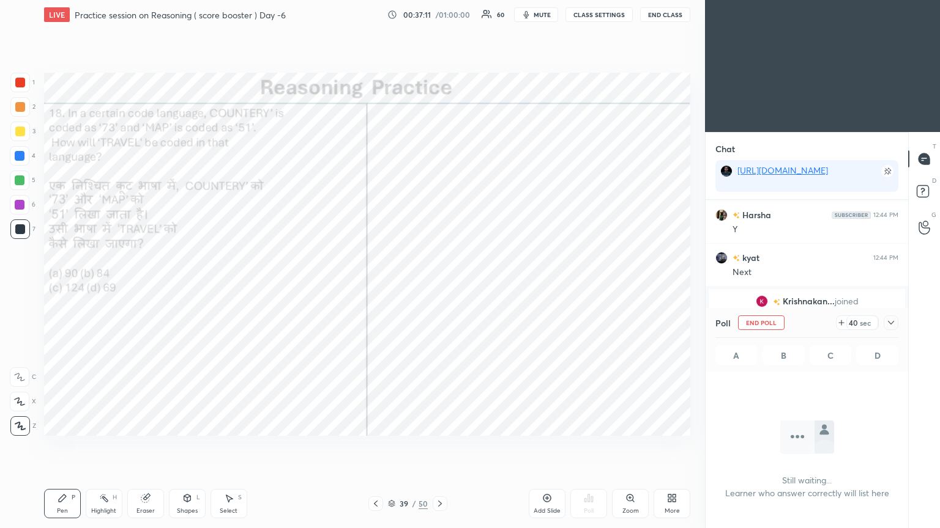
scroll to position [4, 4]
click at [439, 287] on icon at bounding box center [891, 323] width 10 height 10
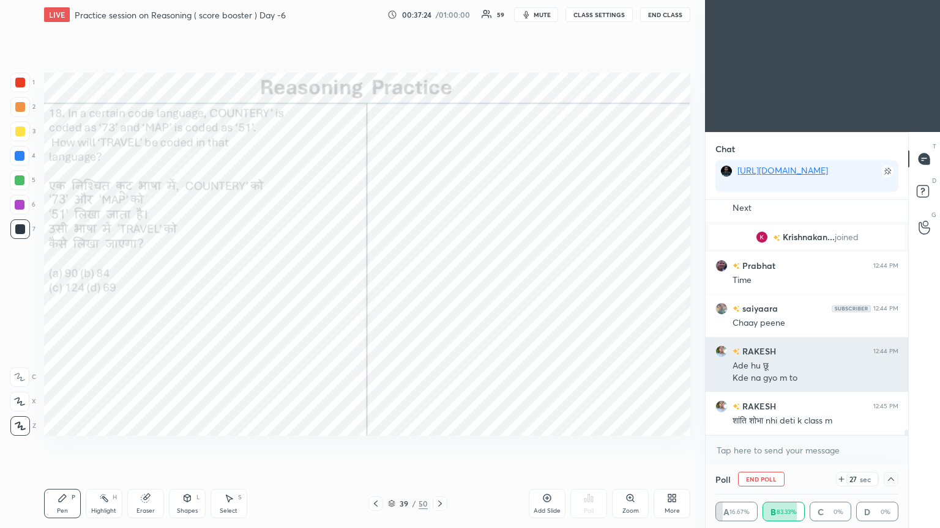
scroll to position [9393, 0]
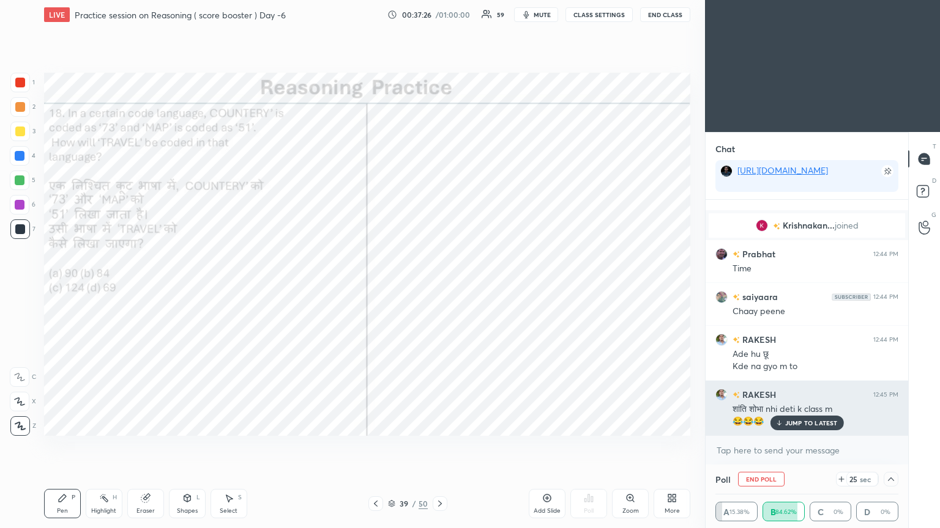
click at [439, 287] on p "JUMP TO LATEST" at bounding box center [811, 423] width 53 height 7
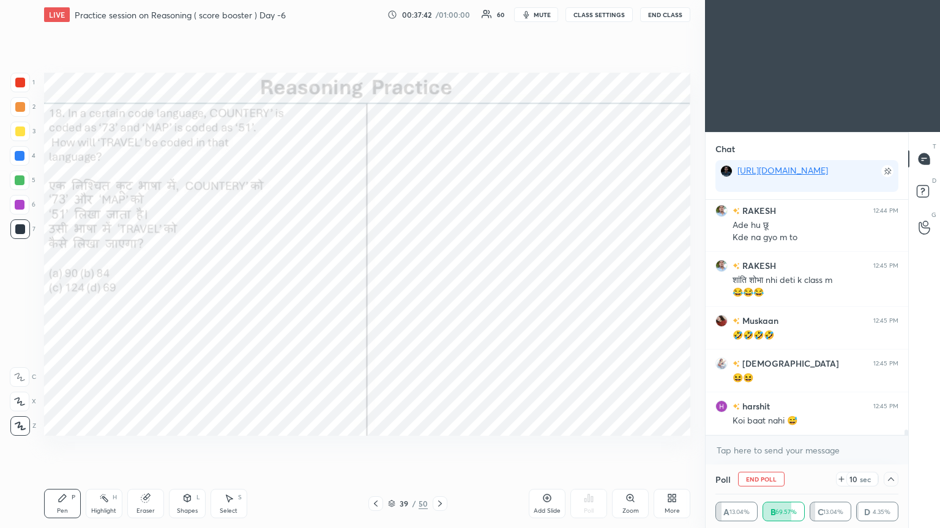
scroll to position [9564, 0]
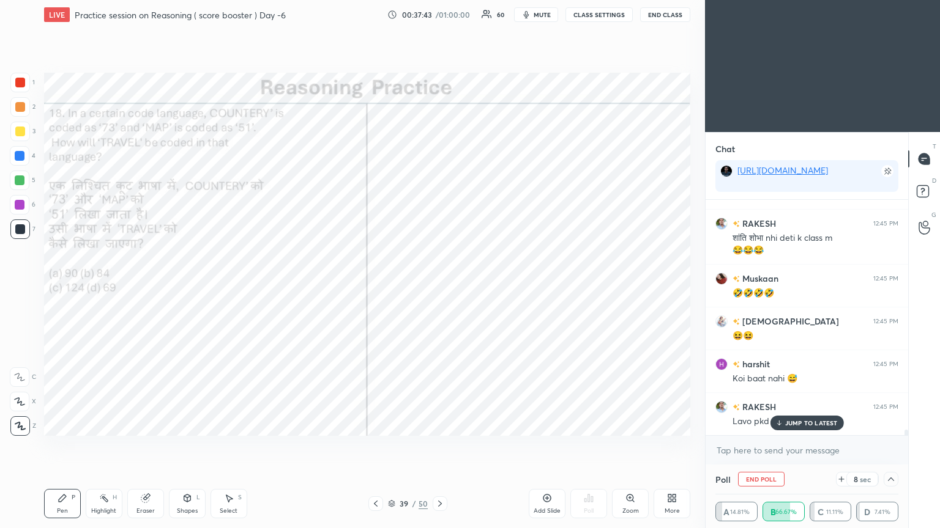
click at [439, 287] on div "JUMP TO LATEST" at bounding box center [805, 423] width 73 height 15
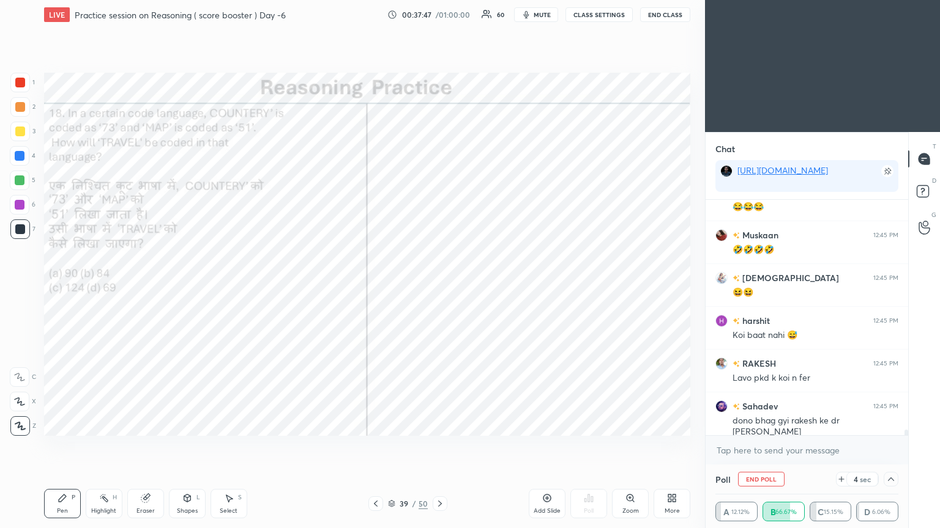
scroll to position [9650, 0]
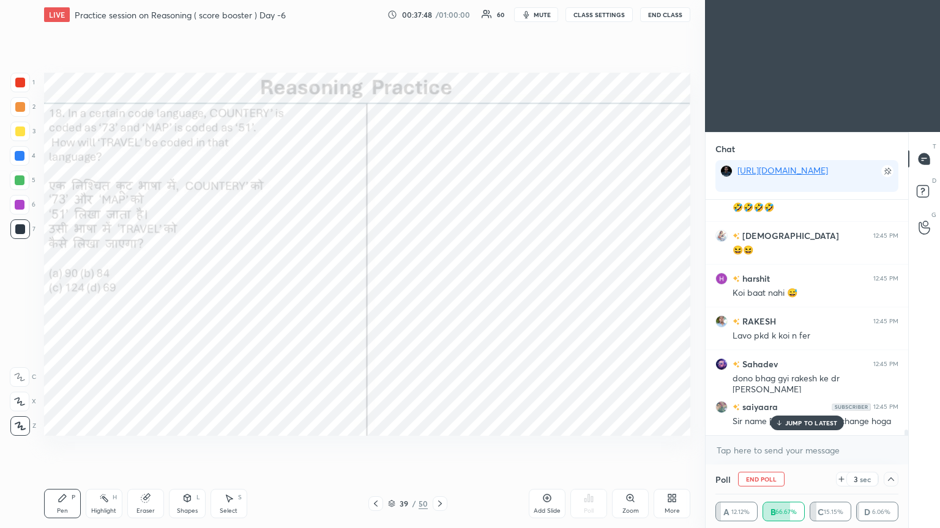
click at [439, 287] on div "saiyaara 12:45 PM Sir name [PERSON_NAME] change hoga" at bounding box center [806, 414] width 202 height 42
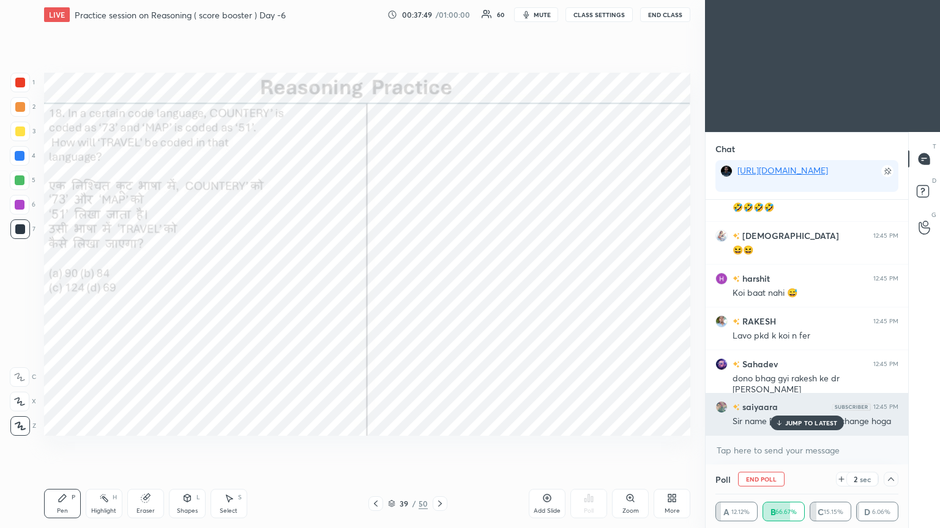
click at [439, 287] on div "Sir name [PERSON_NAME] change hoga" at bounding box center [815, 422] width 166 height 12
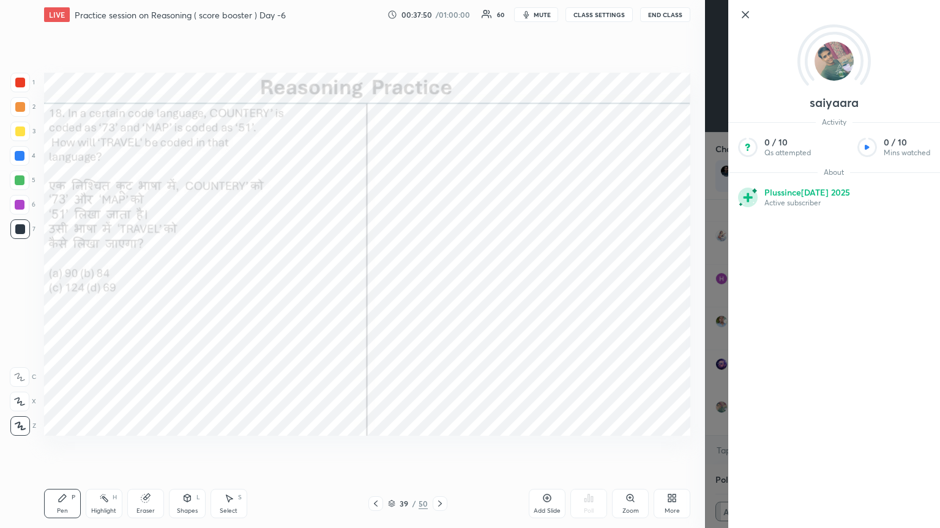
click at [439, 287] on div "saiyaara Activity 0 / 10 Qs attempted 0 / 10 Mins watched About Plus since [DAT…" at bounding box center [834, 264] width 212 height 528
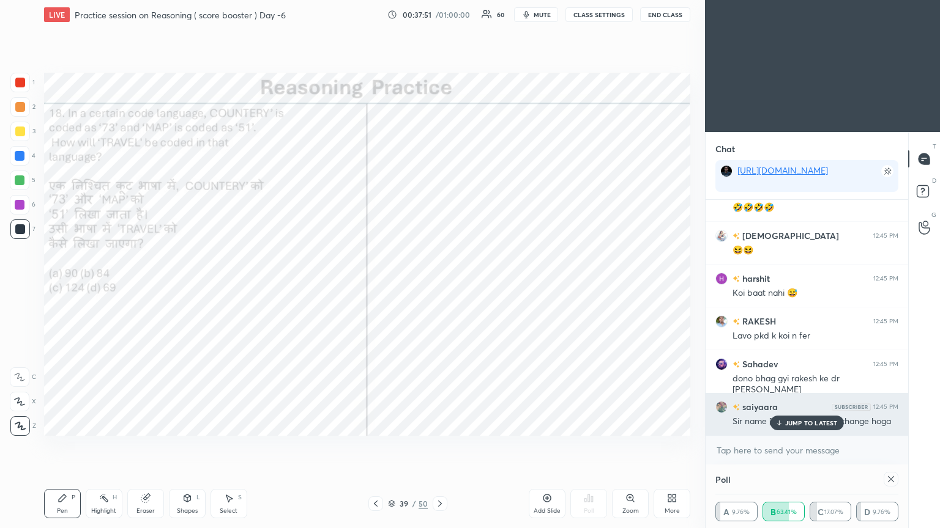
click at [439, 287] on p "JUMP TO LATEST" at bounding box center [811, 423] width 53 height 7
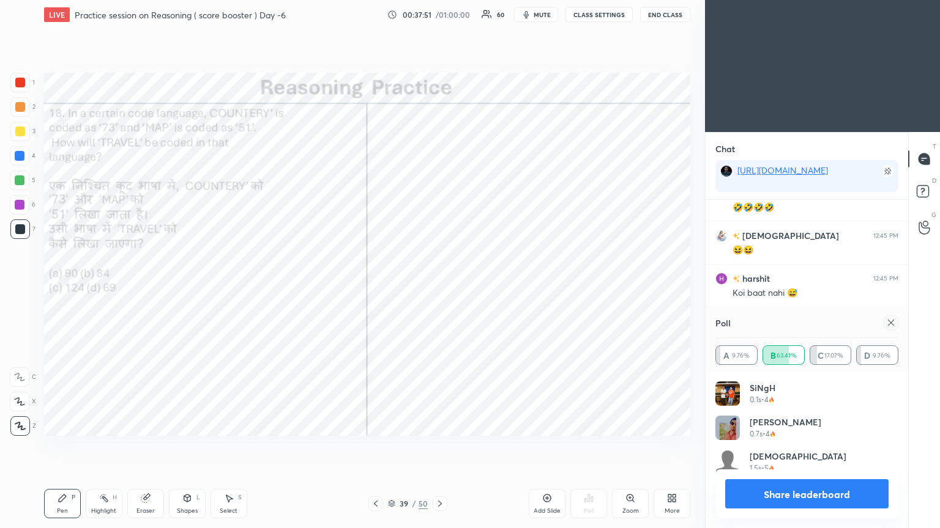
scroll to position [143, 179]
click at [439, 287] on div at bounding box center [890, 323] width 15 height 15
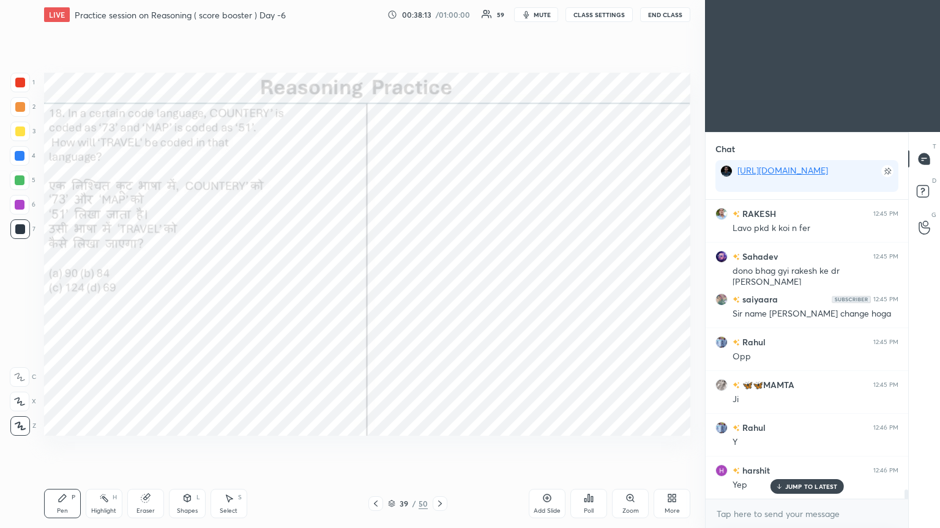
click at [439, 287] on icon at bounding box center [440, 504] width 10 height 10
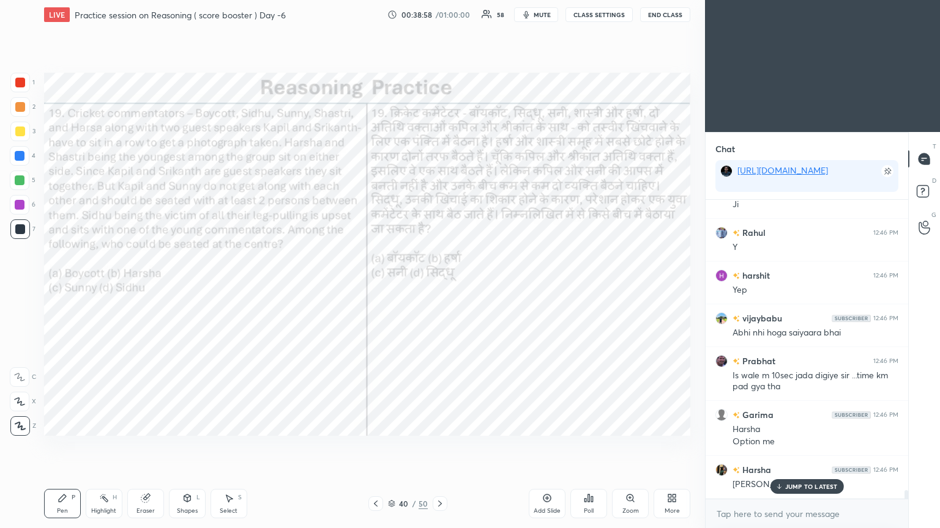
scroll to position [9995, 0]
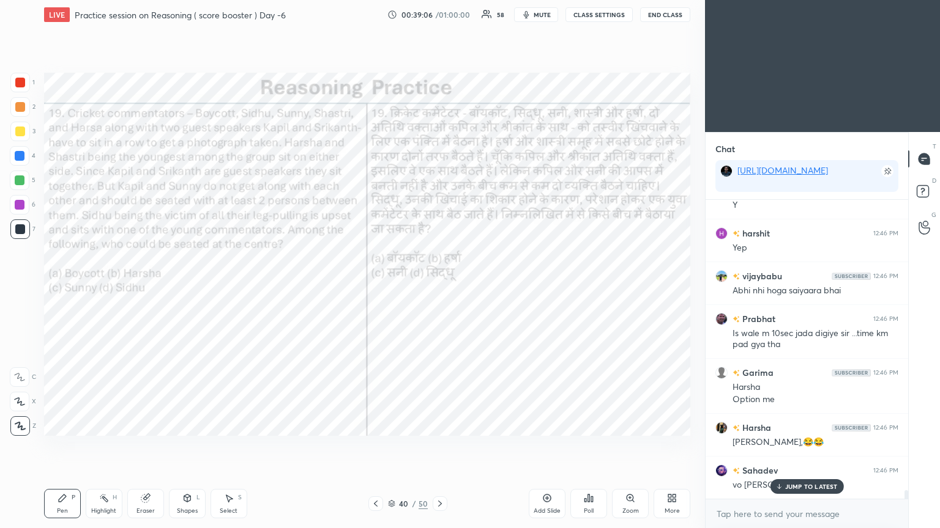
click at [439, 13] on span "mute" at bounding box center [541, 14] width 17 height 9
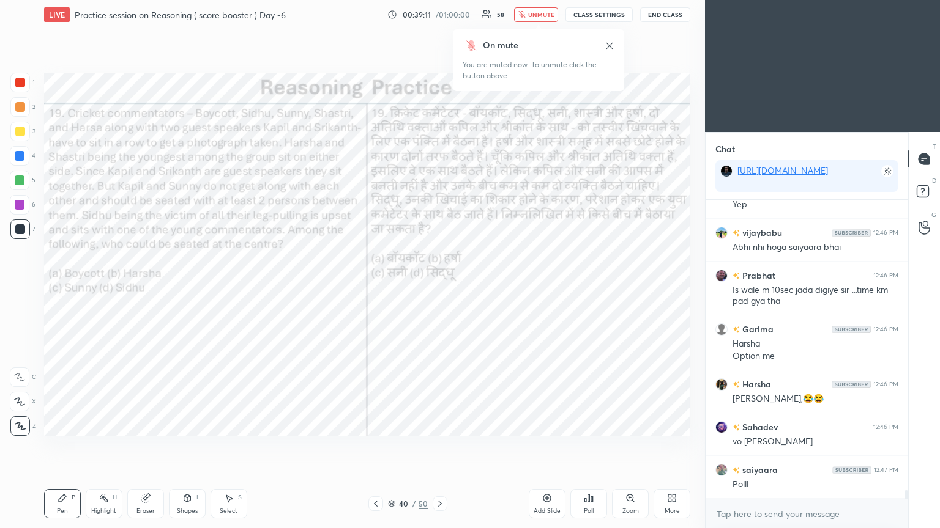
scroll to position [10081, 0]
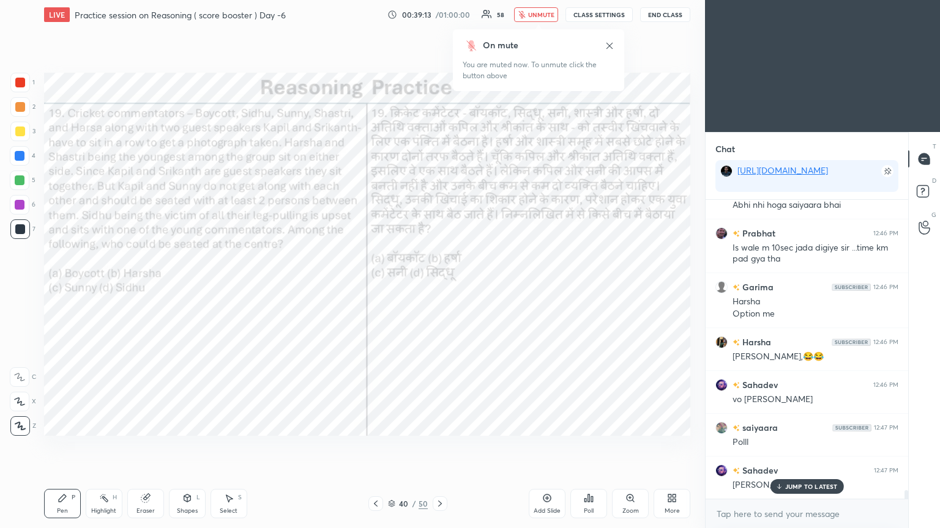
click at [439, 15] on span "unmute" at bounding box center [541, 14] width 26 height 9
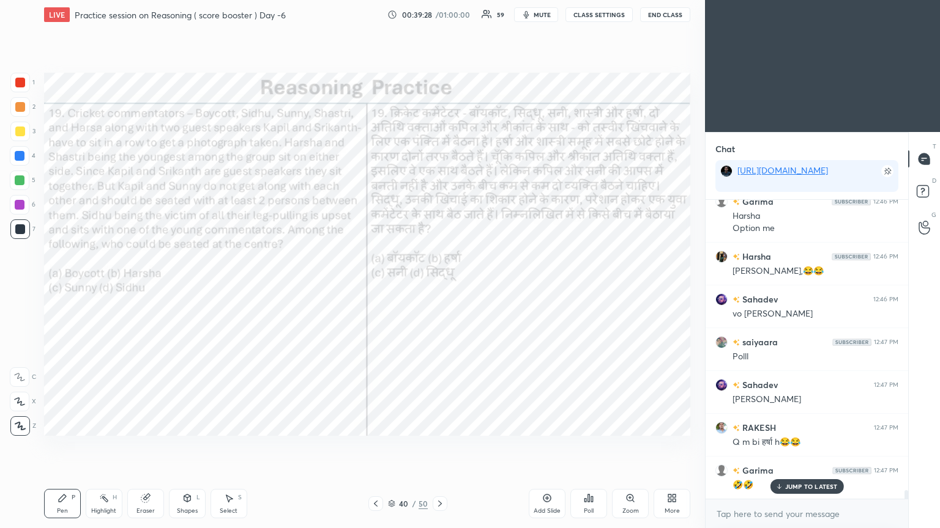
scroll to position [10210, 0]
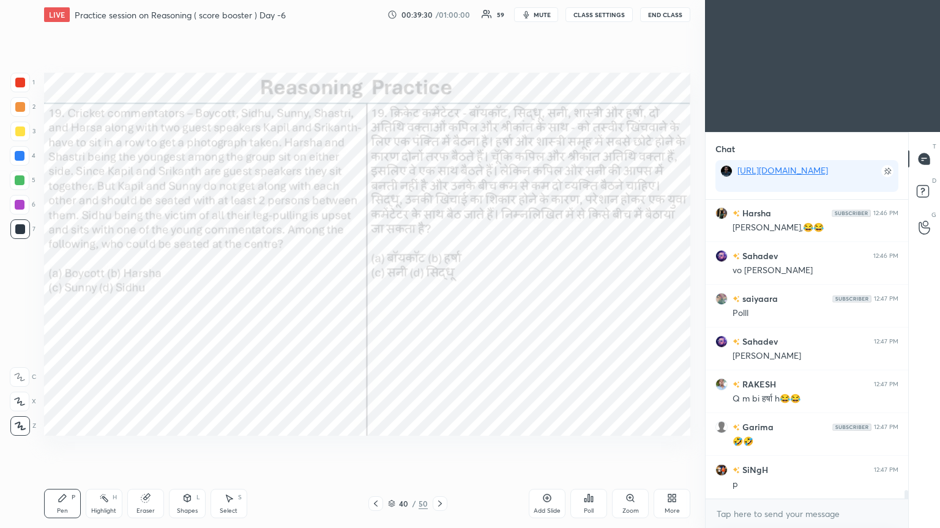
click at [439, 287] on icon at bounding box center [592, 500] width 2 height 6
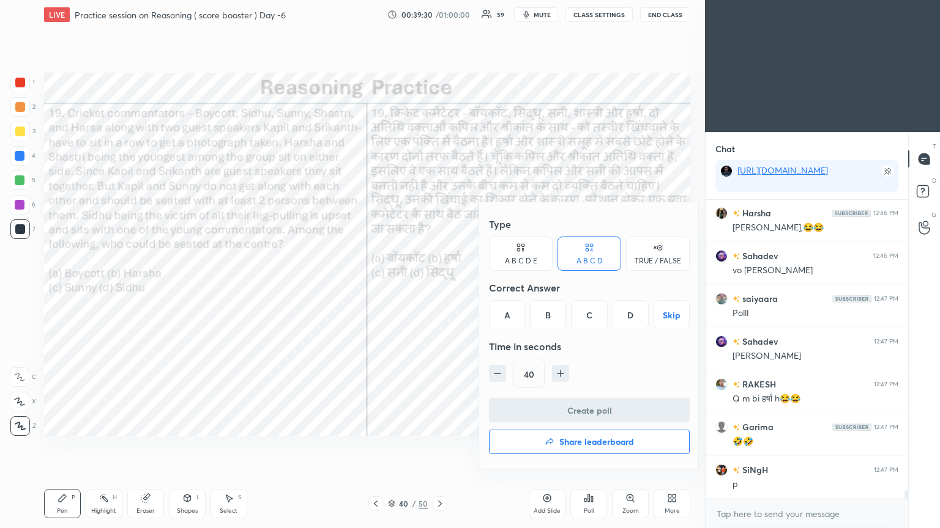
click at [439, 287] on div "A" at bounding box center [507, 314] width 36 height 29
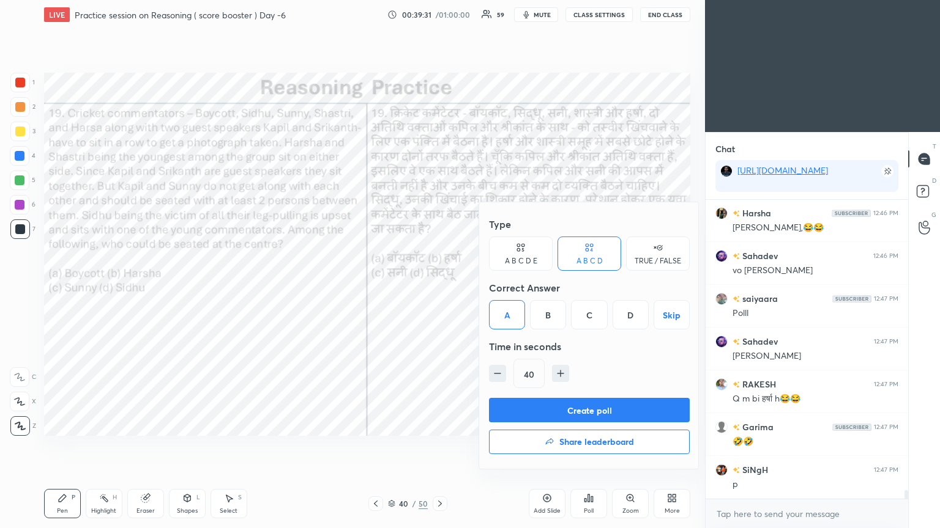
click at [439, 287] on button "Create poll" at bounding box center [589, 410] width 201 height 24
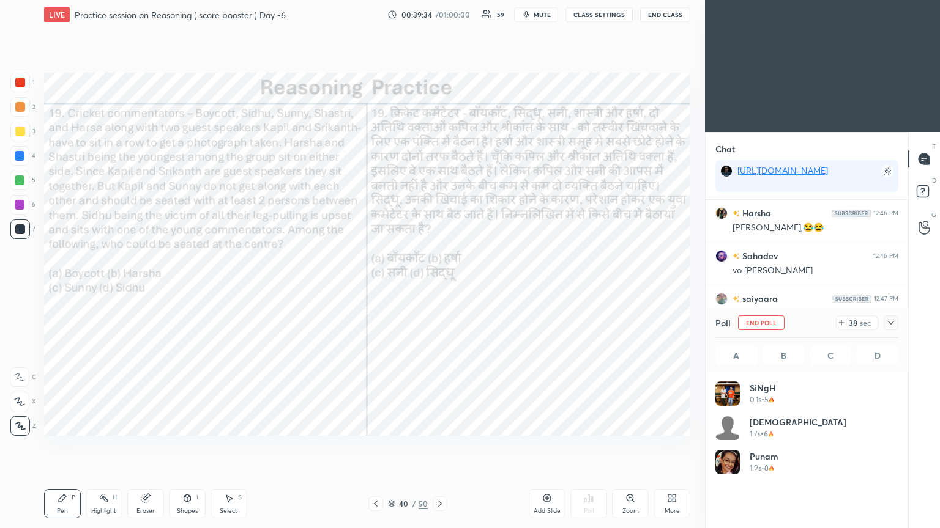
scroll to position [143, 179]
click at [439, 287] on icon at bounding box center [891, 323] width 10 height 10
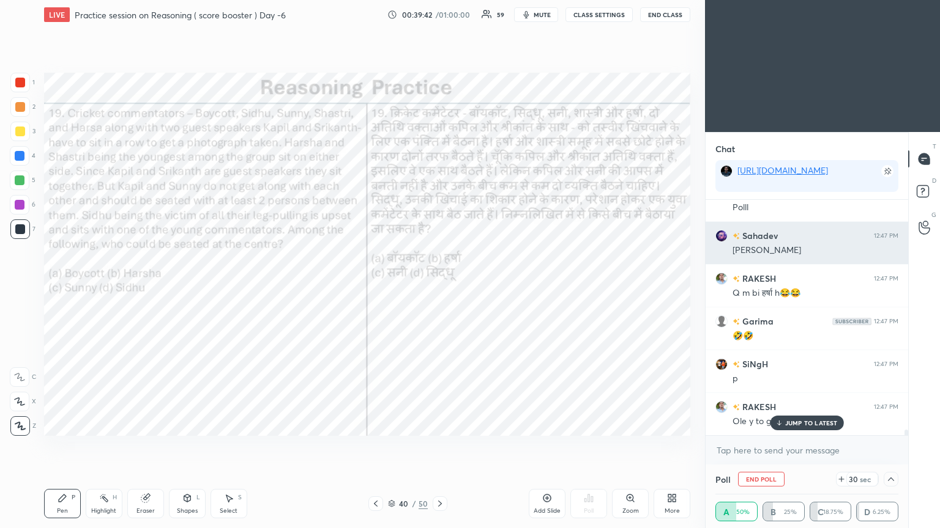
scroll to position [10401, 0]
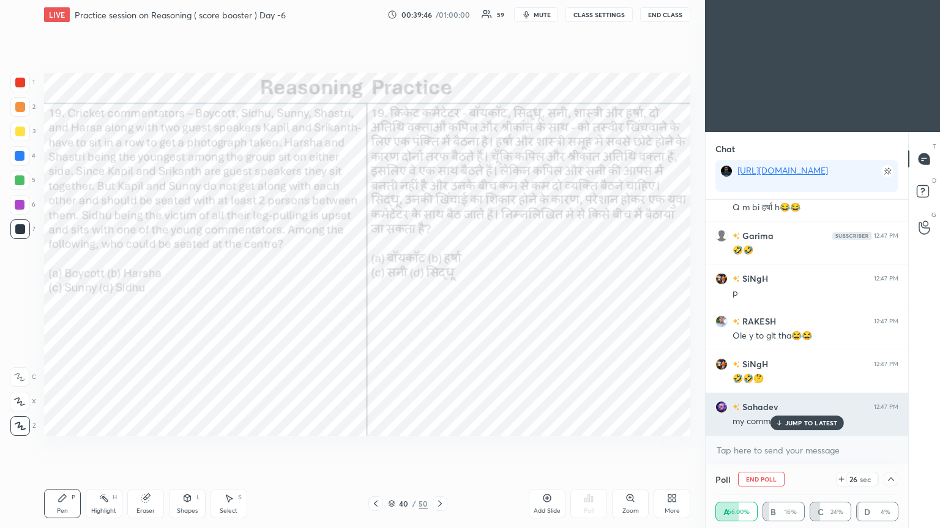
click at [439, 287] on p "JUMP TO LATEST" at bounding box center [811, 423] width 53 height 7
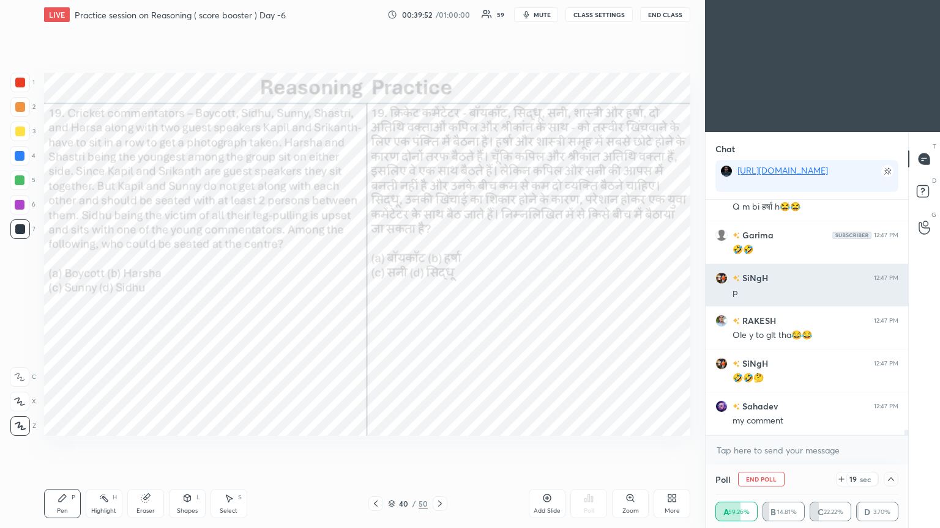
scroll to position [10444, 0]
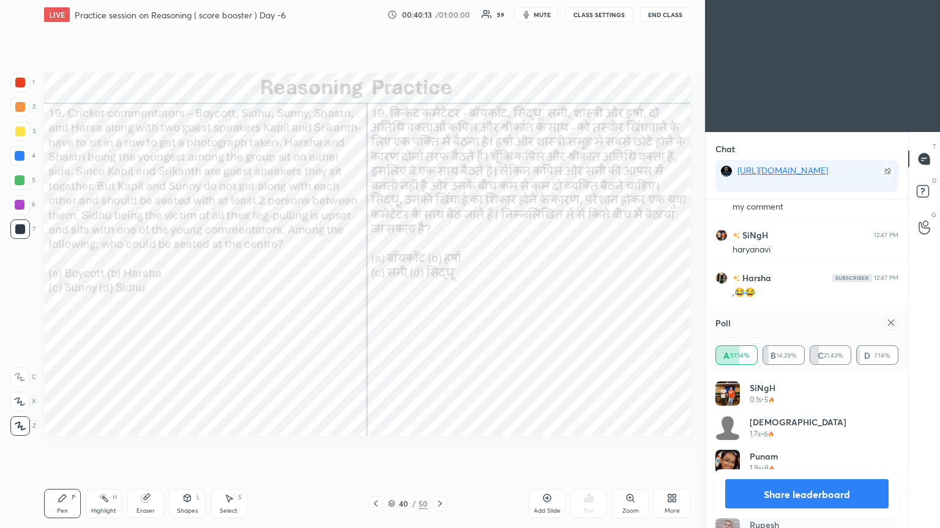
click at [439, 287] on div "Poll A 57.14% B 14.29% C 21.43% D 7.14%" at bounding box center [806, 340] width 202 height 64
click at [439, 287] on icon at bounding box center [891, 323] width 10 height 10
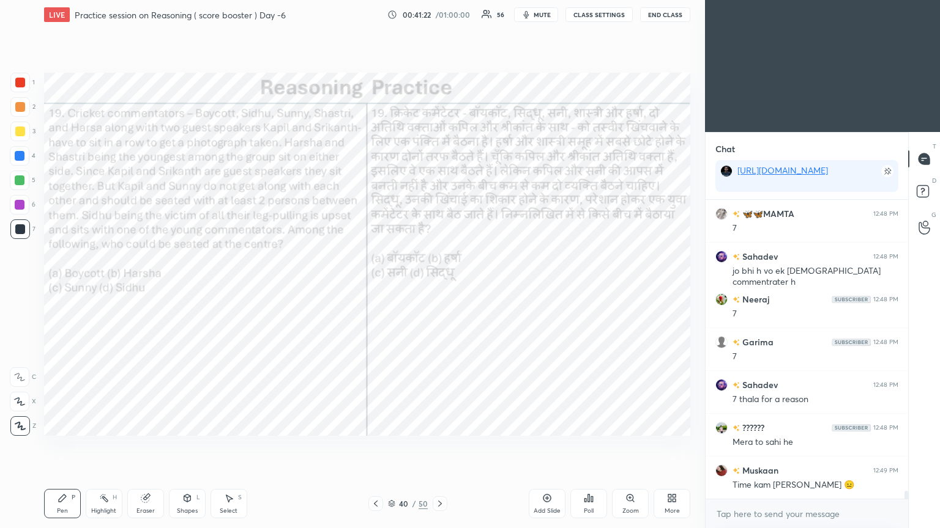
scroll to position [11323, 0]
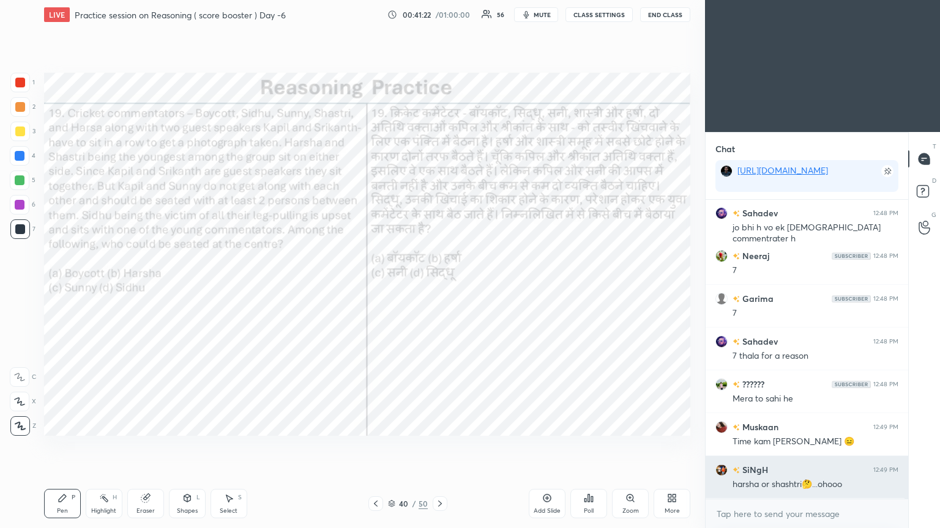
click at [439, 287] on div "🦋🦋MAMTA 12:48 PM 7 Sahadev 12:48 PM jo bhi h vo ek [DEMOGRAPHIC_DATA] commentra…" at bounding box center [806, 349] width 202 height 299
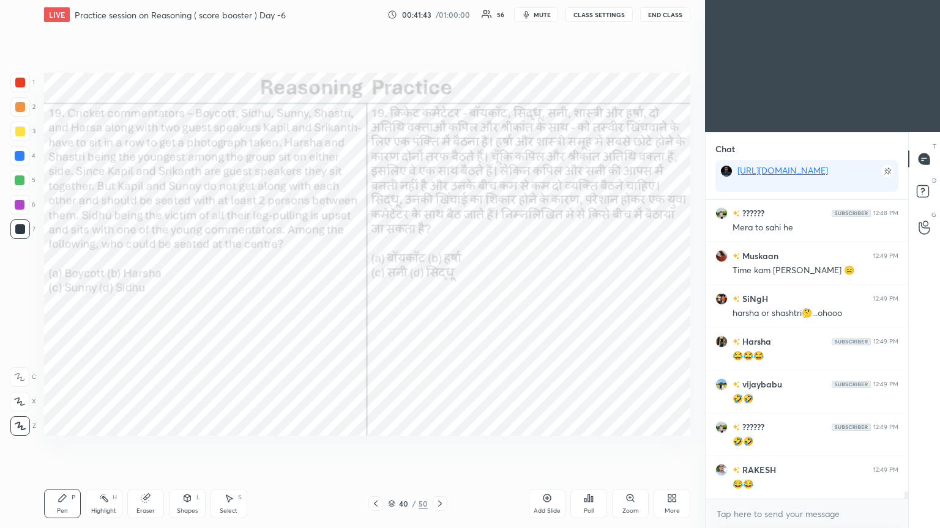
scroll to position [11536, 0]
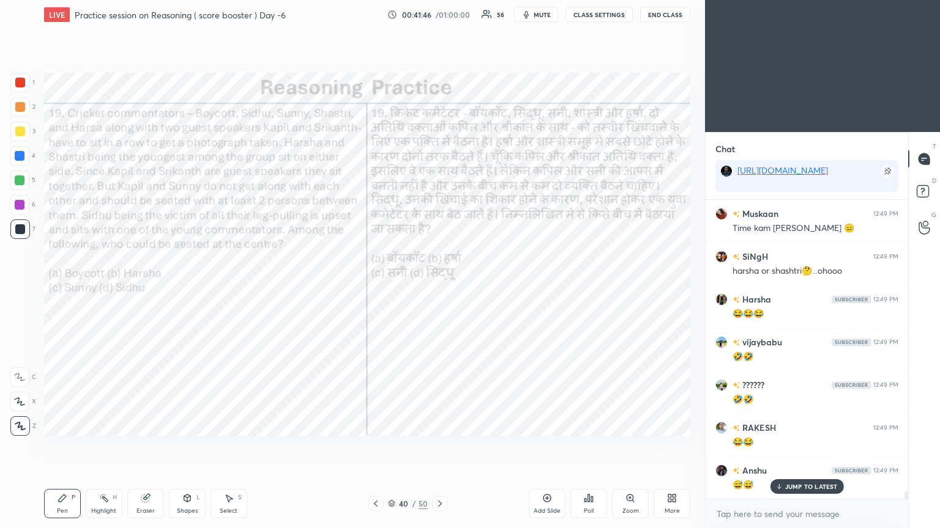
click at [148, 287] on div "Eraser" at bounding box center [145, 503] width 37 height 29
click at [72, 287] on div "P" at bounding box center [74, 498] width 4 height 6
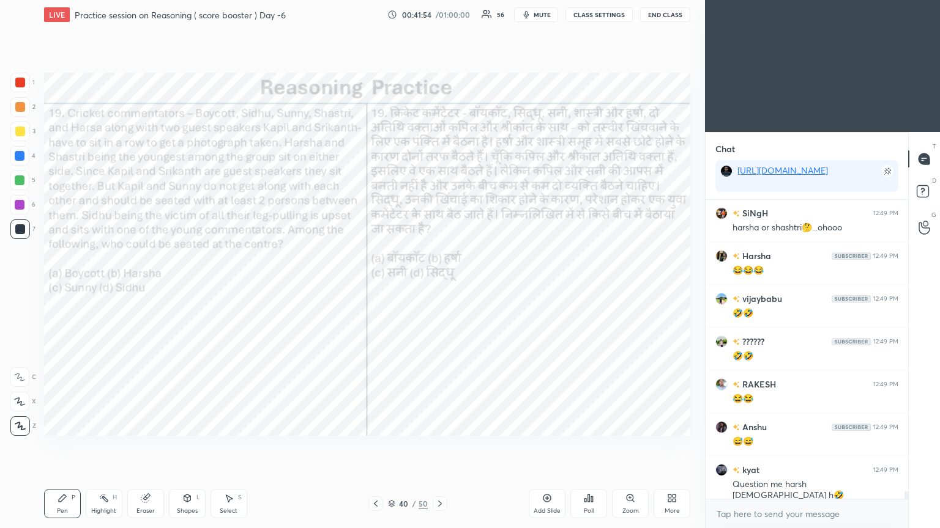
click at [116, 287] on div "Highlight H" at bounding box center [104, 503] width 37 height 29
click at [152, 287] on div "Eraser" at bounding box center [145, 503] width 37 height 29
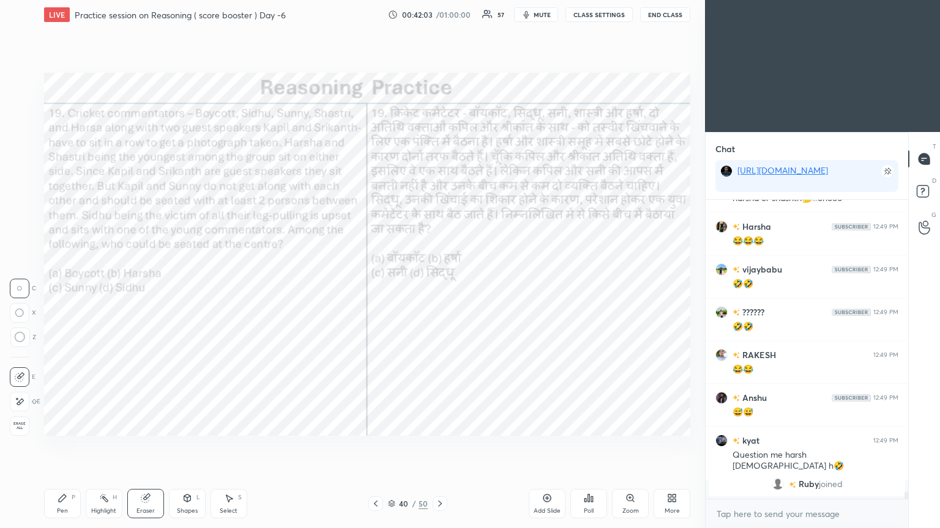
click at [66, 287] on icon at bounding box center [62, 499] width 10 height 10
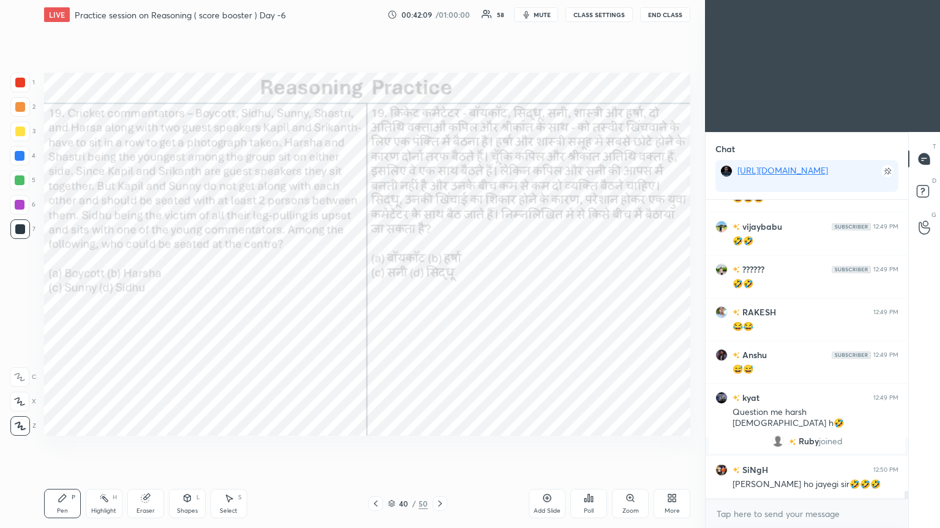
scroll to position [10722, 0]
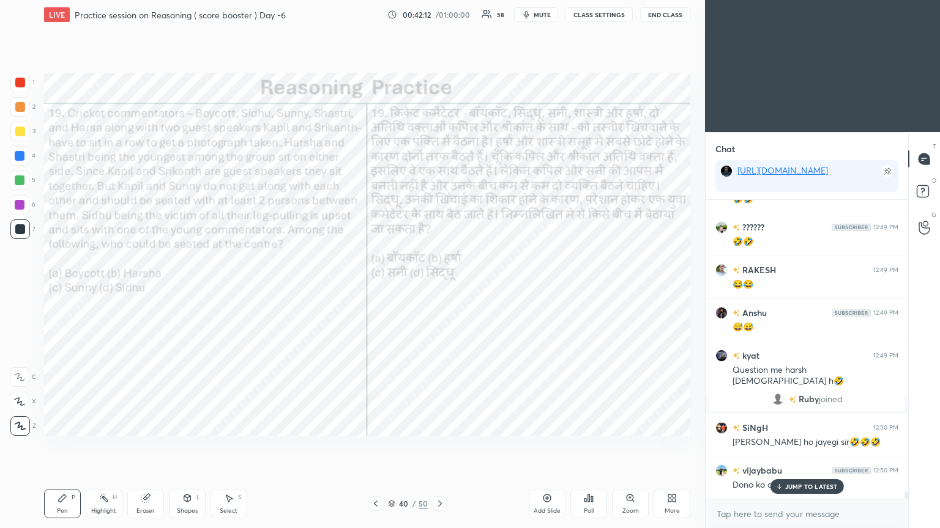
click at [439, 17] on span "mute" at bounding box center [541, 14] width 17 height 9
click at [439, 15] on button "End Class" at bounding box center [665, 14] width 50 height 15
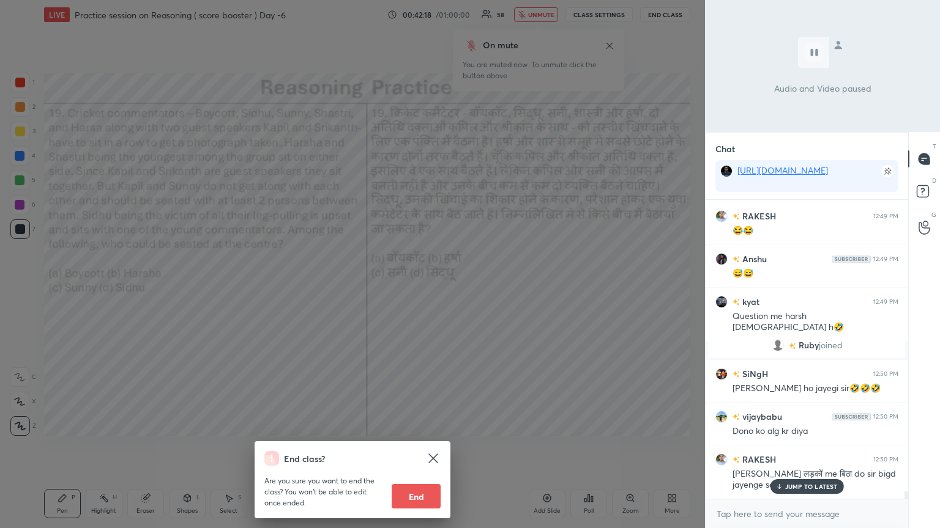
scroll to position [10819, 0]
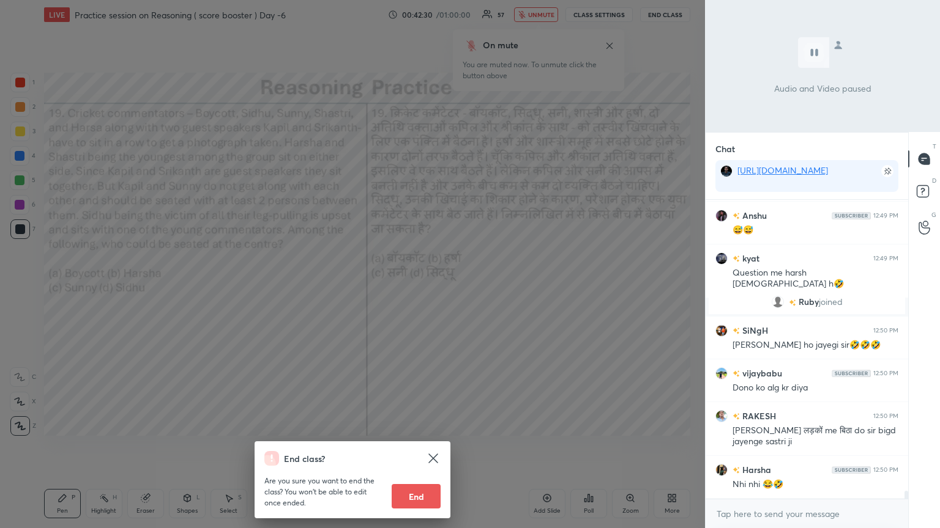
click at [439, 287] on div "End class? Are you sure you want to end the class? You won’t be able to edit on…" at bounding box center [352, 264] width 705 height 528
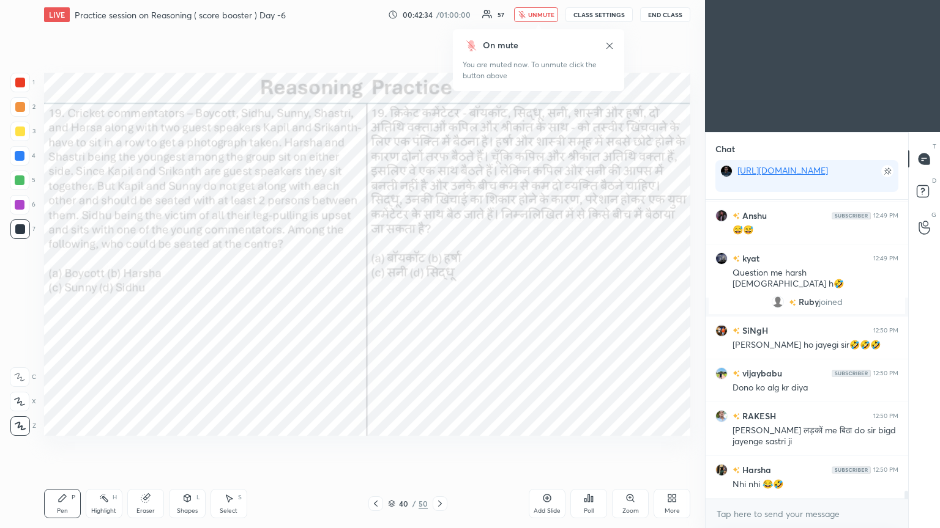
scroll to position [10873, 0]
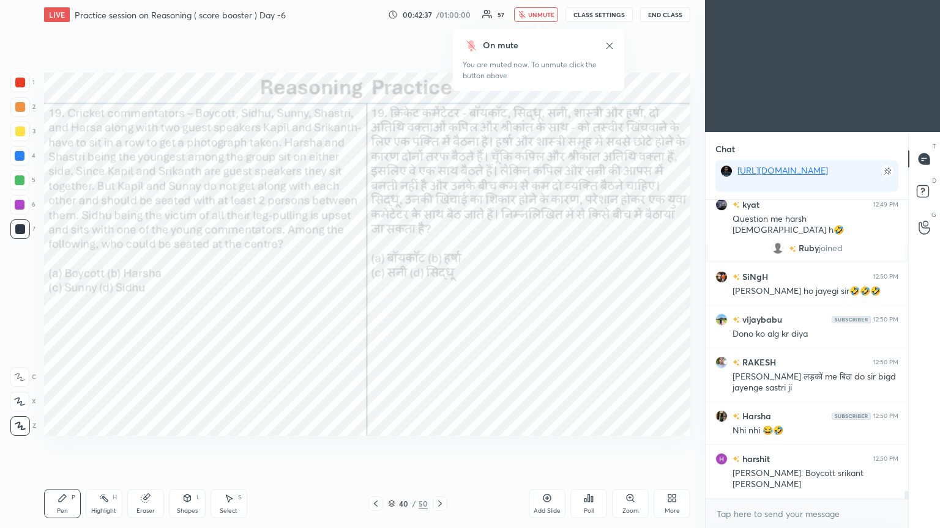
click at [439, 14] on span "unmute" at bounding box center [541, 14] width 26 height 9
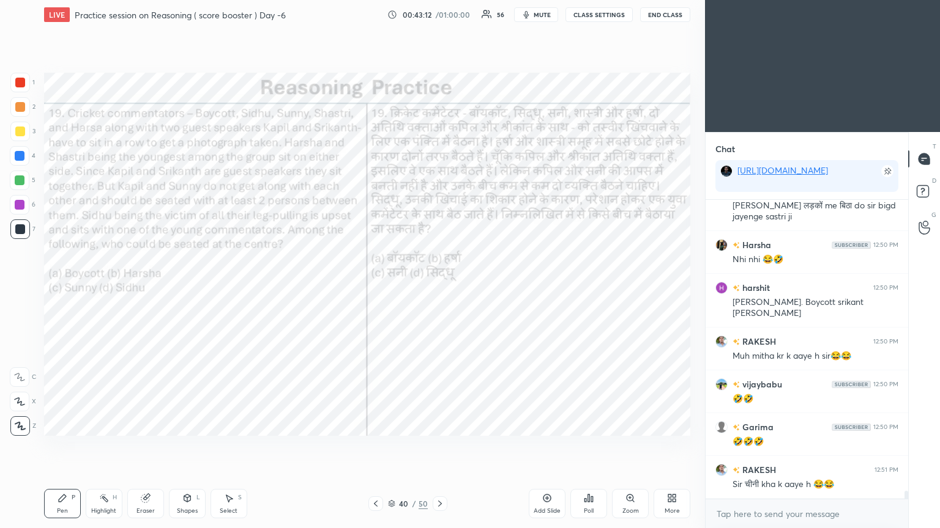
scroll to position [11086, 0]
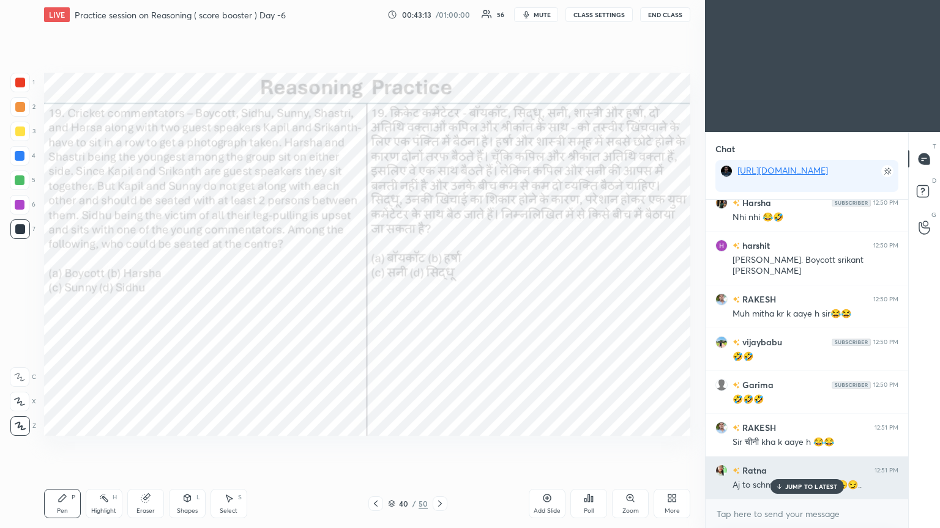
click at [439, 287] on p "JUMP TO LATEST" at bounding box center [811, 486] width 53 height 7
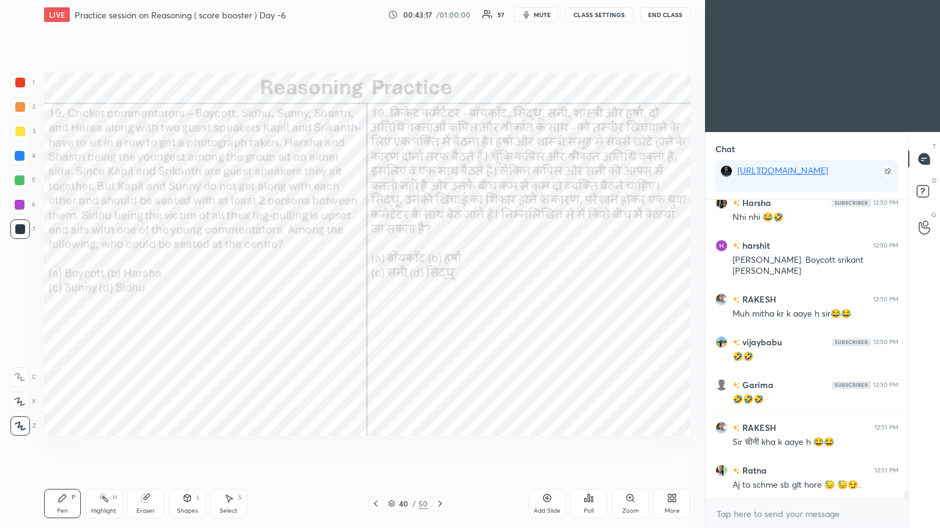
click at [437, 287] on icon at bounding box center [440, 504] width 10 height 10
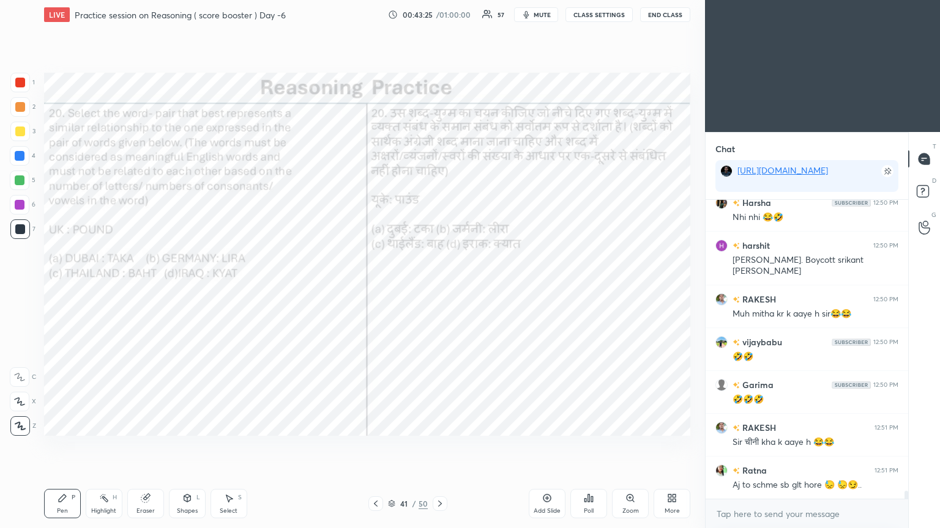
click at [439, 287] on div "Poll" at bounding box center [588, 503] width 37 height 29
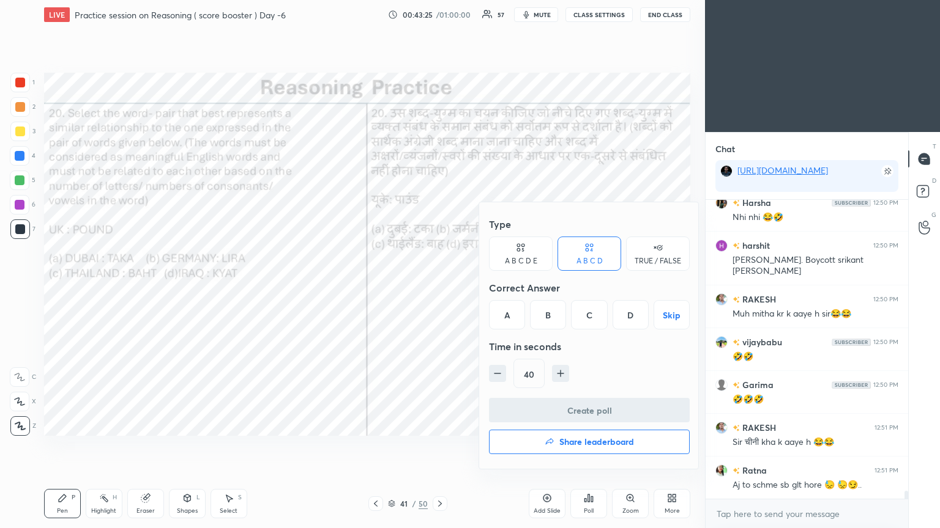
click at [439, 287] on div "C" at bounding box center [589, 314] width 36 height 29
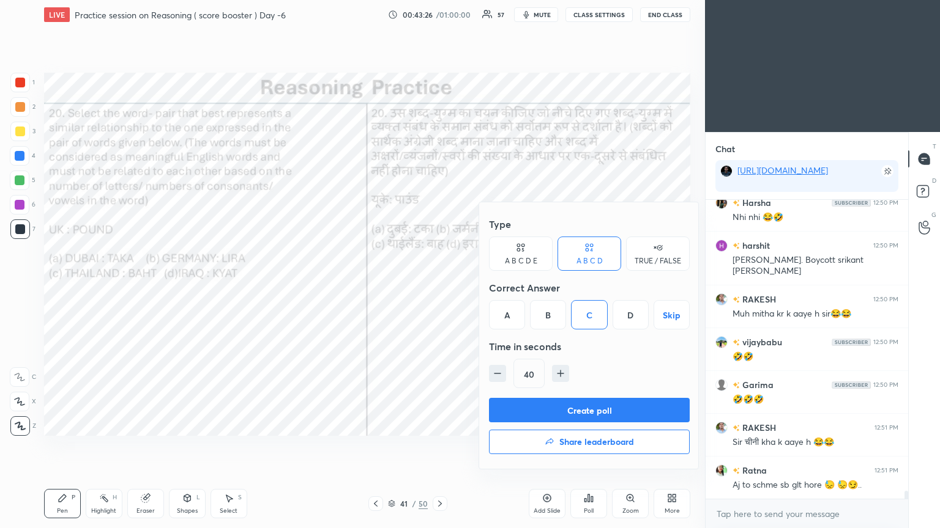
click at [439, 287] on button "Create poll" at bounding box center [589, 410] width 201 height 24
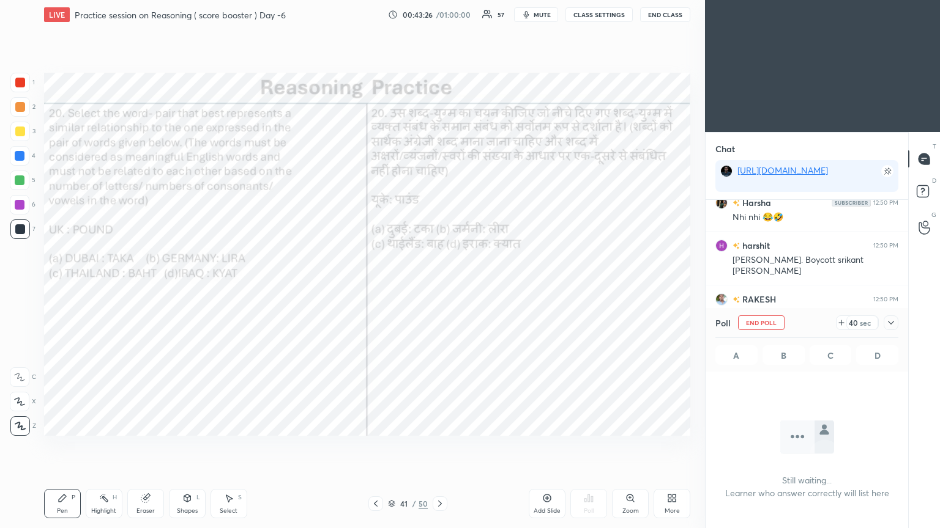
scroll to position [133, 199]
click at [439, 287] on icon at bounding box center [891, 323] width 10 height 10
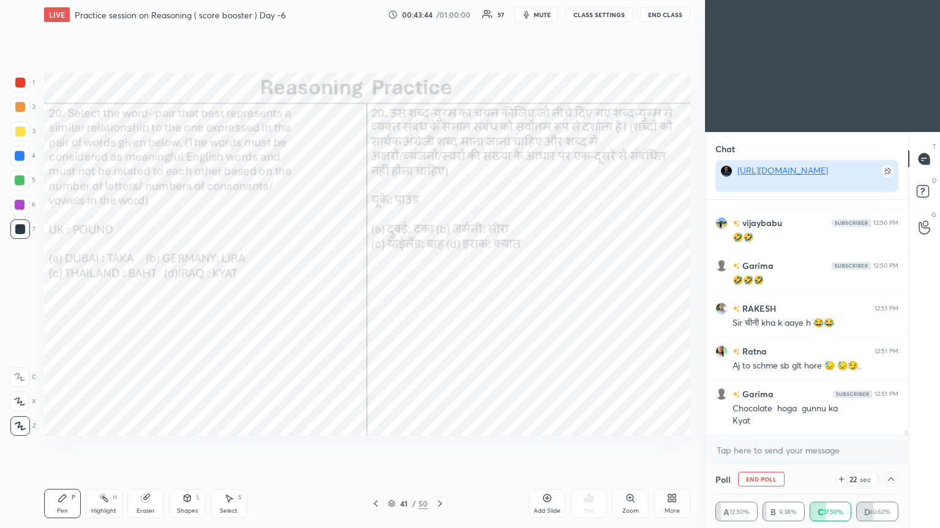
scroll to position [11248, 0]
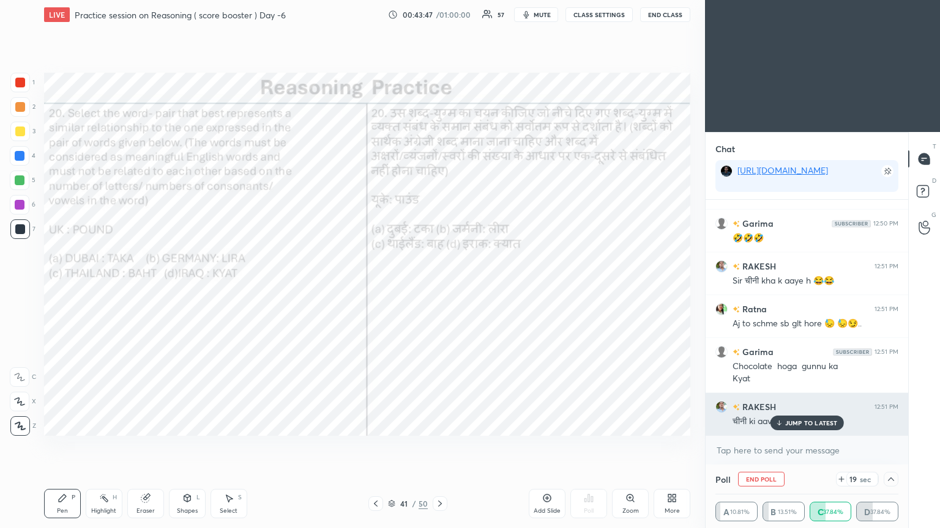
click at [439, 287] on p "JUMP TO LATEST" at bounding box center [811, 423] width 53 height 7
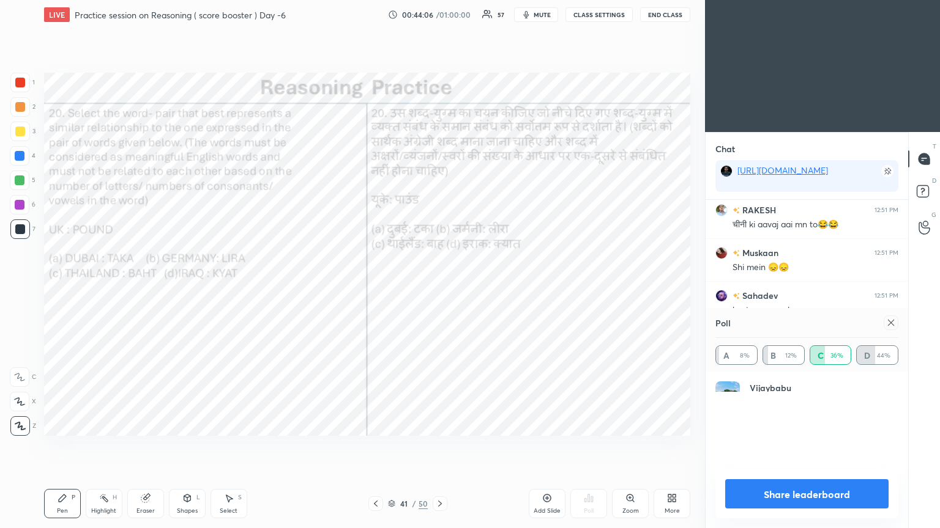
scroll to position [143, 179]
click at [439, 287] on icon at bounding box center [891, 323] width 10 height 10
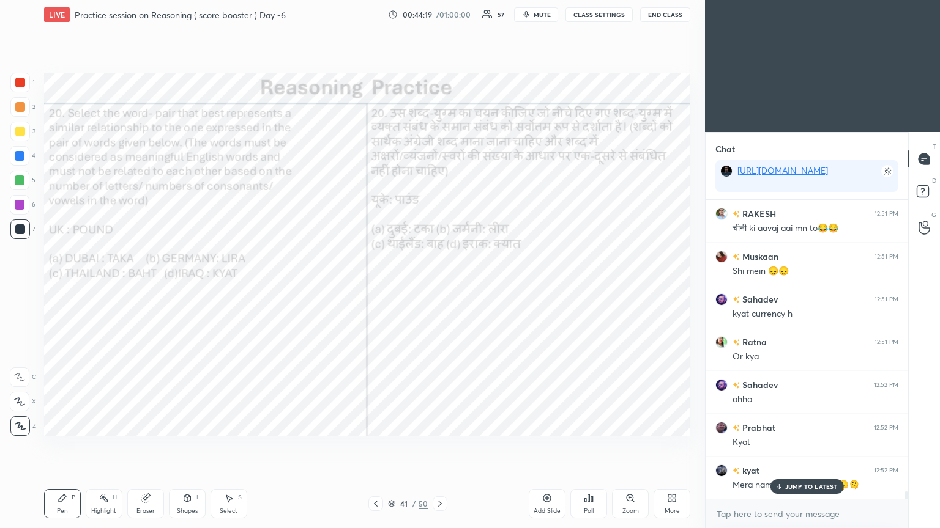
click at [439, 287] on div "JUMP TO LATEST" at bounding box center [805, 487] width 73 height 15
click at [439, 287] on div at bounding box center [439, 504] width 15 height 15
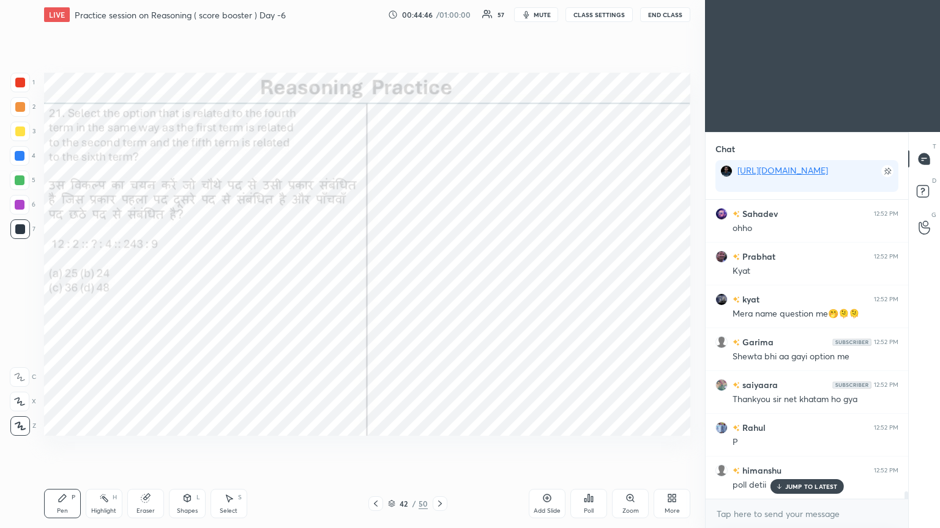
click at [439, 287] on div "Poll" at bounding box center [588, 503] width 37 height 29
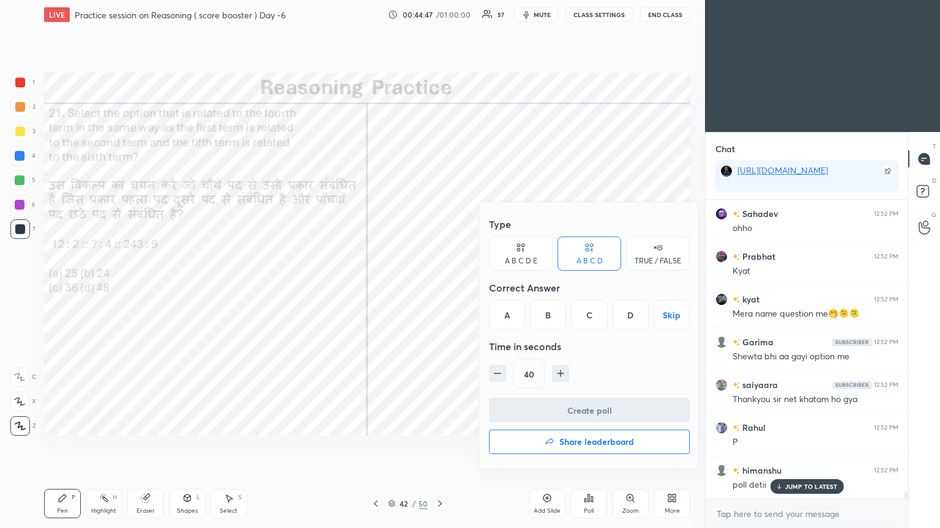
click at [439, 287] on div "D" at bounding box center [630, 314] width 36 height 29
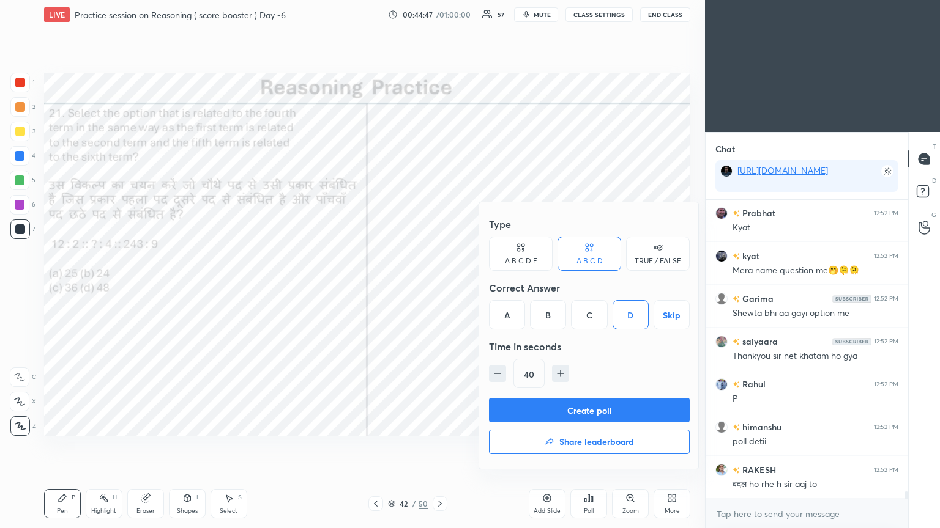
click at [439, 287] on button "Create poll" at bounding box center [589, 410] width 201 height 24
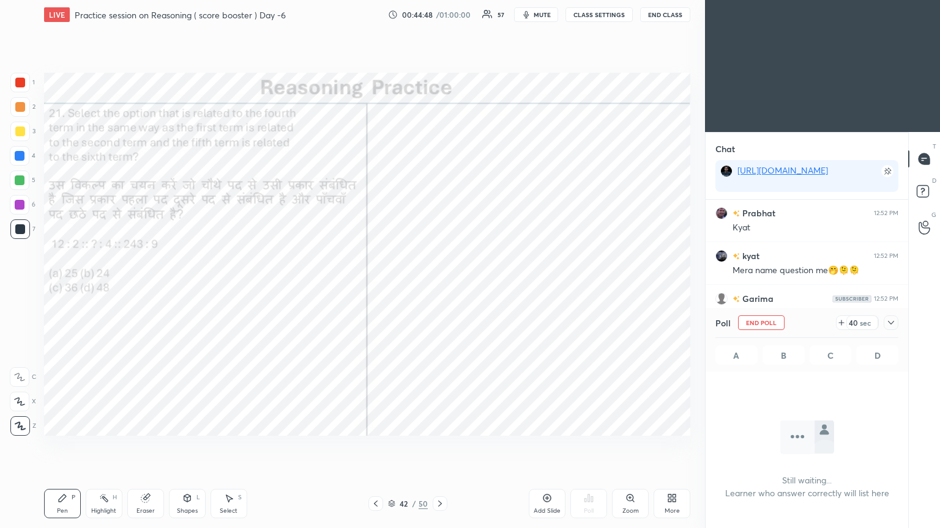
click at [439, 287] on div at bounding box center [890, 323] width 15 height 15
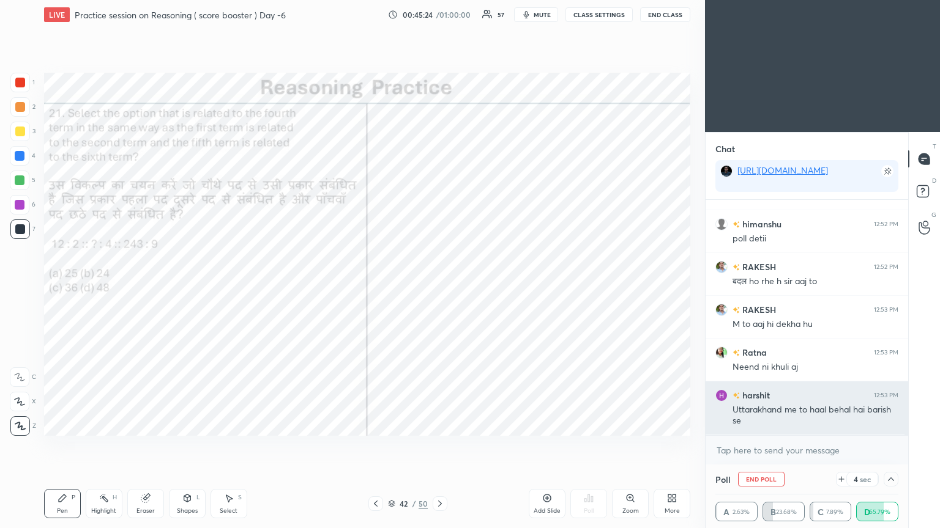
scroll to position [11901, 0]
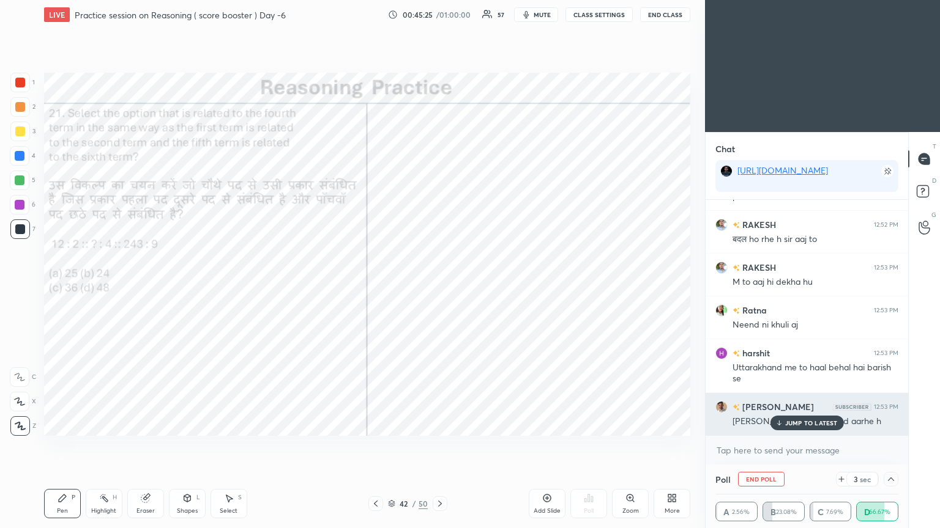
click at [439, 287] on p "JUMP TO LATEST" at bounding box center [811, 423] width 53 height 7
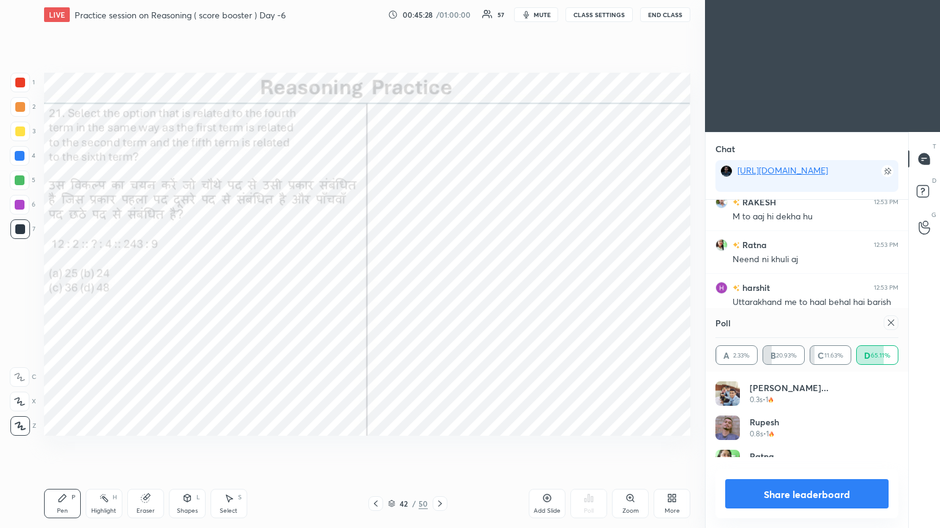
scroll to position [143, 179]
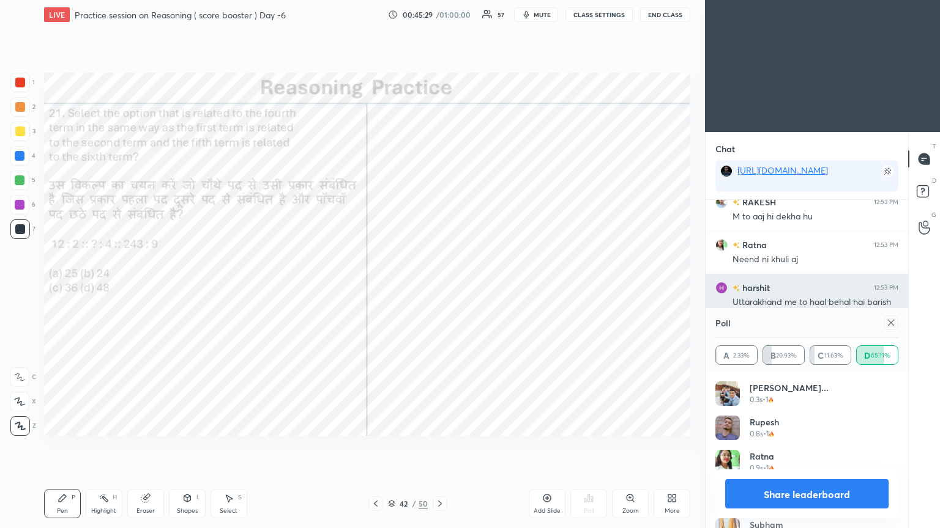
click at [439, 287] on icon at bounding box center [891, 323] width 10 height 10
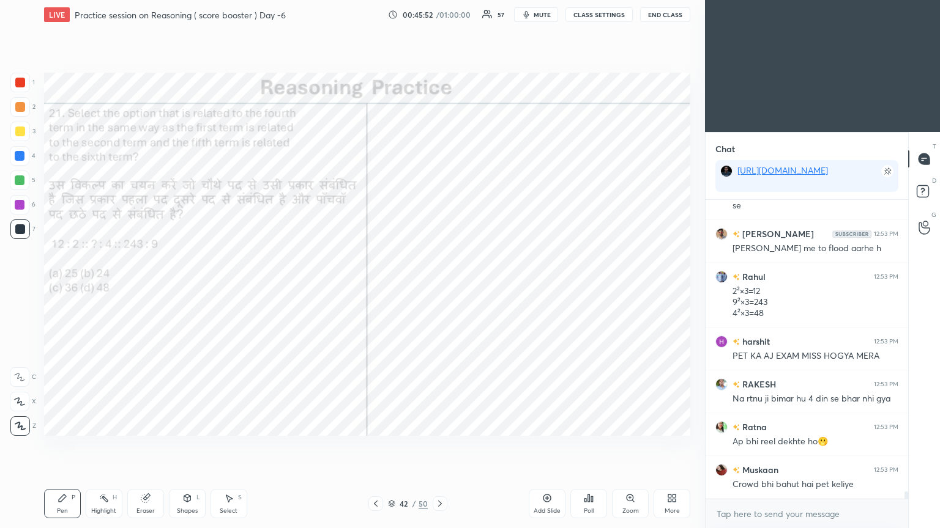
scroll to position [12116, 0]
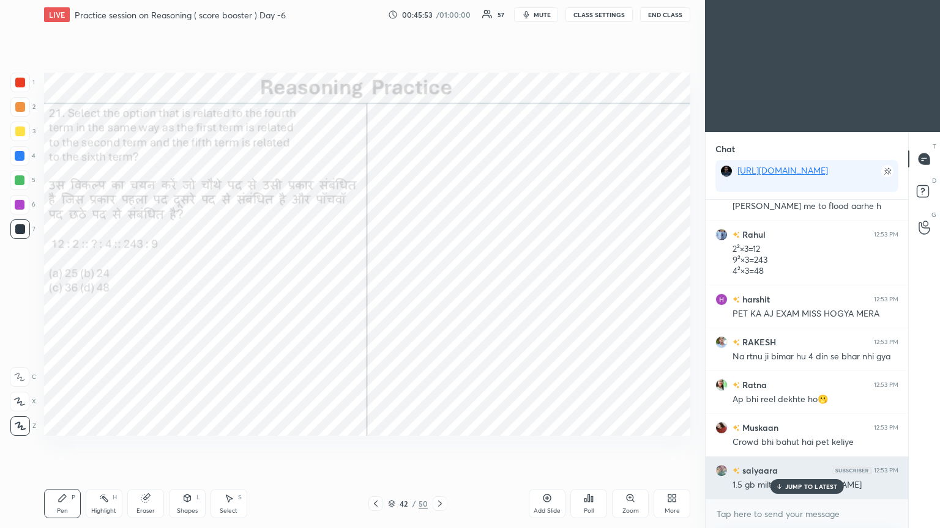
click at [439, 287] on div "JUMP TO LATEST" at bounding box center [805, 487] width 73 height 15
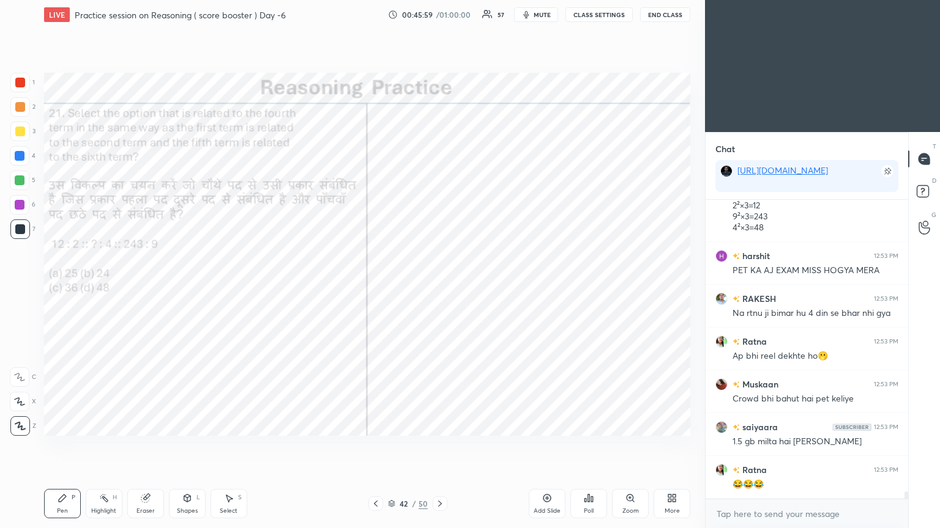
click at [438, 287] on icon at bounding box center [440, 504] width 4 height 6
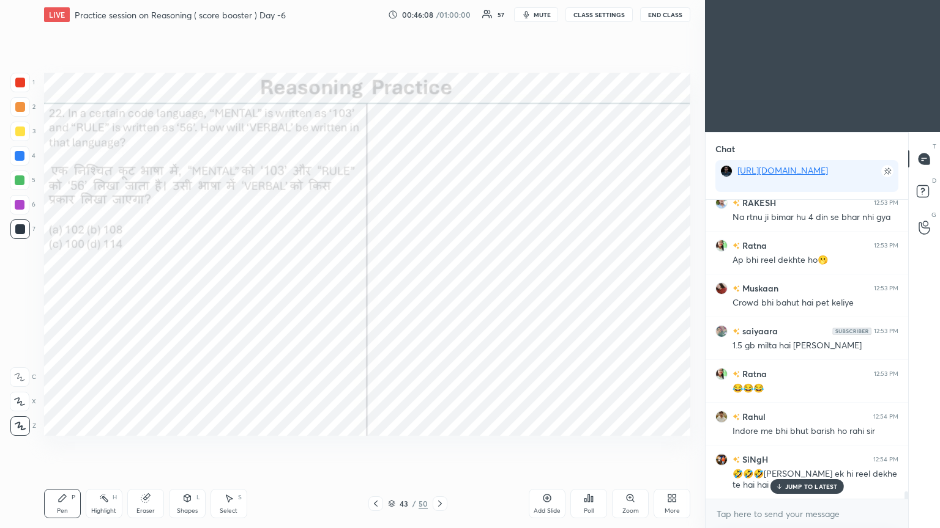
click at [439, 287] on p "JUMP TO LATEST" at bounding box center [811, 486] width 53 height 7
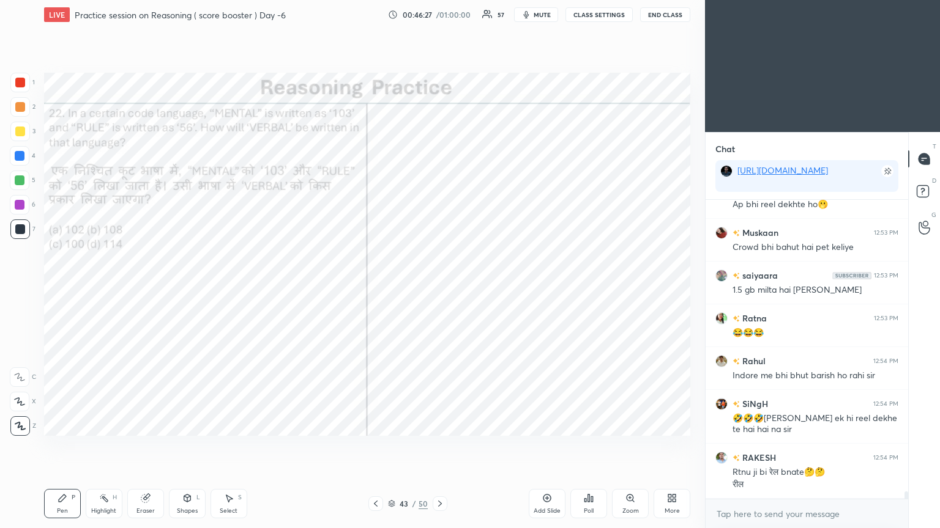
click at [439, 287] on div "Poll" at bounding box center [588, 503] width 37 height 29
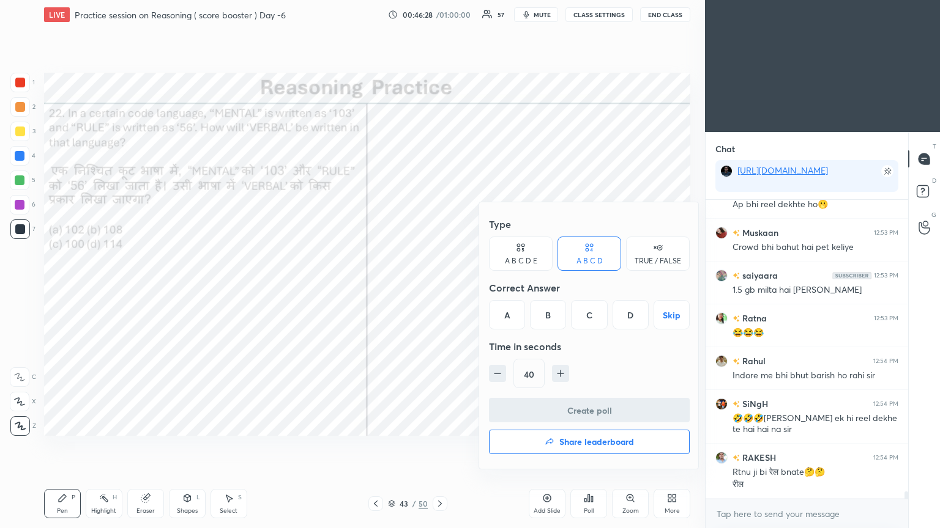
click at [439, 287] on div "B" at bounding box center [548, 314] width 36 height 29
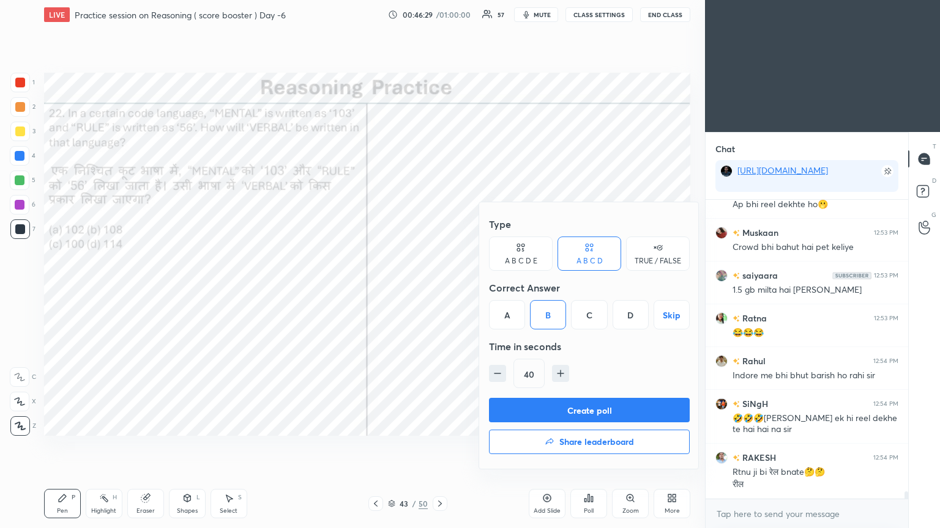
click at [439, 287] on button "Create poll" at bounding box center [589, 410] width 201 height 24
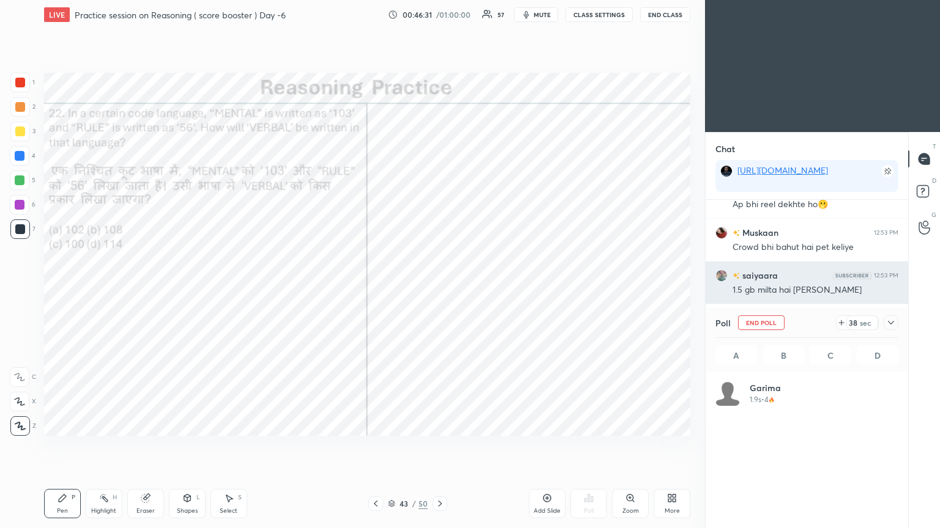
scroll to position [4, 4]
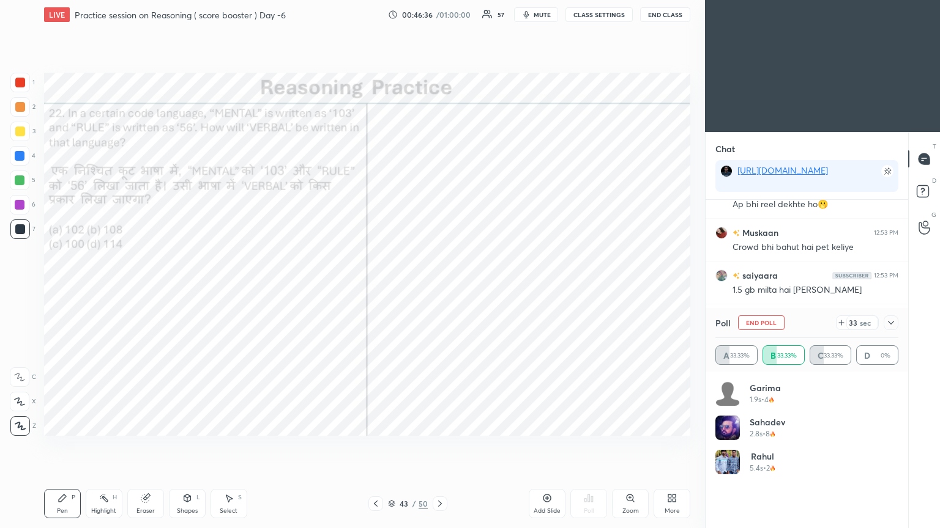
click at [439, 287] on icon at bounding box center [891, 323] width 10 height 10
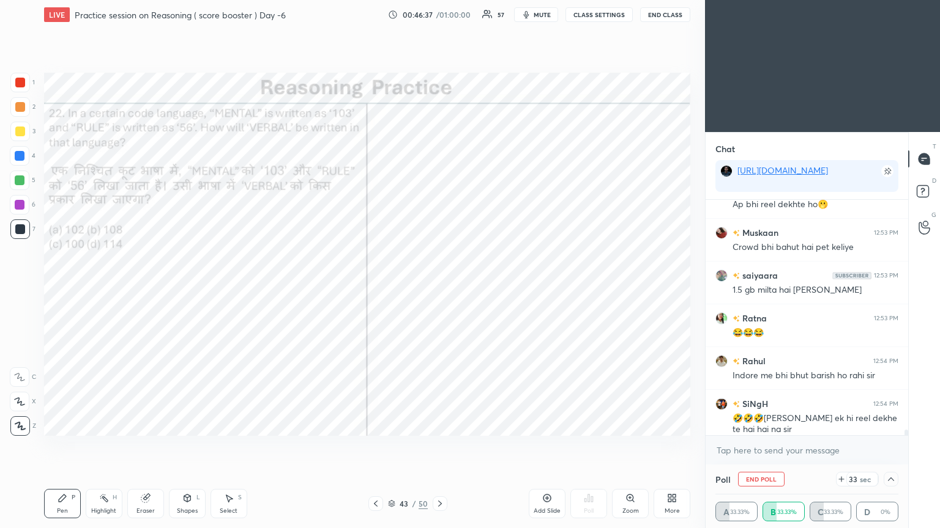
scroll to position [12375, 0]
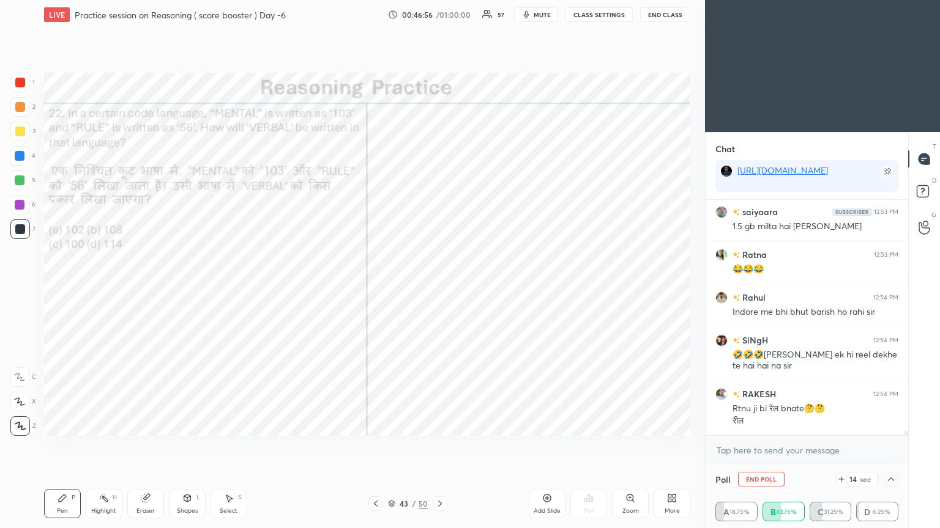
click at [439, 287] on icon at bounding box center [891, 480] width 10 height 10
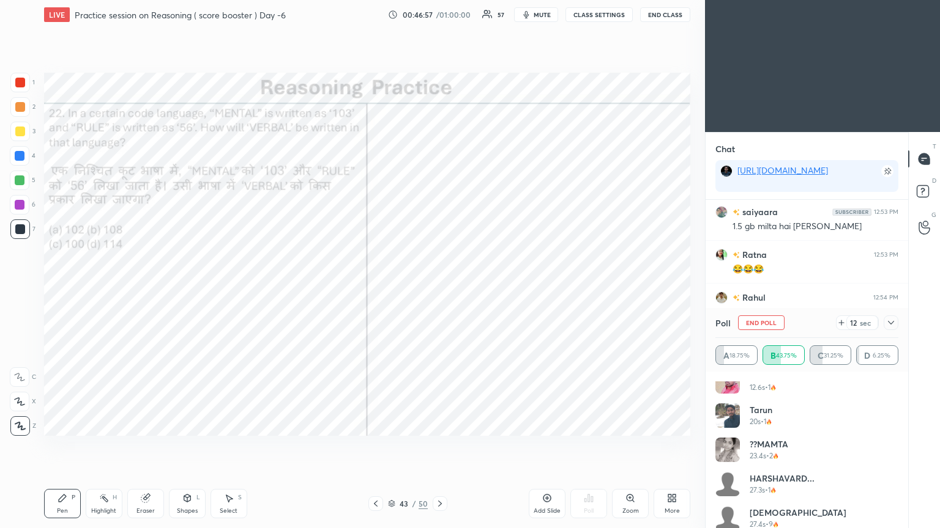
scroll to position [161, 0]
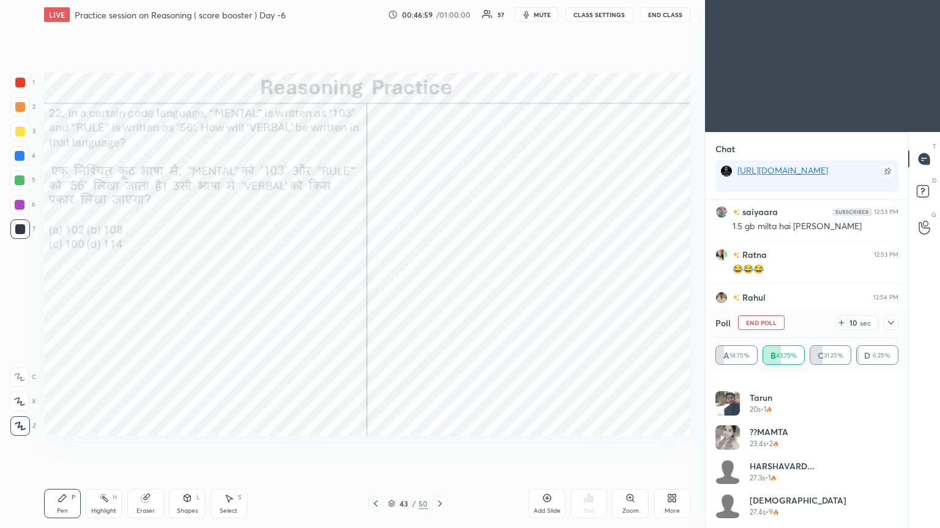
click at [439, 287] on icon at bounding box center [891, 323] width 10 height 10
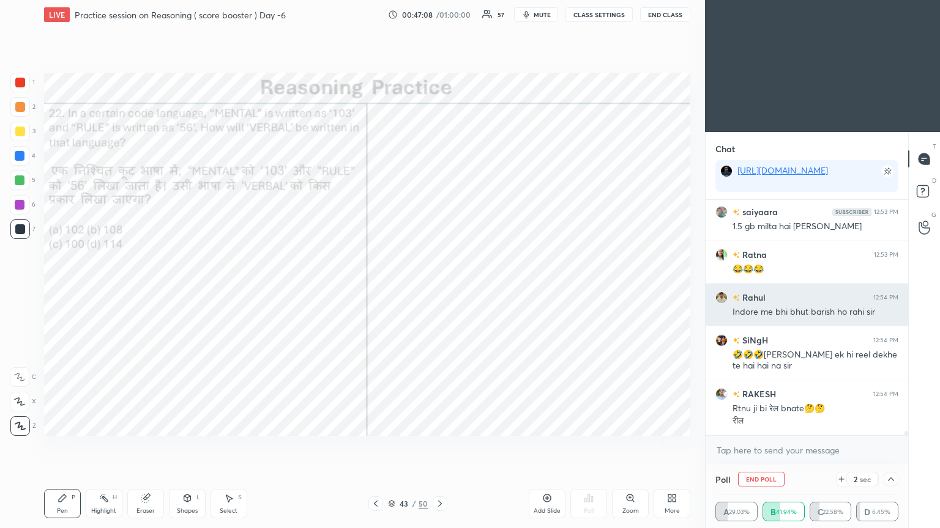
scroll to position [12417, 0]
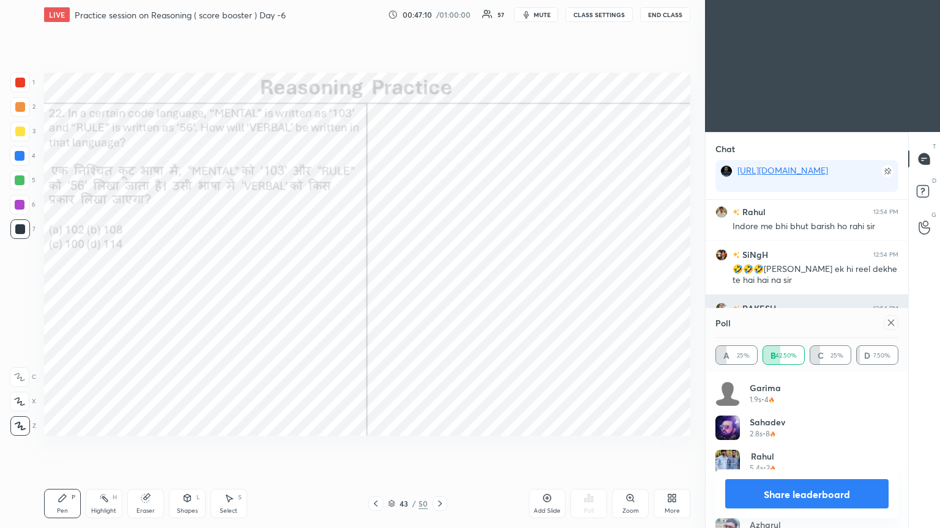
click at [439, 287] on icon at bounding box center [891, 323] width 10 height 10
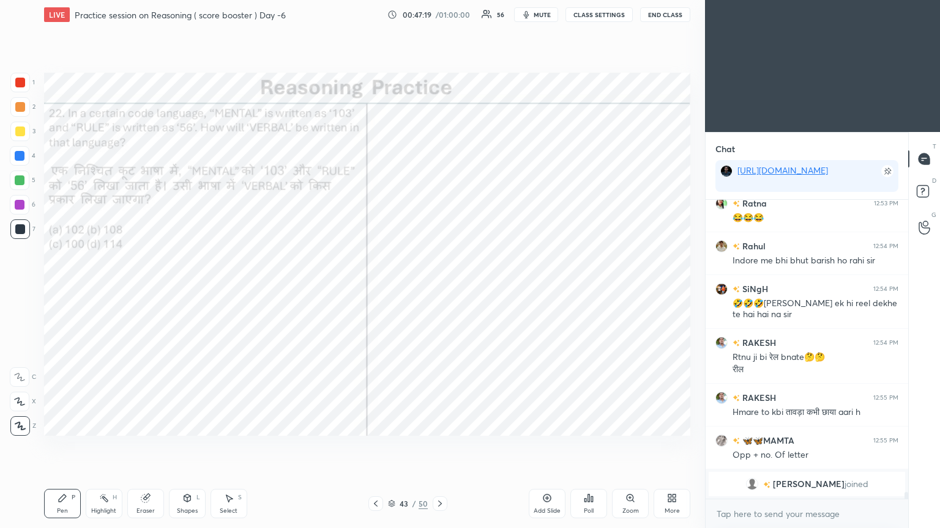
click at [436, 287] on icon at bounding box center [440, 504] width 10 height 10
click at [439, 287] on div "Poll" at bounding box center [588, 503] width 37 height 29
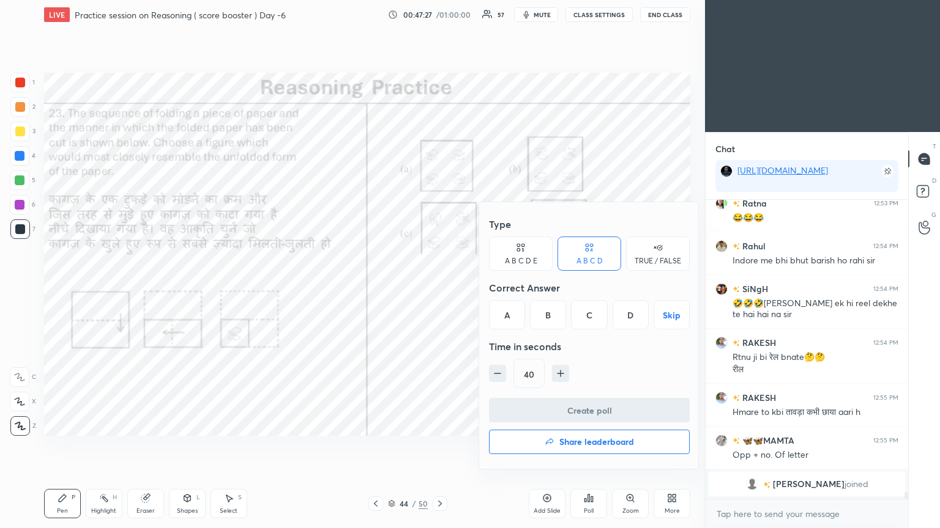
click at [439, 287] on div "B" at bounding box center [548, 314] width 36 height 29
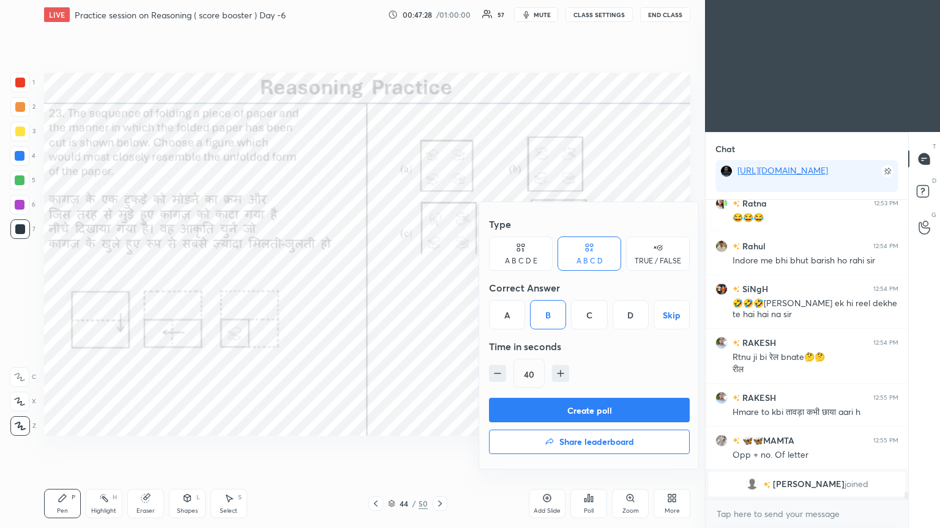
click at [439, 287] on button "Create poll" at bounding box center [589, 410] width 201 height 24
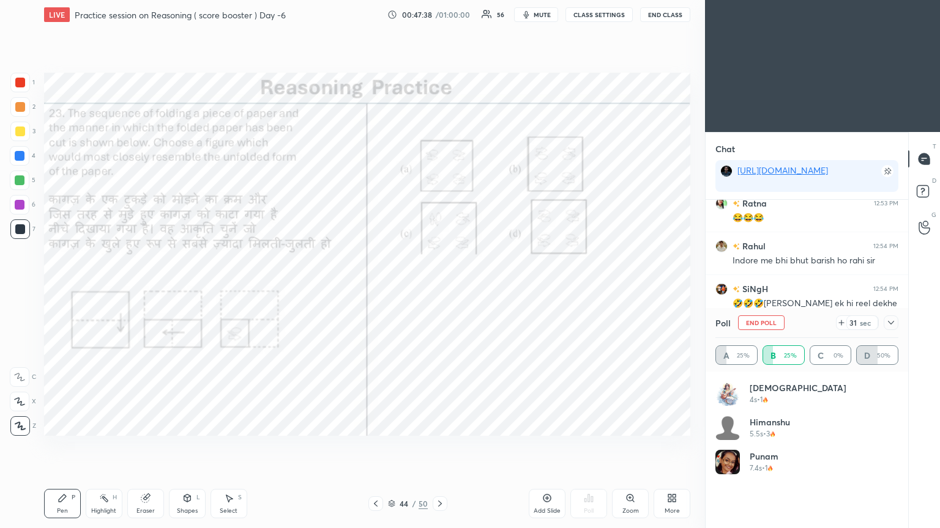
click at [439, 287] on icon at bounding box center [891, 323] width 10 height 10
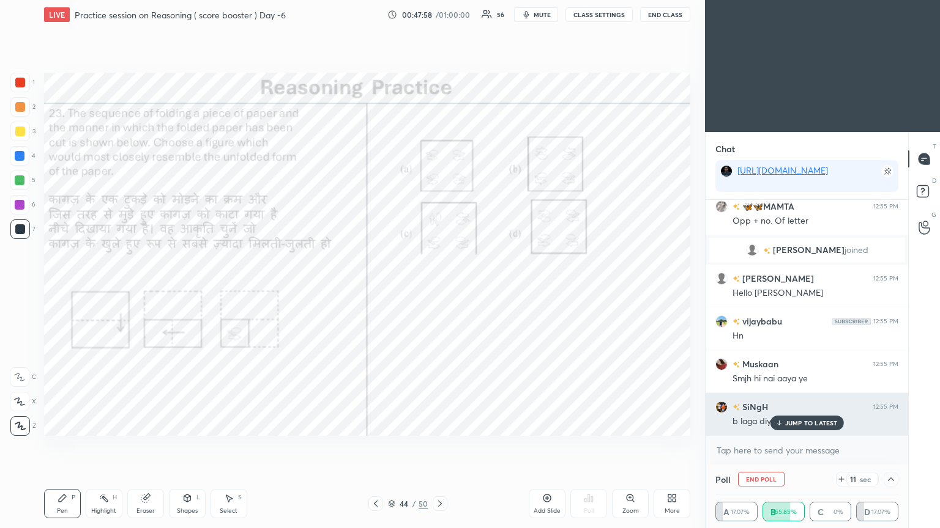
click at [439, 287] on div "JUMP TO LATEST" at bounding box center [805, 423] width 73 height 15
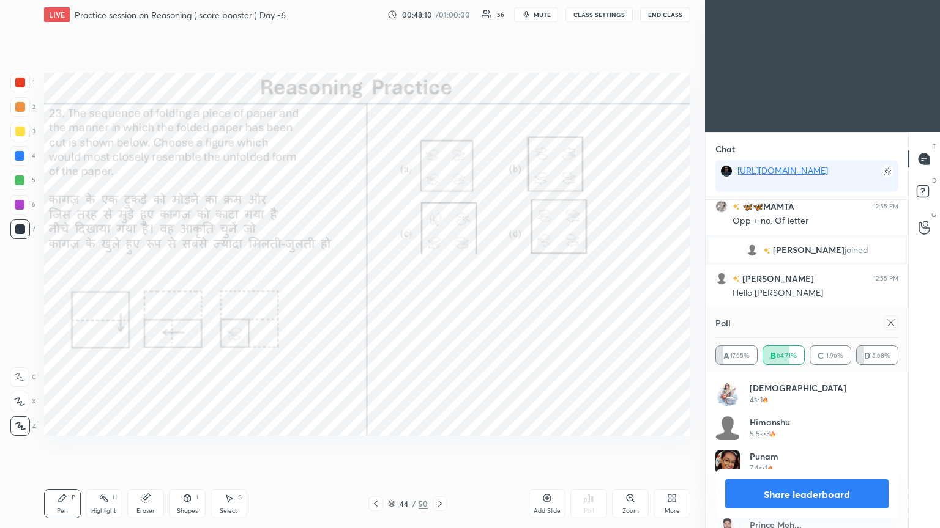
click at [439, 287] on icon at bounding box center [891, 323] width 6 height 6
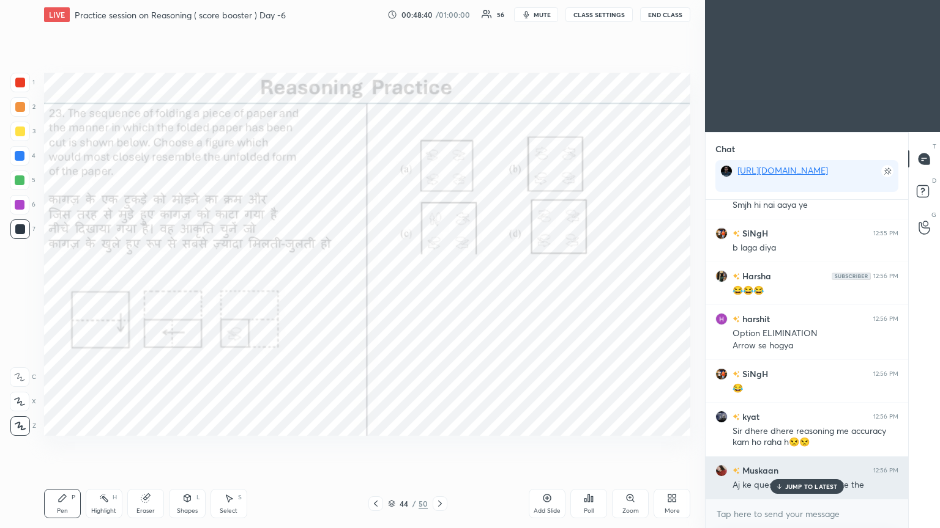
click at [439, 287] on p "JUMP TO LATEST" at bounding box center [811, 486] width 53 height 7
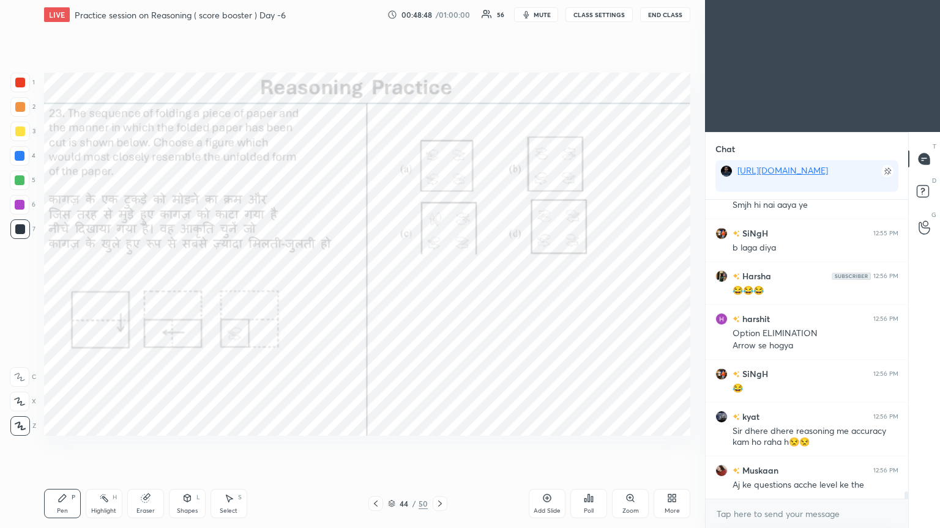
click at [439, 287] on div at bounding box center [439, 504] width 15 height 15
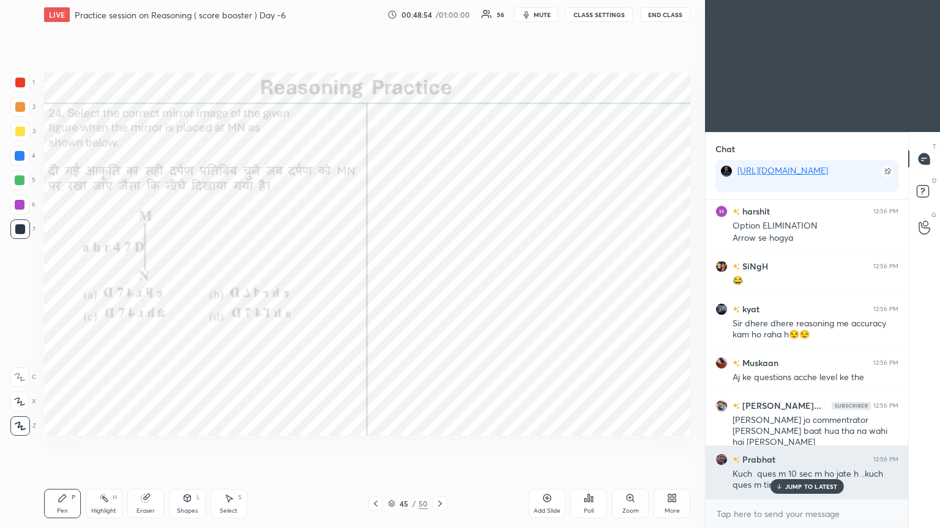
click at [439, 287] on div "JUMP TO LATEST" at bounding box center [805, 487] width 73 height 15
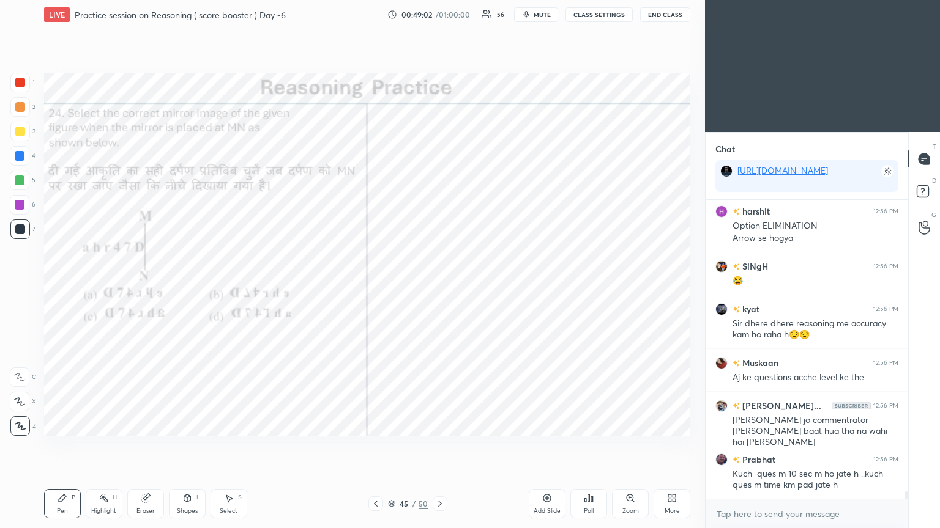
click at [439, 287] on div "Poll" at bounding box center [588, 503] width 37 height 29
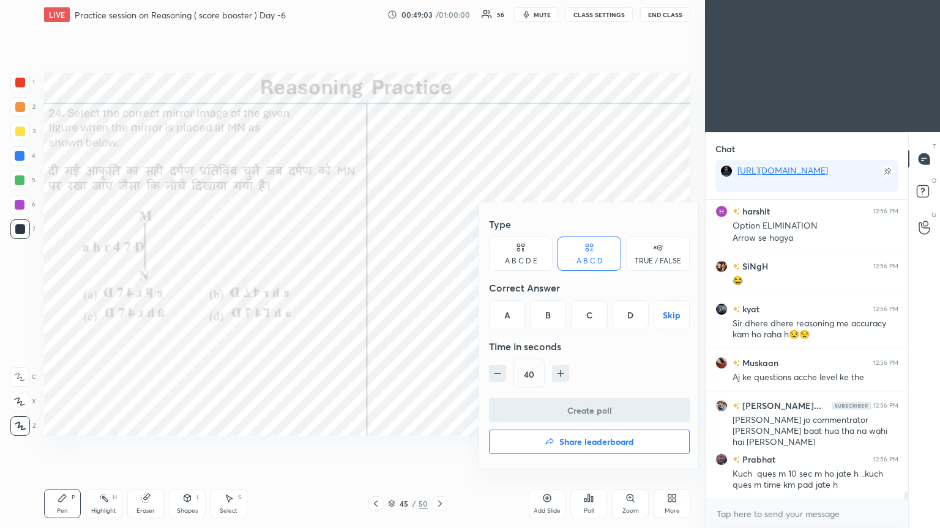
click at [439, 287] on div "D" at bounding box center [630, 314] width 36 height 29
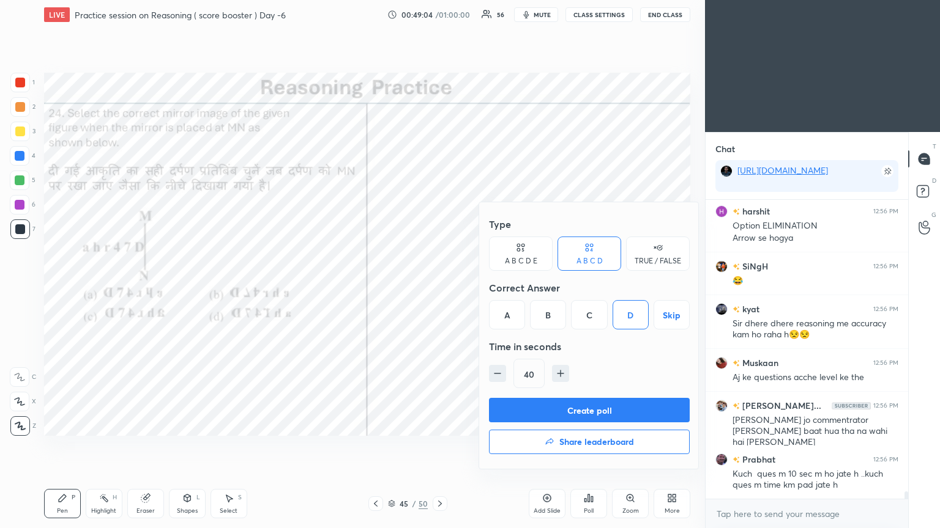
click at [439, 287] on button "Create poll" at bounding box center [589, 410] width 201 height 24
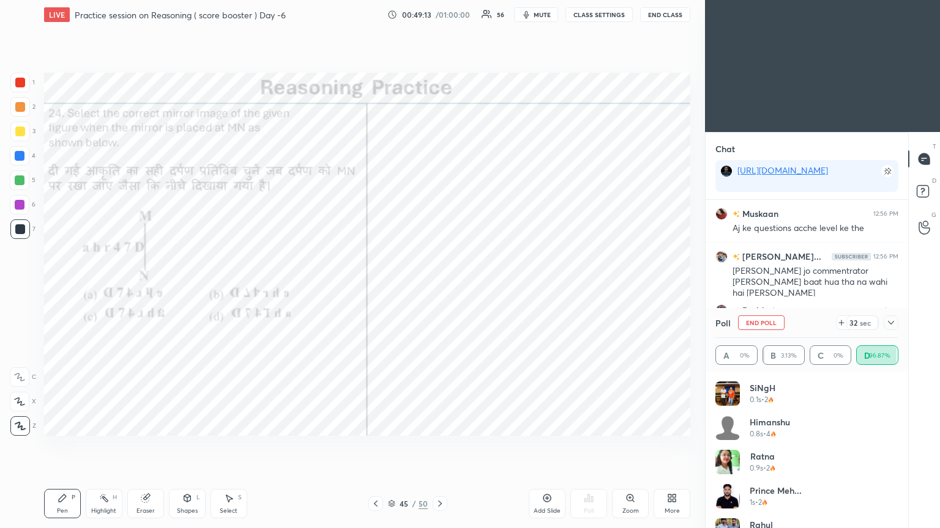
scroll to position [12600, 0]
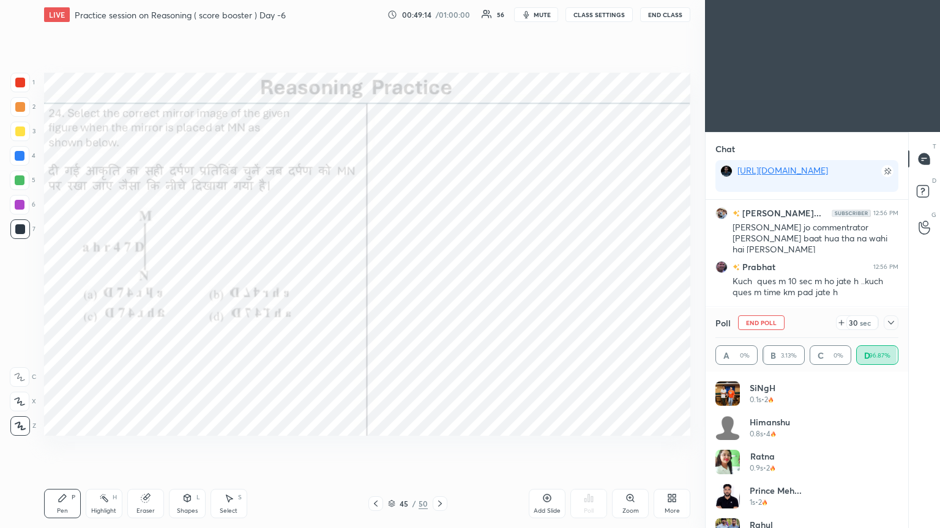
click at [439, 287] on icon at bounding box center [891, 323] width 10 height 10
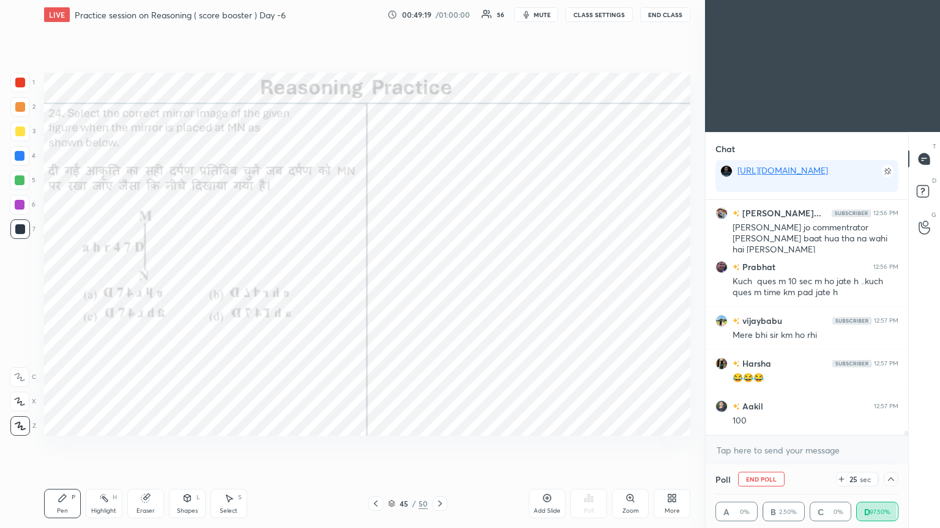
scroll to position [12642, 0]
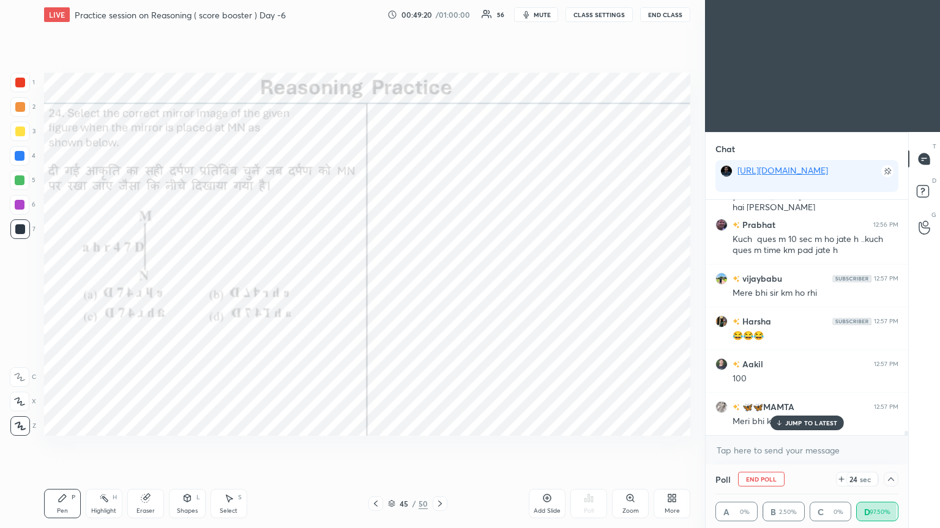
click at [439, 287] on p "JUMP TO LATEST" at bounding box center [811, 423] width 53 height 7
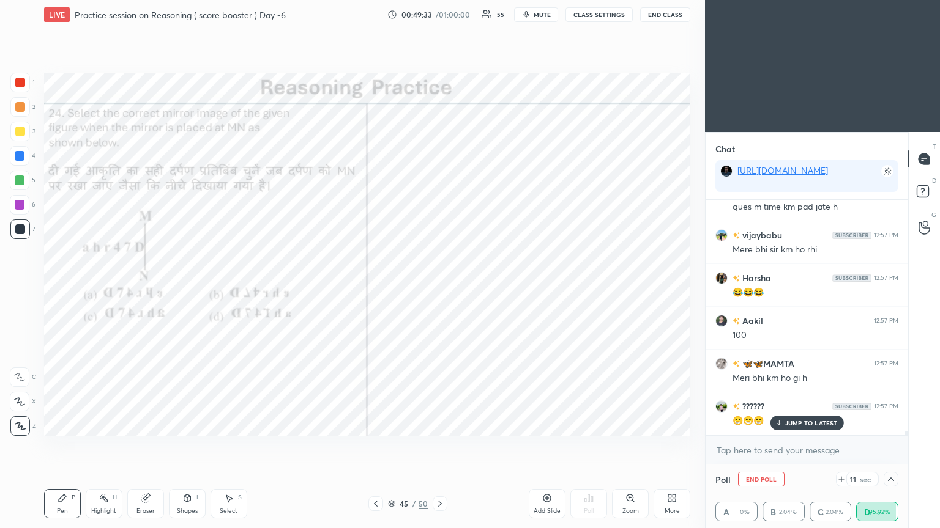
scroll to position [12728, 0]
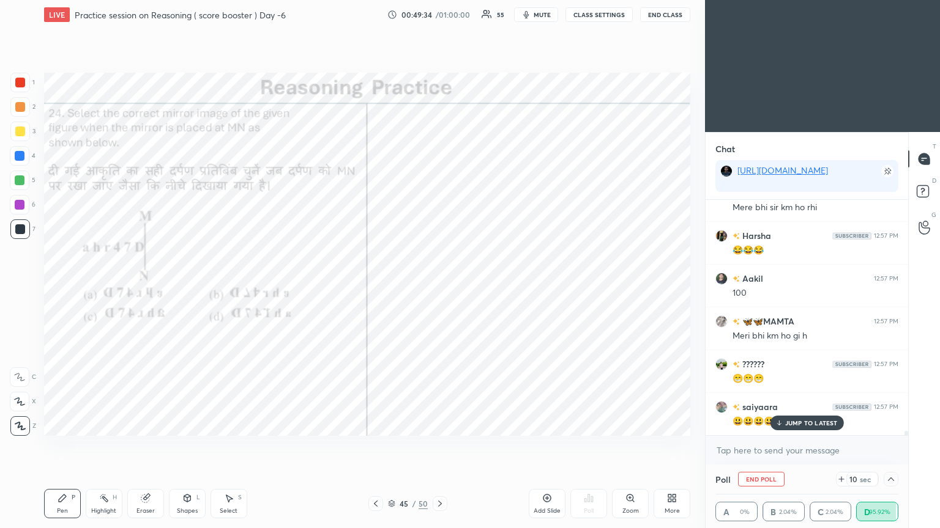
click at [439, 287] on div "JUMP TO LATEST" at bounding box center [805, 423] width 73 height 15
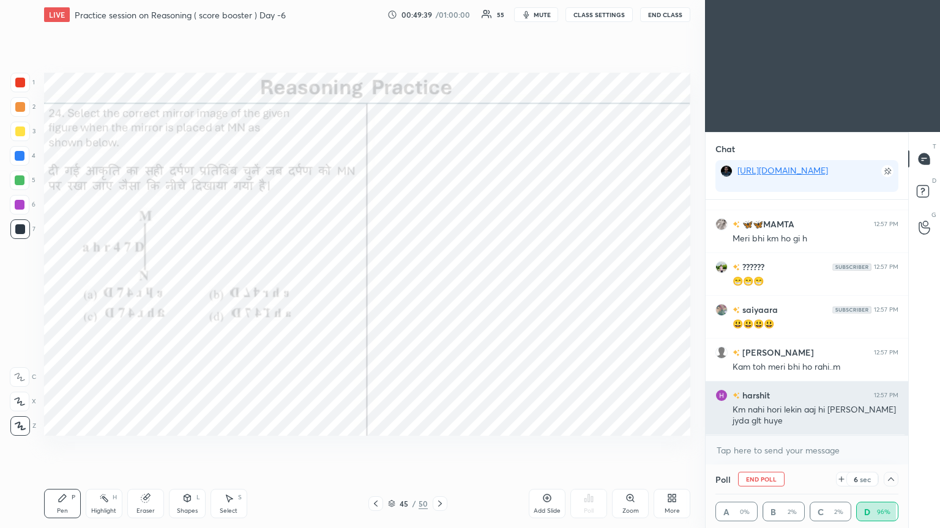
scroll to position [12867, 0]
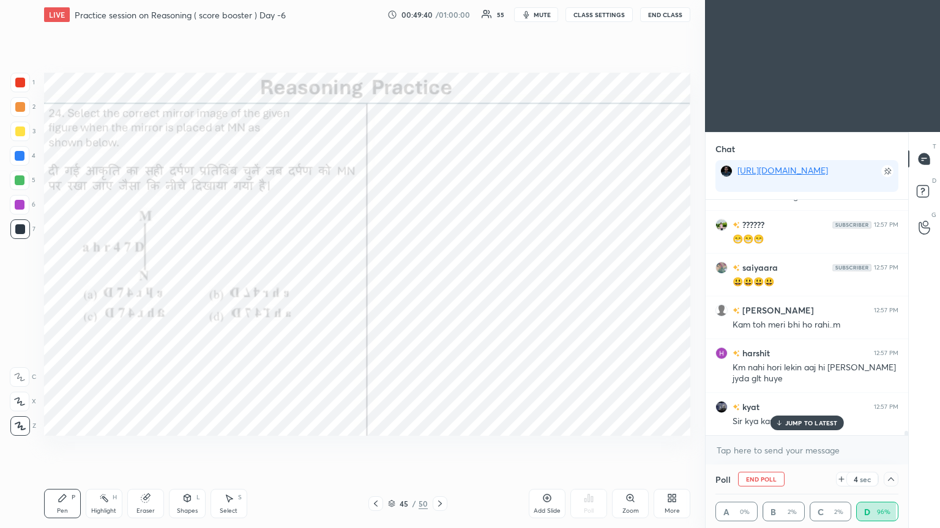
click at [439, 287] on p "JUMP TO LATEST" at bounding box center [811, 423] width 53 height 7
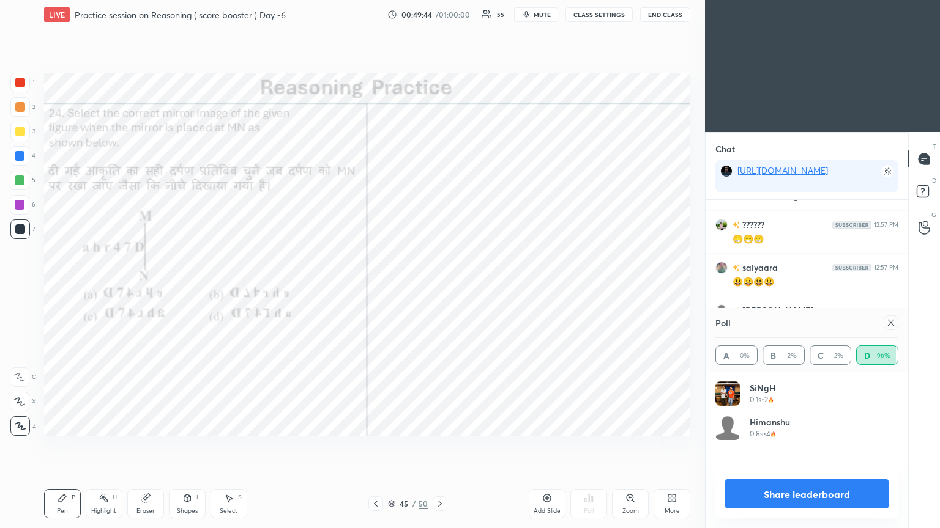
scroll to position [122, 179]
click at [439, 287] on div at bounding box center [890, 323] width 15 height 15
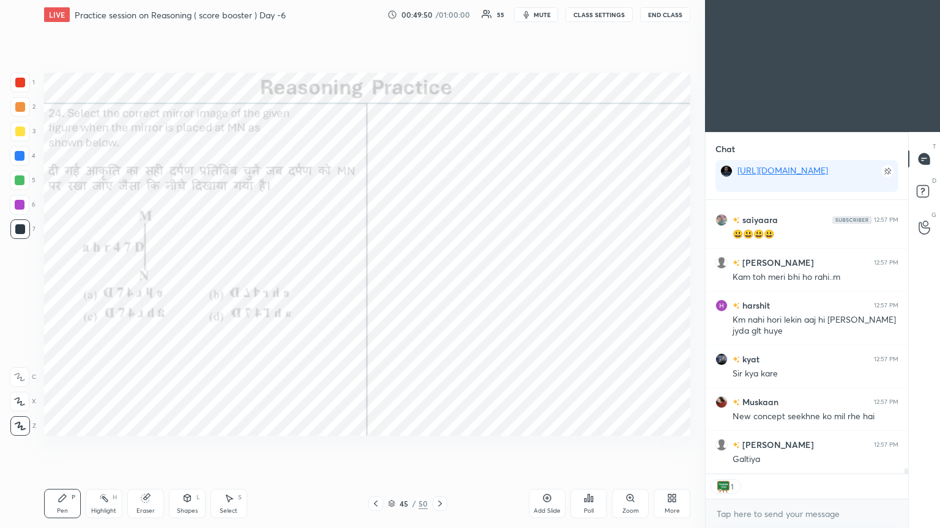
click at [439, 287] on icon at bounding box center [440, 504] width 10 height 10
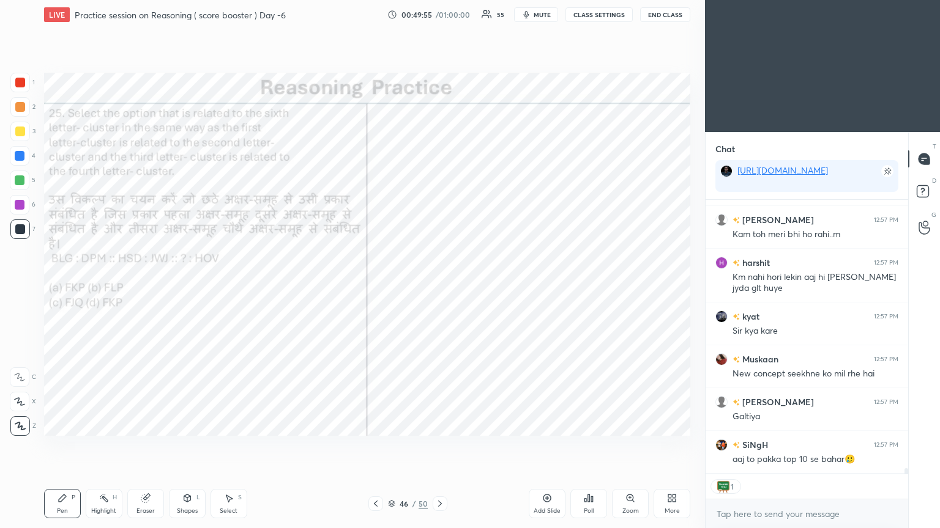
click at [439, 287] on div "Poll" at bounding box center [588, 503] width 37 height 29
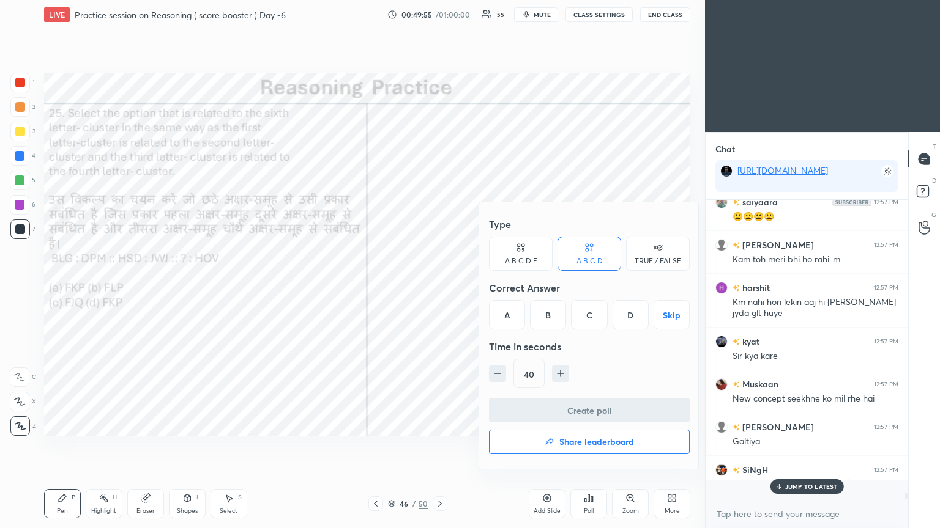
click at [439, 287] on div "A" at bounding box center [507, 314] width 36 height 29
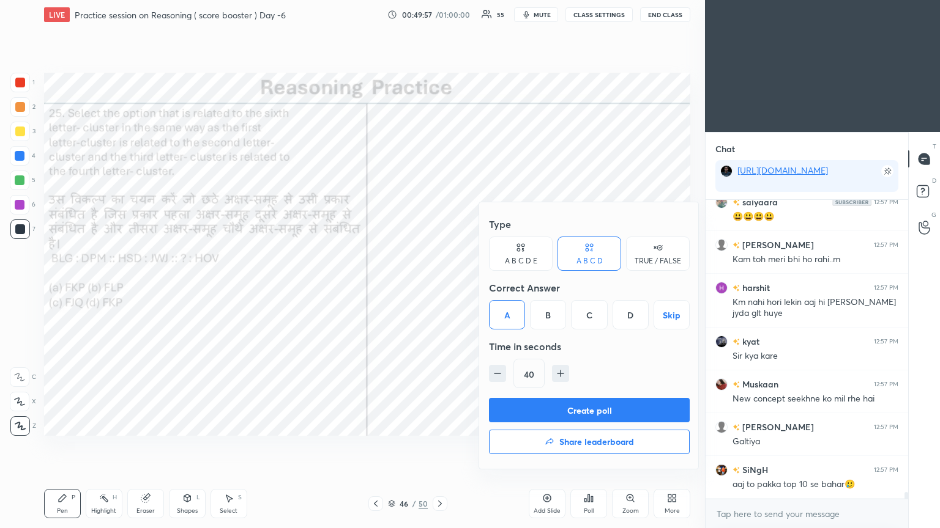
click at [439, 287] on button "Create poll" at bounding box center [589, 410] width 201 height 24
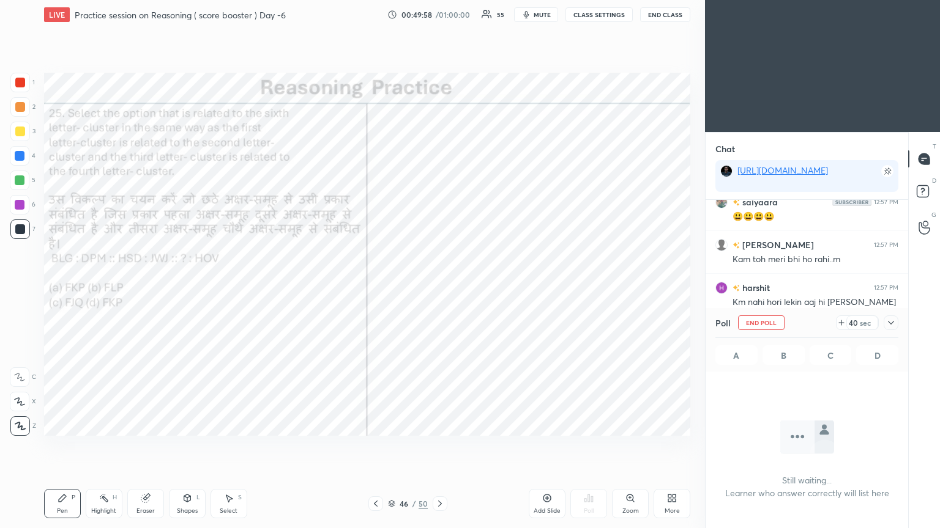
click at [439, 287] on icon at bounding box center [891, 323] width 10 height 10
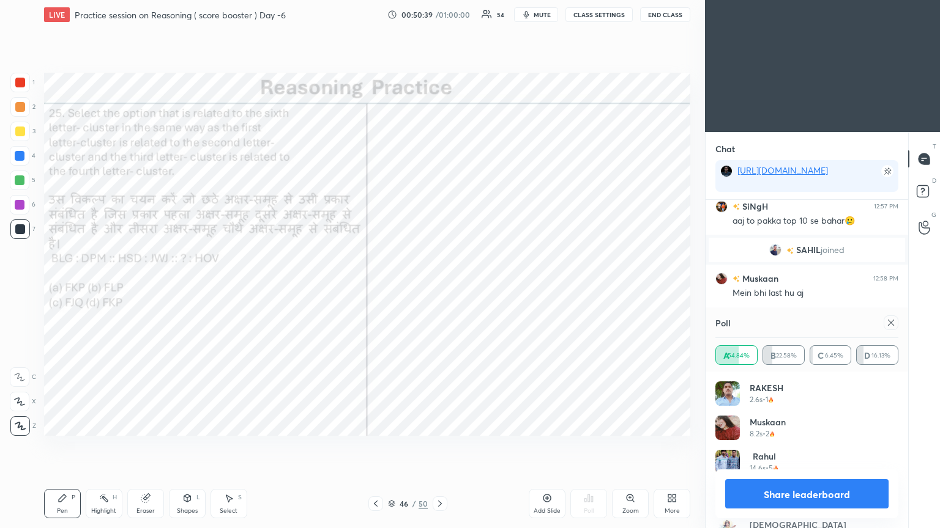
click at [439, 287] on div at bounding box center [890, 323] width 15 height 15
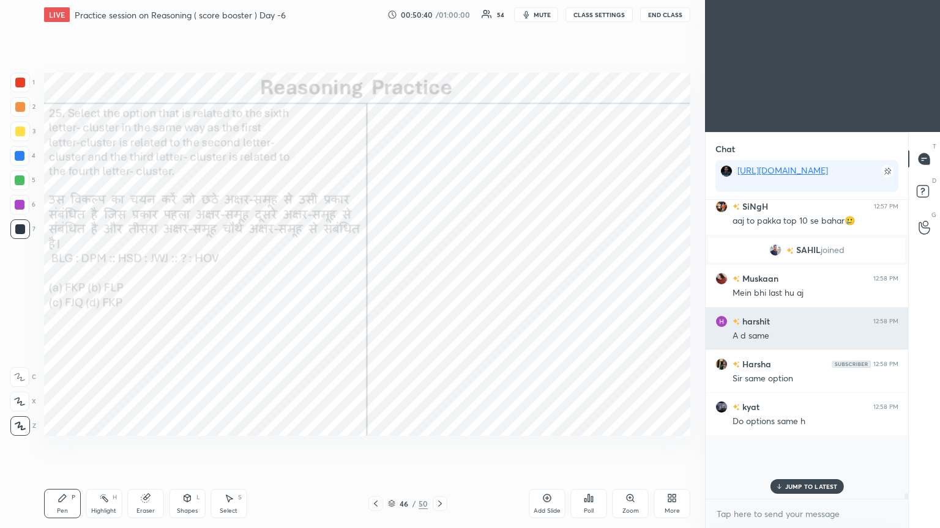
click at [439, 287] on div "harshit 12:58 PM" at bounding box center [806, 321] width 183 height 13
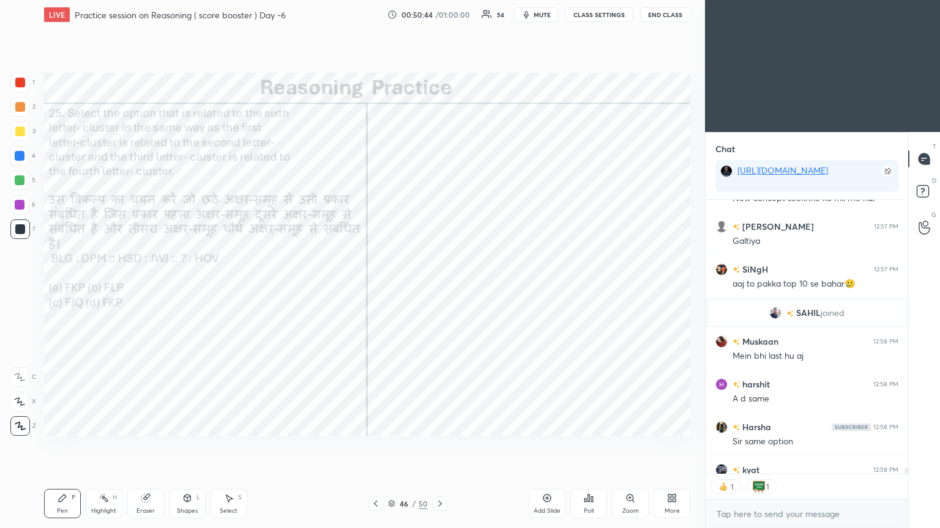
click at [439, 287] on div "Poll" at bounding box center [589, 511] width 10 height 6
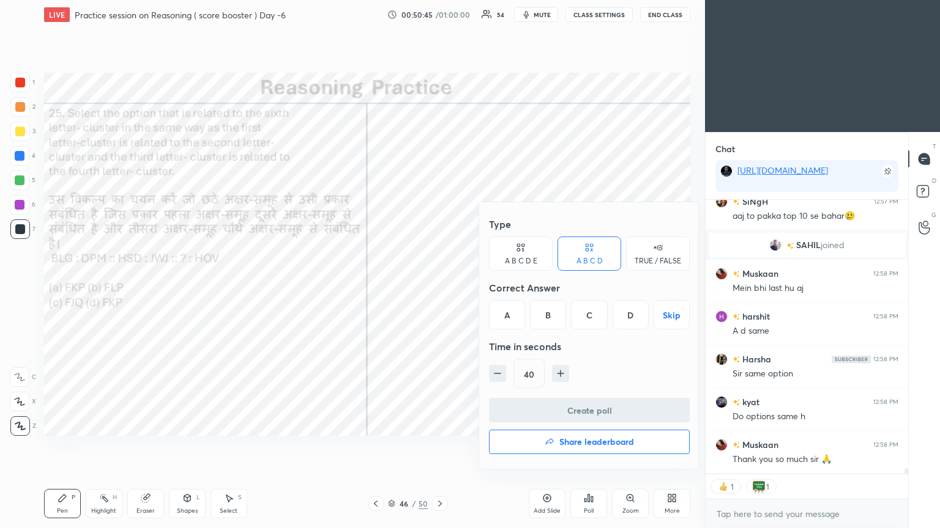
click at [439, 287] on h4 "Share leaderboard" at bounding box center [596, 442] width 75 height 9
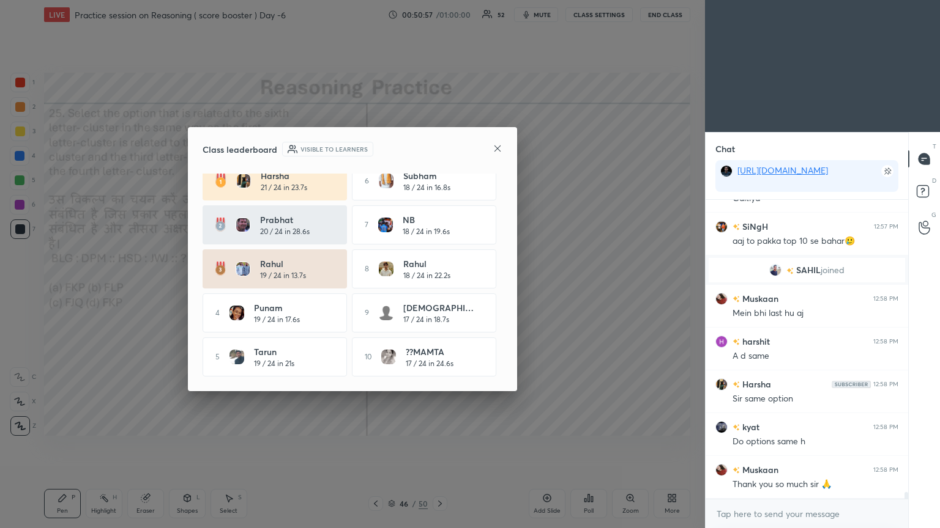
click at [439, 147] on icon at bounding box center [497, 149] width 10 height 10
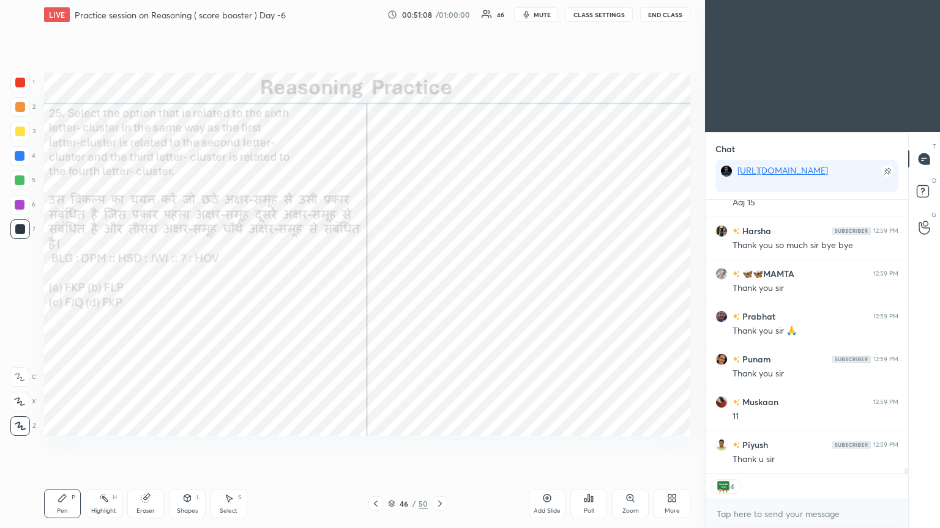
click at [439, 12] on button "End Class" at bounding box center [665, 14] width 50 height 15
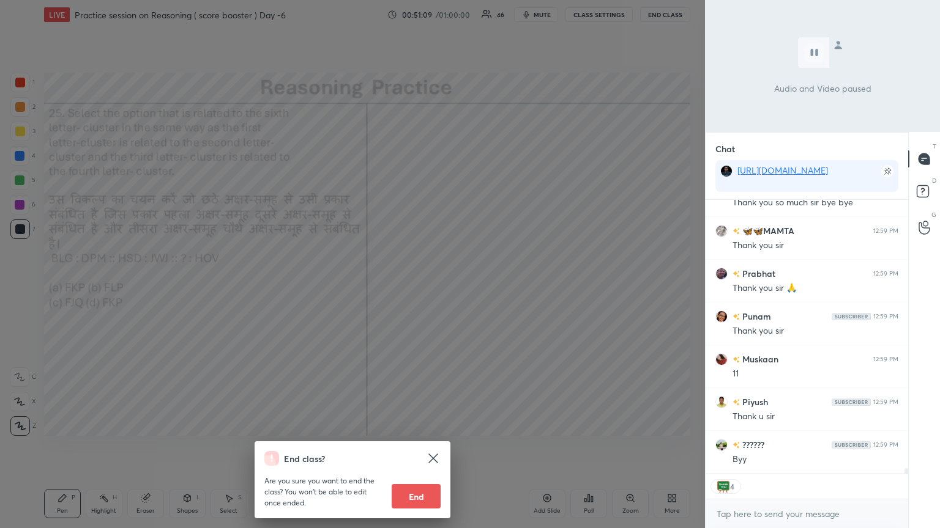
click at [423, 287] on button "End" at bounding box center [415, 496] width 49 height 24
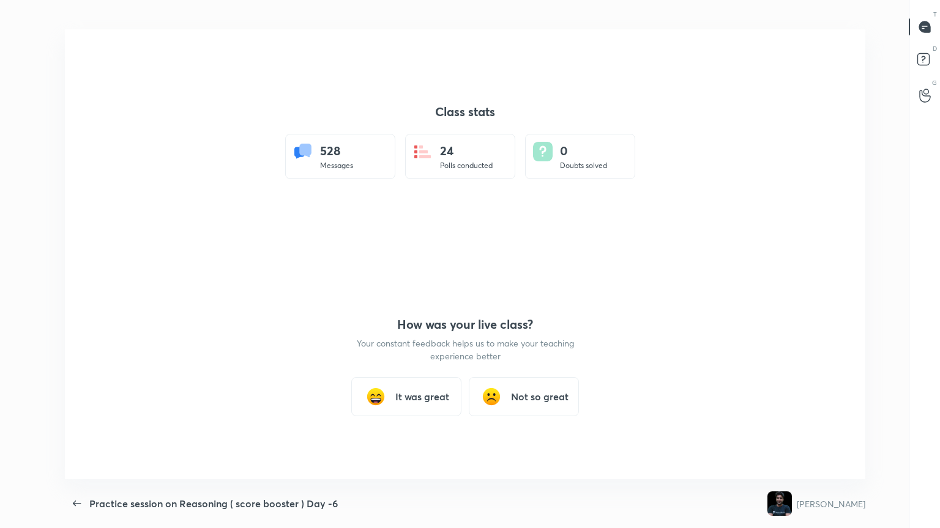
type textarea "x"
